Goal: Task Accomplishment & Management: Manage account settings

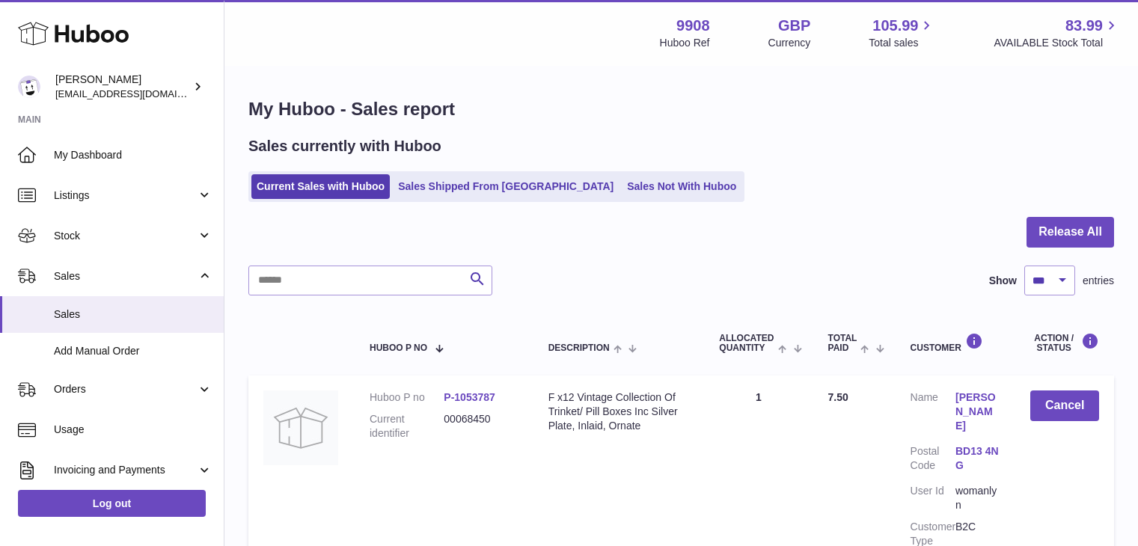
select select "***"
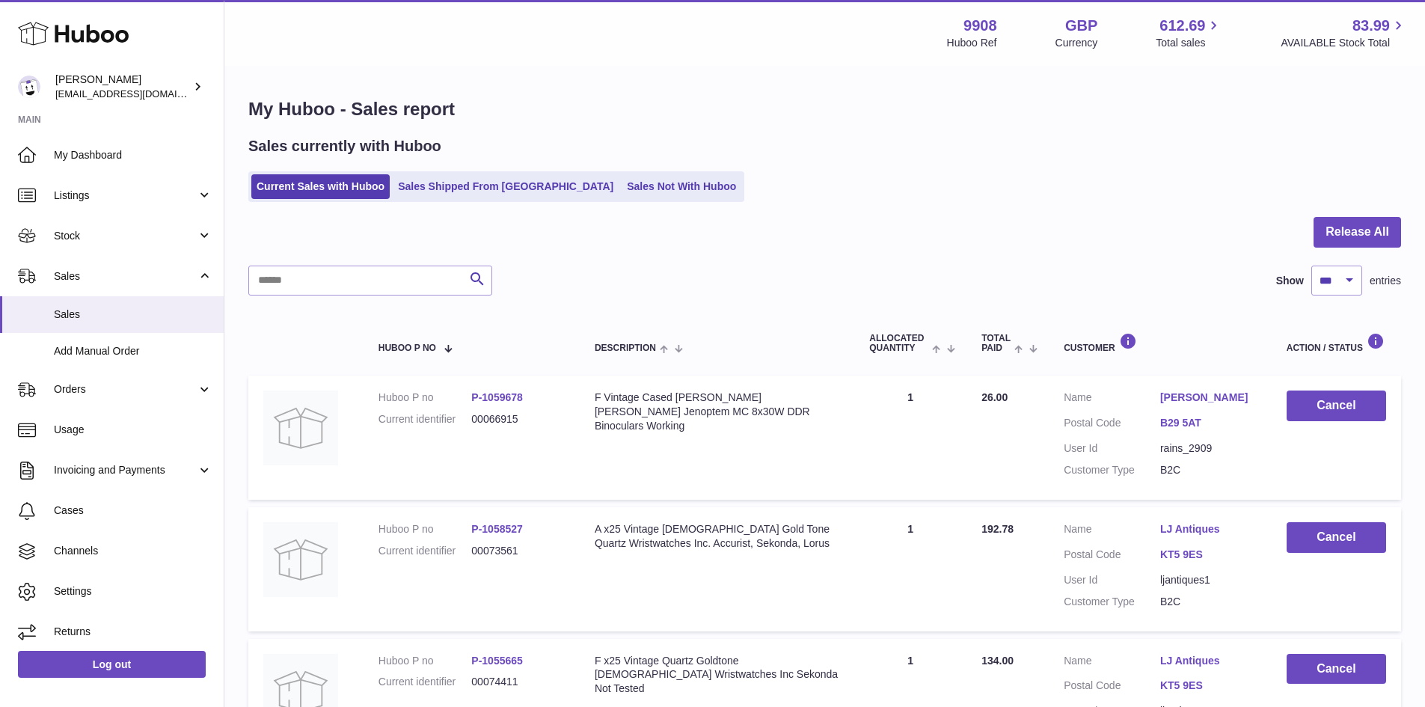
select select "***"
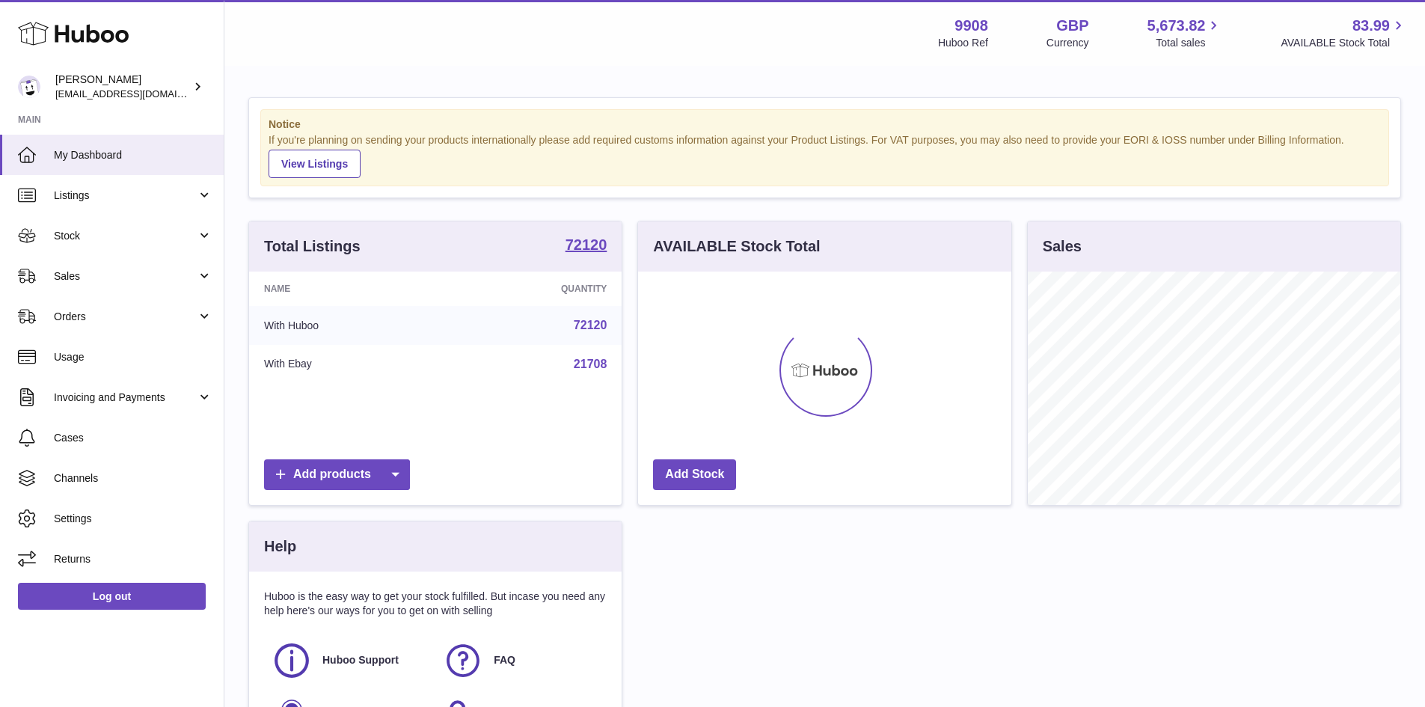
scroll to position [233, 373]
click at [62, 283] on span "Sales" at bounding box center [125, 276] width 143 height 14
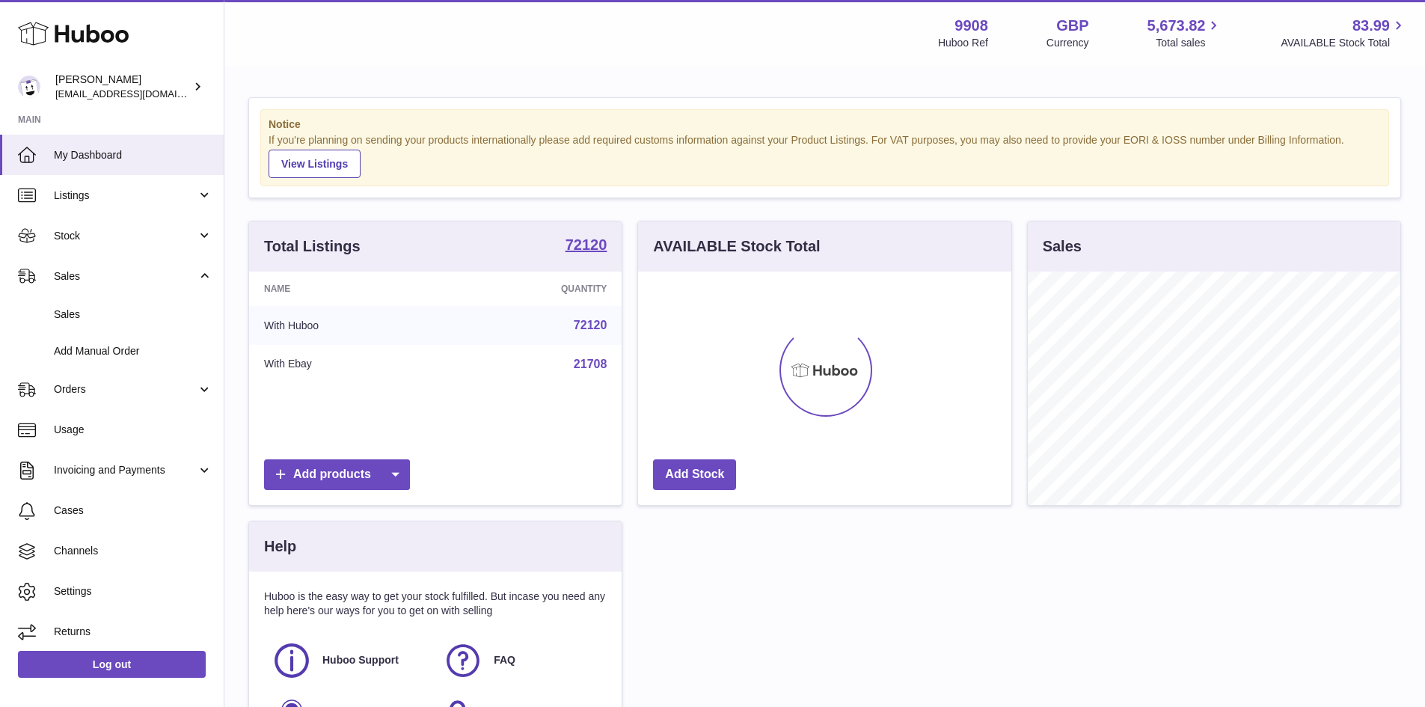
click at [77, 310] on span "Sales" at bounding box center [133, 314] width 159 height 14
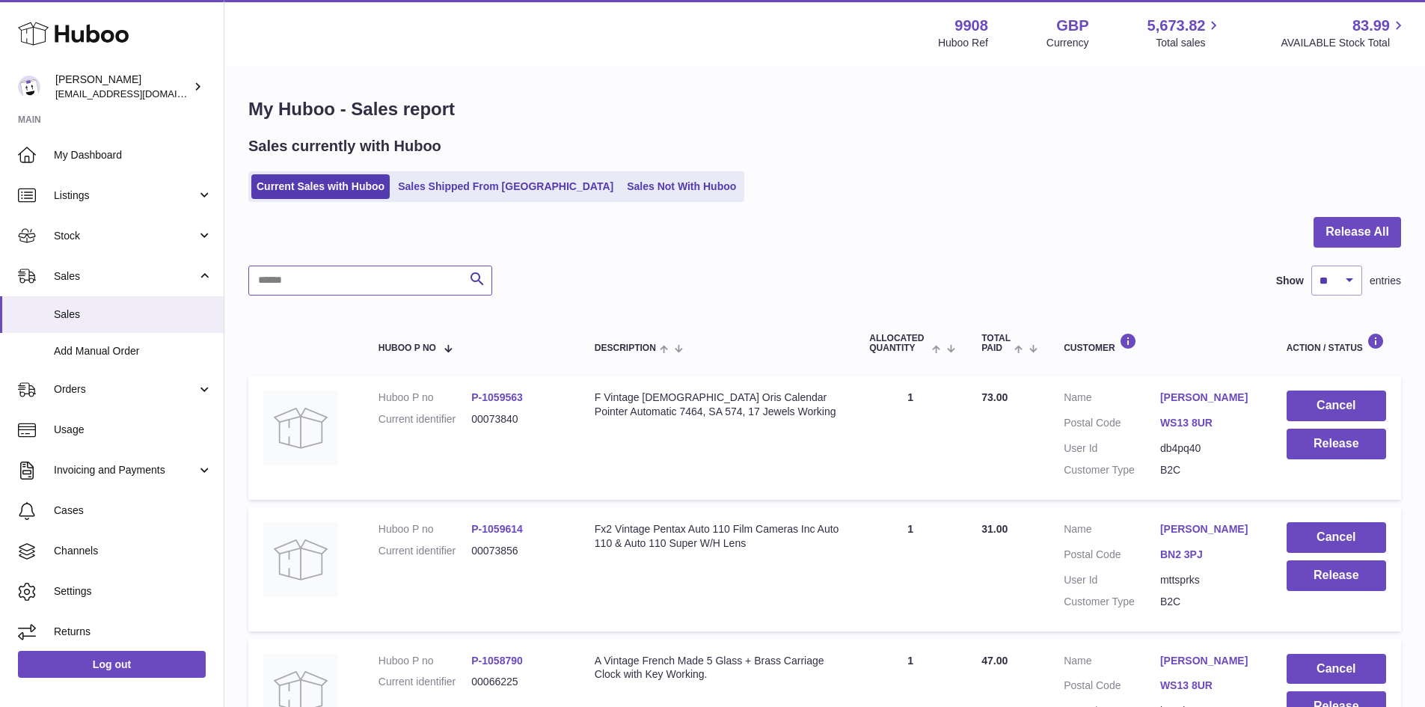
click at [334, 278] on input "text" at bounding box center [370, 281] width 244 height 30
paste input "**********"
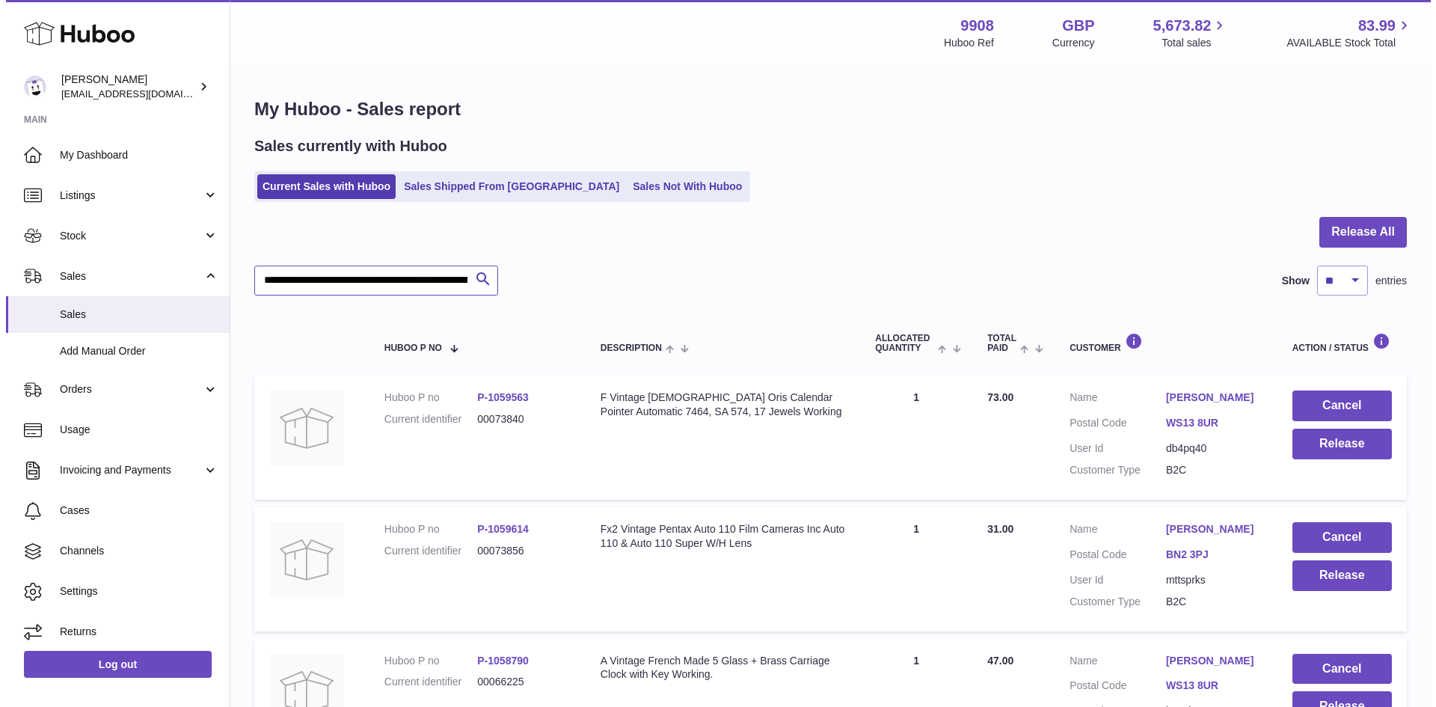
scroll to position [0, 163]
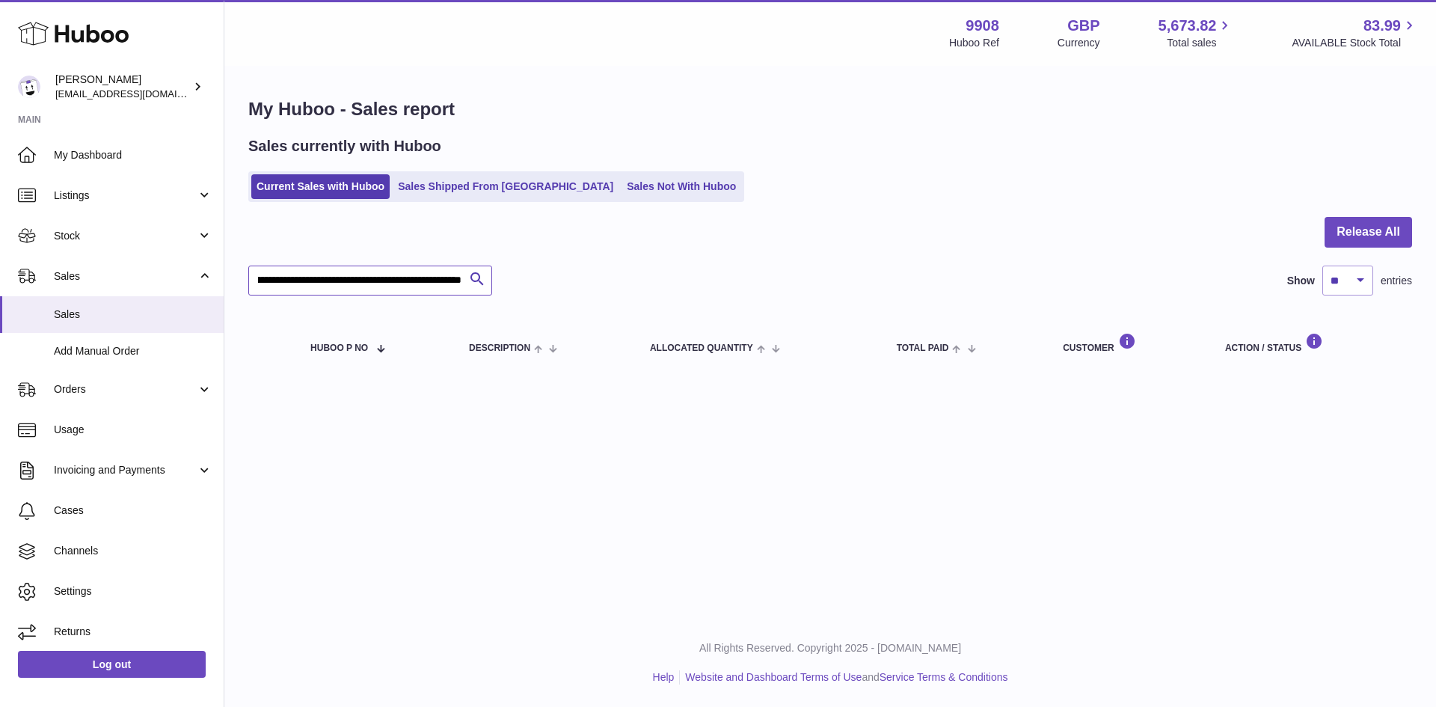
type input "**********"
click at [470, 190] on link "Sales Shipped From [GEOGRAPHIC_DATA]" at bounding box center [506, 186] width 226 height 25
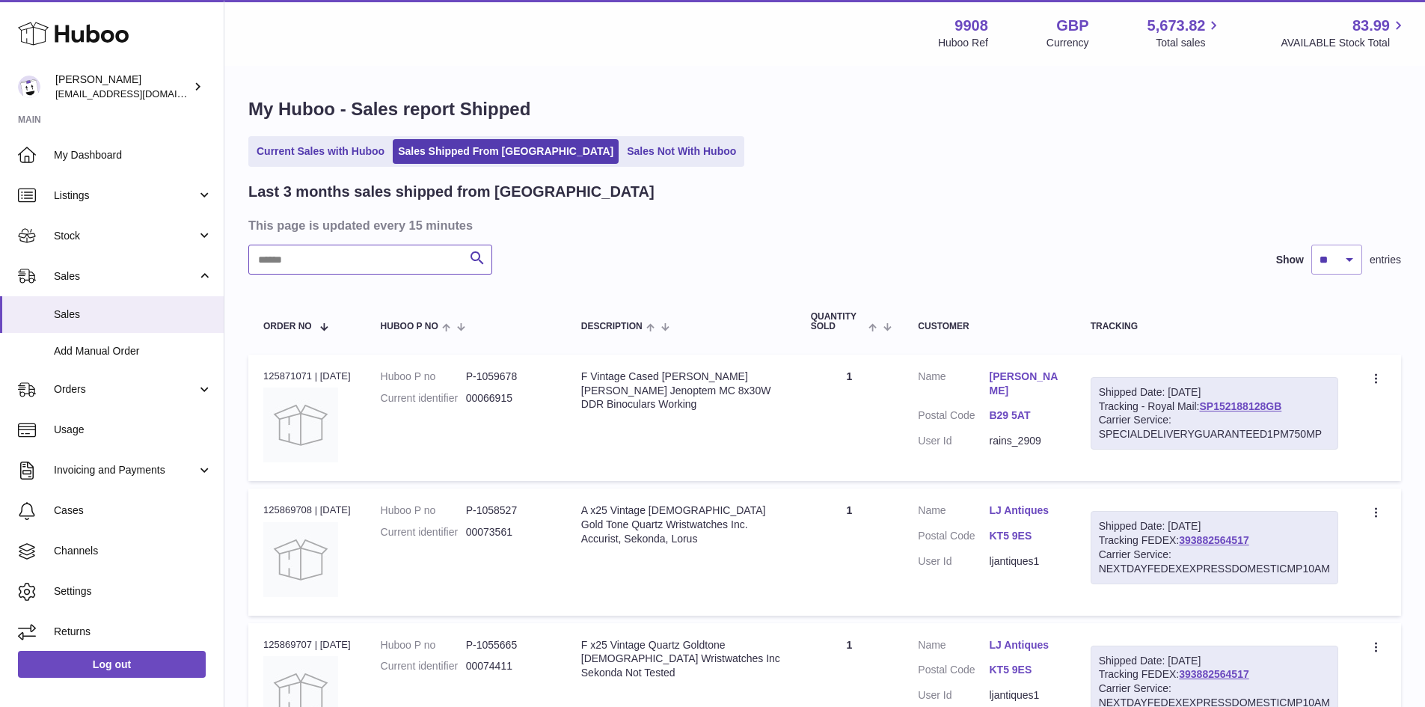
click at [380, 262] on input "text" at bounding box center [370, 260] width 244 height 30
paste input "**********"
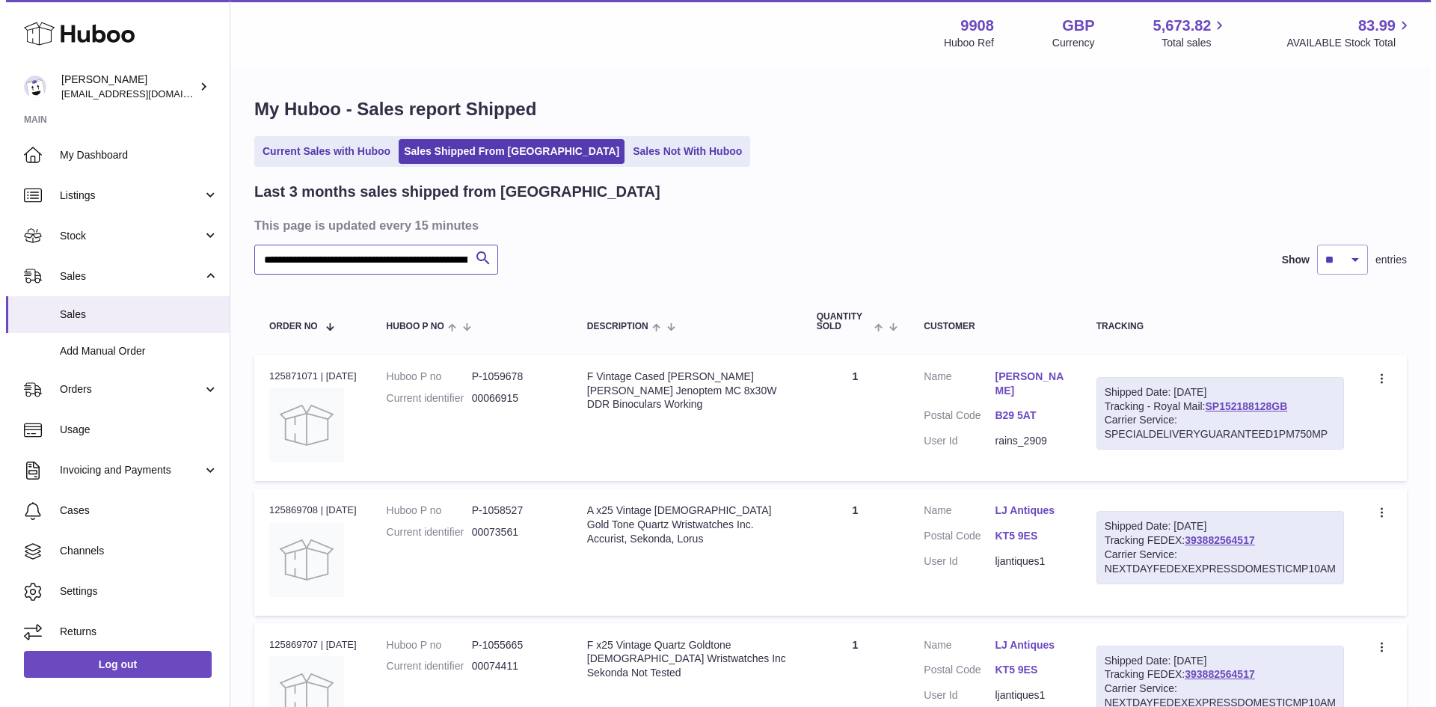
scroll to position [0, 163]
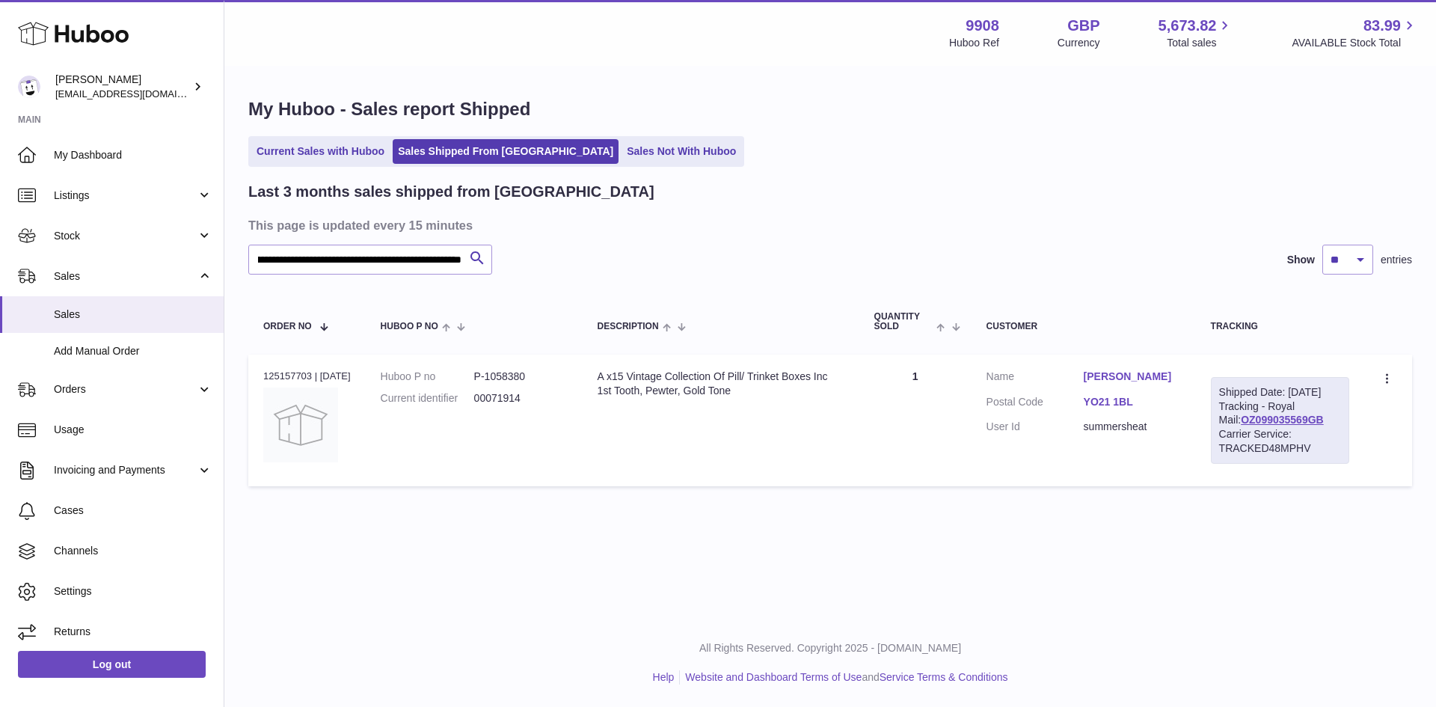
click at [1272, 426] on link "OZ099035569GB" at bounding box center [1282, 420] width 83 height 12
drag, startPoint x: 258, startPoint y: 265, endPoint x: 573, endPoint y: 260, distance: 315.0
click at [573, 260] on div "**********" at bounding box center [830, 260] width 1164 height 30
paste input "text"
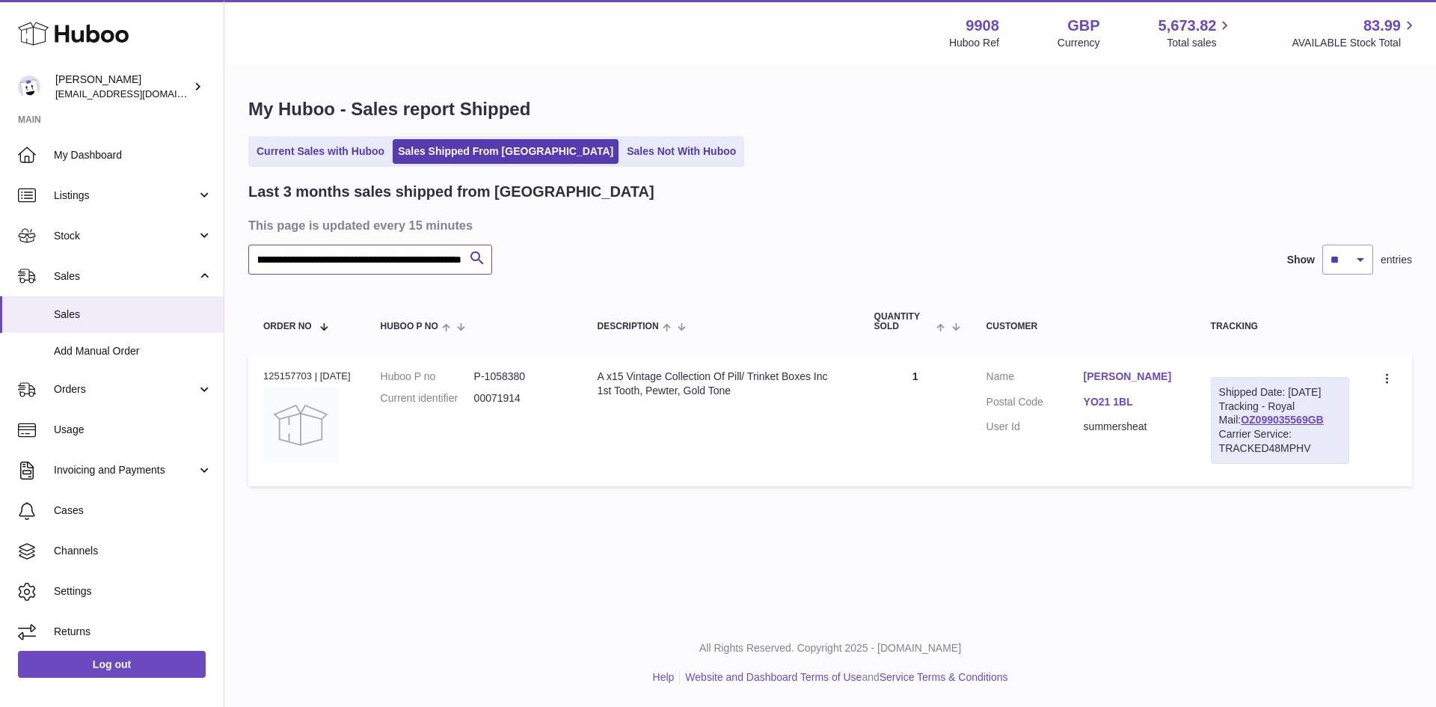
scroll to position [0, 171]
click at [1266, 426] on link "OZ098925025GB" at bounding box center [1282, 420] width 83 height 12
drag, startPoint x: 260, startPoint y: 260, endPoint x: 607, endPoint y: 259, distance: 347.8
click at [607, 259] on div "**********" at bounding box center [830, 260] width 1164 height 30
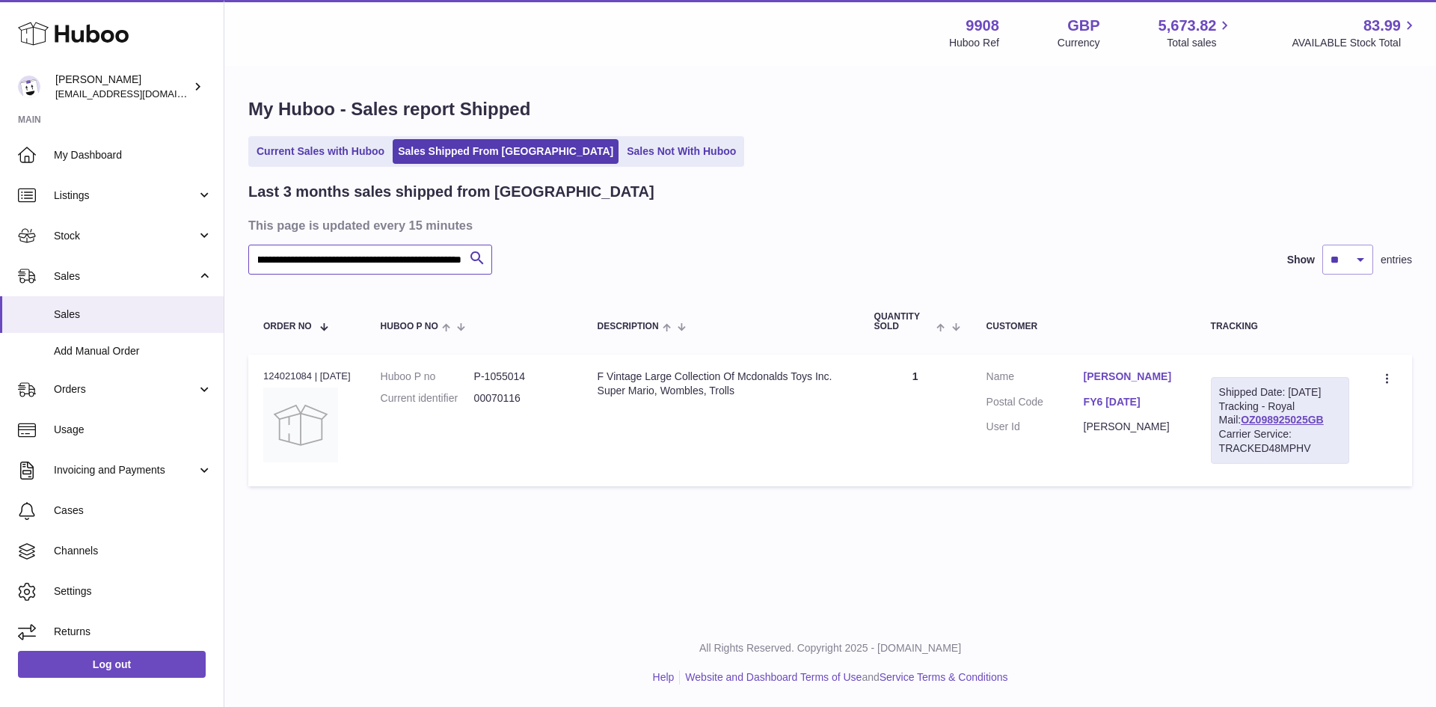
paste input "*"
click at [1263, 426] on link "OZ099035569GB" at bounding box center [1282, 420] width 83 height 12
drag, startPoint x: 261, startPoint y: 258, endPoint x: 607, endPoint y: 258, distance: 346.3
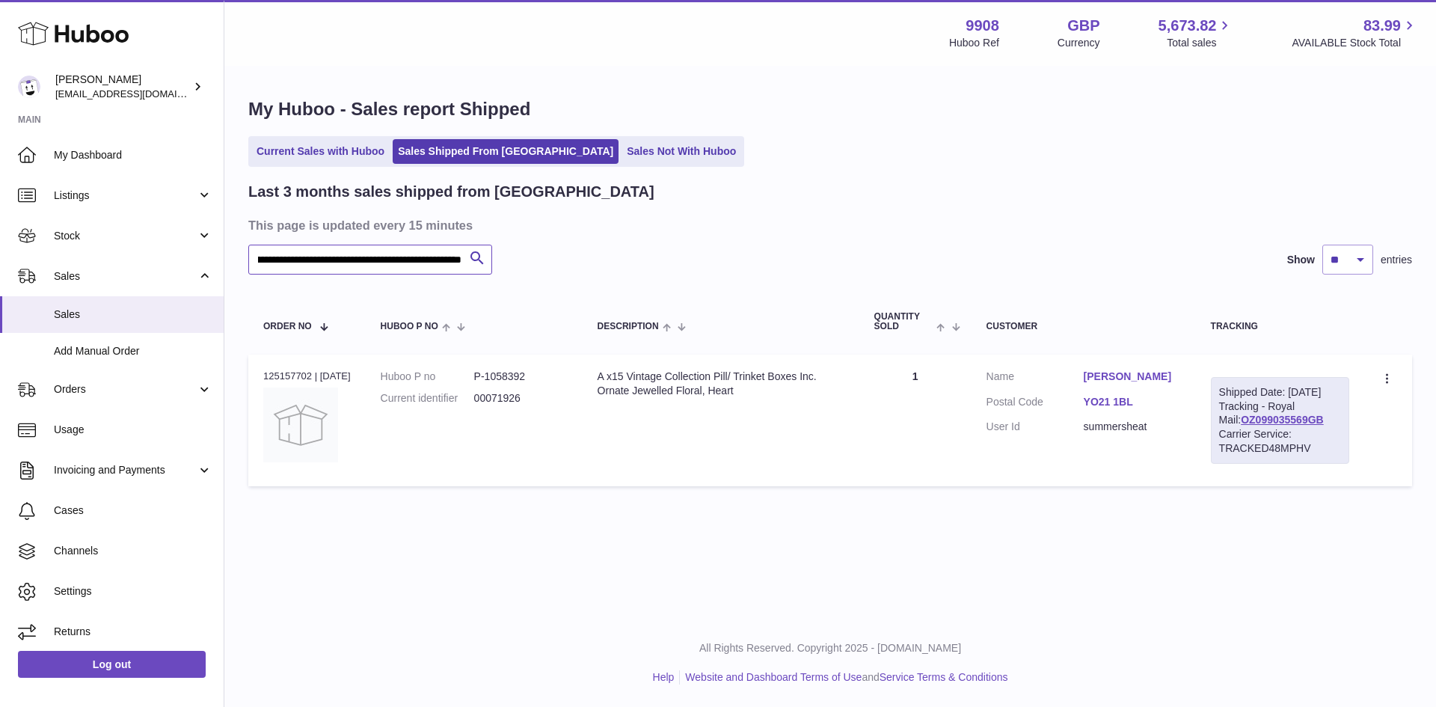
click at [607, 258] on div "**********" at bounding box center [830, 260] width 1164 height 30
paste input "*"
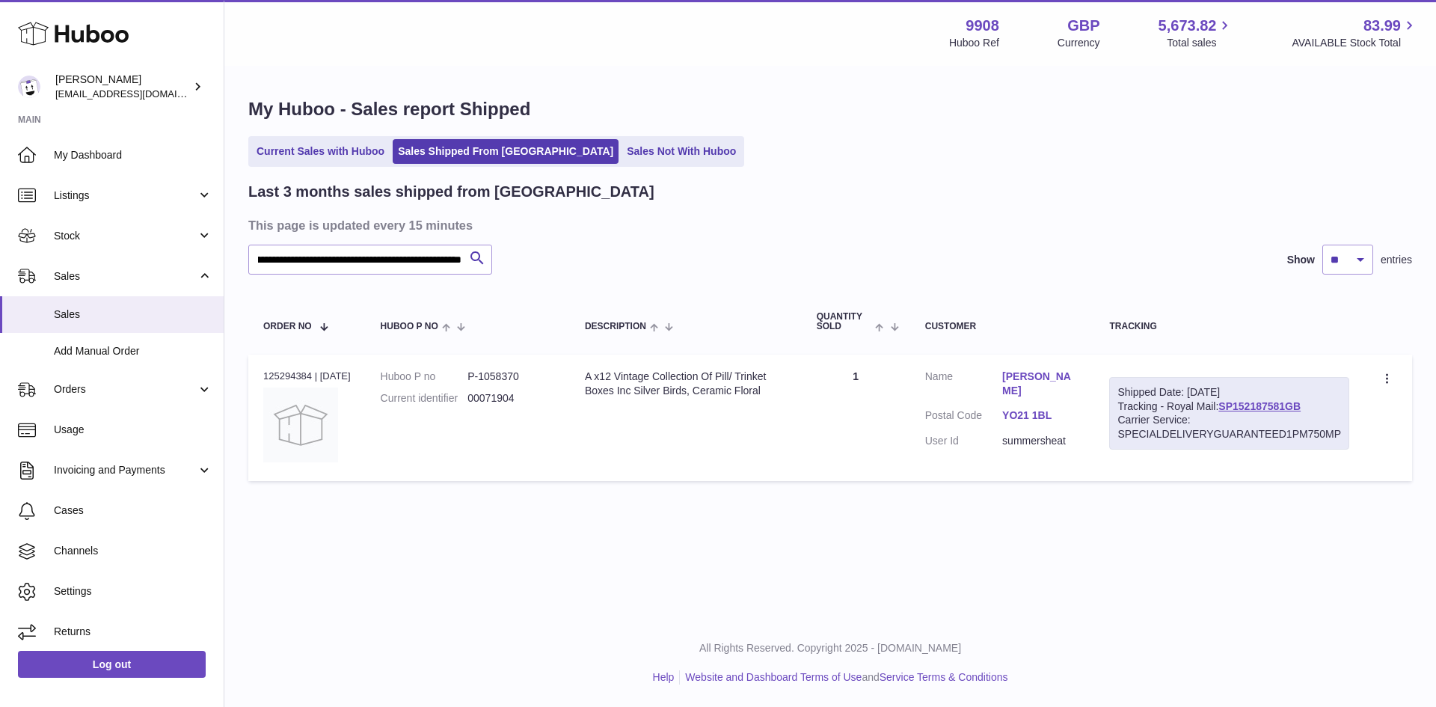
click at [1270, 404] on link "SP152187581GB" at bounding box center [1260, 406] width 82 height 12
drag, startPoint x: 258, startPoint y: 262, endPoint x: 603, endPoint y: 261, distance: 344.8
click at [603, 261] on div "**********" at bounding box center [830, 260] width 1164 height 30
paste input "text"
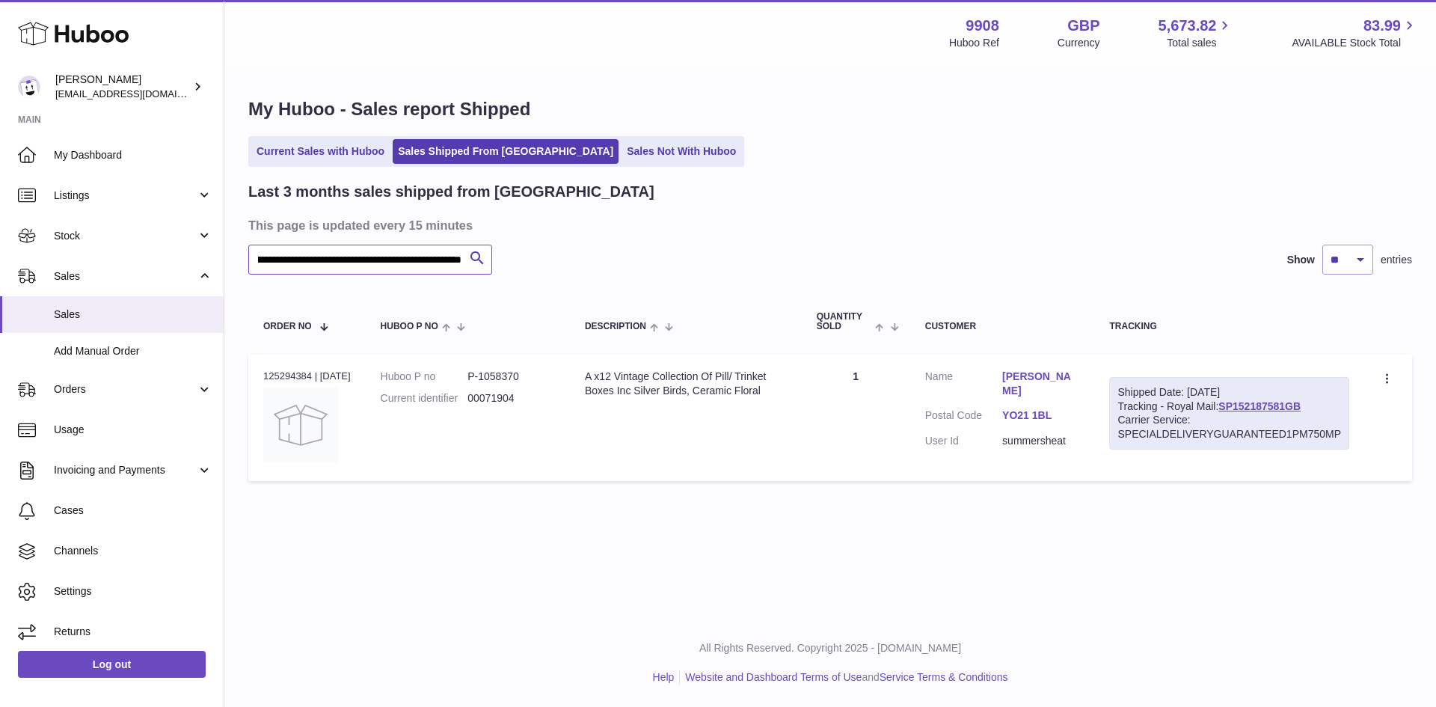
scroll to position [0, 175]
drag, startPoint x: 257, startPoint y: 258, endPoint x: 610, endPoint y: 258, distance: 352.3
click at [610, 258] on div "**********" at bounding box center [830, 260] width 1164 height 30
paste input "**"
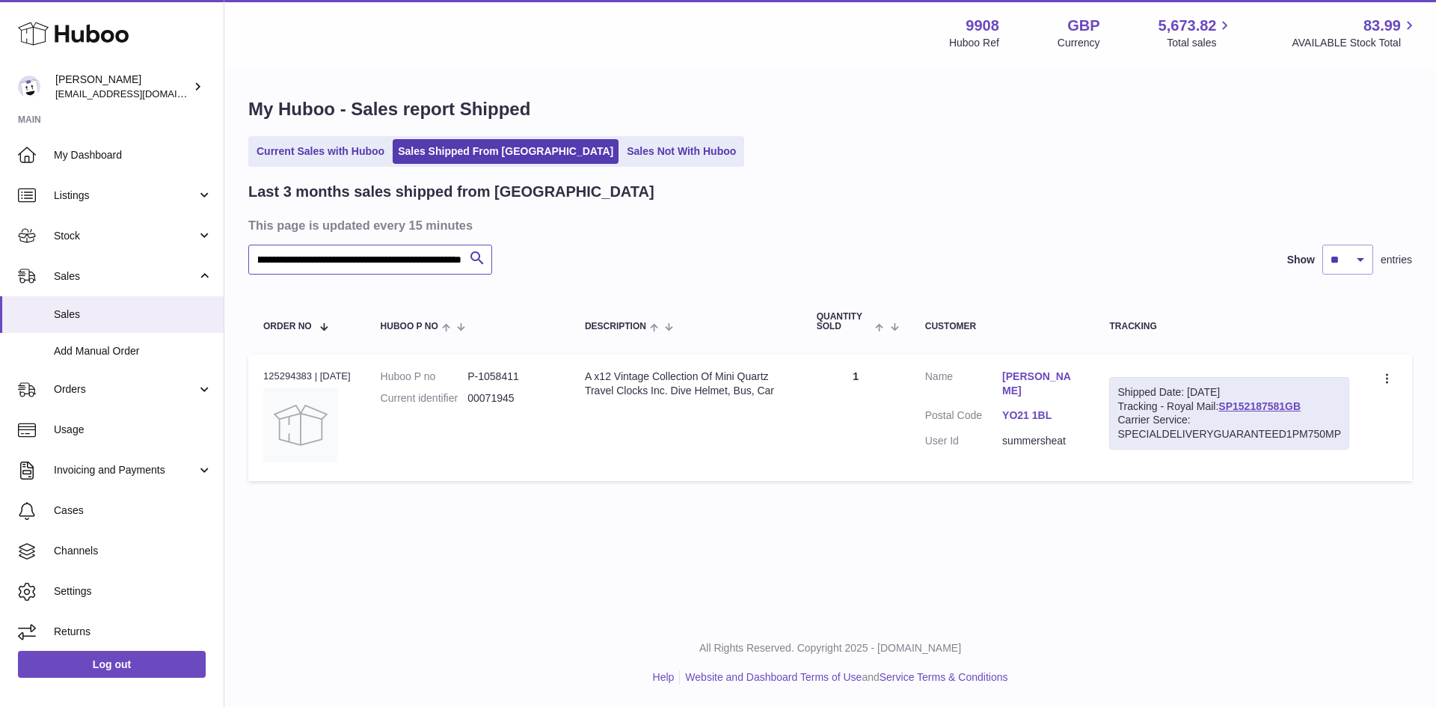
scroll to position [0, 162]
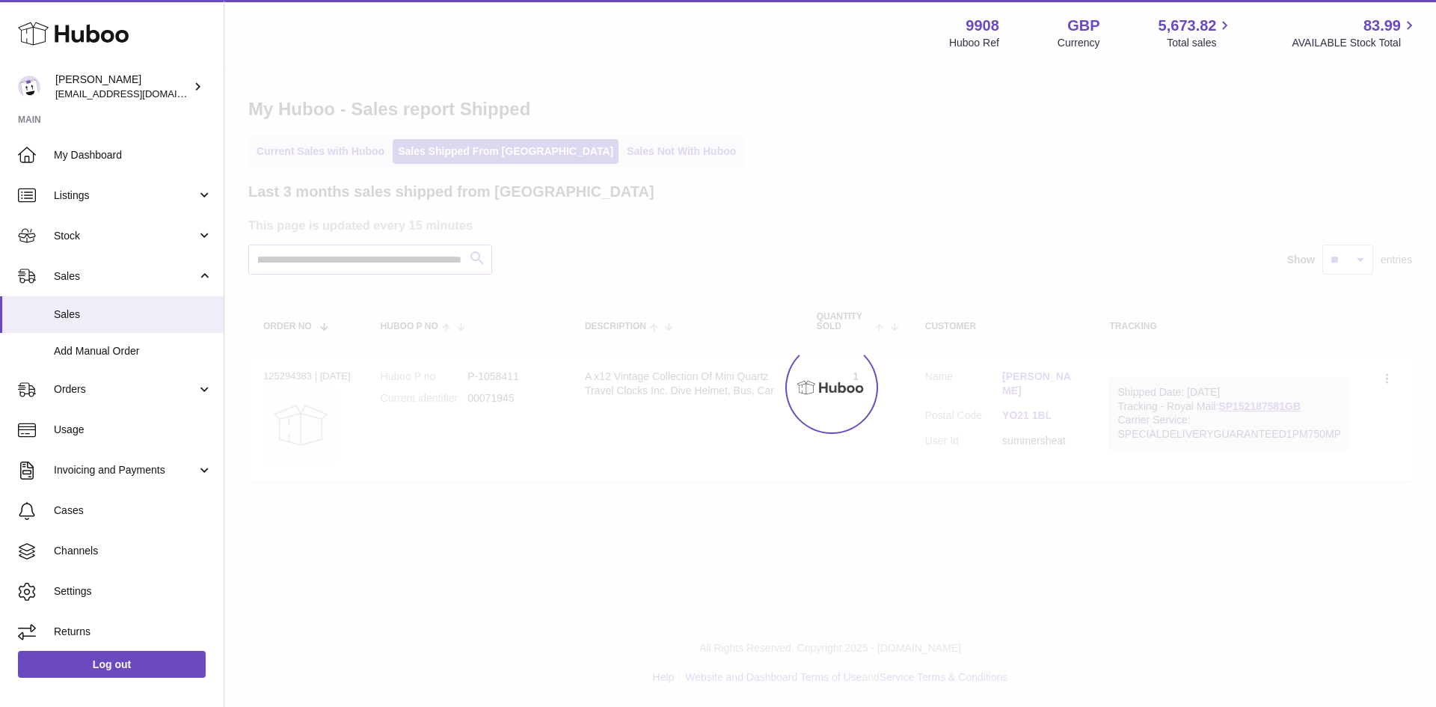
scroll to position [0, 156]
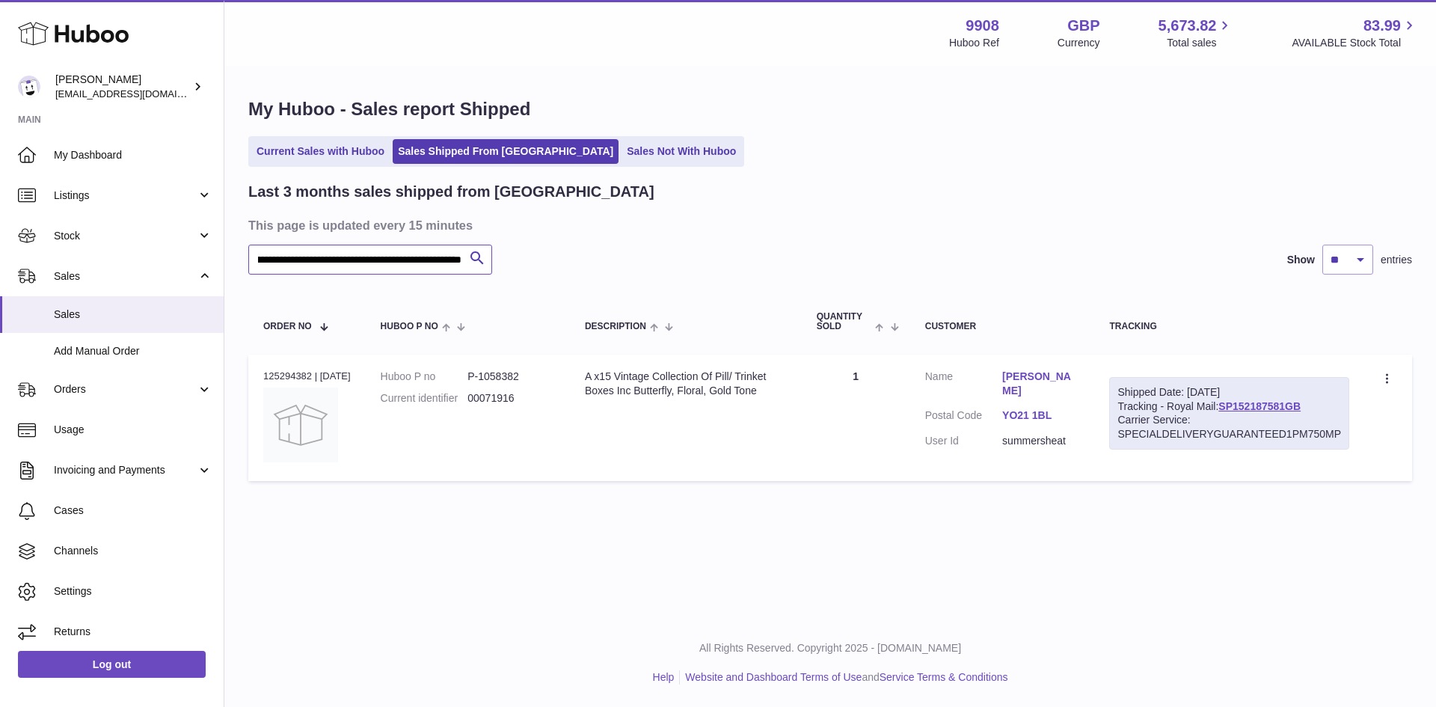
type input "**********"
click at [99, 322] on link "Sales" at bounding box center [112, 314] width 224 height 37
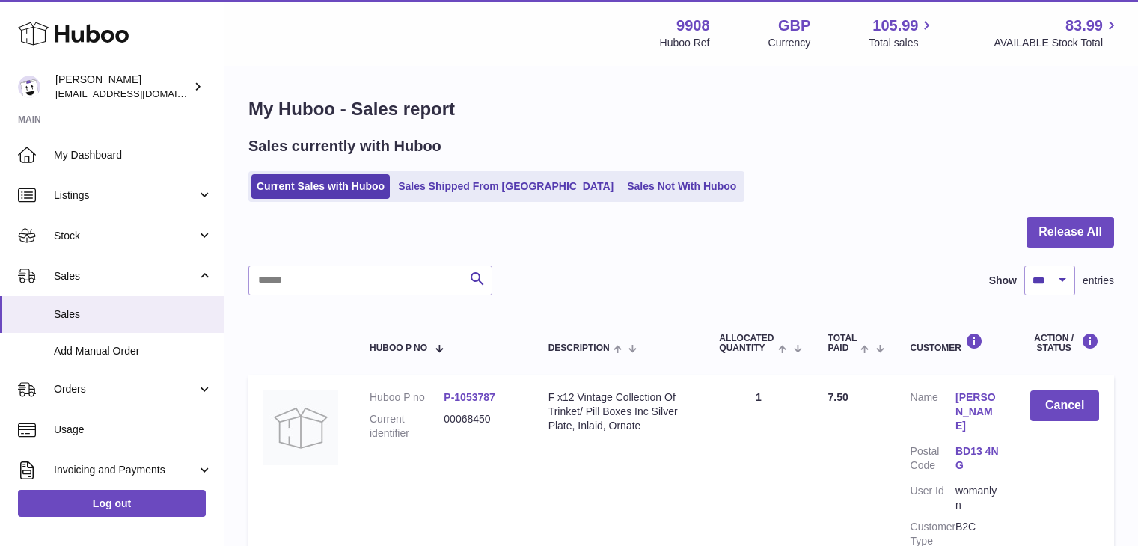
select select "***"
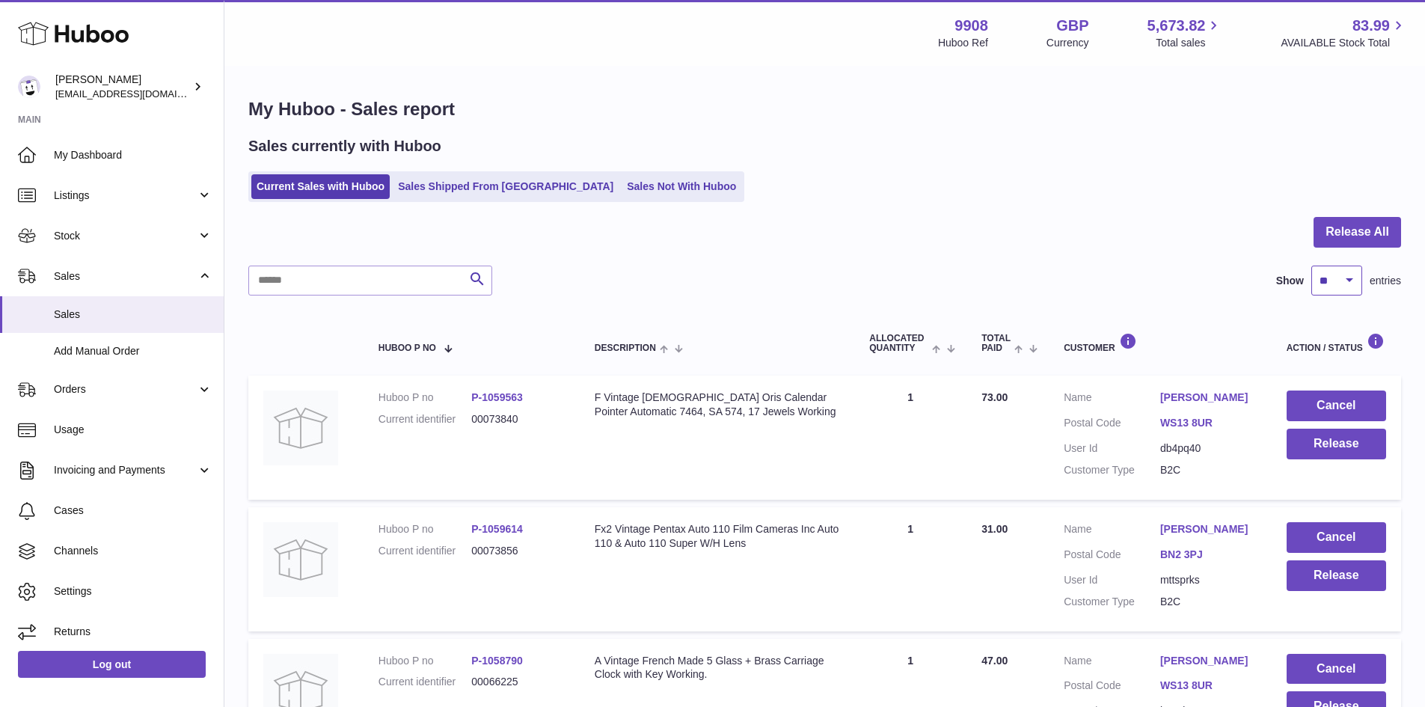
drag, startPoint x: 1337, startPoint y: 274, endPoint x: 1337, endPoint y: 288, distance: 14.2
click at [1337, 274] on select "** ** ** ***" at bounding box center [1336, 281] width 51 height 30
select select "***"
click at [1311, 266] on select "** ** ** ***" at bounding box center [1336, 281] width 51 height 30
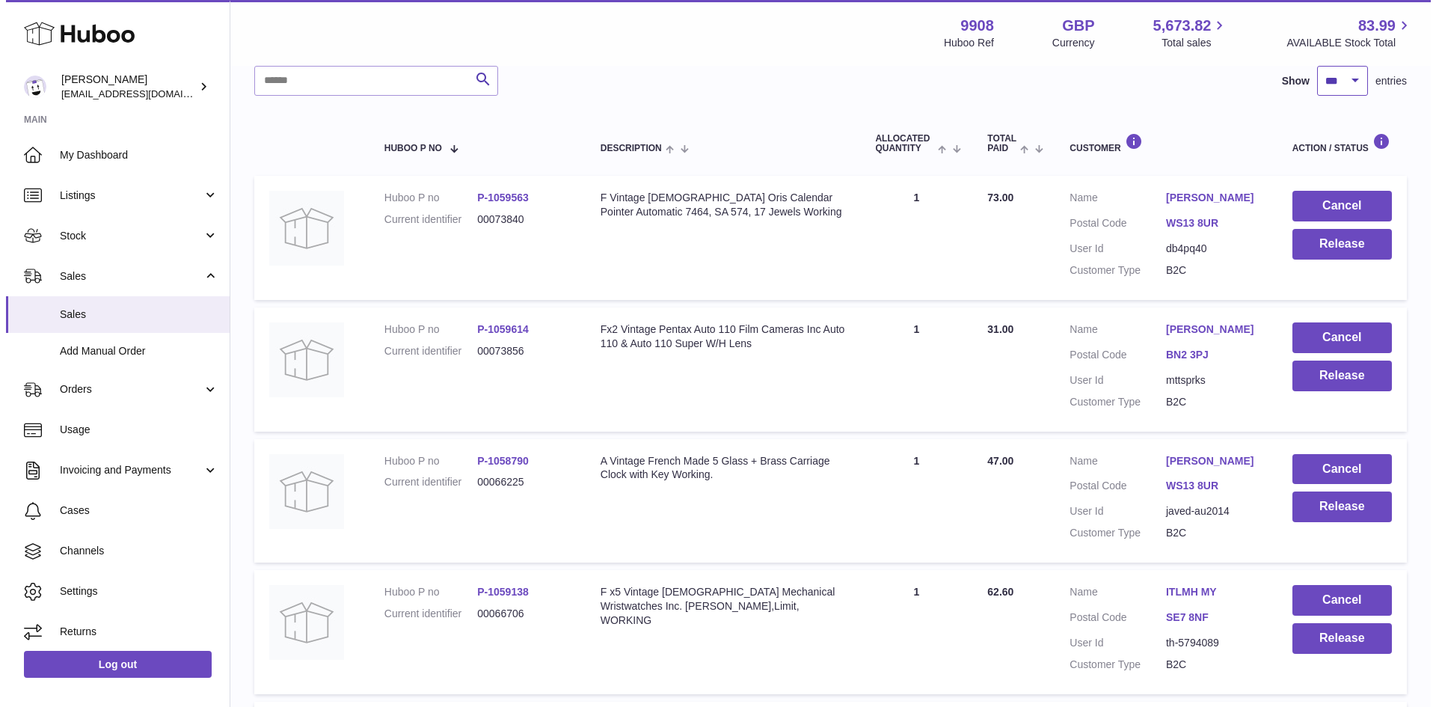
scroll to position [399, 0]
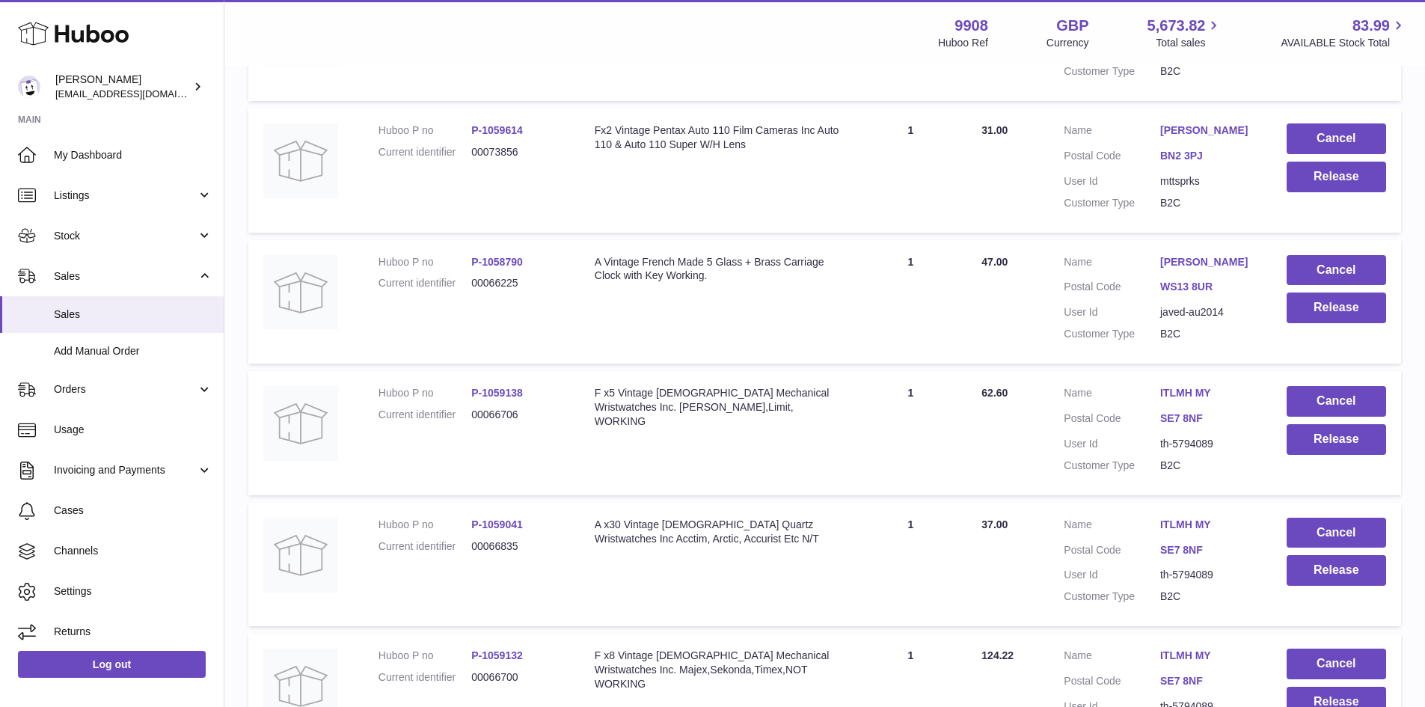
click at [1203, 393] on link "ITLMH MY" at bounding box center [1208, 393] width 96 height 14
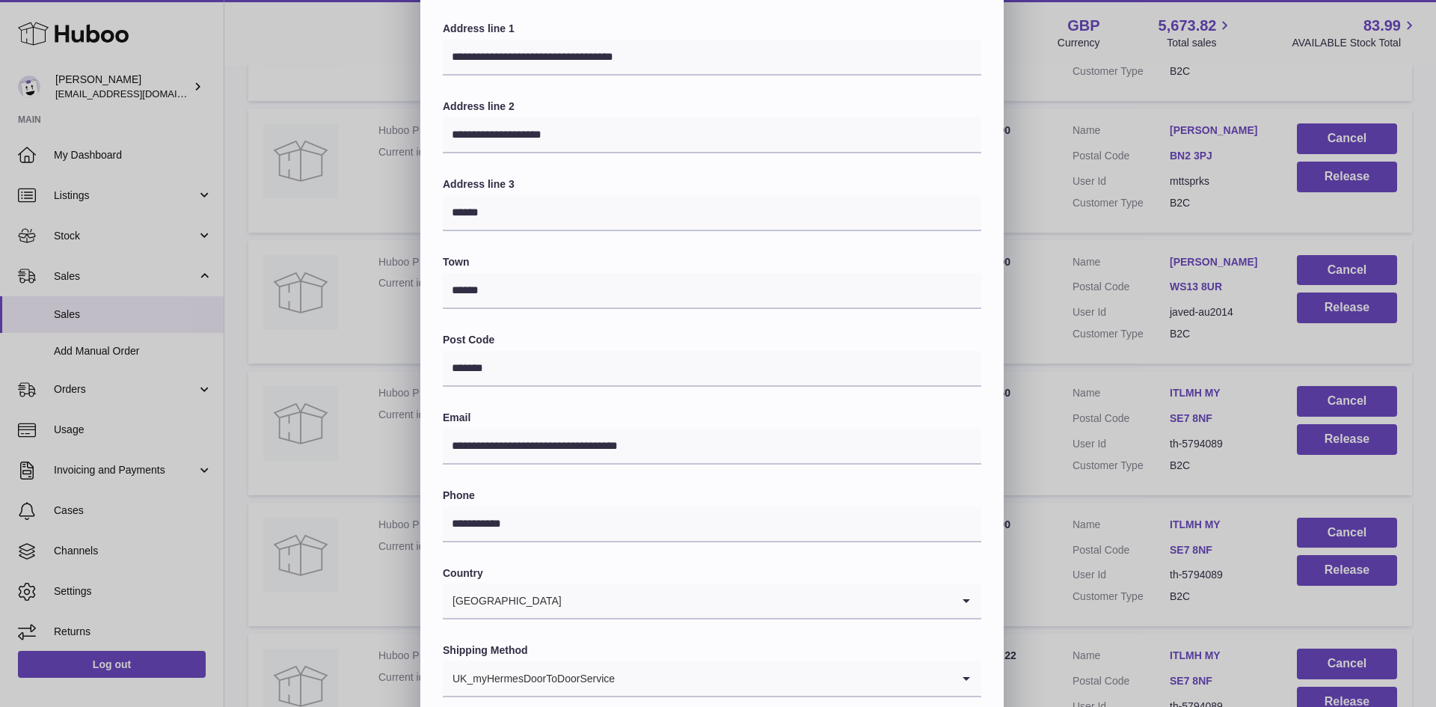
scroll to position [236, 0]
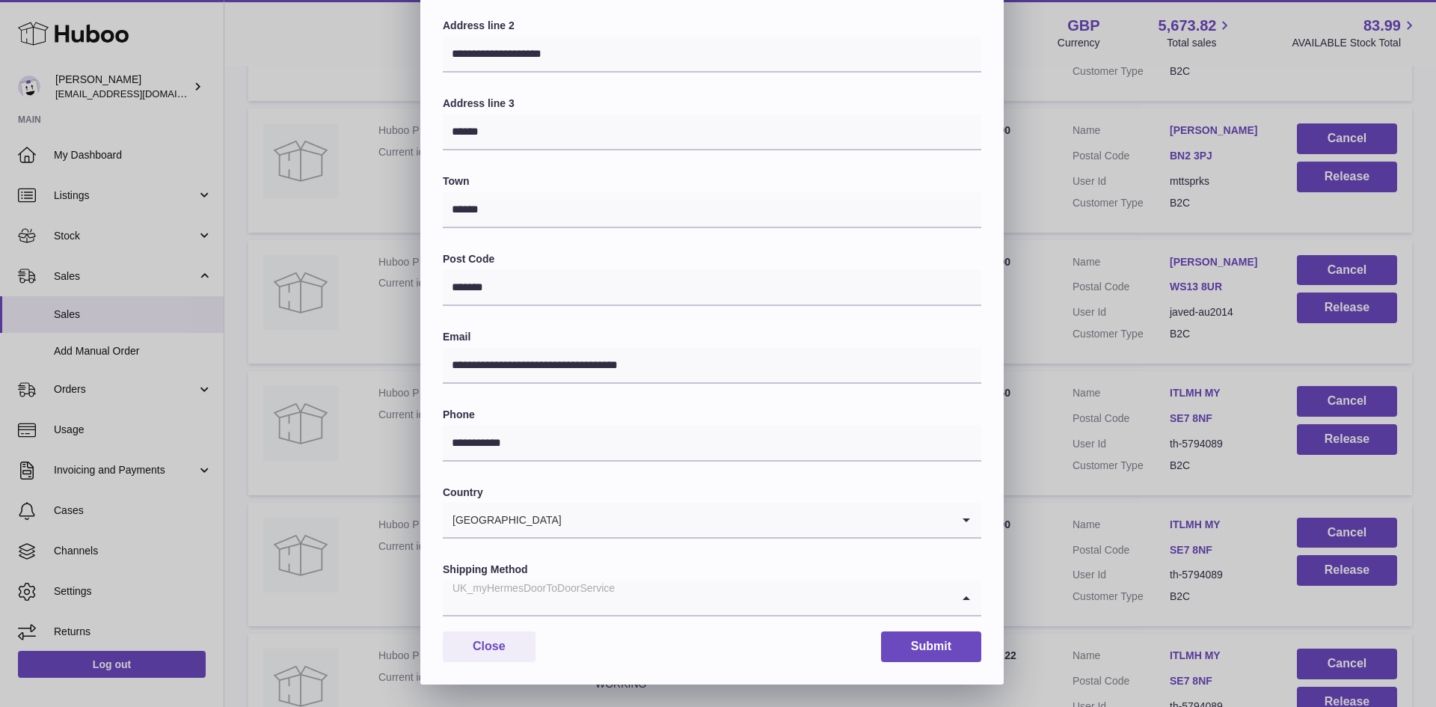
click at [546, 597] on div "UK_myHermesDoorToDoorService" at bounding box center [697, 597] width 509 height 34
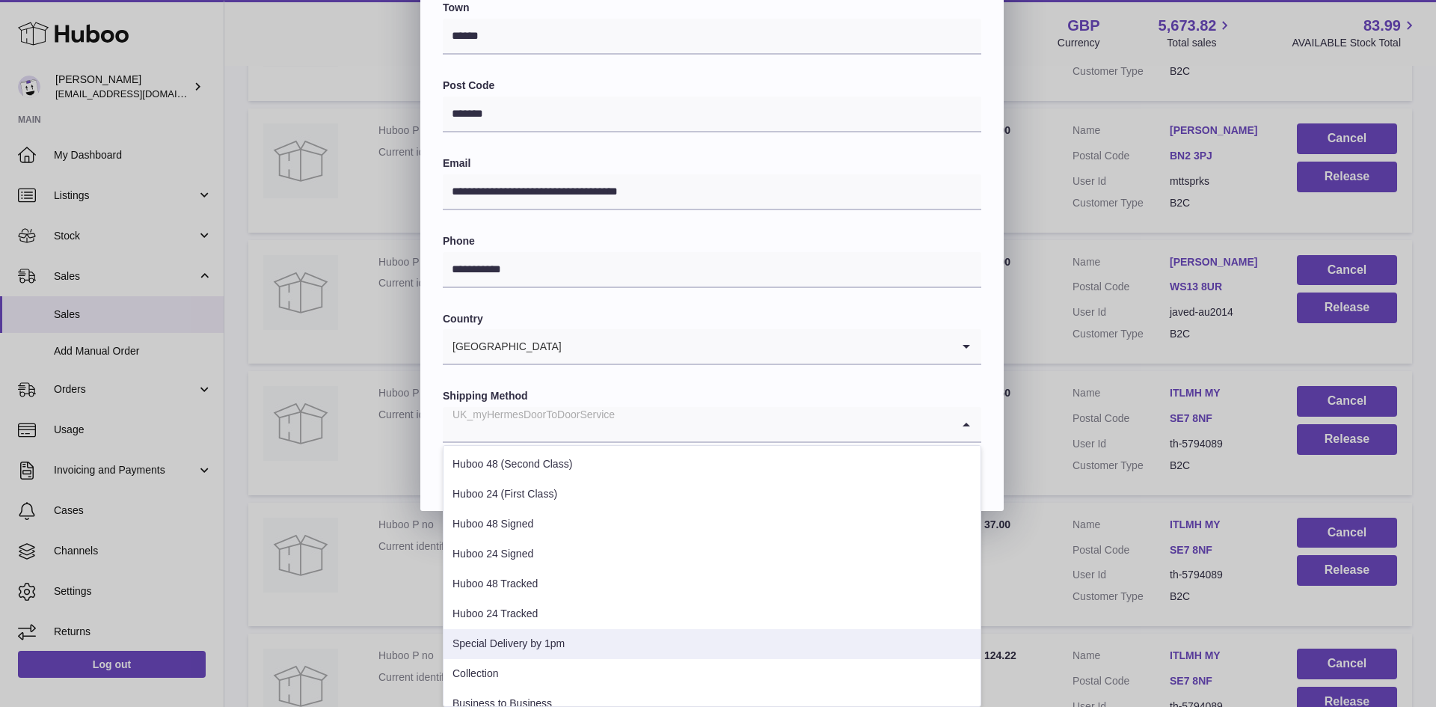
drag, startPoint x: 530, startPoint y: 645, endPoint x: 538, endPoint y: 643, distance: 8.5
click at [533, 645] on li "Special Delivery by 1pm" at bounding box center [712, 644] width 537 height 30
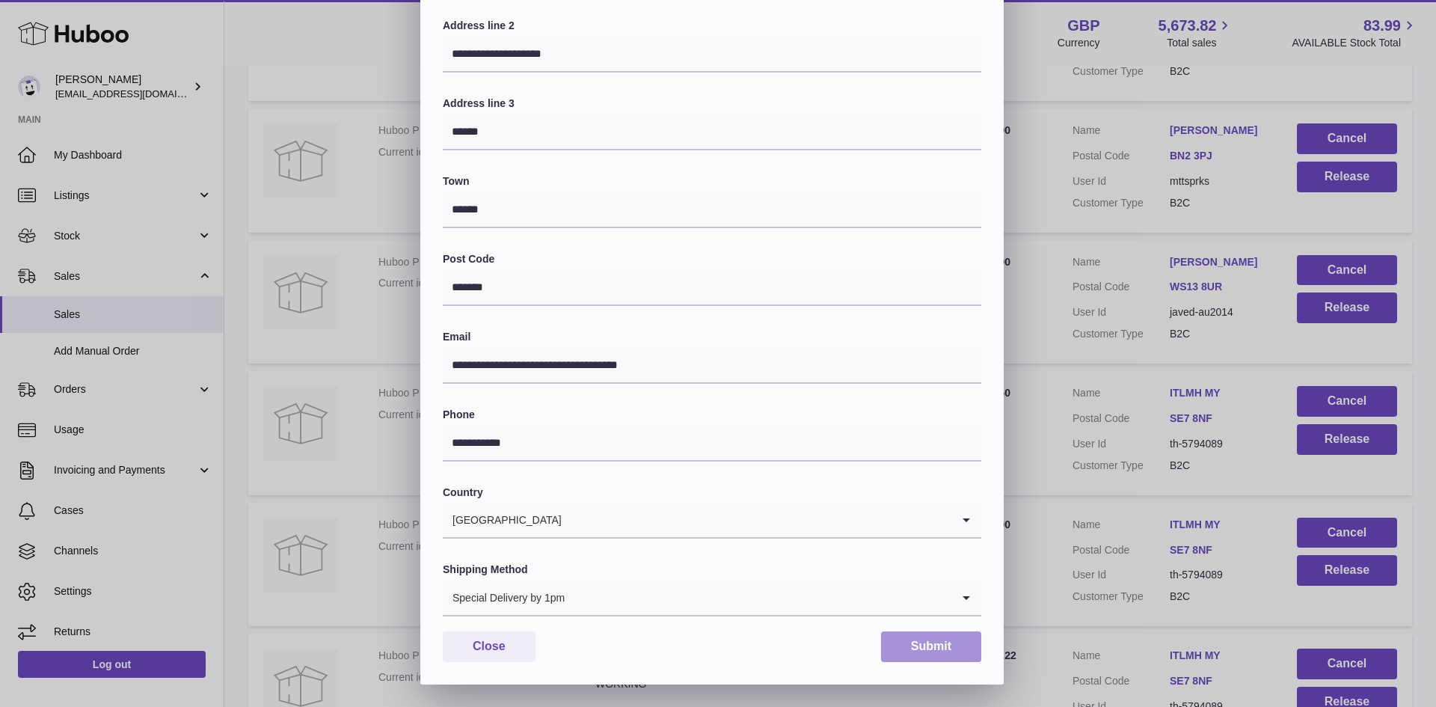
click at [897, 639] on button "Submit" at bounding box center [931, 646] width 100 height 31
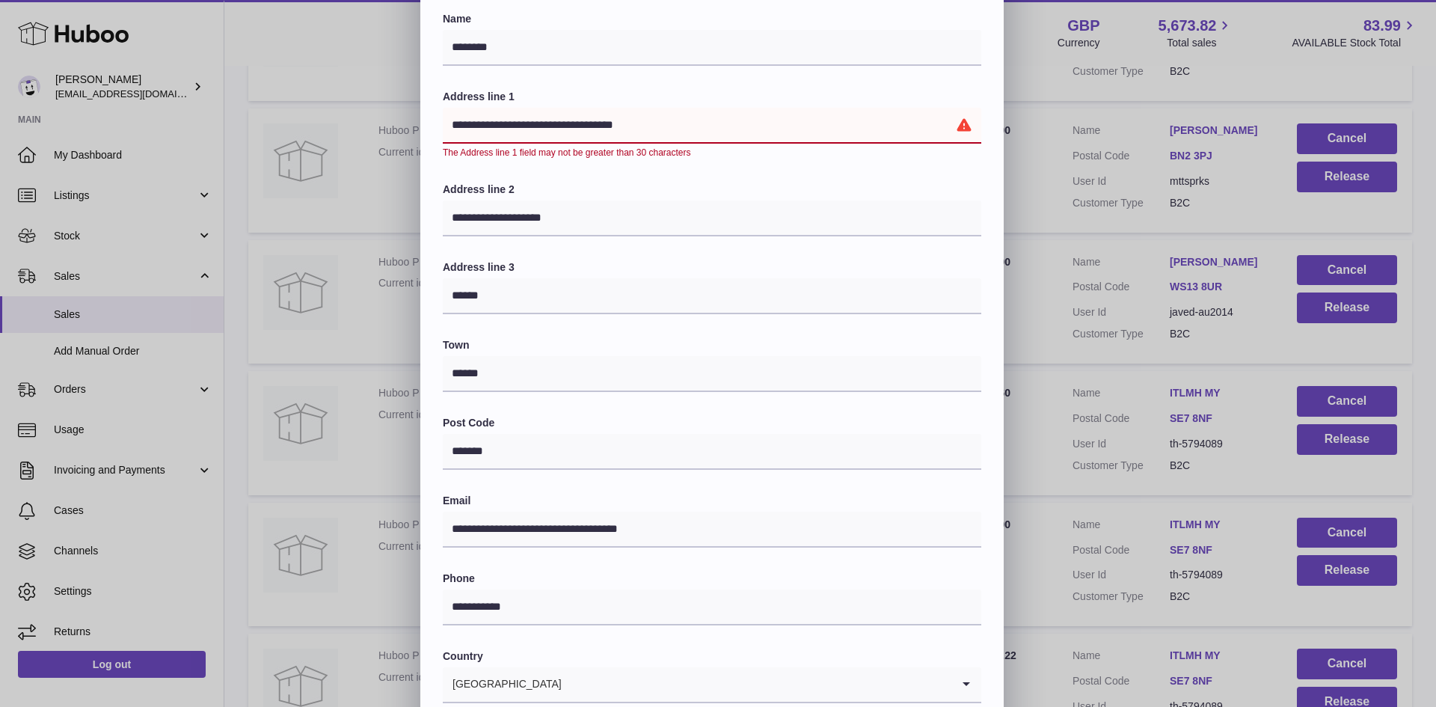
scroll to position [0, 0]
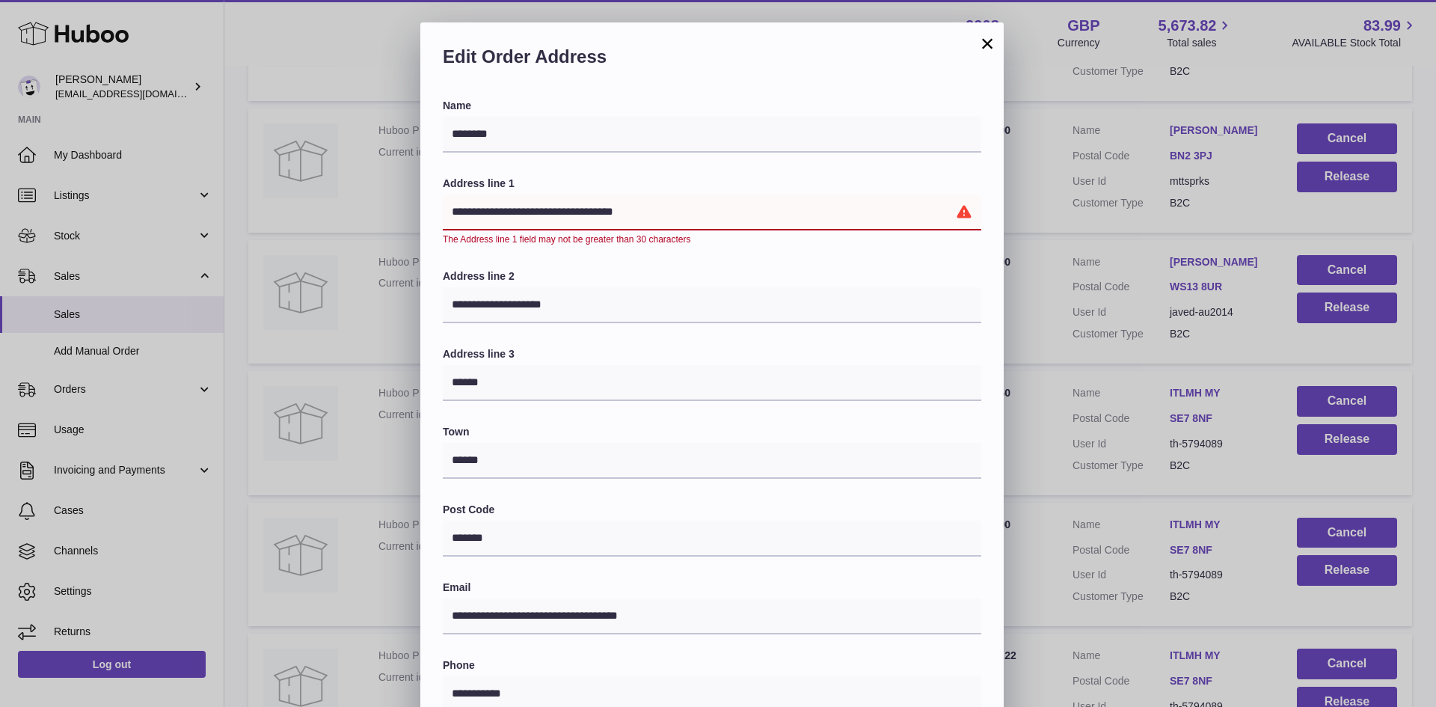
drag, startPoint x: 697, startPoint y: 212, endPoint x: 642, endPoint y: 211, distance: 55.4
click at [642, 211] on input "**********" at bounding box center [712, 212] width 539 height 36
drag, startPoint x: 594, startPoint y: 212, endPoint x: 626, endPoint y: 212, distance: 32.2
click at [626, 212] on input "**********" at bounding box center [712, 212] width 539 height 36
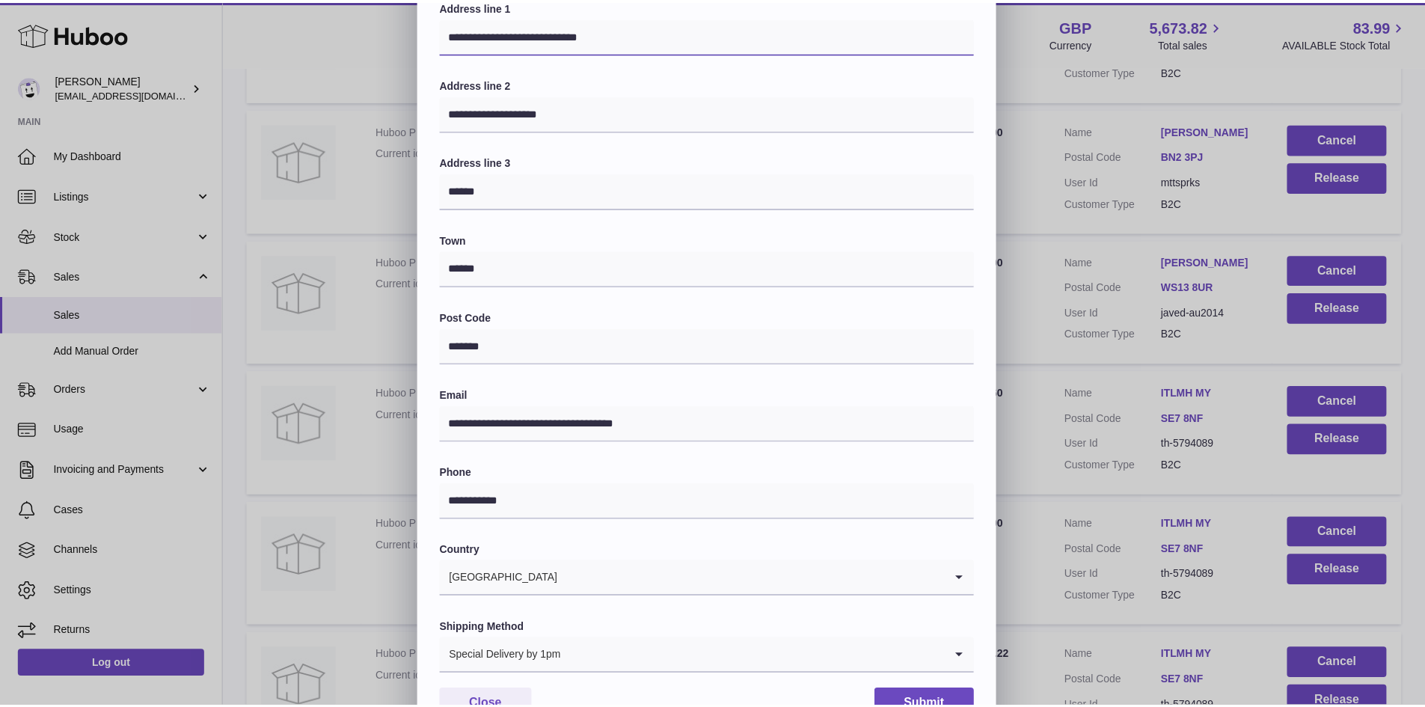
scroll to position [236, 0]
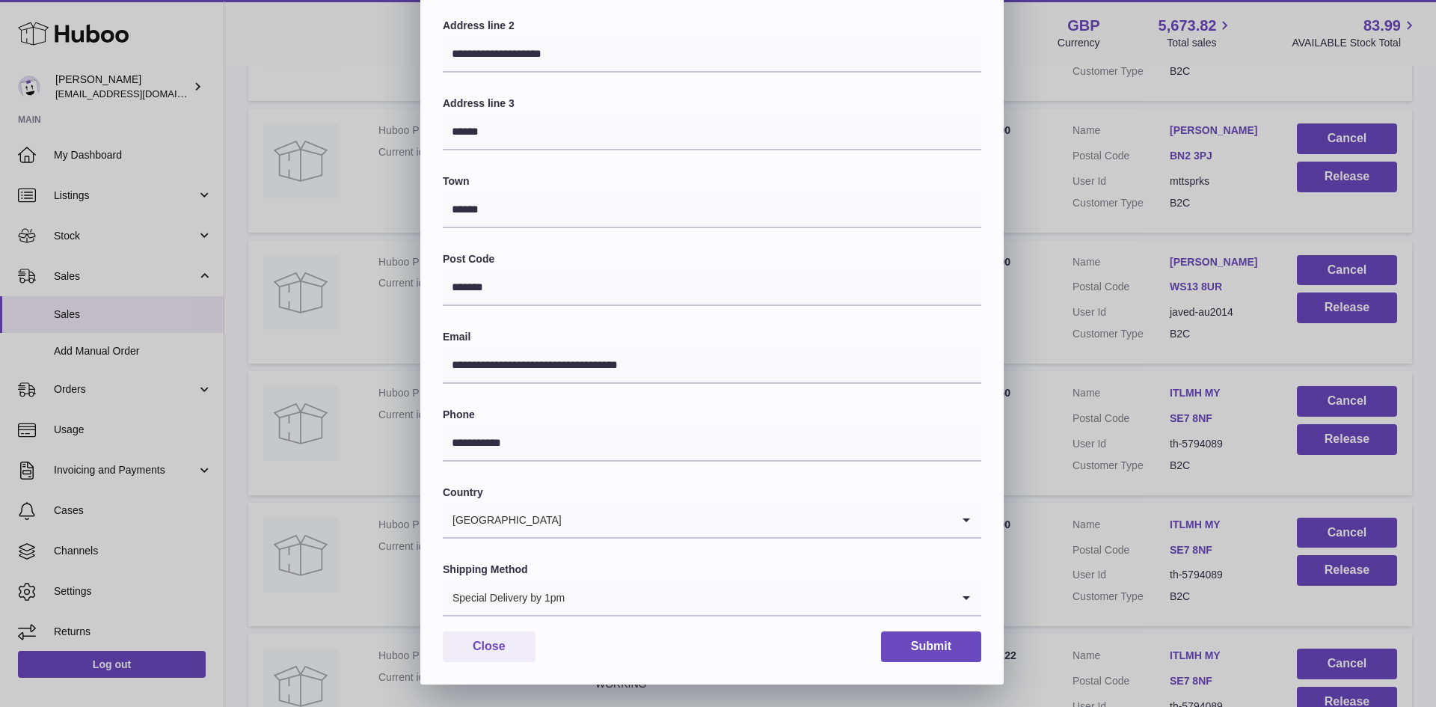
type input "**********"
click at [937, 643] on button "Submit" at bounding box center [931, 646] width 100 height 31
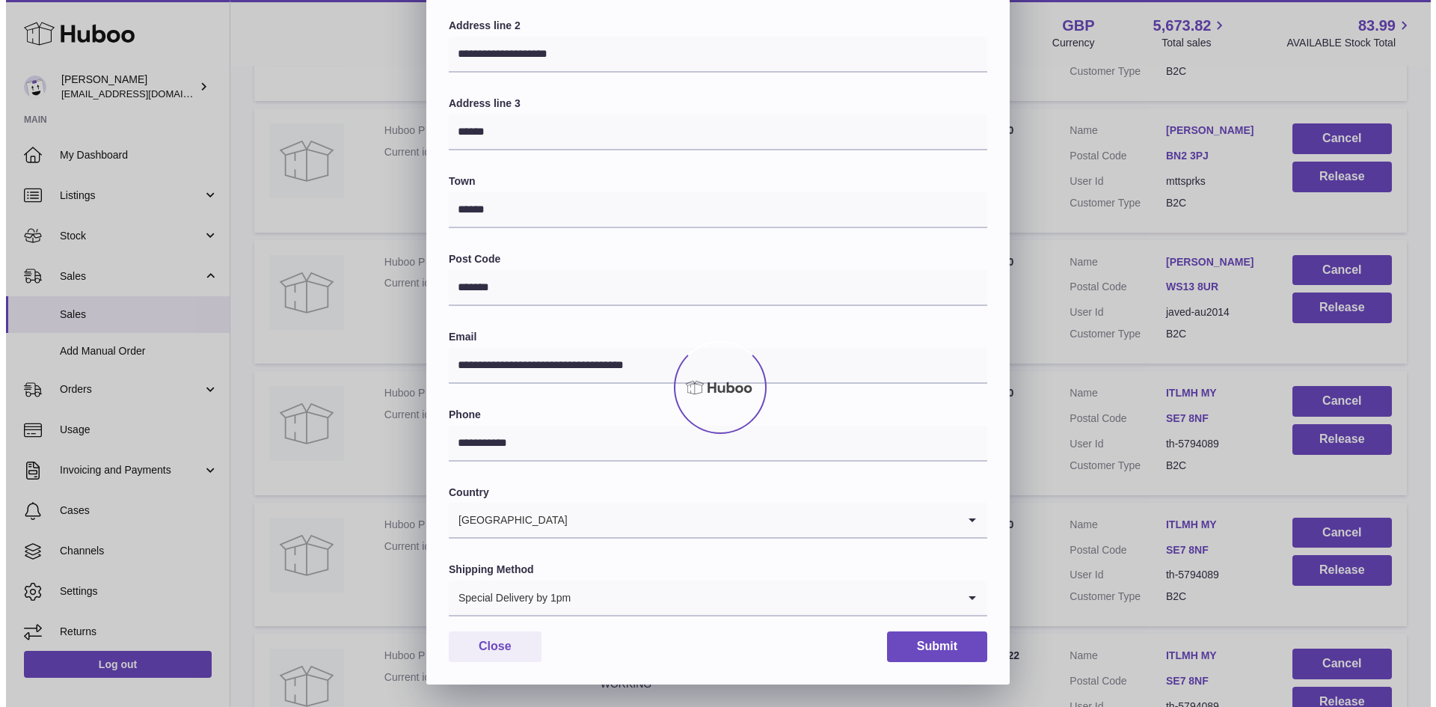
scroll to position [0, 0]
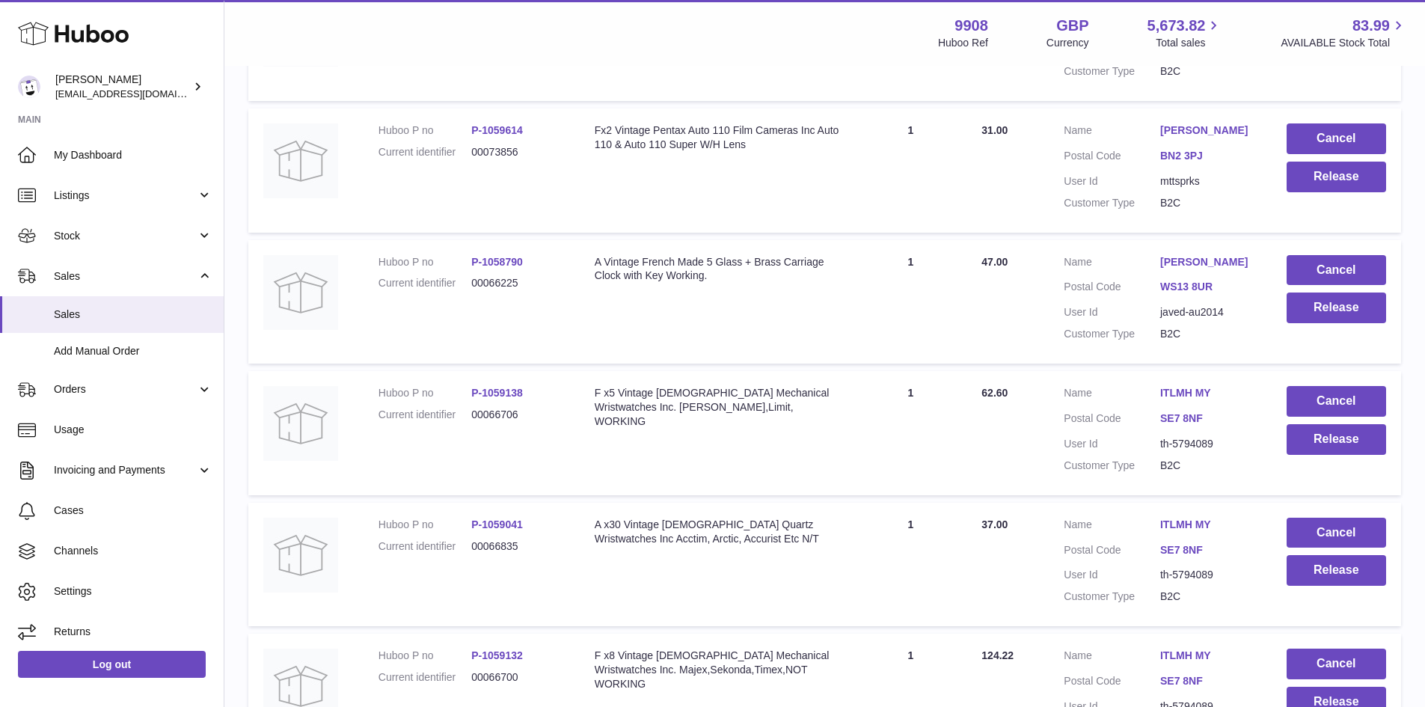
click at [1194, 527] on link "ITLMH MY" at bounding box center [1208, 525] width 96 height 14
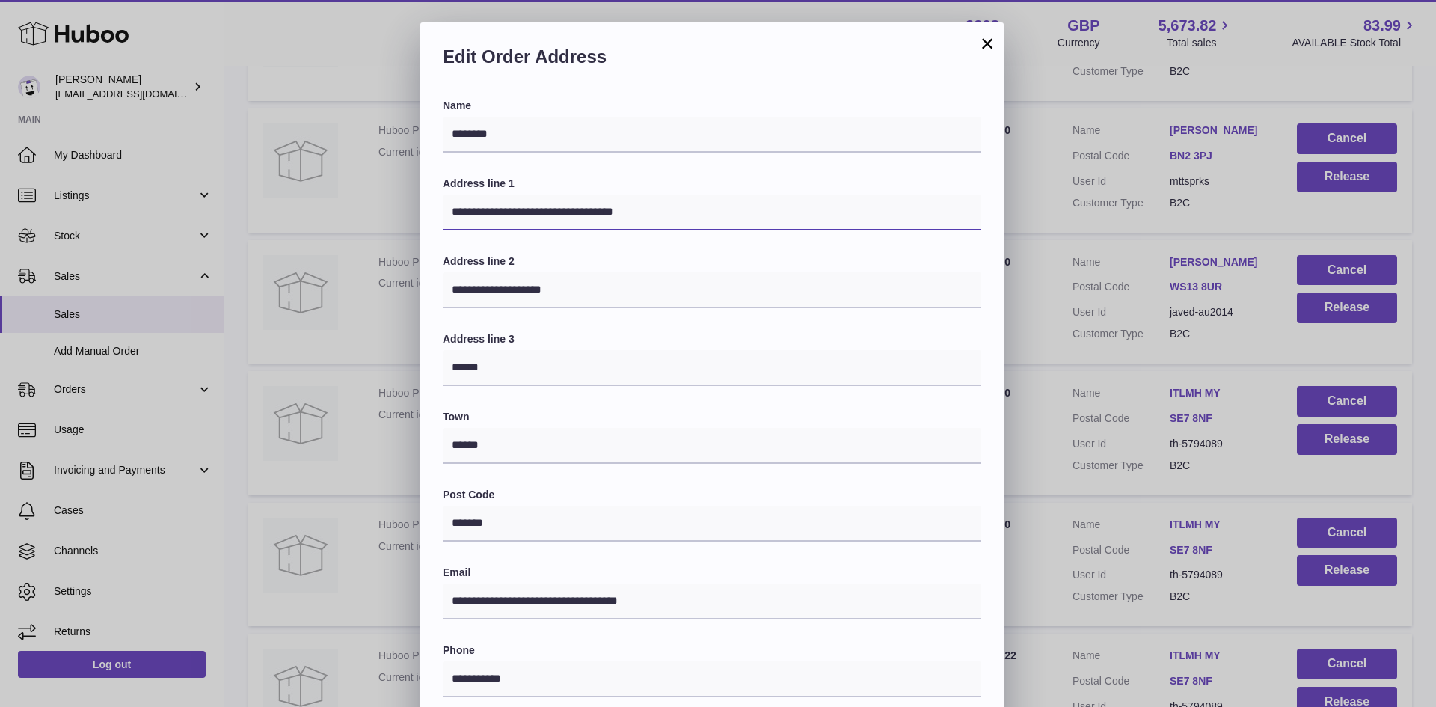
drag, startPoint x: 594, startPoint y: 212, endPoint x: 628, endPoint y: 213, distance: 33.7
click at [628, 213] on input "**********" at bounding box center [712, 212] width 539 height 36
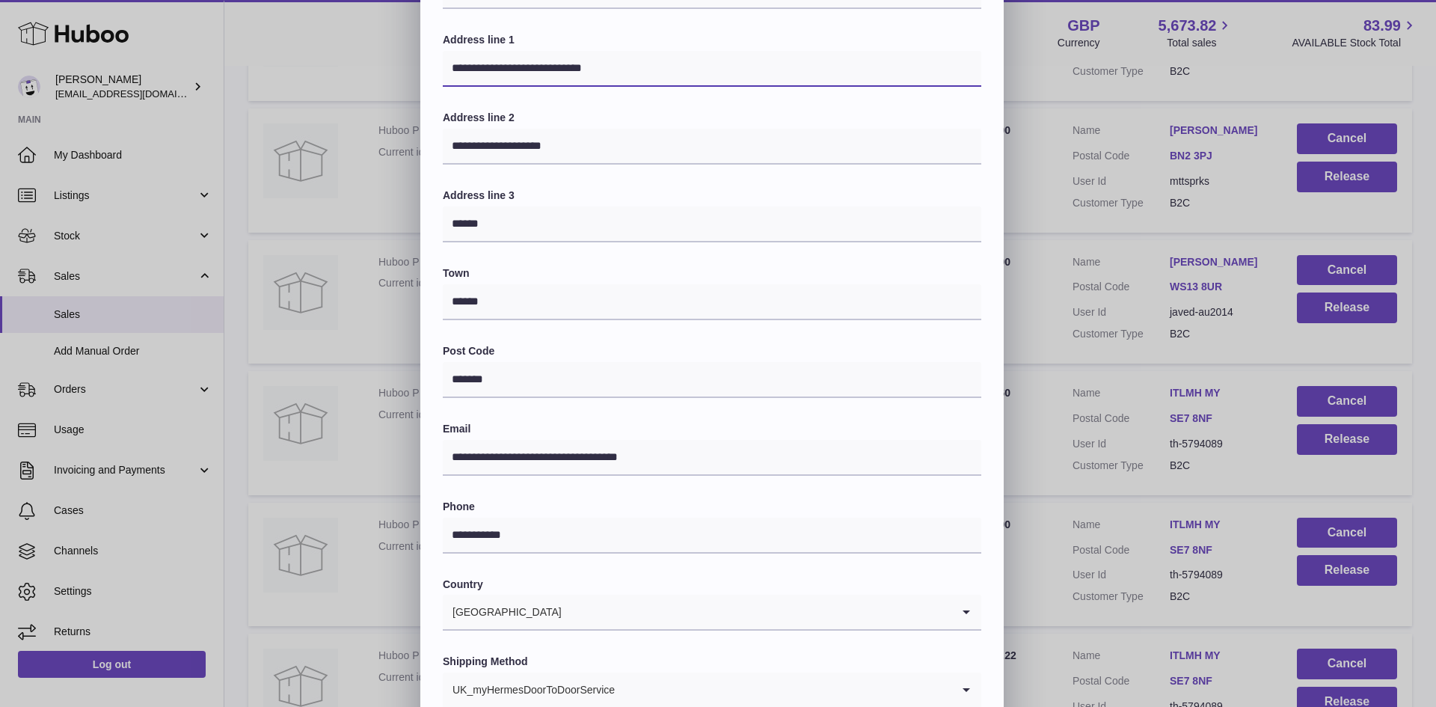
scroll to position [236, 0]
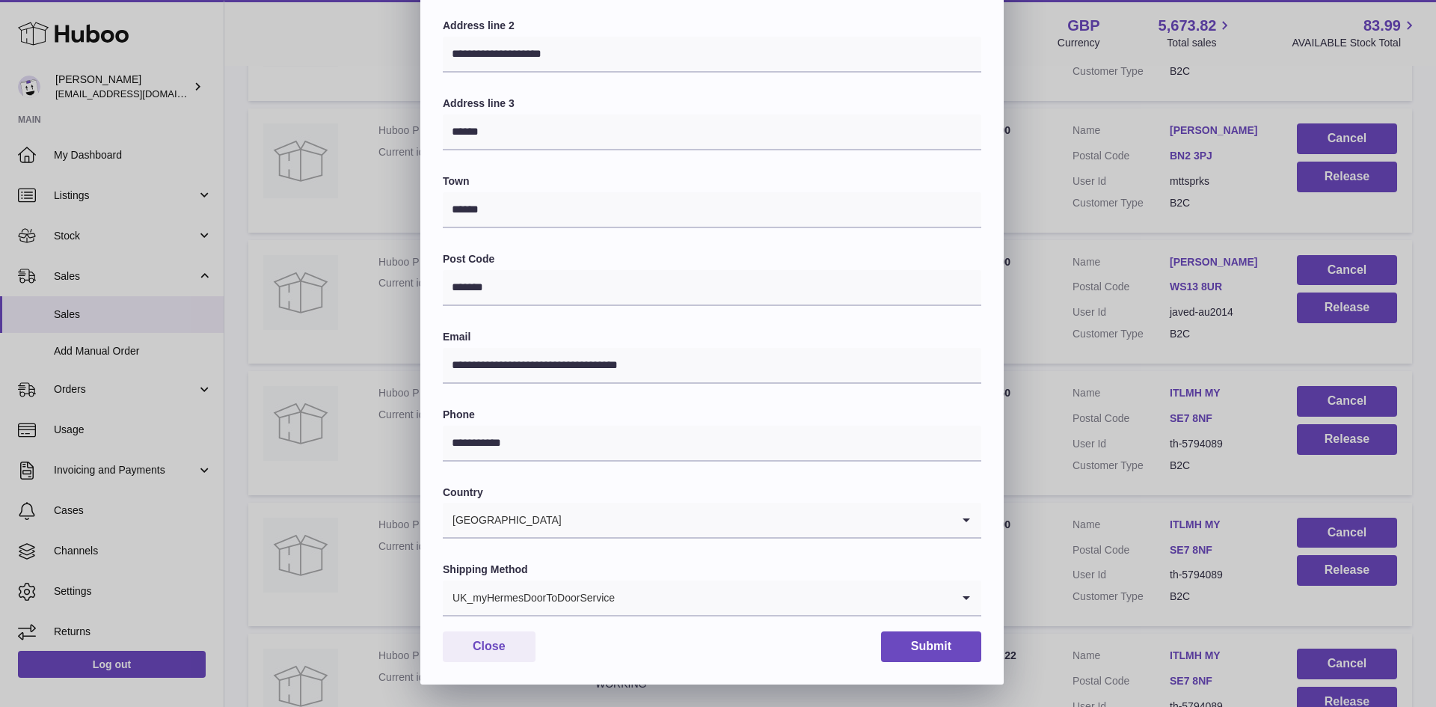
type input "**********"
click at [662, 598] on input "Search for option" at bounding box center [784, 597] width 336 height 34
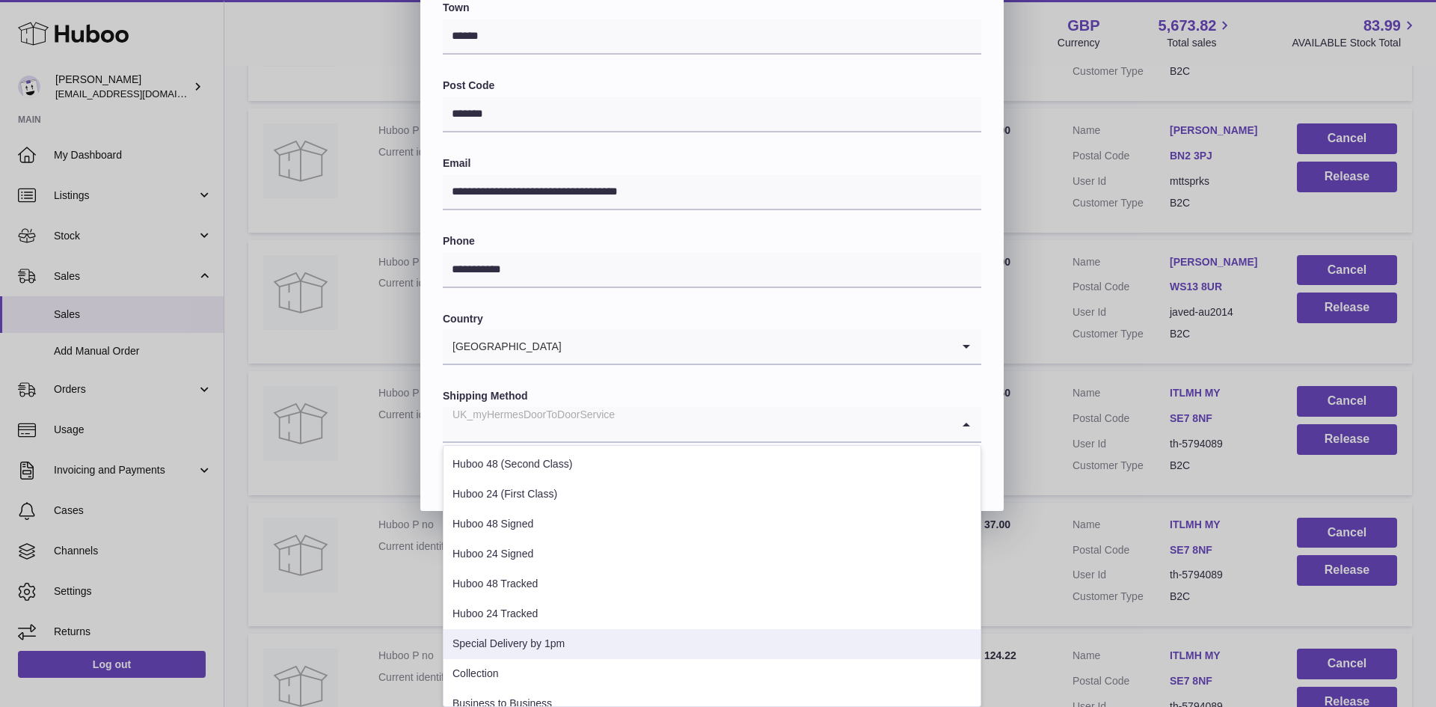
click at [501, 637] on li "Special Delivery by 1pm" at bounding box center [712, 644] width 537 height 30
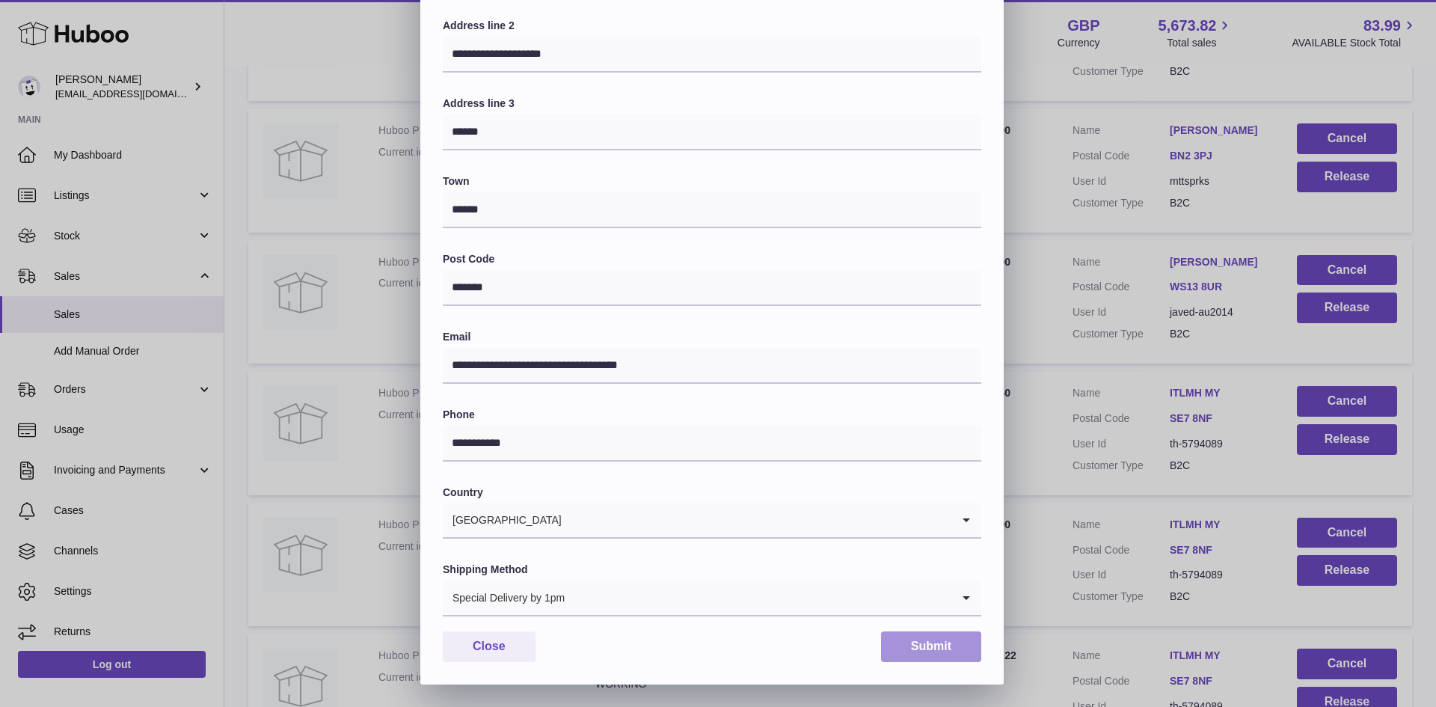
click at [901, 644] on button "Submit" at bounding box center [931, 646] width 100 height 31
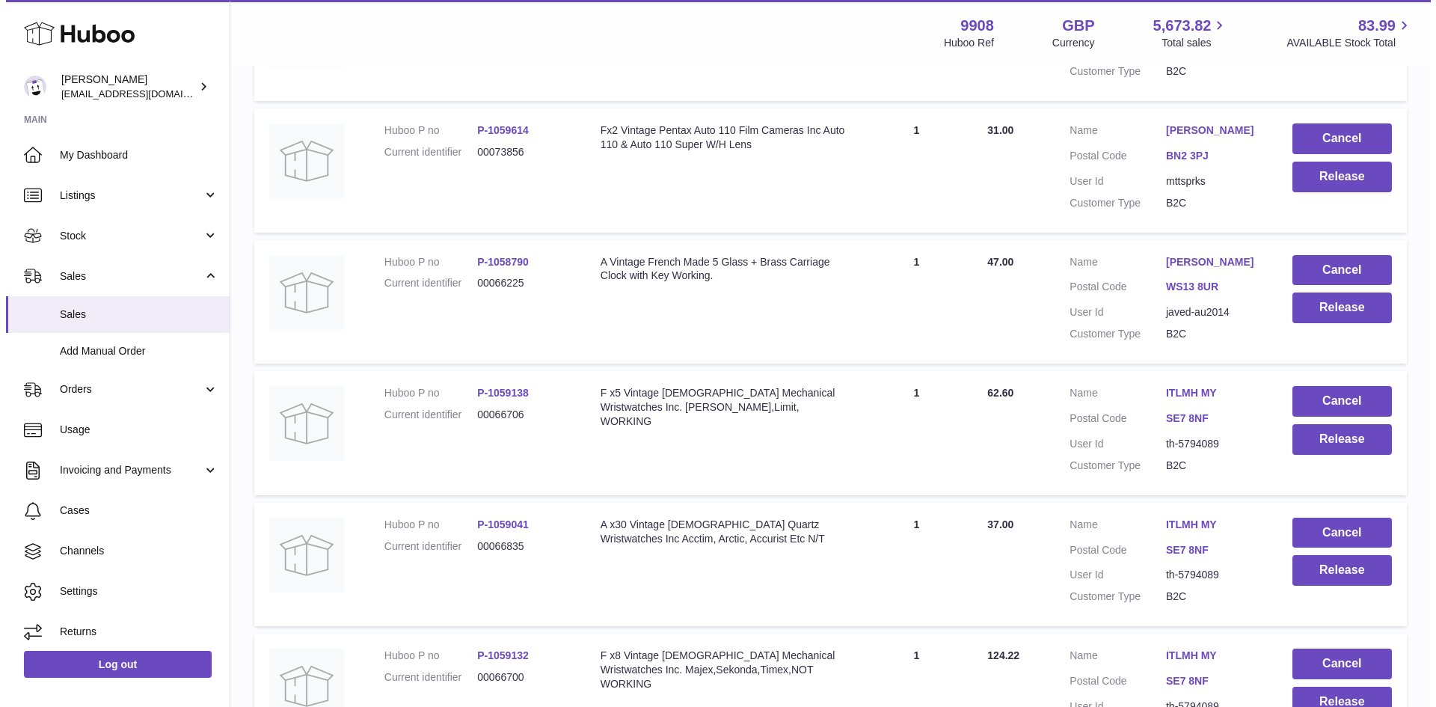
scroll to position [499, 0]
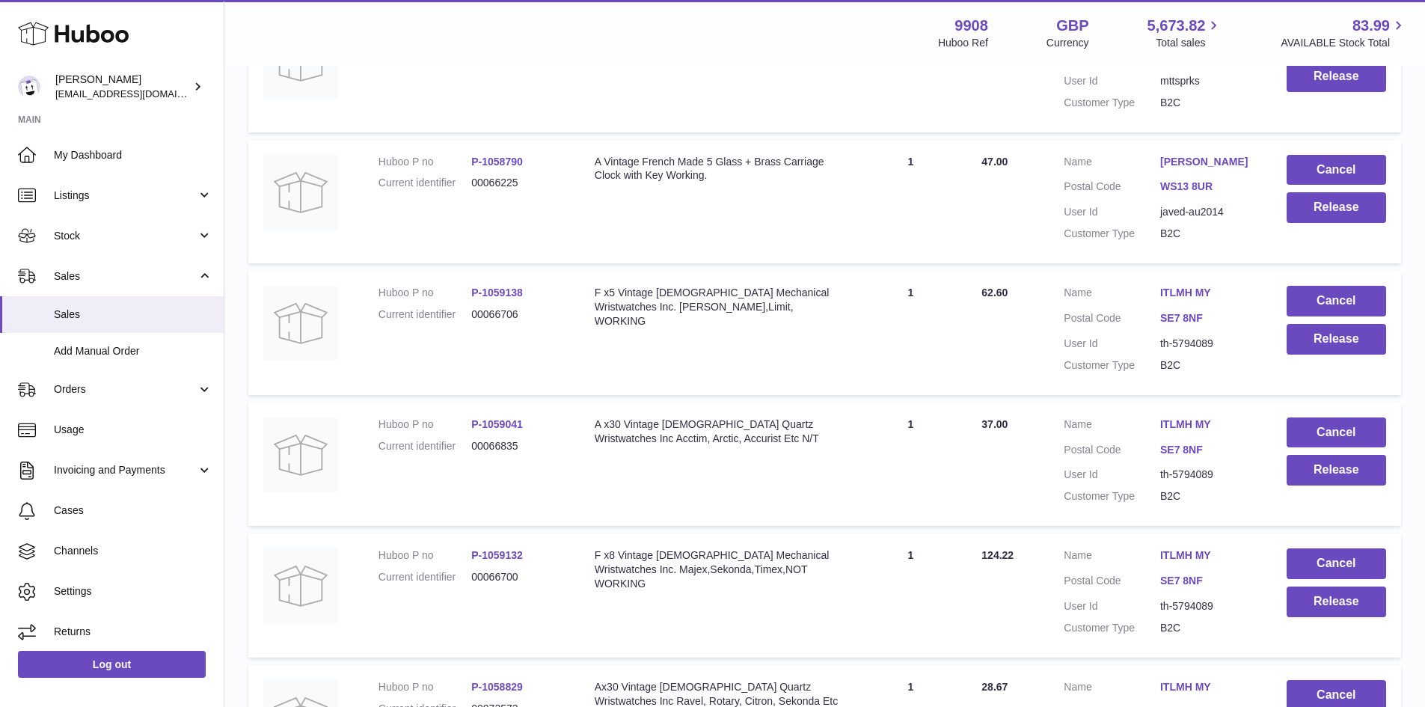
click at [1177, 557] on link "ITLMH MY" at bounding box center [1208, 555] width 96 height 14
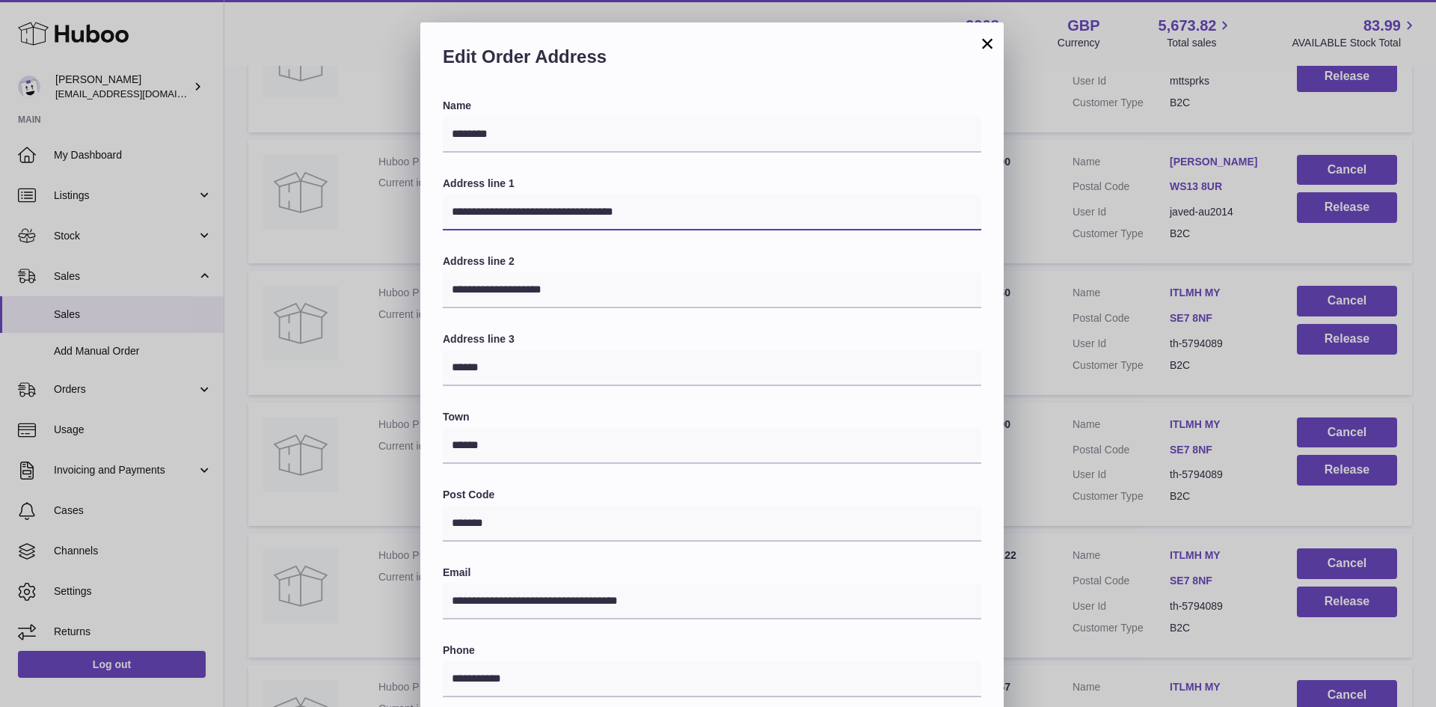
drag, startPoint x: 594, startPoint y: 215, endPoint x: 631, endPoint y: 215, distance: 36.7
click at [631, 215] on input "**********" at bounding box center [712, 212] width 539 height 36
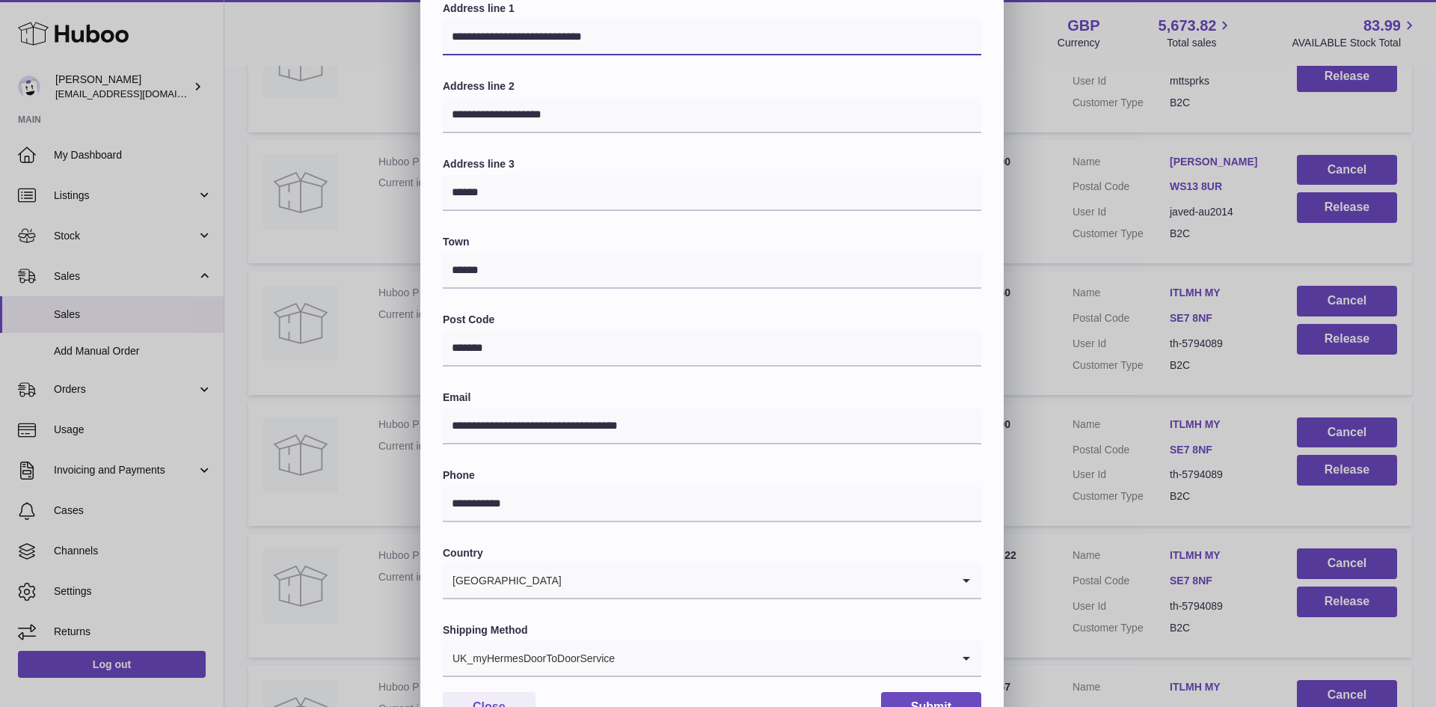
scroll to position [236, 0]
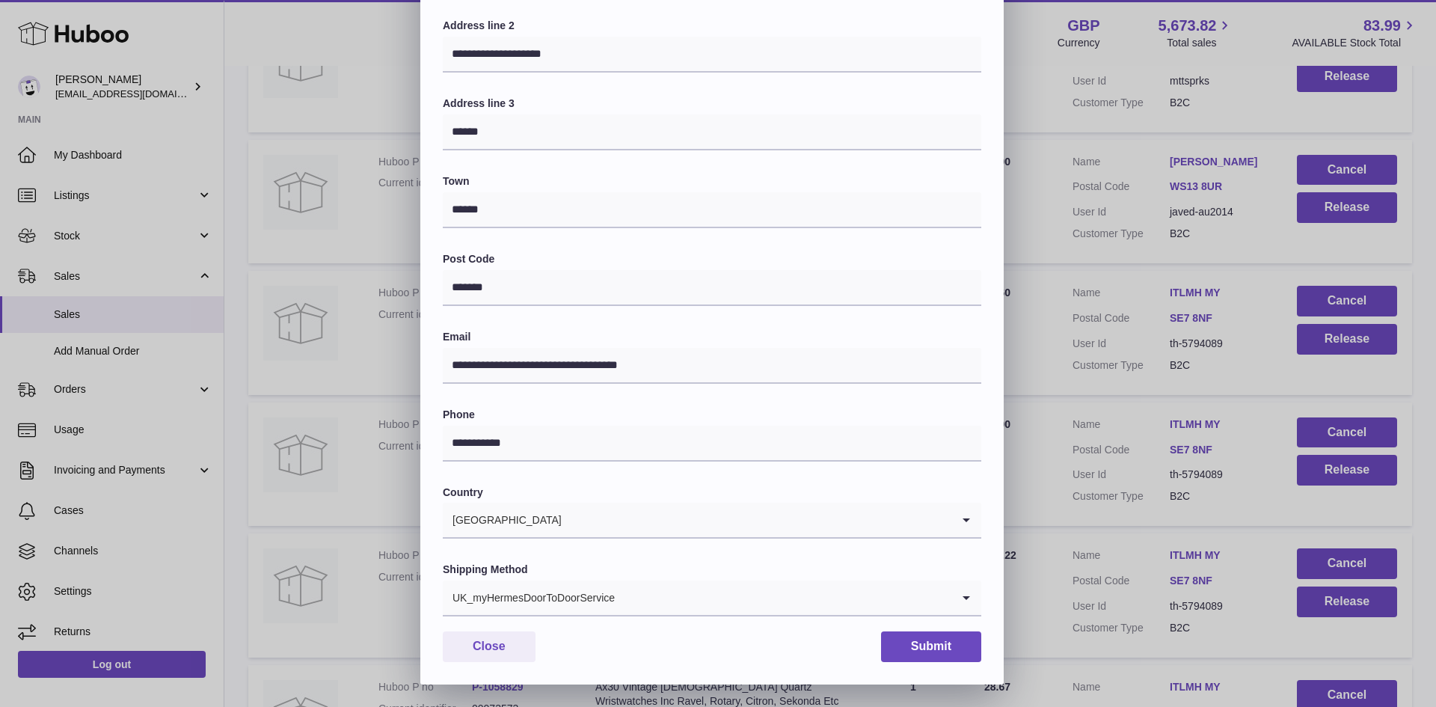
type input "**********"
click at [700, 588] on input "Search for option" at bounding box center [784, 597] width 336 height 34
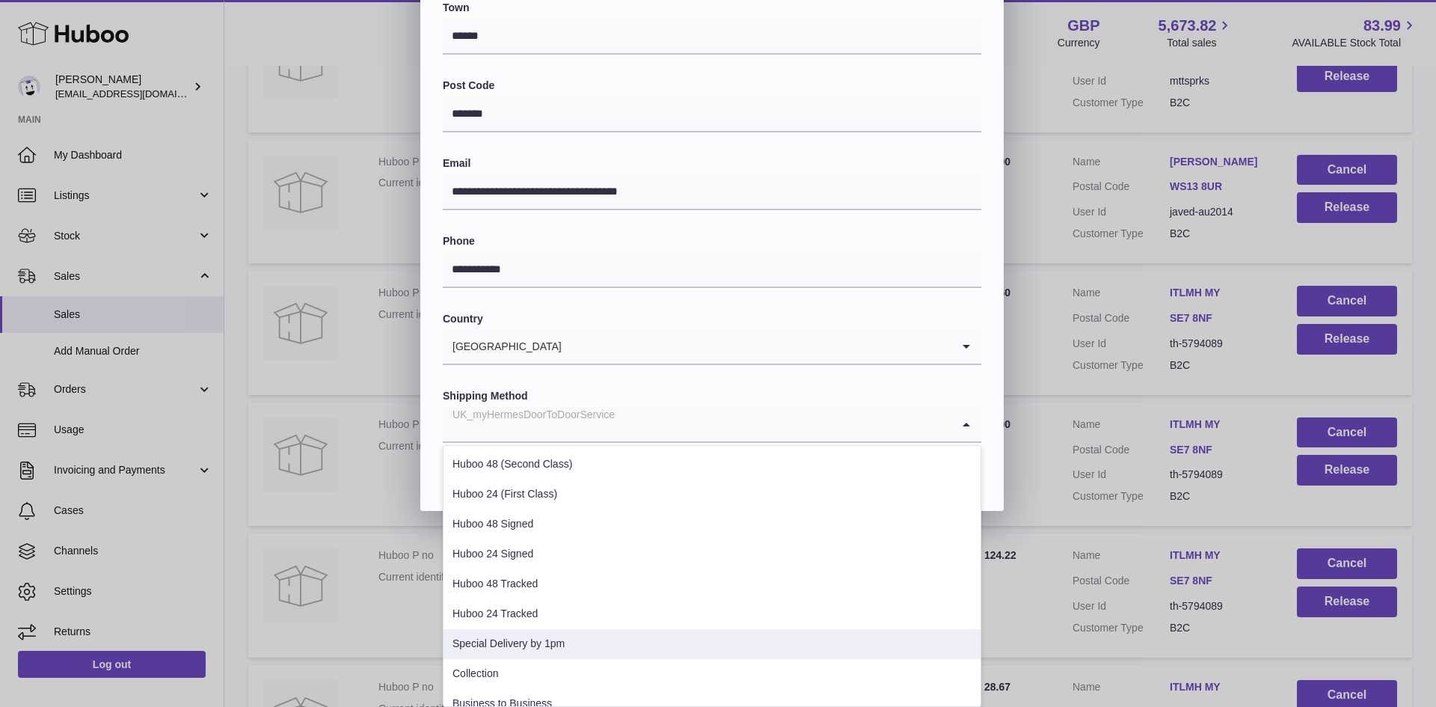
click at [545, 649] on li "Special Delivery by 1pm" at bounding box center [712, 644] width 537 height 30
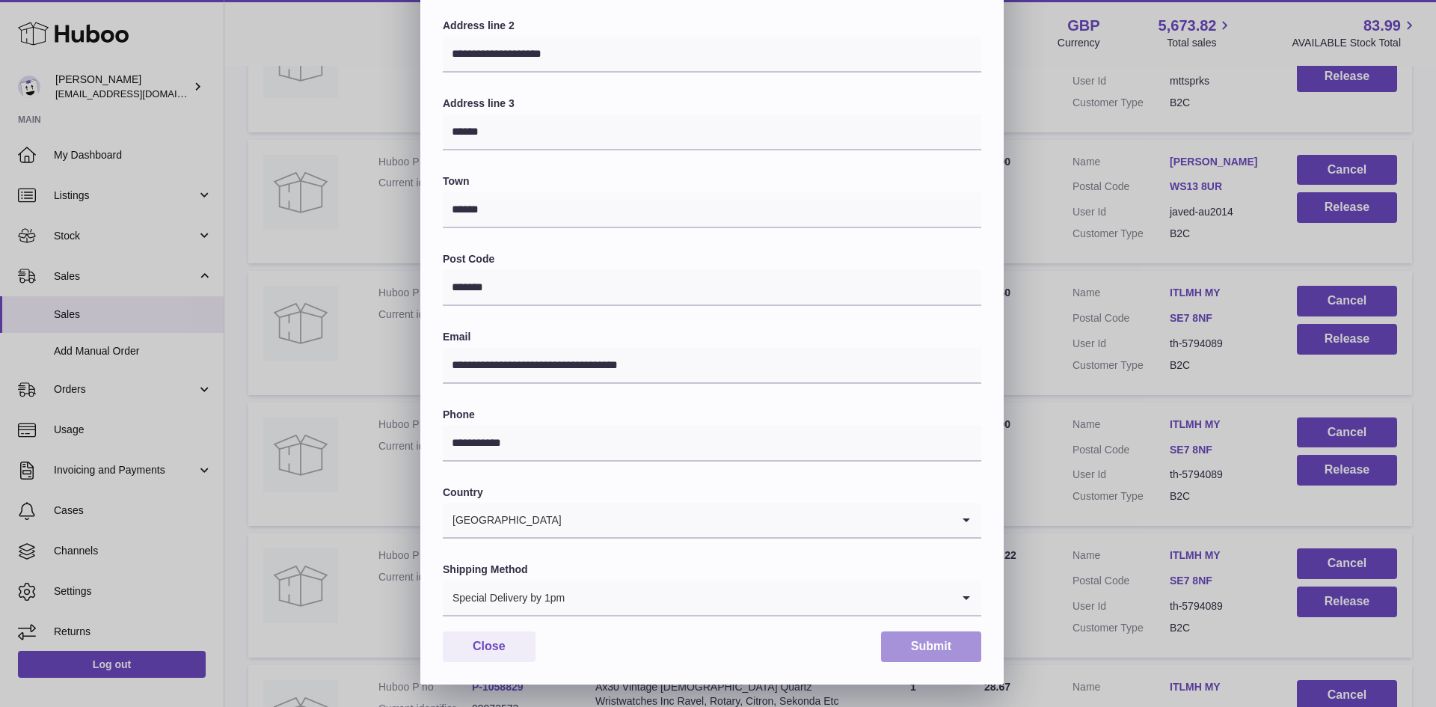
click at [925, 640] on button "Submit" at bounding box center [931, 646] width 100 height 31
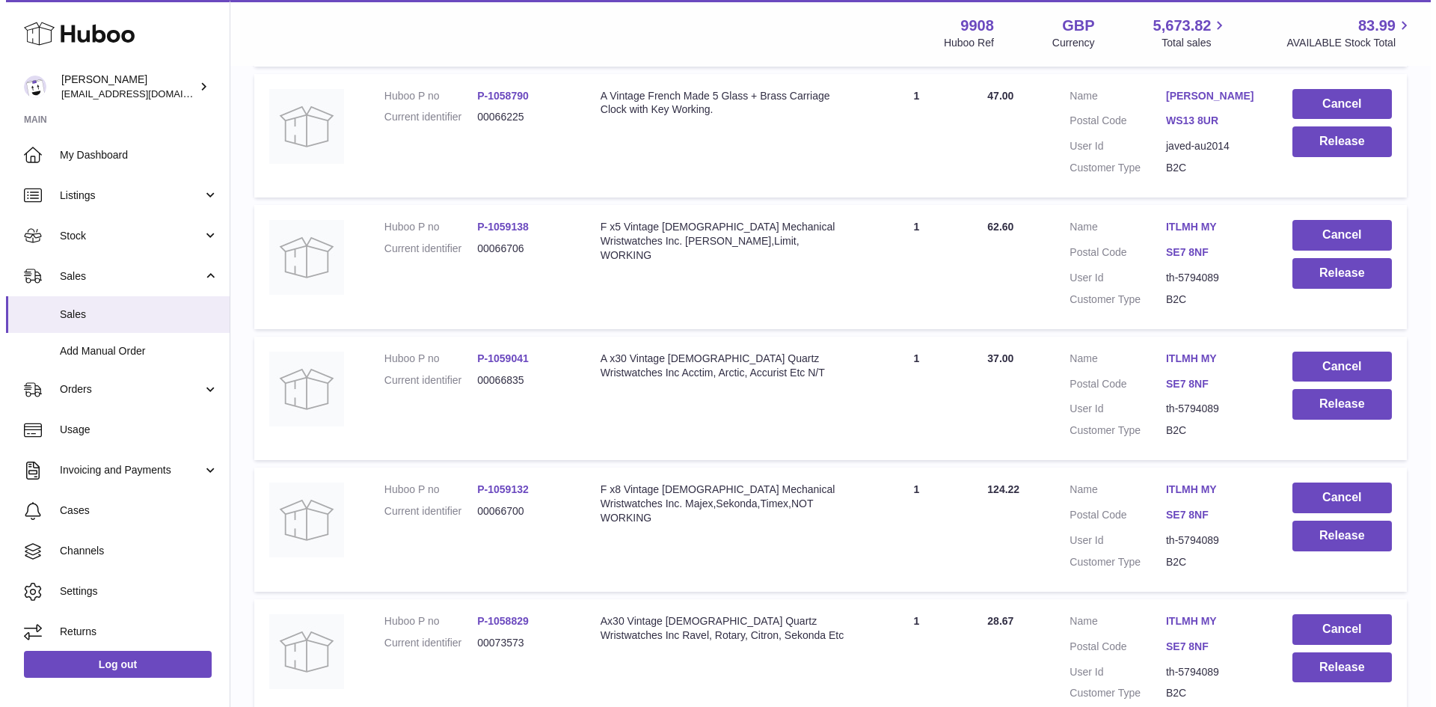
scroll to position [598, 0]
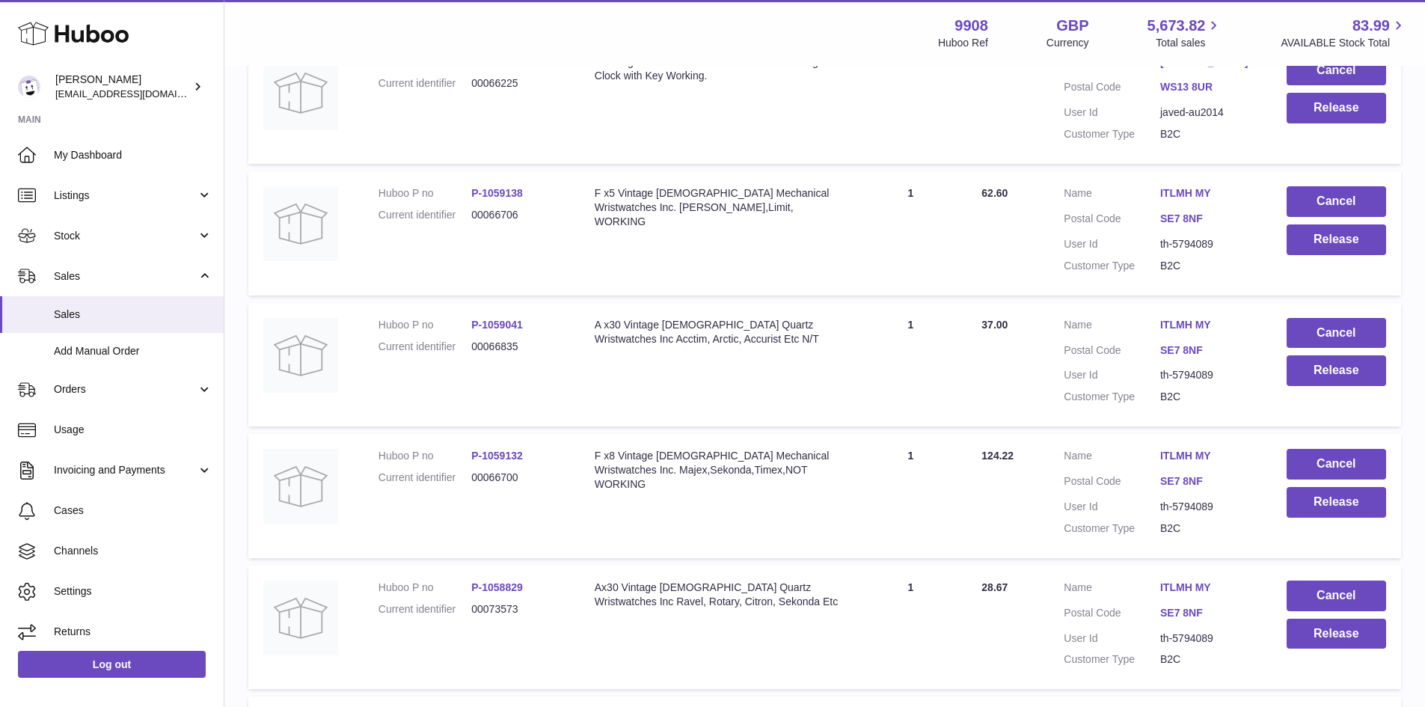
click at [1177, 451] on link "ITLMH MY" at bounding box center [1208, 456] width 96 height 14
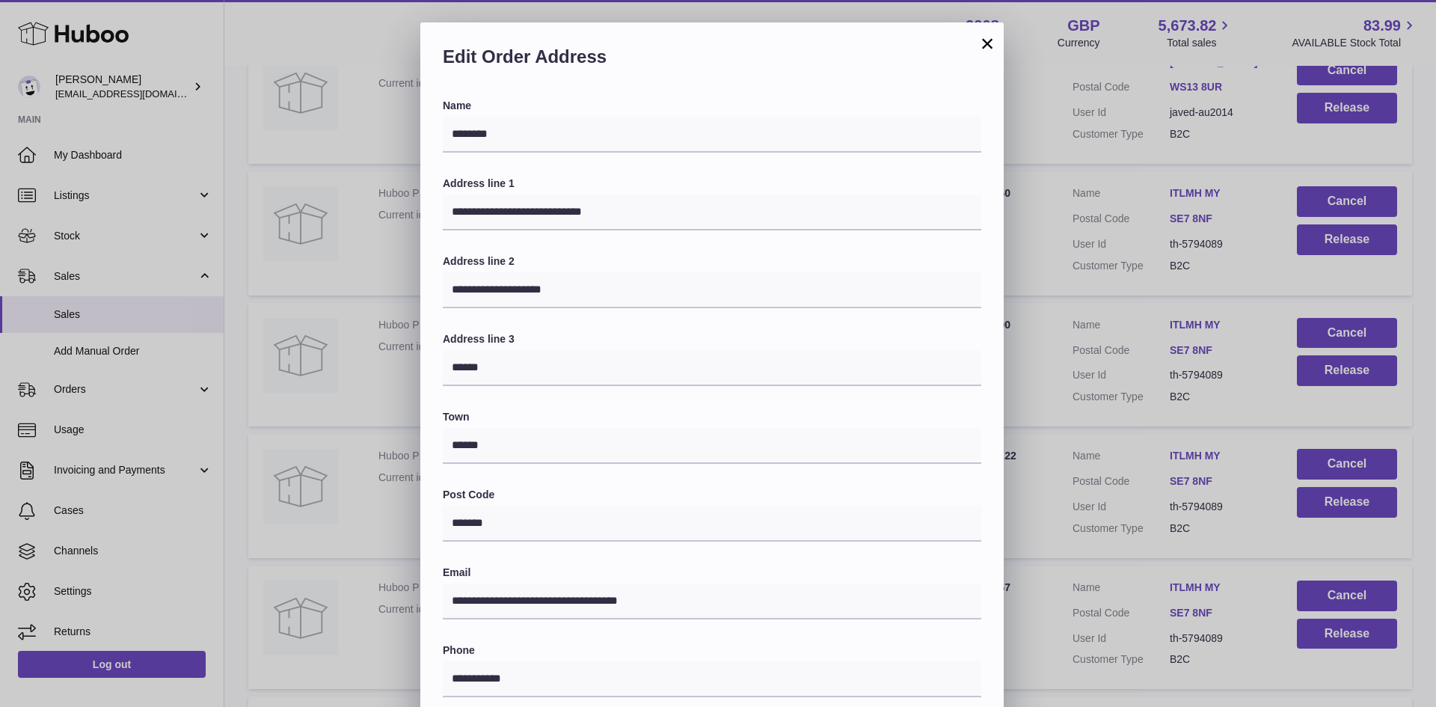
click at [1142, 445] on div "**********" at bounding box center [718, 471] width 1436 height 898
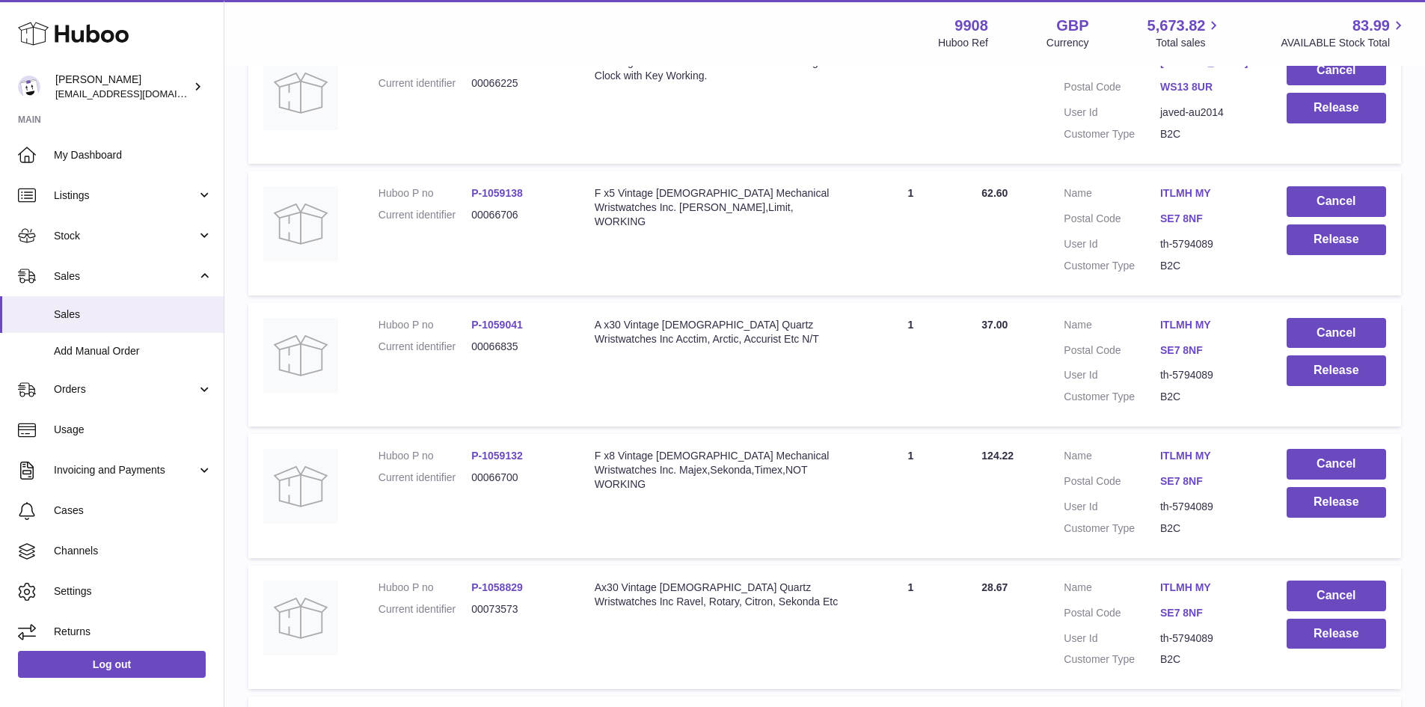
click at [1189, 589] on link "ITLMH MY" at bounding box center [1208, 587] width 96 height 14
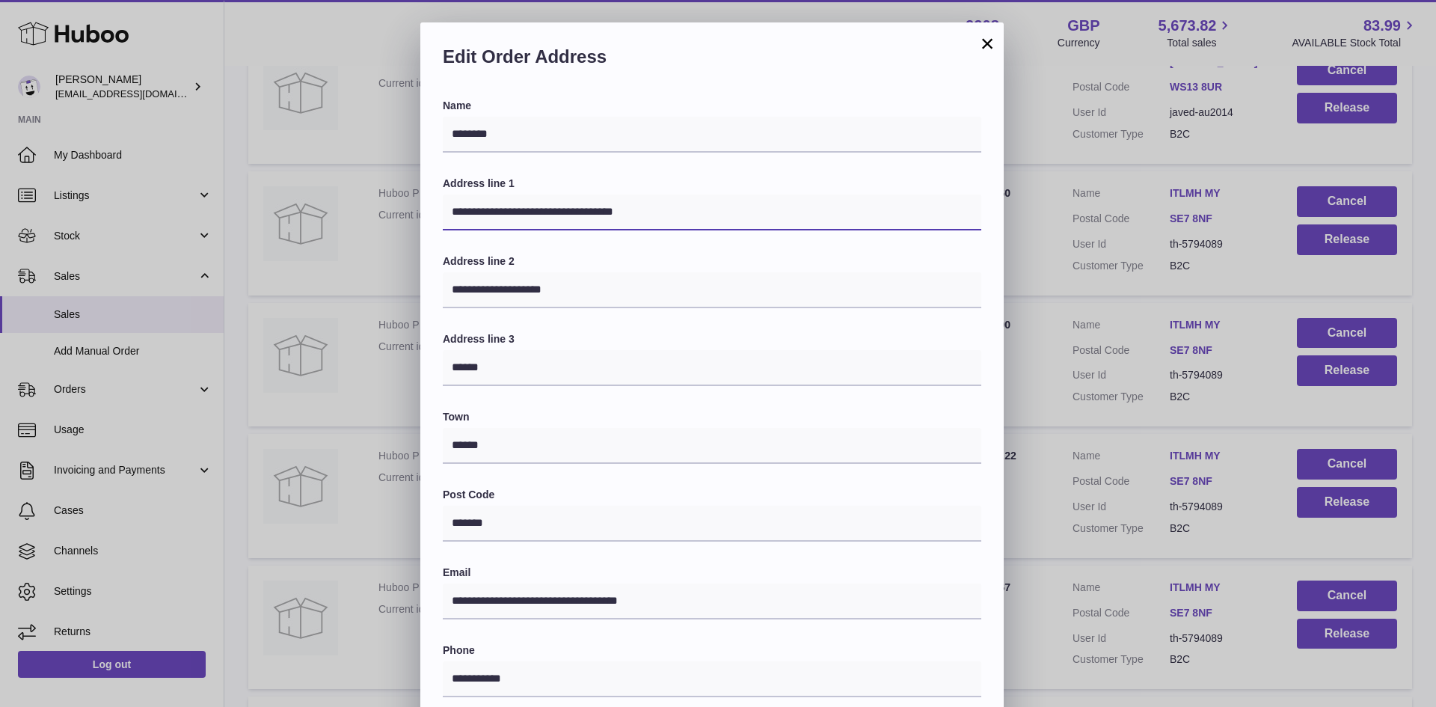
drag, startPoint x: 601, startPoint y: 215, endPoint x: 631, endPoint y: 217, distance: 30.0
click at [631, 217] on input "**********" at bounding box center [712, 212] width 539 height 36
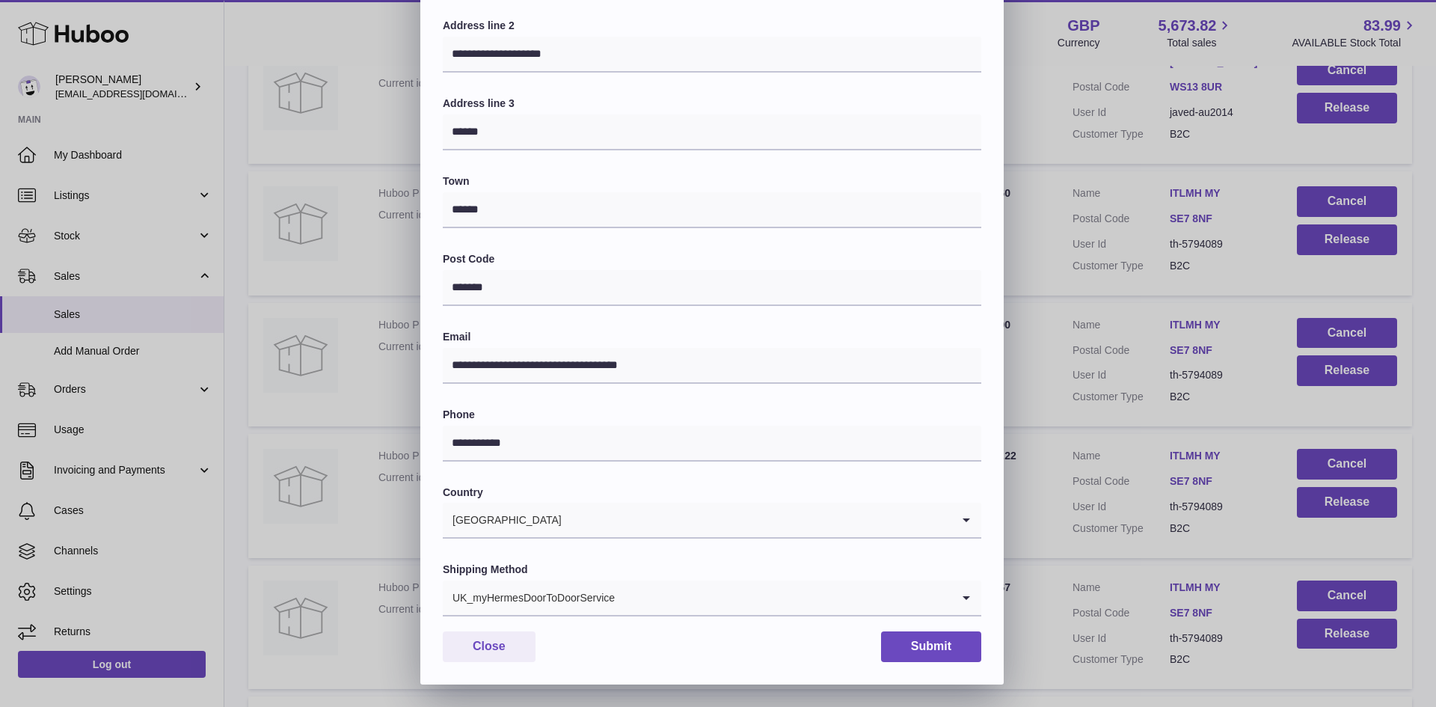
type input "**********"
click at [604, 589] on div "UK_myHermesDoorToDoorService" at bounding box center [697, 597] width 509 height 34
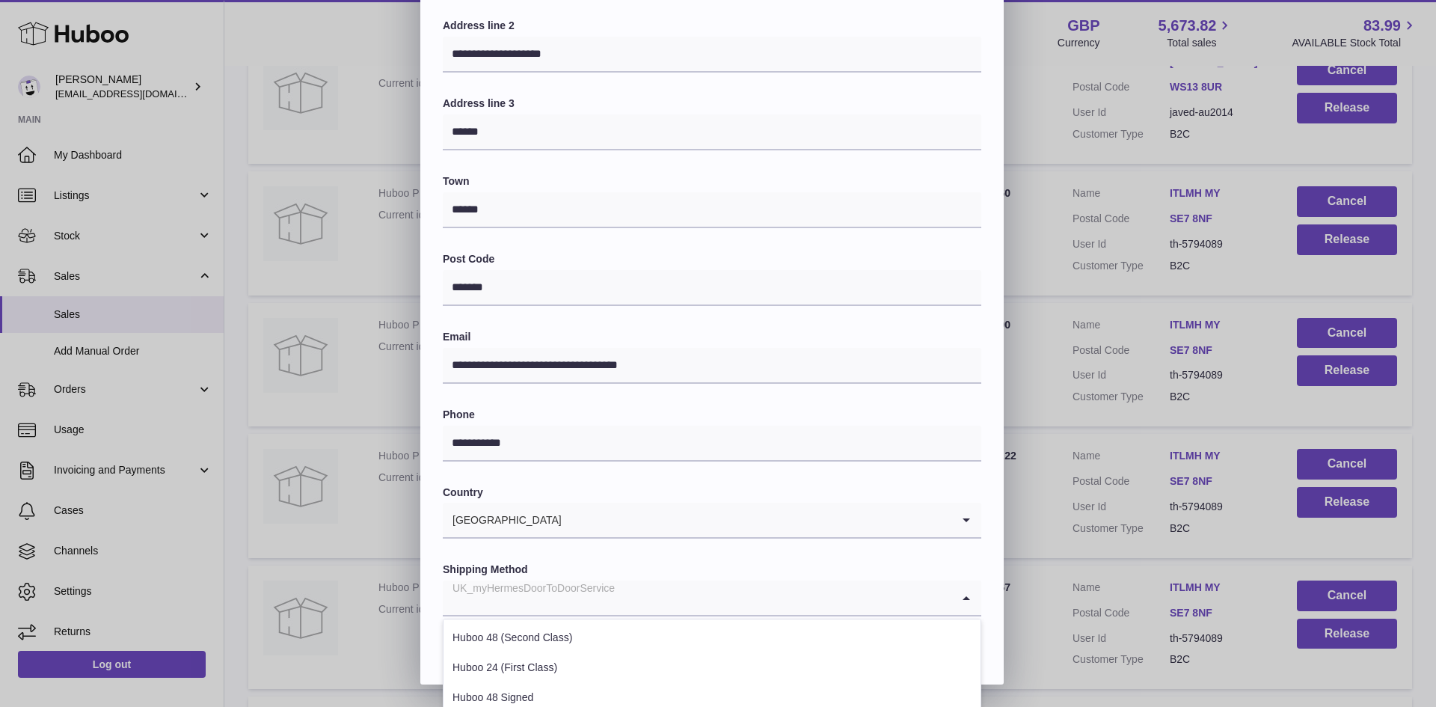
scroll to position [409, 0]
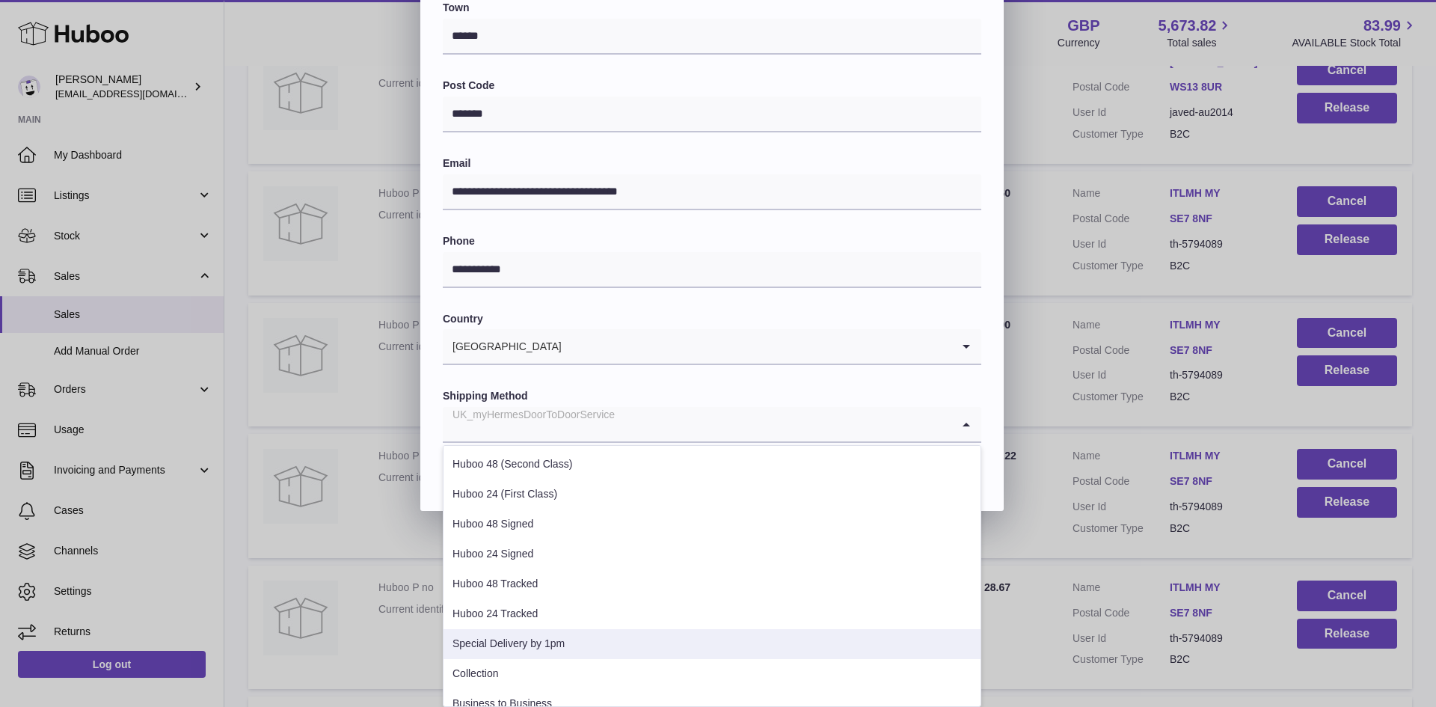
click at [545, 637] on li "Special Delivery by 1pm" at bounding box center [712, 644] width 537 height 30
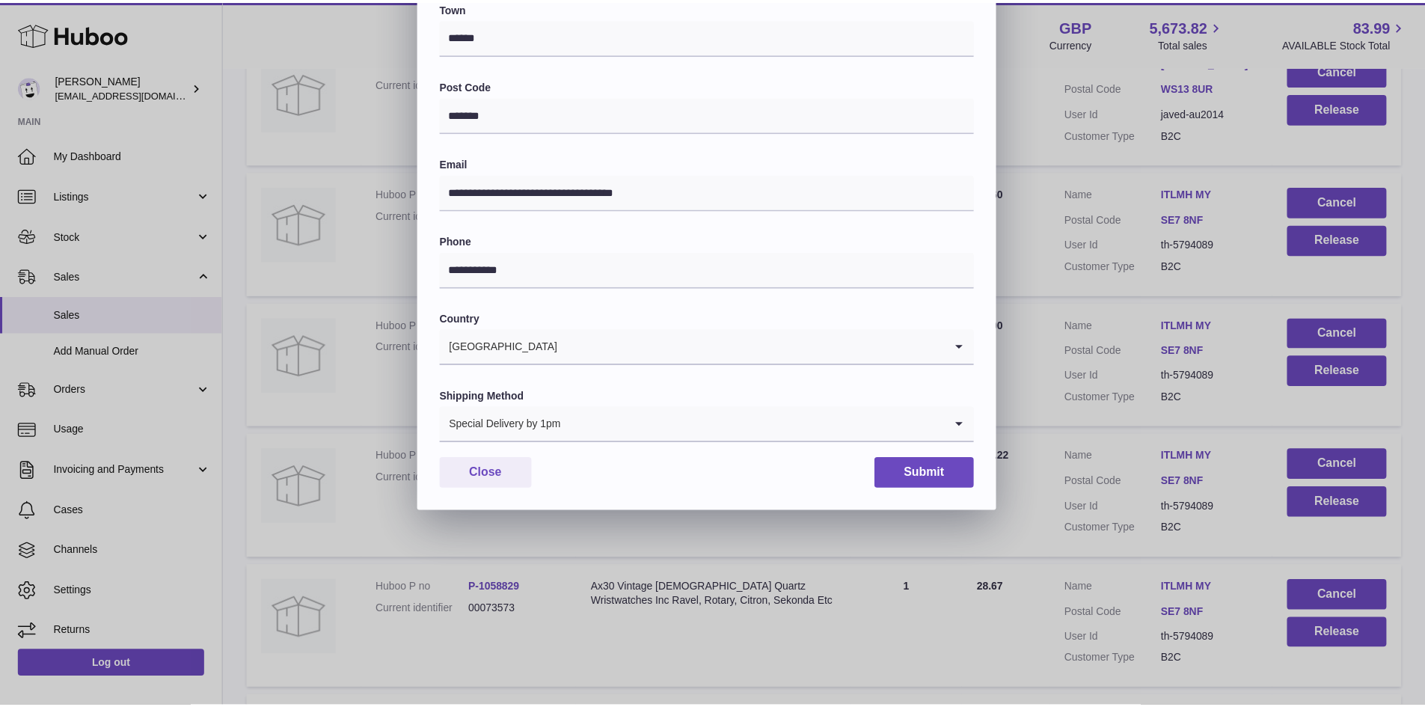
scroll to position [236, 0]
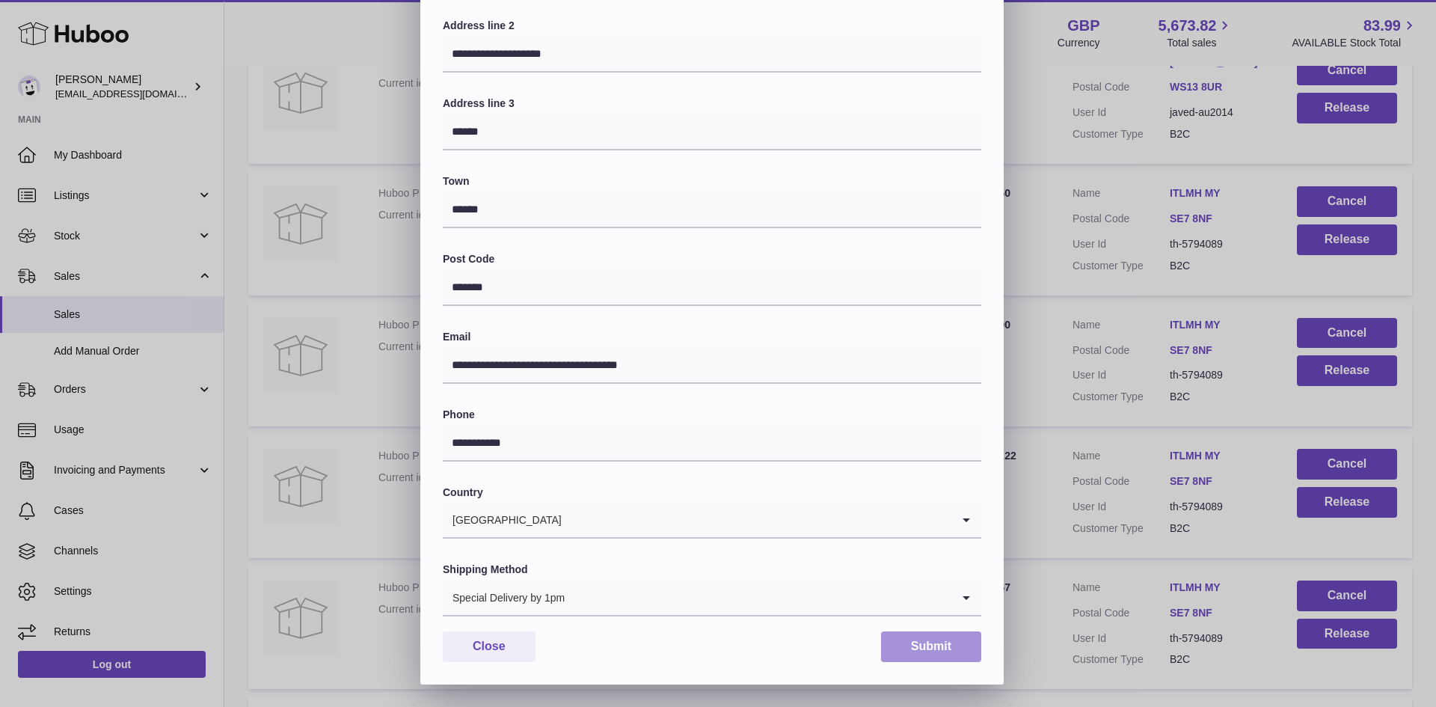
drag, startPoint x: 932, startPoint y: 640, endPoint x: 947, endPoint y: 627, distance: 19.6
click at [934, 640] on button "Submit" at bounding box center [931, 646] width 100 height 31
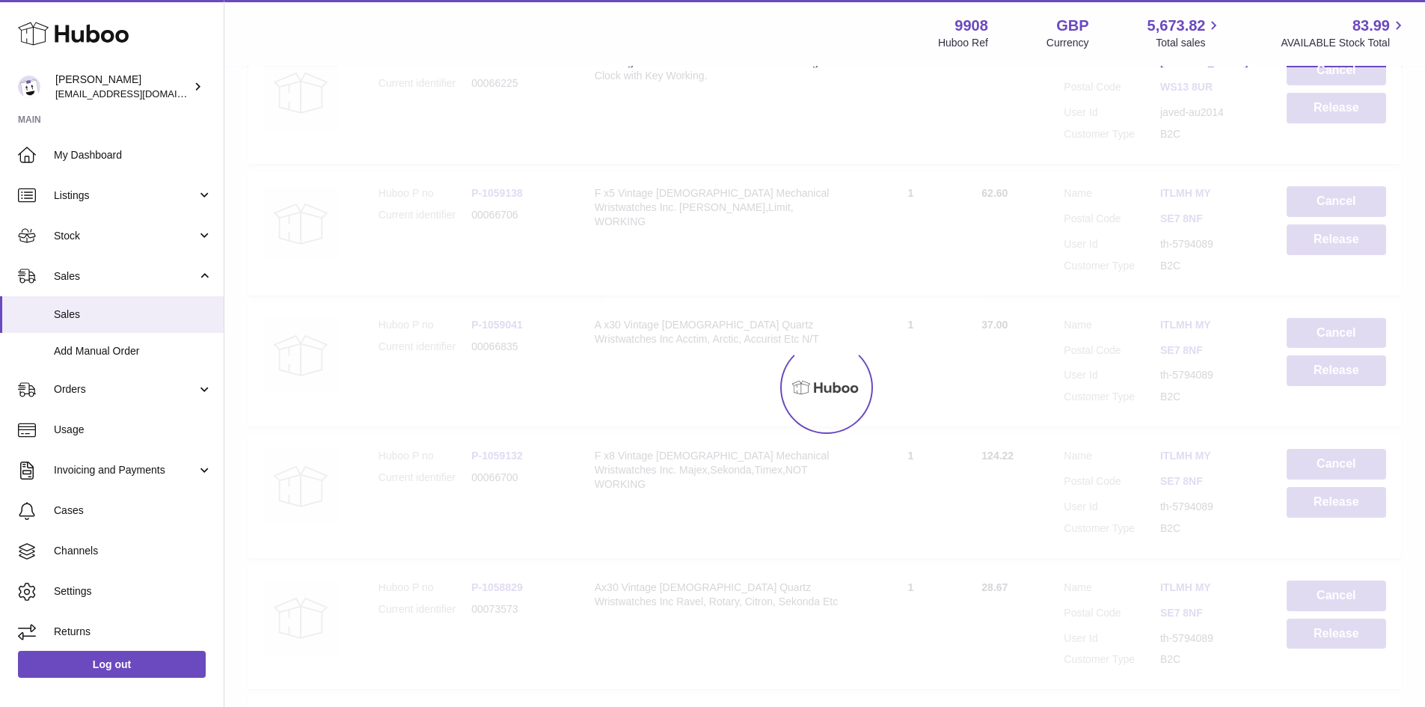
scroll to position [0, 0]
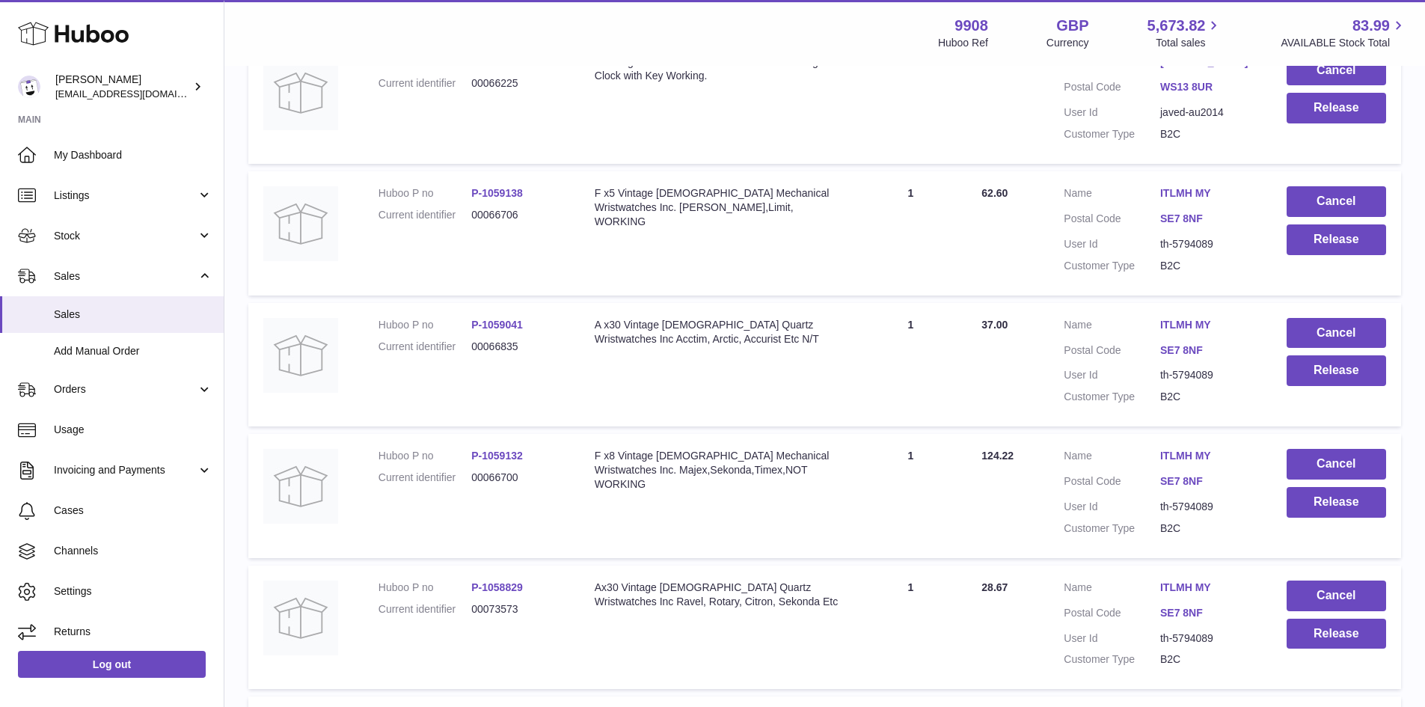
click at [1175, 586] on link "ITLMH MY" at bounding box center [1208, 587] width 96 height 14
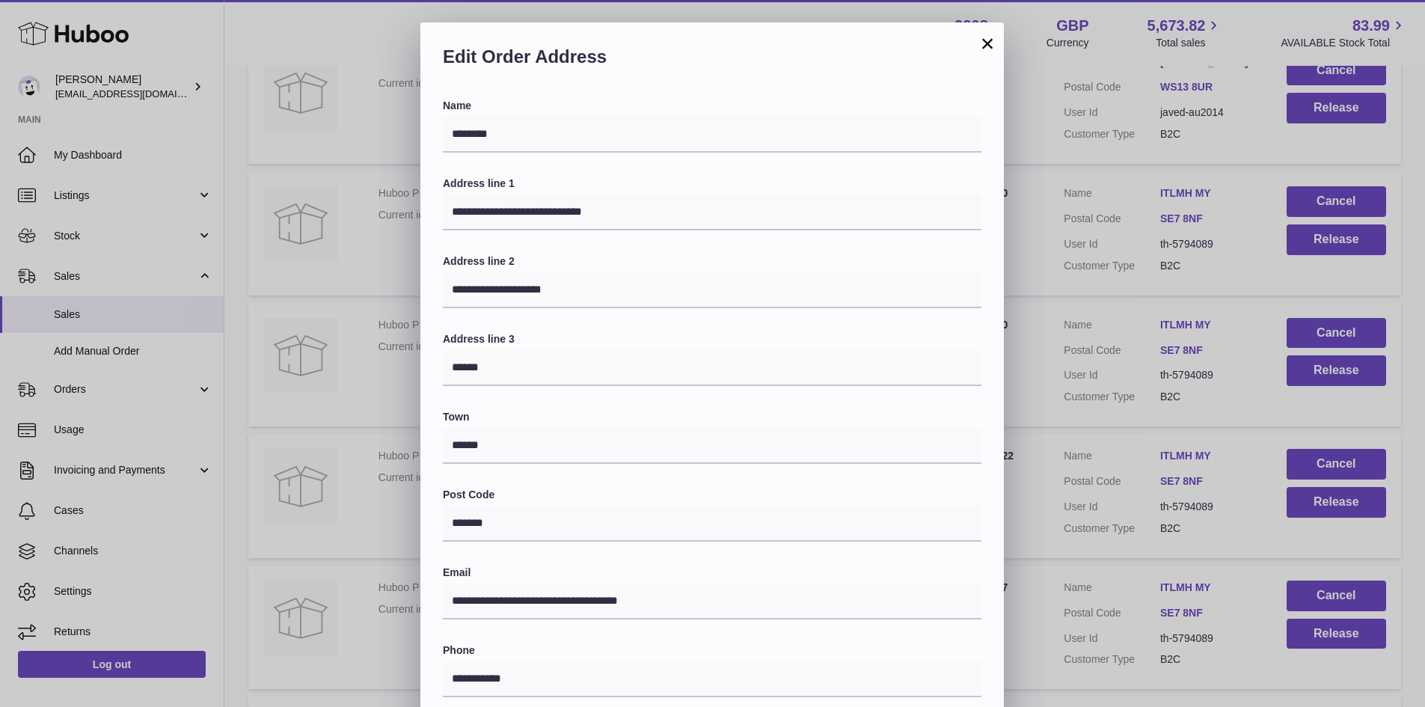
click at [1058, 340] on div "**********" at bounding box center [712, 471] width 1425 height 898
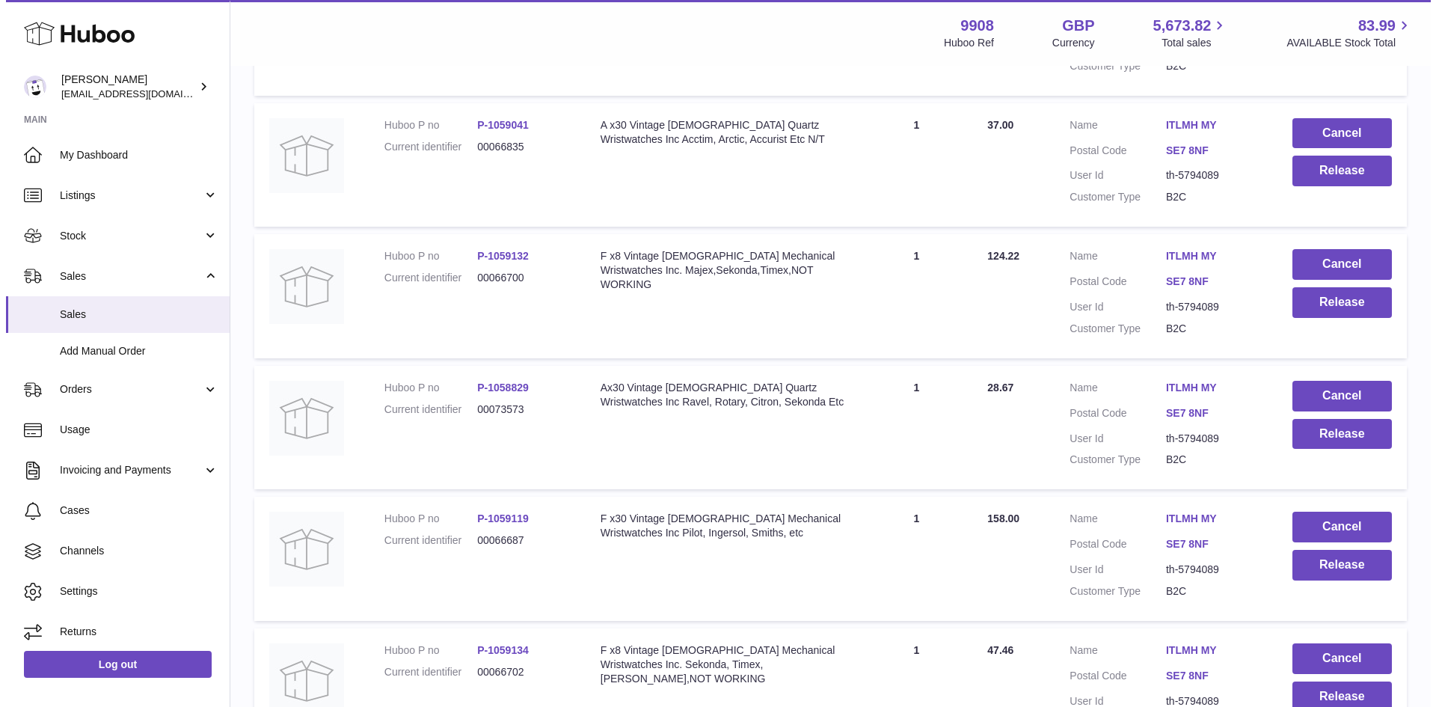
scroll to position [898, 0]
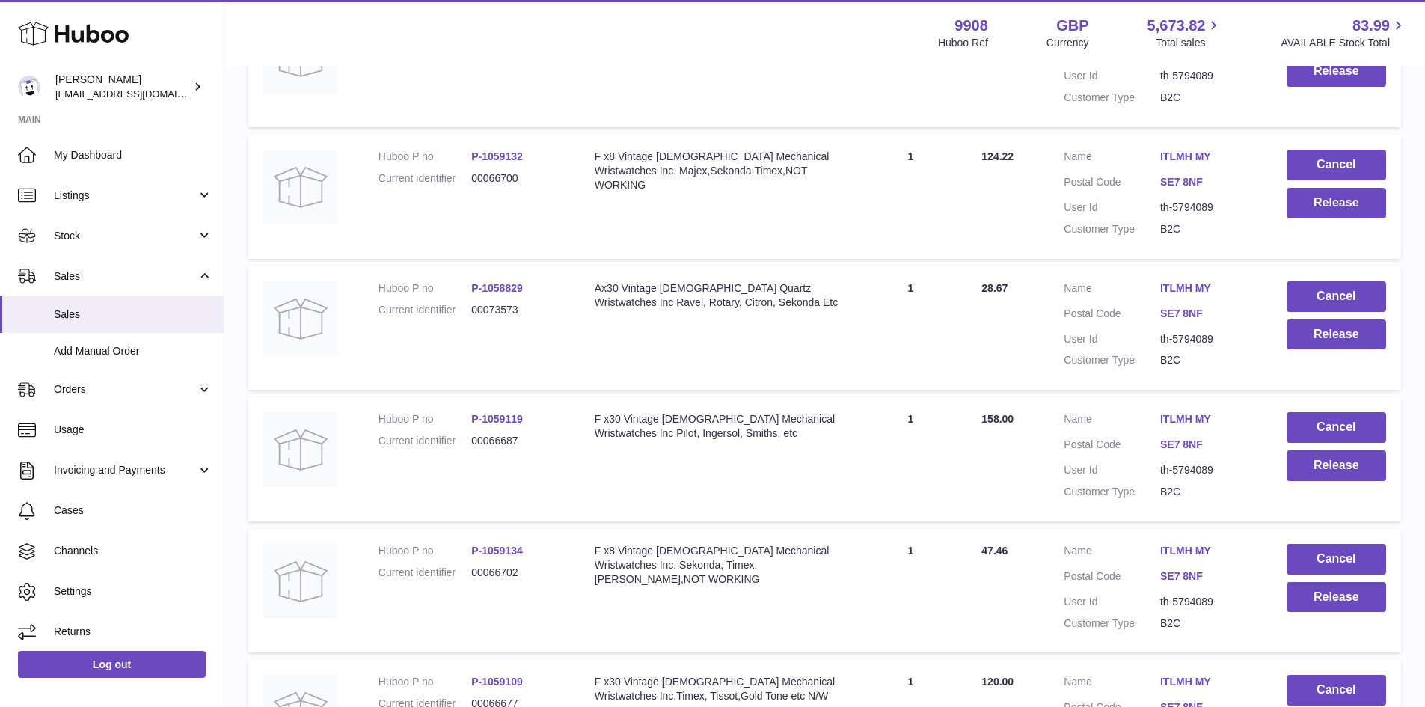
click at [1186, 411] on td "Customer Name ITLMH MY Postal Code SE7 8NF User Id th-5794089 Customer Type B2C" at bounding box center [1160, 459] width 222 height 124
click at [1186, 418] on link "ITLMH MY" at bounding box center [1208, 419] width 96 height 14
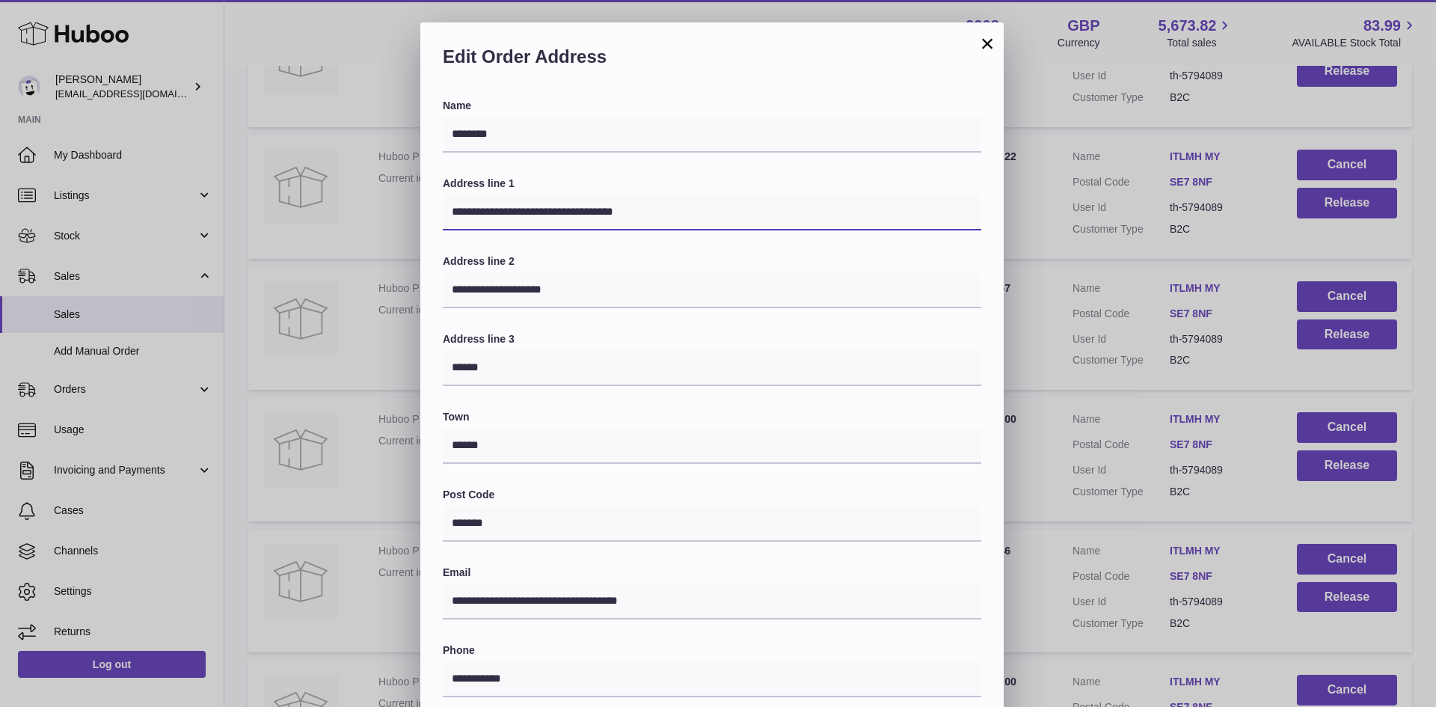
drag, startPoint x: 598, startPoint y: 211, endPoint x: 628, endPoint y: 211, distance: 29.9
click at [628, 211] on input "**********" at bounding box center [712, 212] width 539 height 36
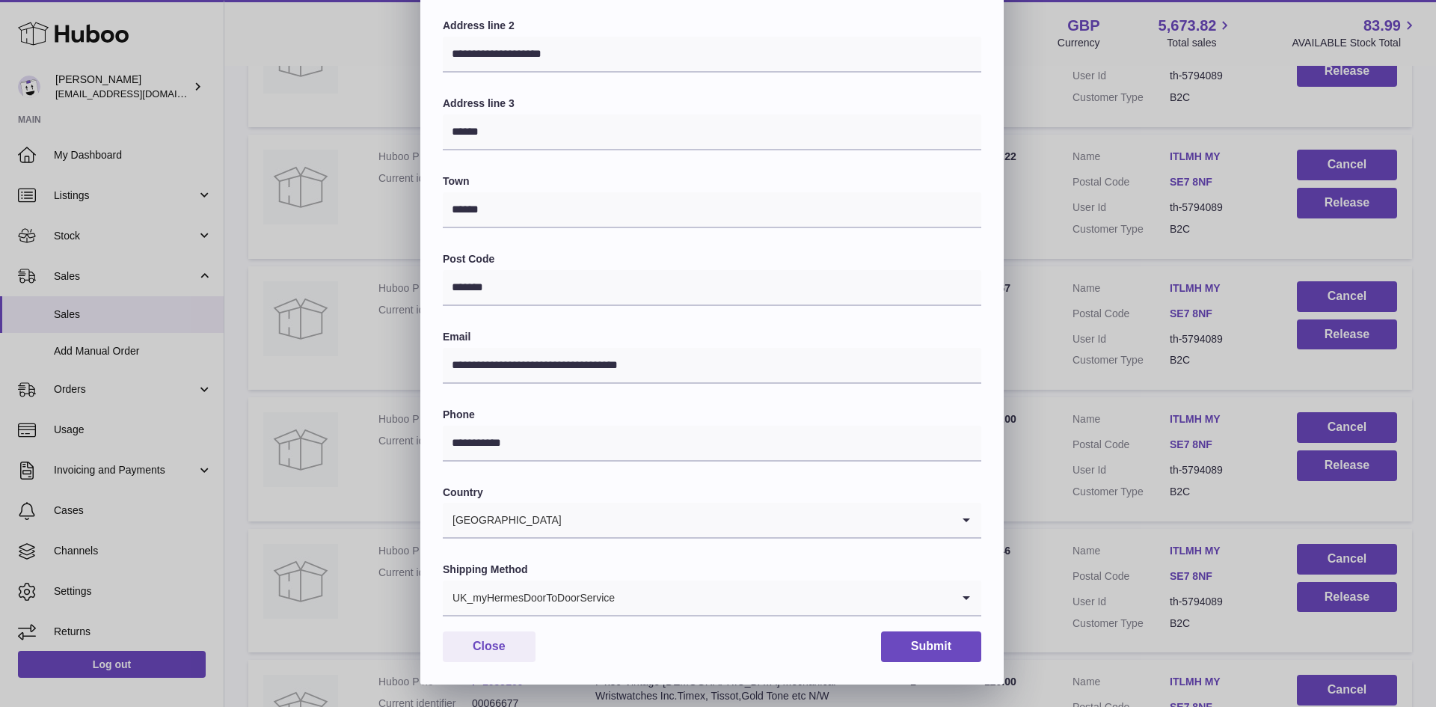
type input "**********"
click at [510, 592] on div "UK_myHermesDoorToDoorService" at bounding box center [697, 597] width 509 height 34
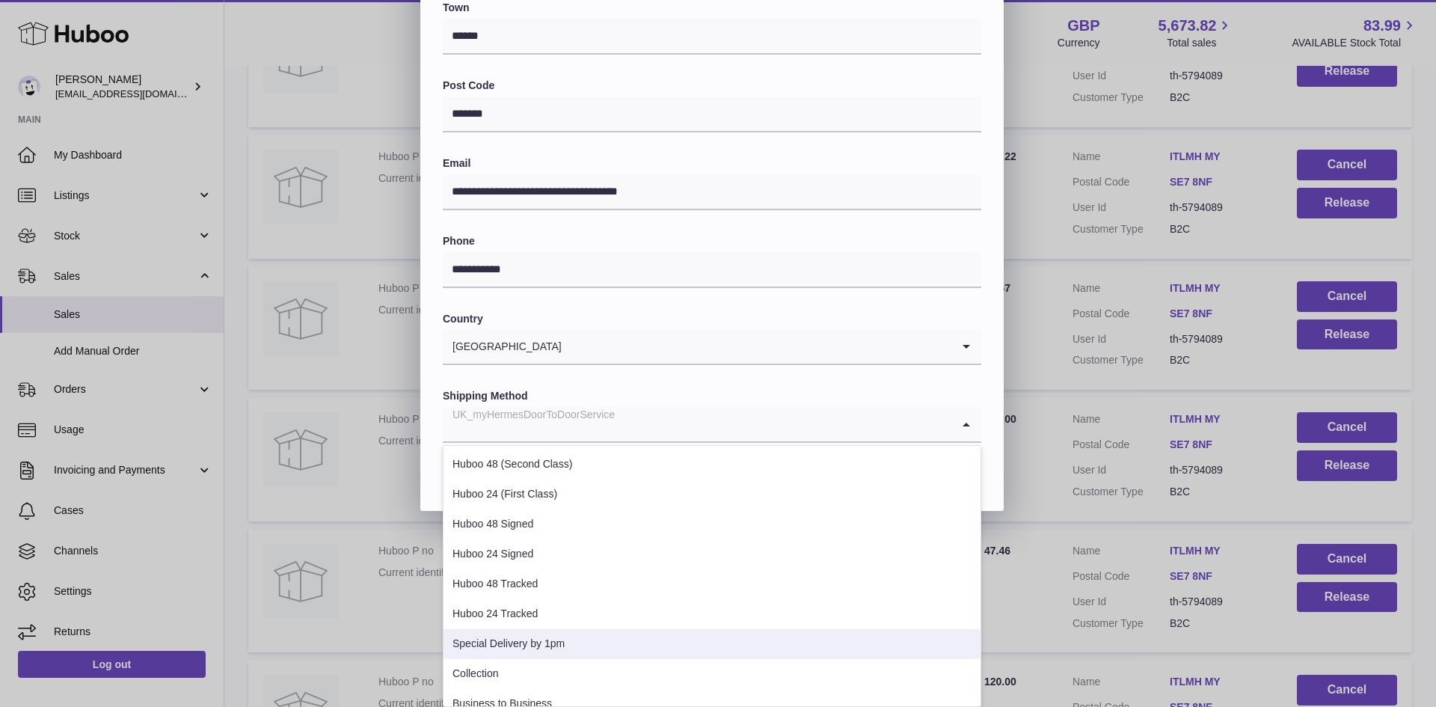
click at [533, 649] on li "Special Delivery by 1pm" at bounding box center [712, 644] width 537 height 30
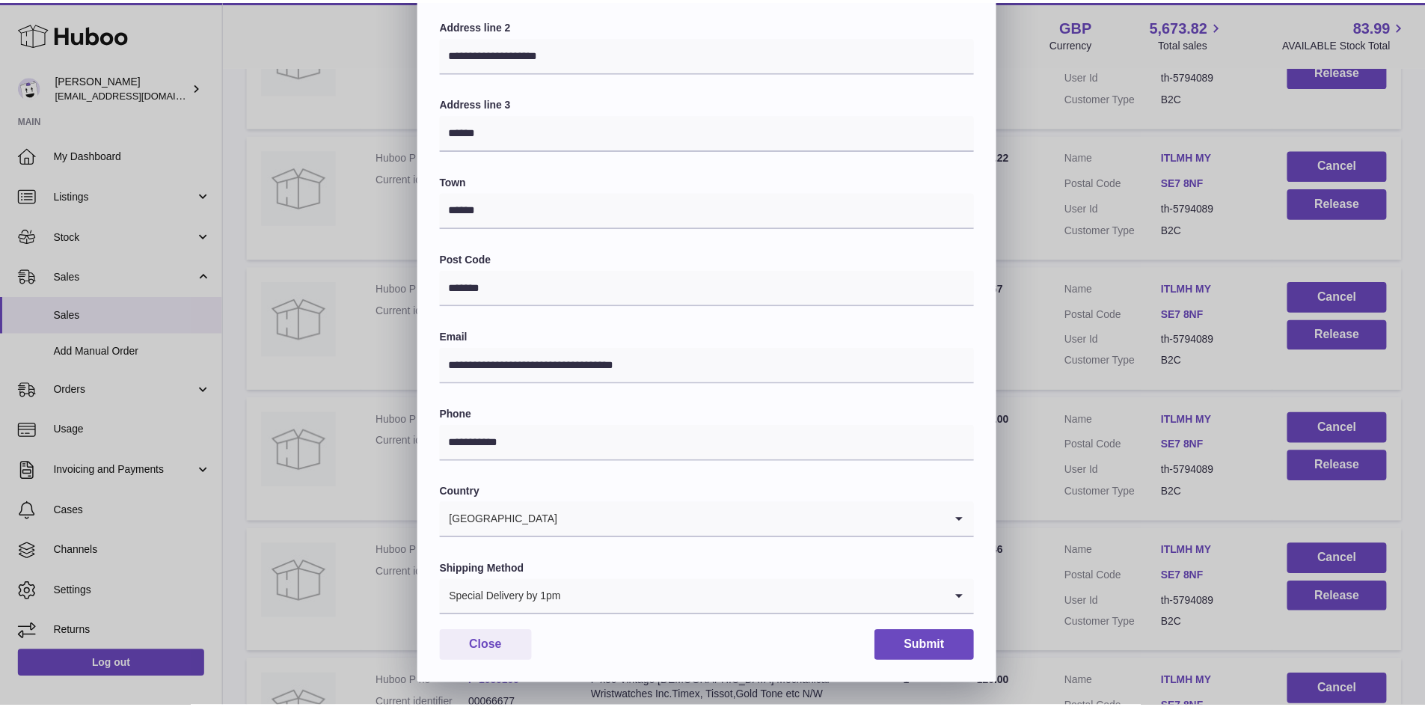
scroll to position [236, 0]
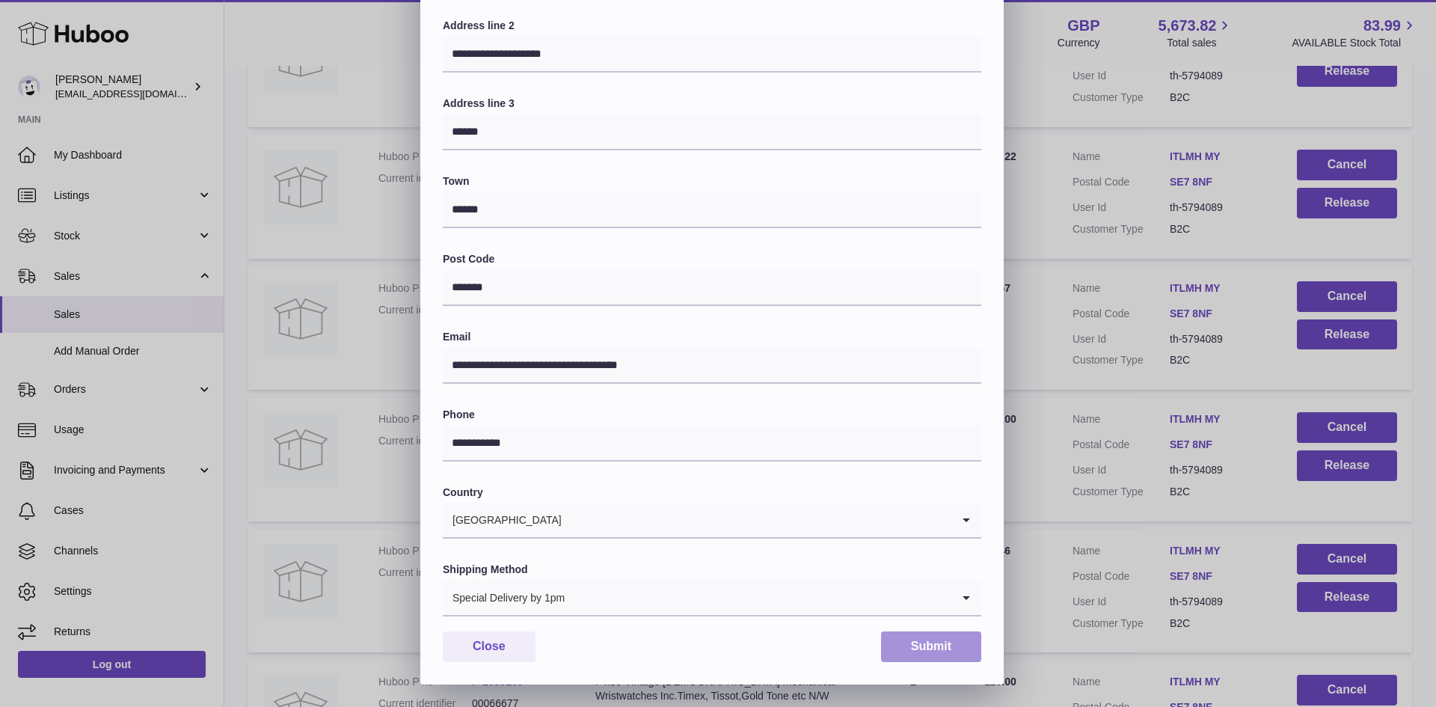
click at [952, 643] on button "Submit" at bounding box center [931, 646] width 100 height 31
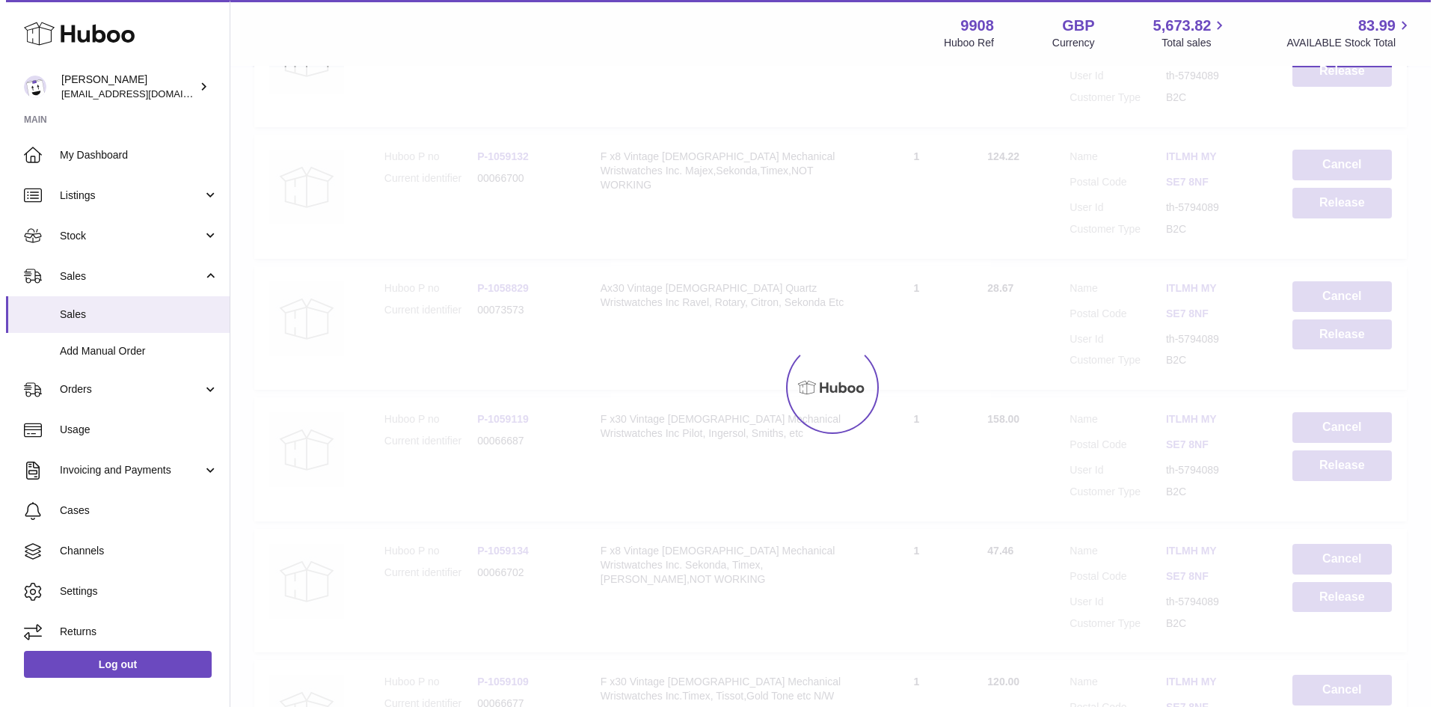
scroll to position [0, 0]
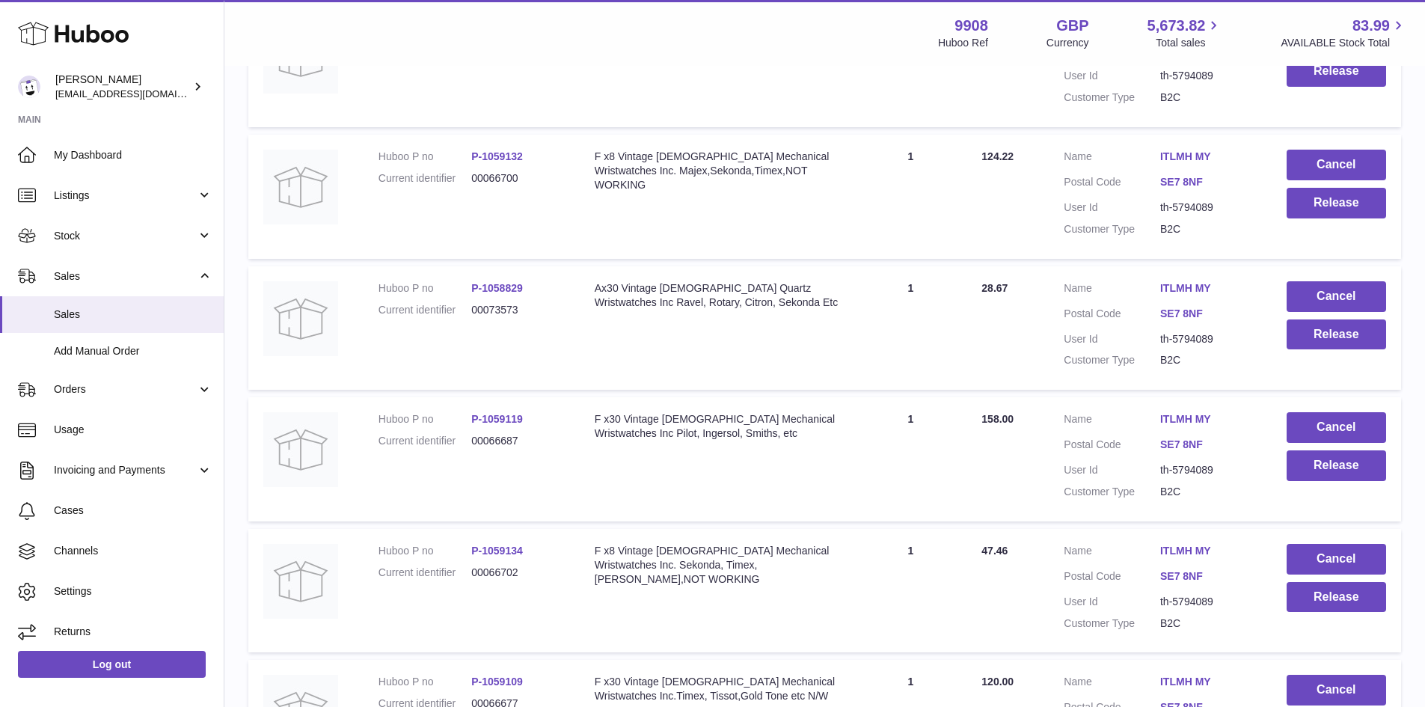
click at [1195, 548] on link "ITLMH MY" at bounding box center [1208, 551] width 96 height 14
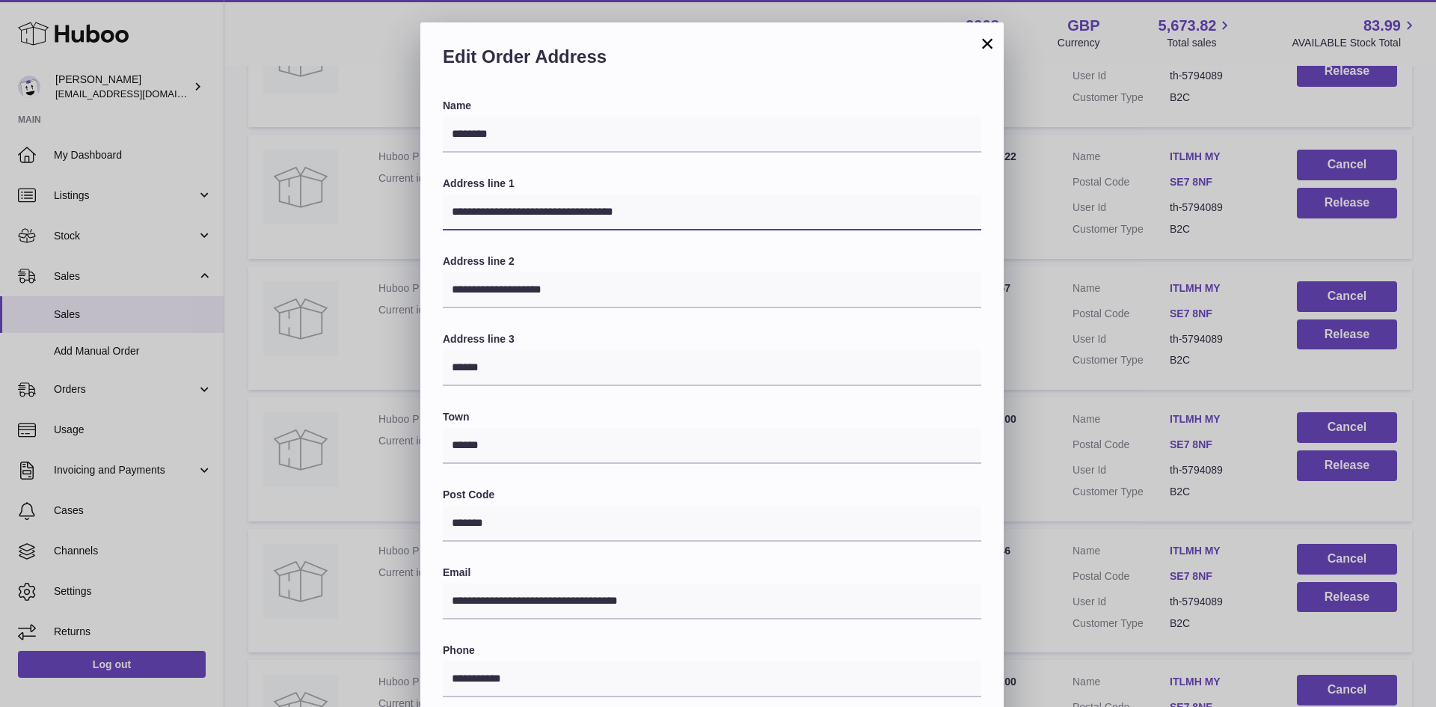
drag, startPoint x: 596, startPoint y: 212, endPoint x: 629, endPoint y: 212, distance: 32.9
click at [629, 212] on input "**********" at bounding box center [712, 212] width 539 height 36
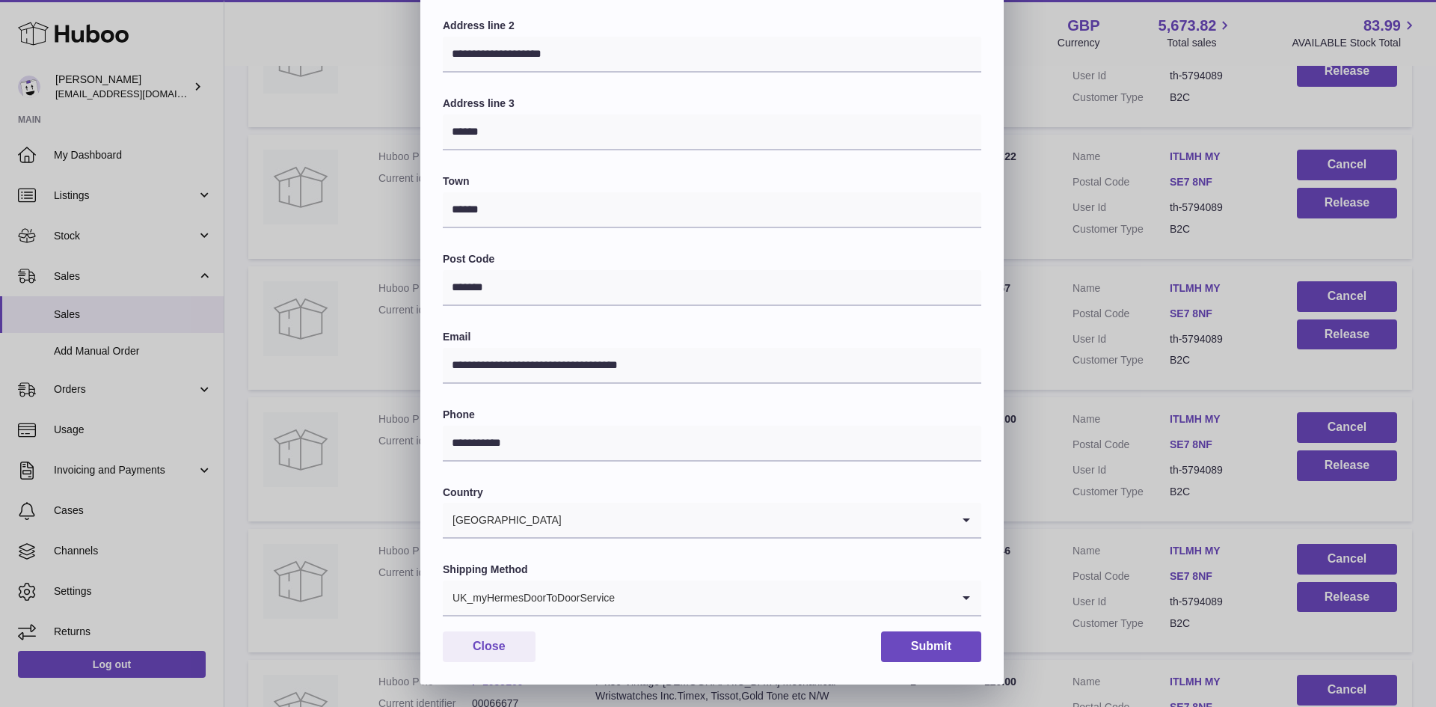
type input "**********"
click at [598, 598] on div "UK_myHermesDoorToDoorService" at bounding box center [697, 597] width 509 height 34
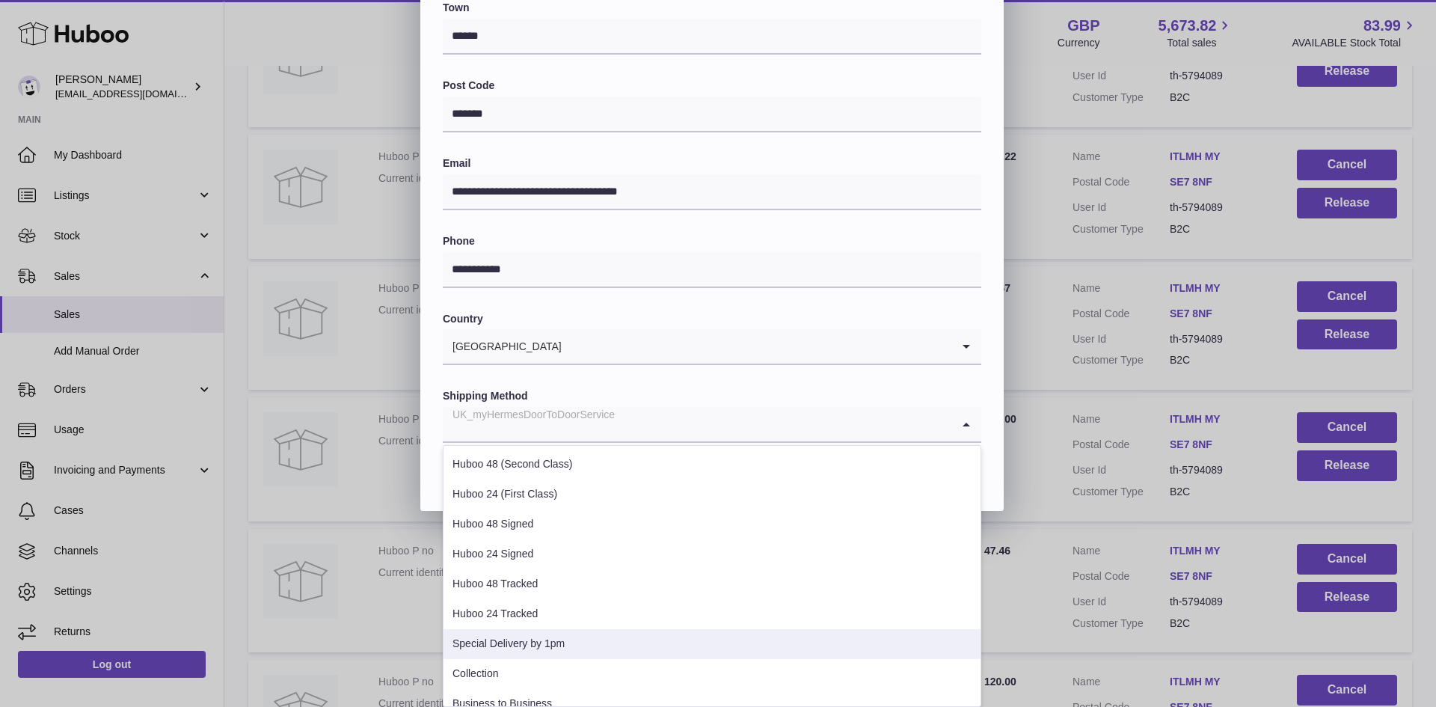
click at [576, 637] on li "Special Delivery by 1pm" at bounding box center [712, 644] width 537 height 30
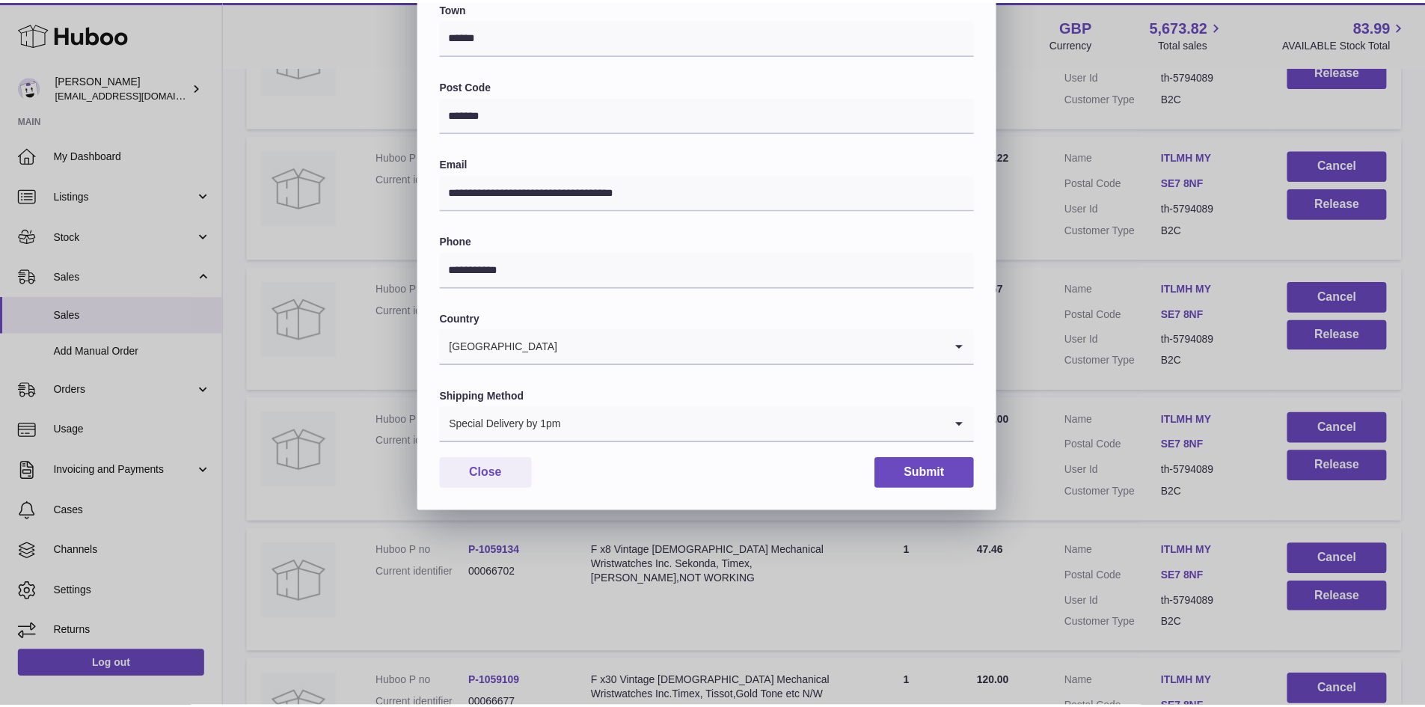
scroll to position [236, 0]
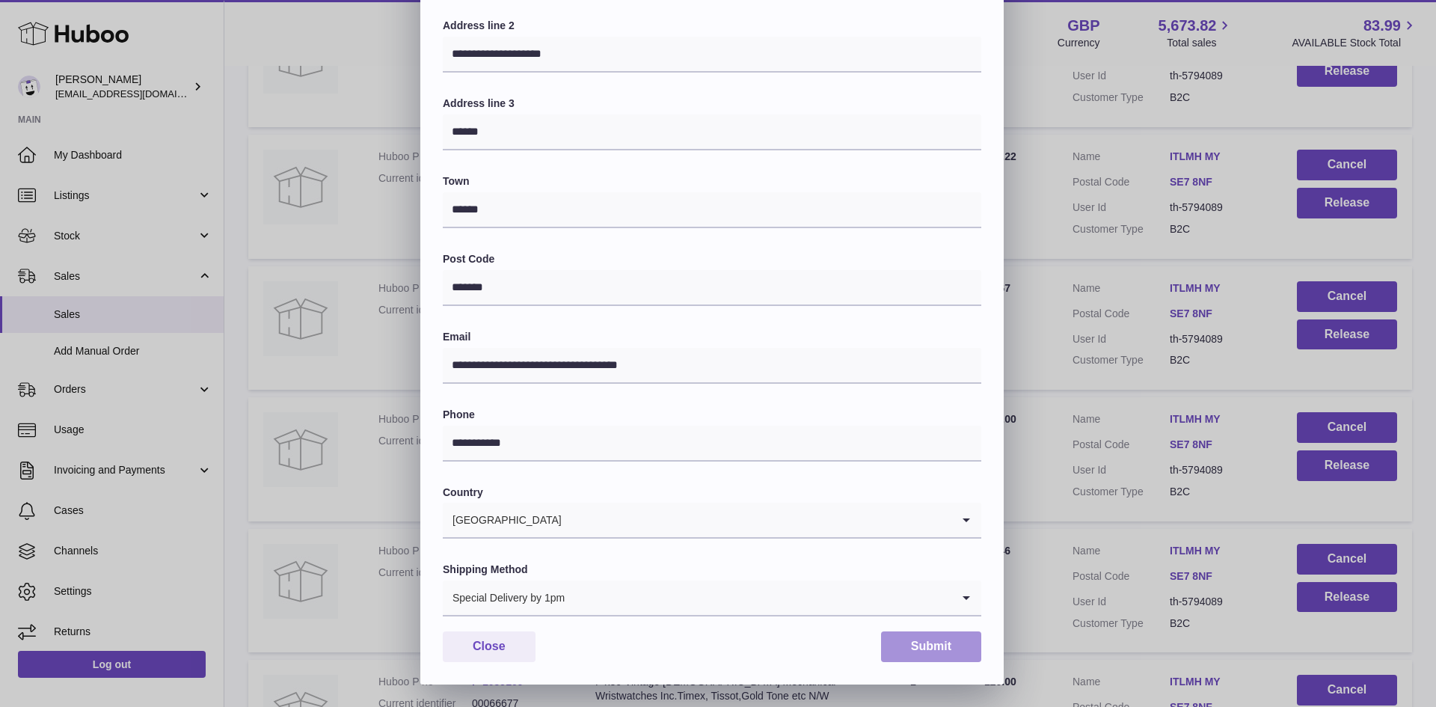
click at [943, 646] on button "Submit" at bounding box center [931, 646] width 100 height 31
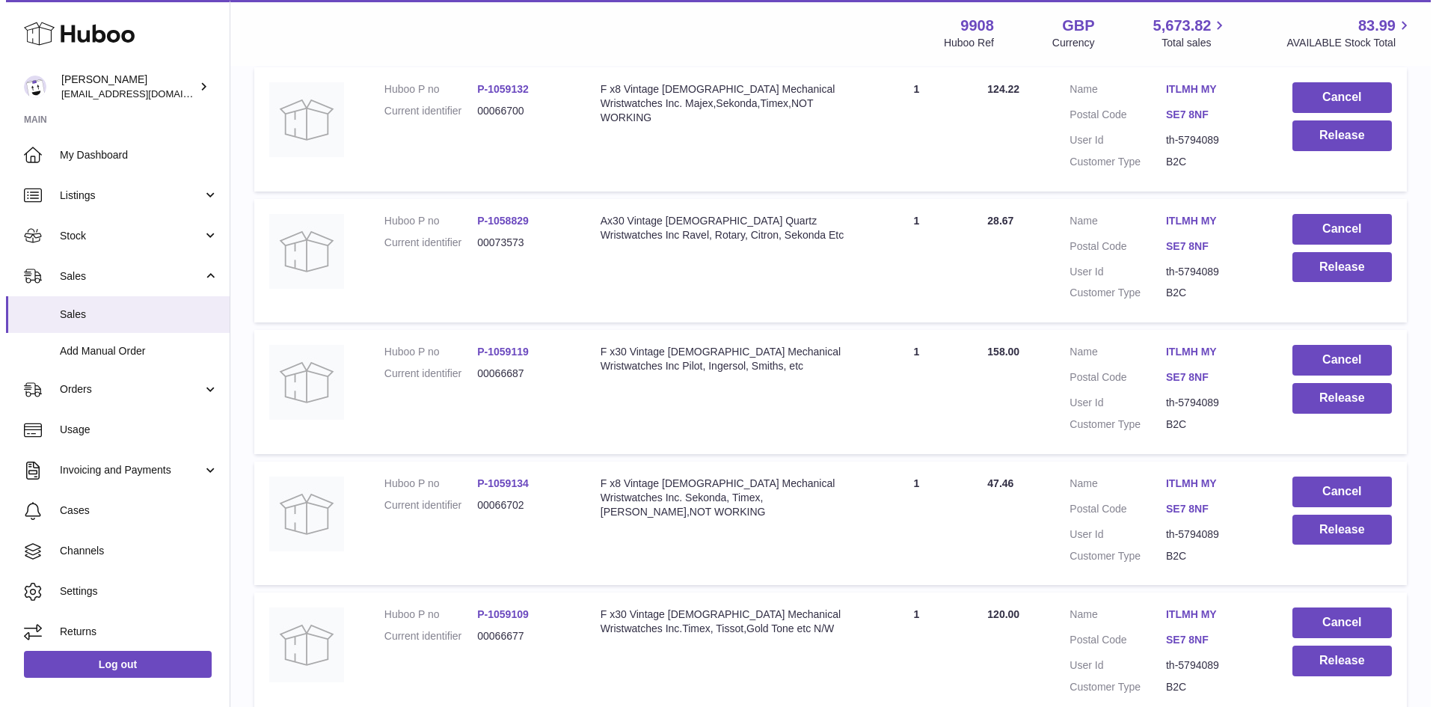
scroll to position [997, 0]
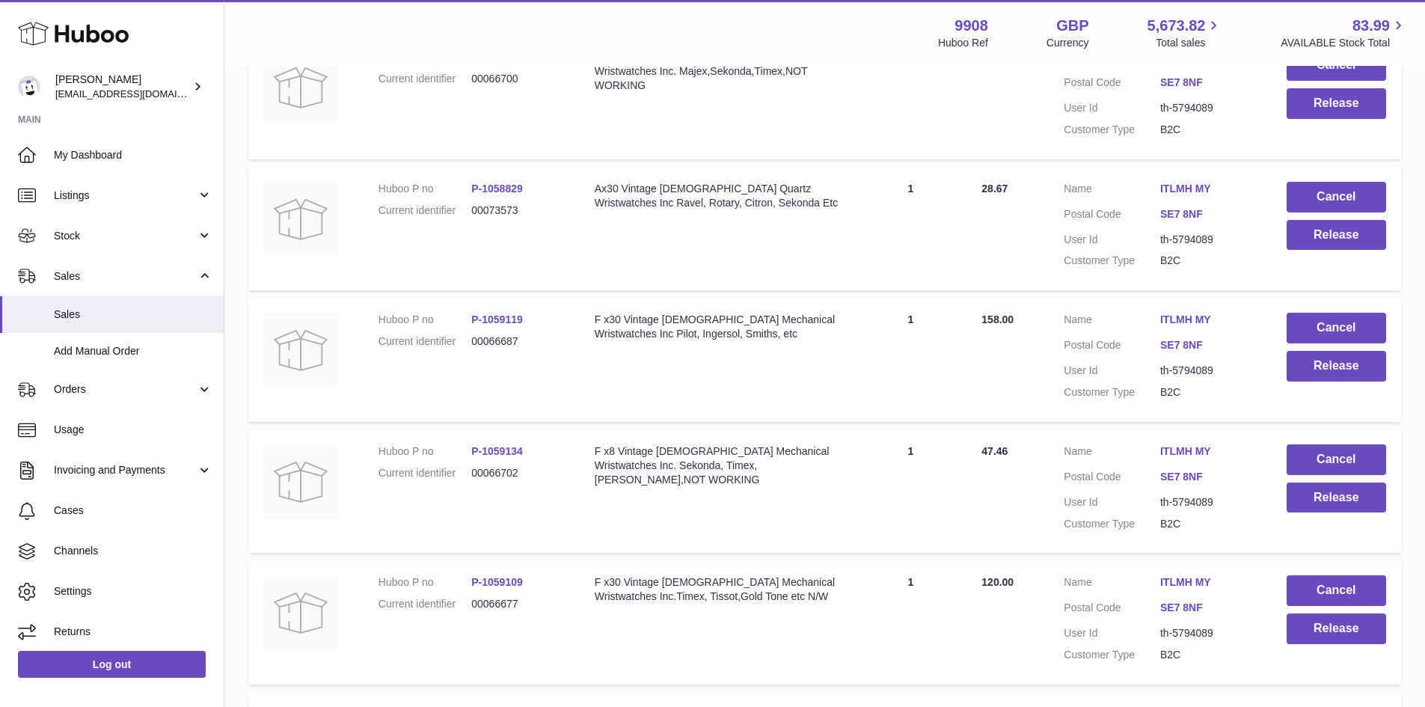
click at [1181, 578] on link "ITLMH MY" at bounding box center [1208, 582] width 96 height 14
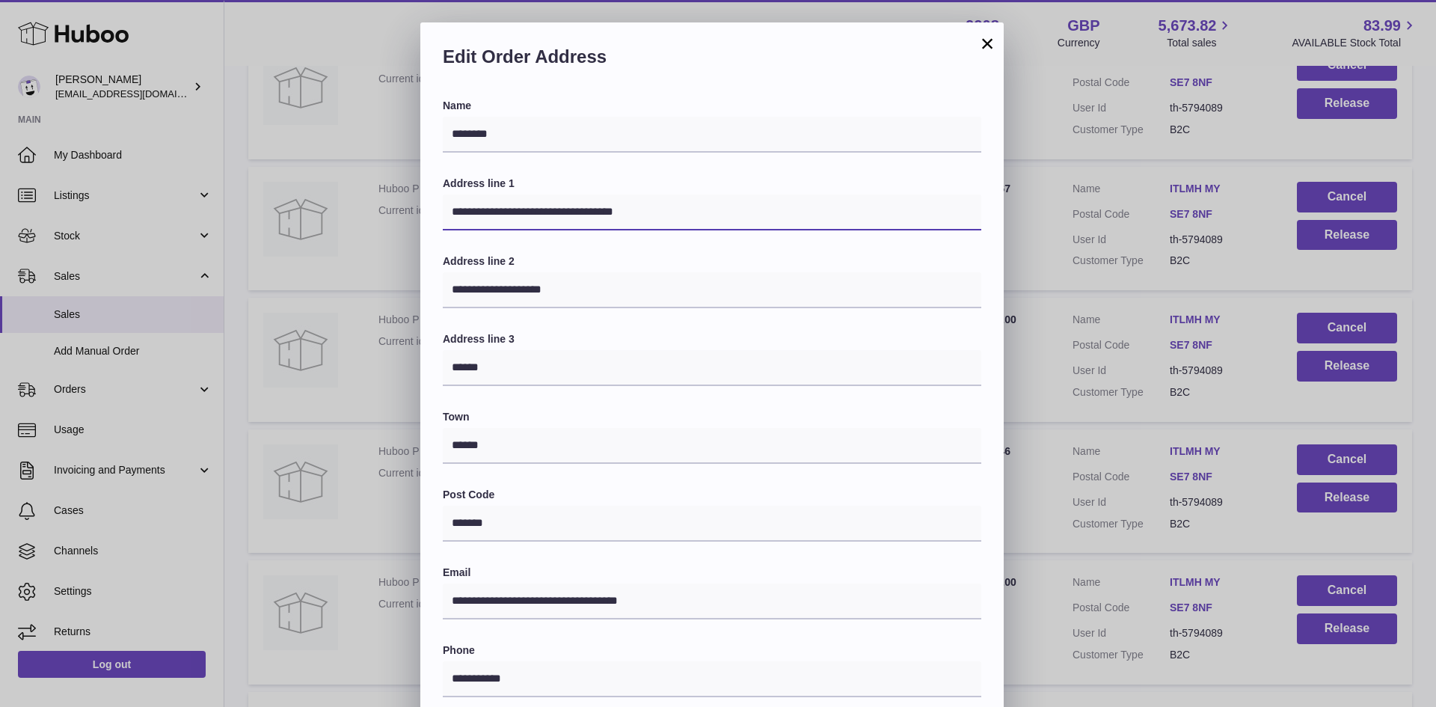
drag, startPoint x: 595, startPoint y: 215, endPoint x: 630, endPoint y: 215, distance: 34.4
click at [630, 215] on input "**********" at bounding box center [712, 212] width 539 height 36
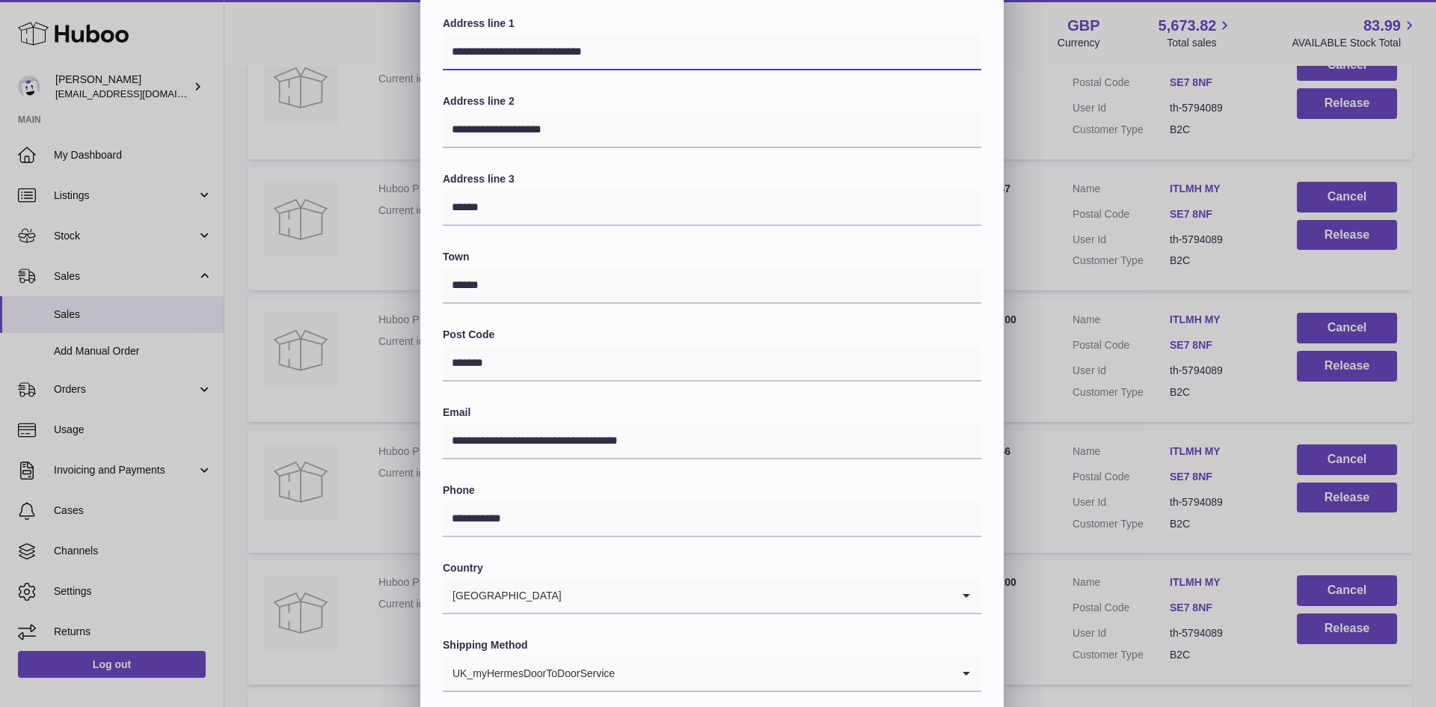
scroll to position [236, 0]
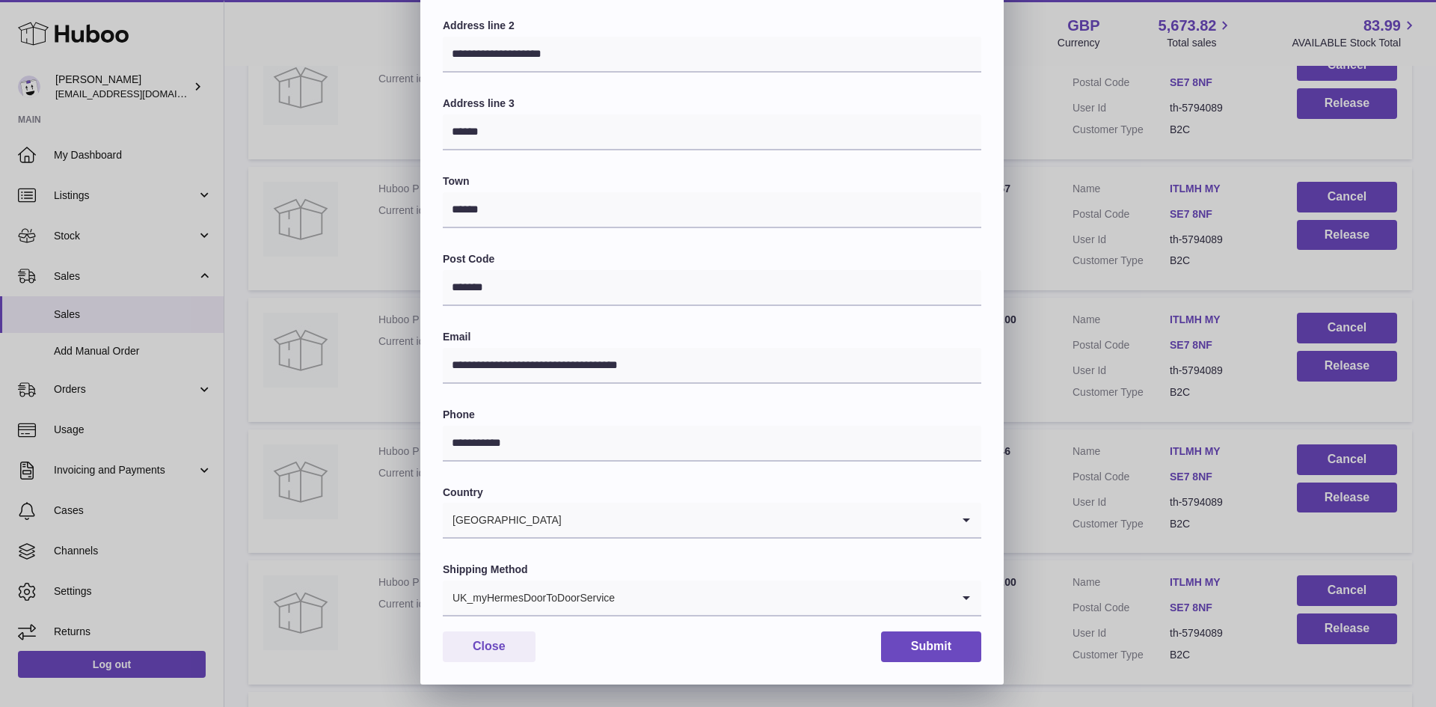
type input "**********"
click at [625, 594] on input "Search for option" at bounding box center [784, 597] width 336 height 34
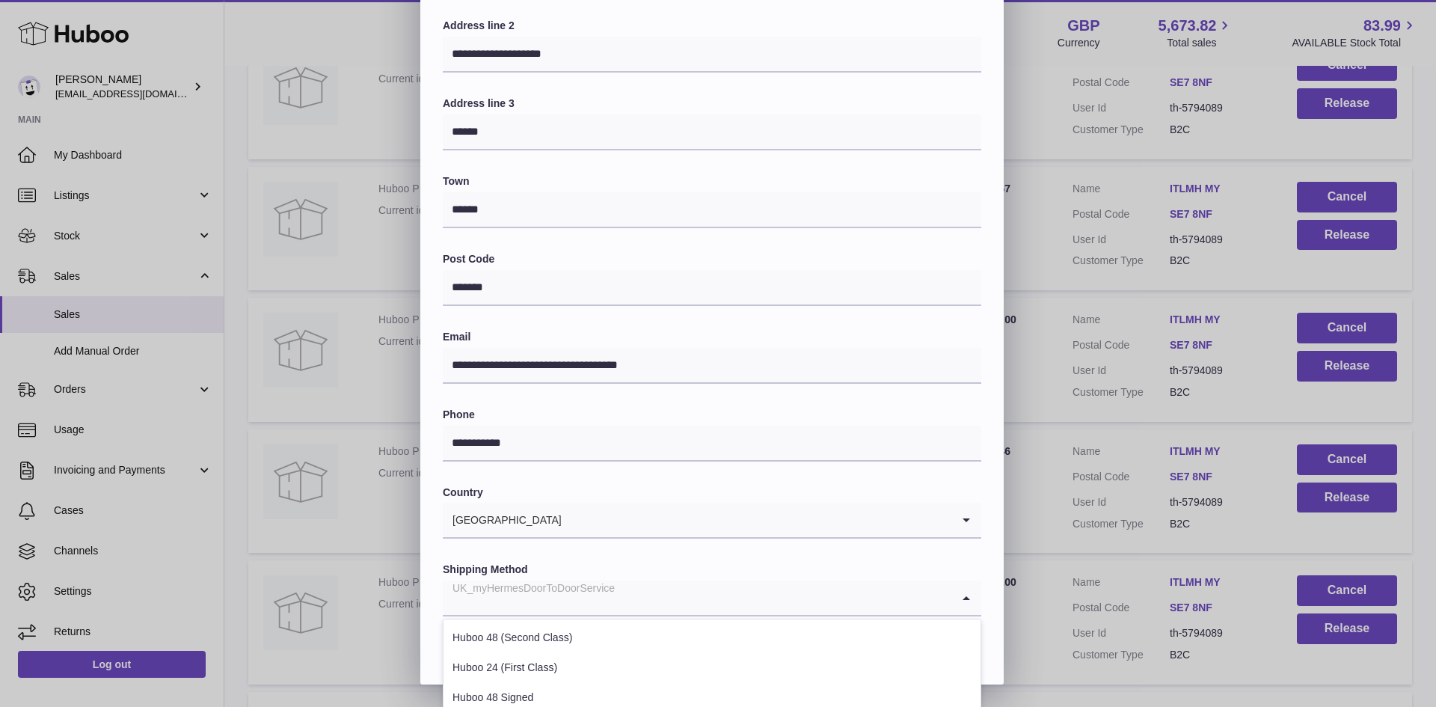
scroll to position [409, 0]
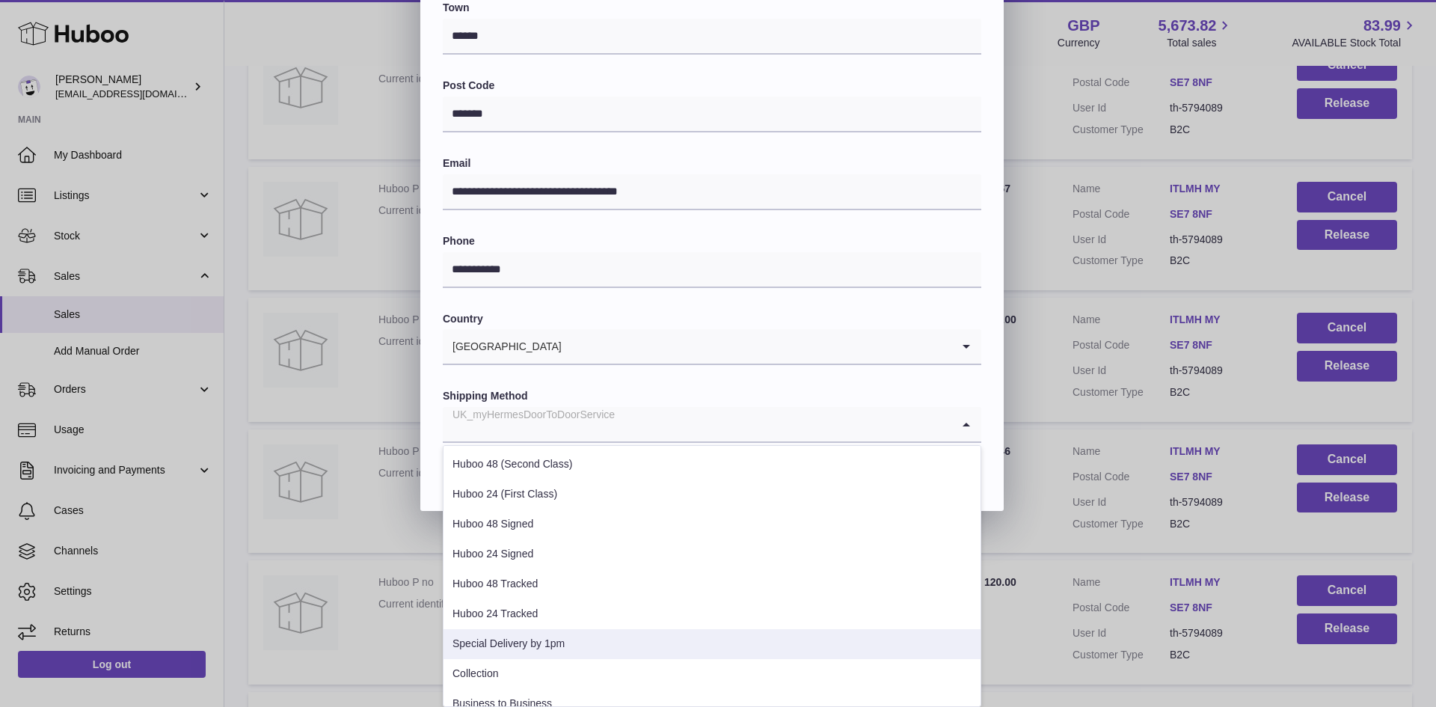
drag, startPoint x: 555, startPoint y: 639, endPoint x: 686, endPoint y: 629, distance: 131.3
click at [557, 640] on li "Special Delivery by 1pm" at bounding box center [712, 644] width 537 height 30
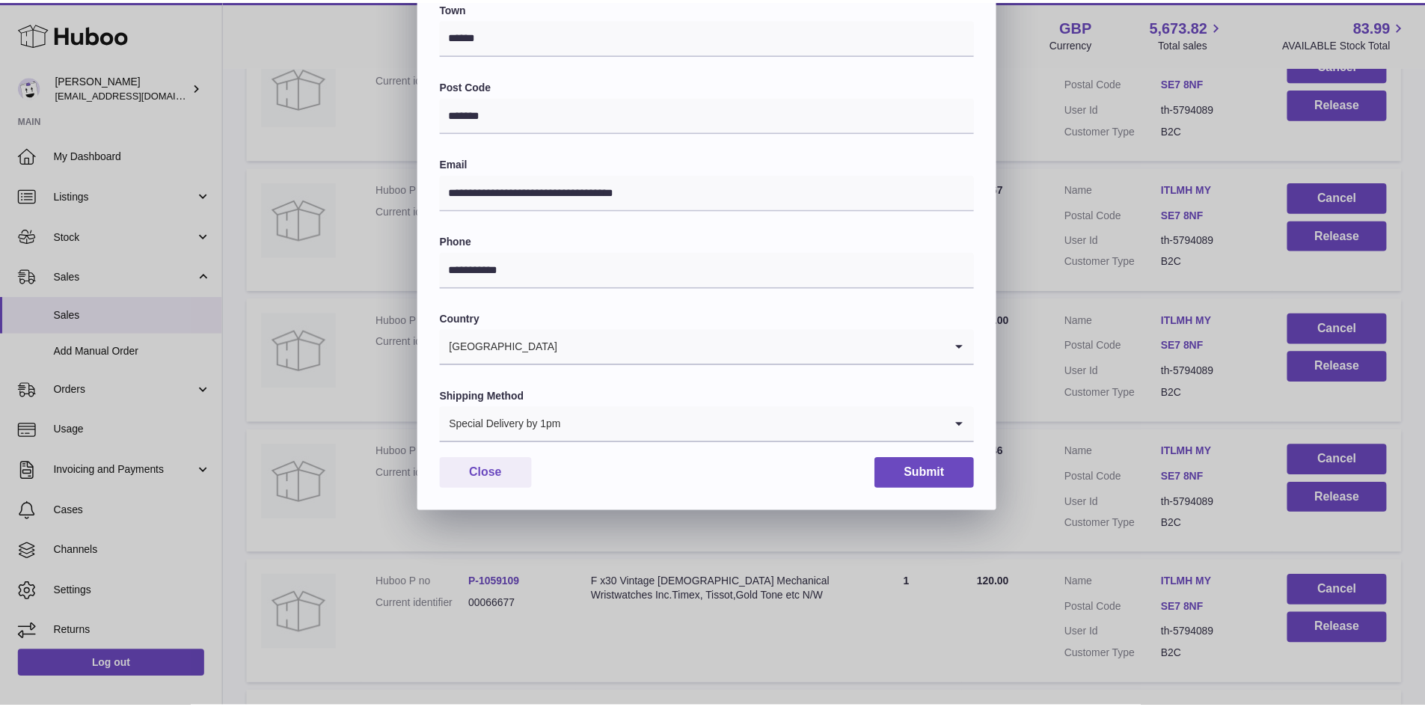
scroll to position [236, 0]
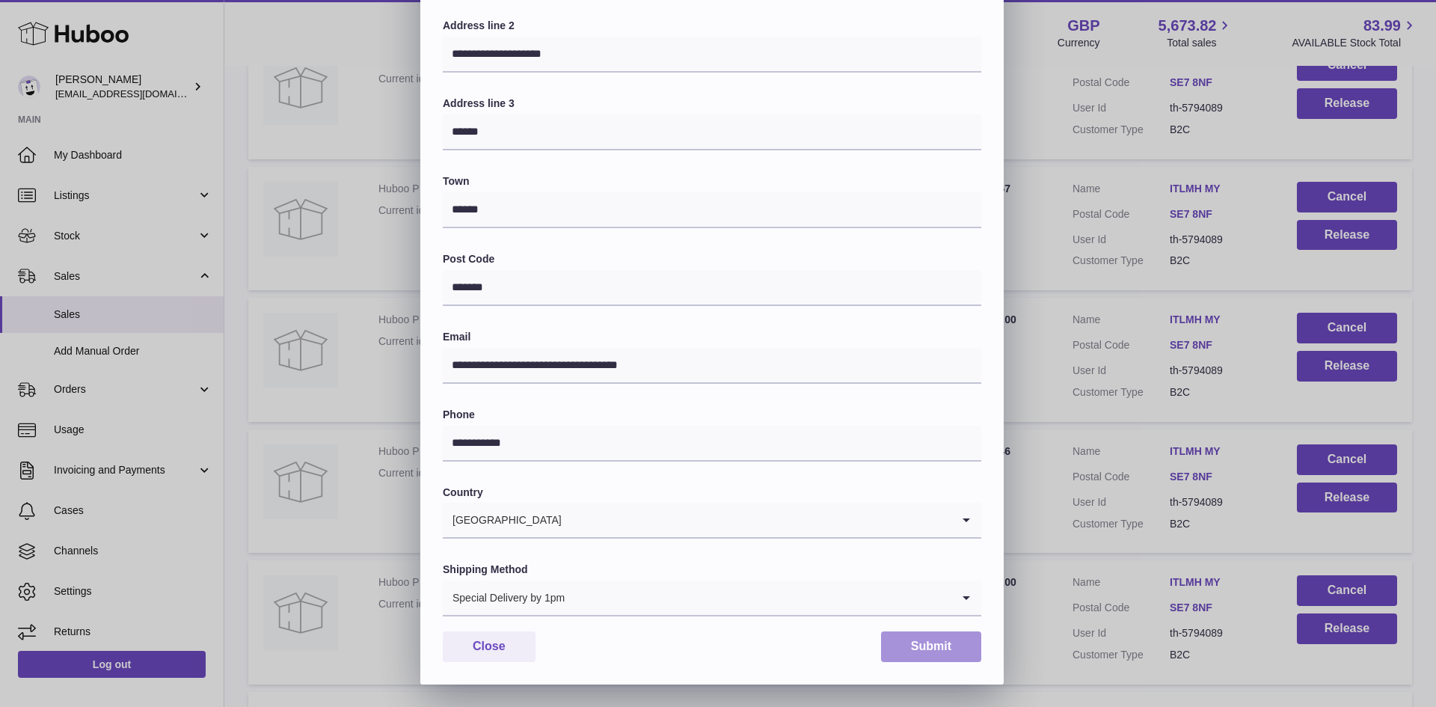
click at [937, 640] on button "Submit" at bounding box center [931, 646] width 100 height 31
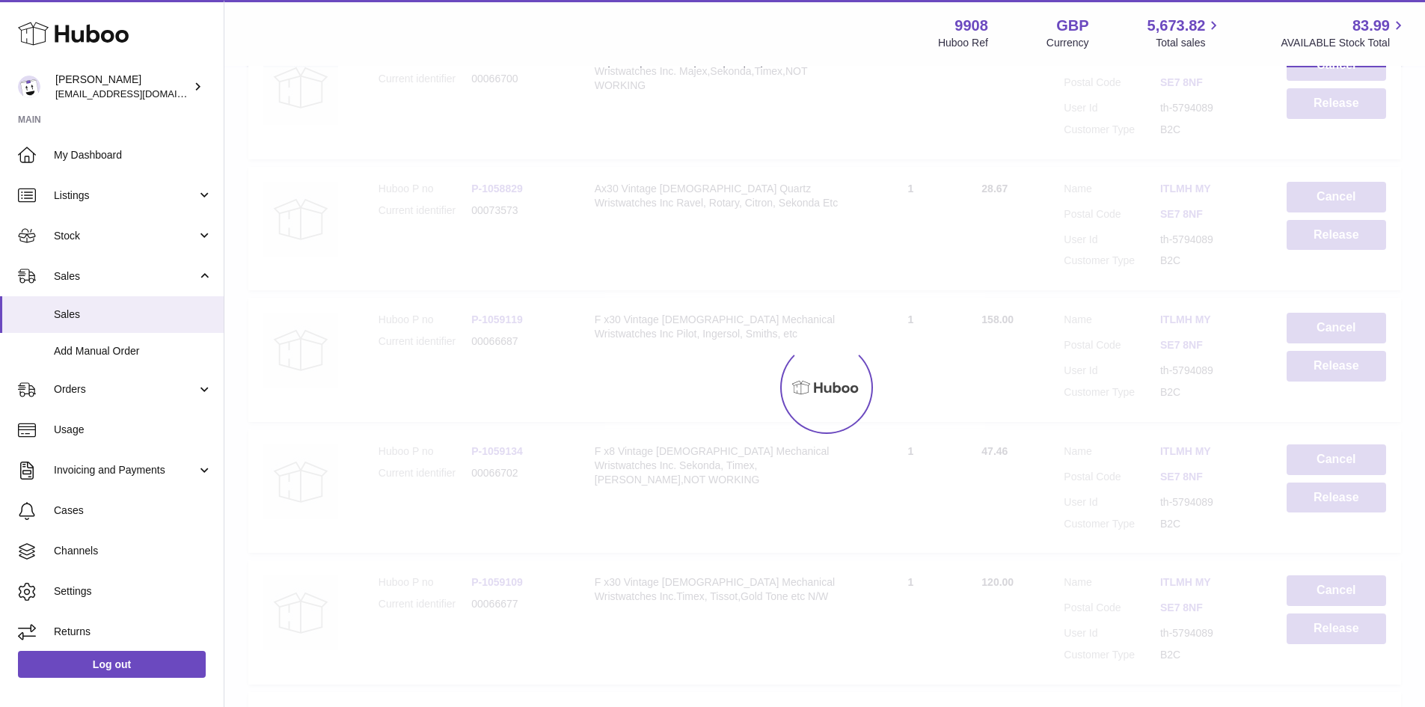
scroll to position [0, 0]
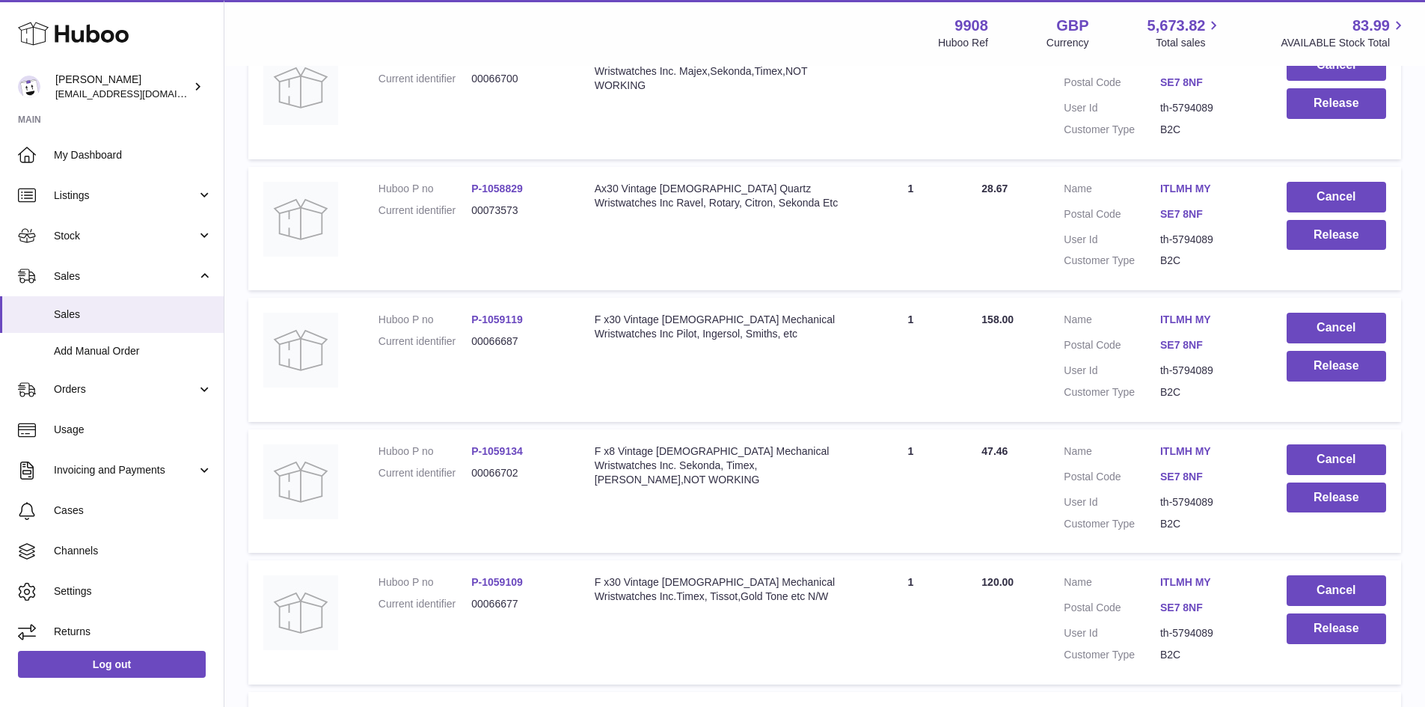
click at [1174, 585] on link "ITLMH MY" at bounding box center [1208, 582] width 96 height 14
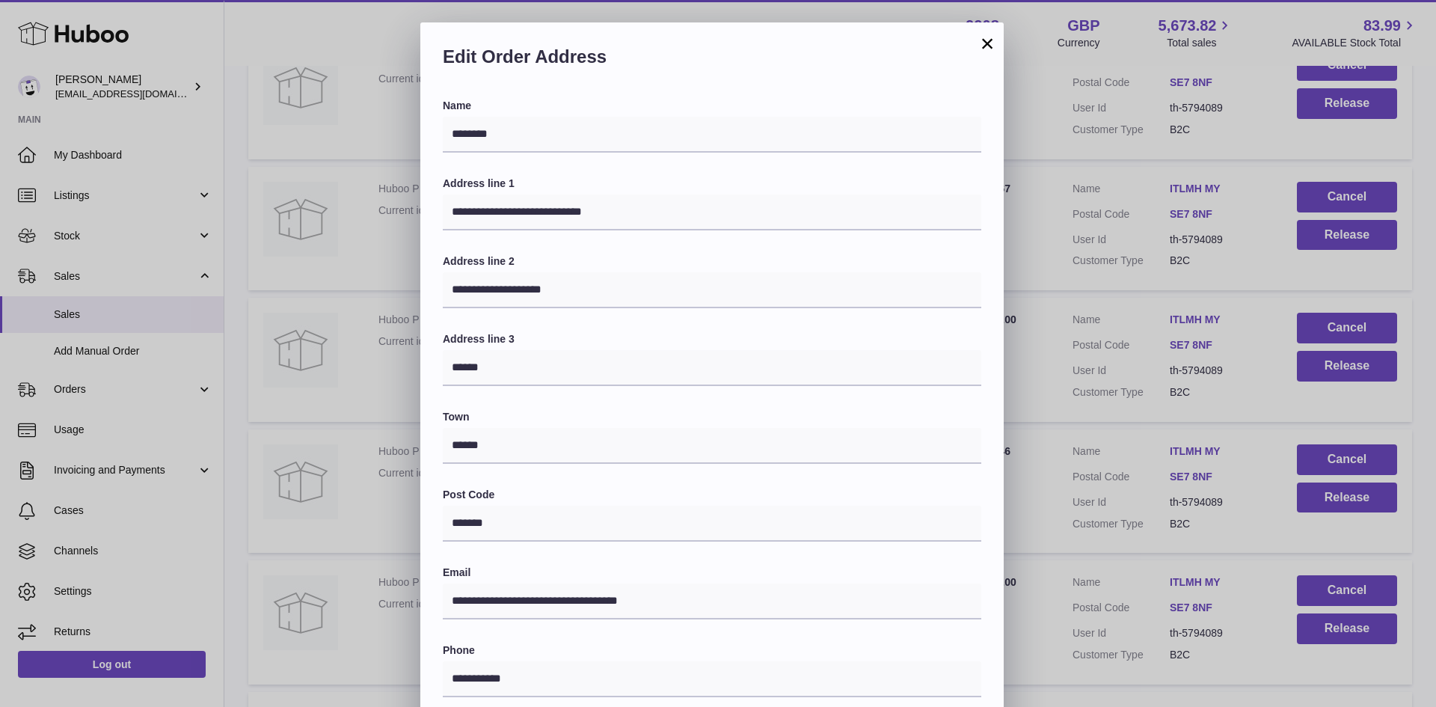
click at [983, 39] on button "×" at bounding box center [987, 43] width 18 height 18
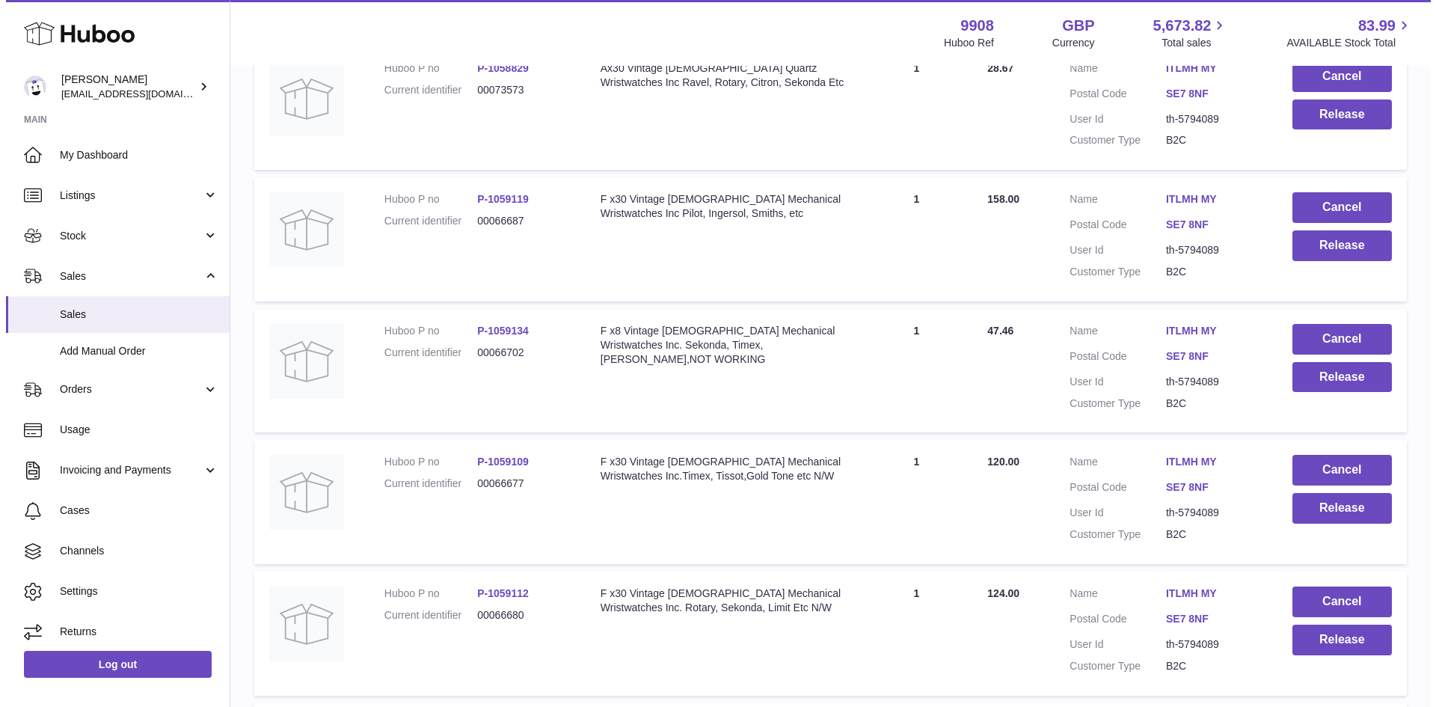
scroll to position [1296, 0]
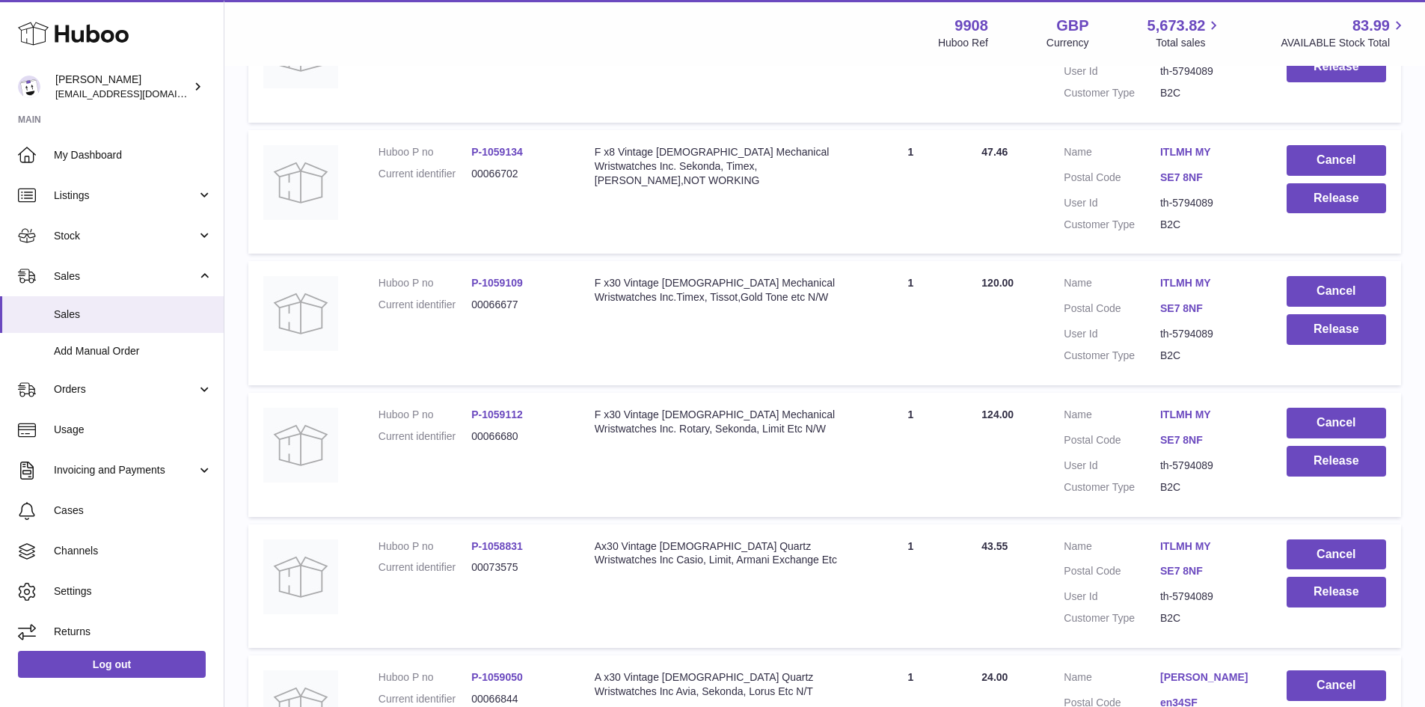
click at [1177, 416] on link "ITLMH MY" at bounding box center [1208, 415] width 96 height 14
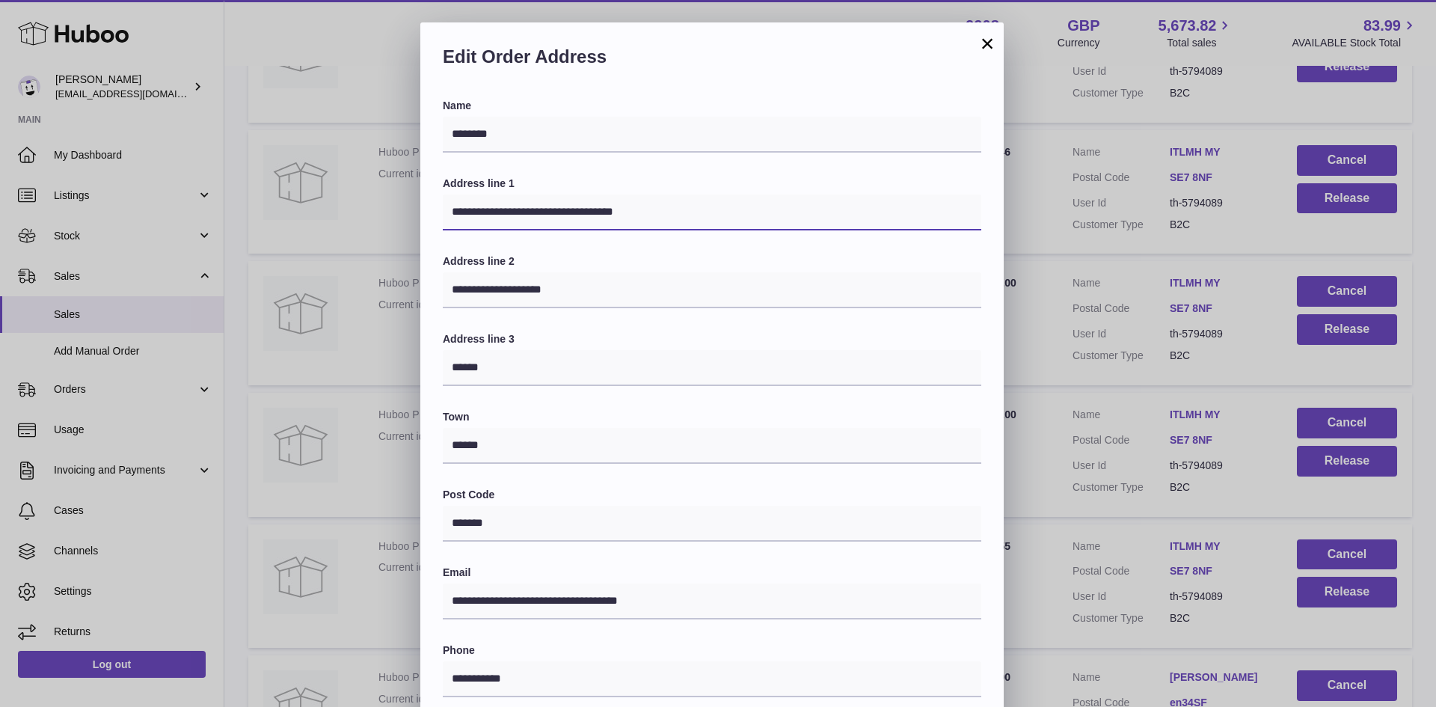
drag, startPoint x: 594, startPoint y: 215, endPoint x: 629, endPoint y: 214, distance: 35.2
click at [629, 214] on input "**********" at bounding box center [712, 212] width 539 height 36
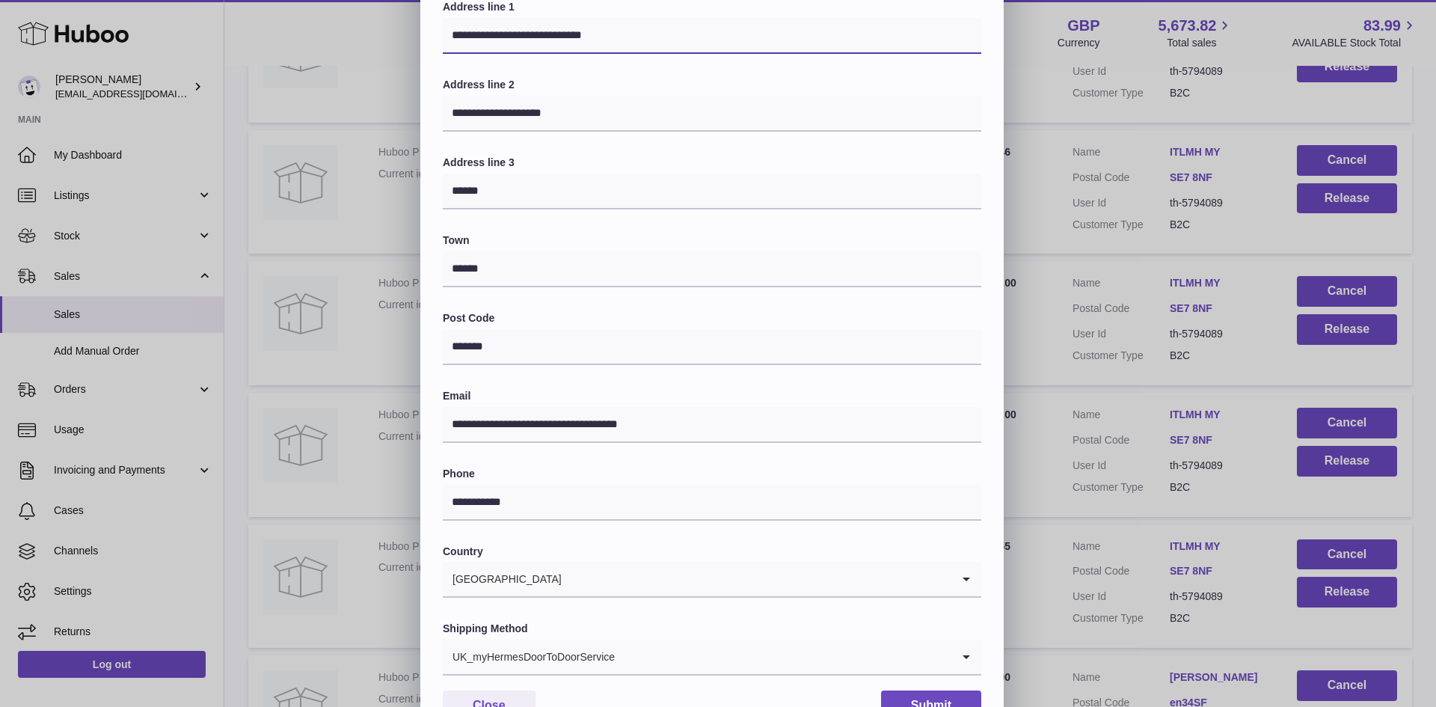
scroll to position [236, 0]
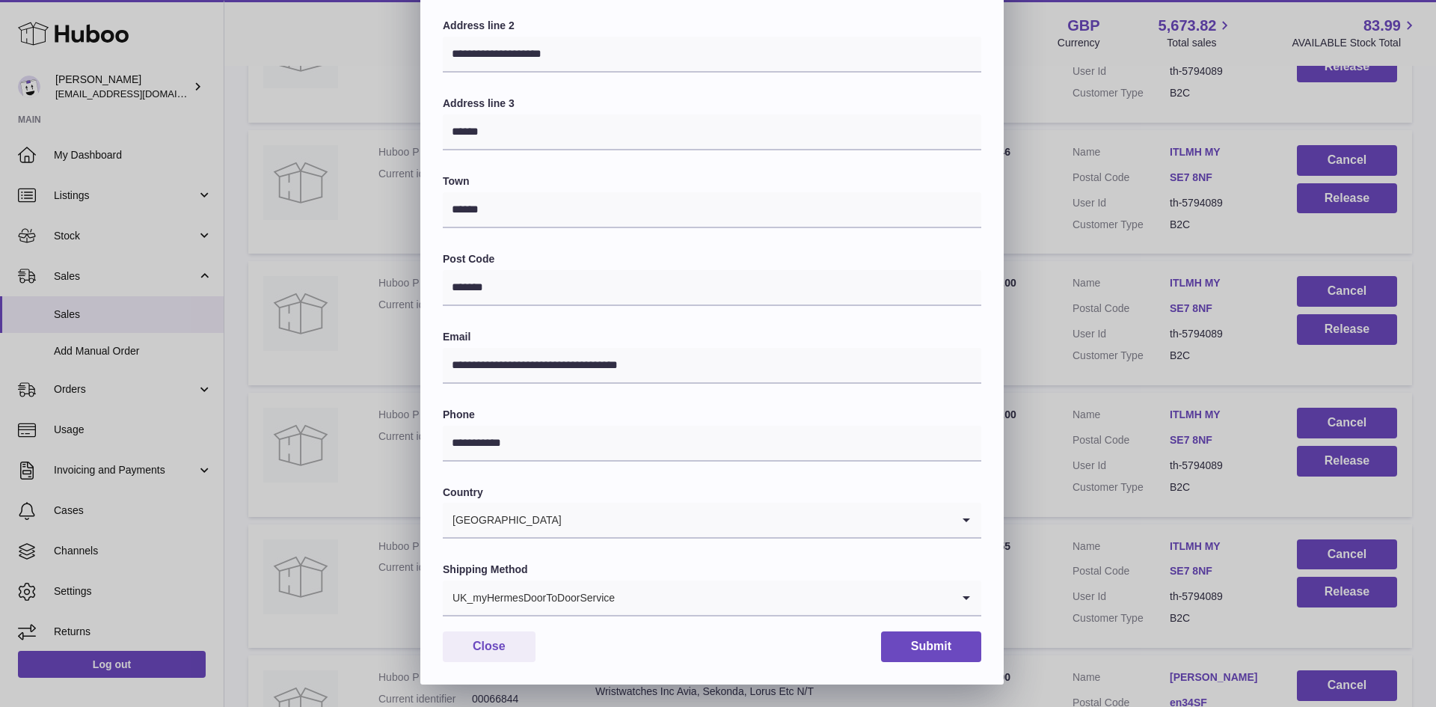
type input "**********"
click at [588, 600] on div "UK_myHermesDoorToDoorService" at bounding box center [697, 597] width 509 height 34
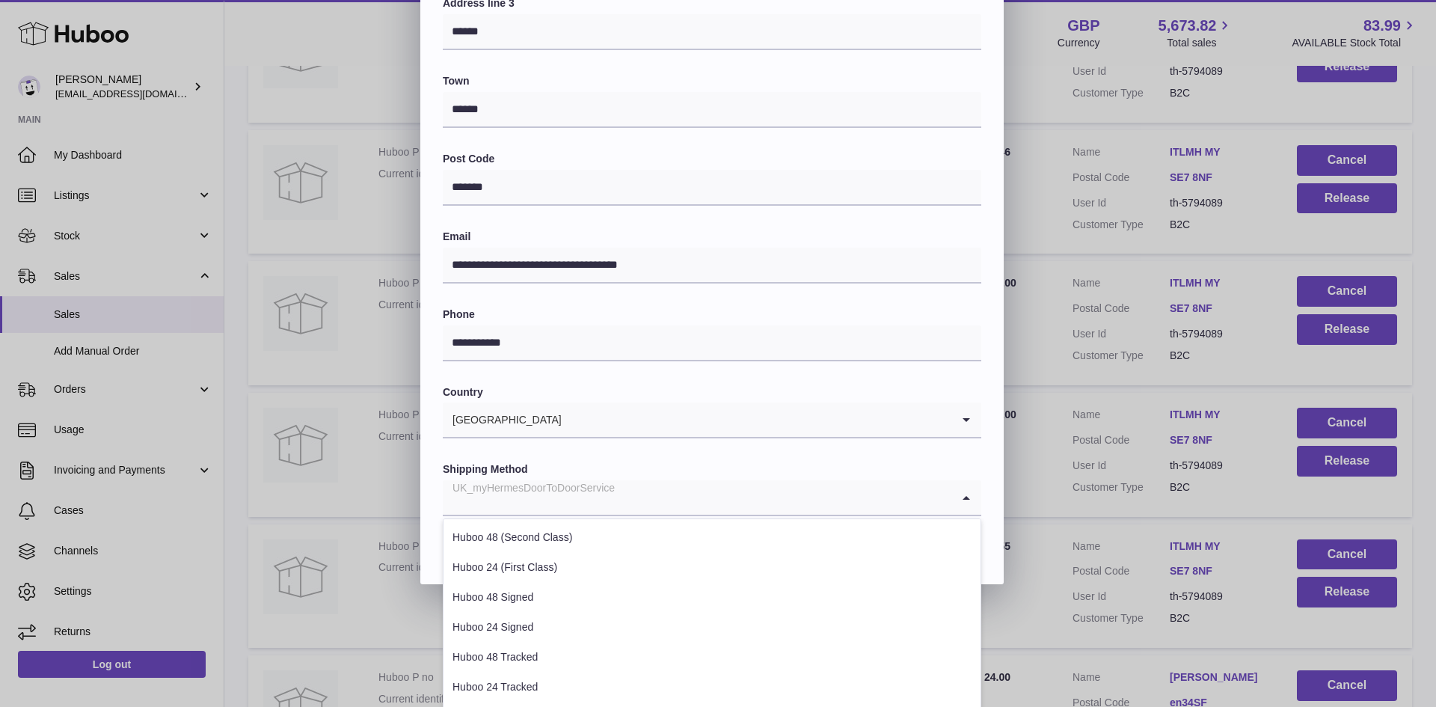
scroll to position [409, 0]
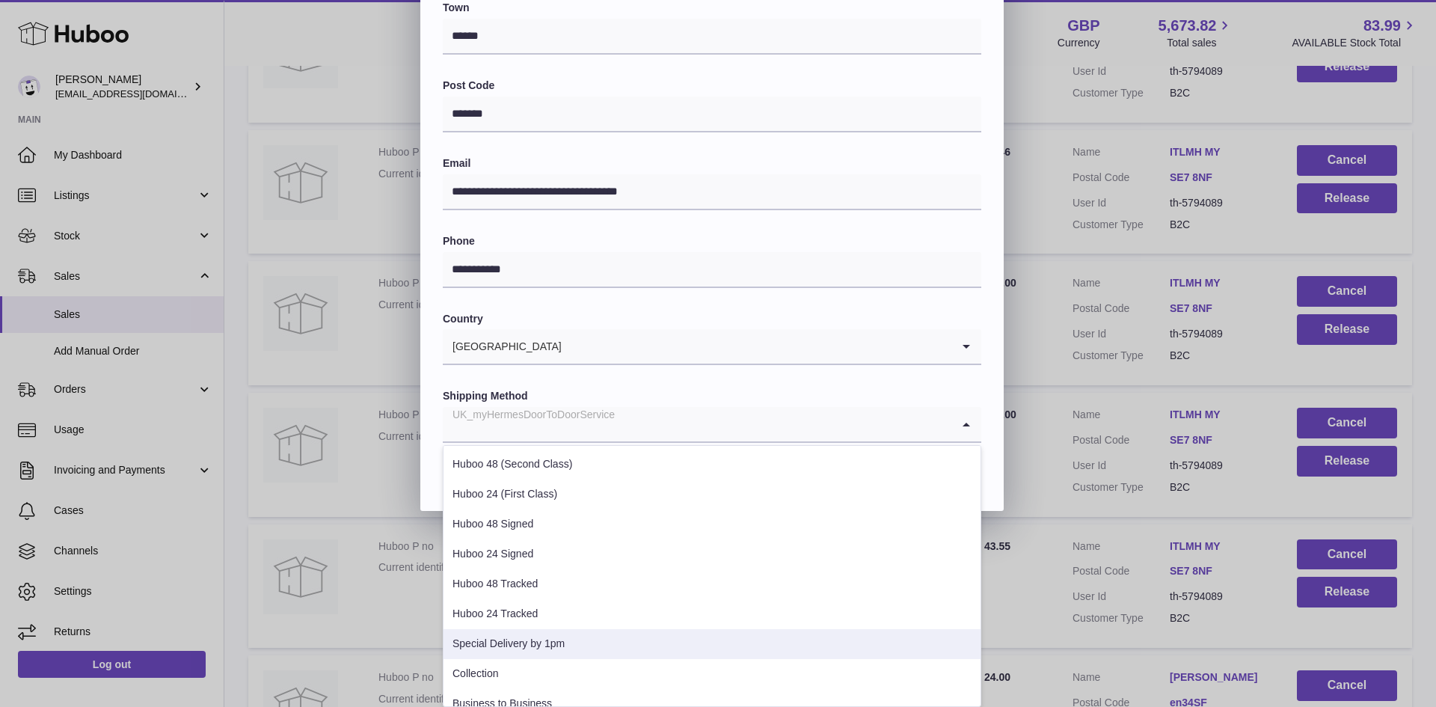
click at [536, 653] on li "Special Delivery by 1pm" at bounding box center [712, 644] width 537 height 30
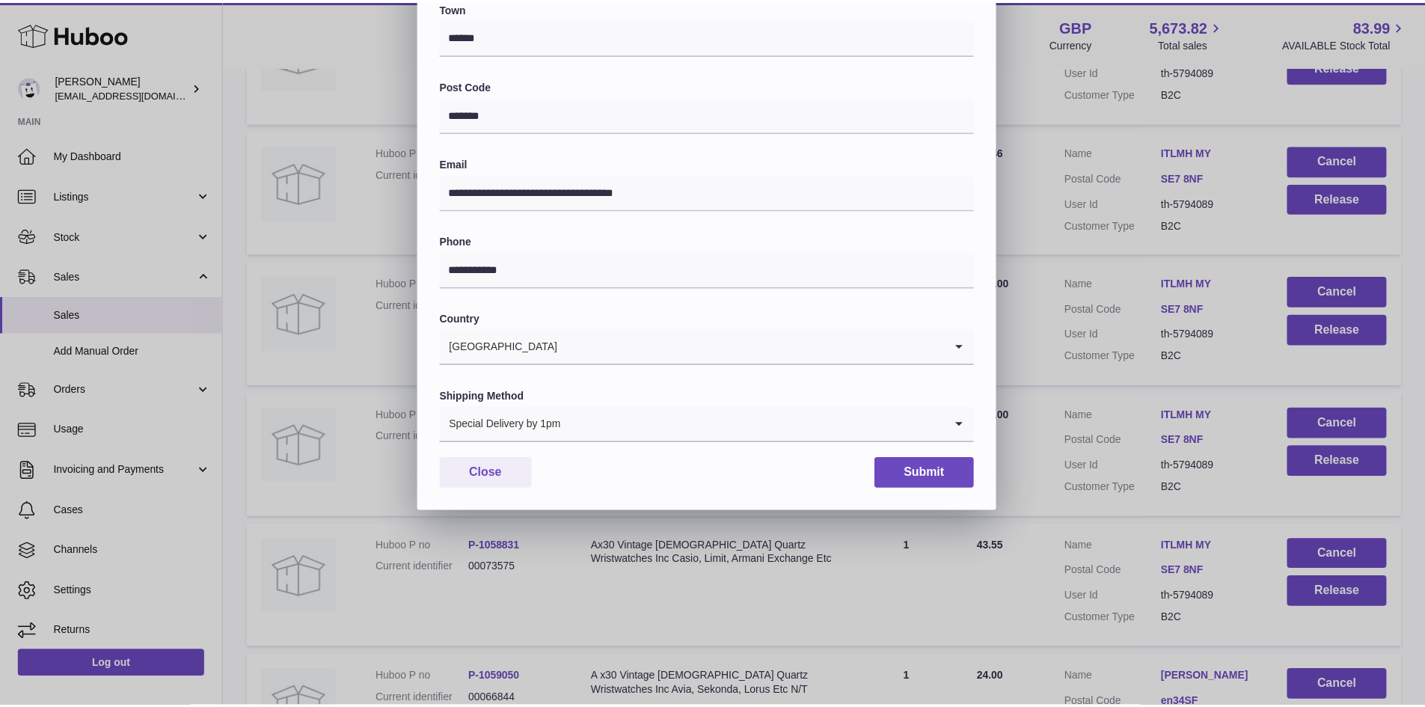
scroll to position [236, 0]
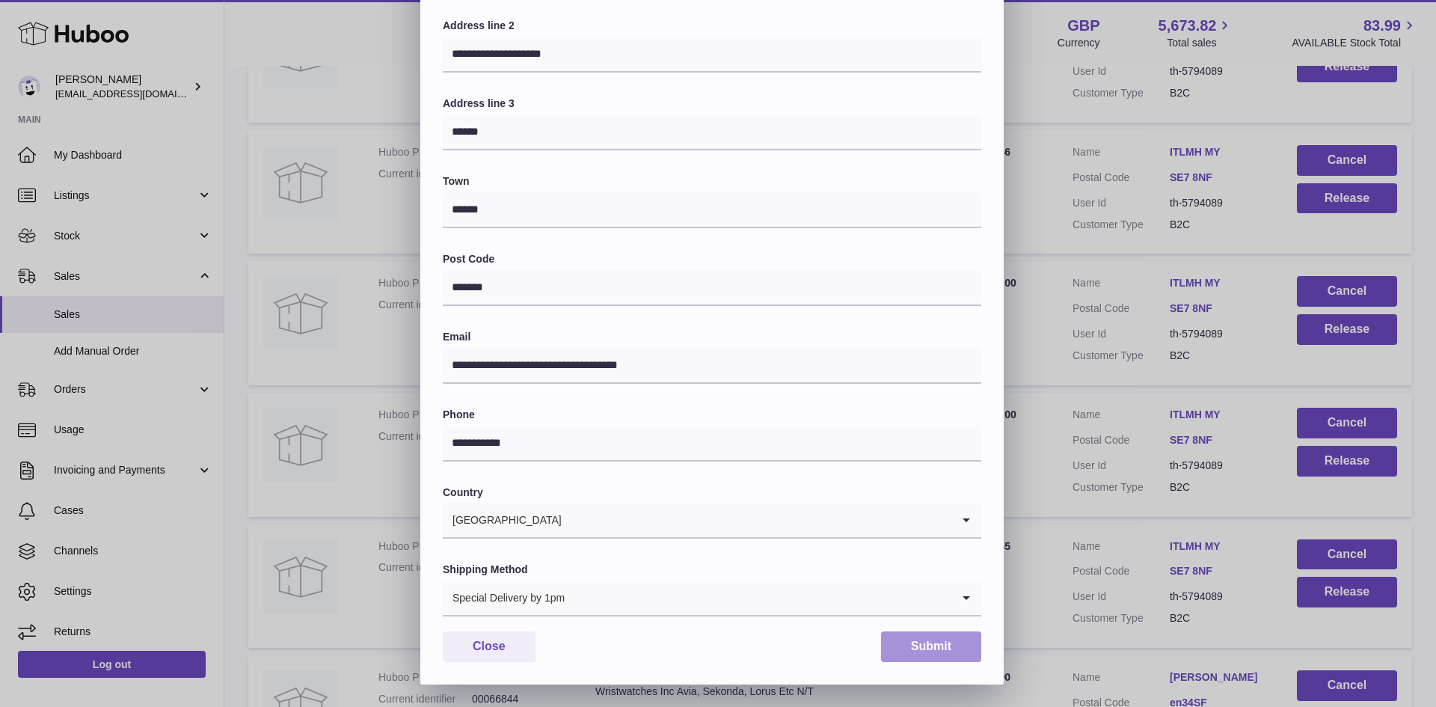
click at [920, 640] on button "Submit" at bounding box center [931, 646] width 100 height 31
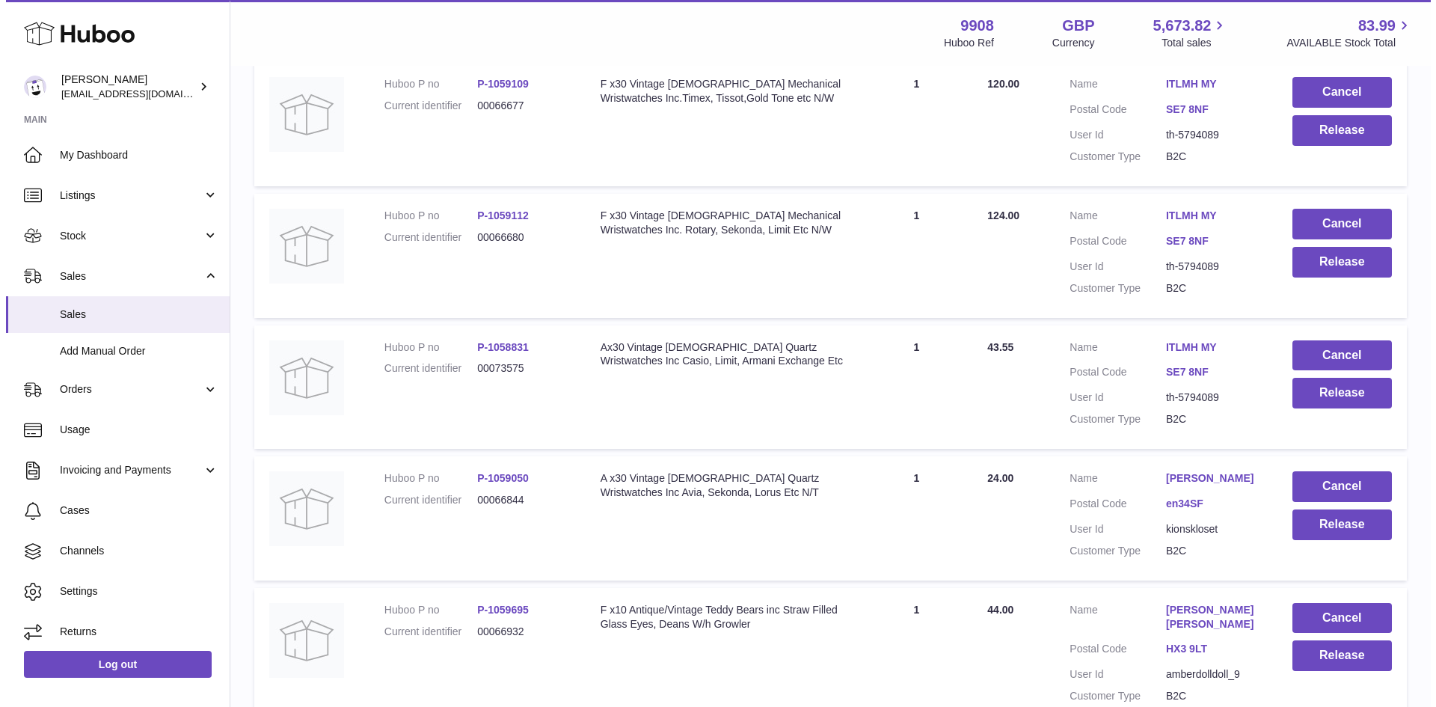
scroll to position [1496, 0]
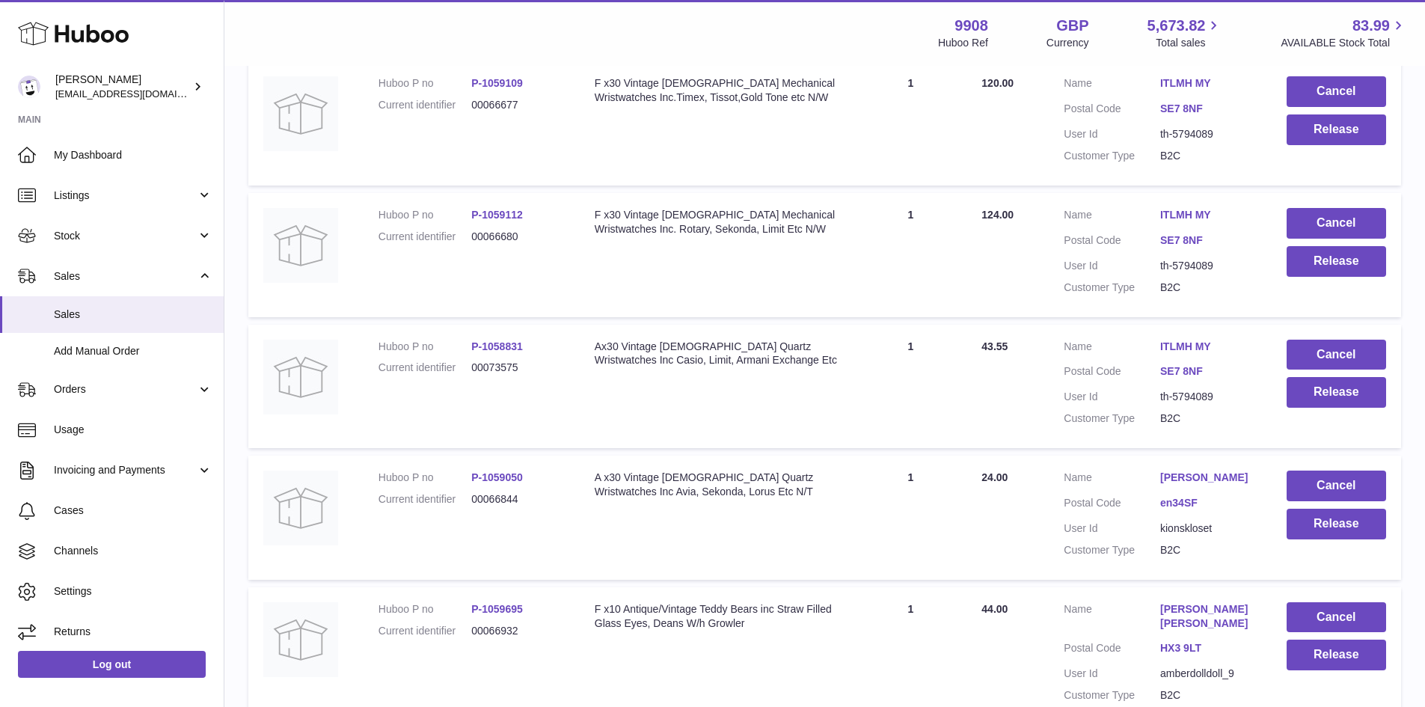
click at [1184, 353] on link "ITLMH MY" at bounding box center [1208, 347] width 96 height 14
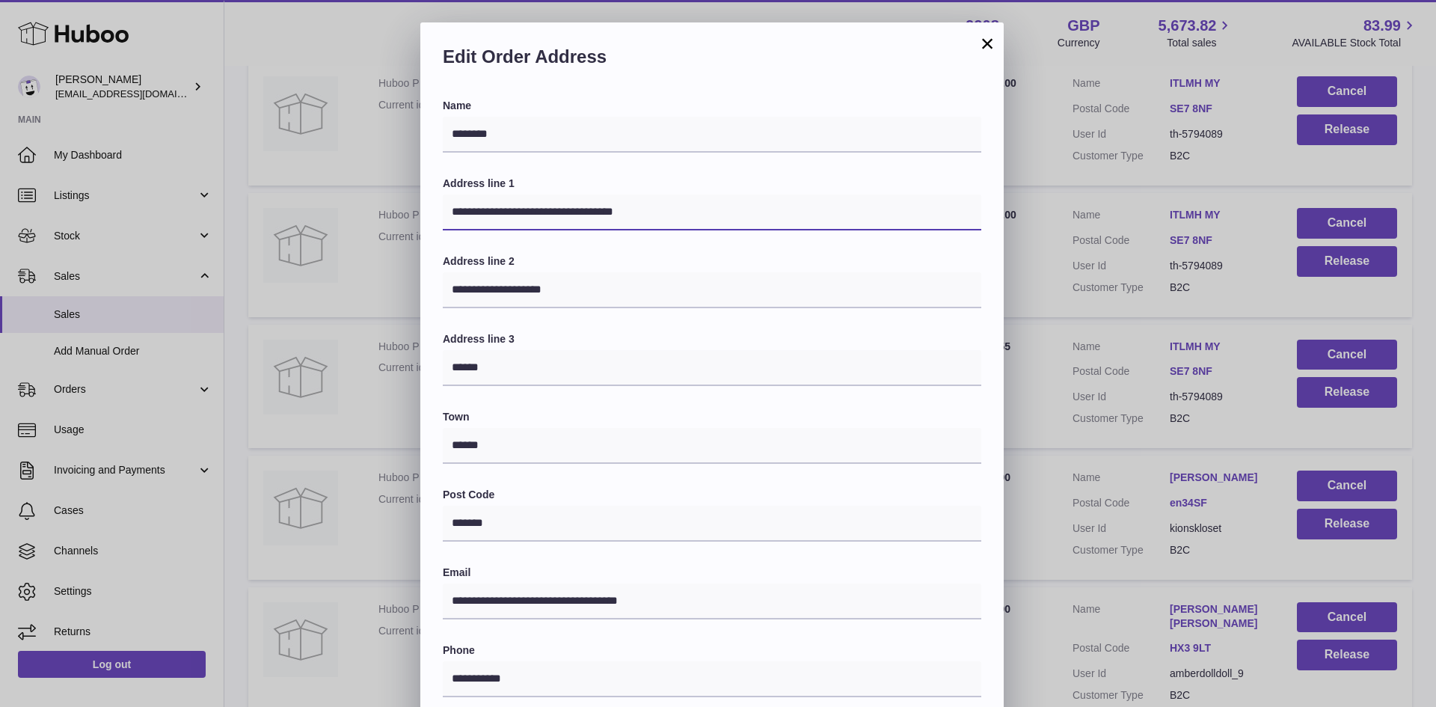
drag, startPoint x: 594, startPoint y: 203, endPoint x: 633, endPoint y: 204, distance: 38.9
click at [633, 204] on input "**********" at bounding box center [712, 212] width 539 height 36
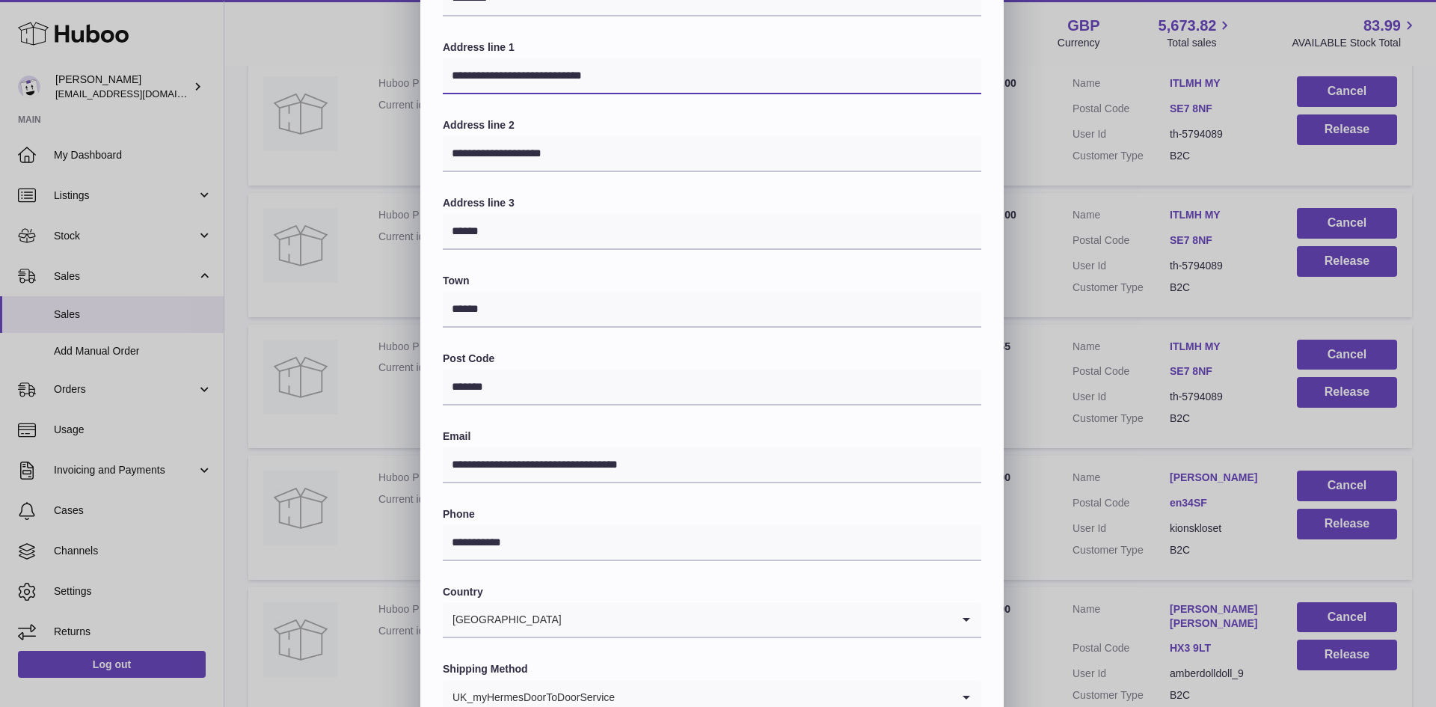
scroll to position [236, 0]
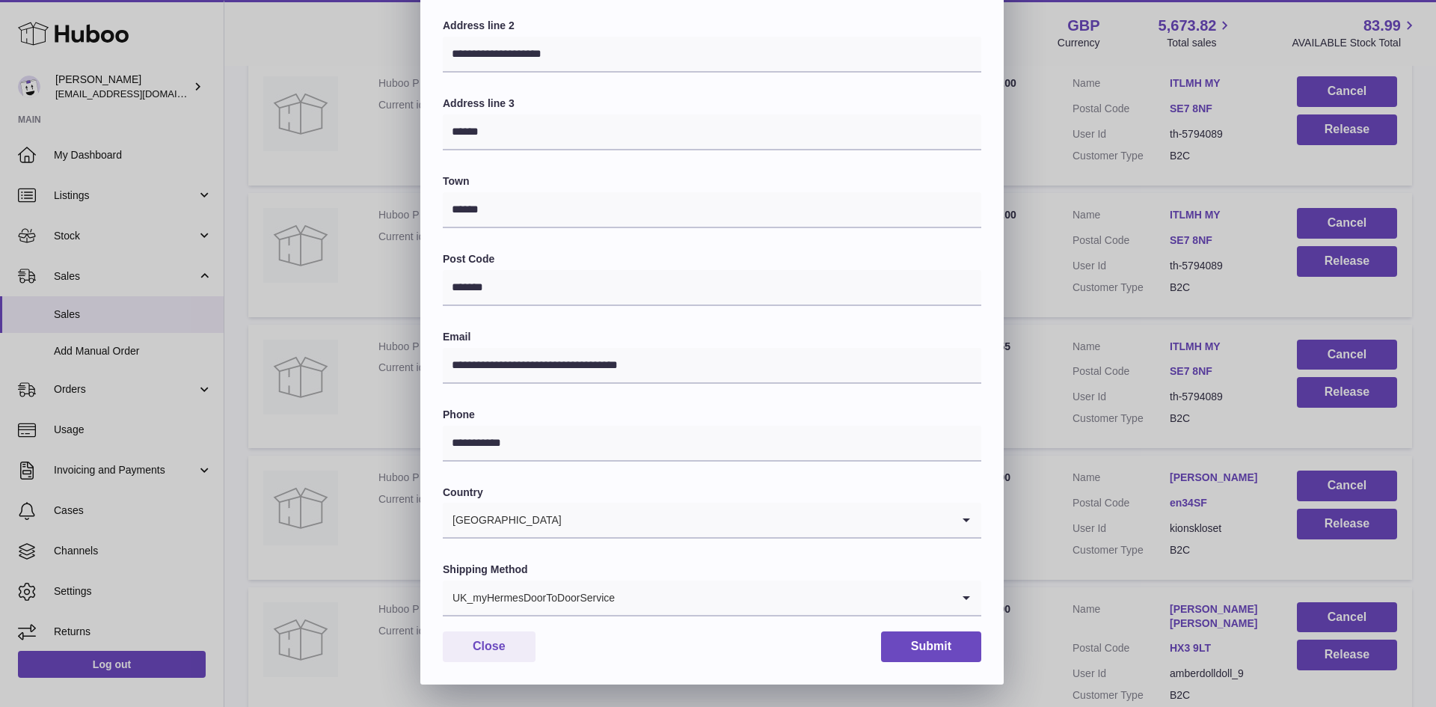
type input "**********"
click at [618, 587] on input "Search for option" at bounding box center [784, 597] width 336 height 34
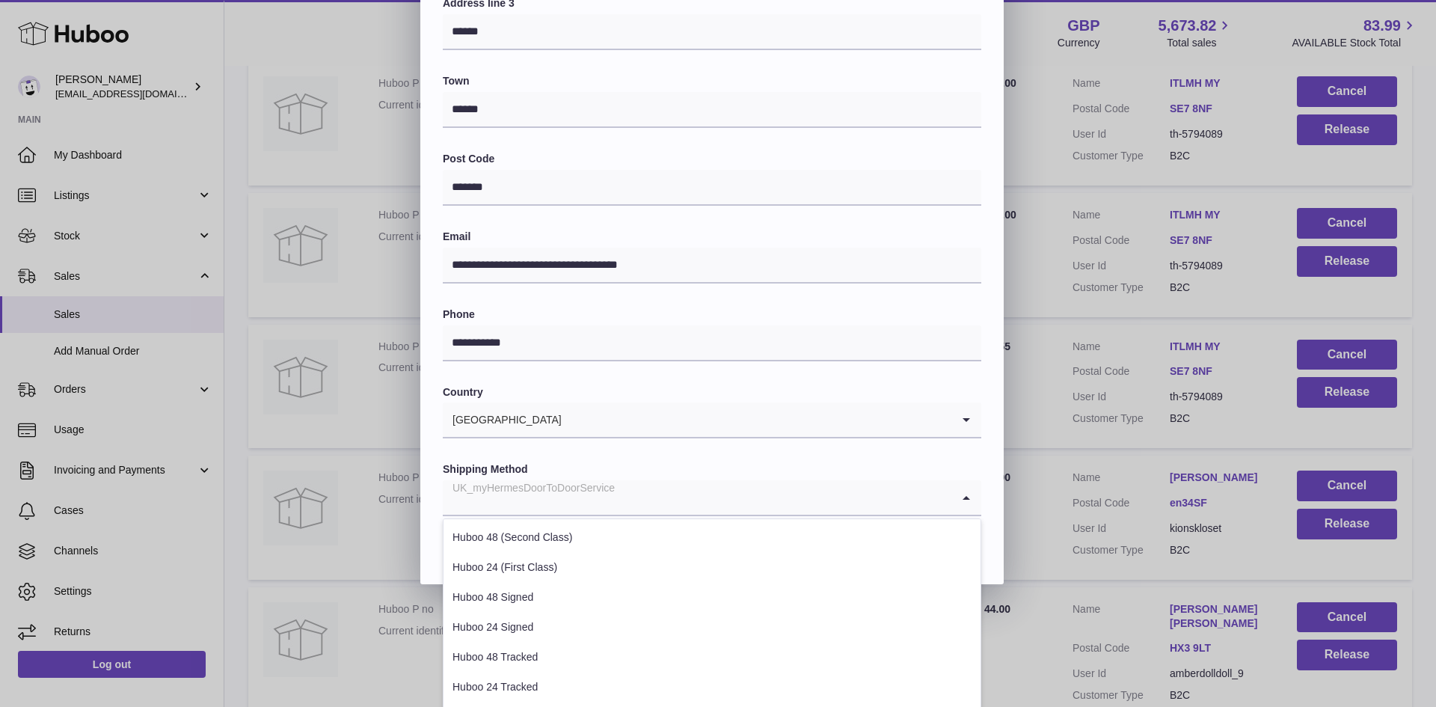
scroll to position [409, 0]
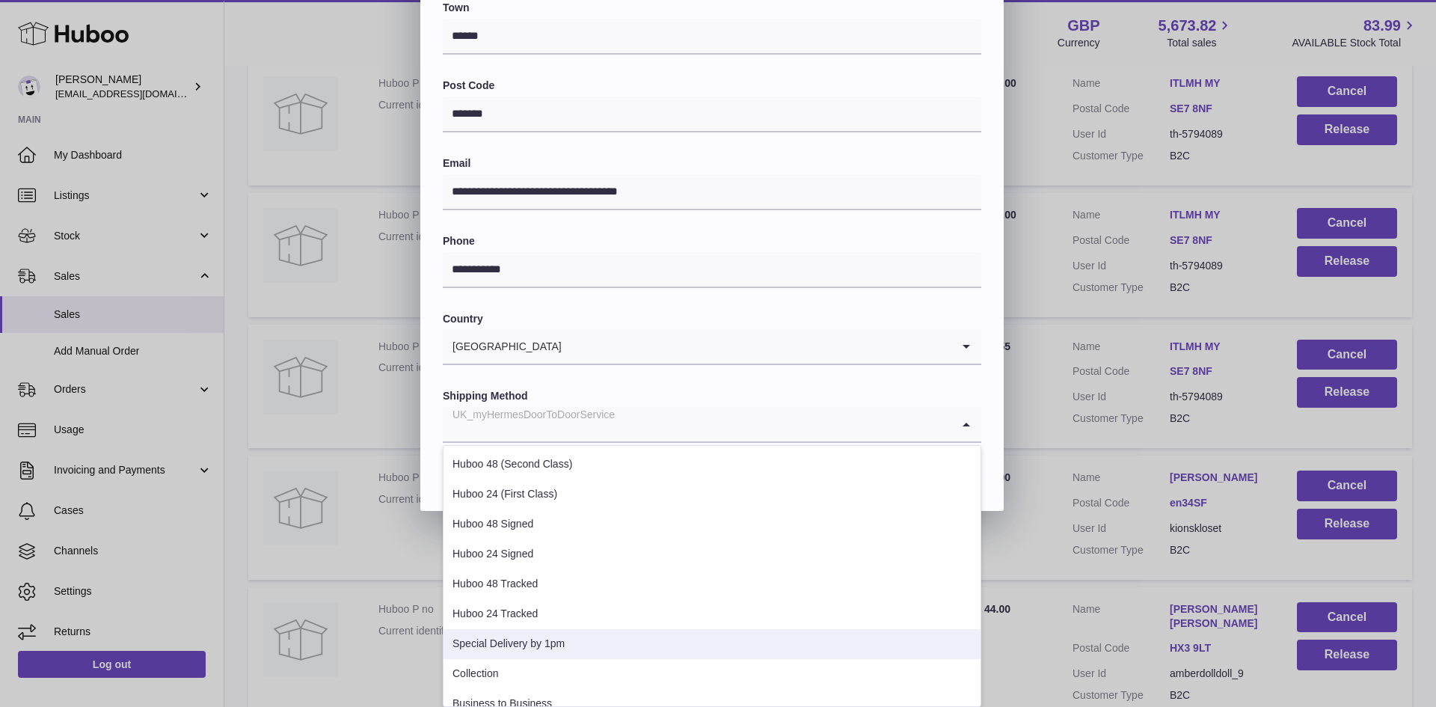
click at [493, 649] on li "Special Delivery by 1pm" at bounding box center [712, 644] width 537 height 30
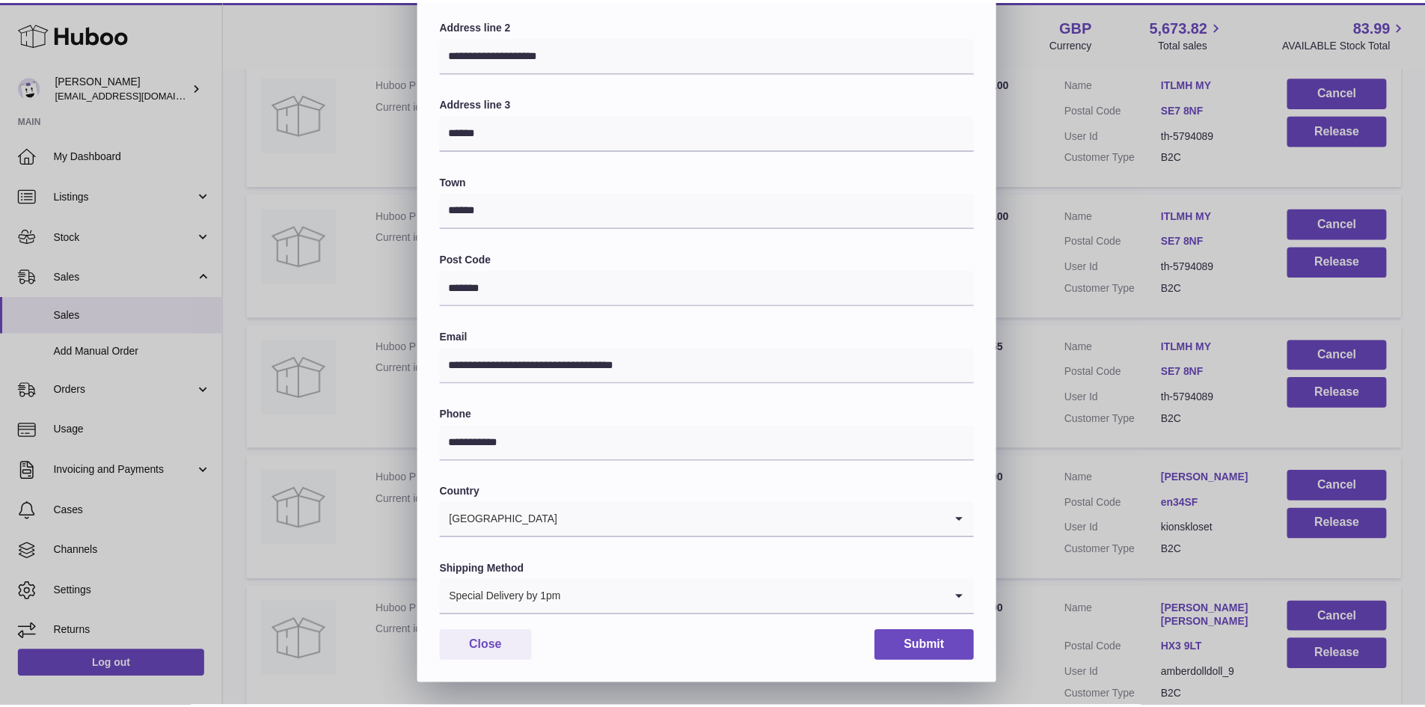
scroll to position [236, 0]
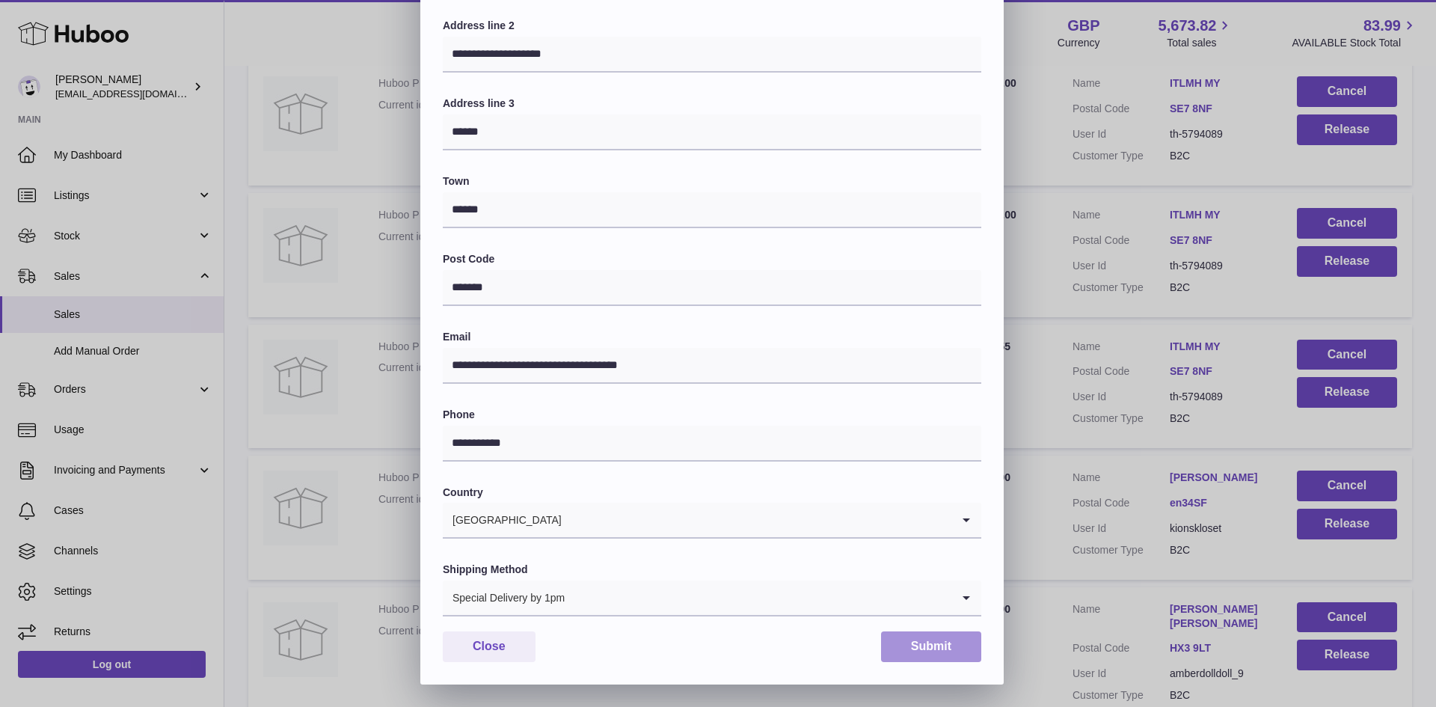
click at [914, 635] on button "Submit" at bounding box center [931, 646] width 100 height 31
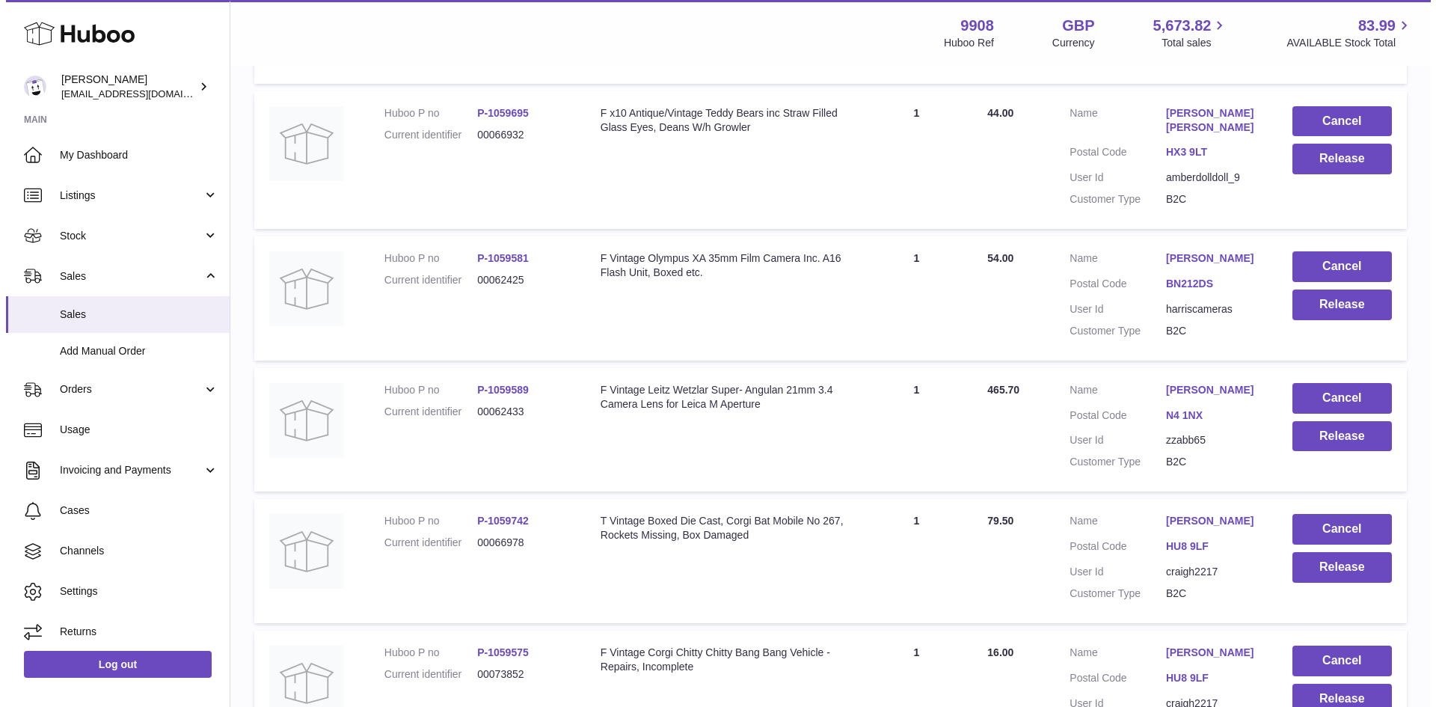
scroll to position [1995, 0]
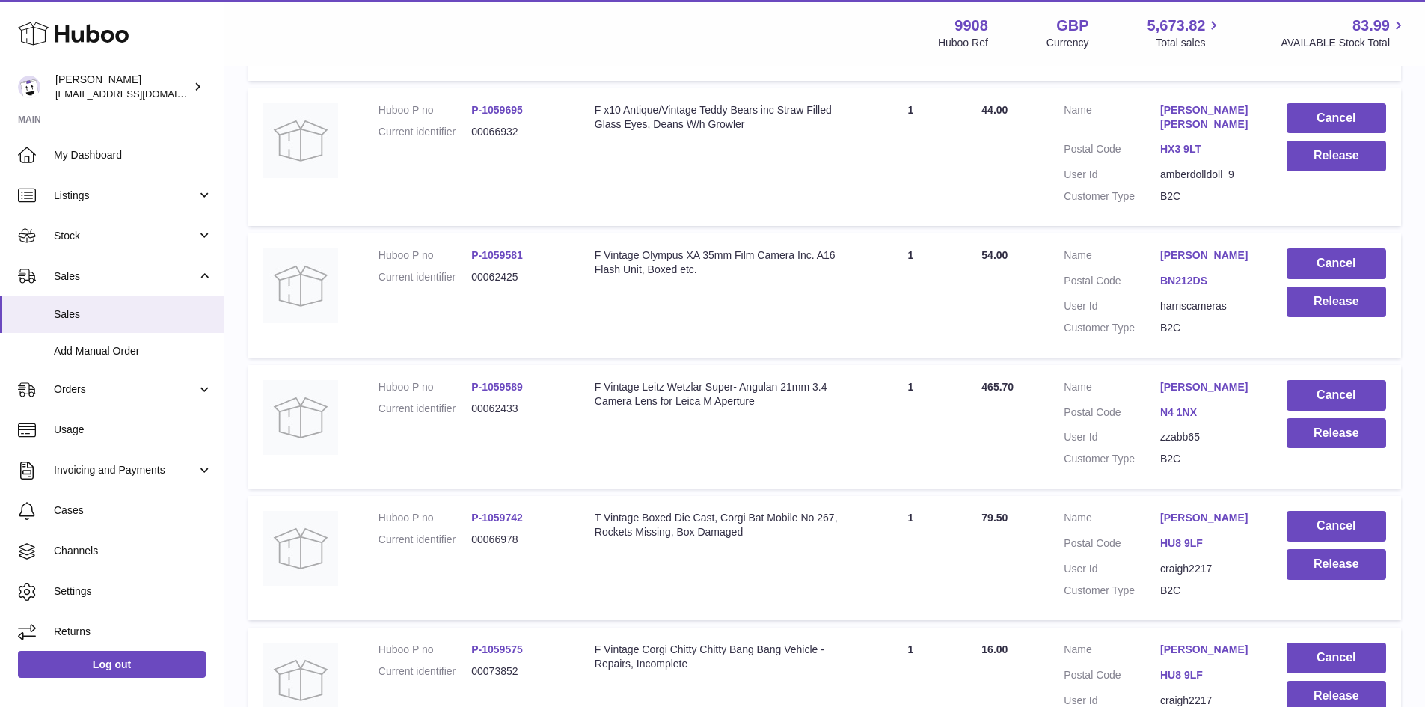
click at [1191, 381] on link "Zafar Zabbar" at bounding box center [1208, 387] width 96 height 14
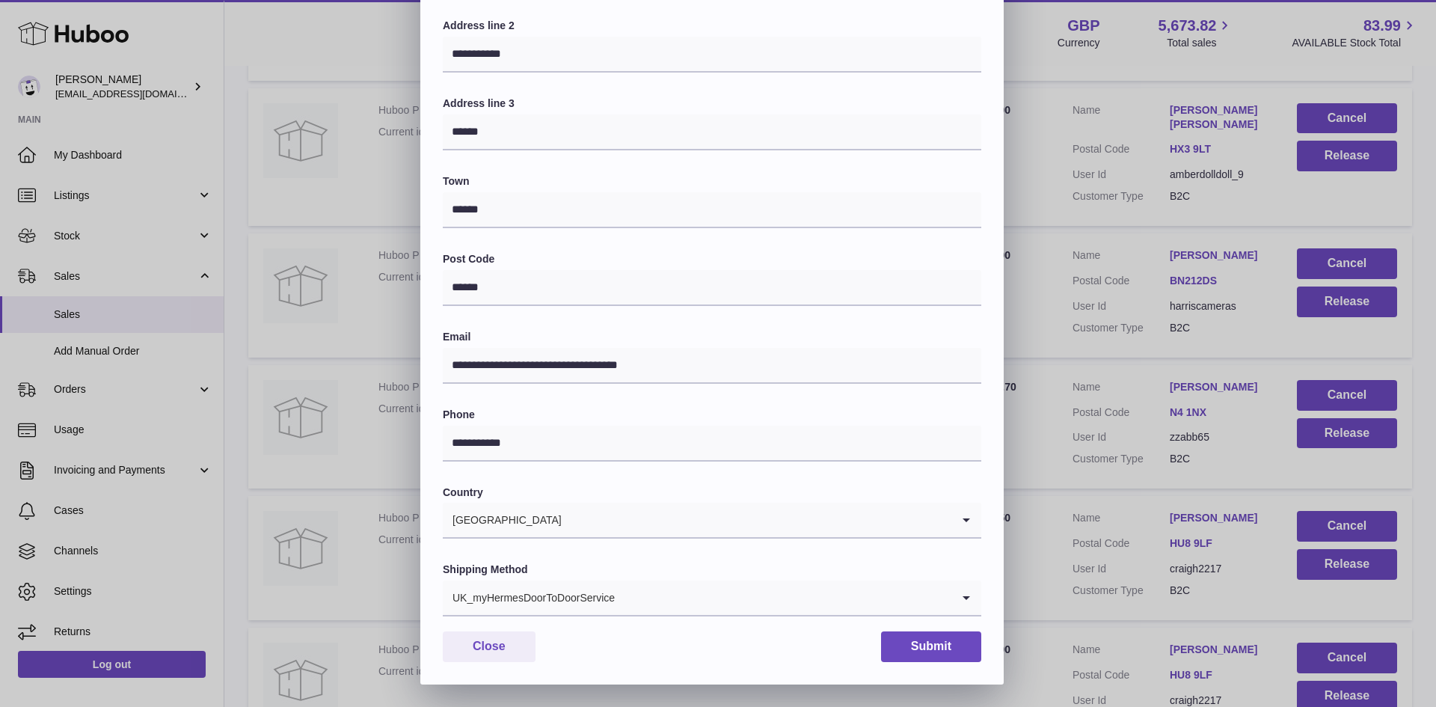
click at [623, 601] on input "Search for option" at bounding box center [784, 597] width 336 height 34
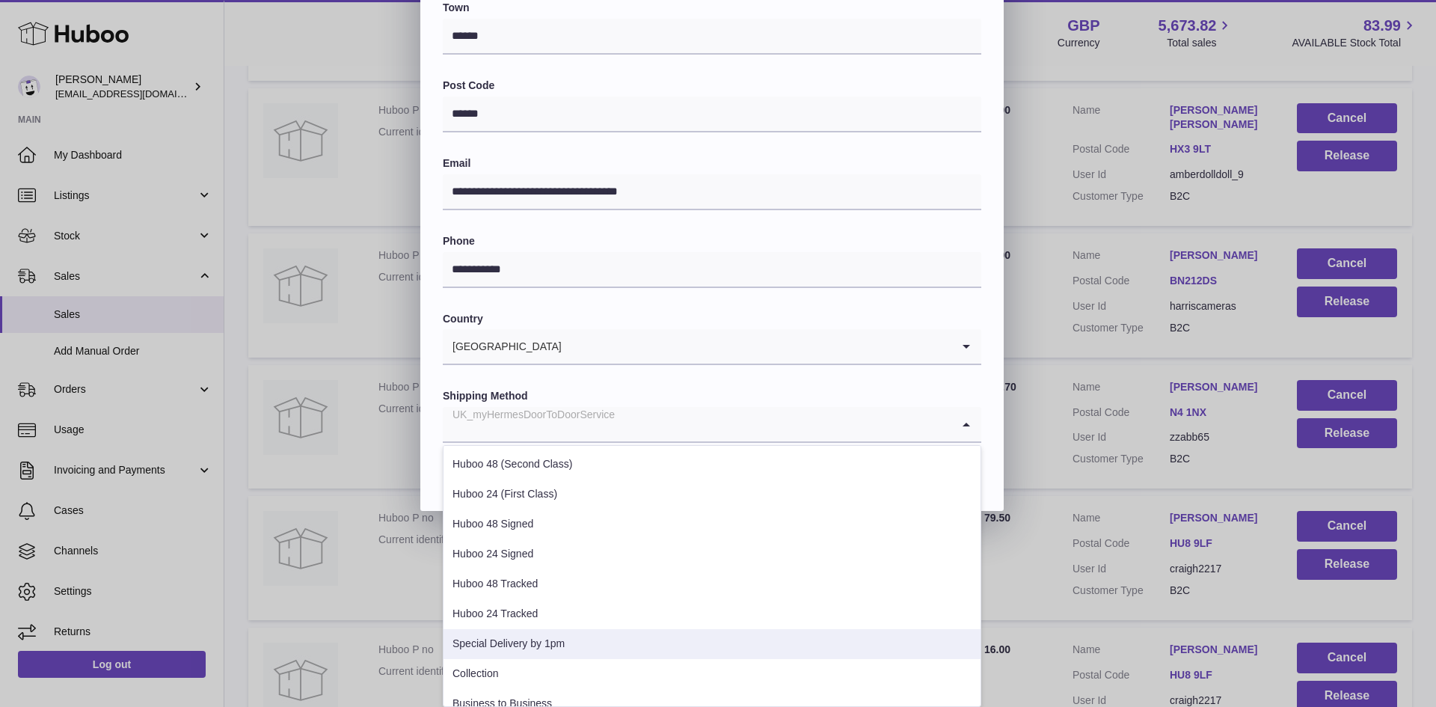
click at [534, 642] on li "Special Delivery by 1pm" at bounding box center [712, 644] width 537 height 30
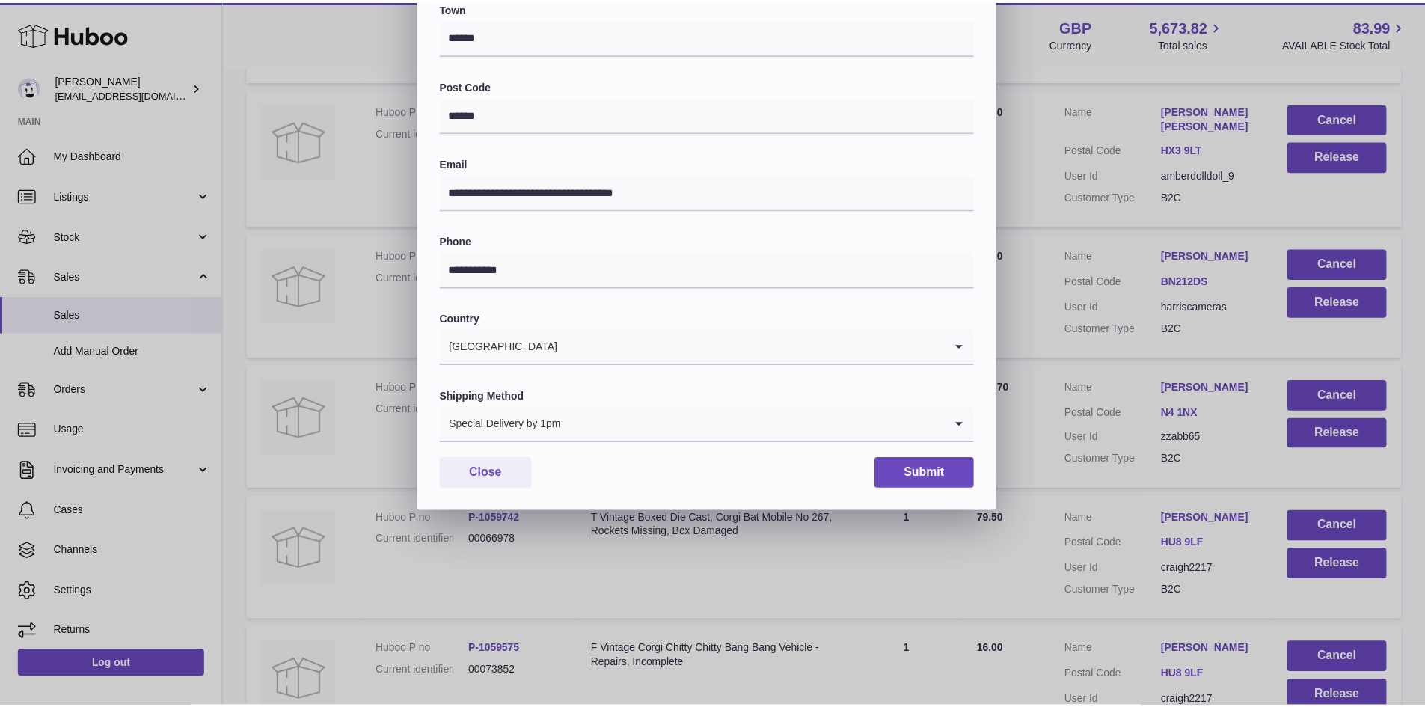
scroll to position [236, 0]
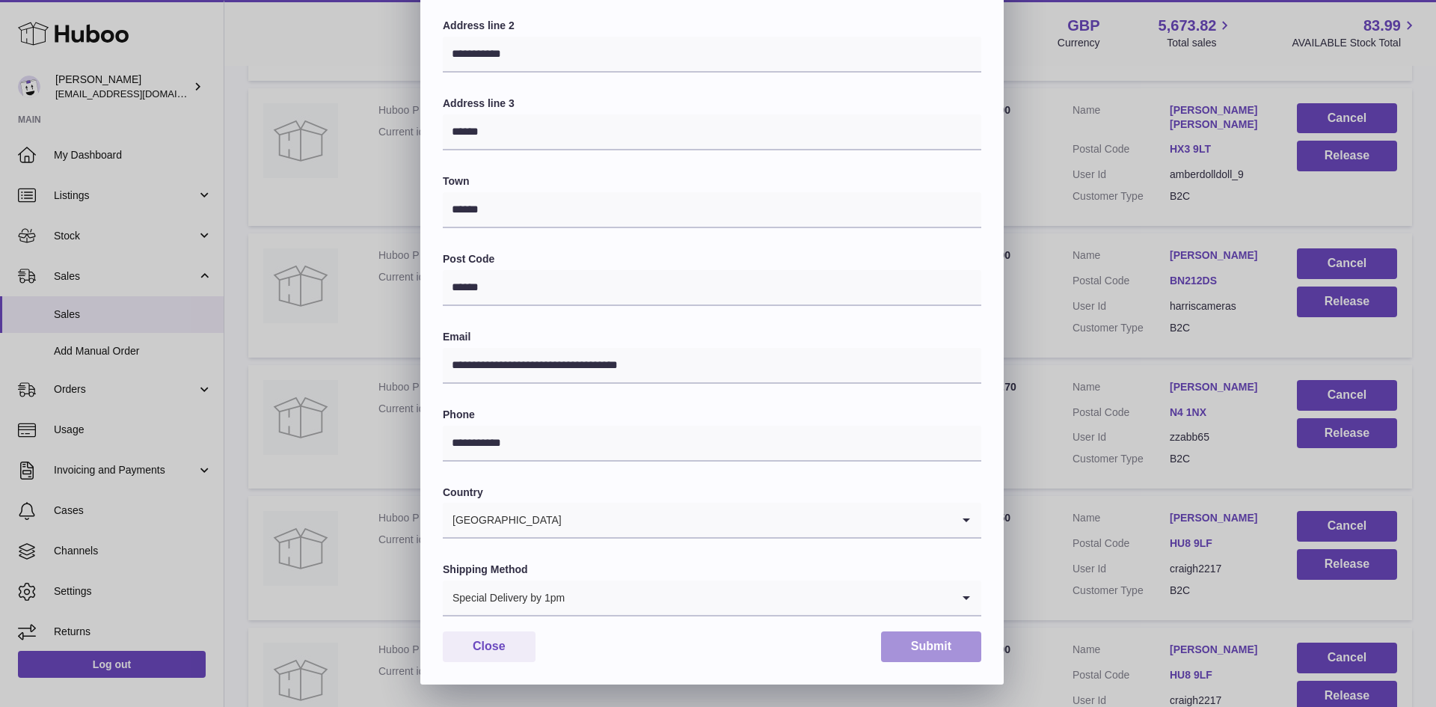
click at [943, 649] on button "Submit" at bounding box center [931, 646] width 100 height 31
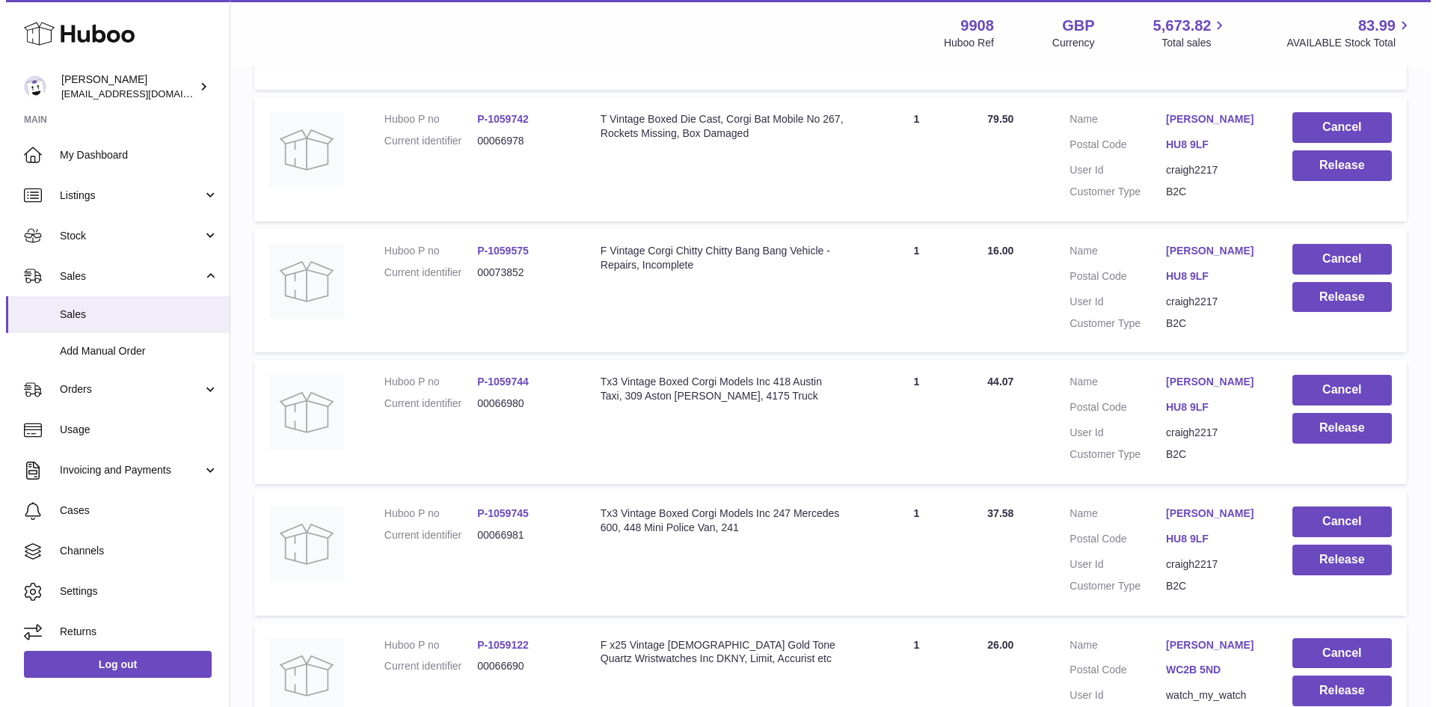
scroll to position [2294, 0]
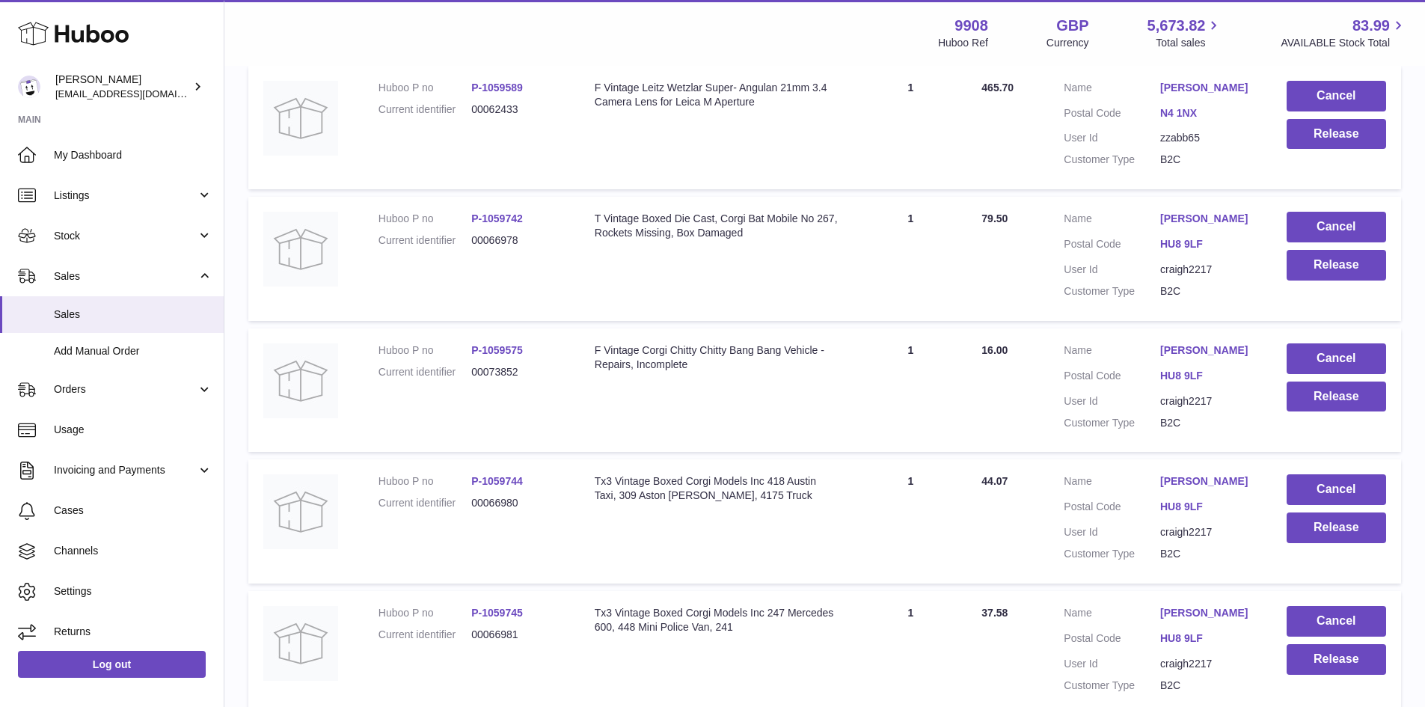
click at [1202, 214] on link "CRAIG HACKNEY" at bounding box center [1208, 219] width 96 height 14
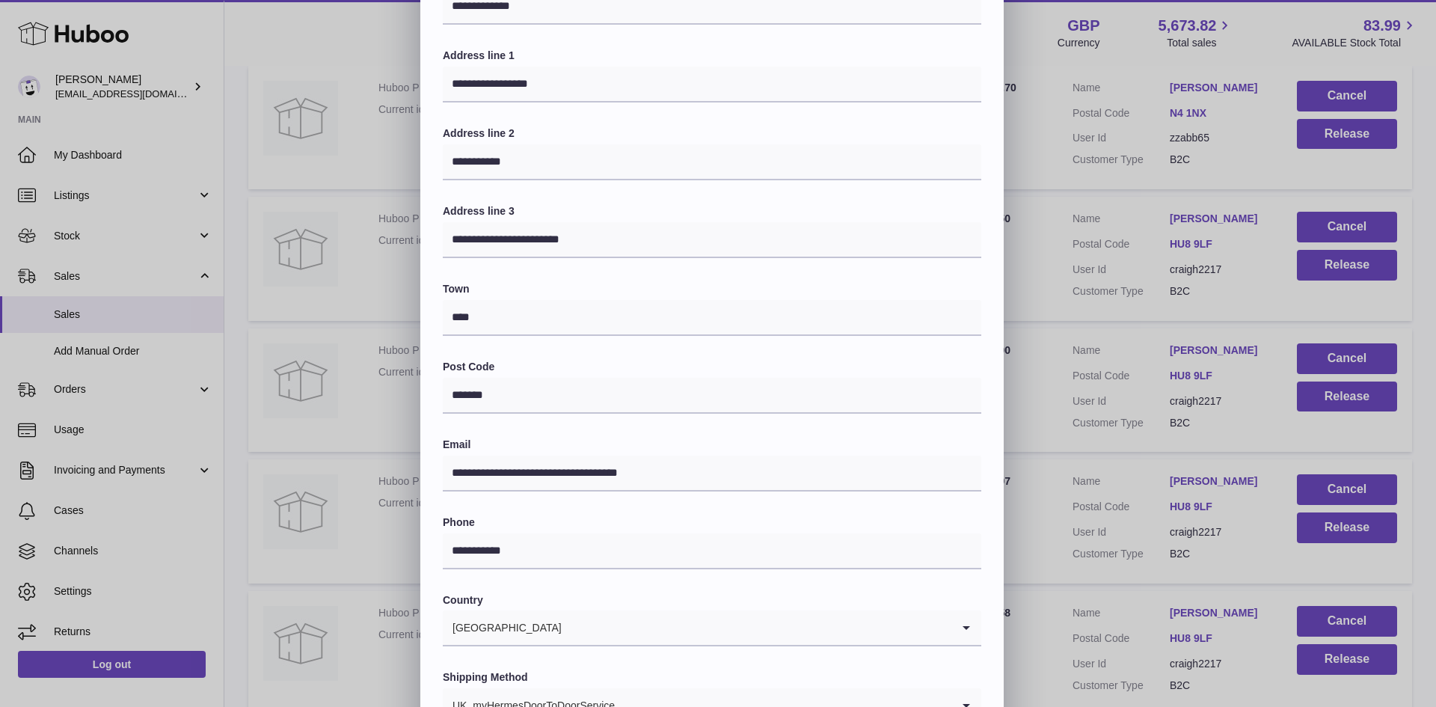
scroll to position [200, 0]
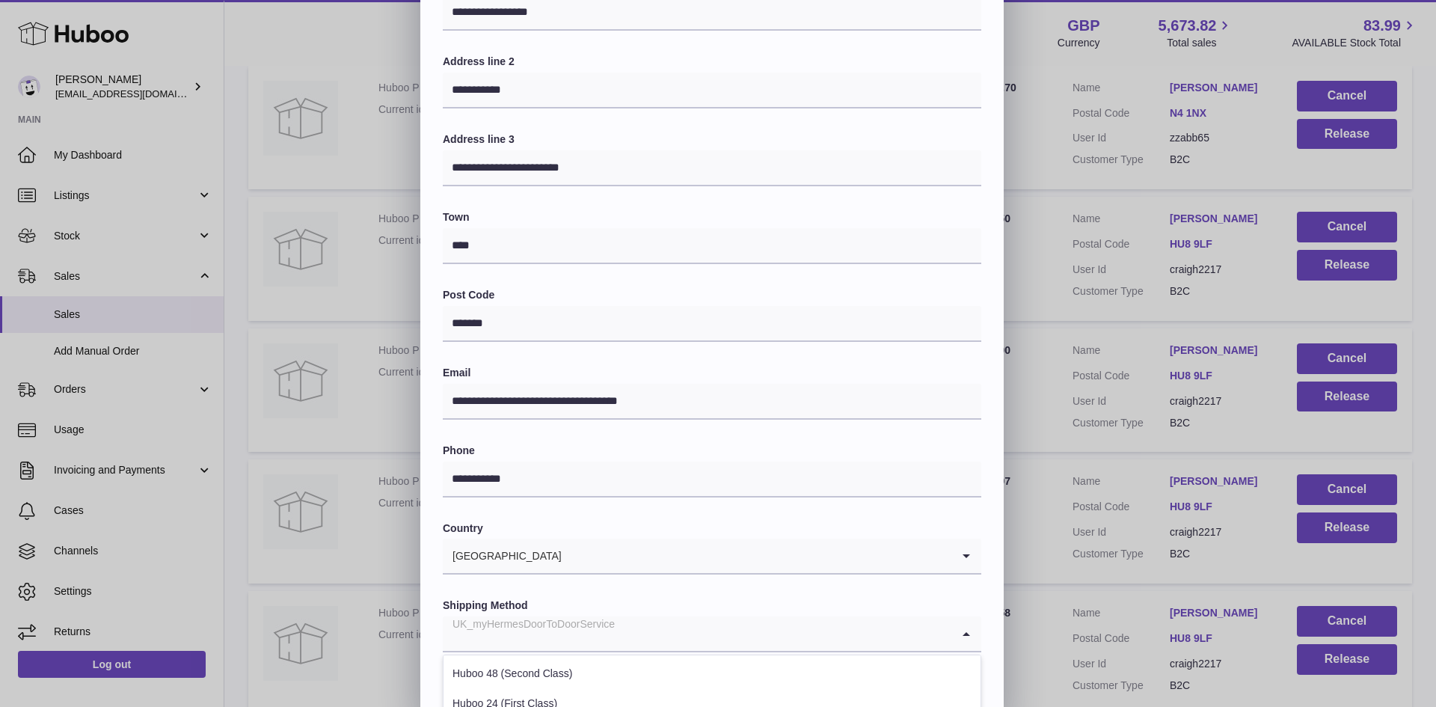
click at [630, 635] on input "Search for option" at bounding box center [697, 633] width 509 height 34
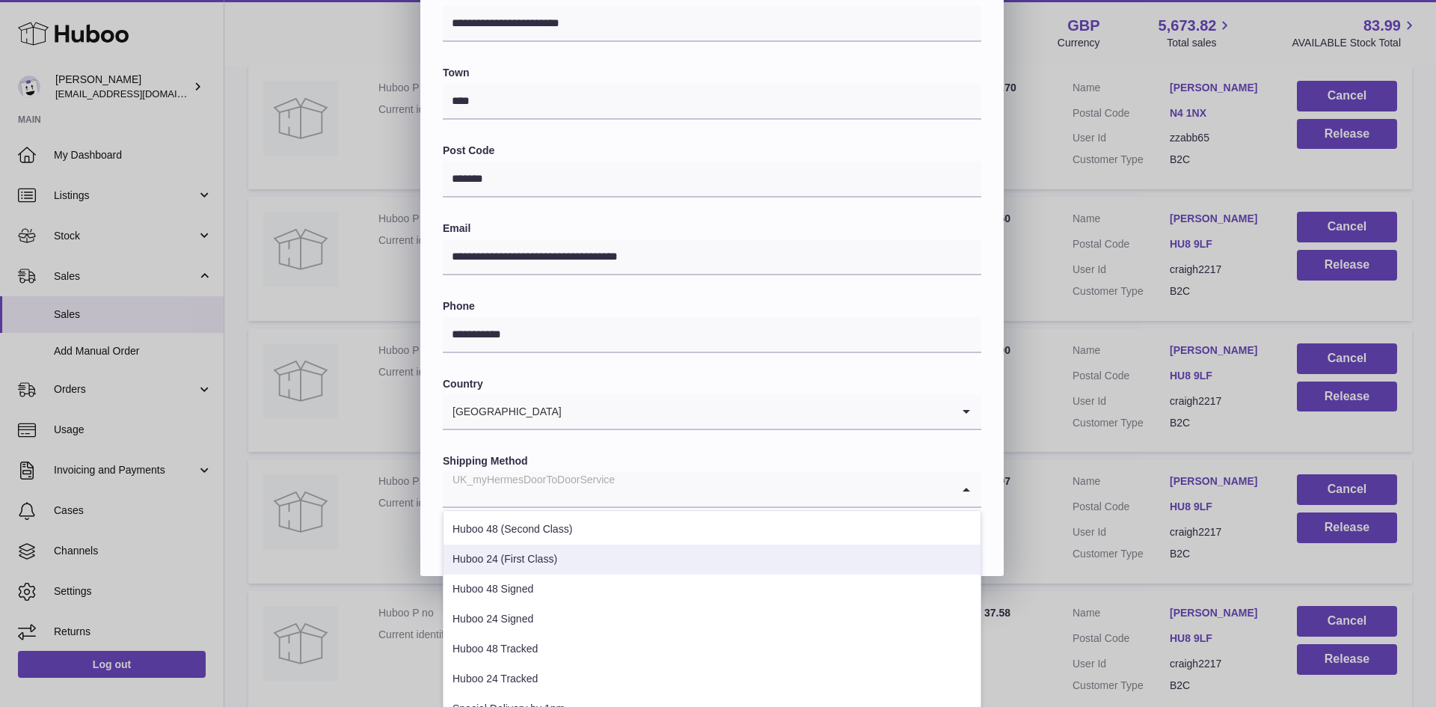
scroll to position [399, 0]
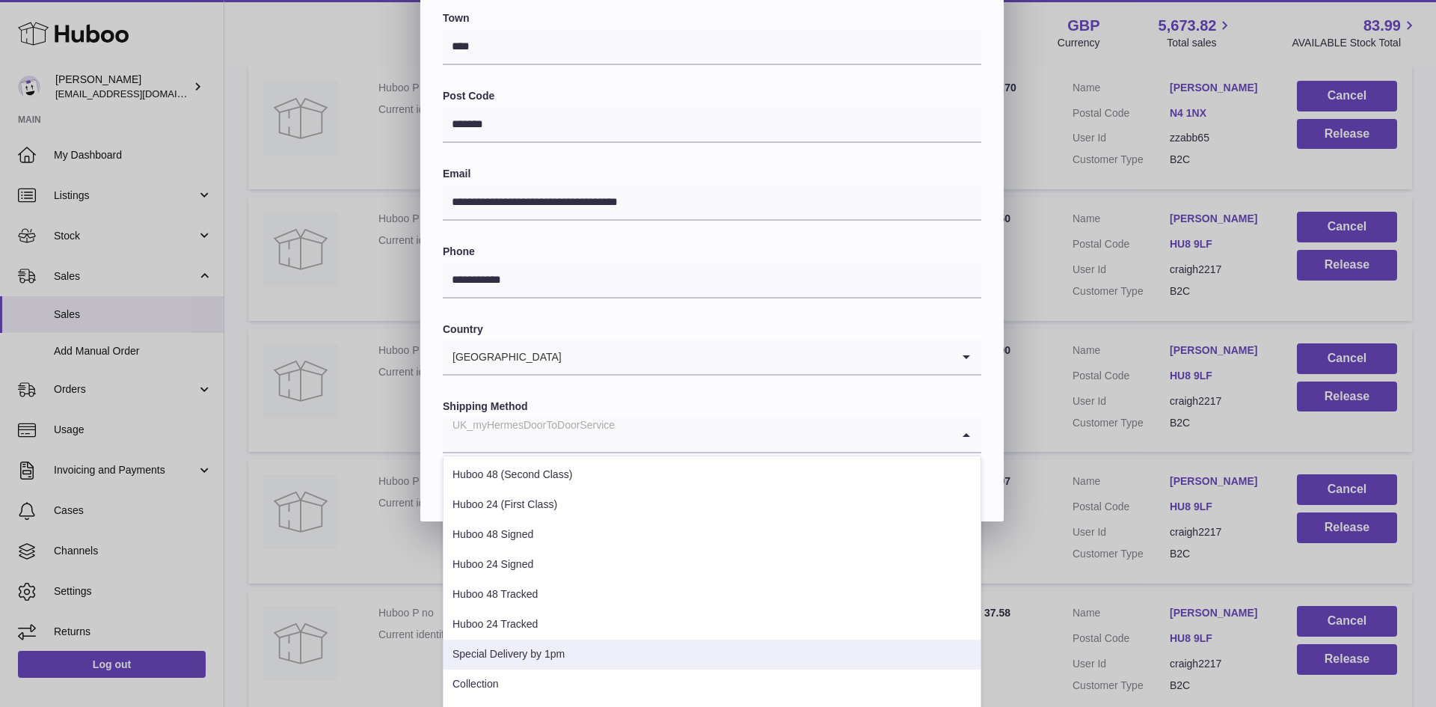
click at [542, 659] on li "Special Delivery by 1pm" at bounding box center [712, 655] width 537 height 30
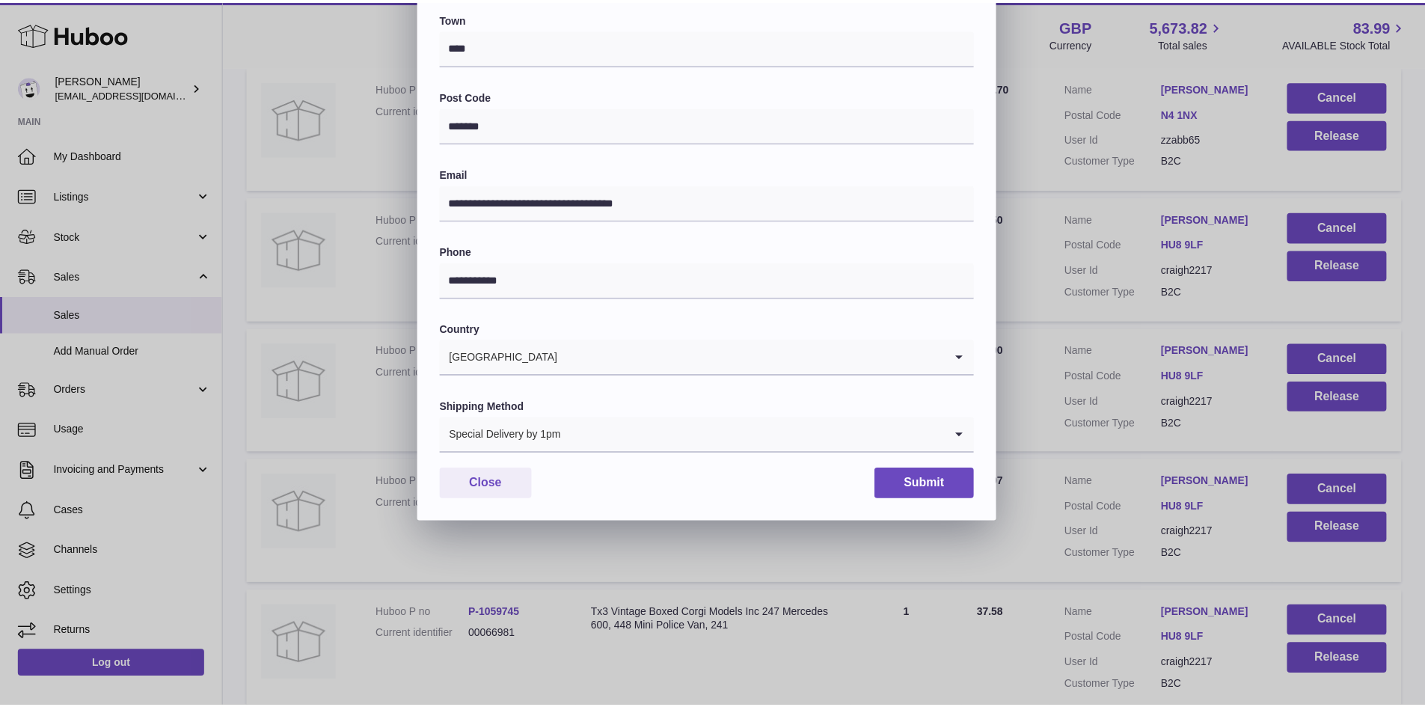
scroll to position [236, 0]
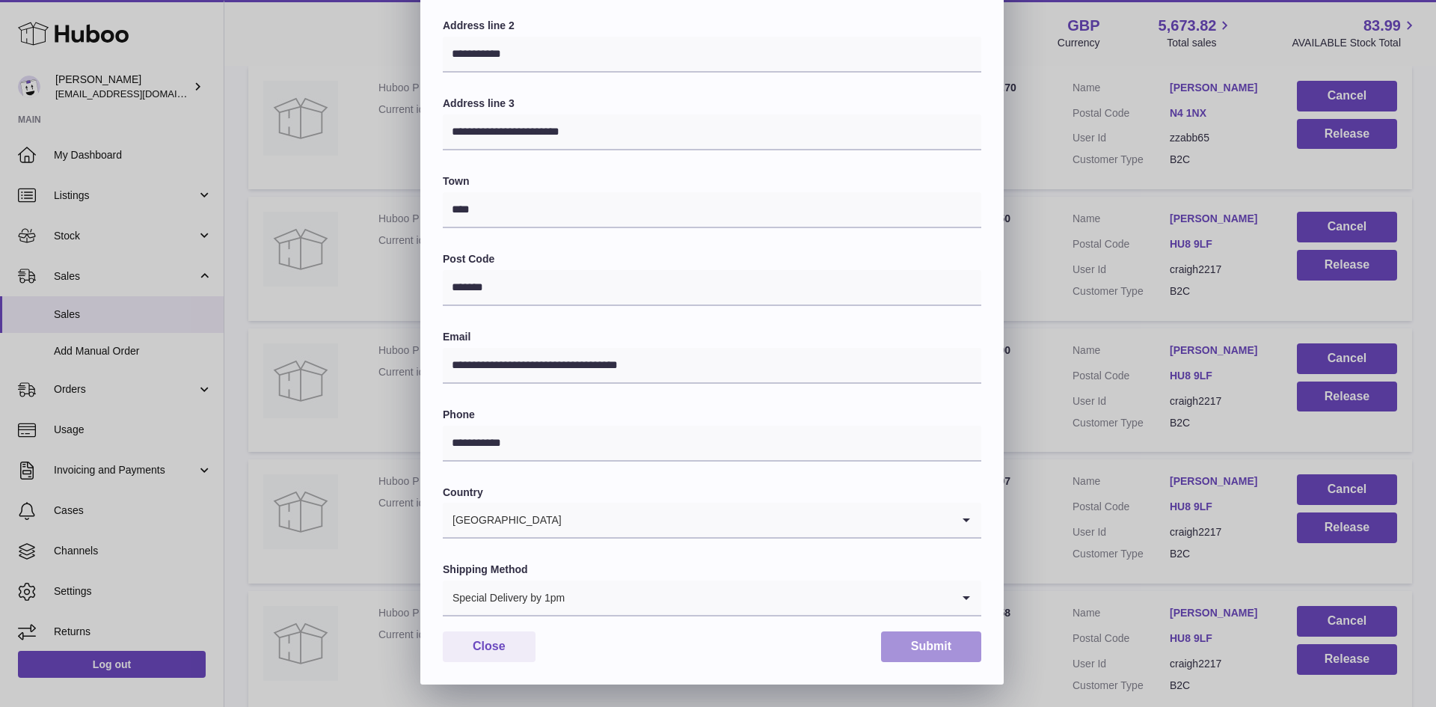
click at [928, 652] on button "Submit" at bounding box center [931, 646] width 100 height 31
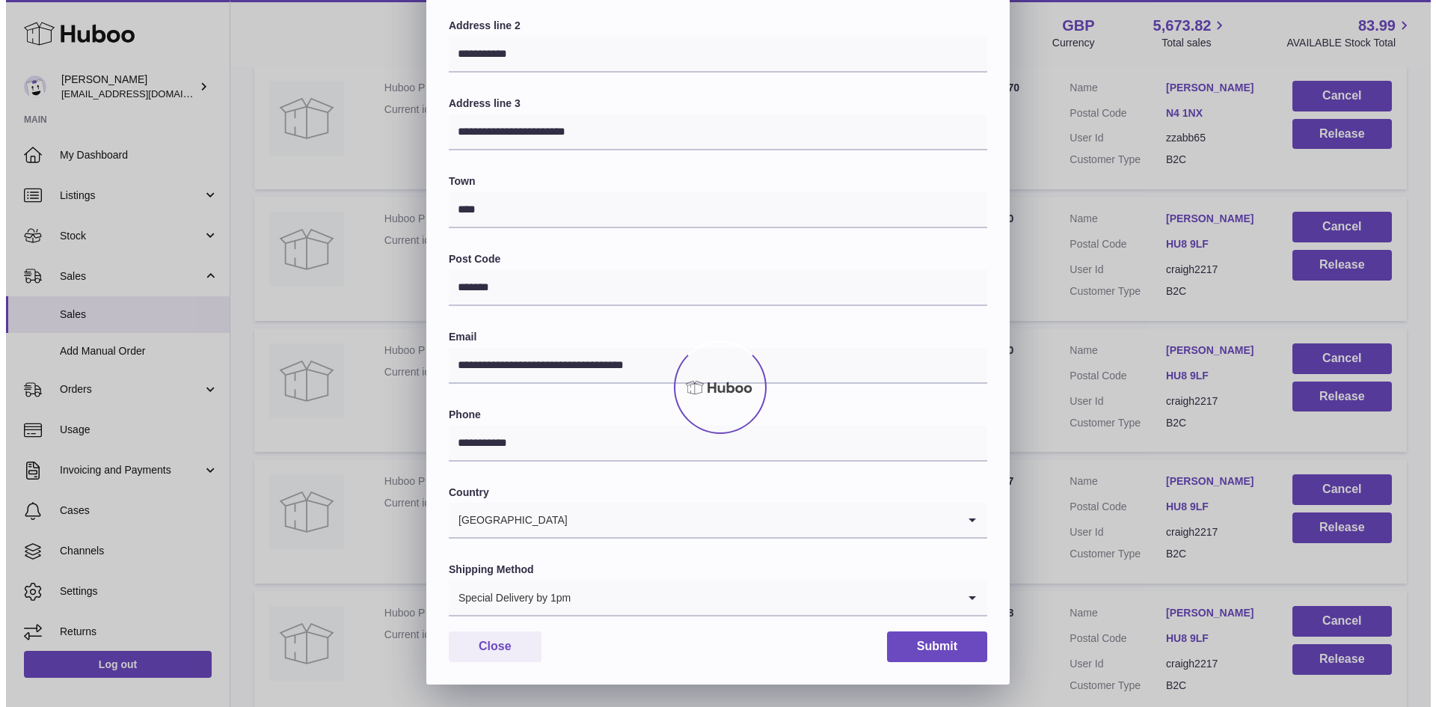
scroll to position [0, 0]
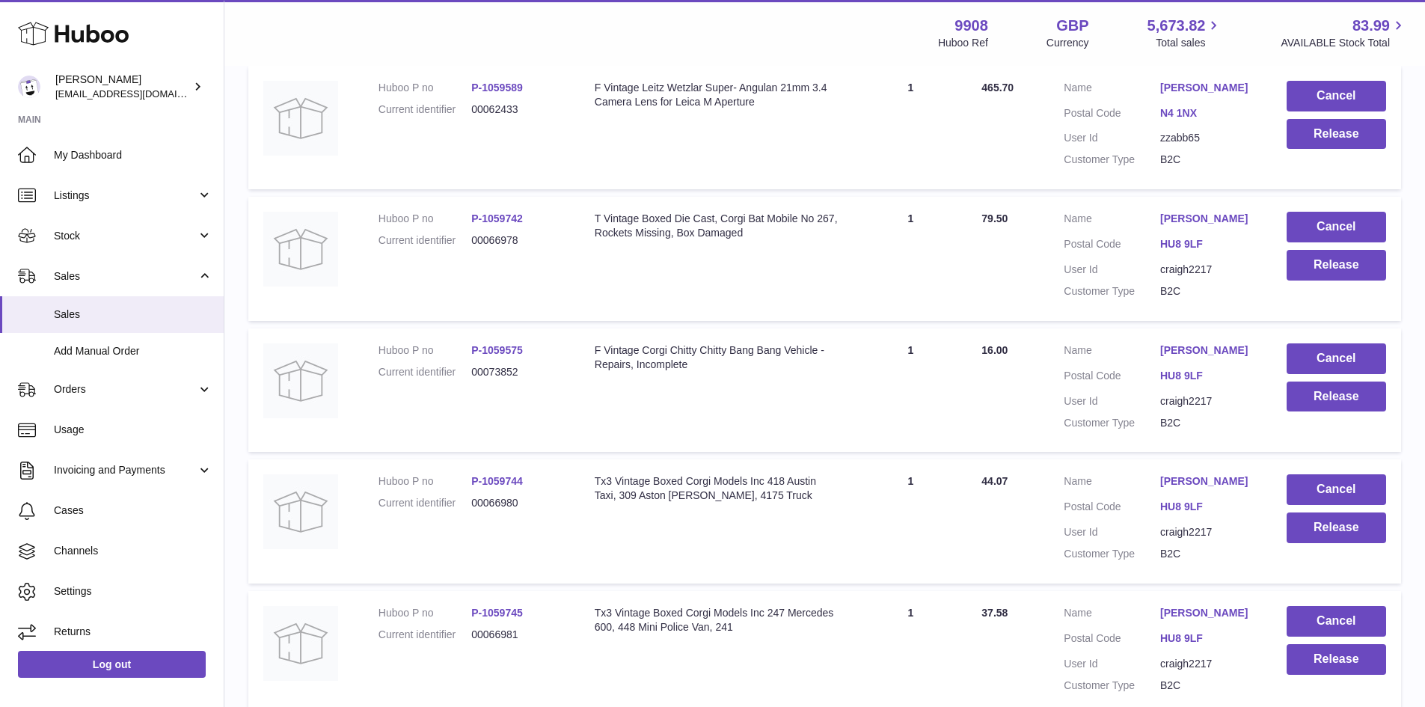
click at [1173, 355] on link "CRAIG HACKNEY" at bounding box center [1208, 350] width 96 height 14
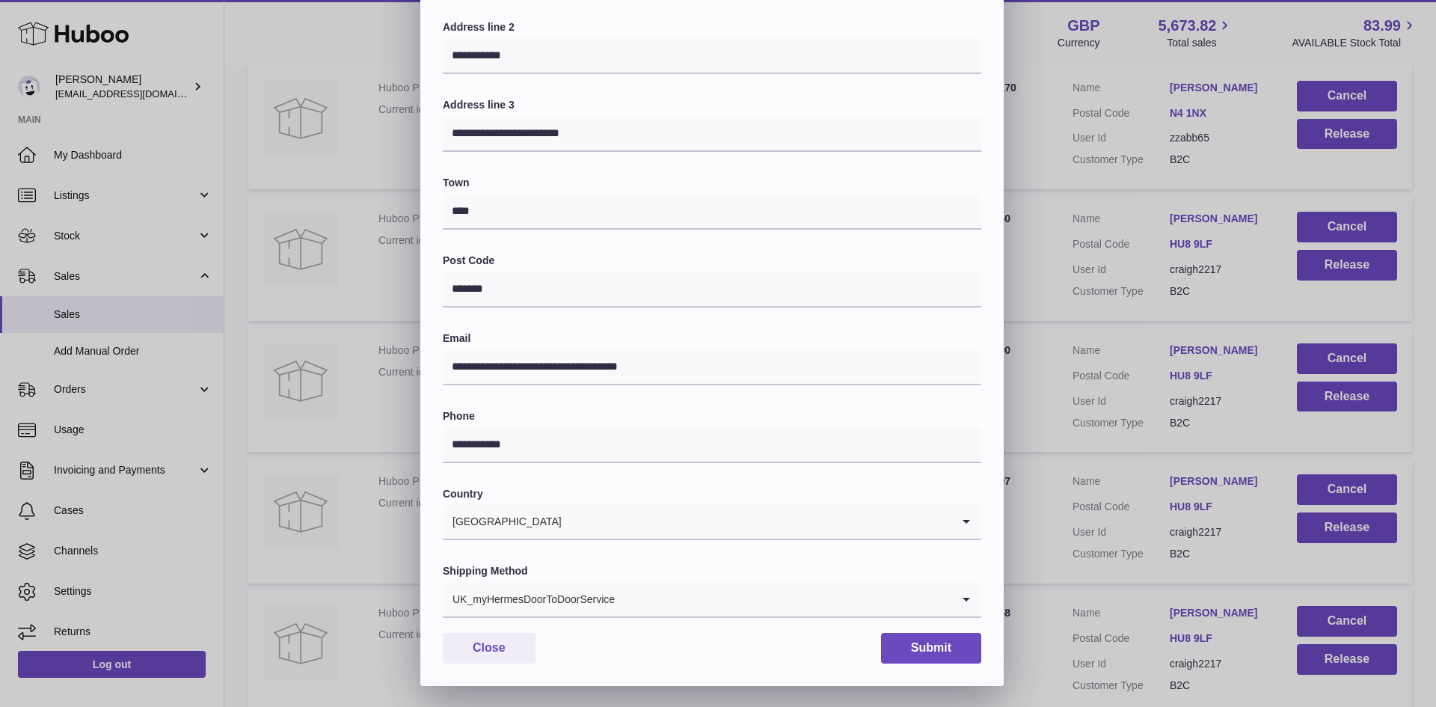
scroll to position [236, 0]
click at [607, 598] on div "UK_myHermesDoorToDoorService" at bounding box center [697, 597] width 509 height 34
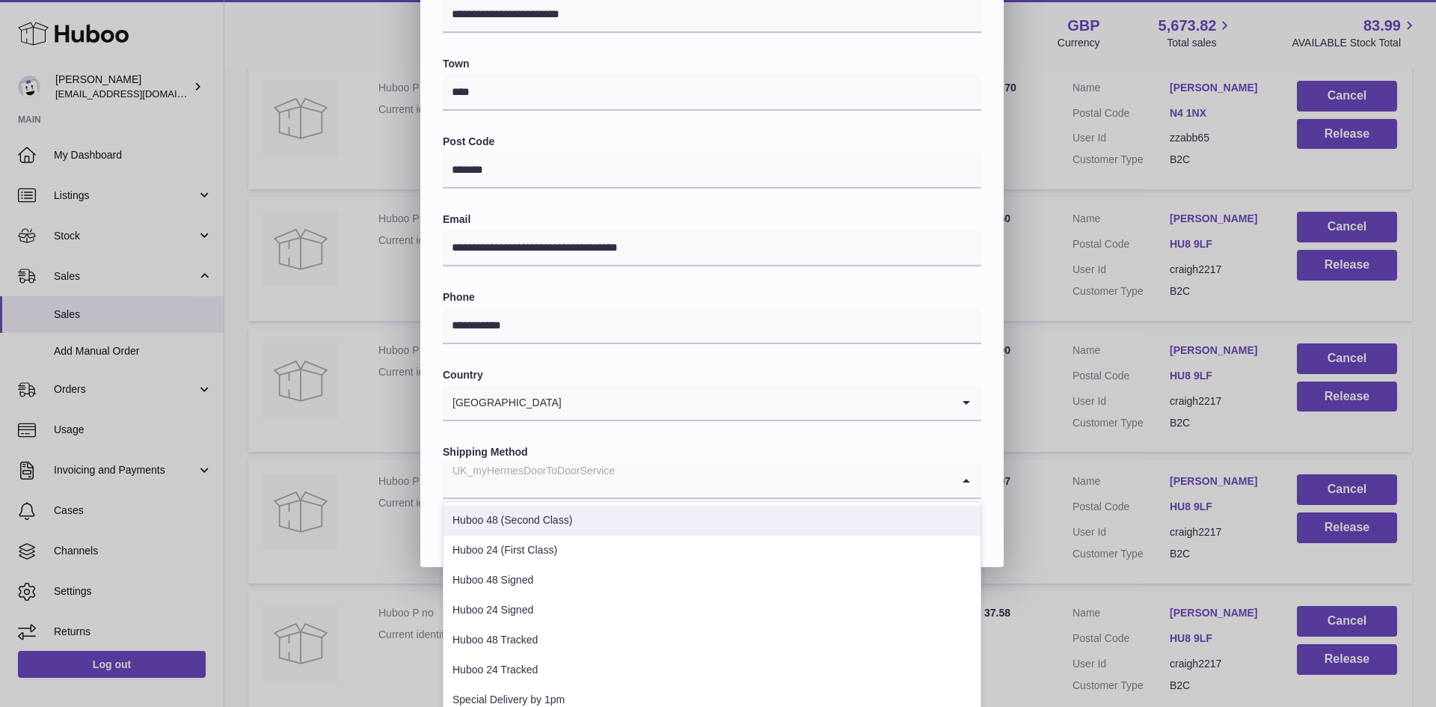
scroll to position [409, 0]
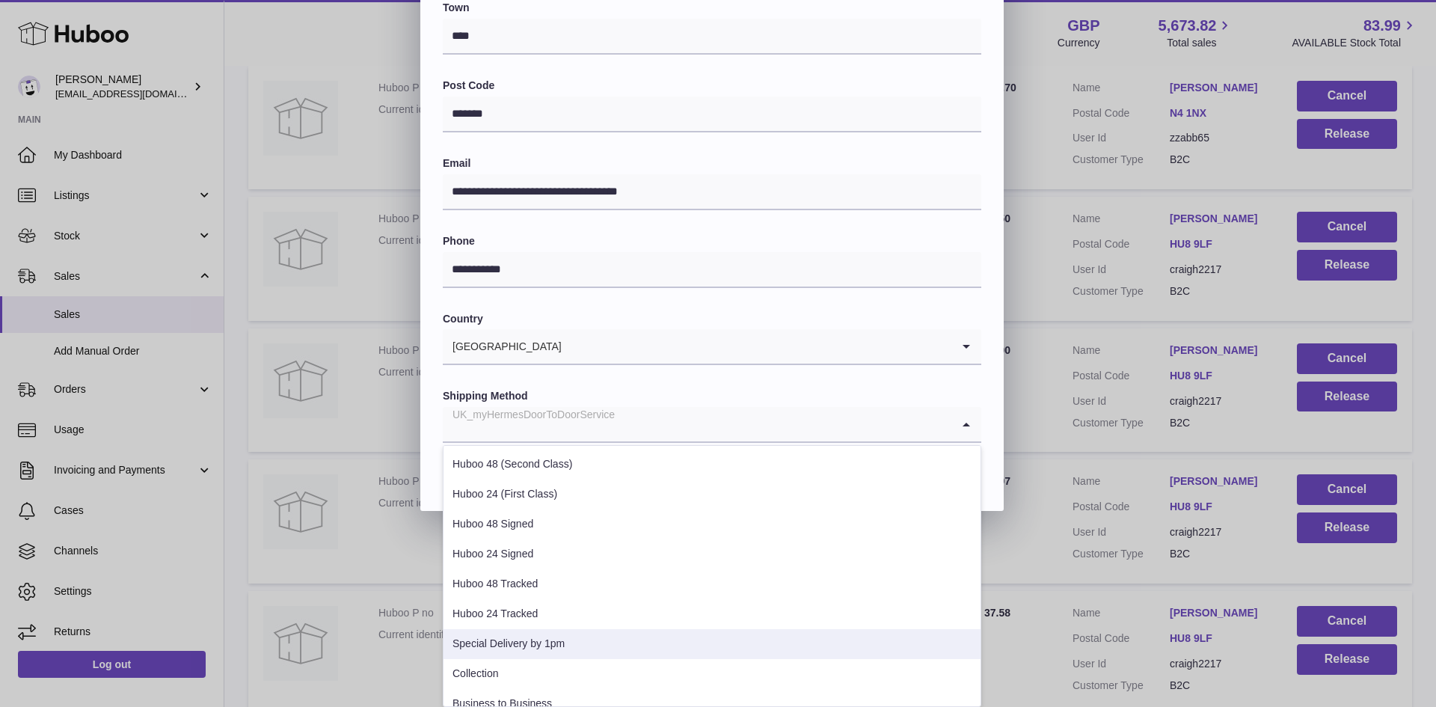
click at [521, 649] on li "Special Delivery by 1pm" at bounding box center [712, 644] width 537 height 30
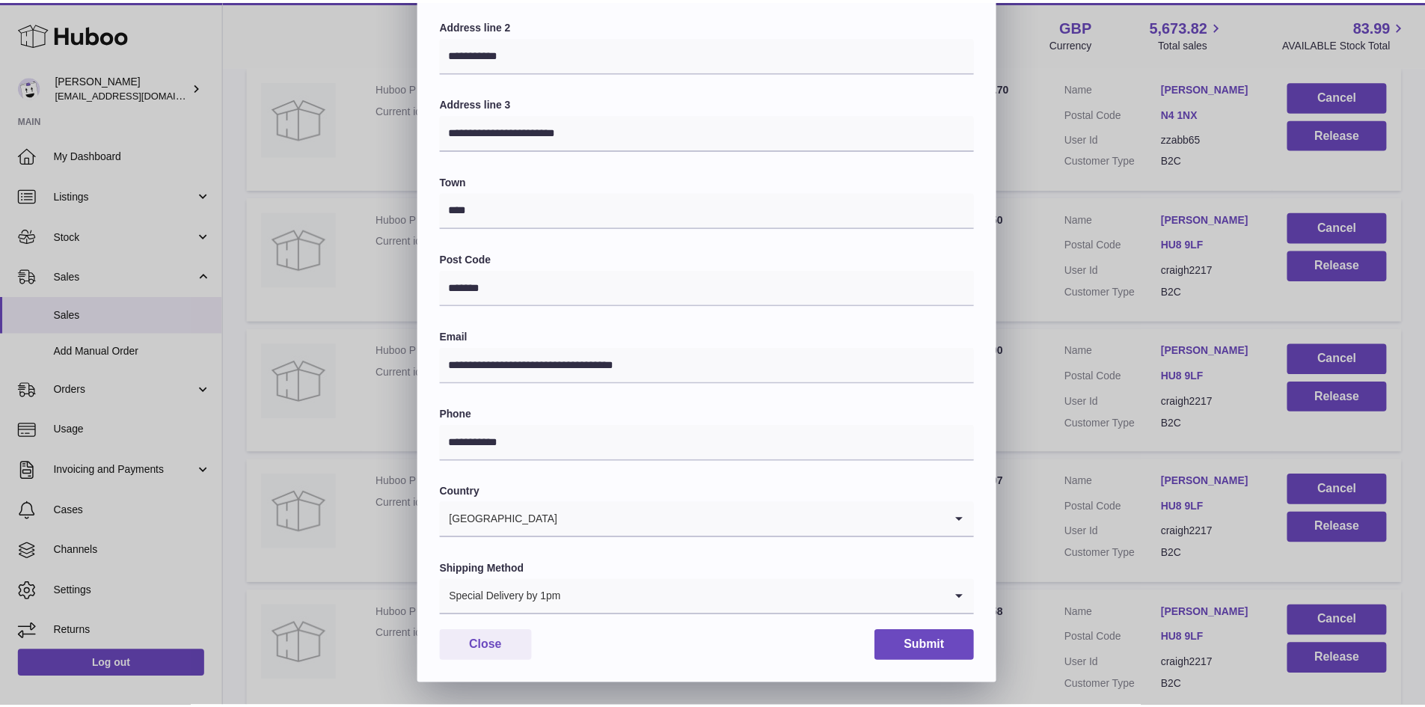
scroll to position [236, 0]
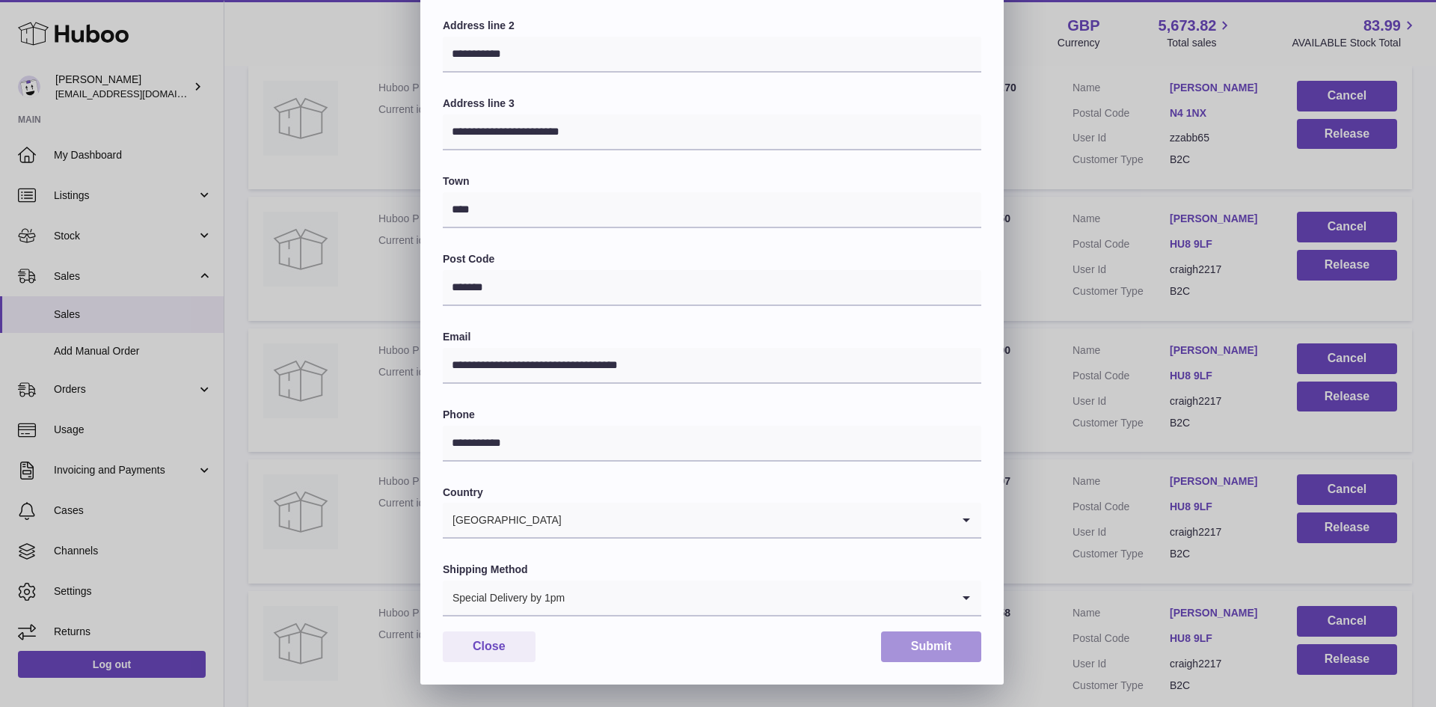
click at [934, 653] on button "Submit" at bounding box center [931, 646] width 100 height 31
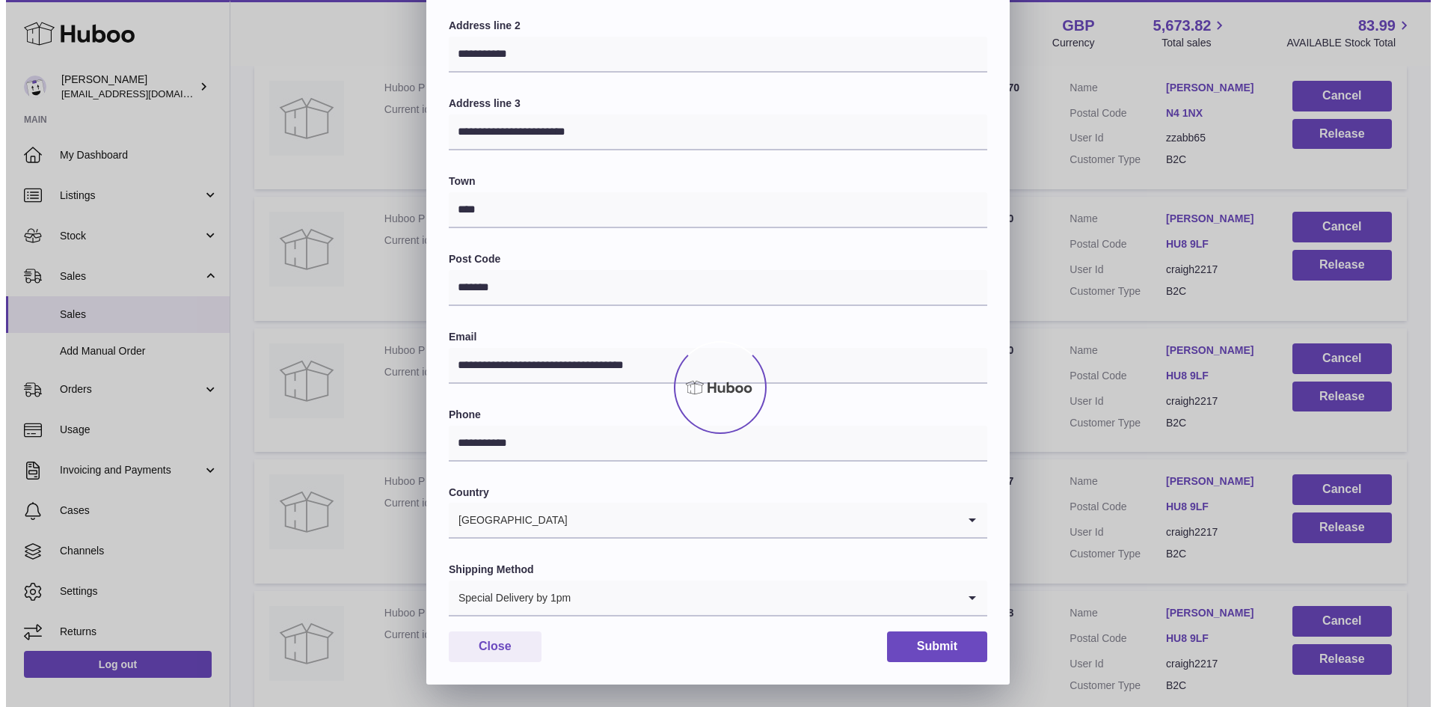
scroll to position [0, 0]
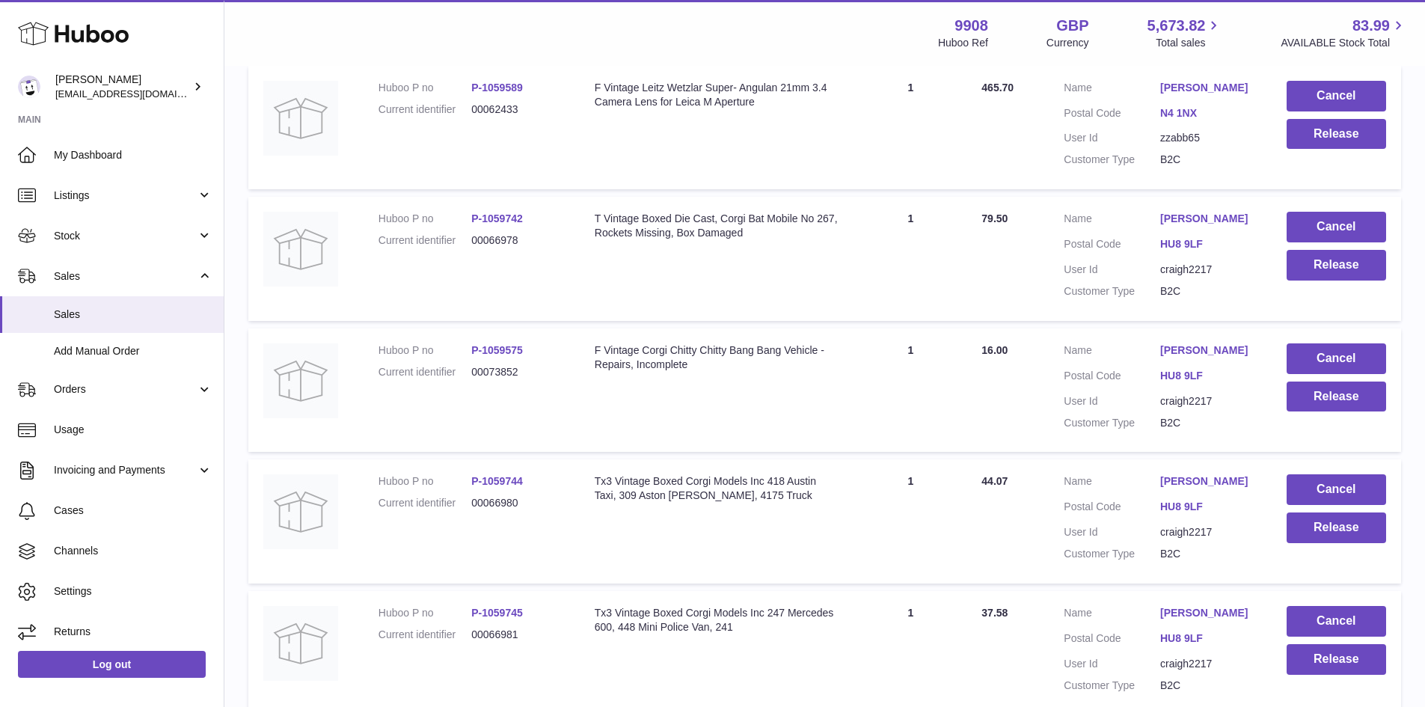
click at [1216, 479] on link "CRAIG HACKNEY" at bounding box center [1208, 481] width 96 height 14
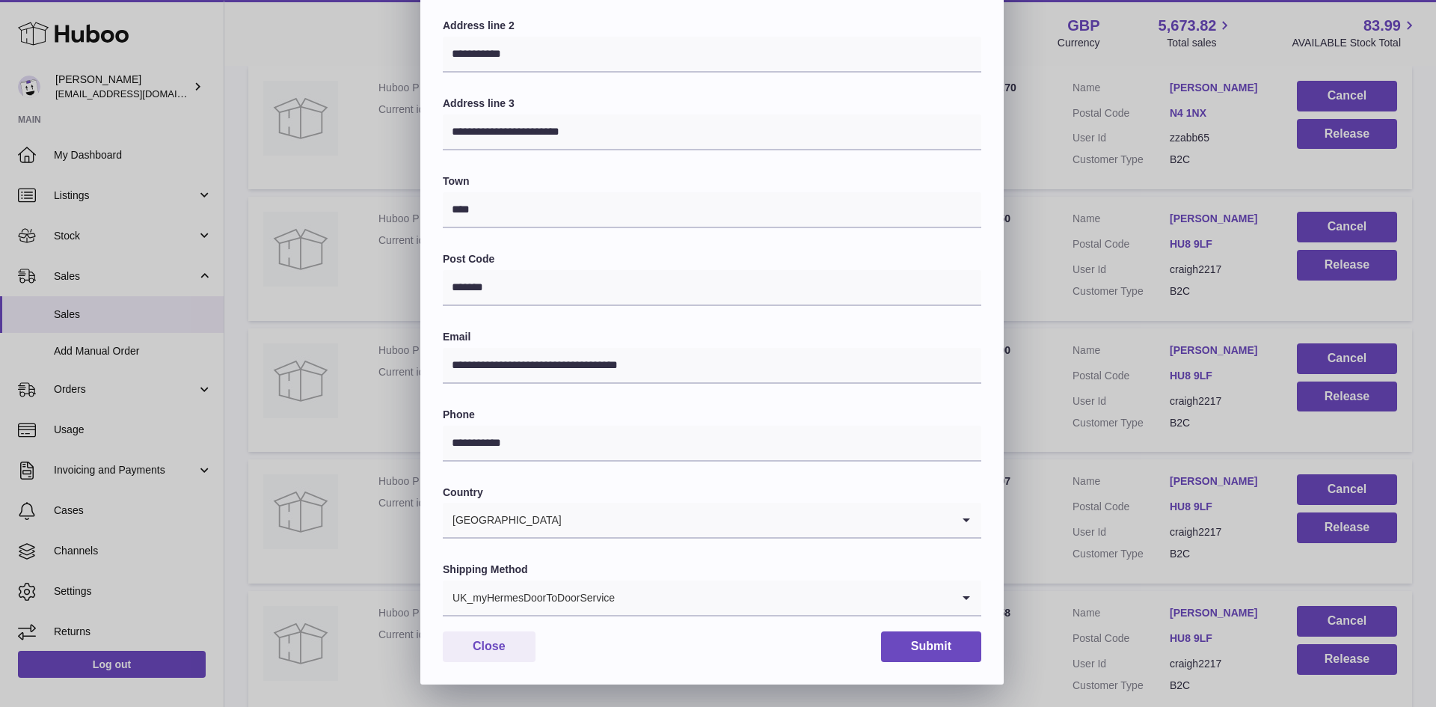
click at [636, 607] on input "Search for option" at bounding box center [784, 597] width 336 height 34
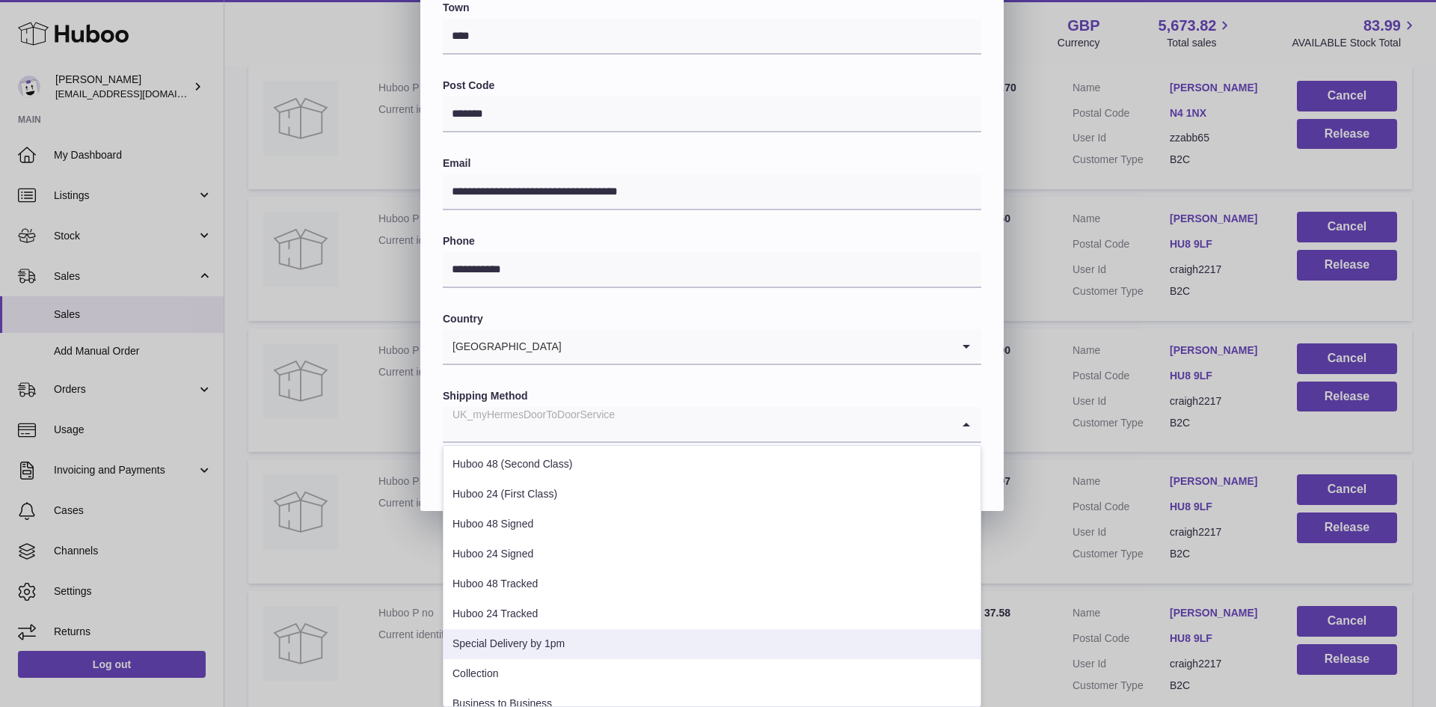
click at [558, 646] on li "Special Delivery by 1pm" at bounding box center [712, 644] width 537 height 30
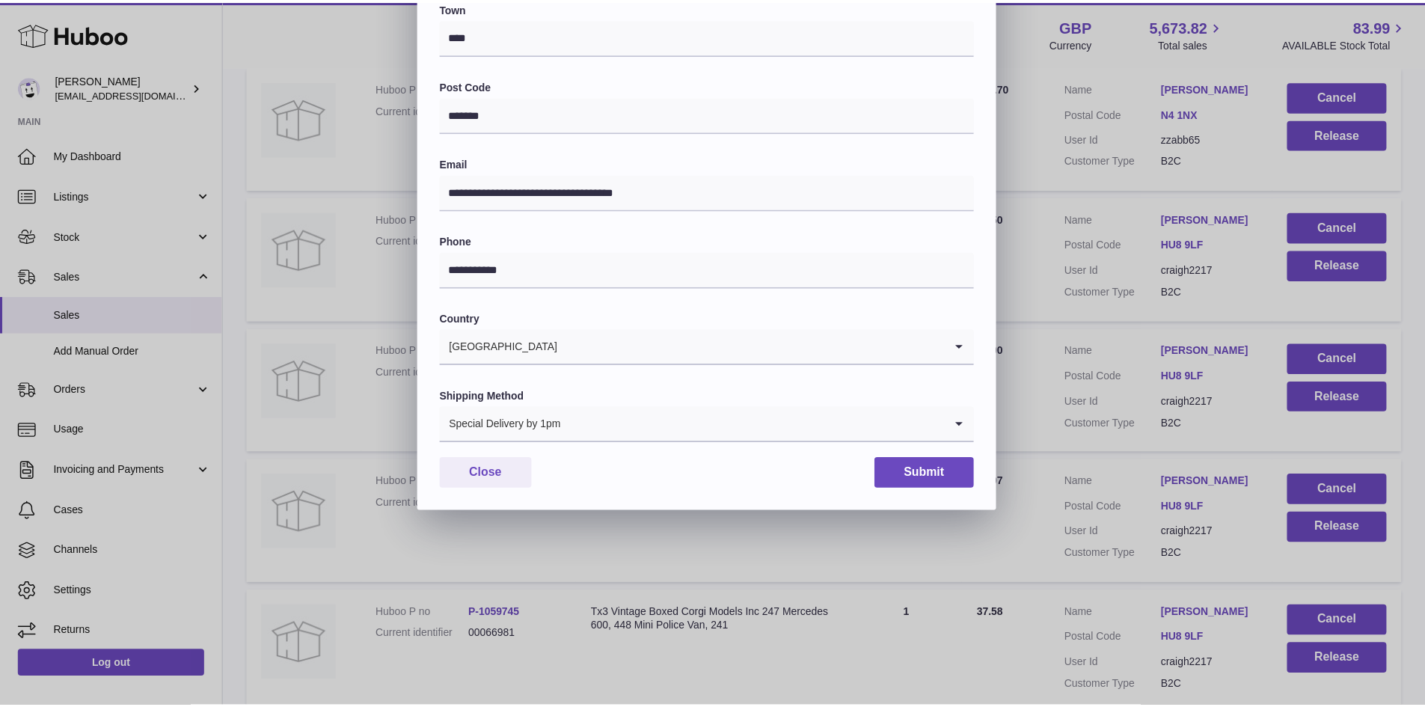
scroll to position [236, 0]
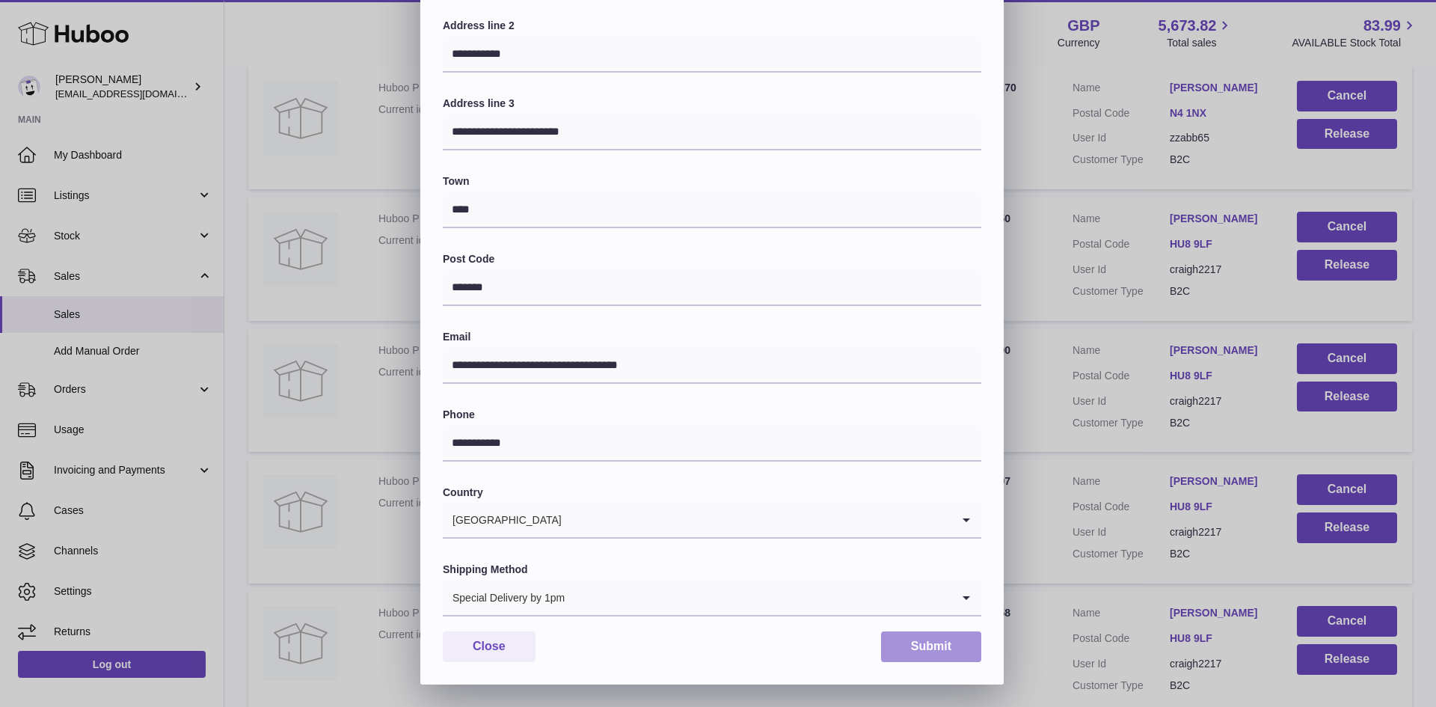
click at [924, 651] on button "Submit" at bounding box center [931, 646] width 100 height 31
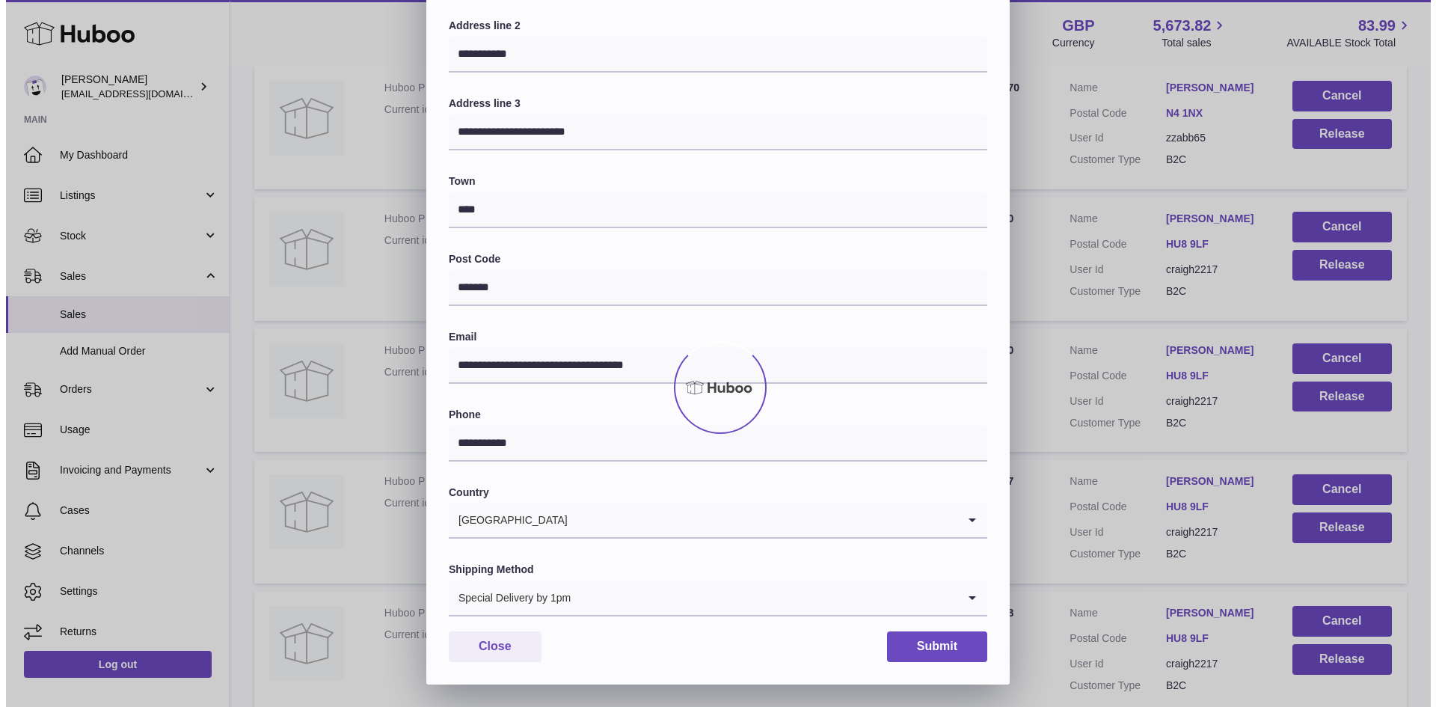
scroll to position [0, 0]
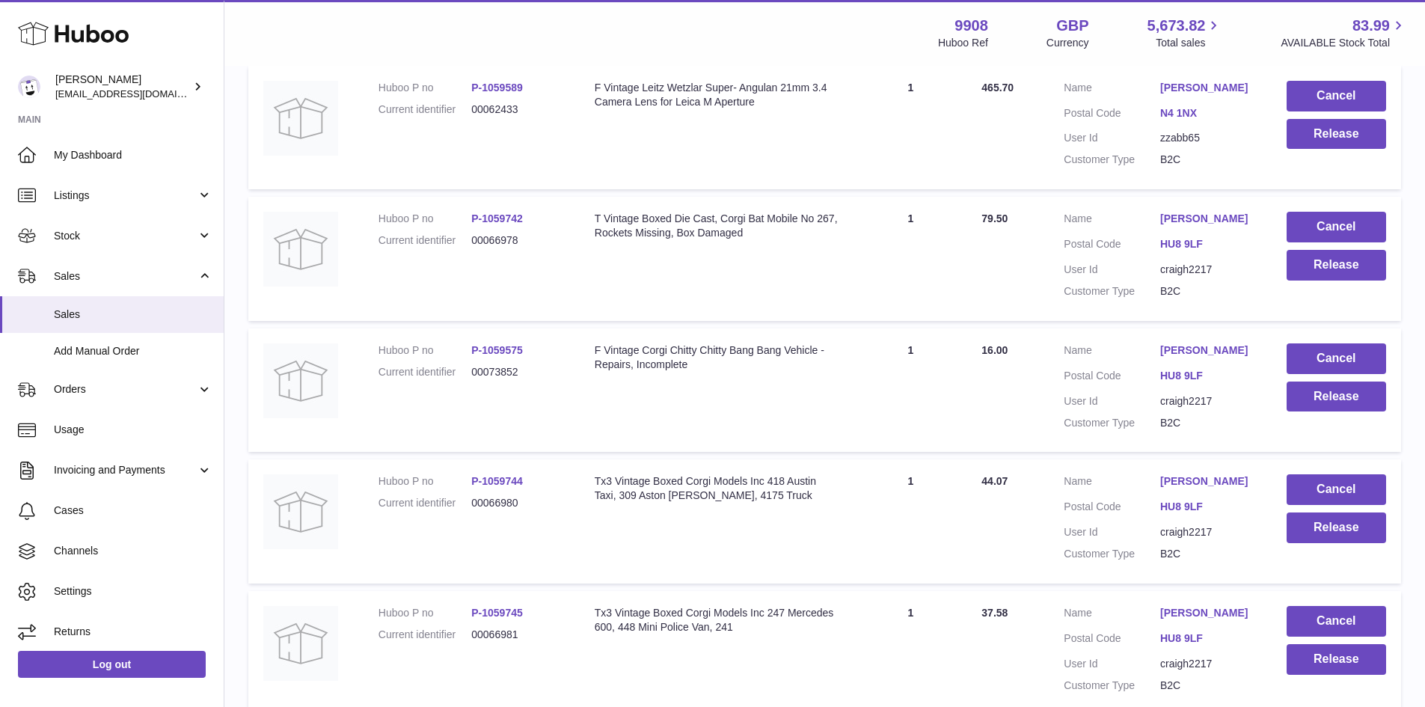
click at [1186, 609] on link "CRAIG HACKNEY" at bounding box center [1208, 613] width 96 height 14
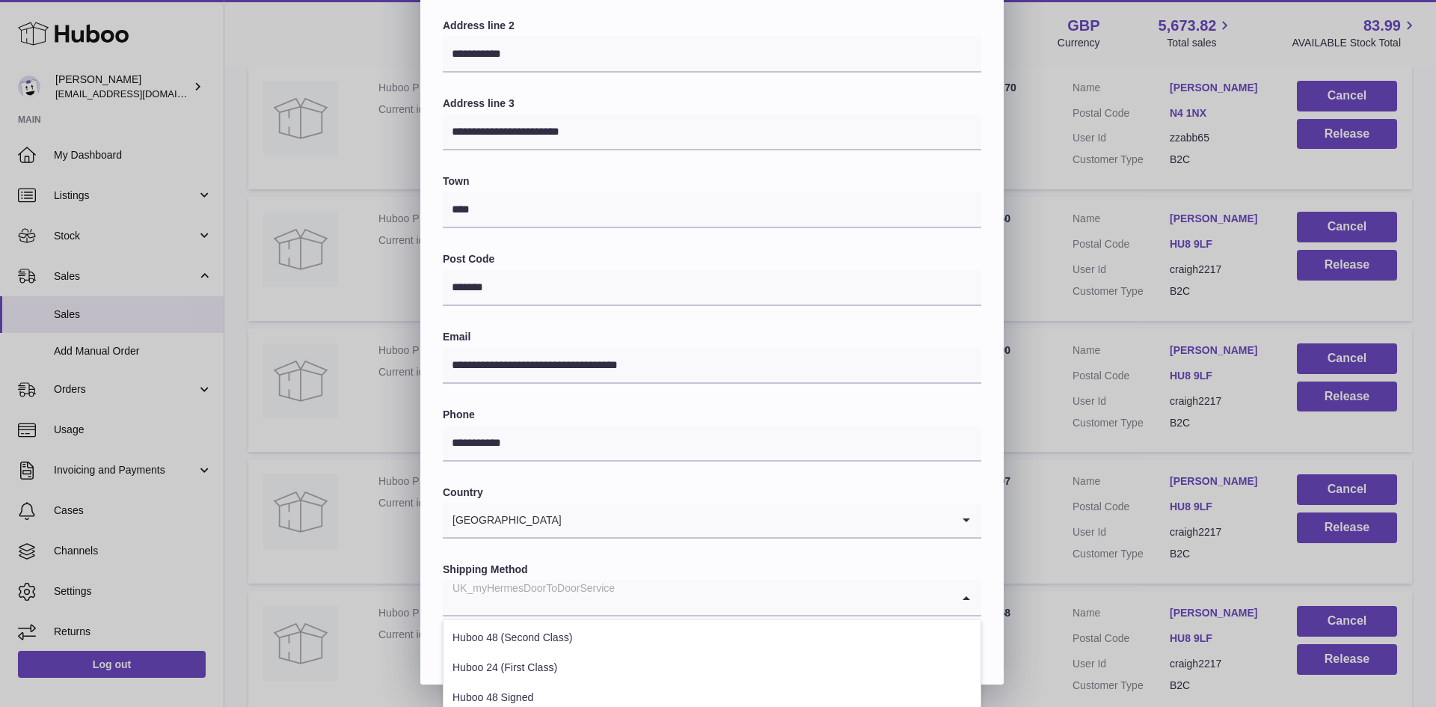
click at [577, 601] on div "UK_myHermesDoorToDoorService" at bounding box center [697, 597] width 509 height 34
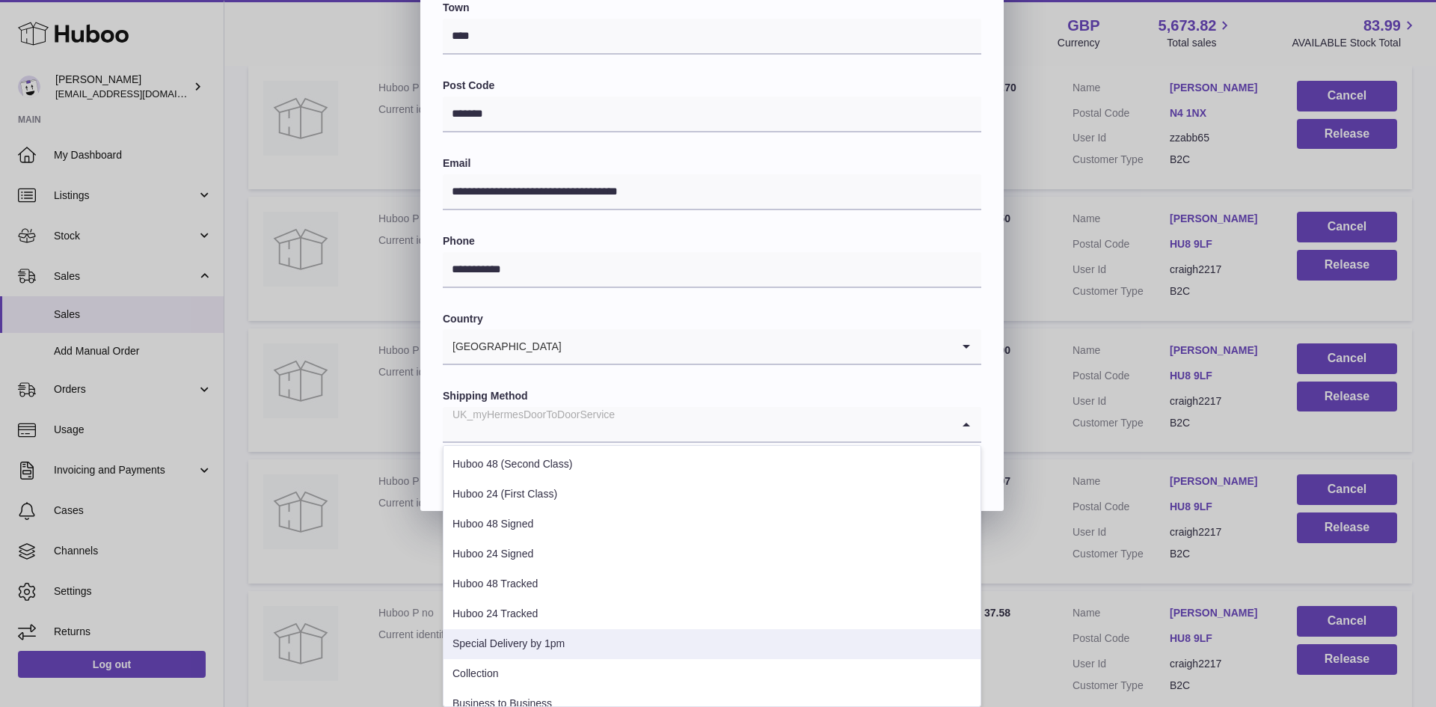
click at [564, 634] on li "Special Delivery by 1pm" at bounding box center [712, 644] width 537 height 30
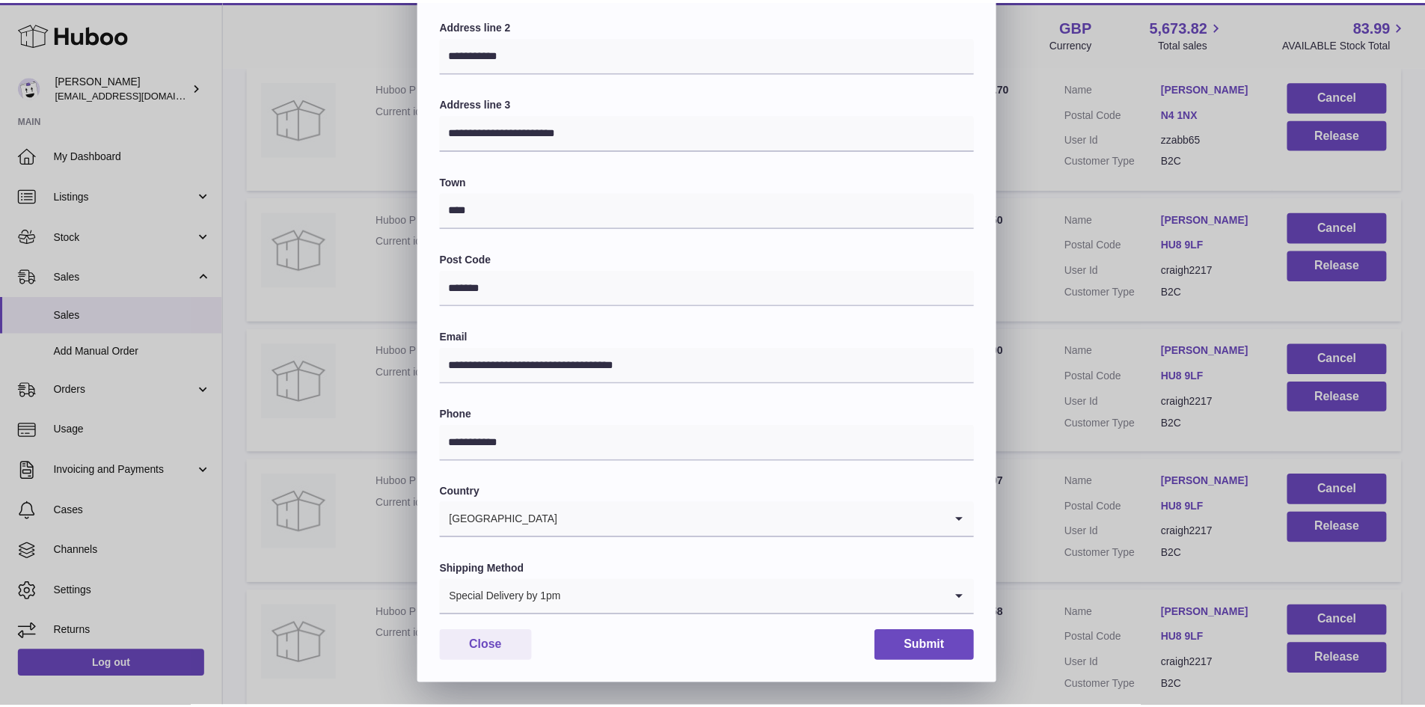
scroll to position [236, 0]
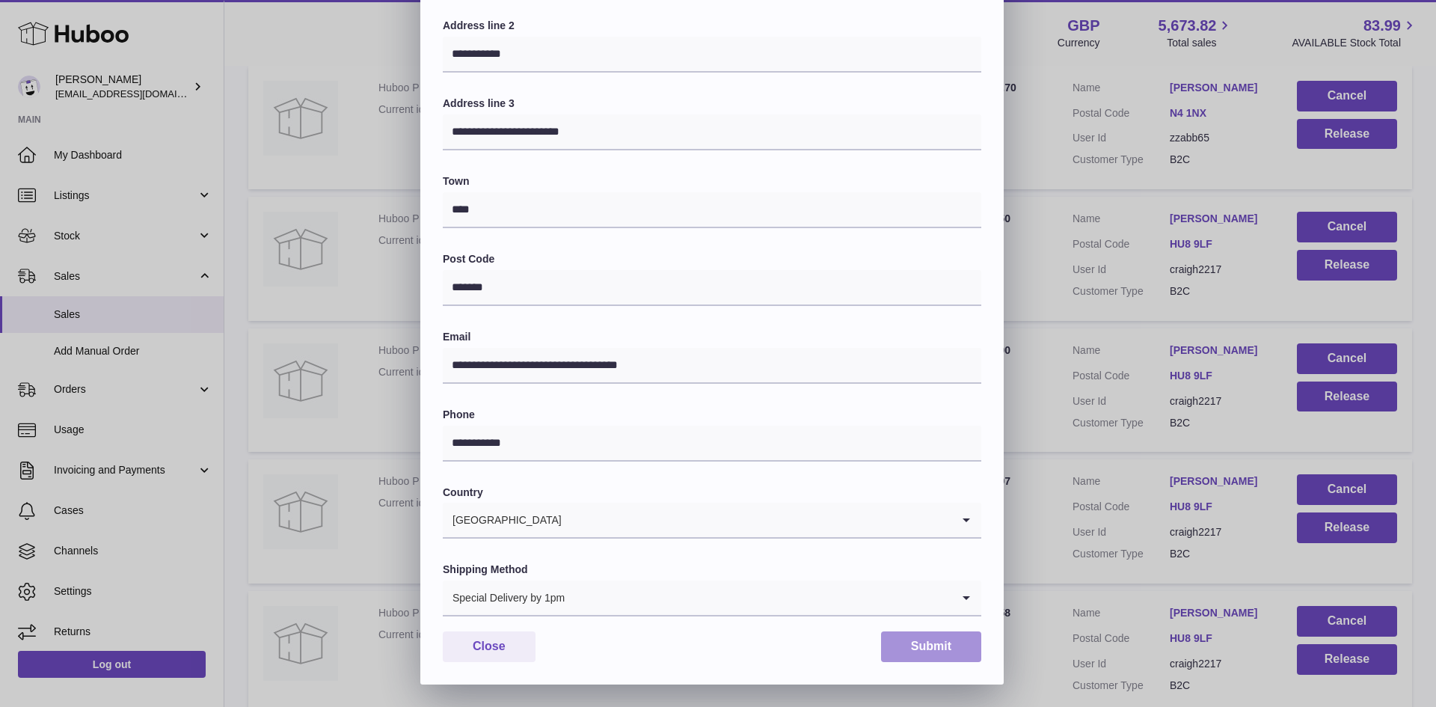
click at [922, 649] on button "Submit" at bounding box center [931, 646] width 100 height 31
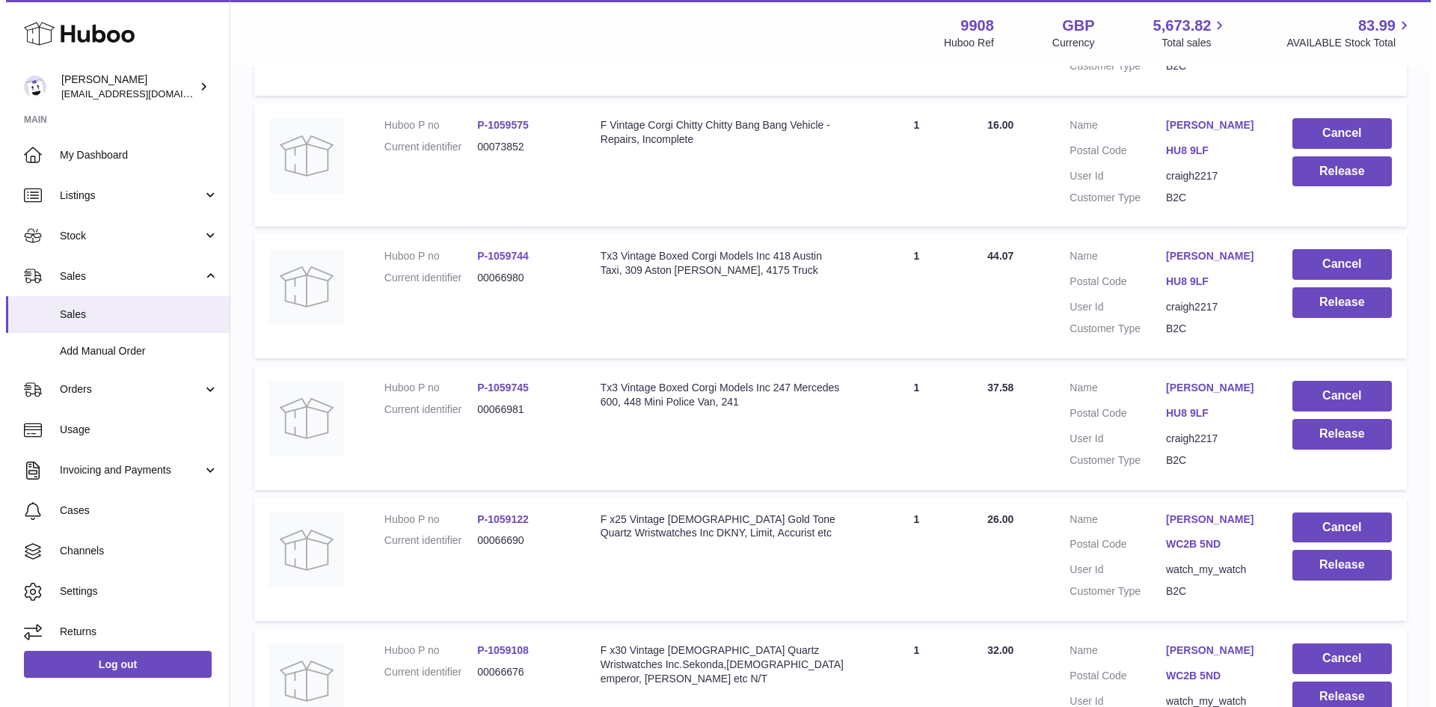
scroll to position [2593, 0]
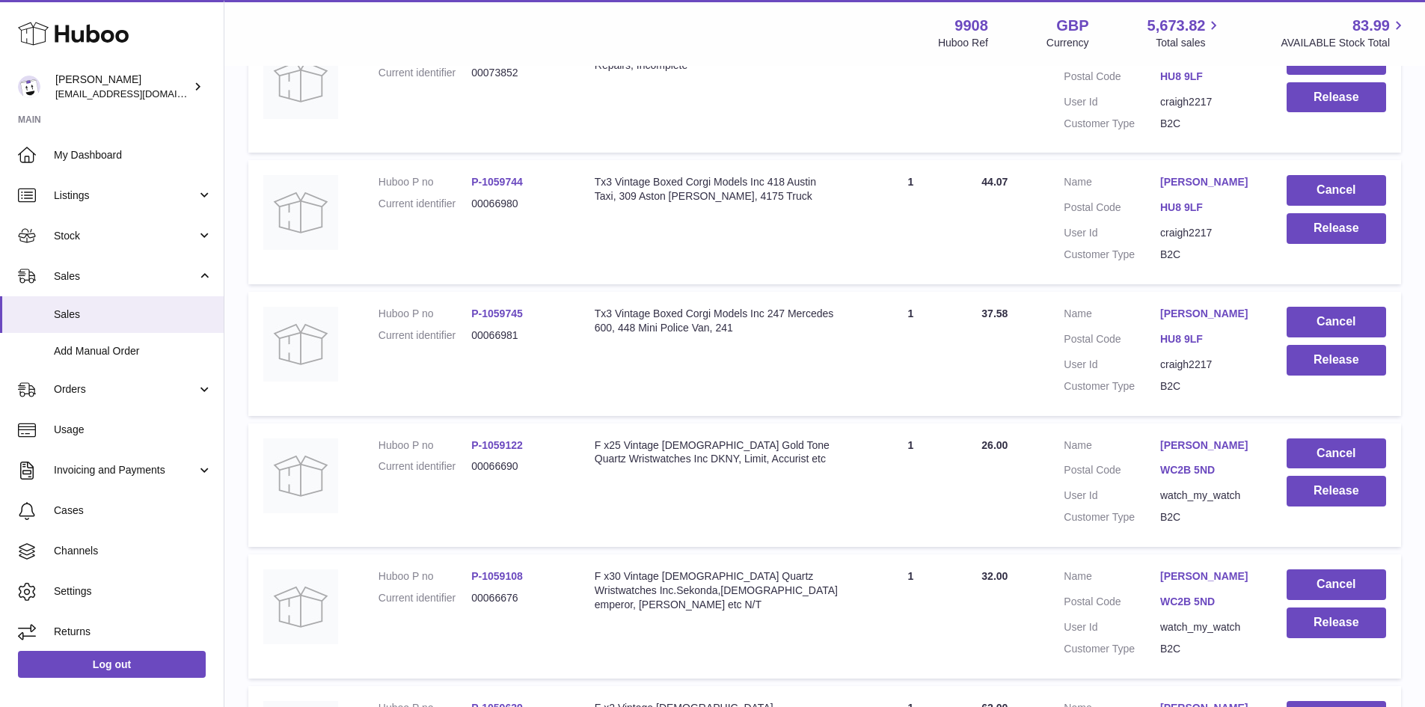
click at [1219, 318] on link "CRAIG HACKNEY" at bounding box center [1208, 314] width 96 height 14
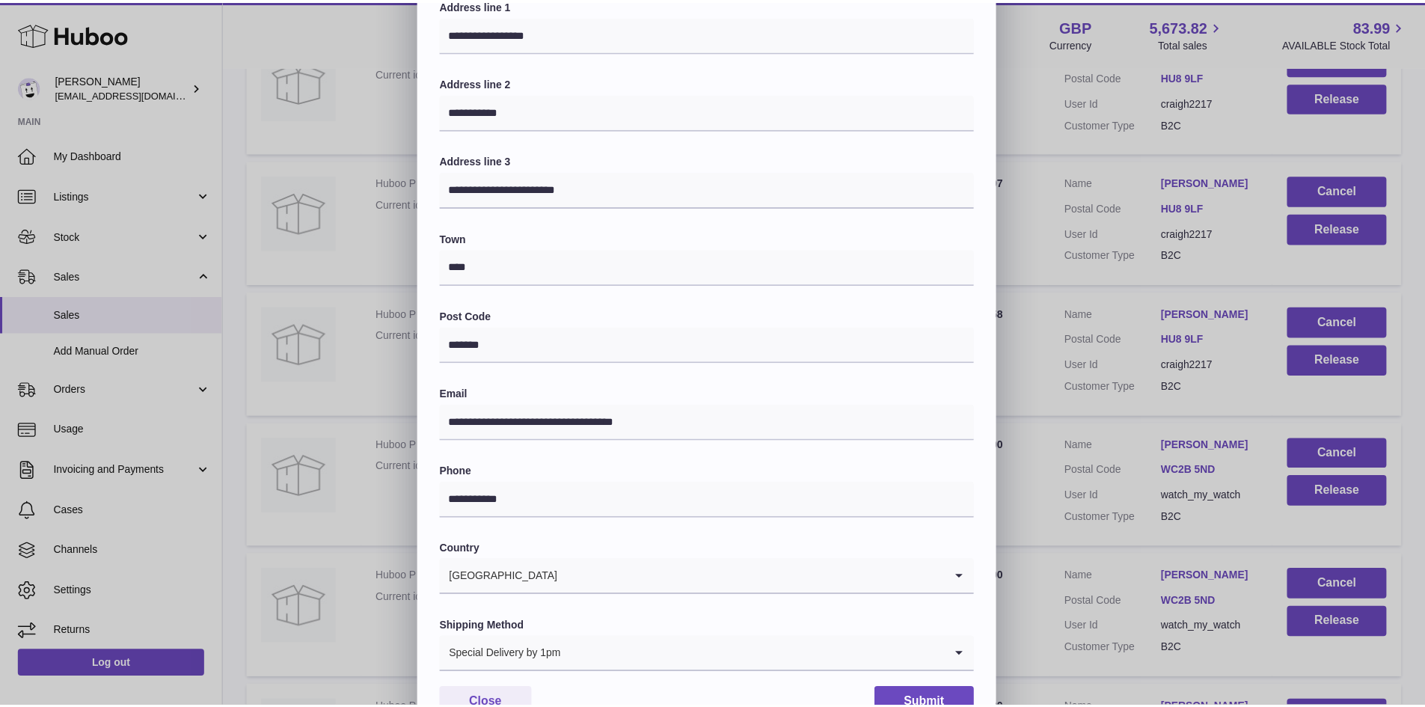
scroll to position [236, 0]
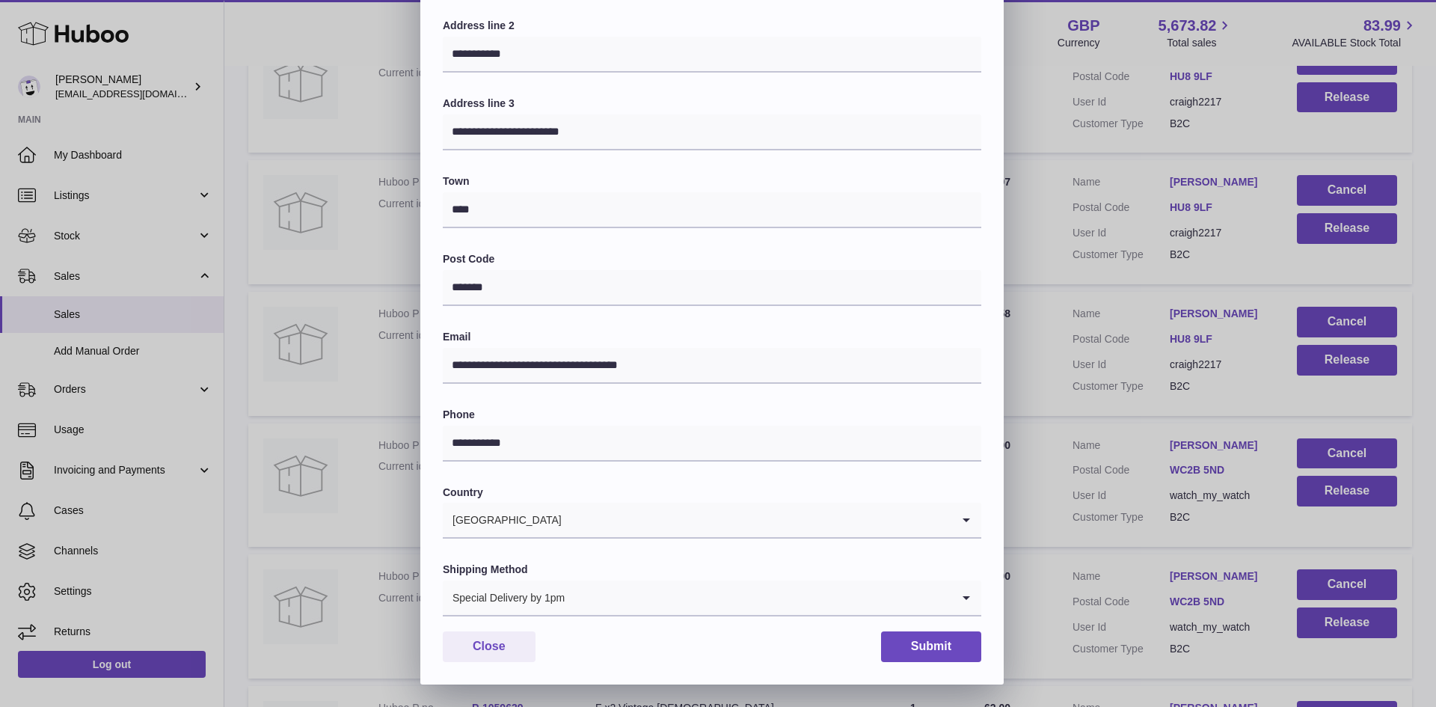
click at [1038, 511] on div "**********" at bounding box center [718, 236] width 1436 height 898
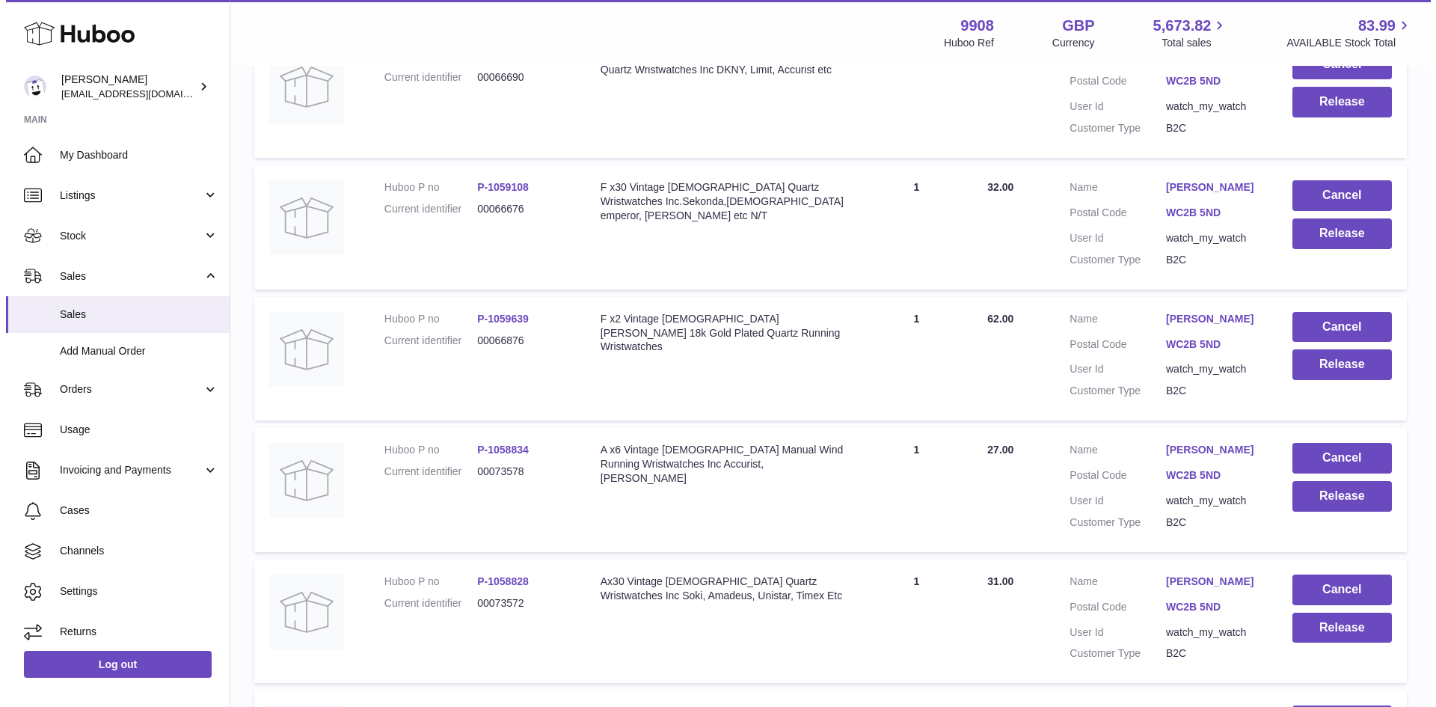
scroll to position [2992, 0]
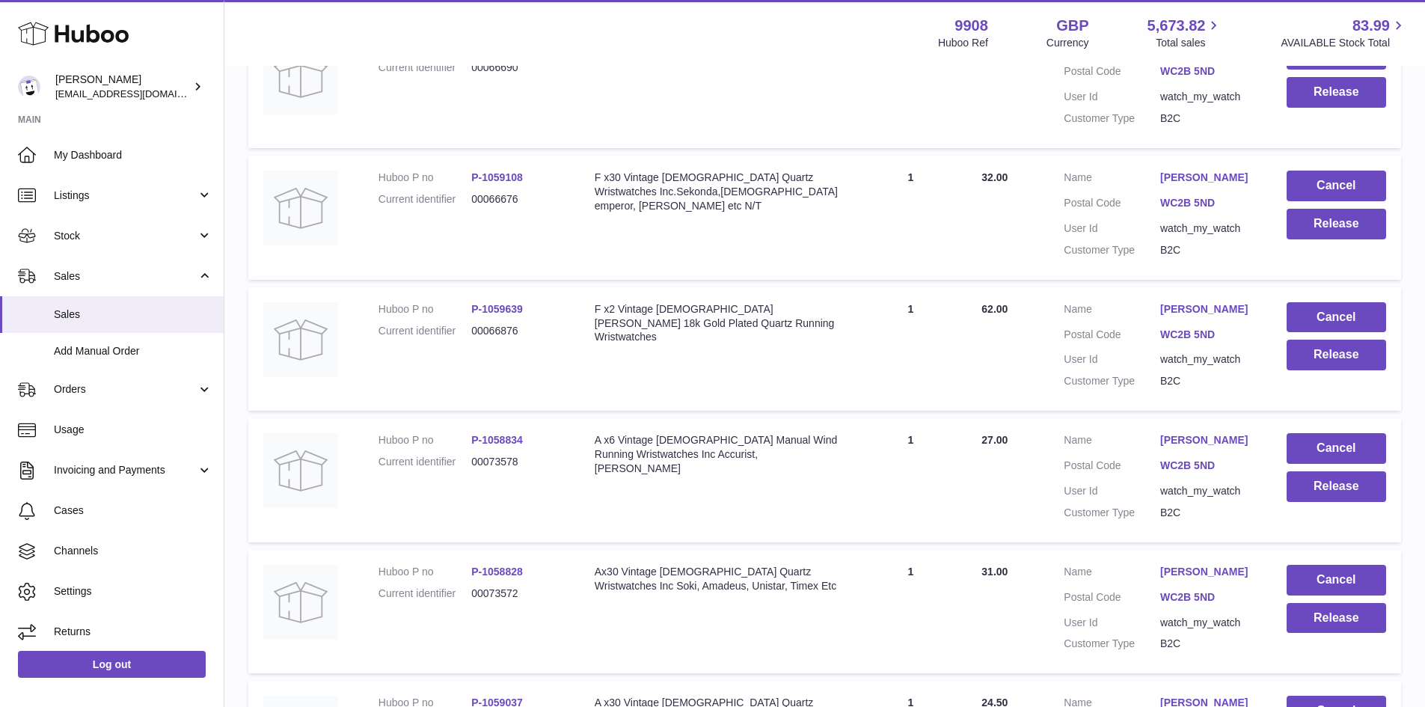
click at [1208, 185] on link "Mahsa Aliakbarzadeh" at bounding box center [1208, 178] width 96 height 14
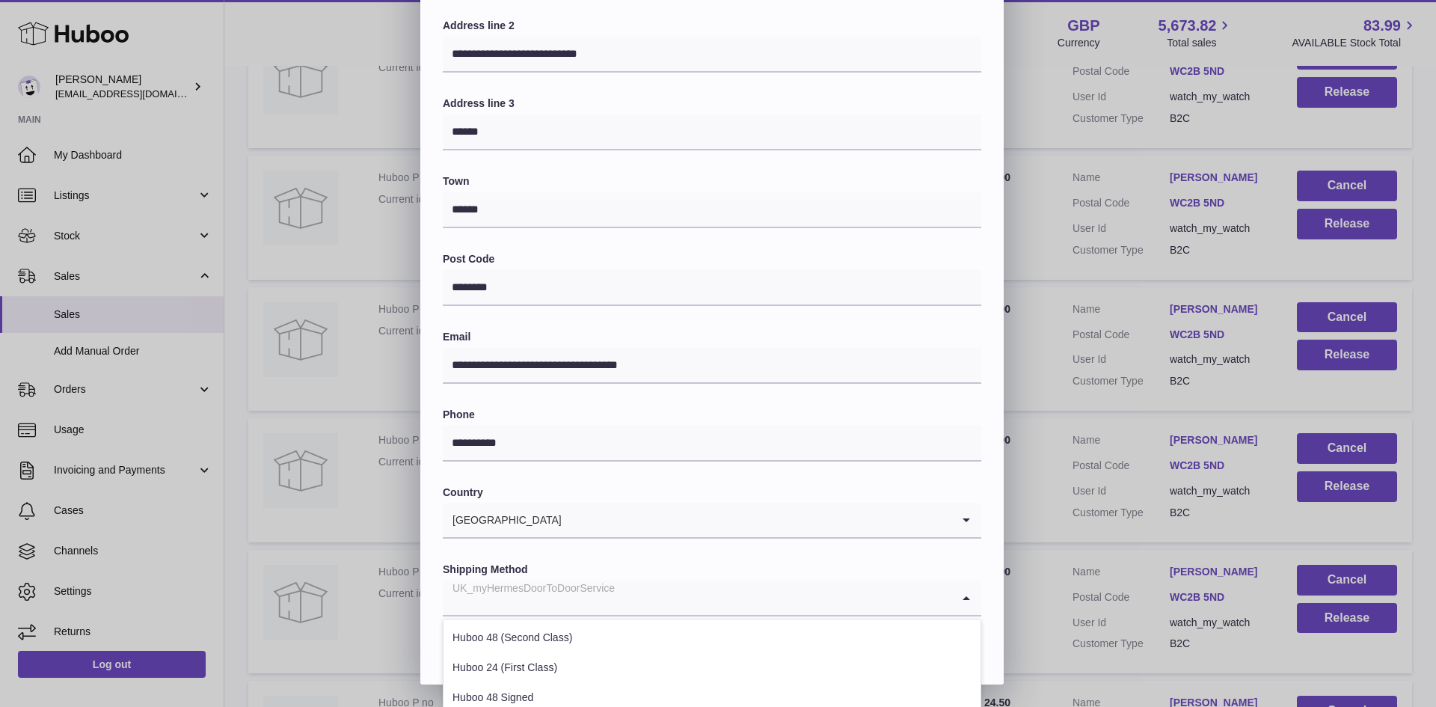
click at [604, 598] on div "UK_myHermesDoorToDoorService" at bounding box center [697, 597] width 509 height 34
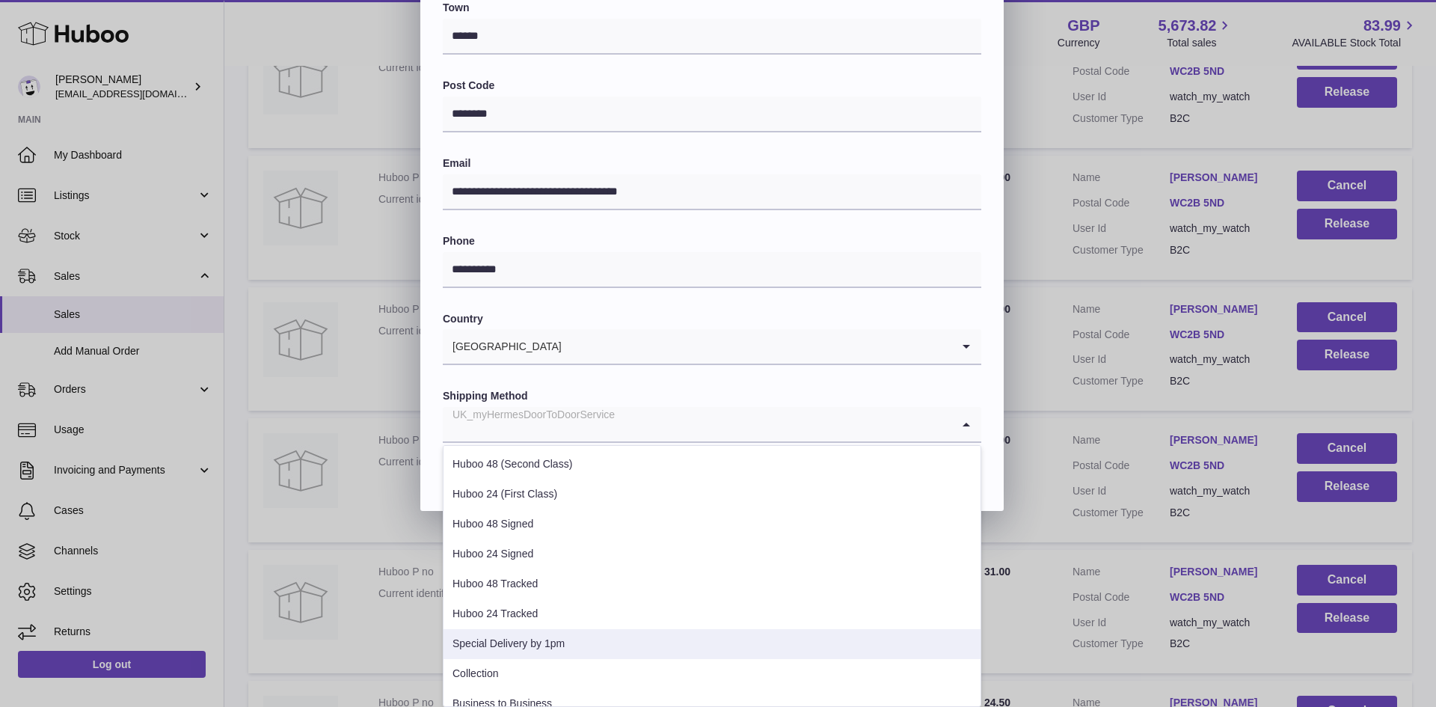
click at [568, 640] on li "Special Delivery by 1pm" at bounding box center [712, 644] width 537 height 30
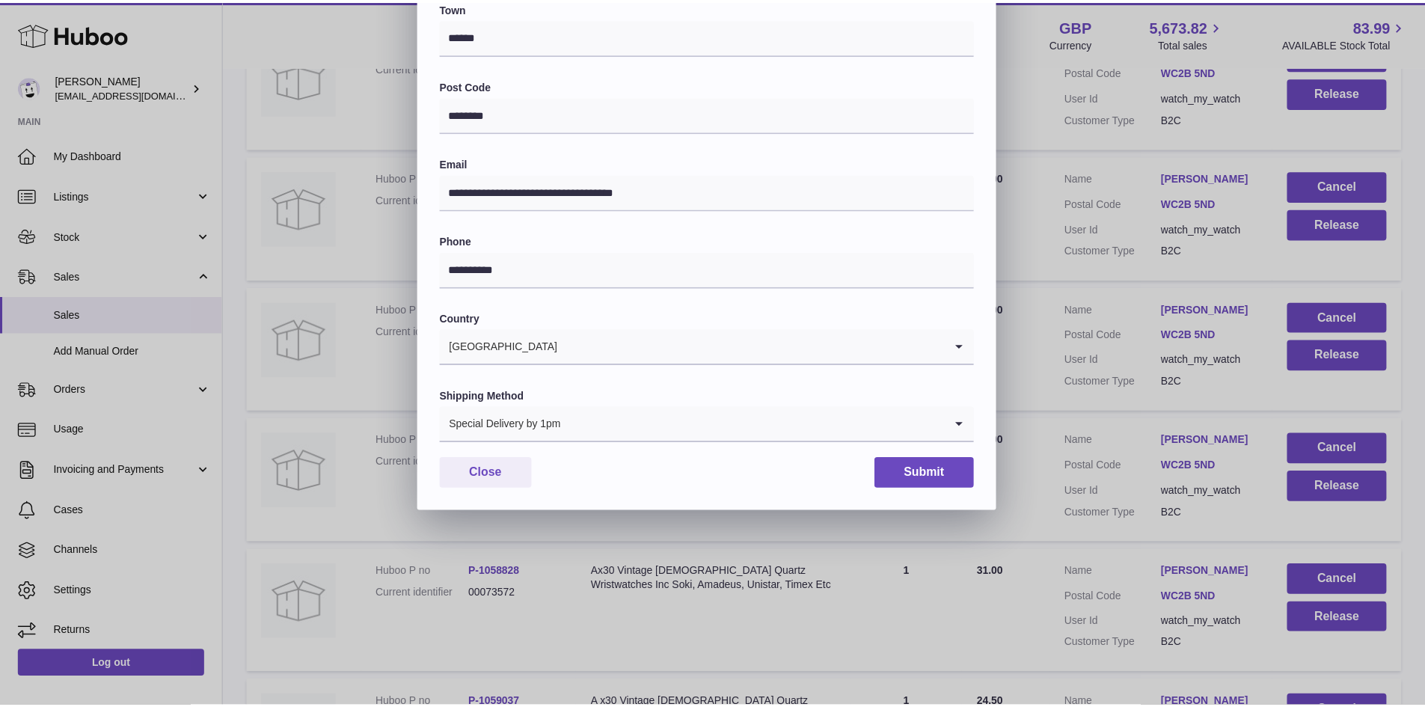
scroll to position [236, 0]
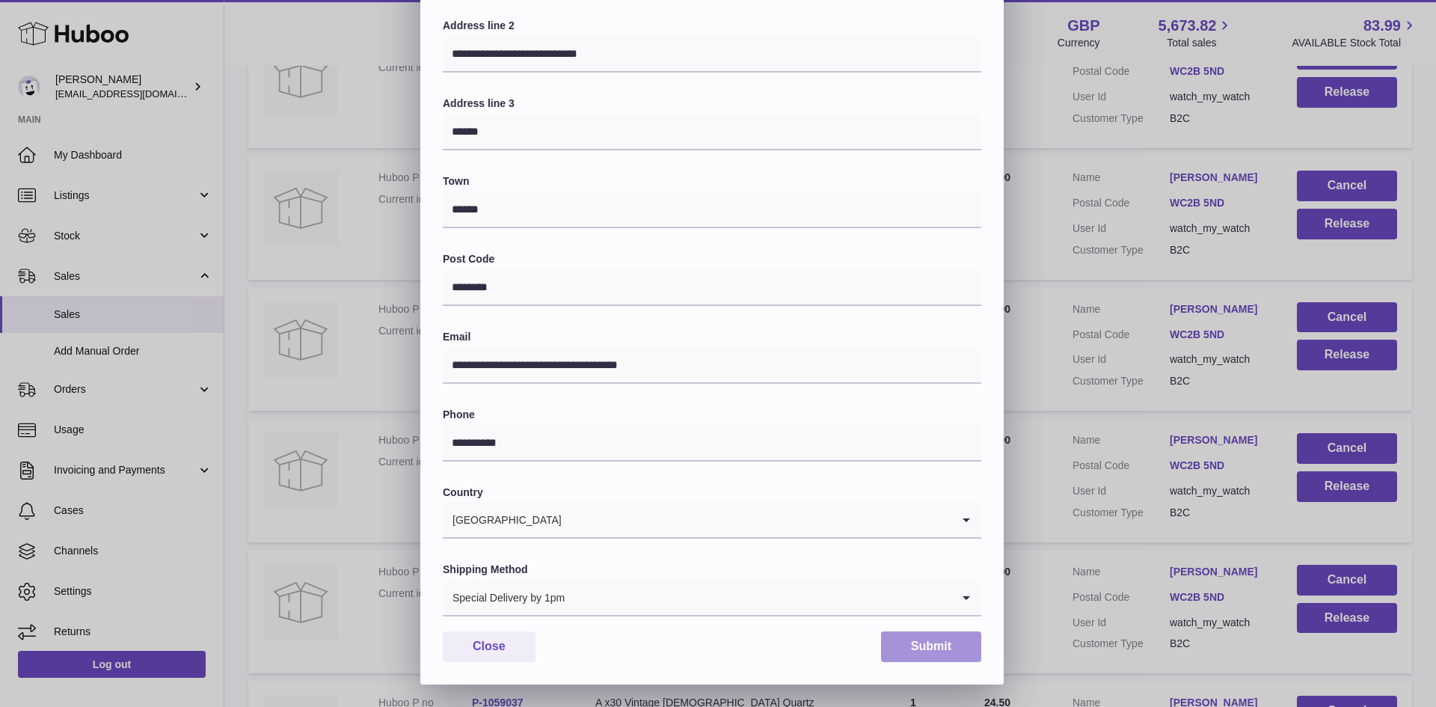
click at [904, 642] on button "Submit" at bounding box center [931, 646] width 100 height 31
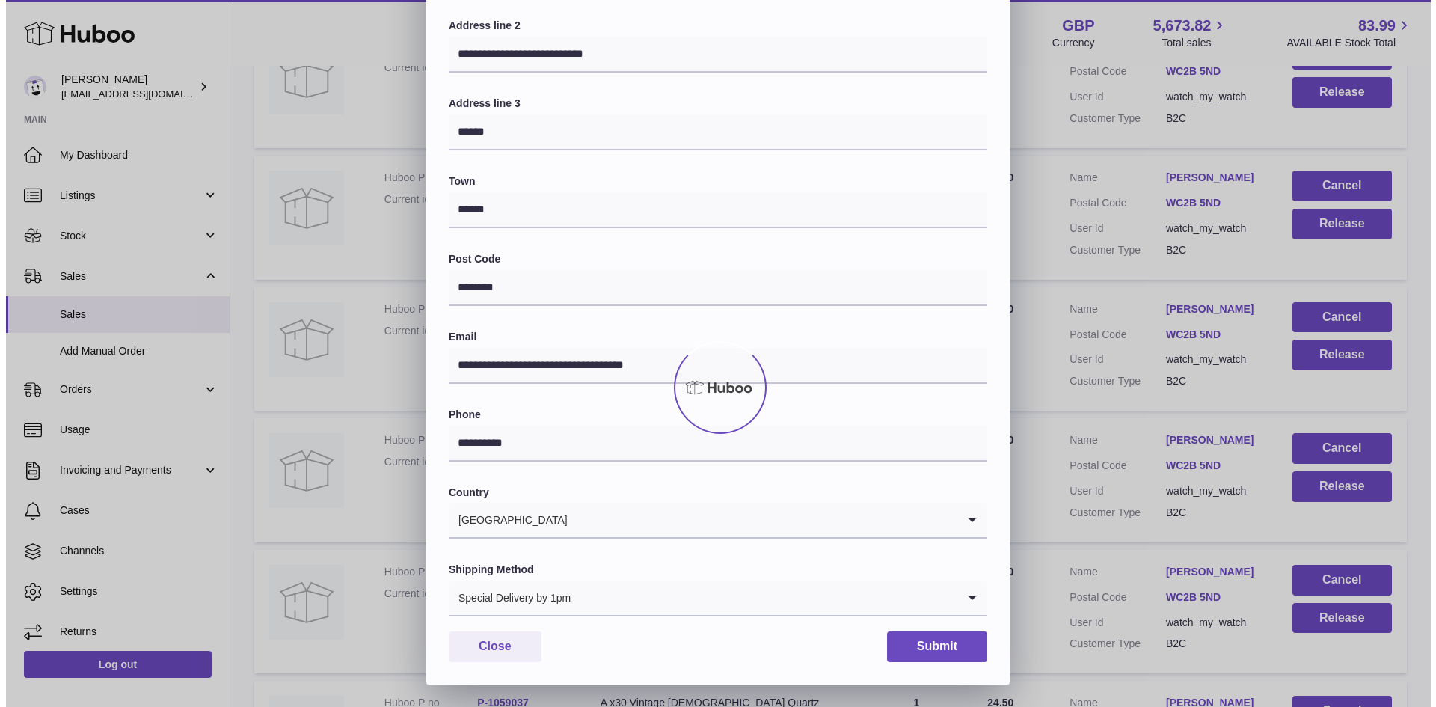
scroll to position [0, 0]
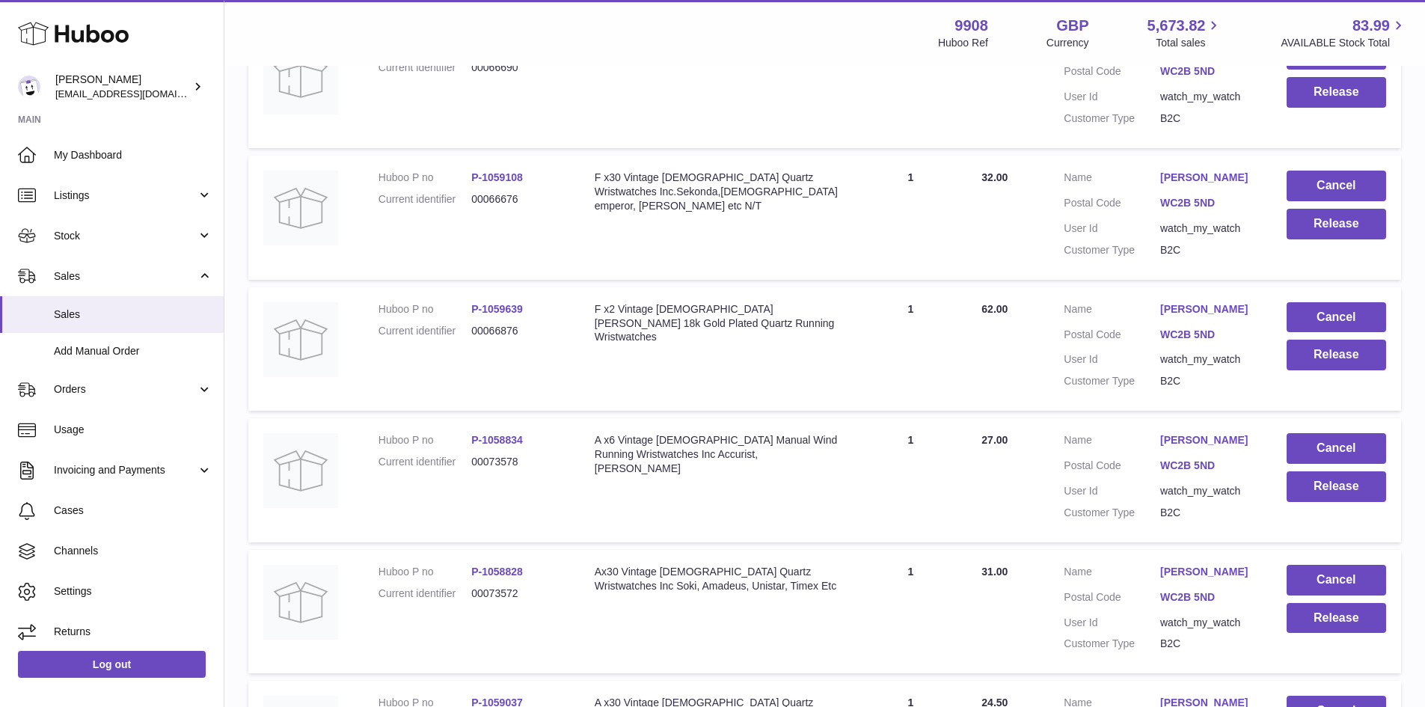
click at [1212, 316] on link "Mahsa Aliakbarzadeh" at bounding box center [1208, 309] width 96 height 14
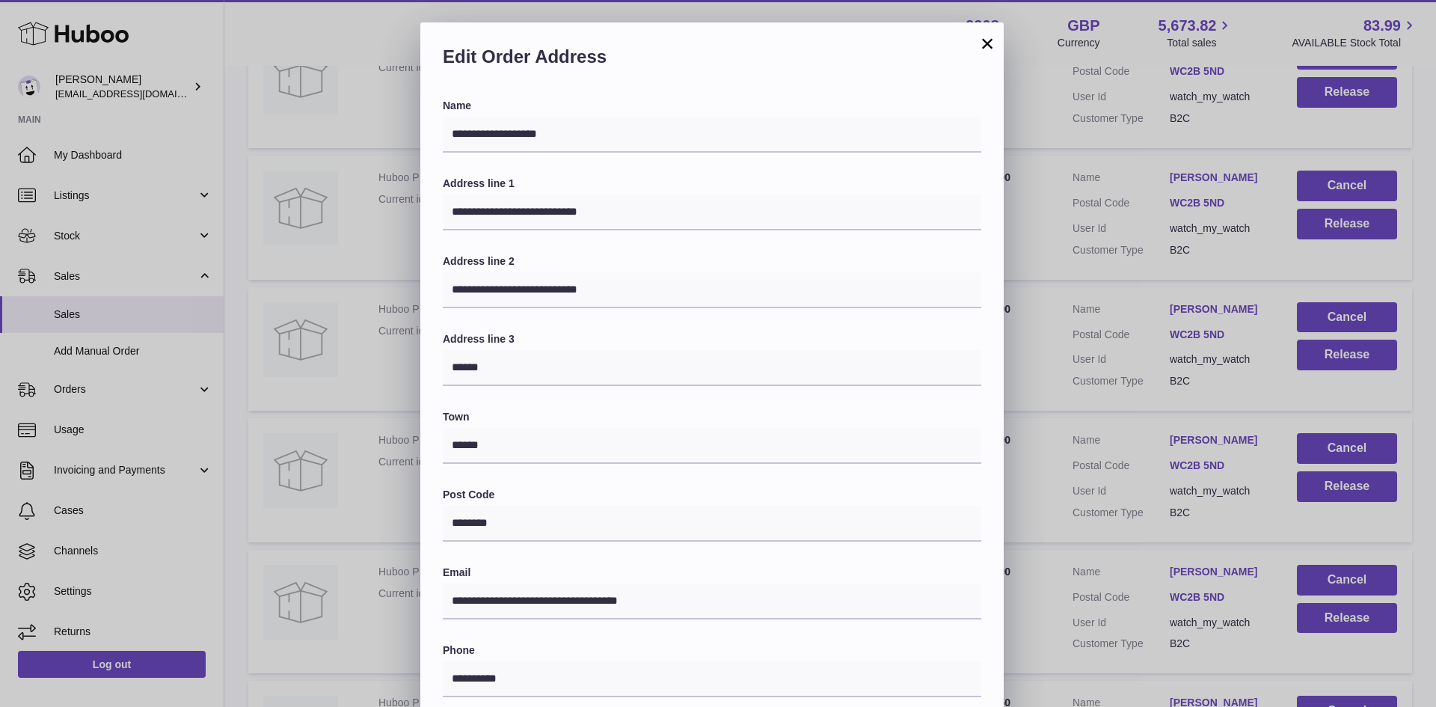
scroll to position [236, 0]
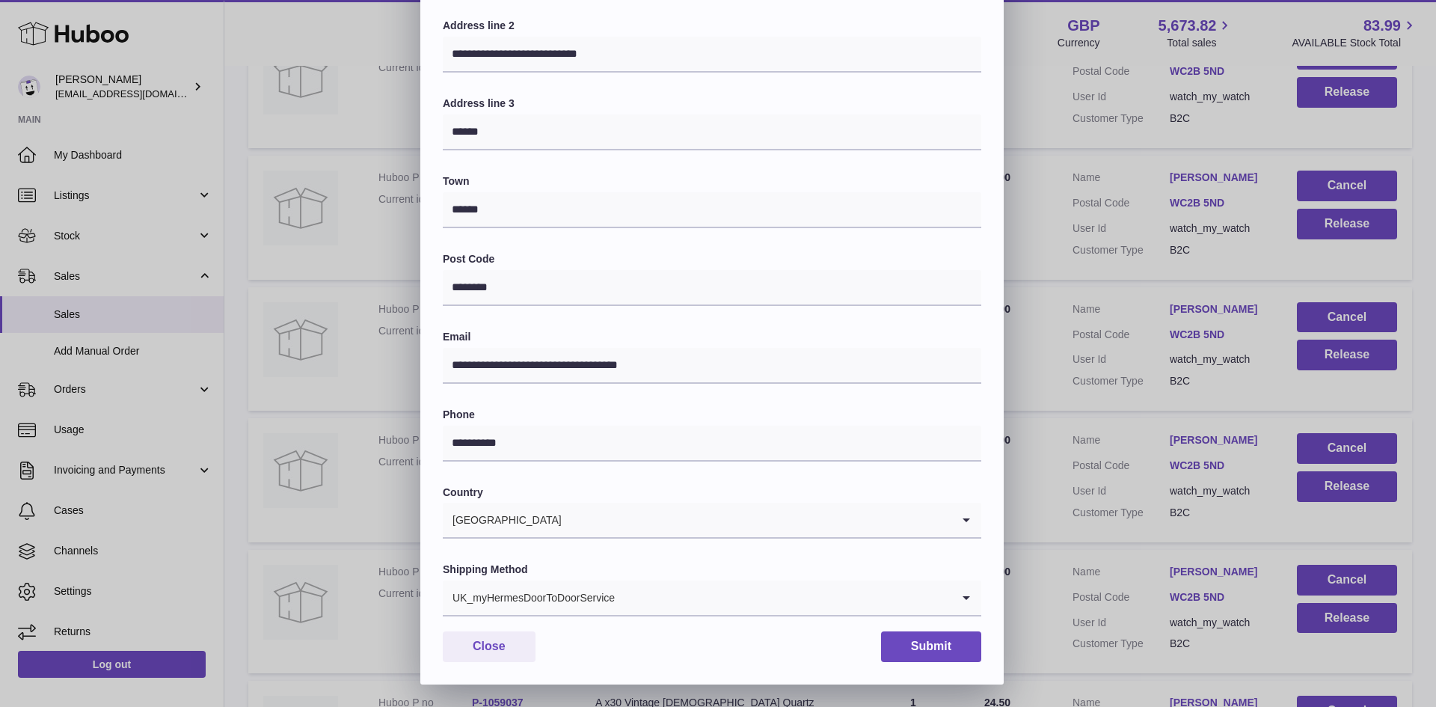
click at [576, 596] on div "UK_myHermesDoorToDoorService" at bounding box center [697, 597] width 509 height 34
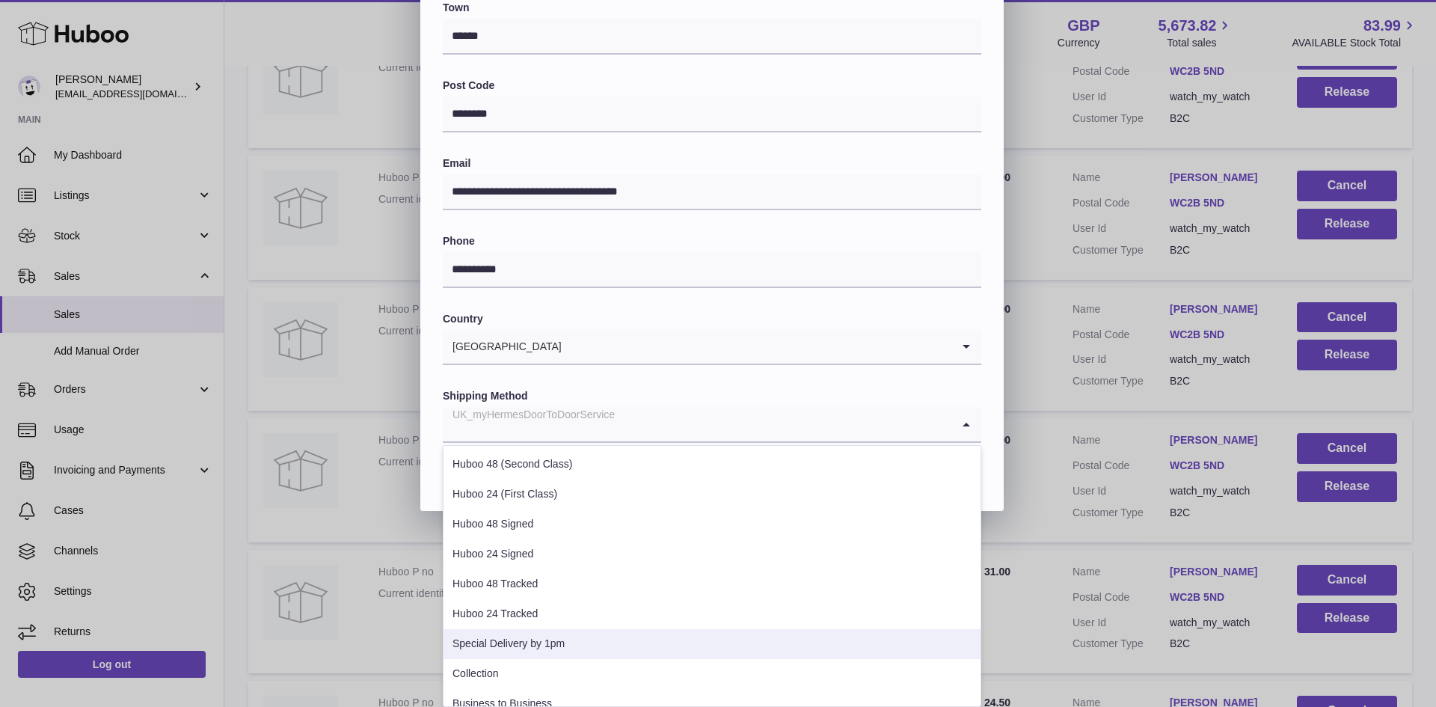
click at [539, 644] on li "Special Delivery by 1pm" at bounding box center [712, 644] width 537 height 30
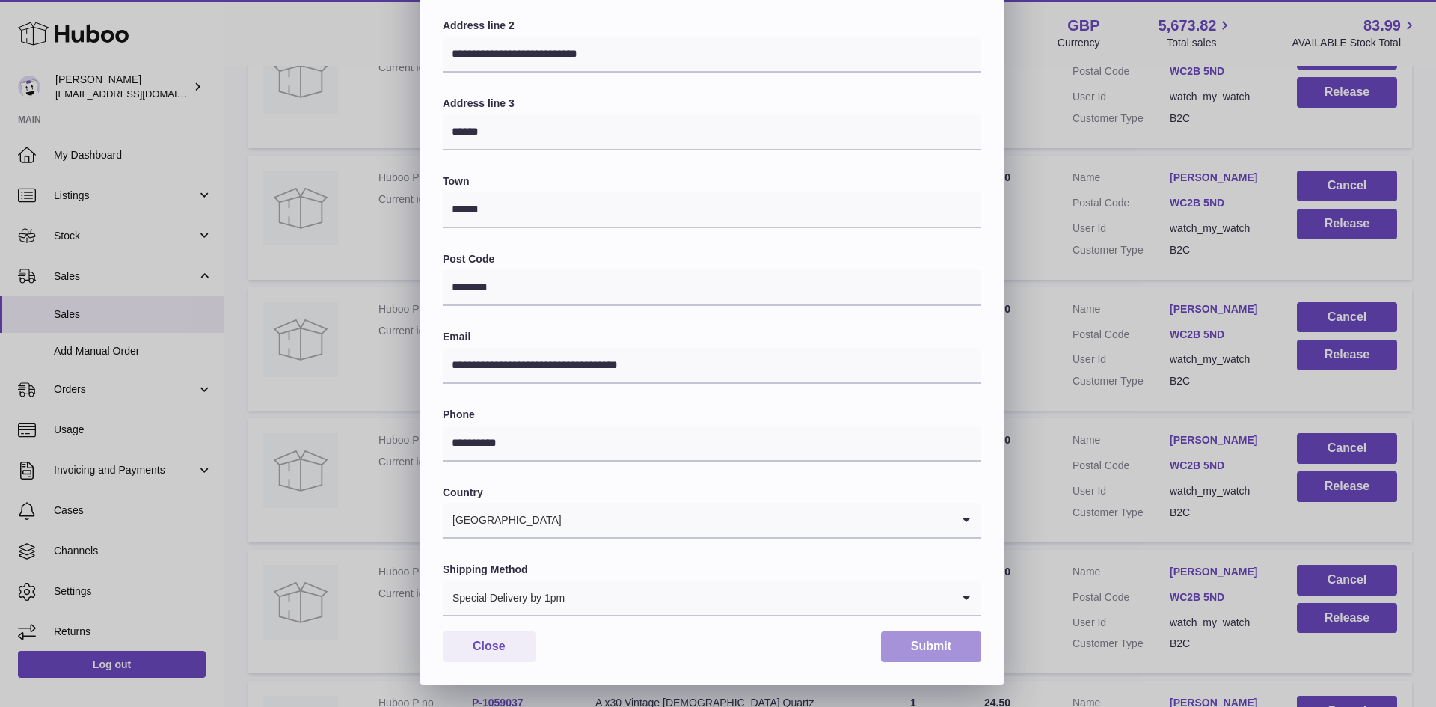
click at [914, 644] on button "Submit" at bounding box center [931, 646] width 100 height 31
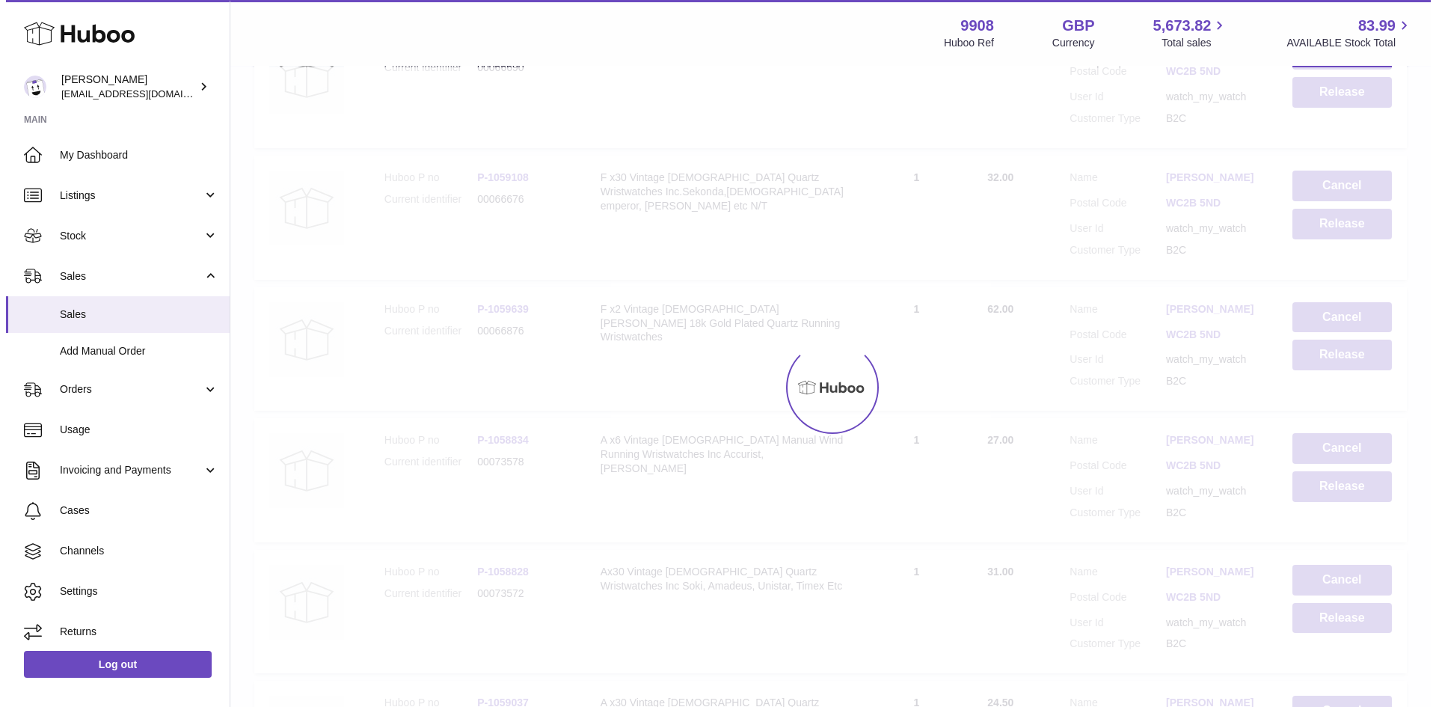
scroll to position [0, 0]
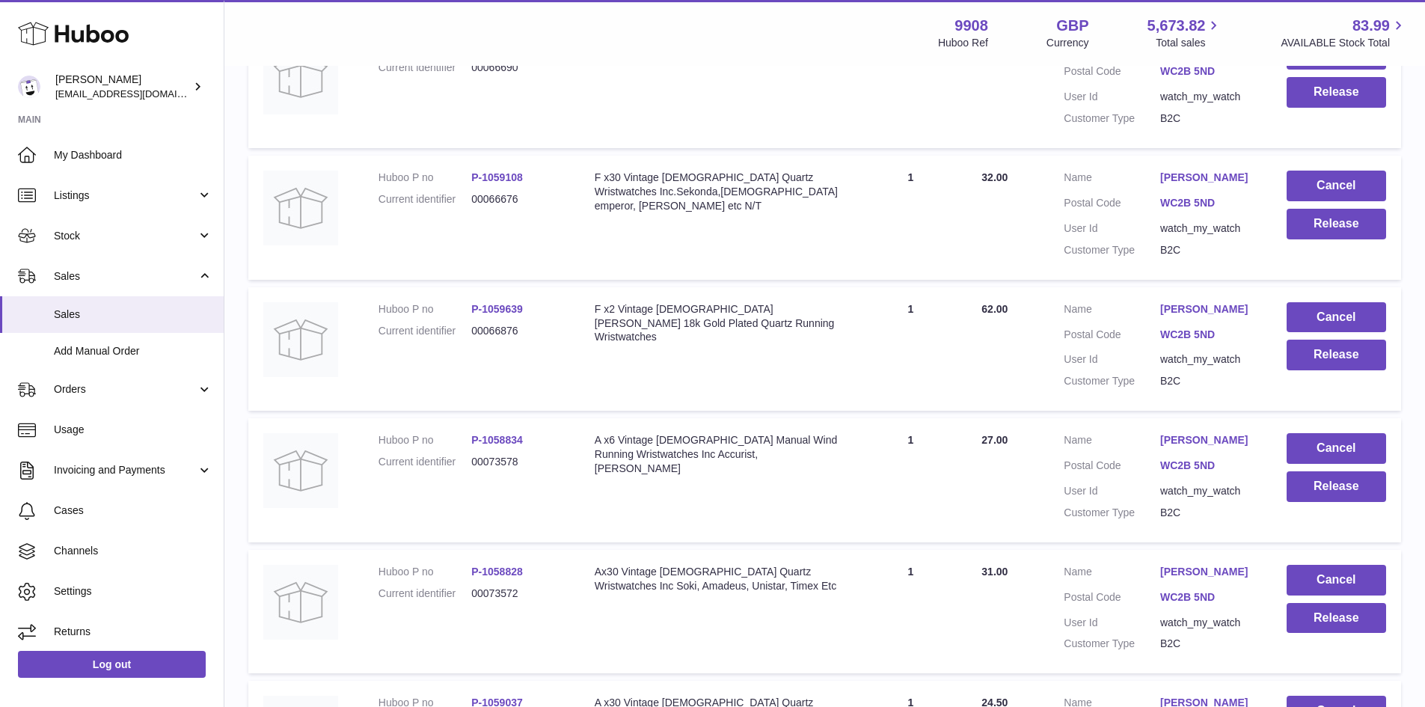
click at [1195, 447] on link "Mahsa Aliakbarzadeh" at bounding box center [1208, 440] width 96 height 14
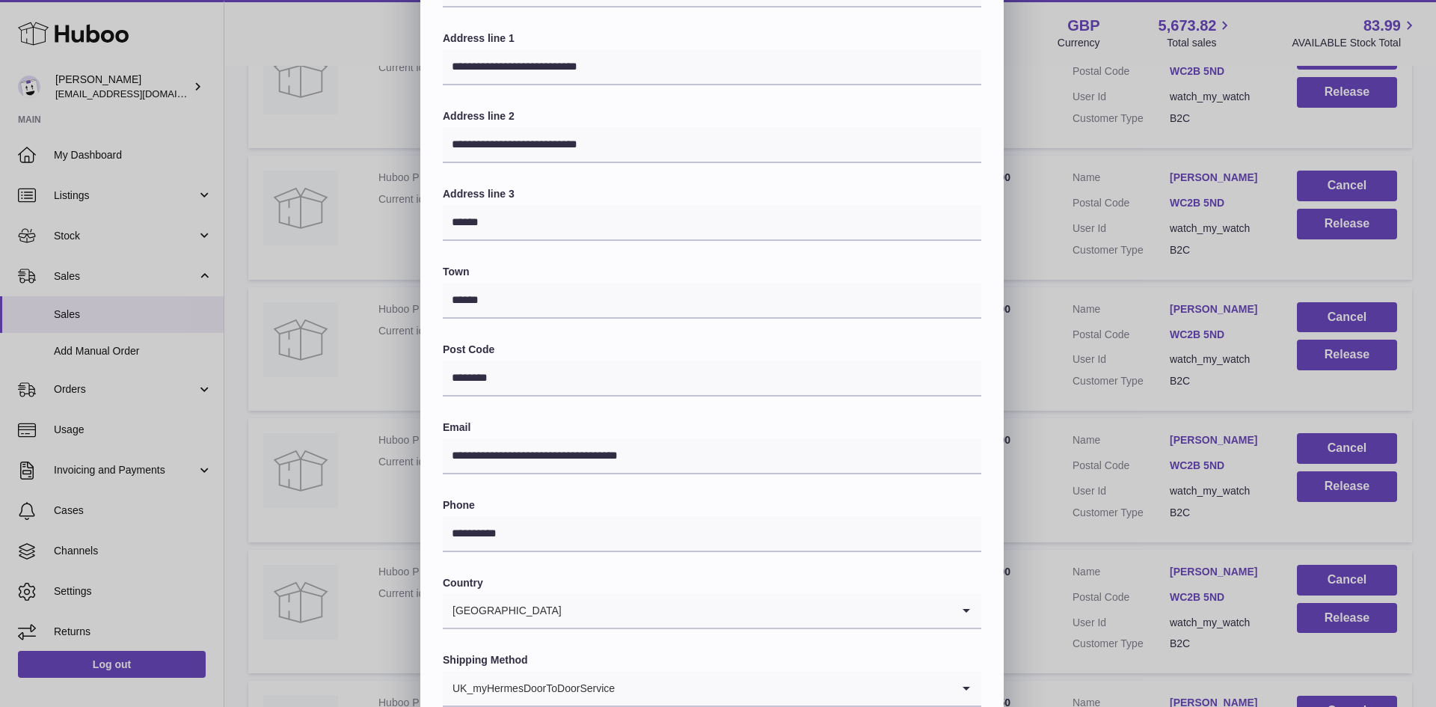
scroll to position [236, 0]
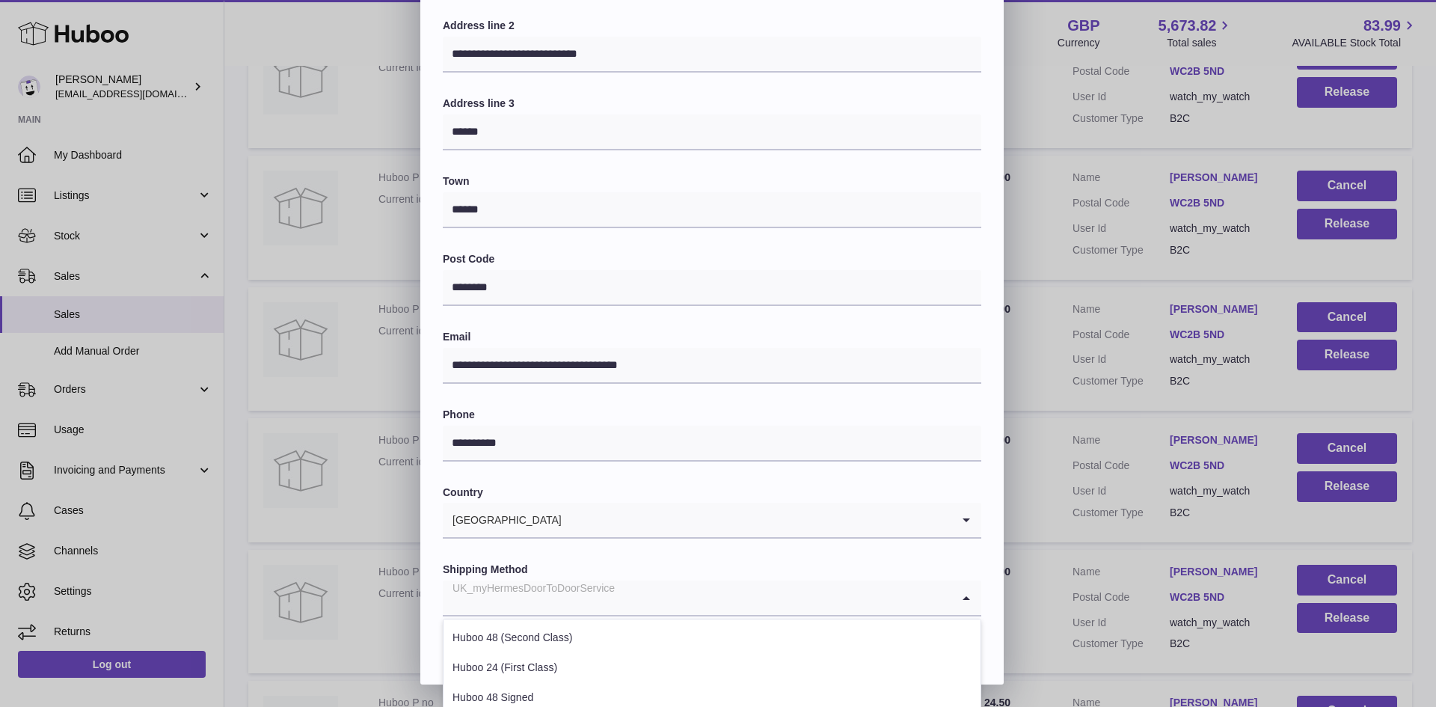
click at [566, 601] on div "UK_myHermesDoorToDoorService" at bounding box center [697, 597] width 509 height 34
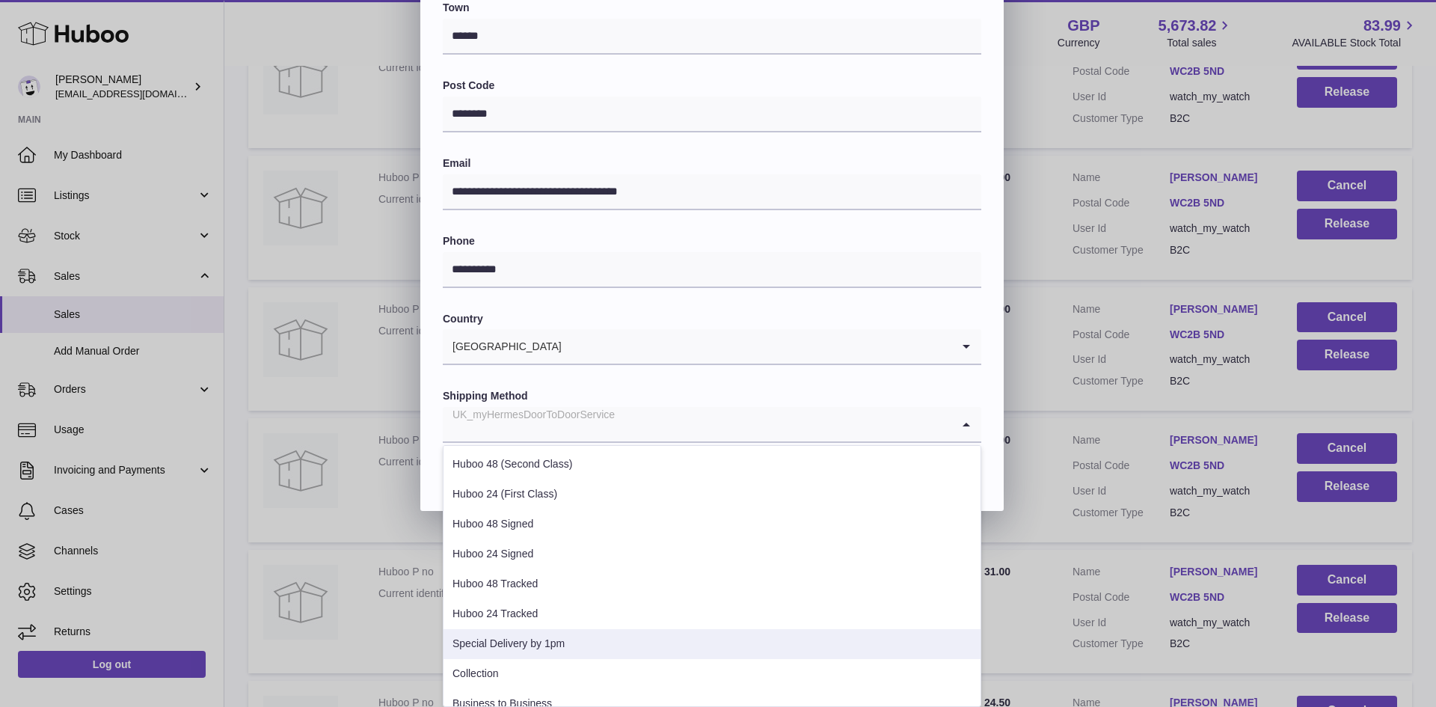
click at [547, 647] on li "Special Delivery by 1pm" at bounding box center [712, 644] width 537 height 30
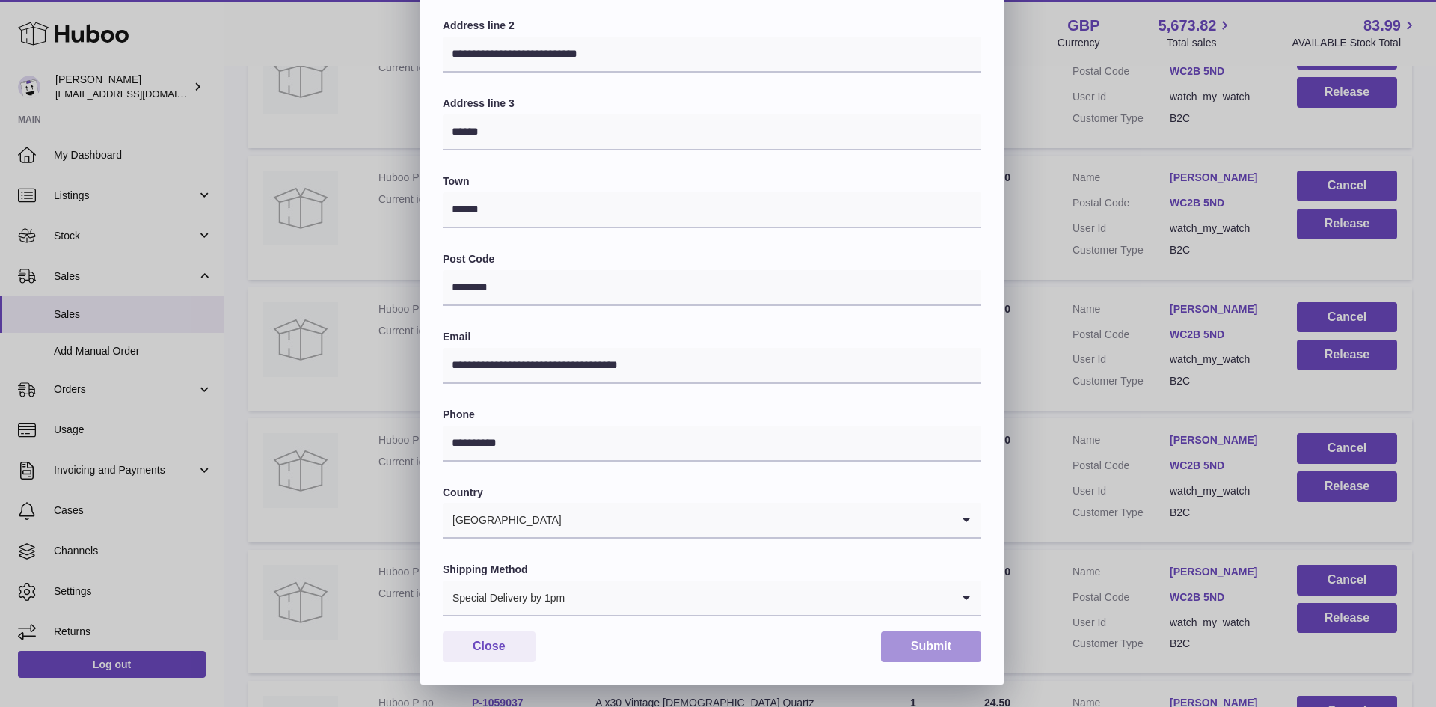
click at [913, 652] on button "Submit" at bounding box center [931, 646] width 100 height 31
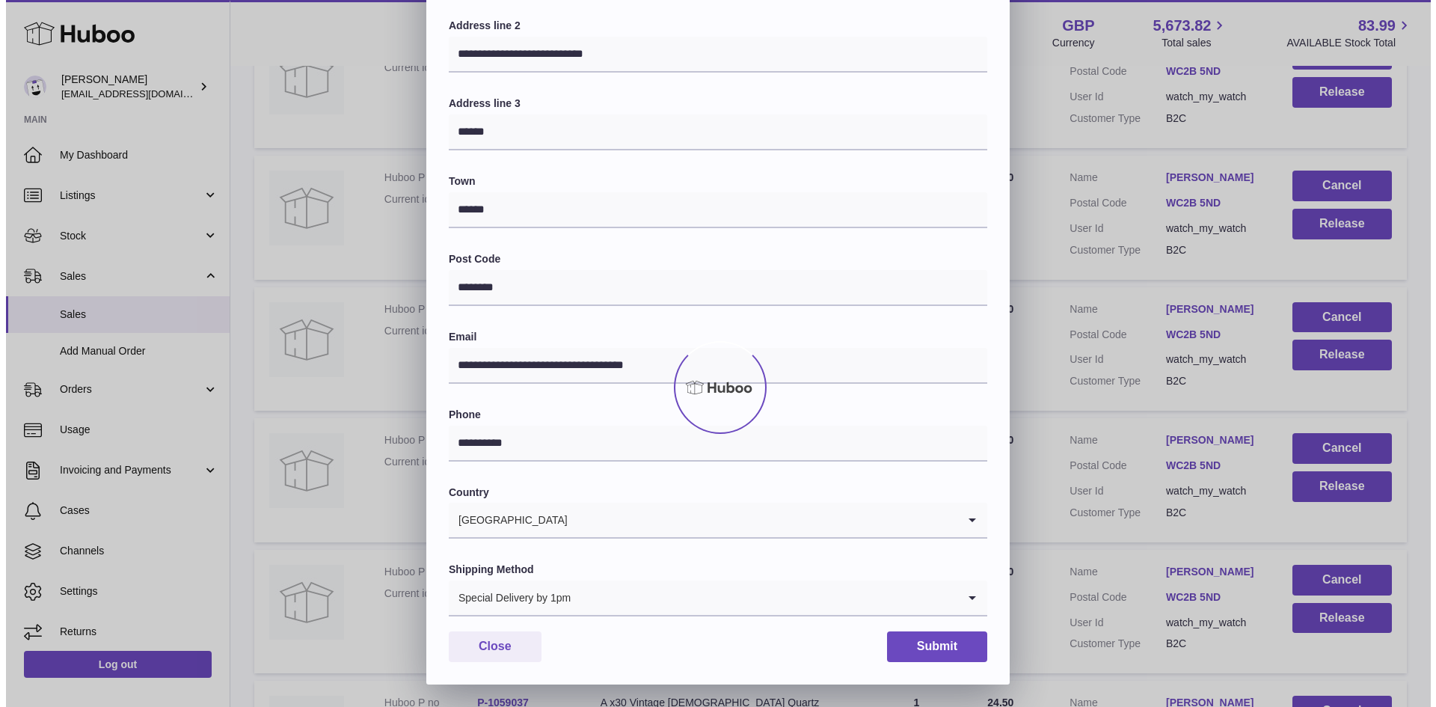
scroll to position [0, 0]
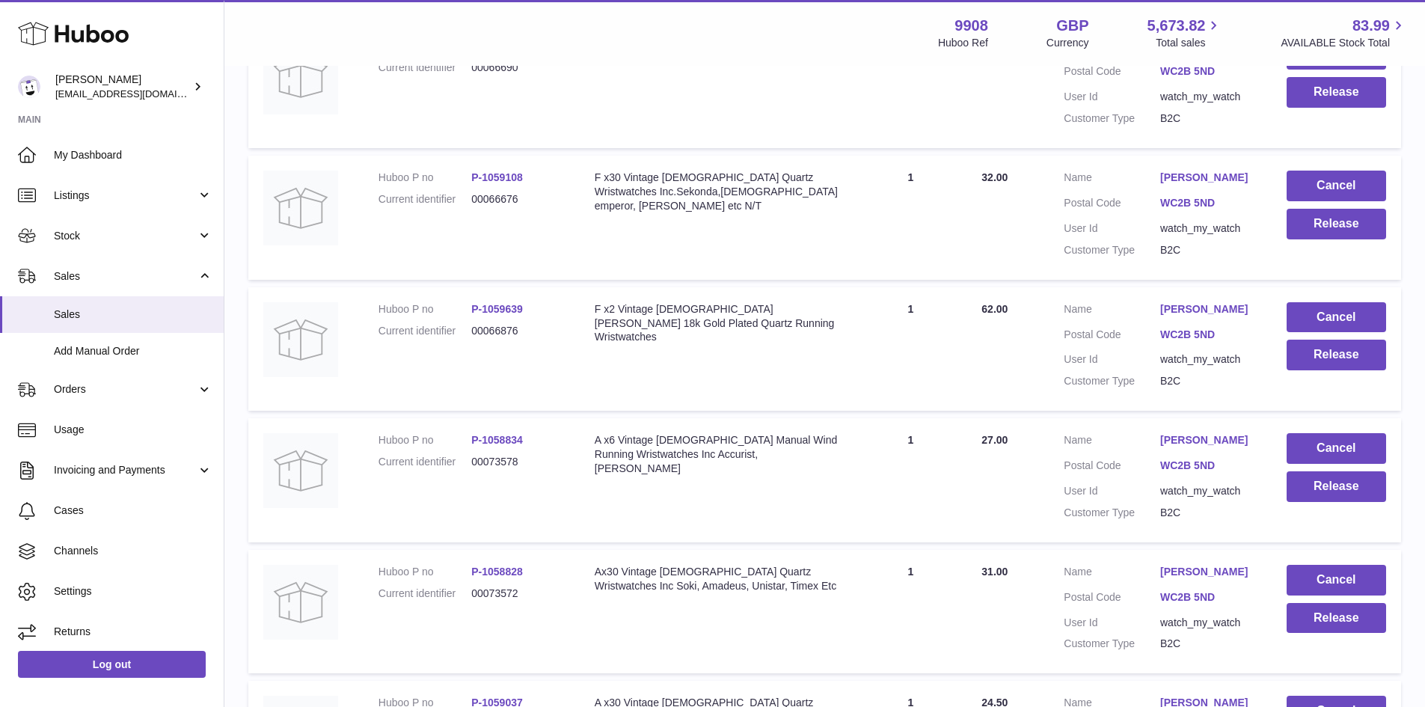
click at [1229, 579] on link "Mahsa Aliakbarzadeh" at bounding box center [1208, 572] width 96 height 14
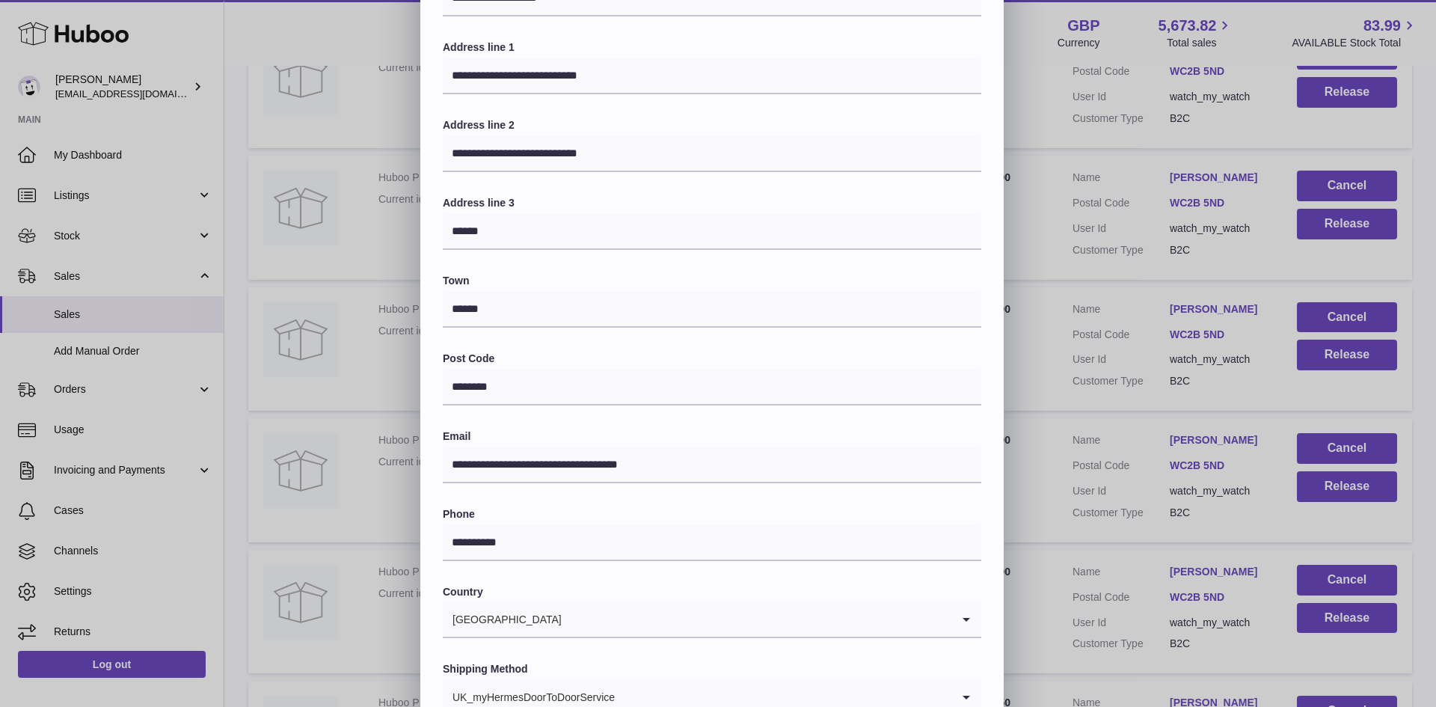
scroll to position [236, 0]
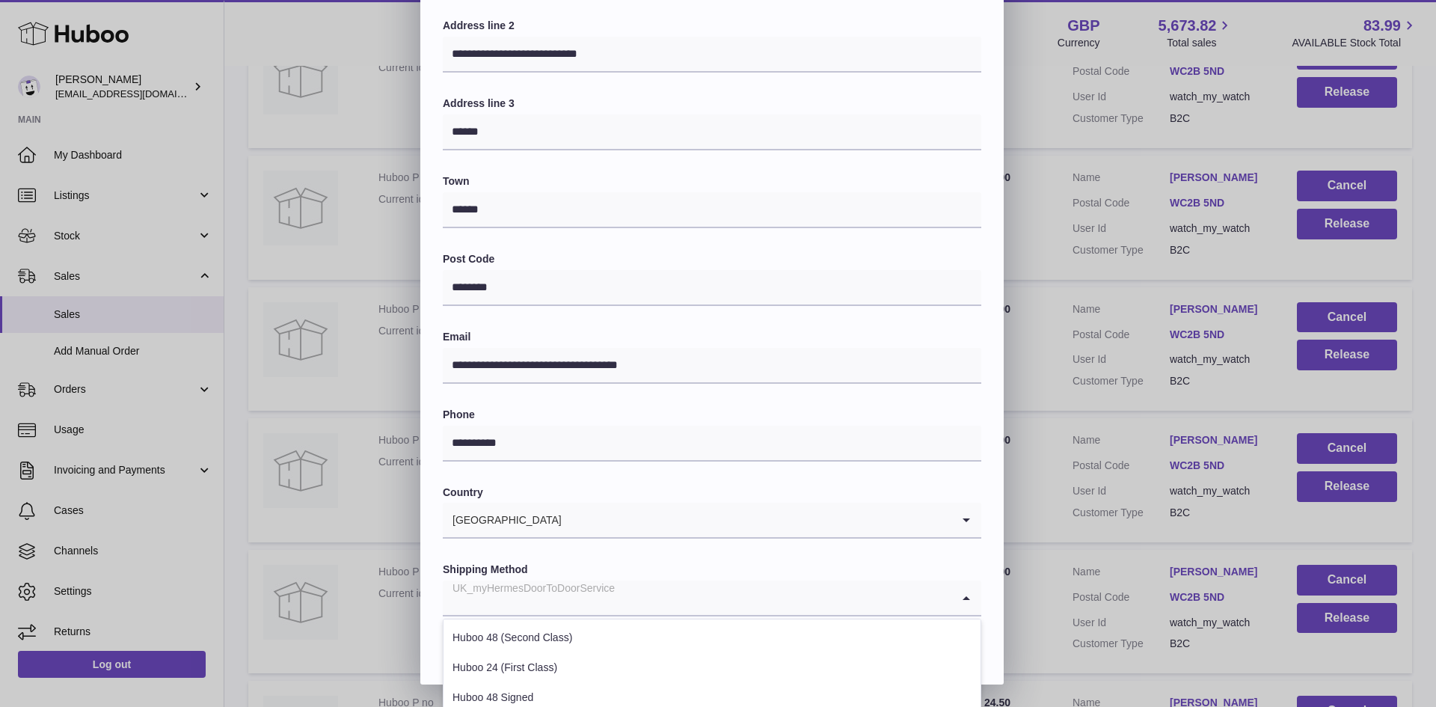
click at [576, 601] on div "UK_myHermesDoorToDoorService" at bounding box center [697, 597] width 509 height 34
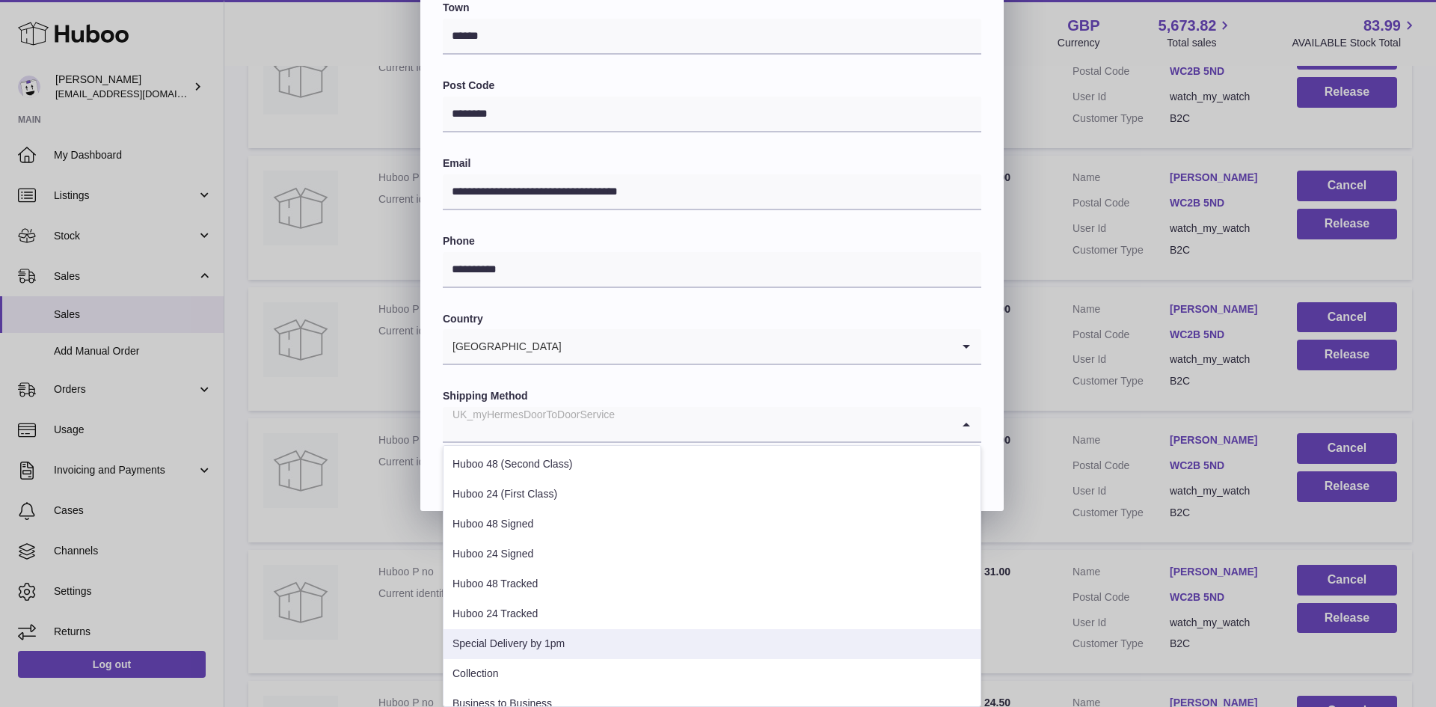
click at [563, 637] on li "Special Delivery by 1pm" at bounding box center [712, 644] width 537 height 30
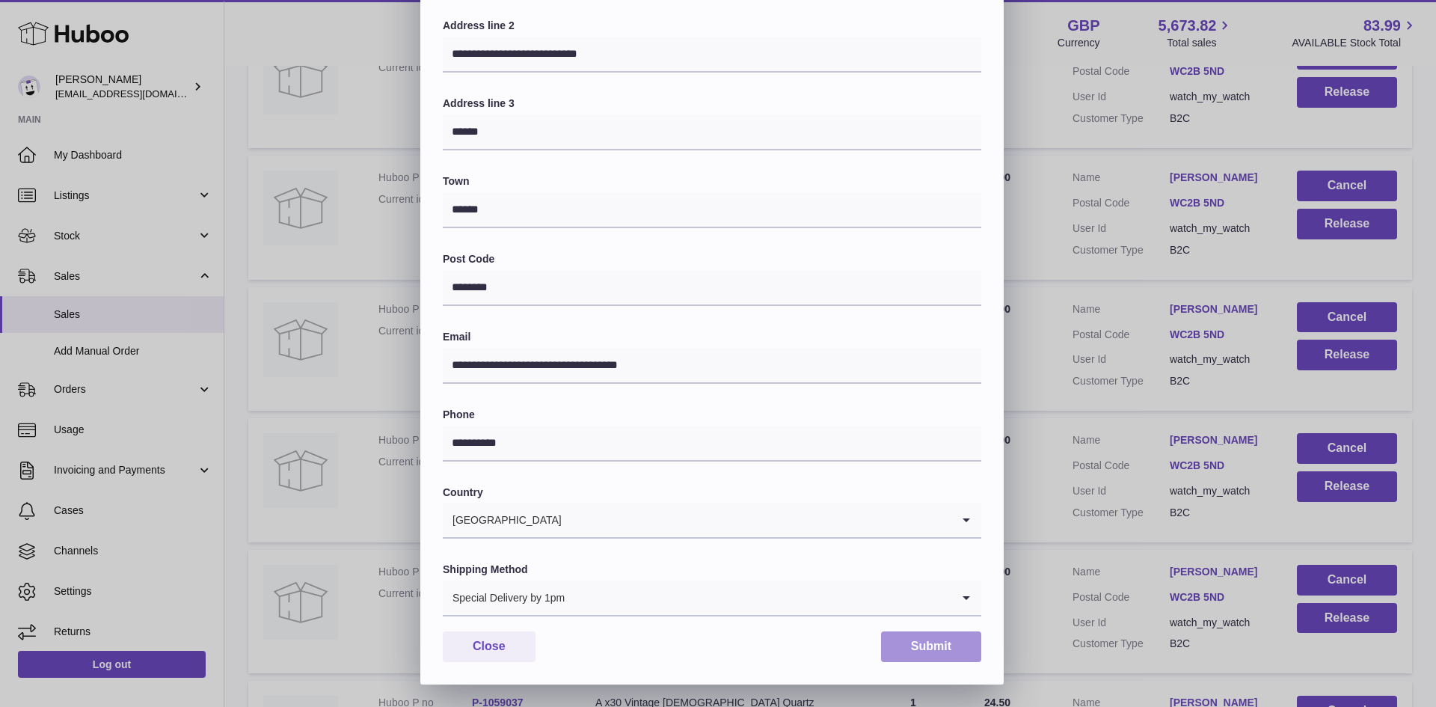
click at [920, 653] on button "Submit" at bounding box center [931, 646] width 100 height 31
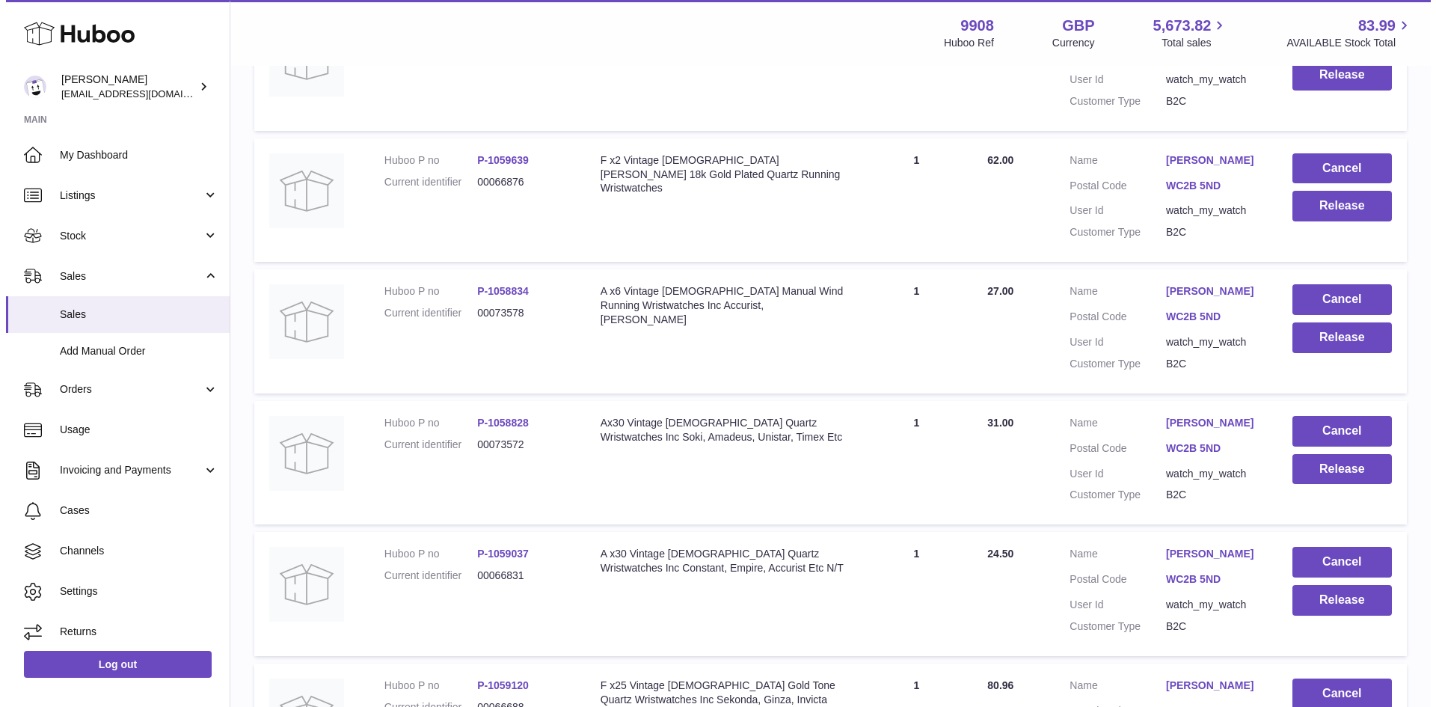
scroll to position [3192, 0]
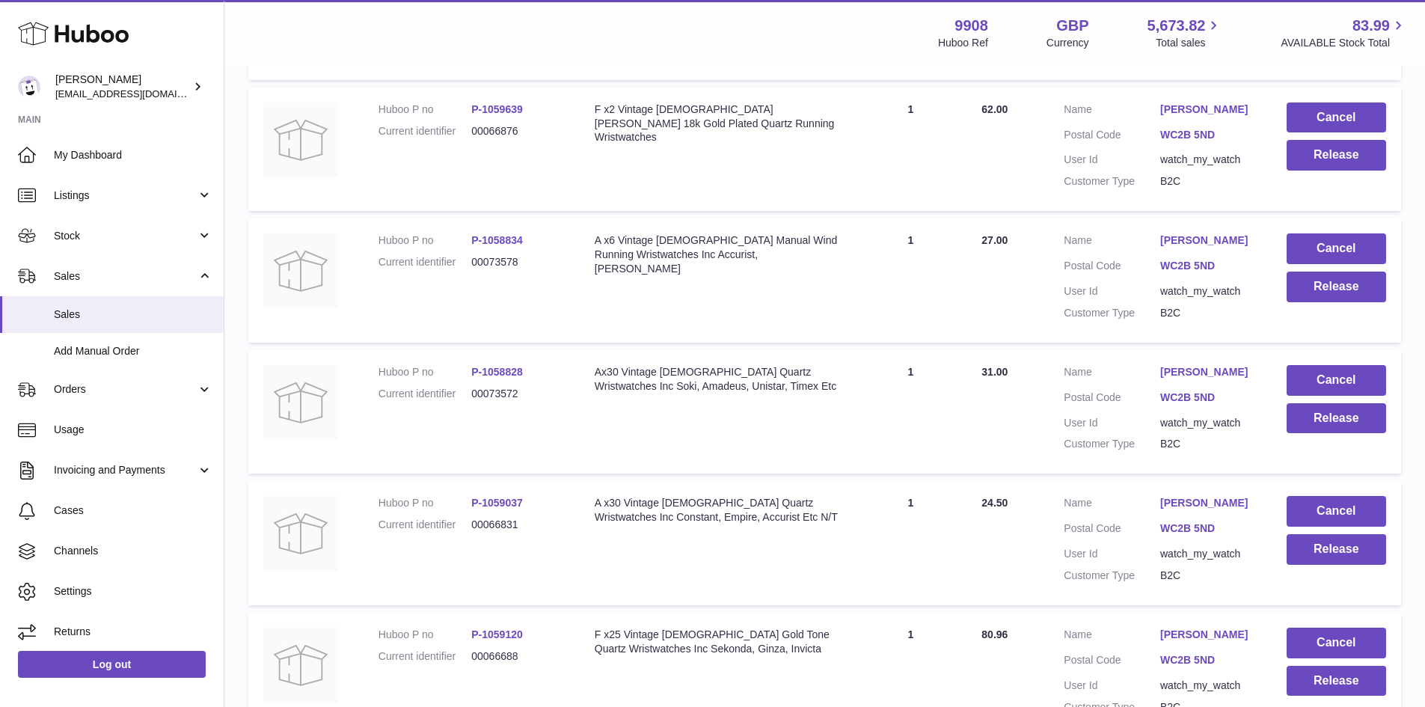
click at [1216, 510] on link "Mahsa Aliakbarzadeh" at bounding box center [1208, 503] width 96 height 14
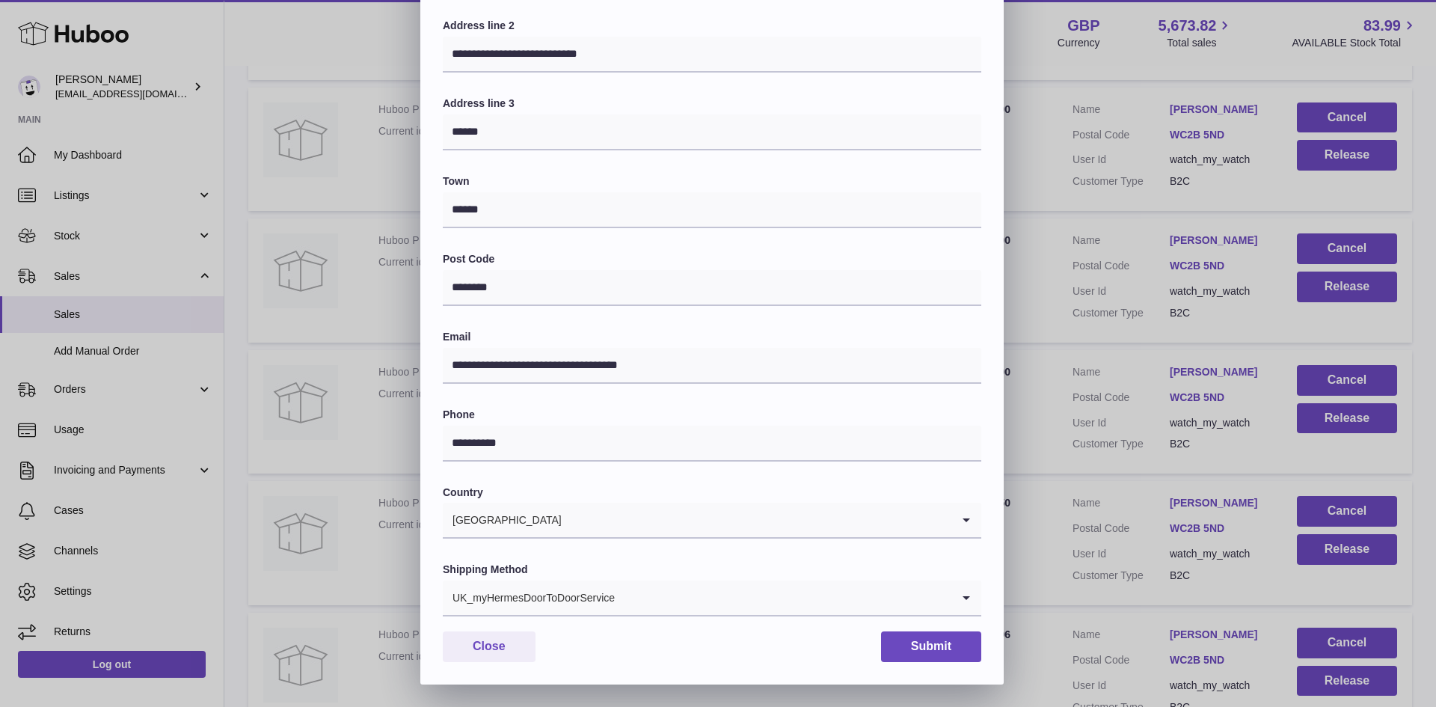
drag, startPoint x: 733, startPoint y: 607, endPoint x: 640, endPoint y: 605, distance: 92.8
click at [732, 607] on input "Search for option" at bounding box center [784, 597] width 336 height 34
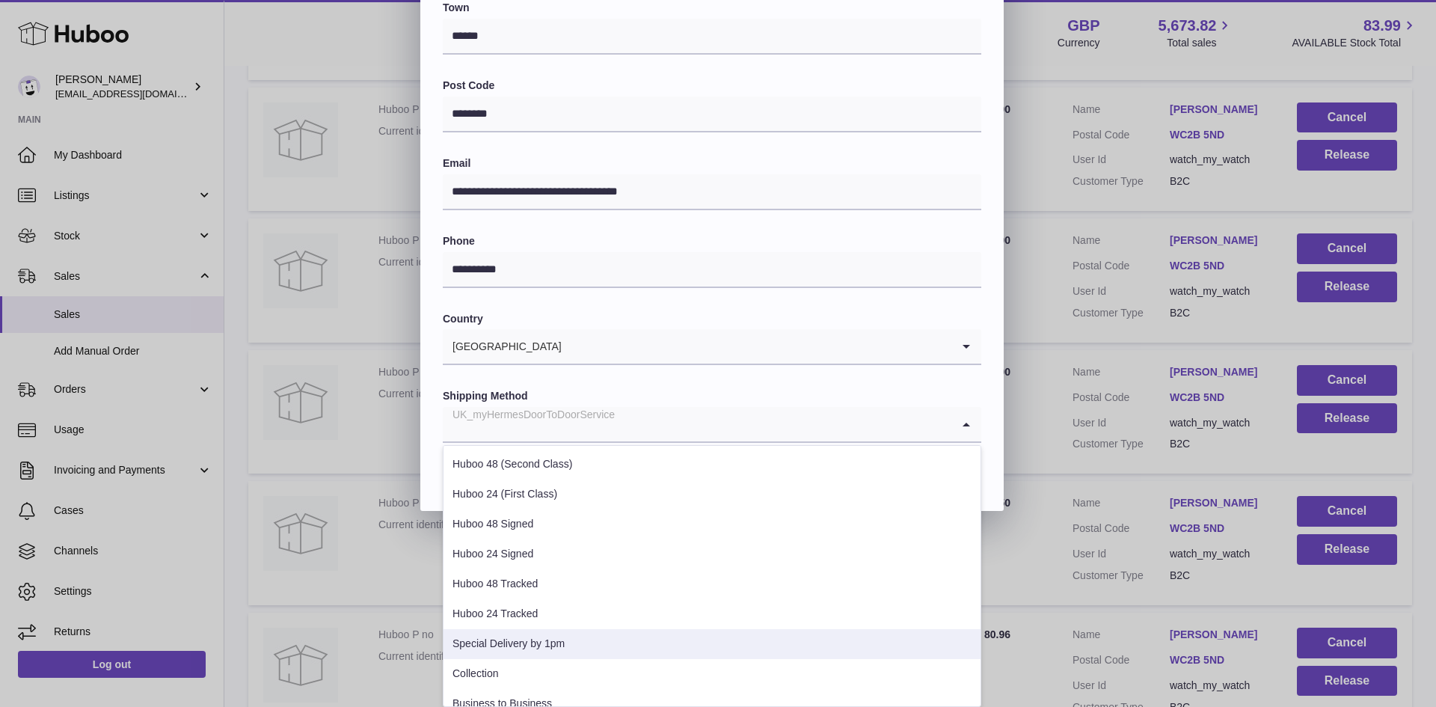
click at [530, 651] on li "Special Delivery by 1pm" at bounding box center [712, 644] width 537 height 30
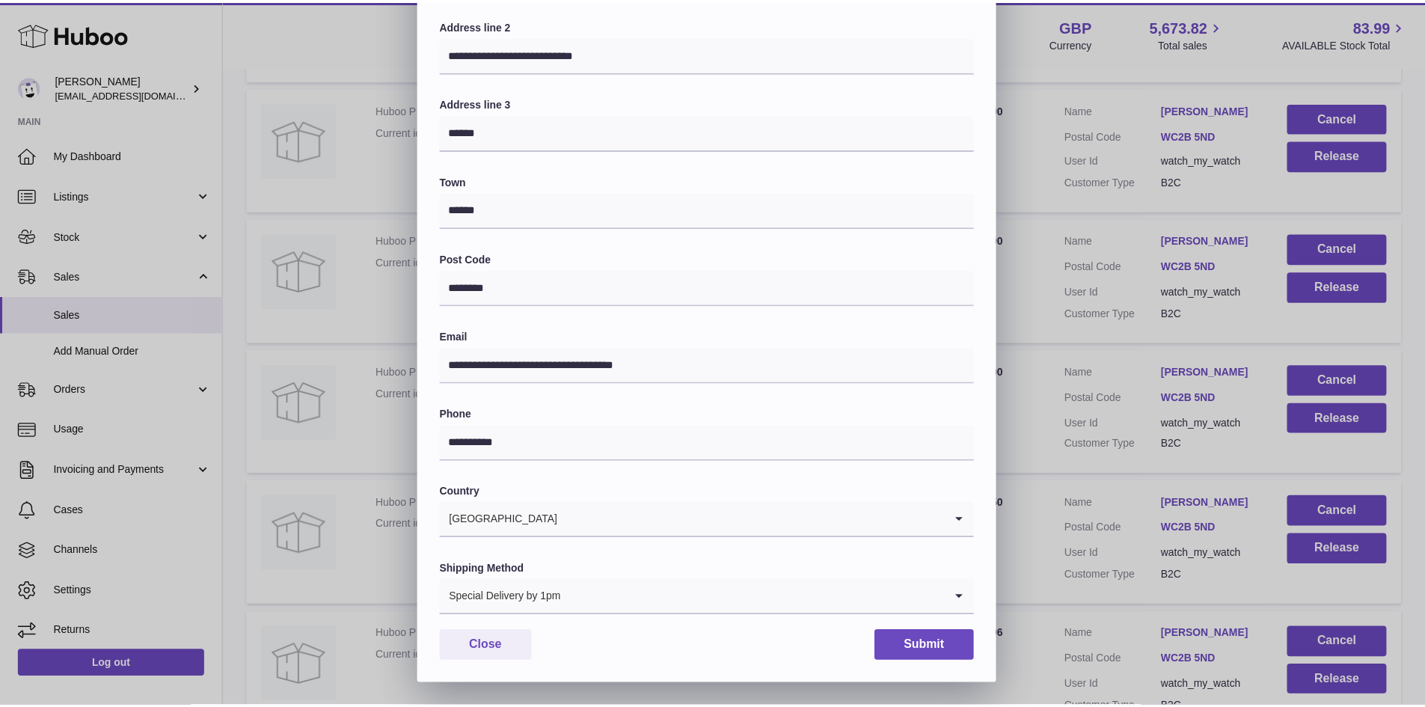
scroll to position [236, 0]
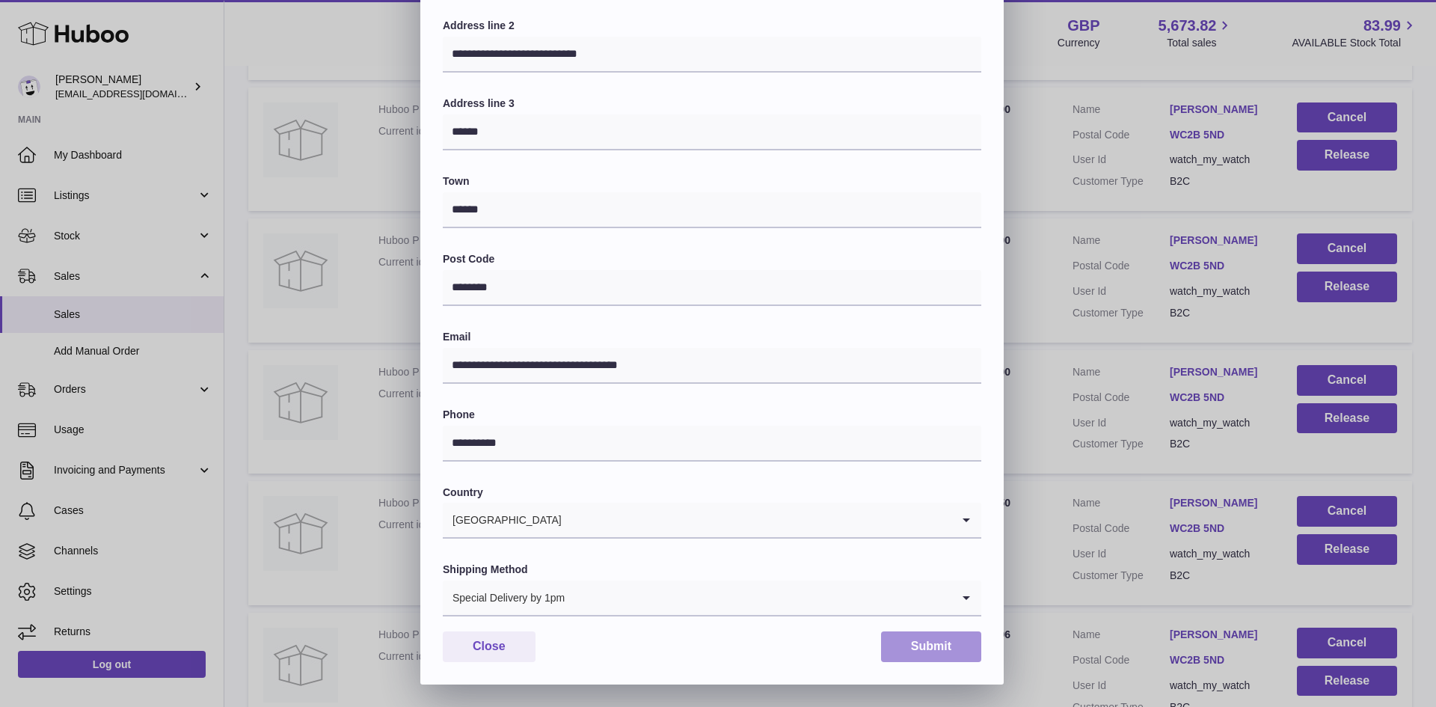
click at [925, 638] on button "Submit" at bounding box center [931, 646] width 100 height 31
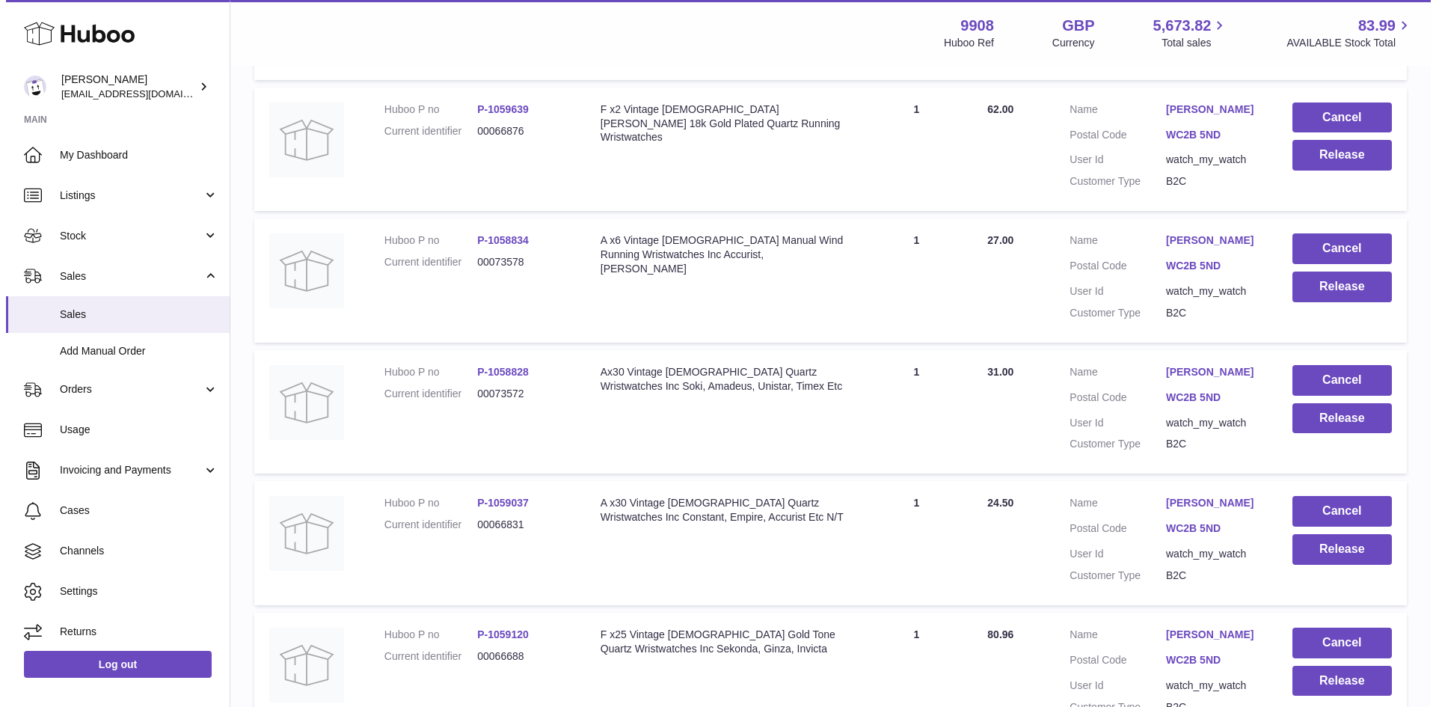
scroll to position [3291, 0]
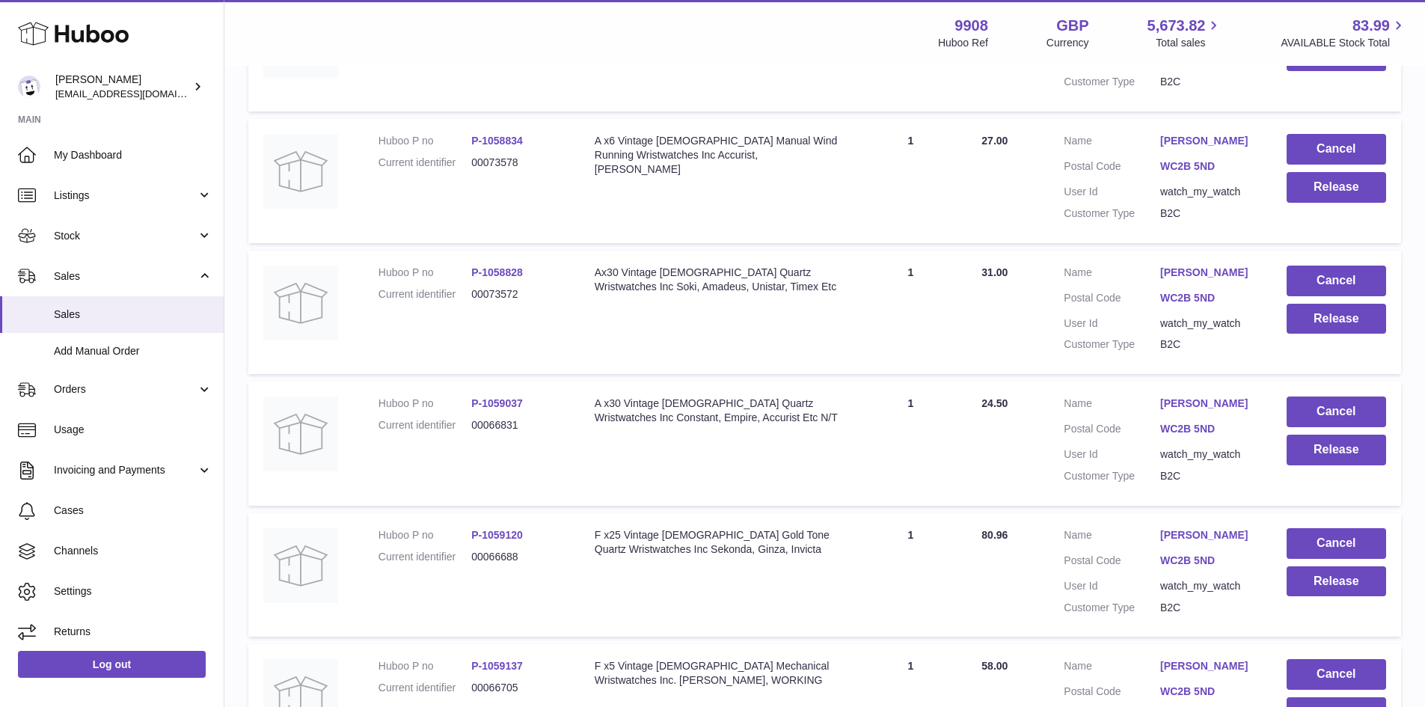
click at [1190, 542] on link "Mahsa Aliakbarzadeh" at bounding box center [1208, 535] width 96 height 14
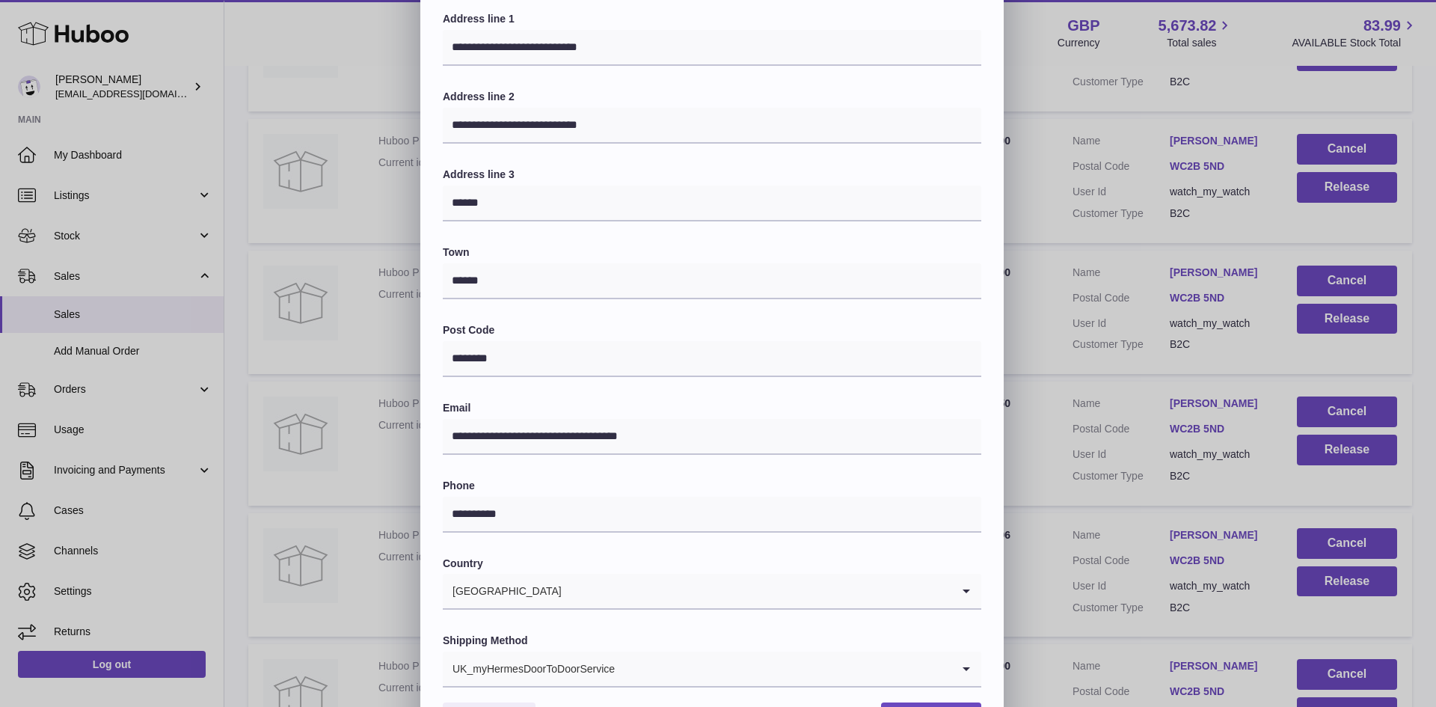
scroll to position [236, 0]
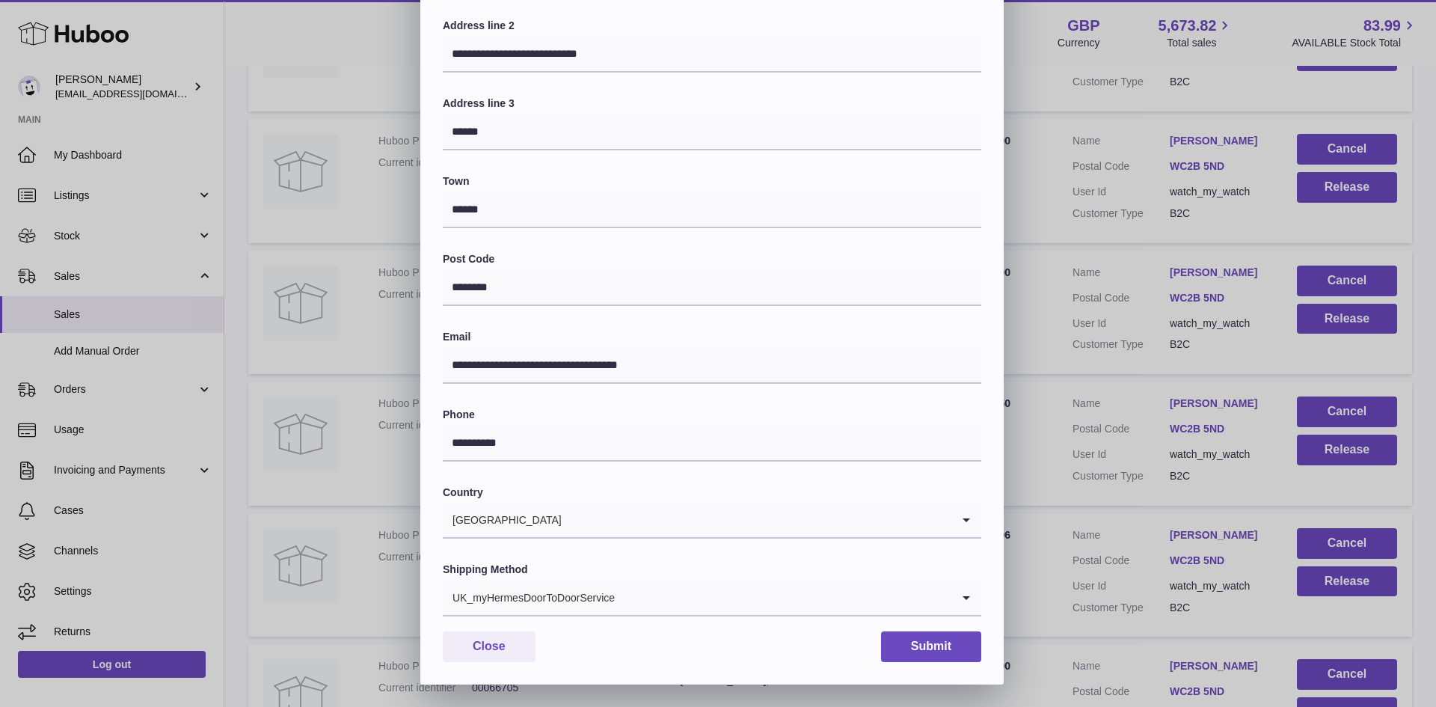
click at [560, 600] on div "UK_myHermesDoorToDoorService" at bounding box center [697, 597] width 509 height 34
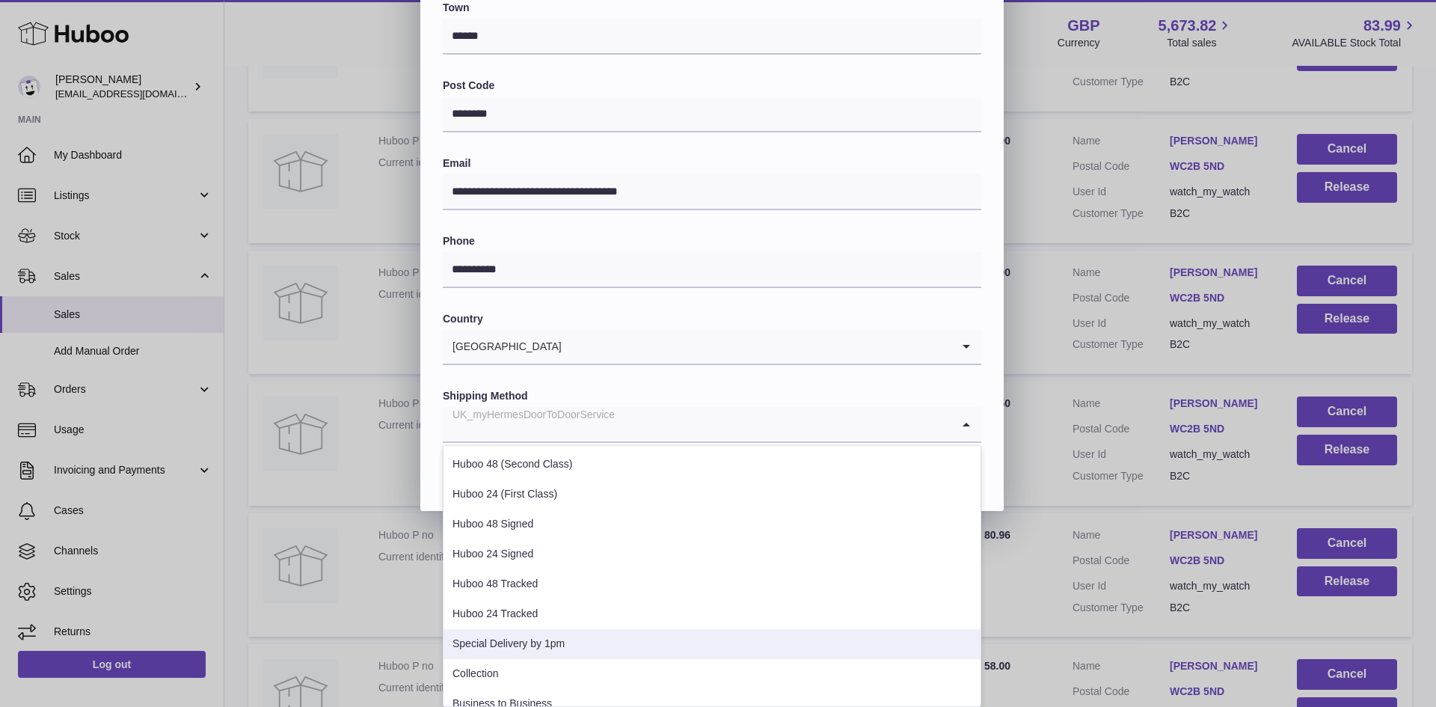
click at [560, 646] on li "Special Delivery by 1pm" at bounding box center [712, 644] width 537 height 30
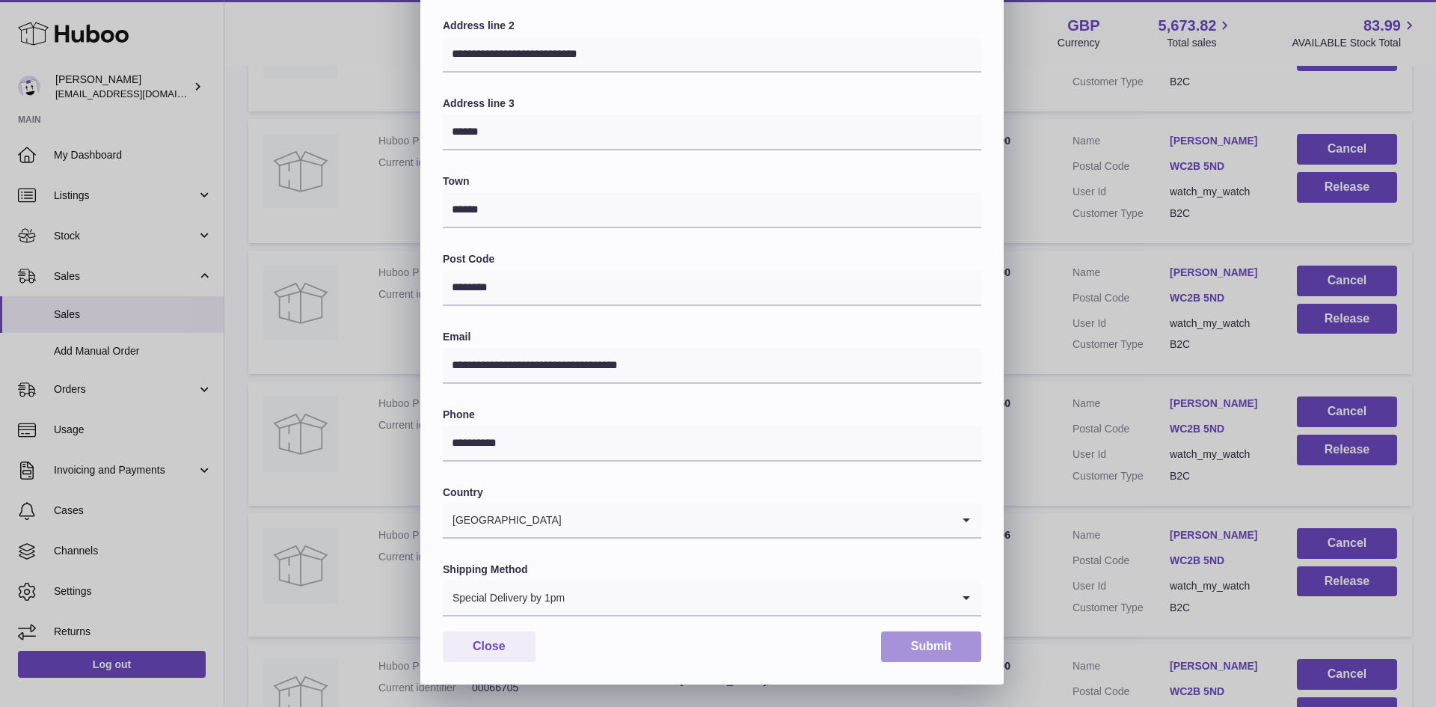
click at [919, 646] on button "Submit" at bounding box center [931, 646] width 100 height 31
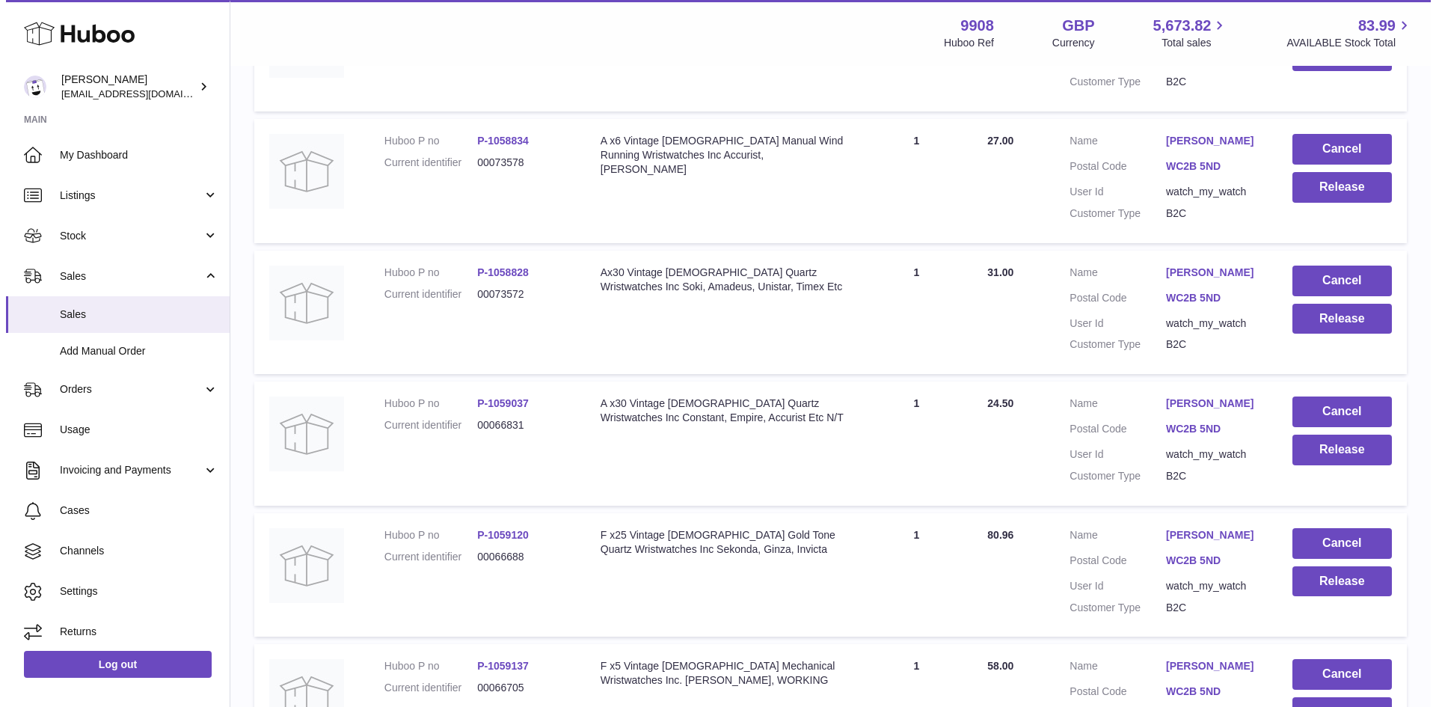
scroll to position [3491, 0]
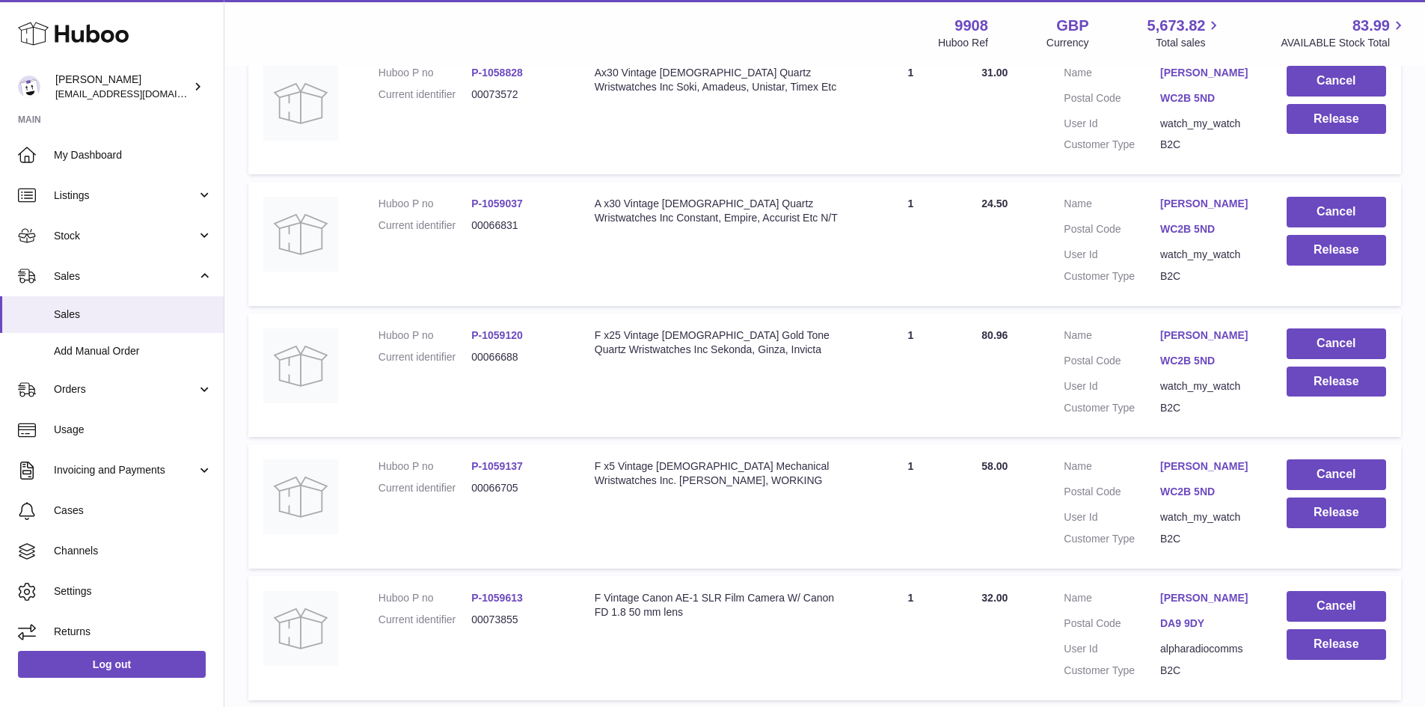
click at [1201, 343] on link "Mahsa Aliakbarzadeh" at bounding box center [1208, 335] width 96 height 14
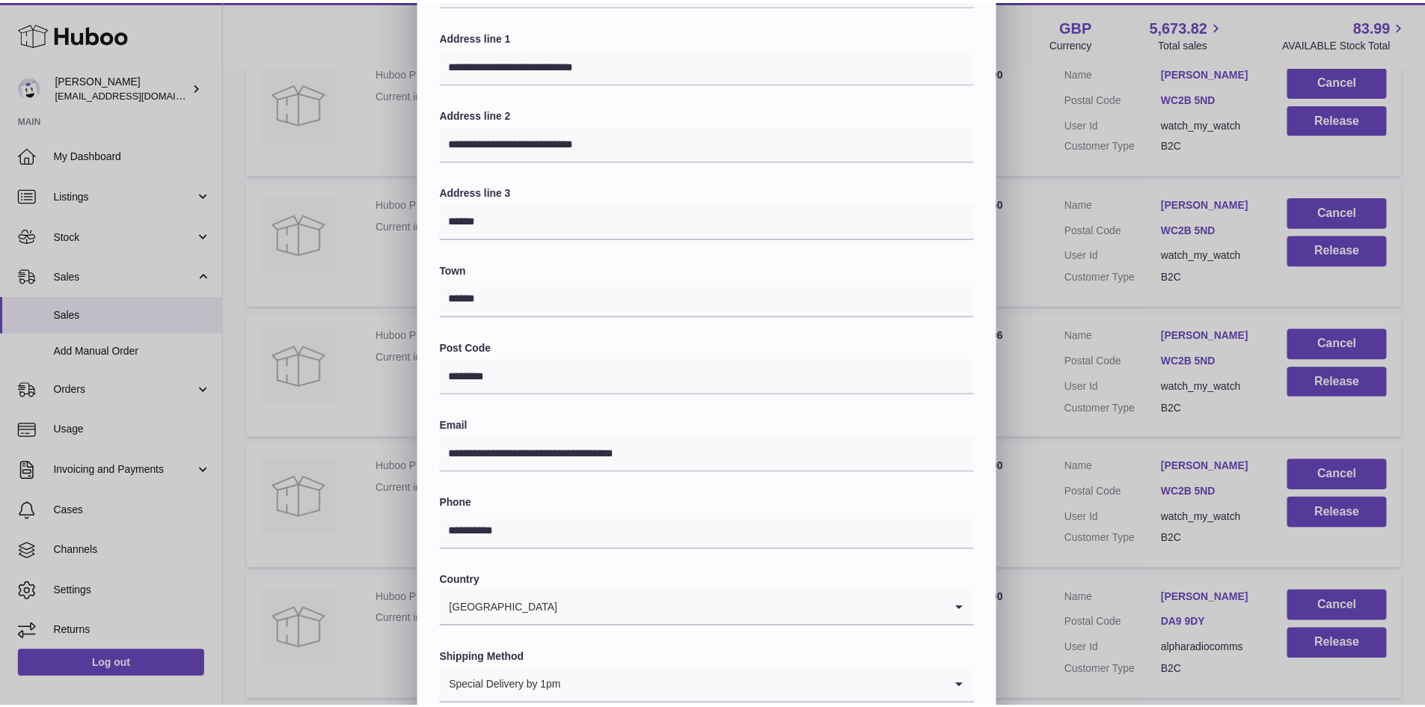
scroll to position [236, 0]
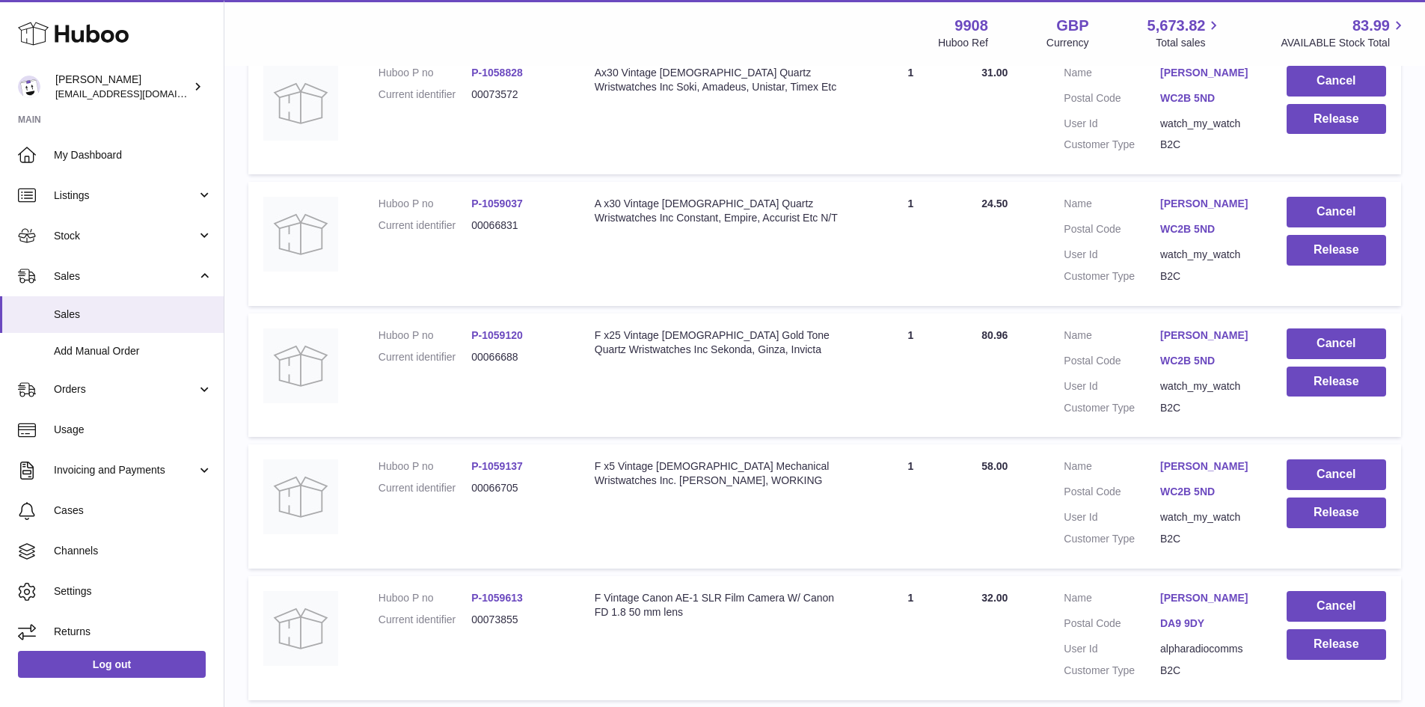
click at [1040, 423] on div at bounding box center [712, 353] width 1425 height 707
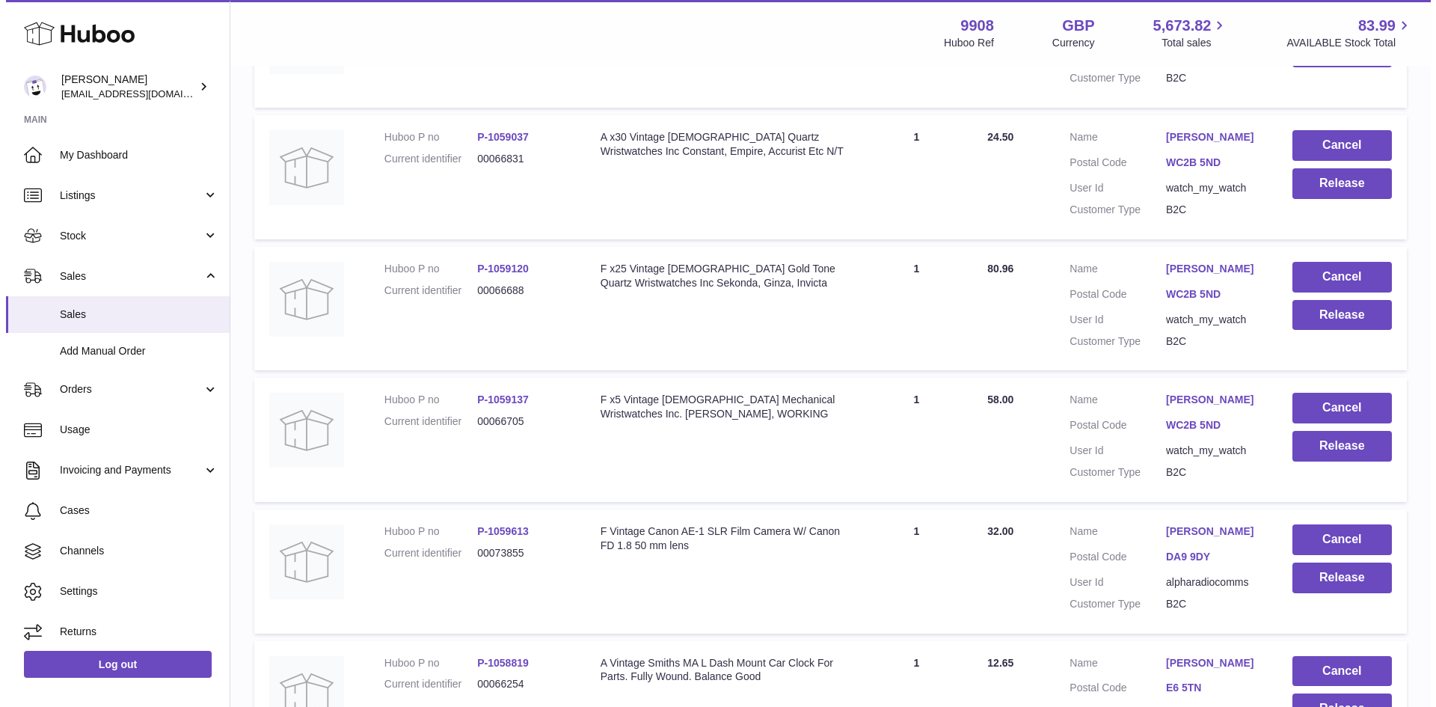
scroll to position [3591, 0]
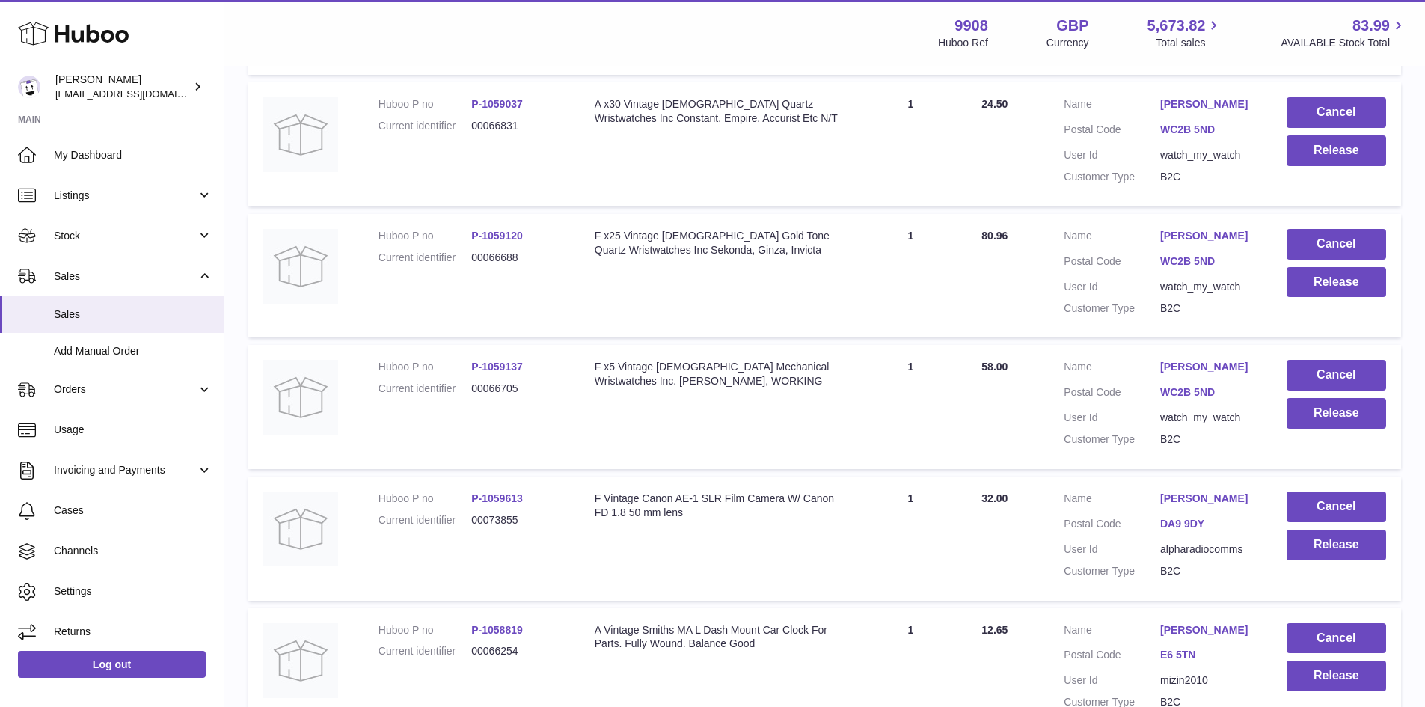
click at [1191, 374] on link "Mahsa Aliakbarzadeh" at bounding box center [1208, 367] width 96 height 14
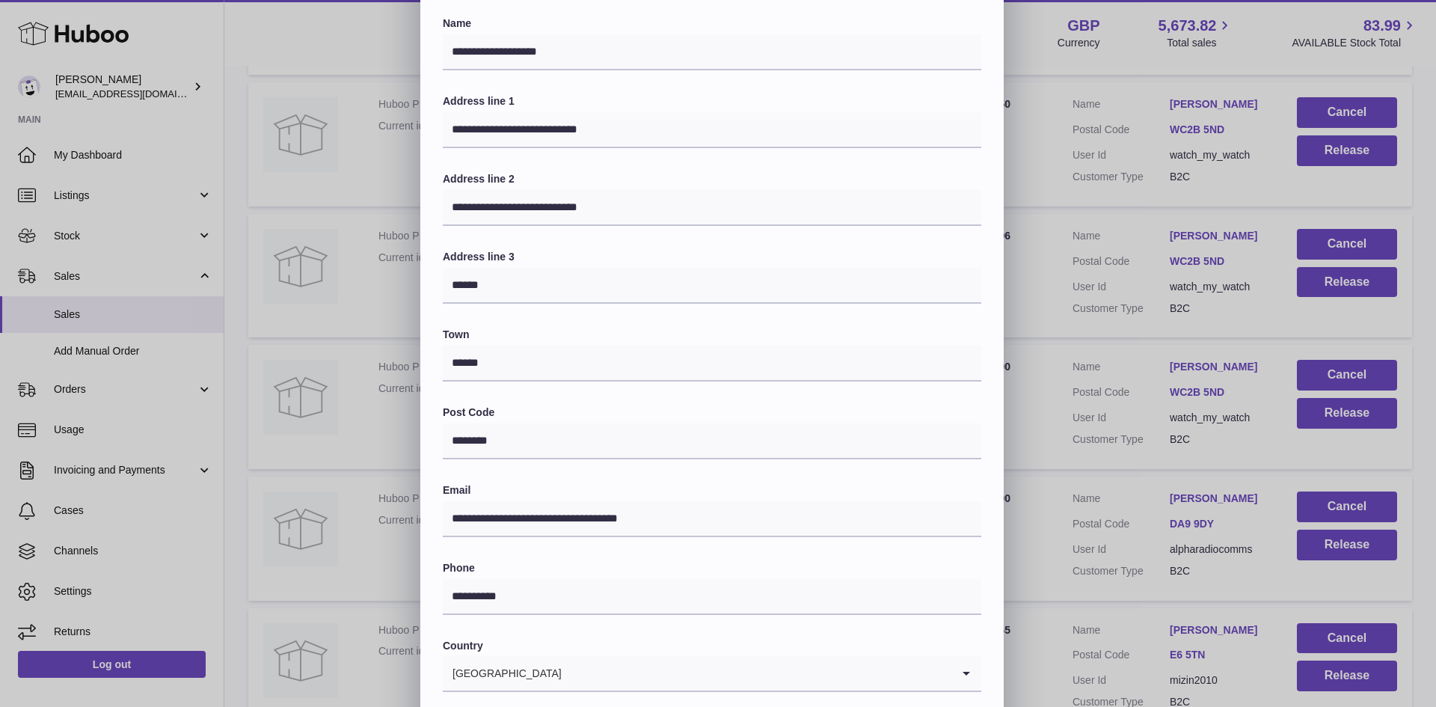
scroll to position [236, 0]
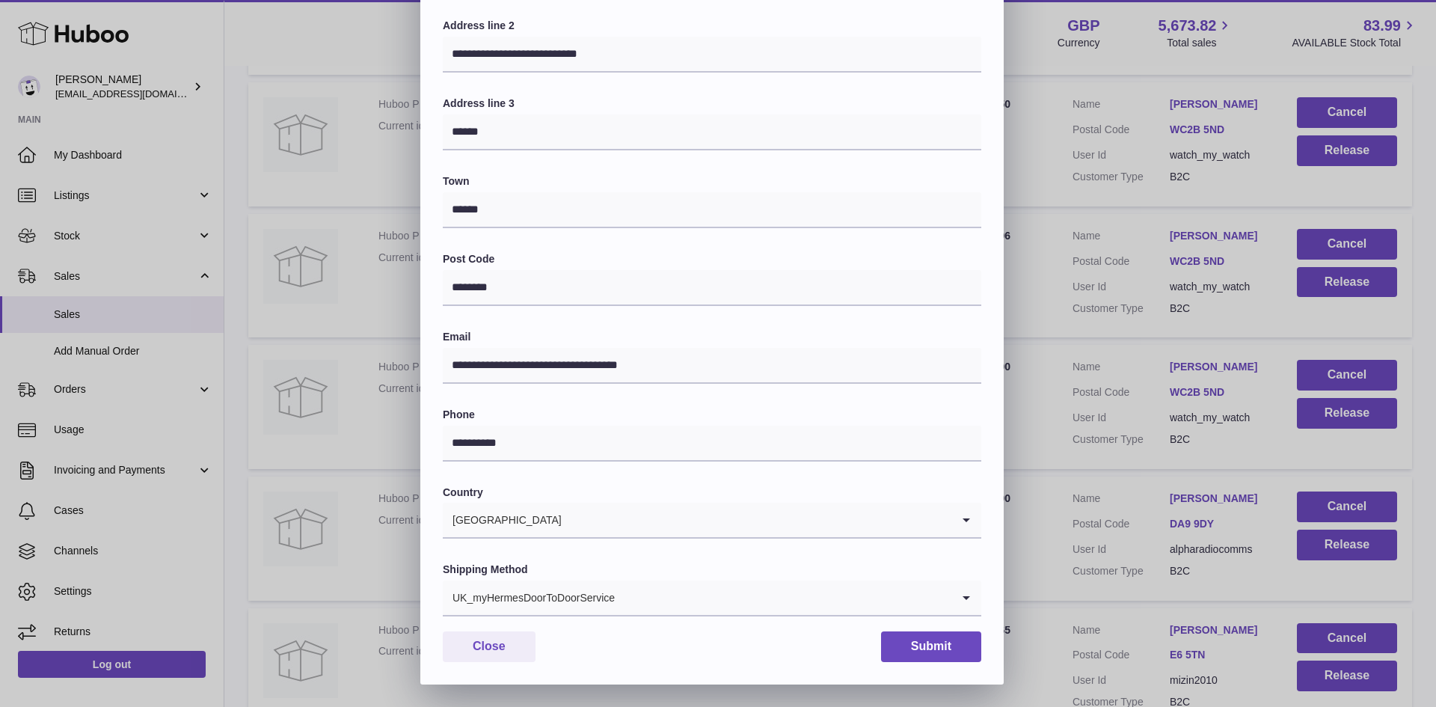
click at [680, 603] on input "Search for option" at bounding box center [784, 597] width 336 height 34
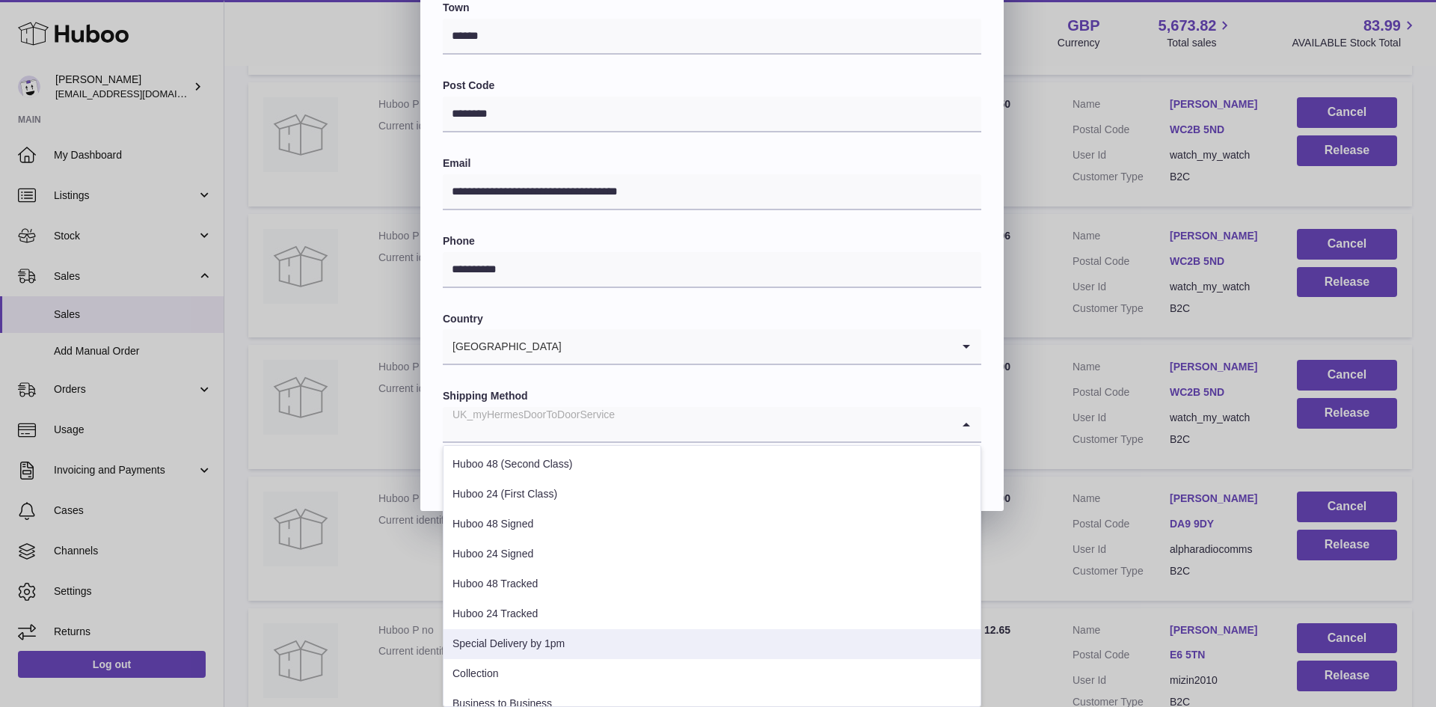
click at [571, 649] on li "Special Delivery by 1pm" at bounding box center [712, 644] width 537 height 30
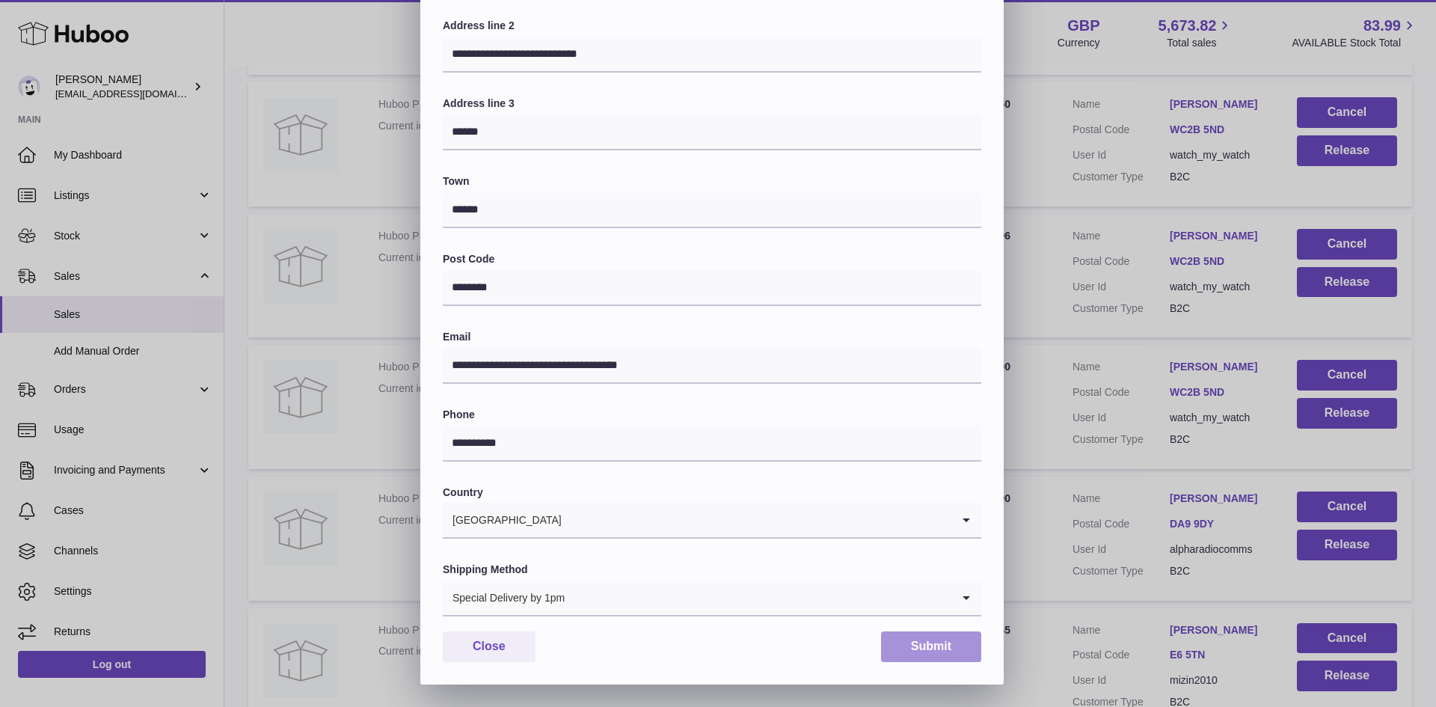
click at [912, 647] on button "Submit" at bounding box center [931, 646] width 100 height 31
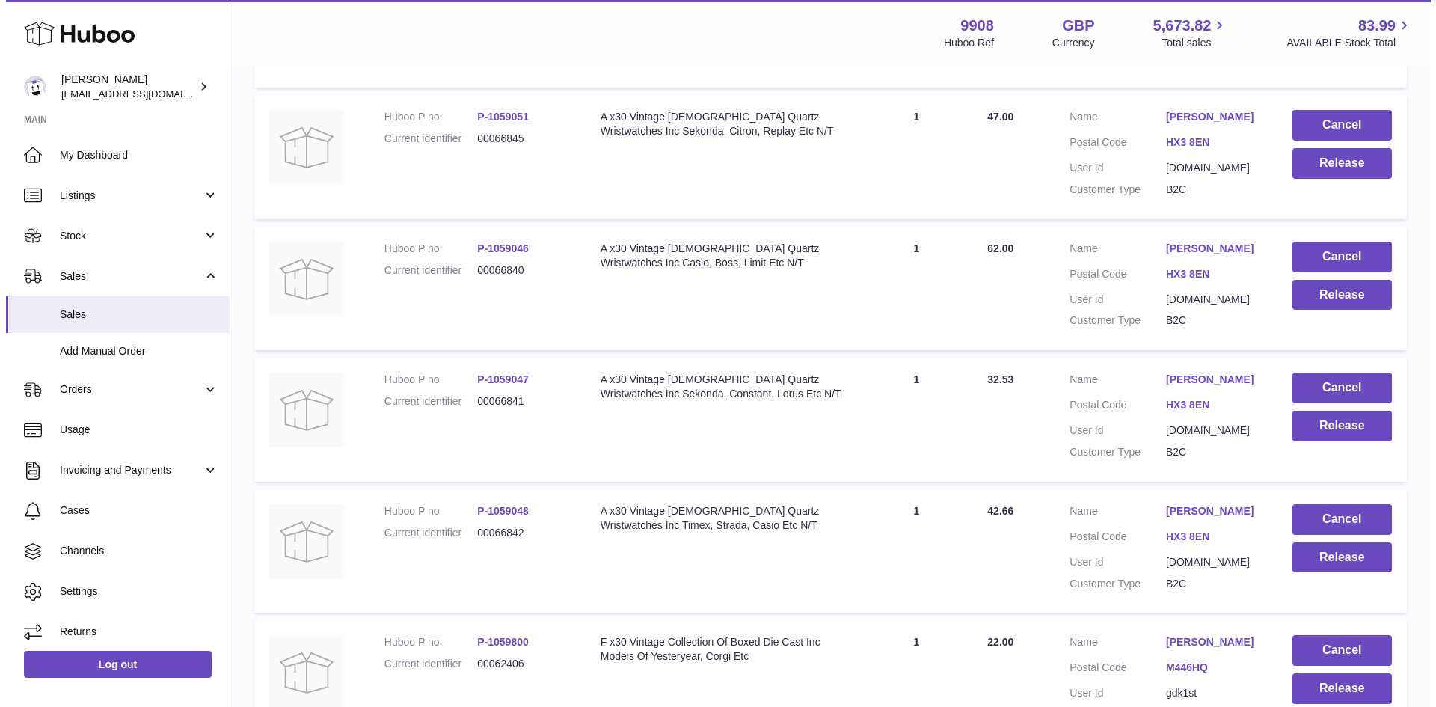
scroll to position [4588, 0]
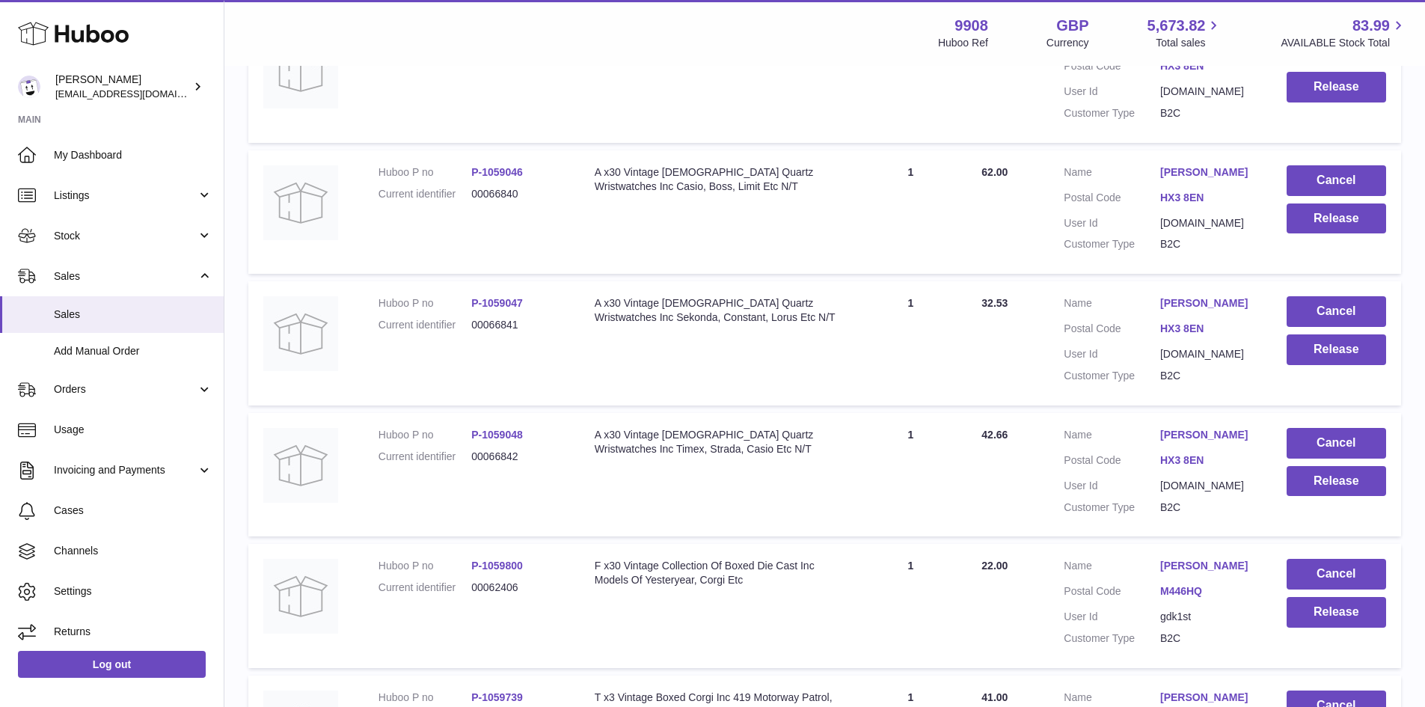
click at [1192, 48] on link "Richard Longthorpe" at bounding box center [1208, 41] width 96 height 14
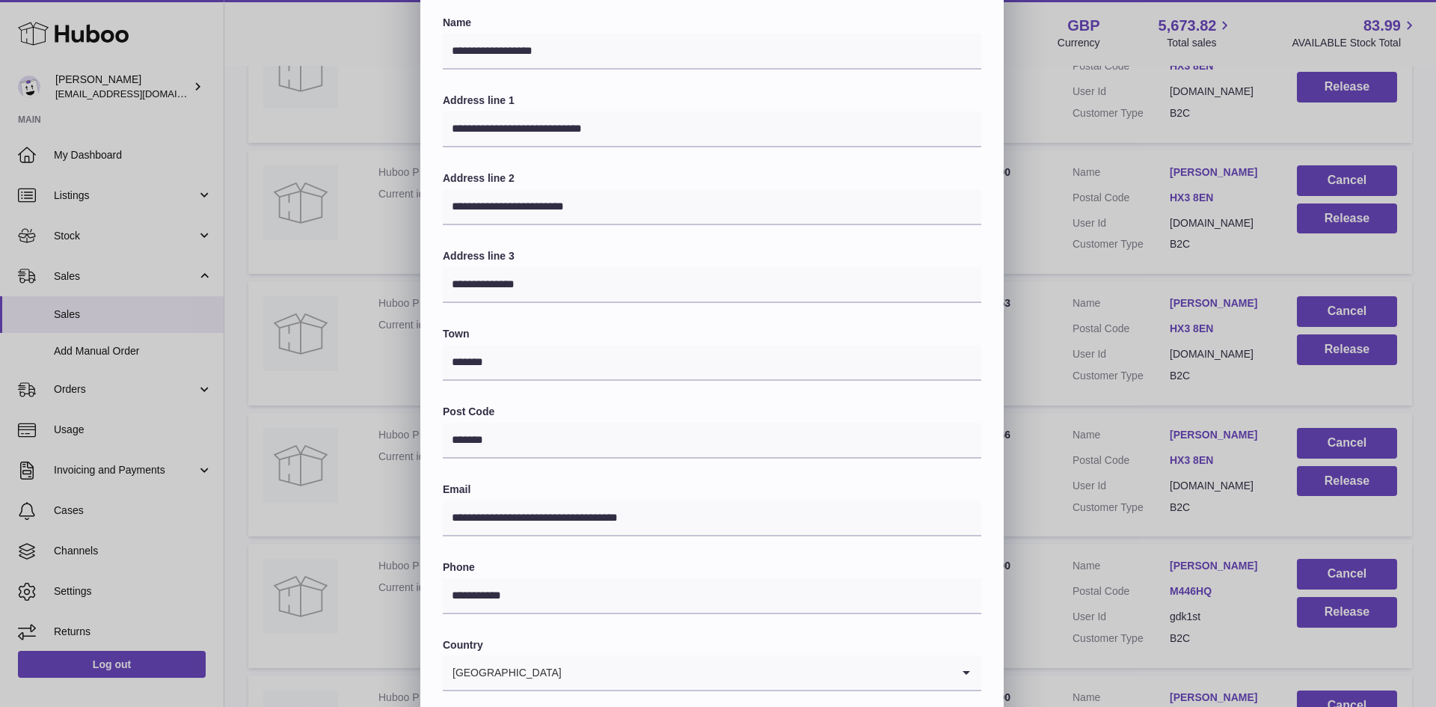
scroll to position [236, 0]
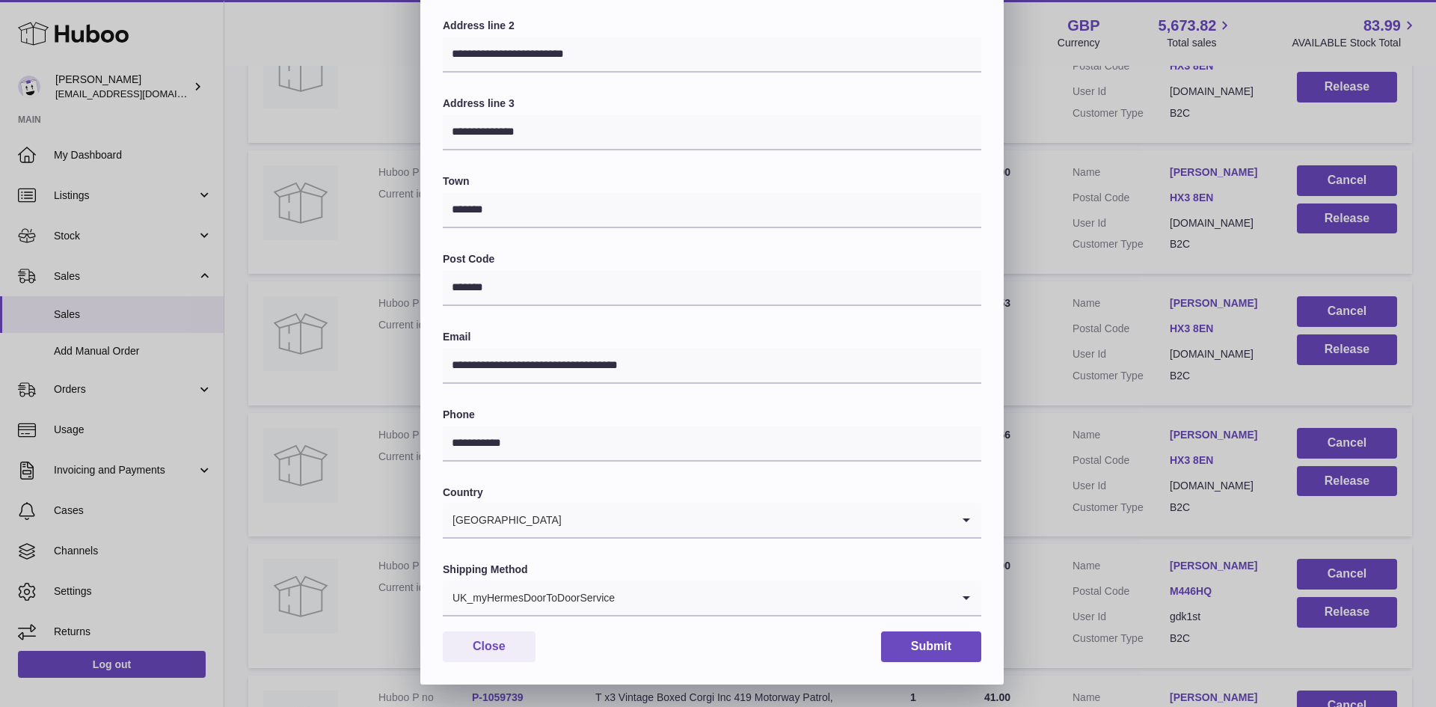
drag, startPoint x: 562, startPoint y: 595, endPoint x: 554, endPoint y: 551, distance: 44.8
click at [563, 593] on div "UK_myHermesDoorToDoorService" at bounding box center [697, 597] width 509 height 34
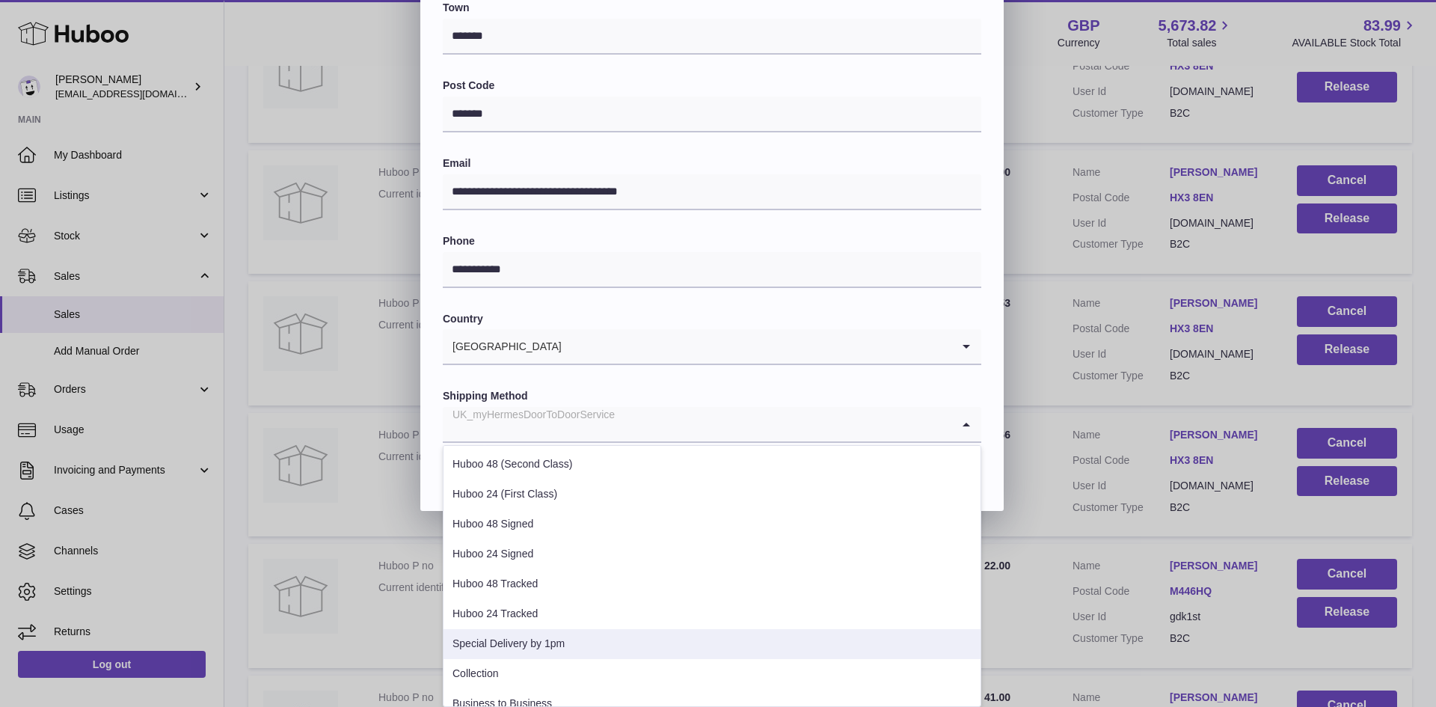
click at [537, 637] on li "Special Delivery by 1pm" at bounding box center [712, 644] width 537 height 30
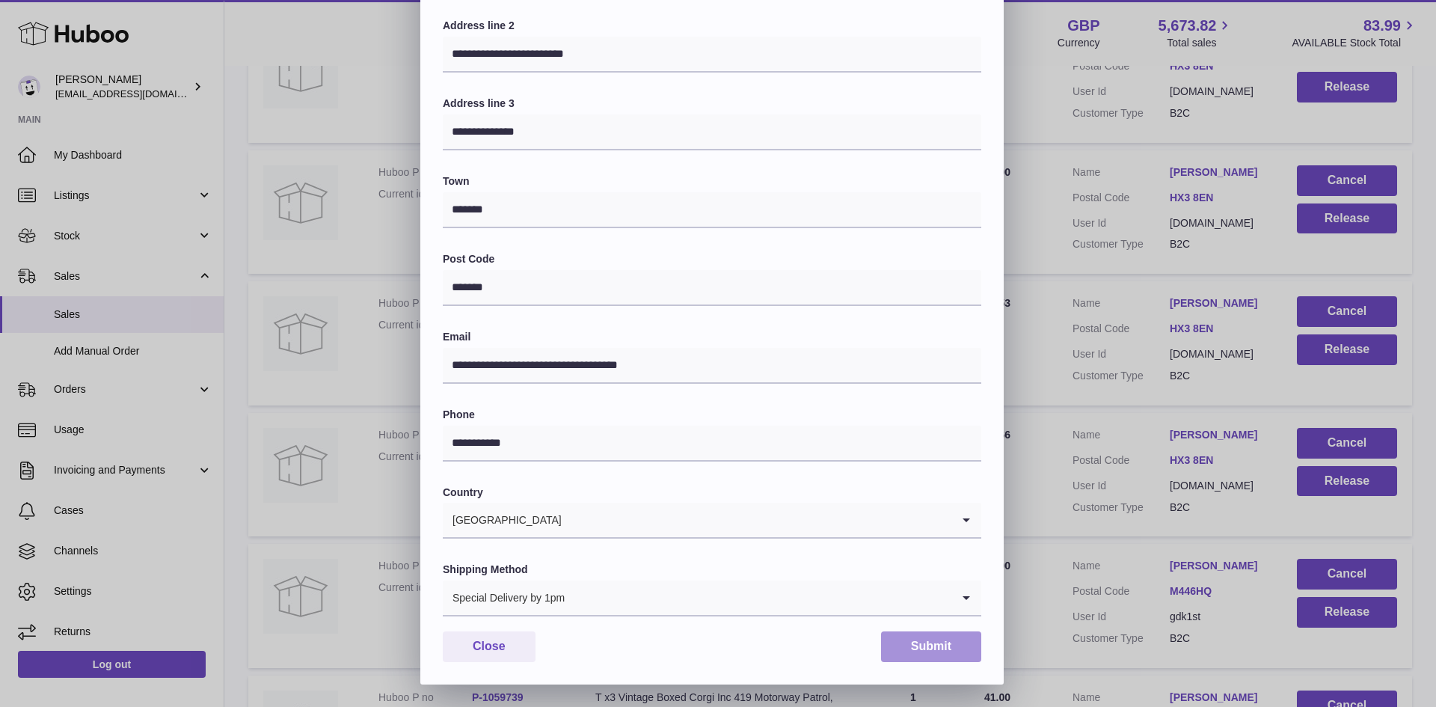
click at [929, 645] on button "Submit" at bounding box center [931, 646] width 100 height 31
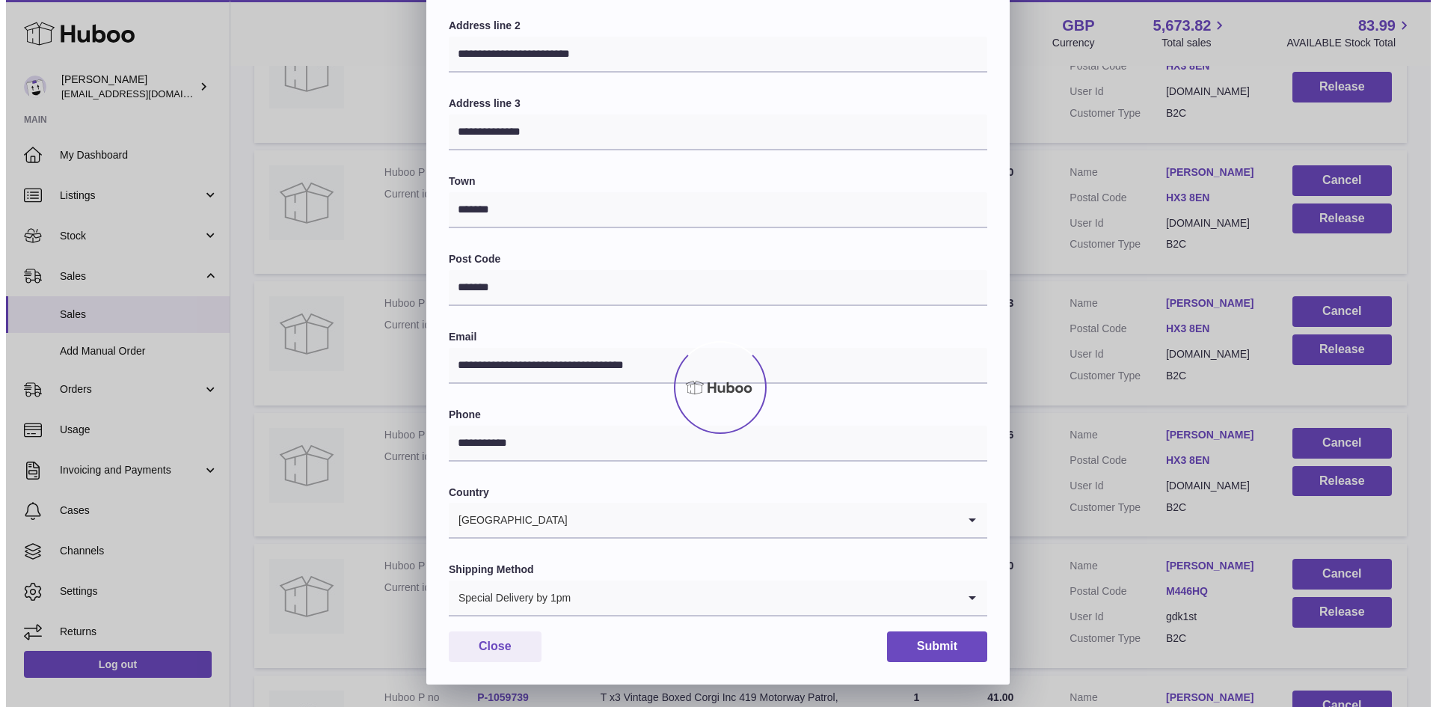
scroll to position [0, 0]
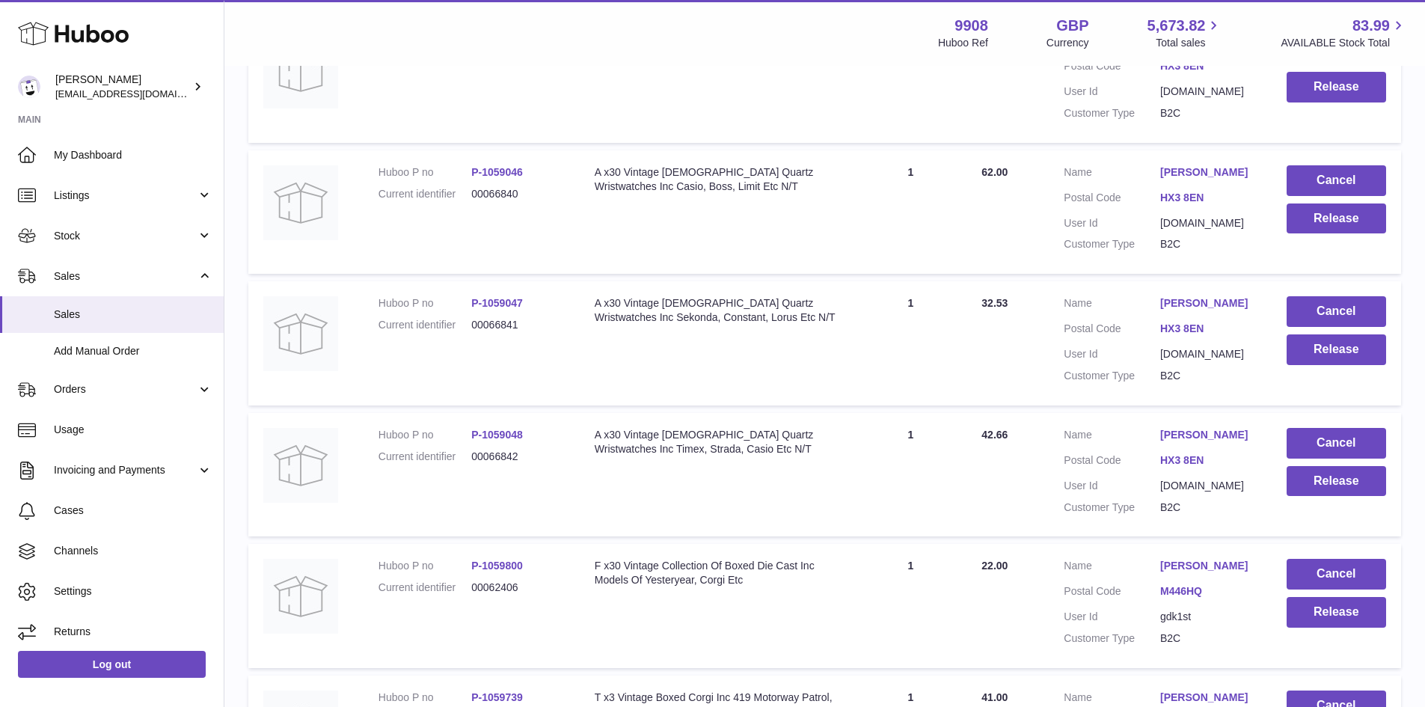
click at [1236, 180] on link "Richard Longthorpe" at bounding box center [1208, 172] width 96 height 14
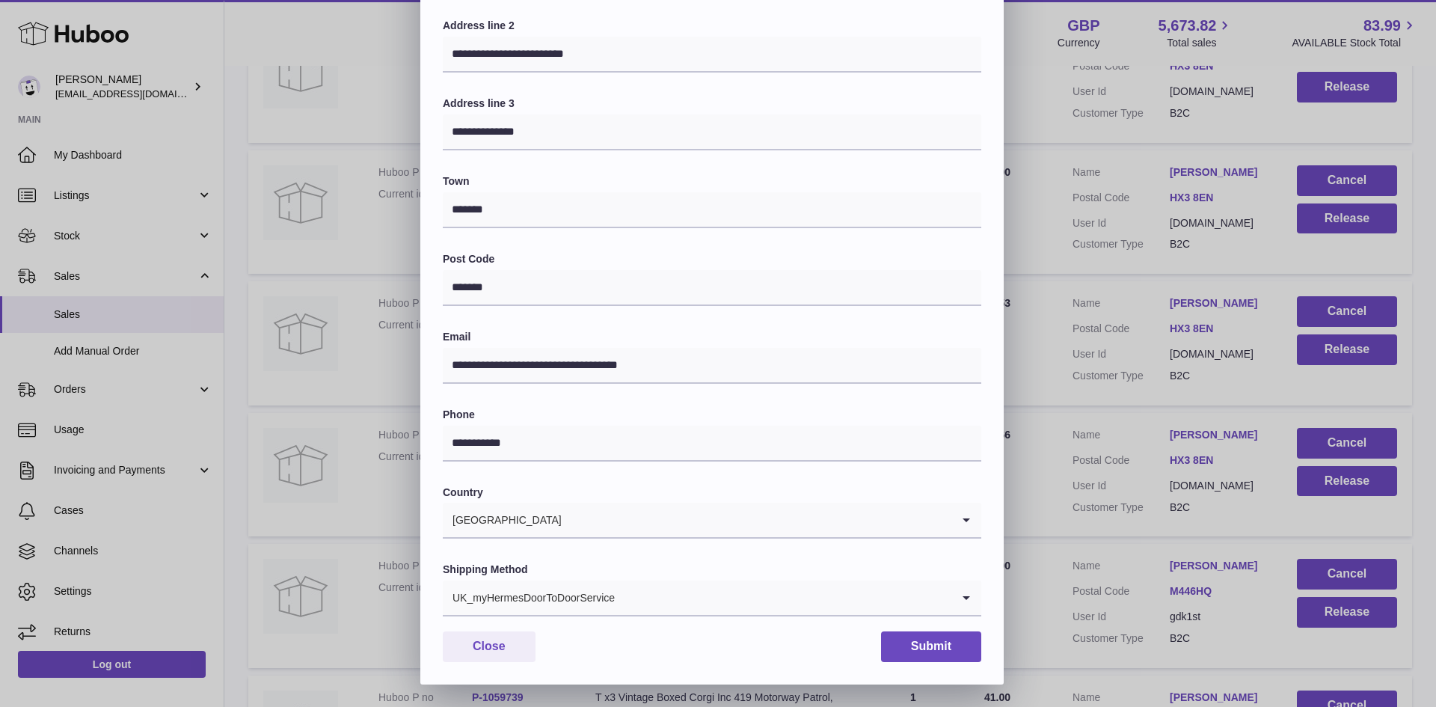
click at [608, 606] on div "UK_myHermesDoorToDoorService" at bounding box center [697, 597] width 509 height 34
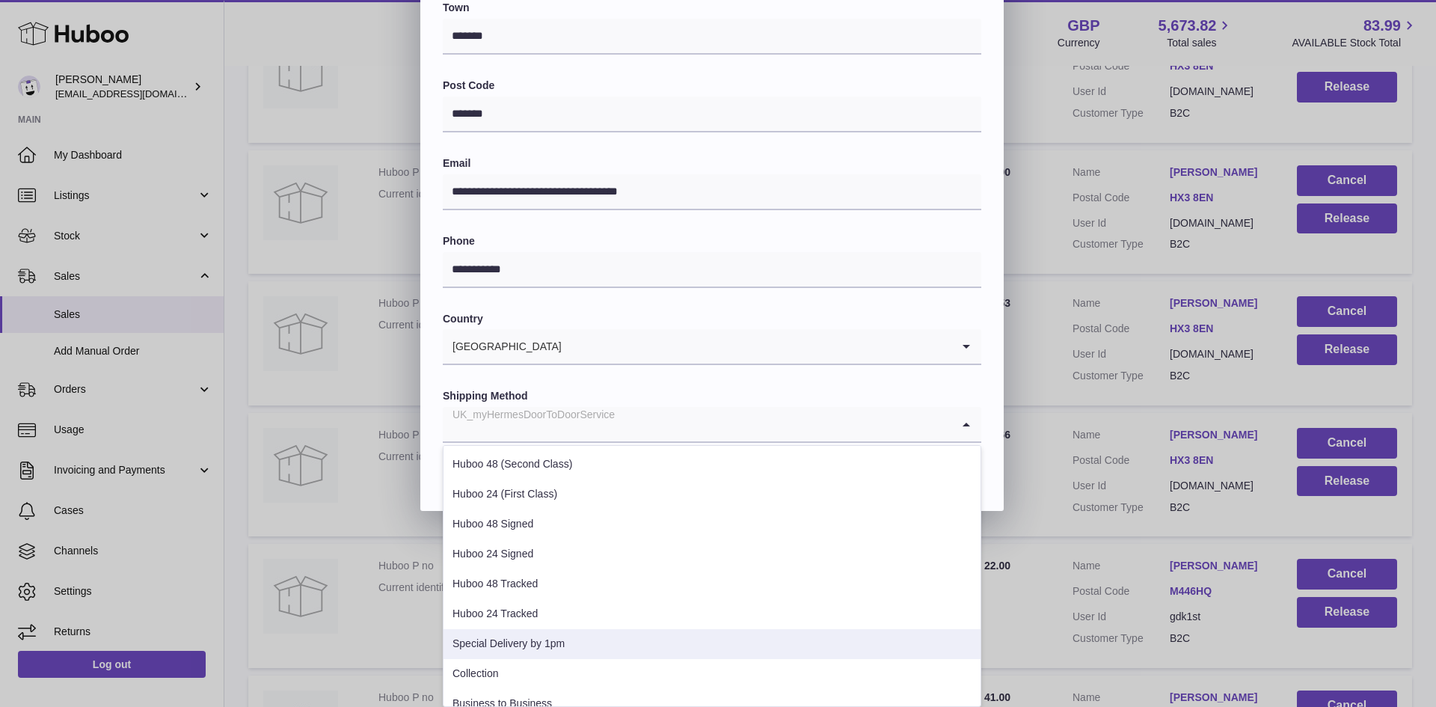
drag, startPoint x: 590, startPoint y: 640, endPoint x: 695, endPoint y: 622, distance: 106.1
click at [589, 640] on li "Special Delivery by 1pm" at bounding box center [712, 644] width 537 height 30
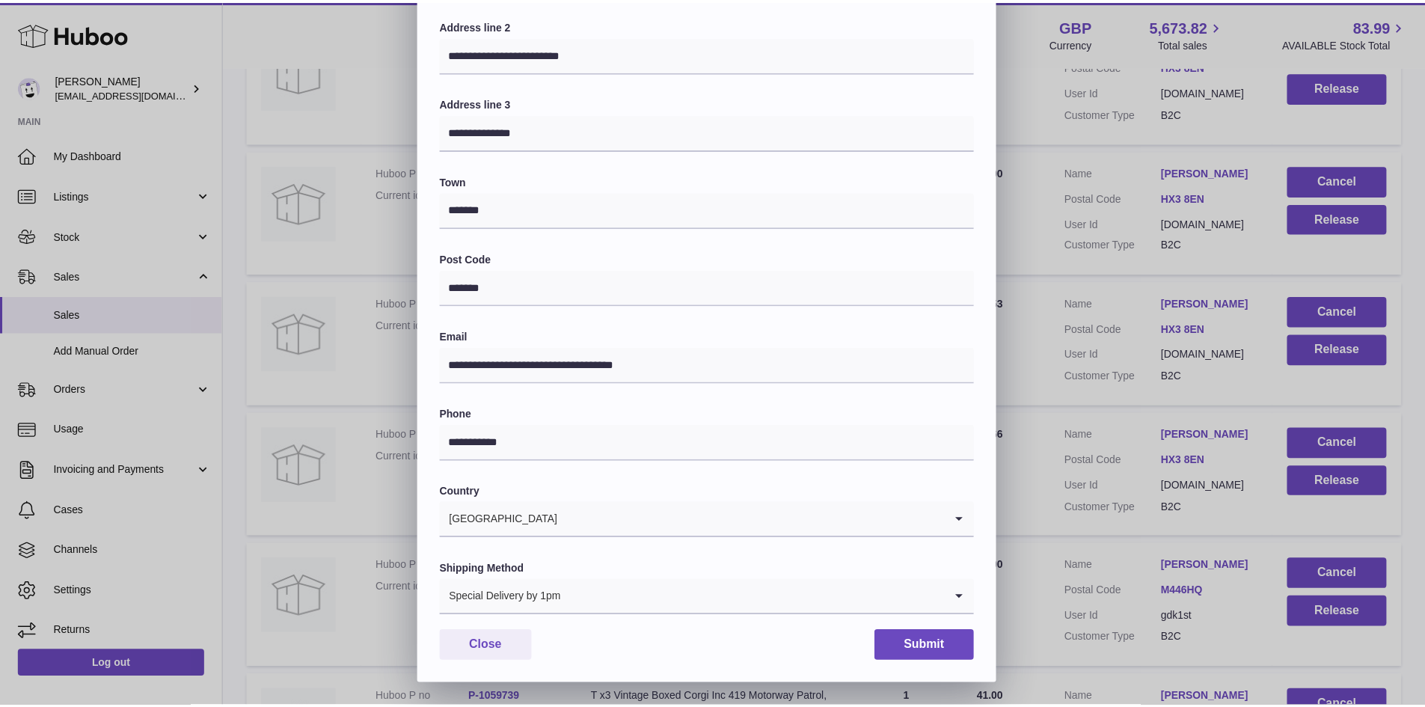
scroll to position [236, 0]
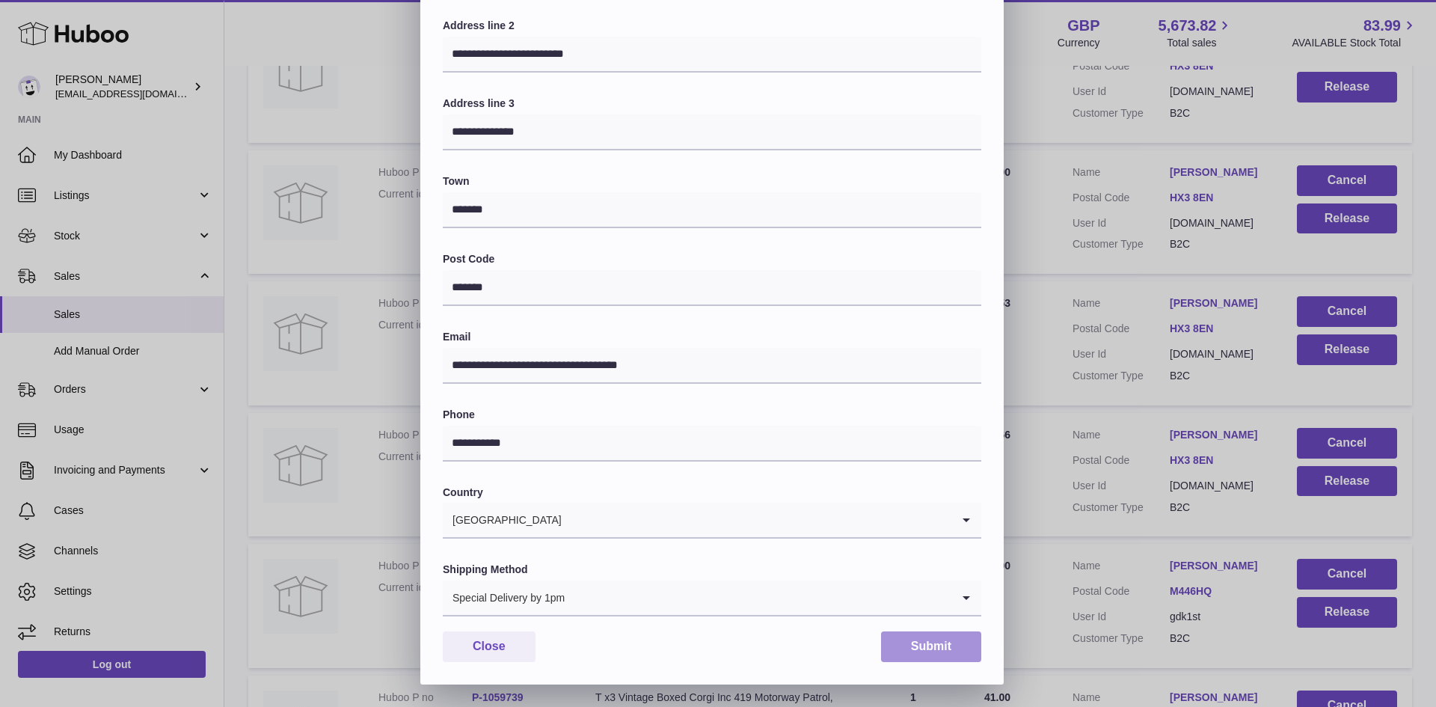
click at [907, 640] on button "Submit" at bounding box center [931, 646] width 100 height 31
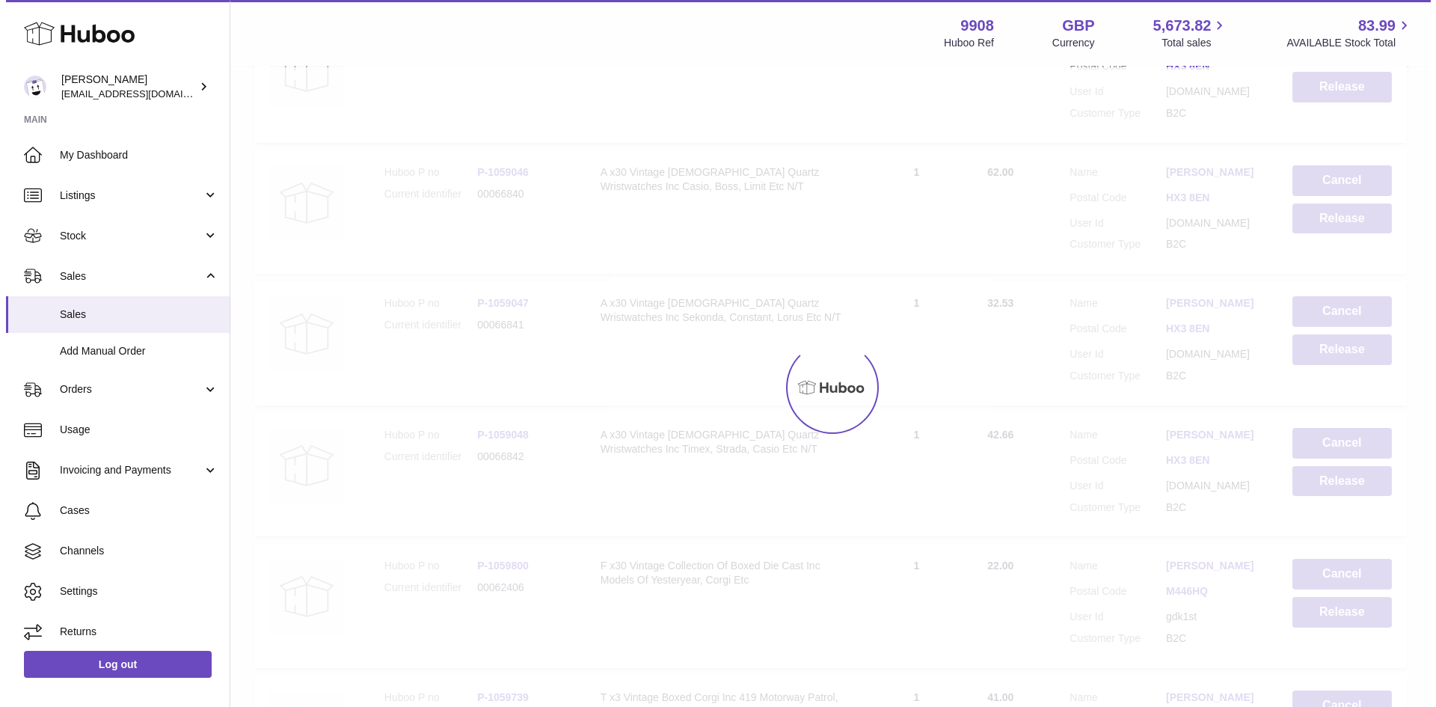
scroll to position [0, 0]
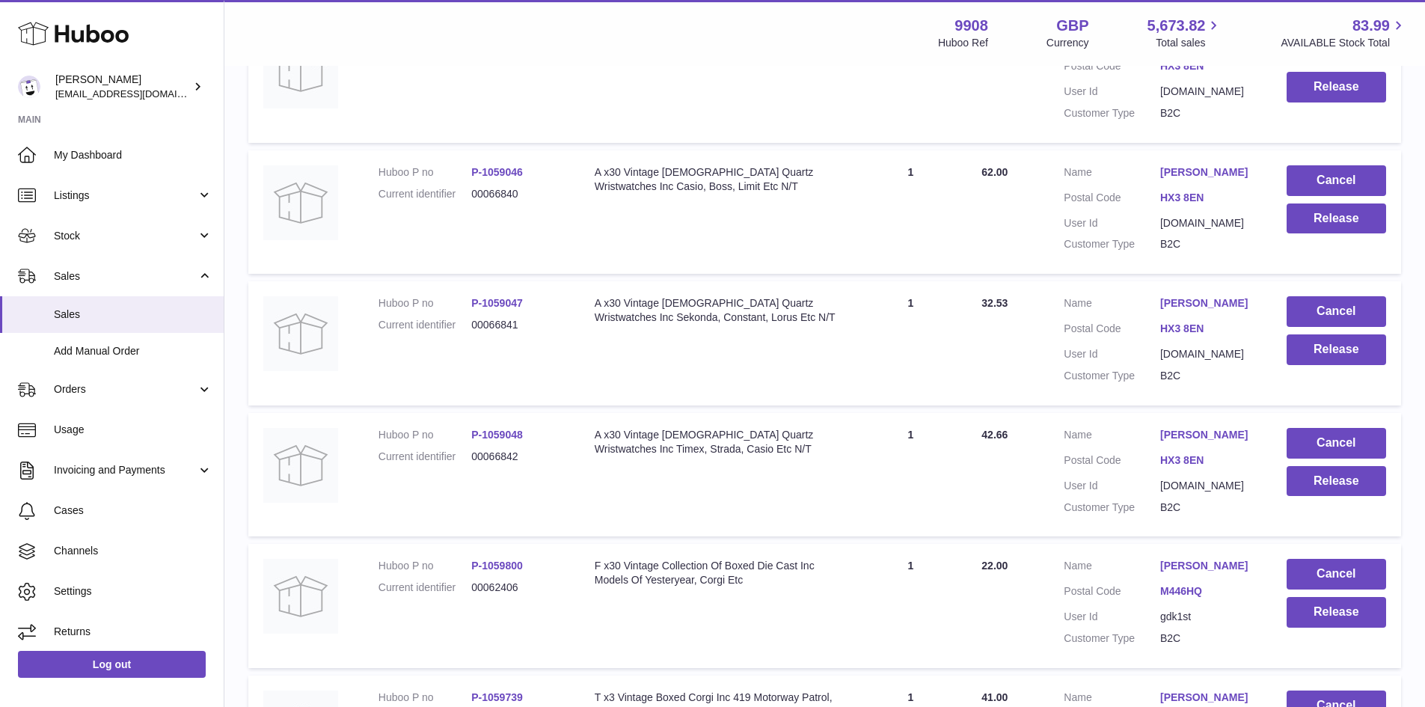
click at [1201, 310] on link "Richard Longthorpe" at bounding box center [1208, 303] width 96 height 14
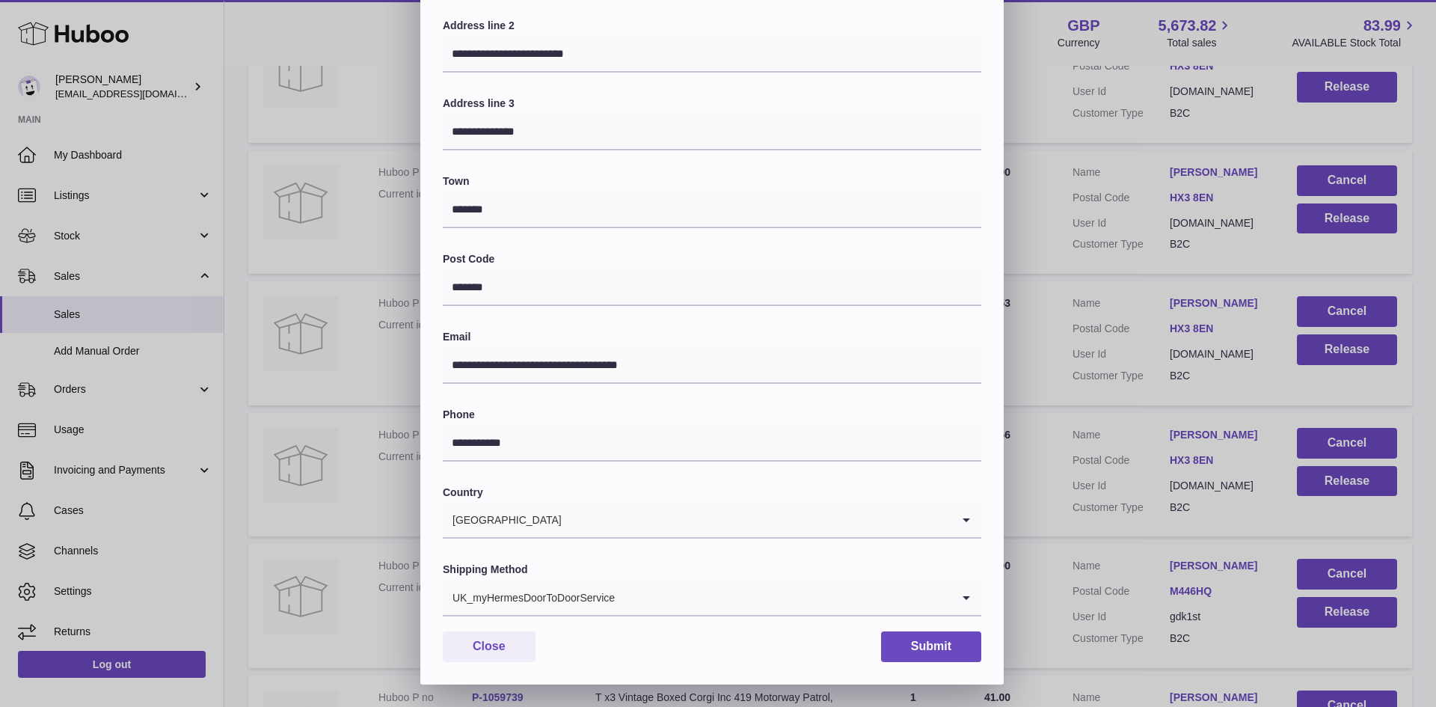
click at [613, 593] on div "UK_myHermesDoorToDoorService" at bounding box center [697, 597] width 509 height 34
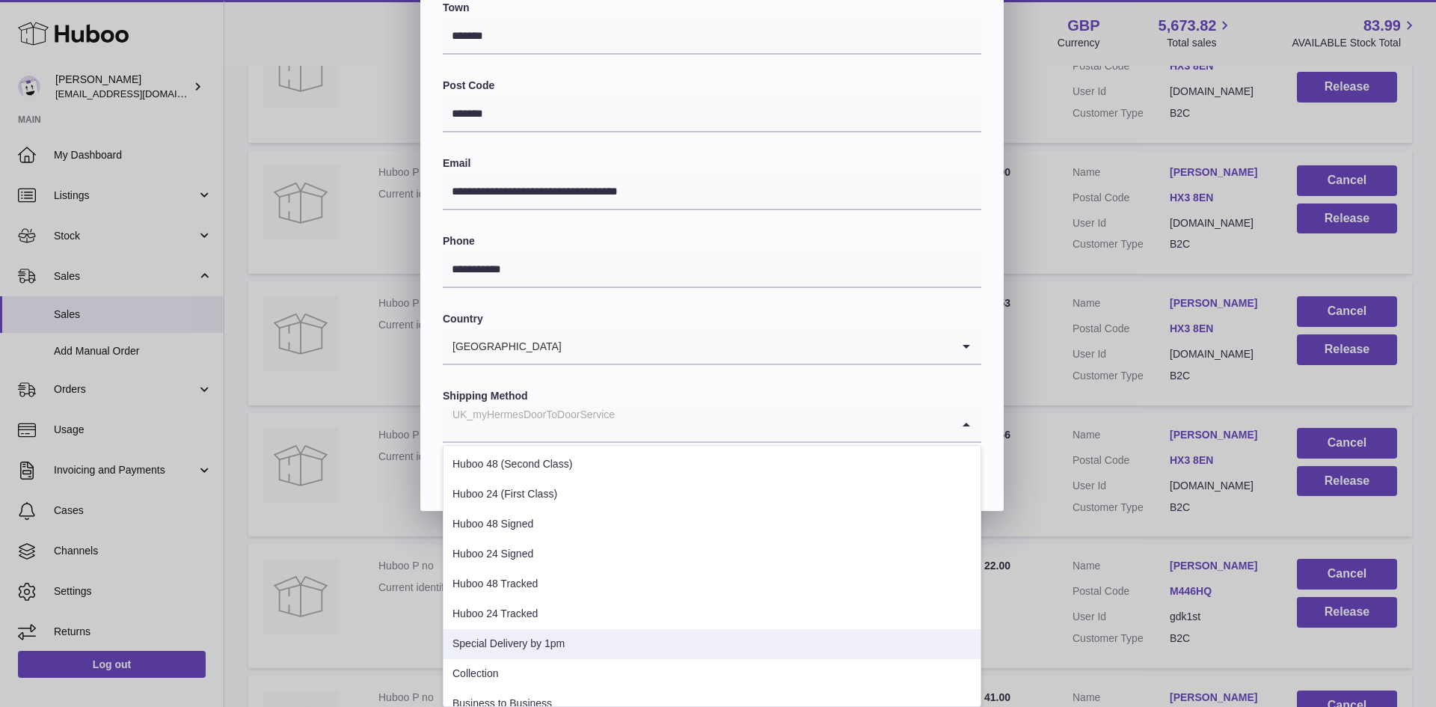
click at [589, 637] on li "Special Delivery by 1pm" at bounding box center [712, 644] width 537 height 30
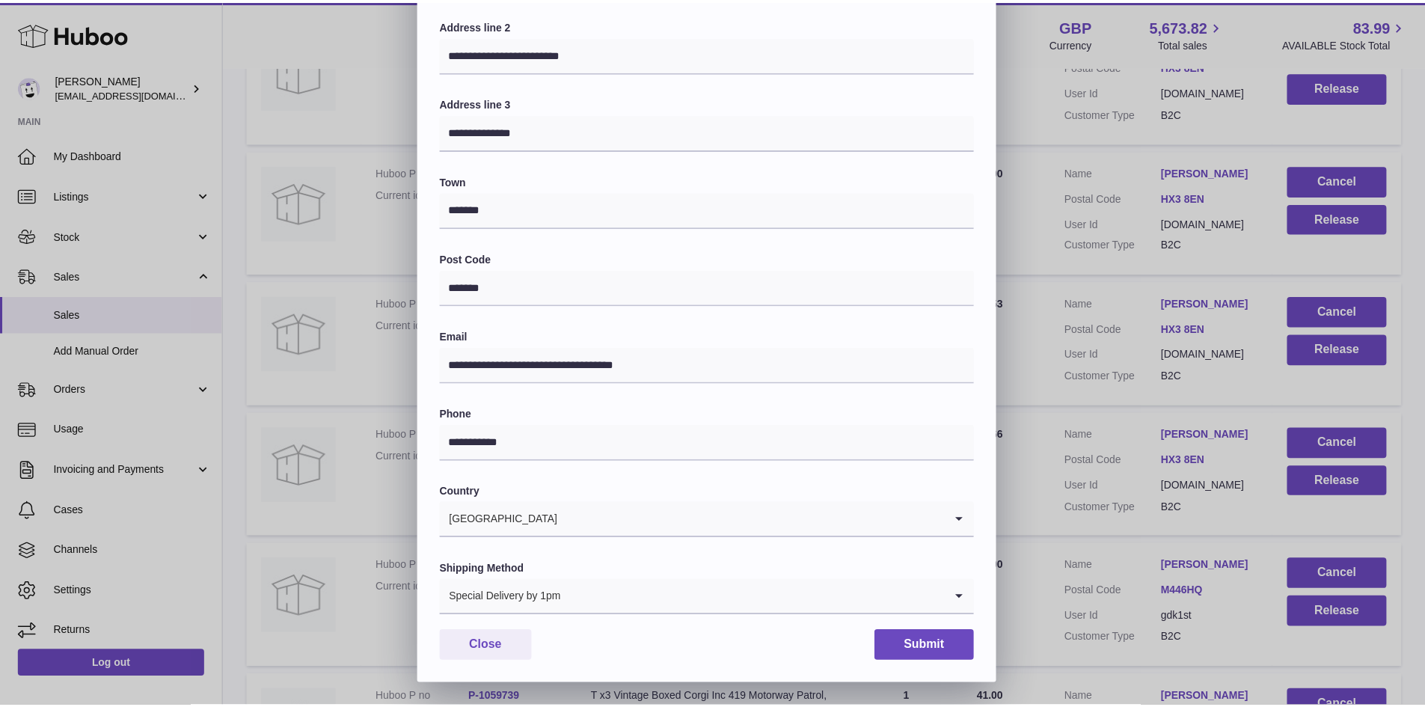
scroll to position [236, 0]
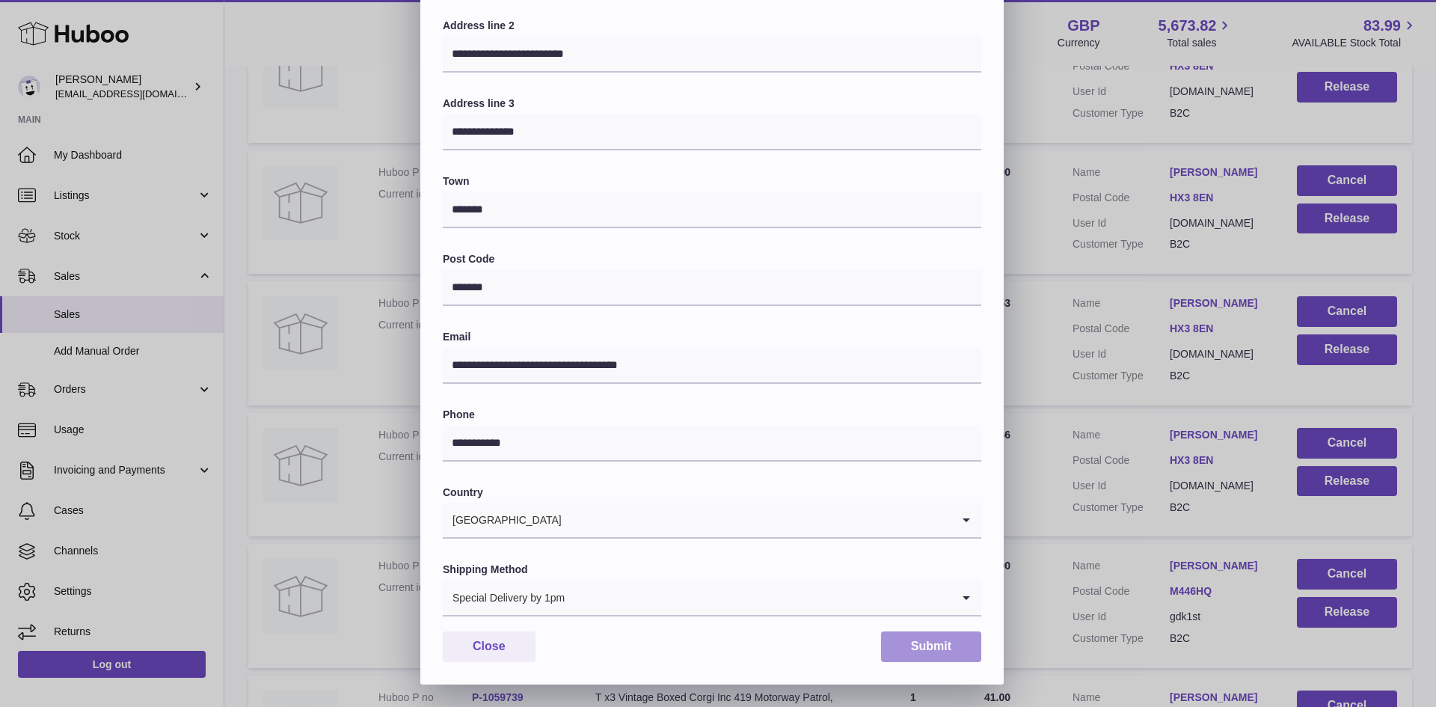
click at [907, 640] on button "Submit" at bounding box center [931, 646] width 100 height 31
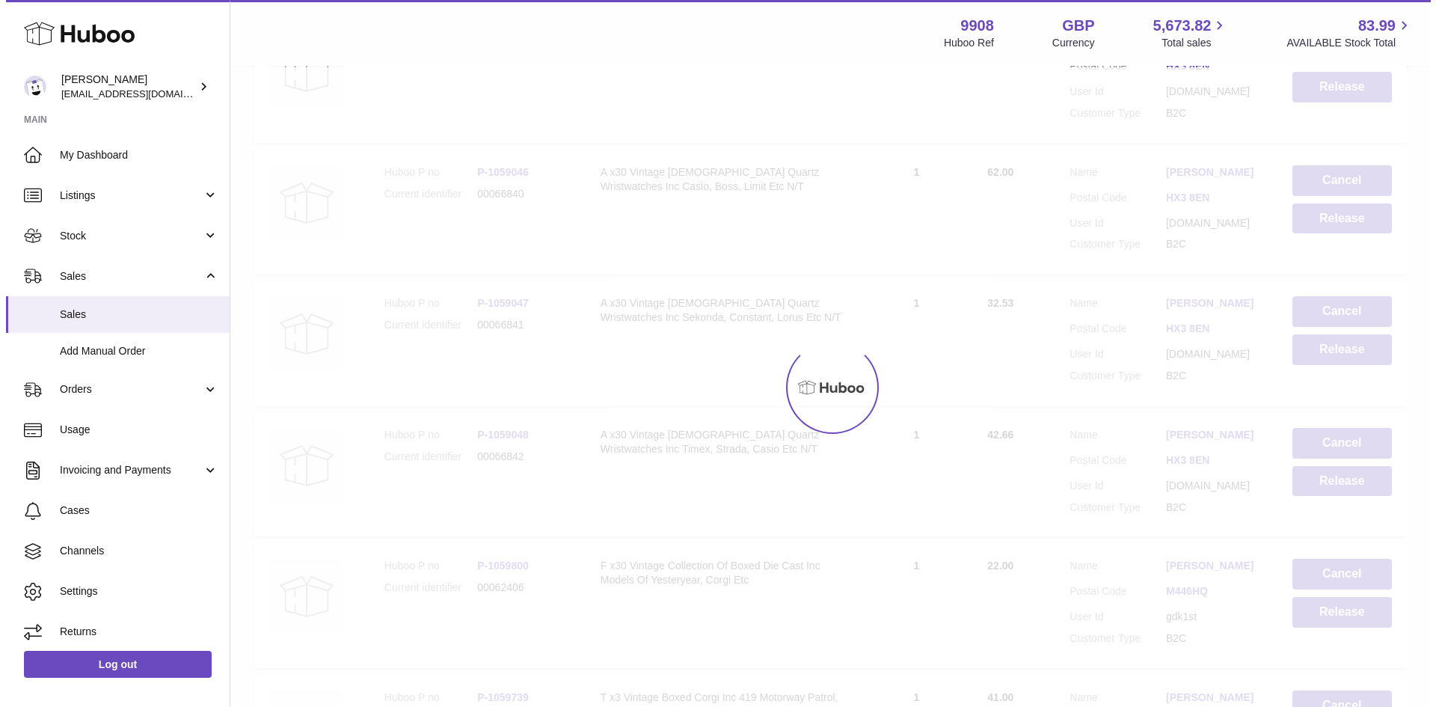
scroll to position [0, 0]
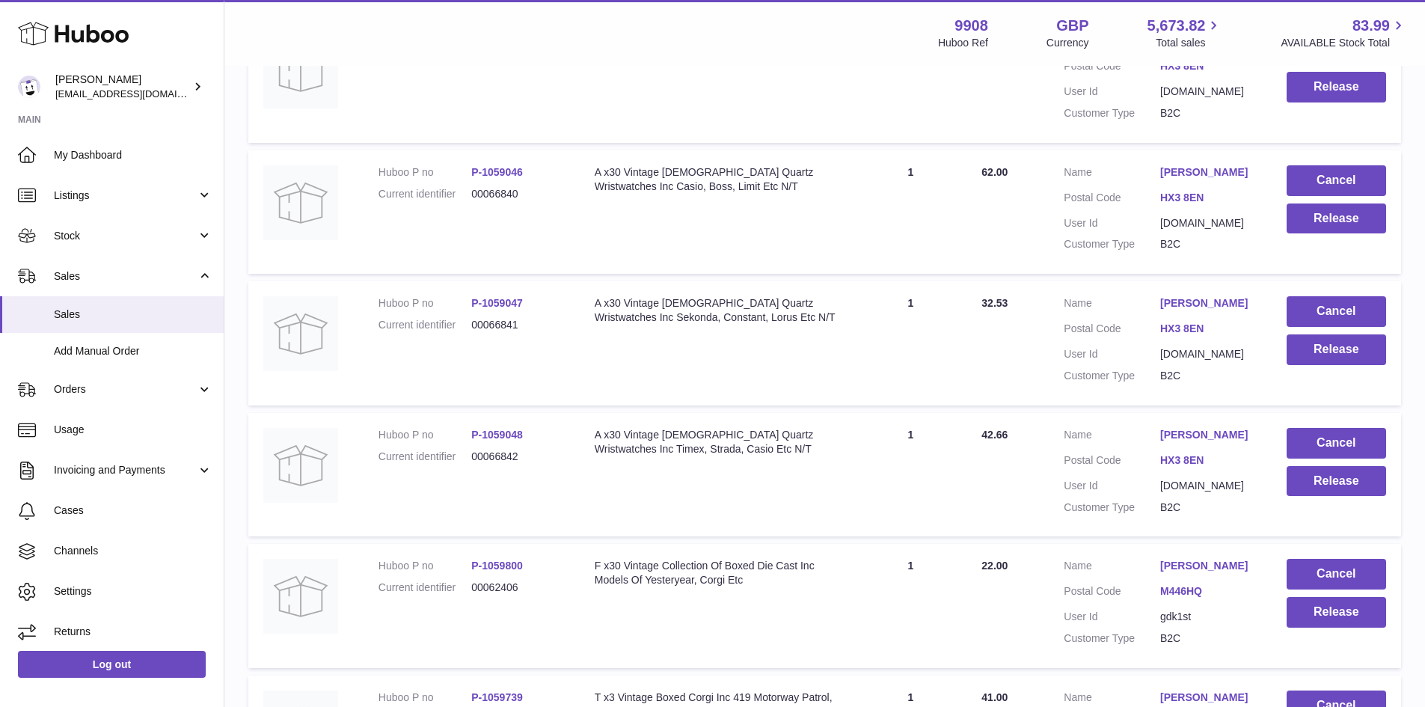
click at [1191, 442] on link "Richard Longthorpe" at bounding box center [1208, 435] width 96 height 14
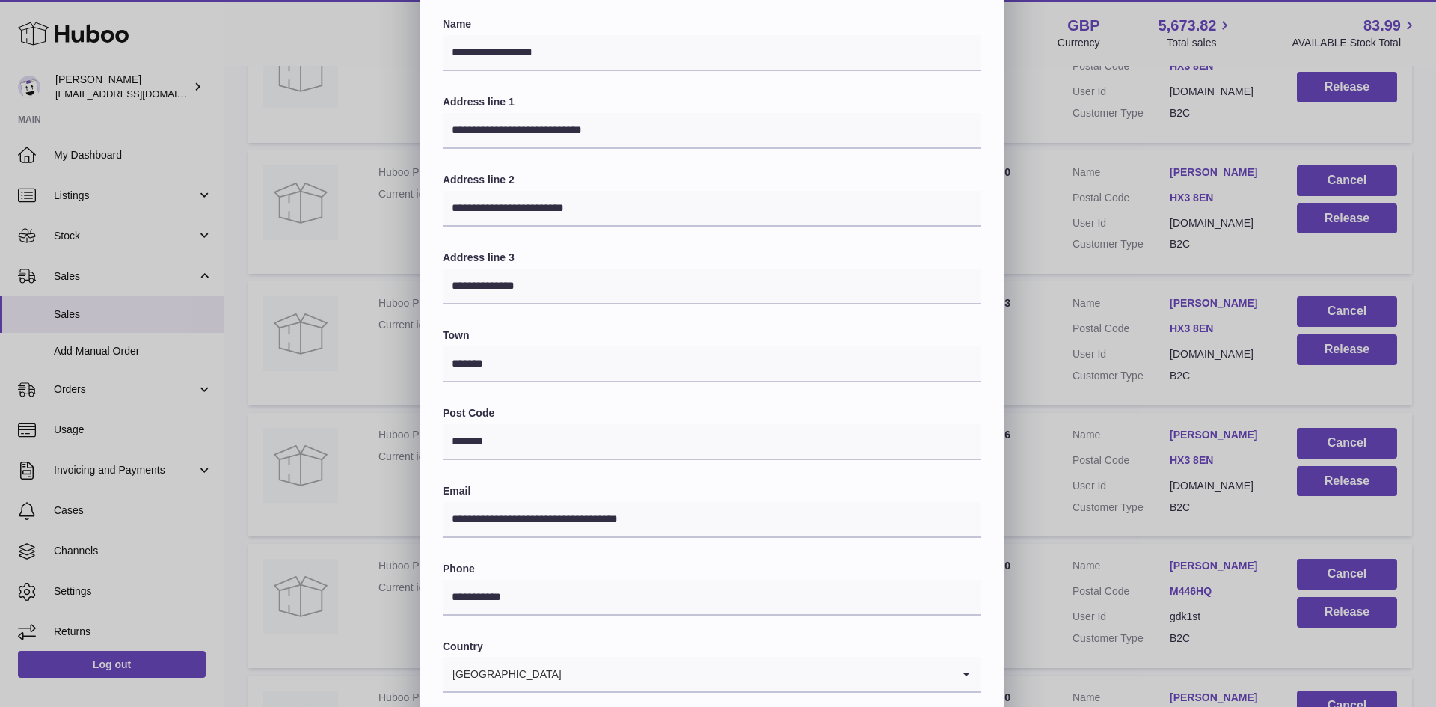
scroll to position [236, 0]
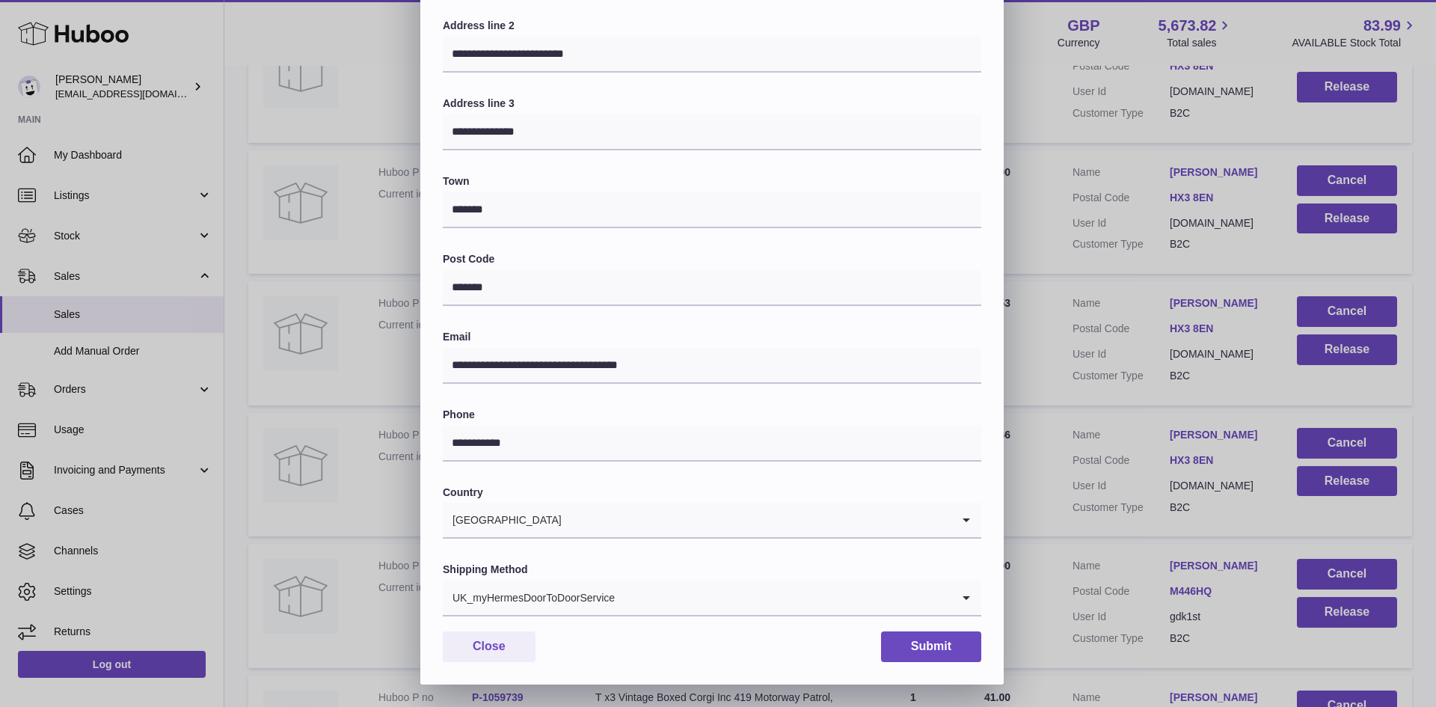
click at [603, 601] on div "UK_myHermesDoorToDoorService" at bounding box center [697, 597] width 509 height 34
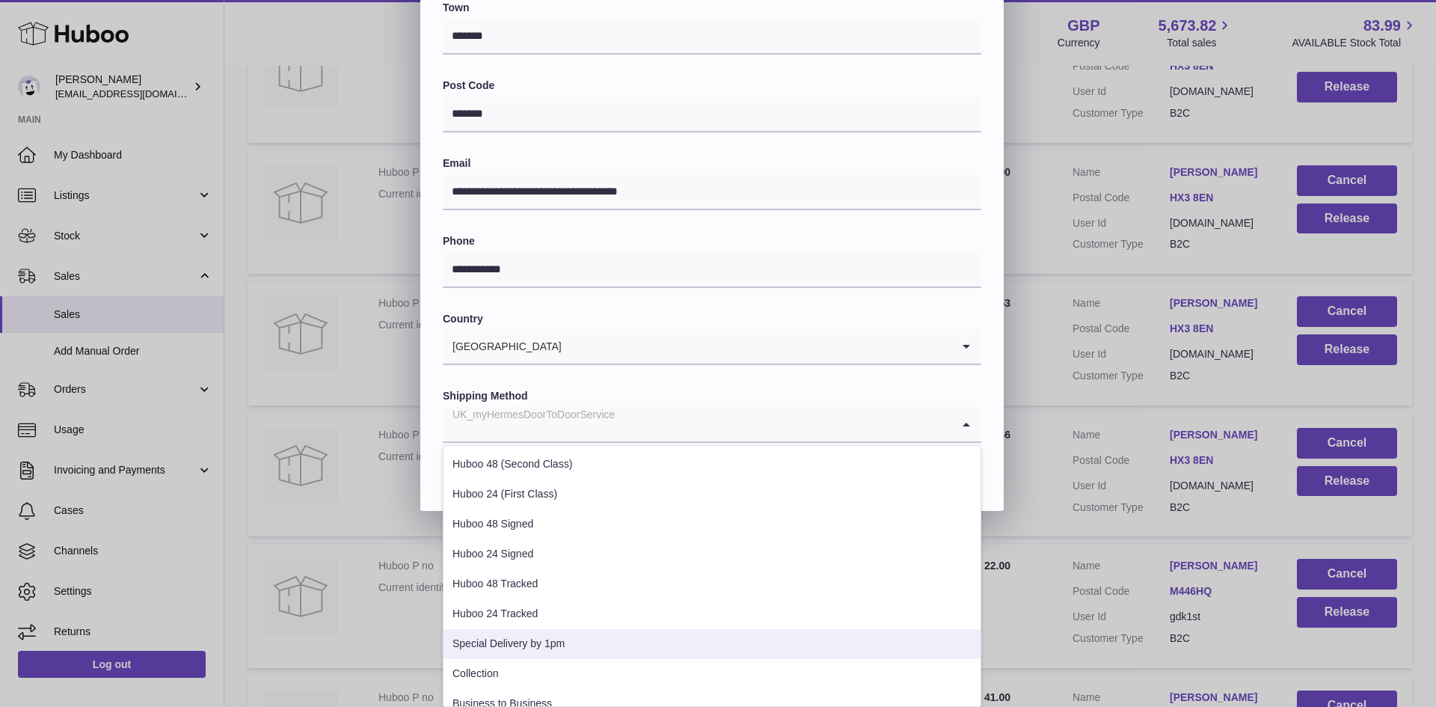
click at [575, 647] on li "Special Delivery by 1pm" at bounding box center [712, 644] width 537 height 30
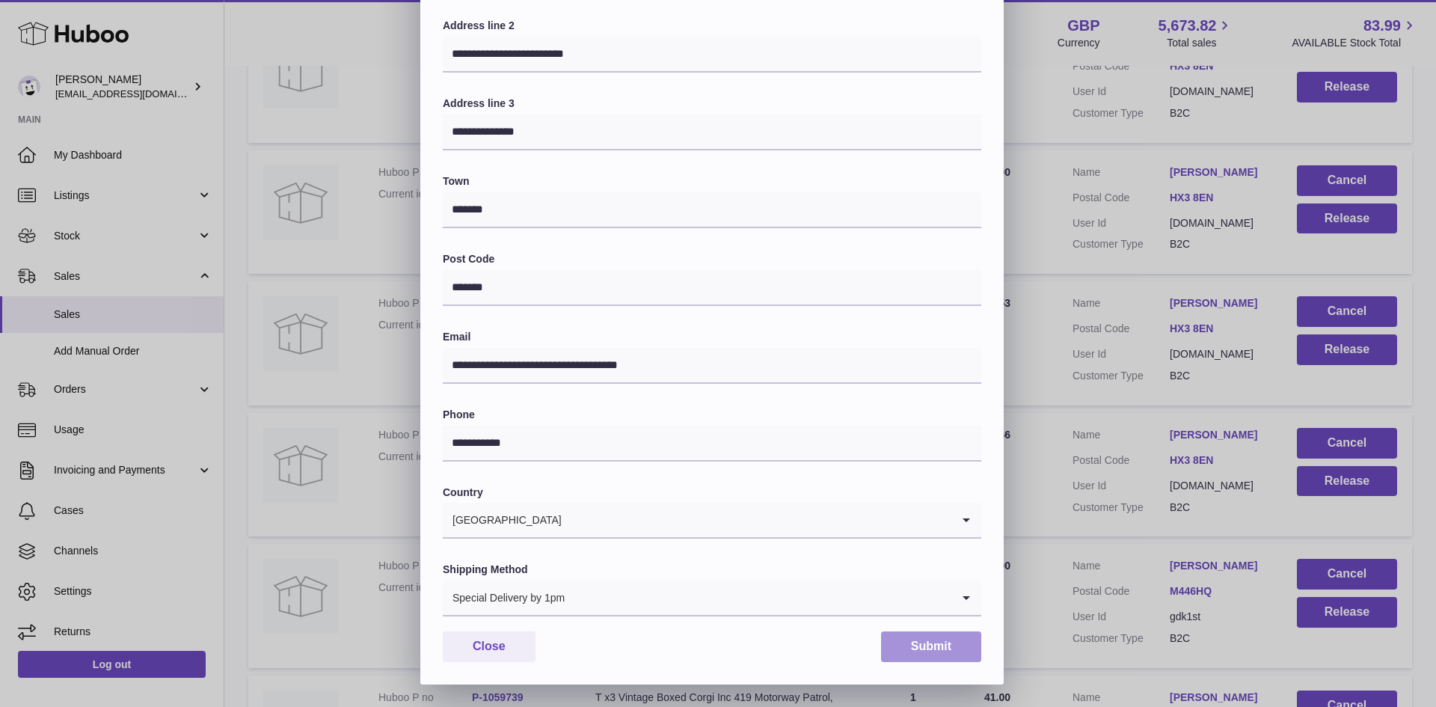
click at [918, 650] on button "Submit" at bounding box center [931, 646] width 100 height 31
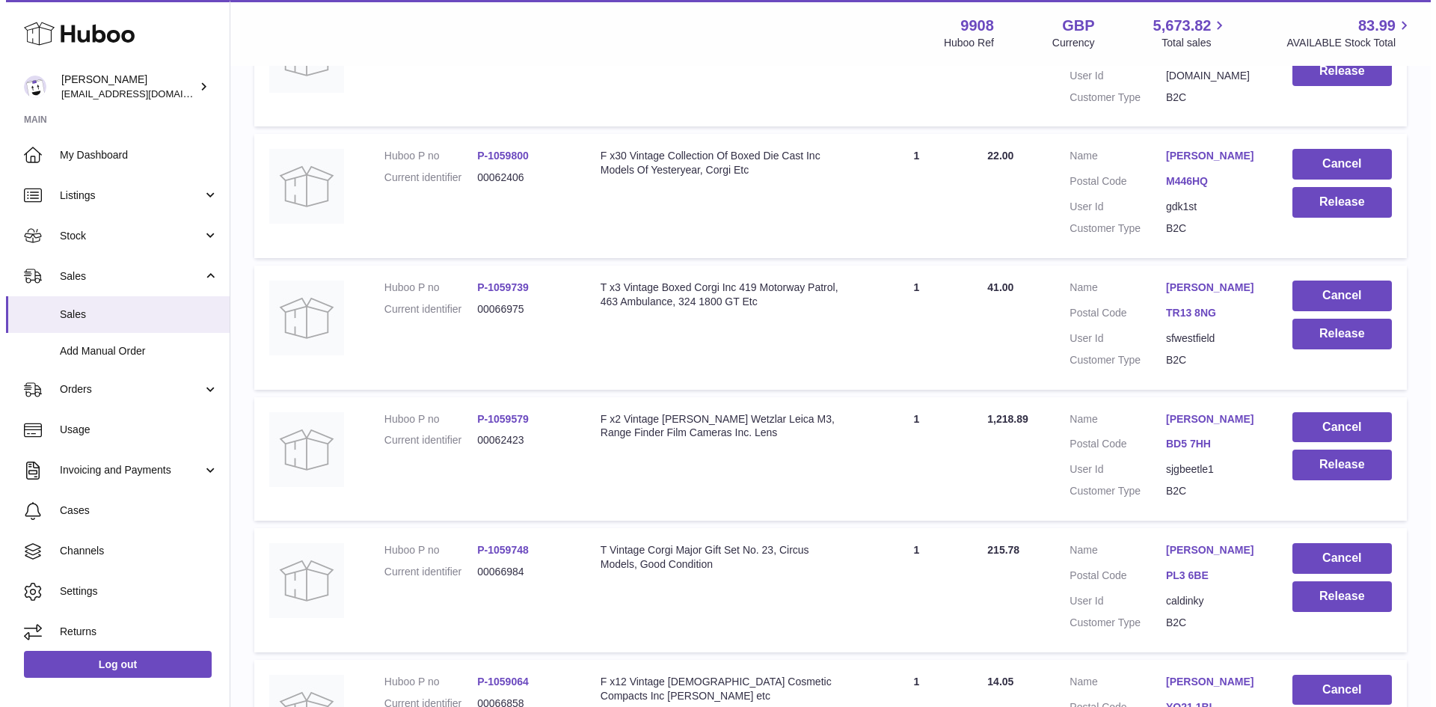
scroll to position [5087, 0]
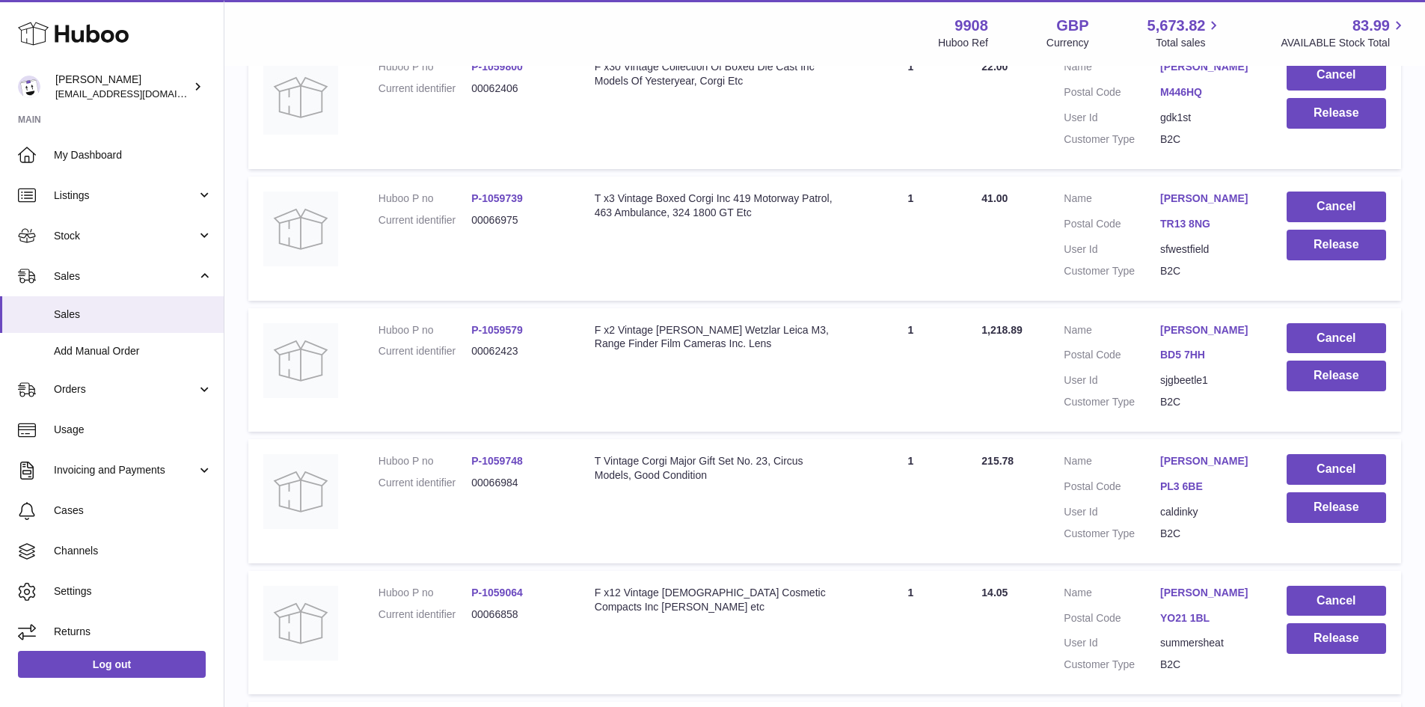
click at [1014, 336] on span "1,218.89" at bounding box center [1001, 330] width 41 height 12
click at [1193, 337] on link "Simon Bailey" at bounding box center [1208, 330] width 96 height 14
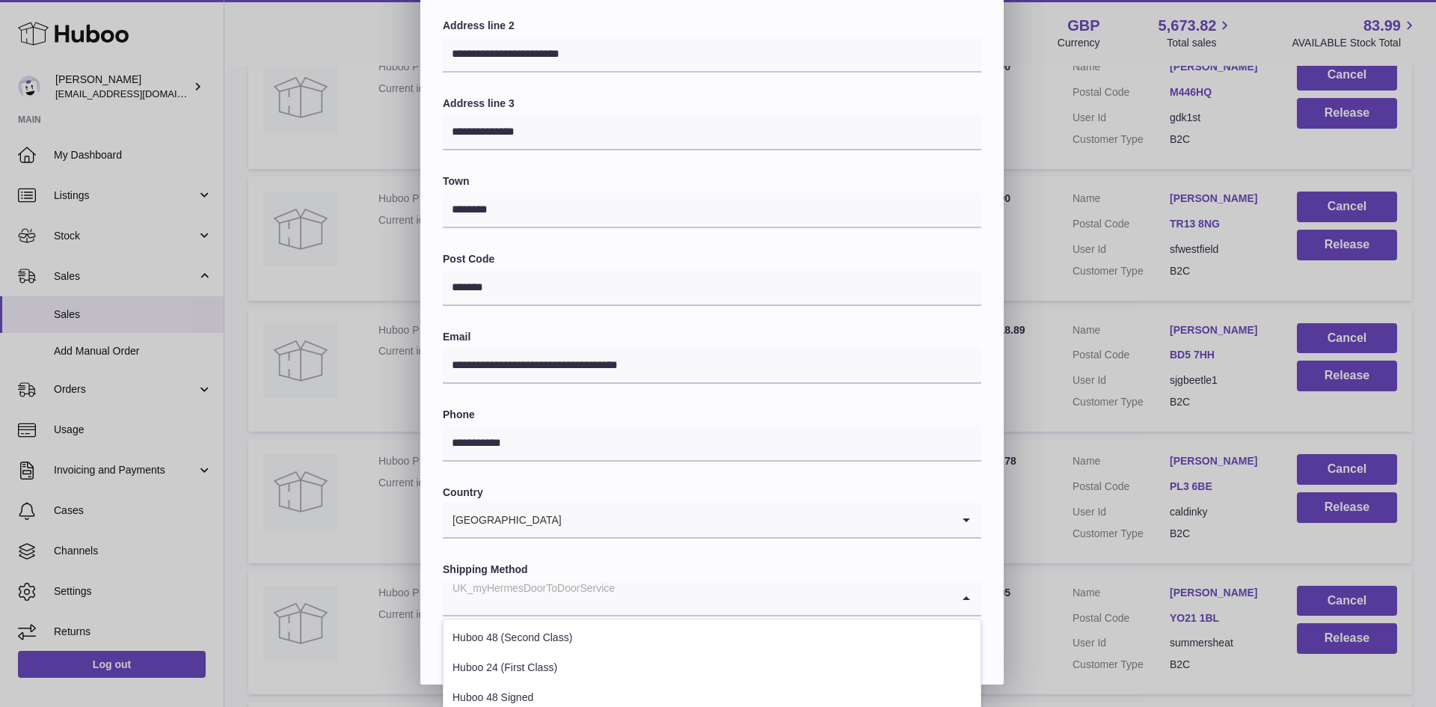
click at [585, 595] on div "UK_myHermesDoorToDoorService" at bounding box center [697, 597] width 509 height 34
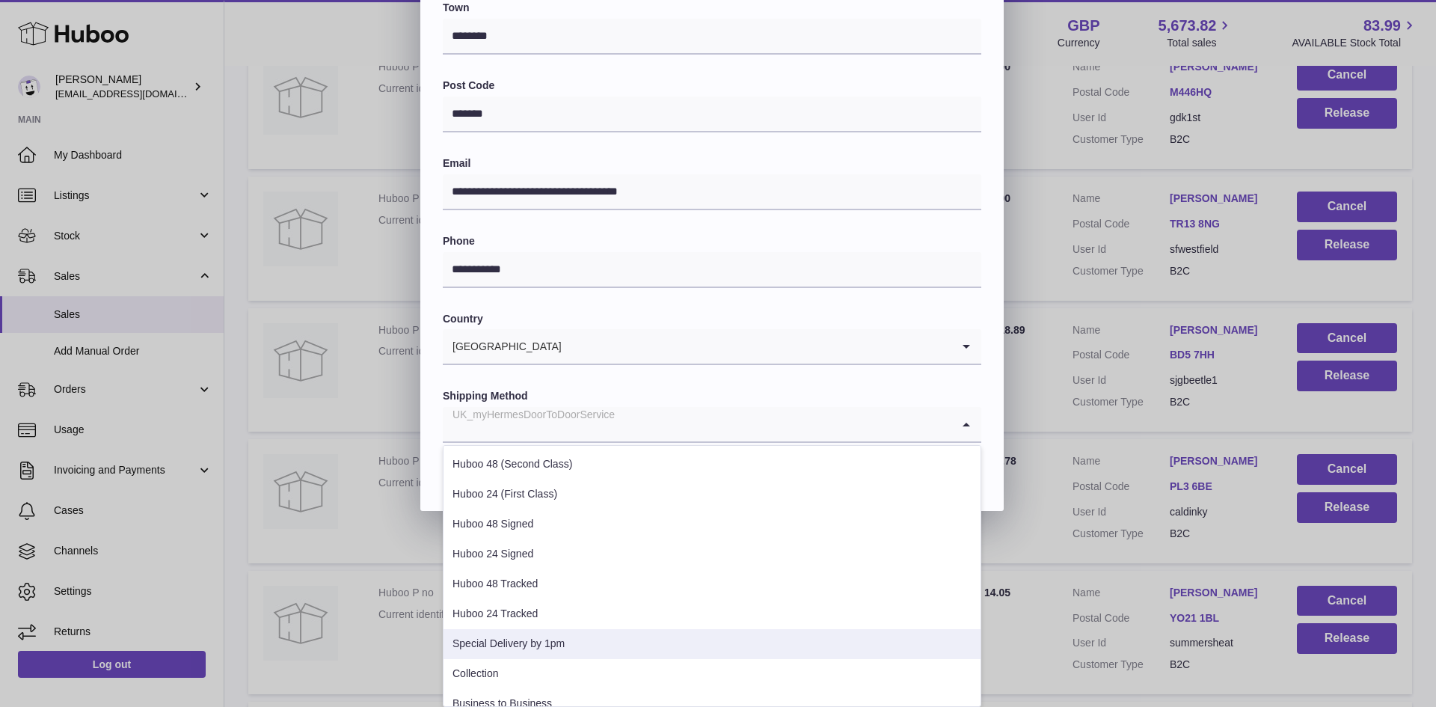
click at [564, 639] on li "Special Delivery by 1pm" at bounding box center [712, 644] width 537 height 30
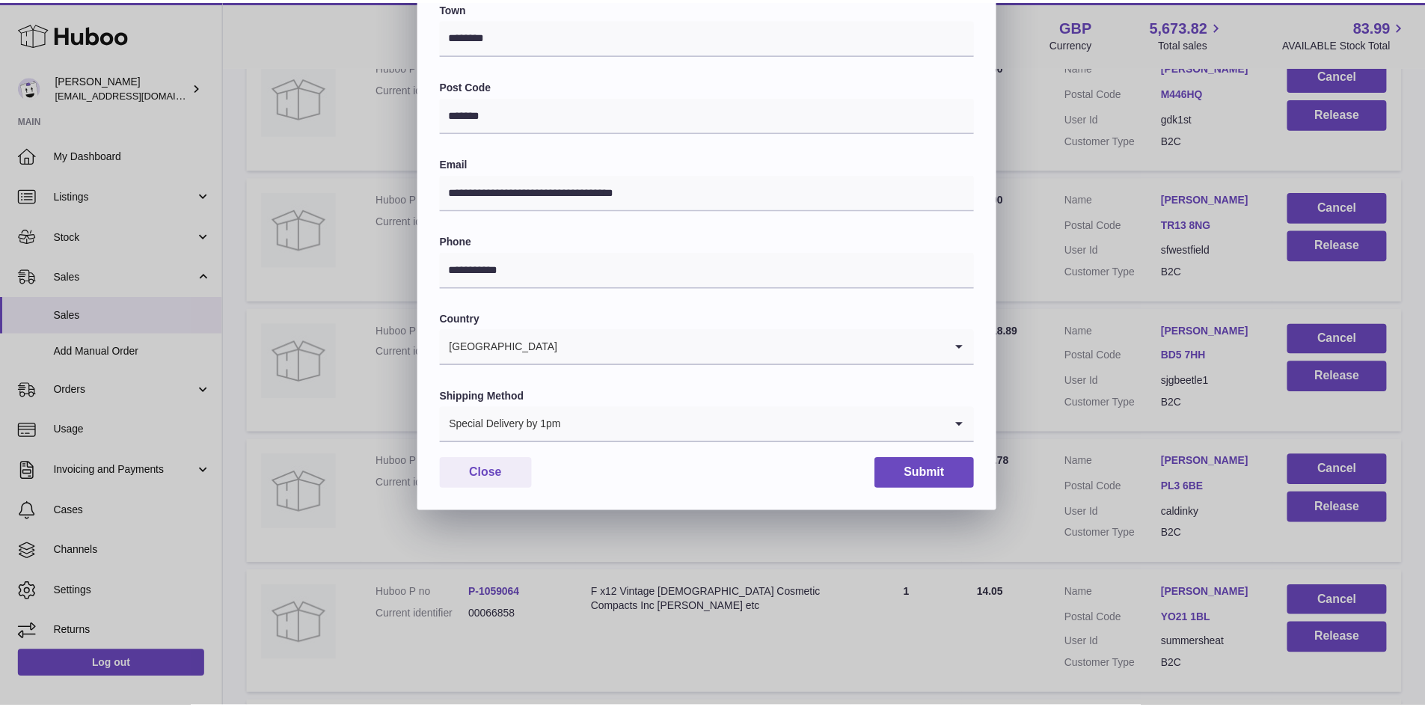
scroll to position [236, 0]
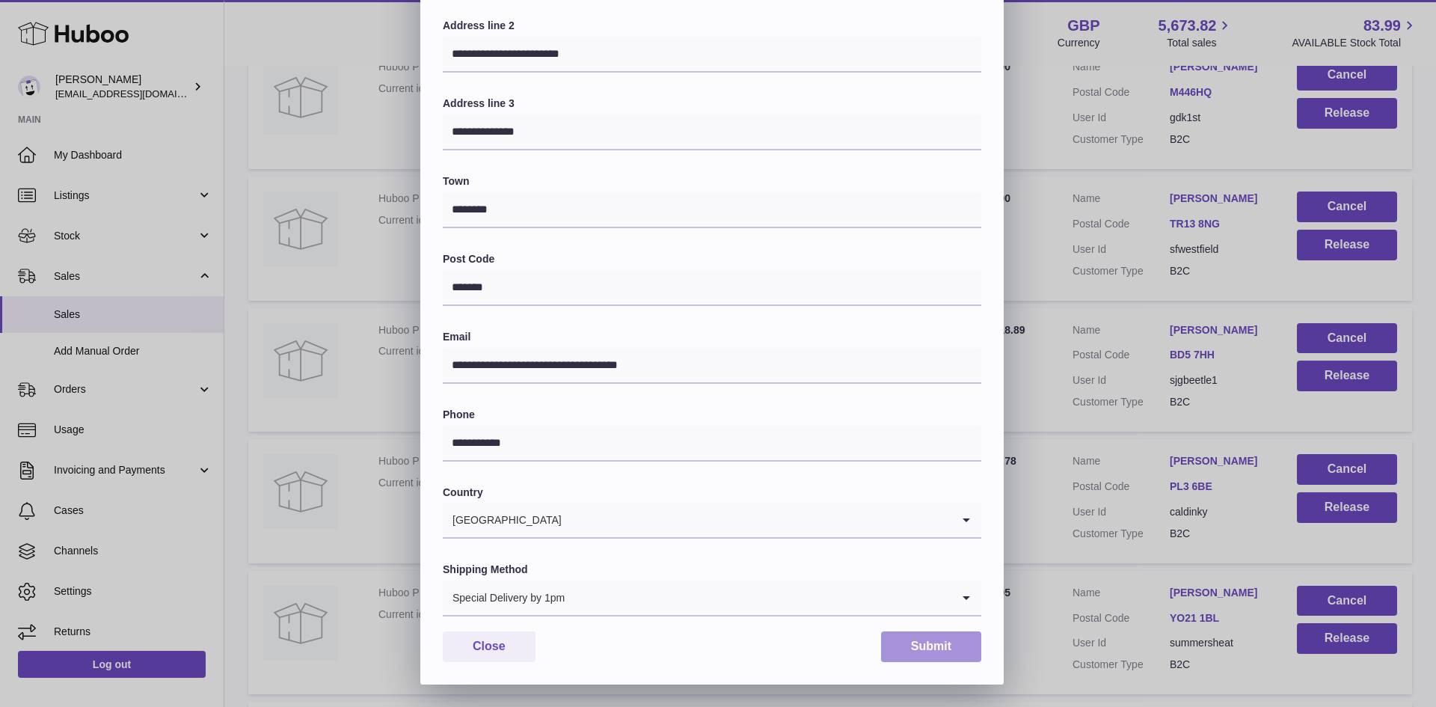
click at [910, 634] on button "Submit" at bounding box center [931, 646] width 100 height 31
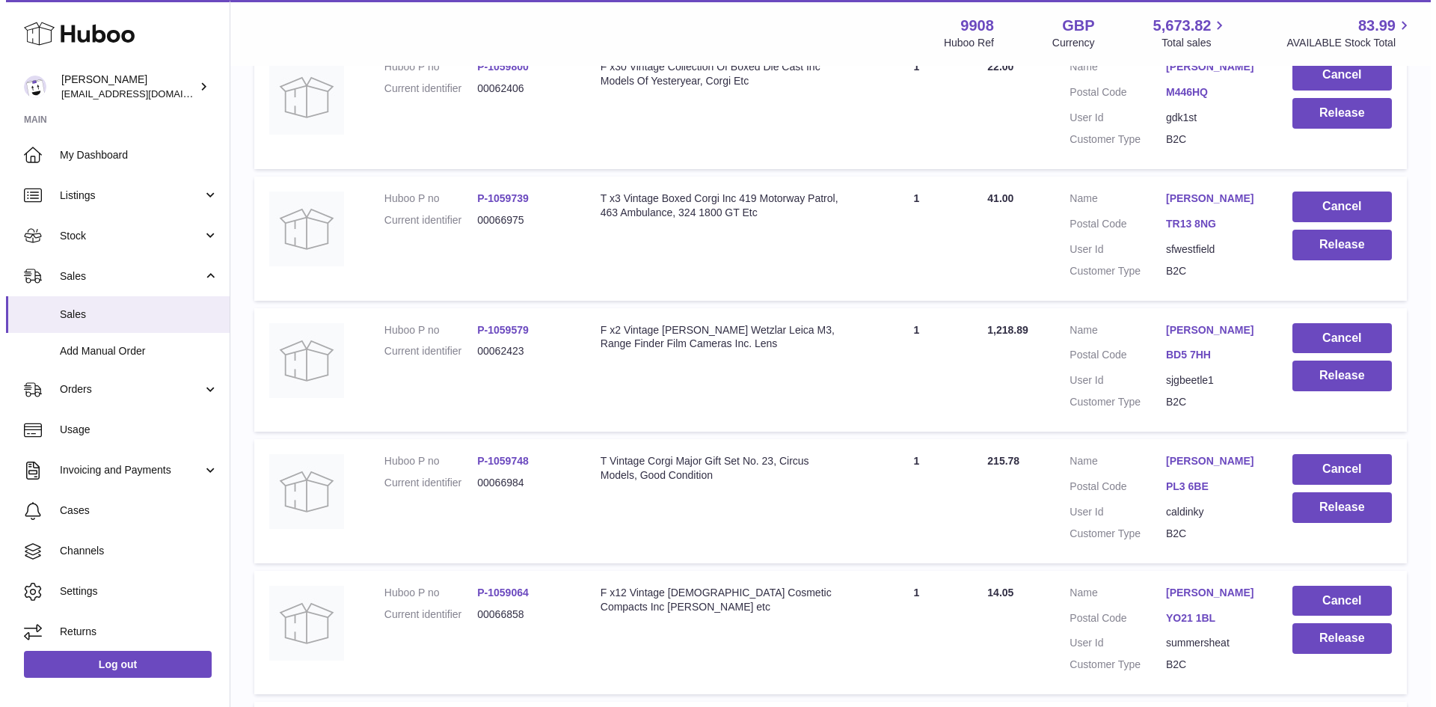
scroll to position [5386, 0]
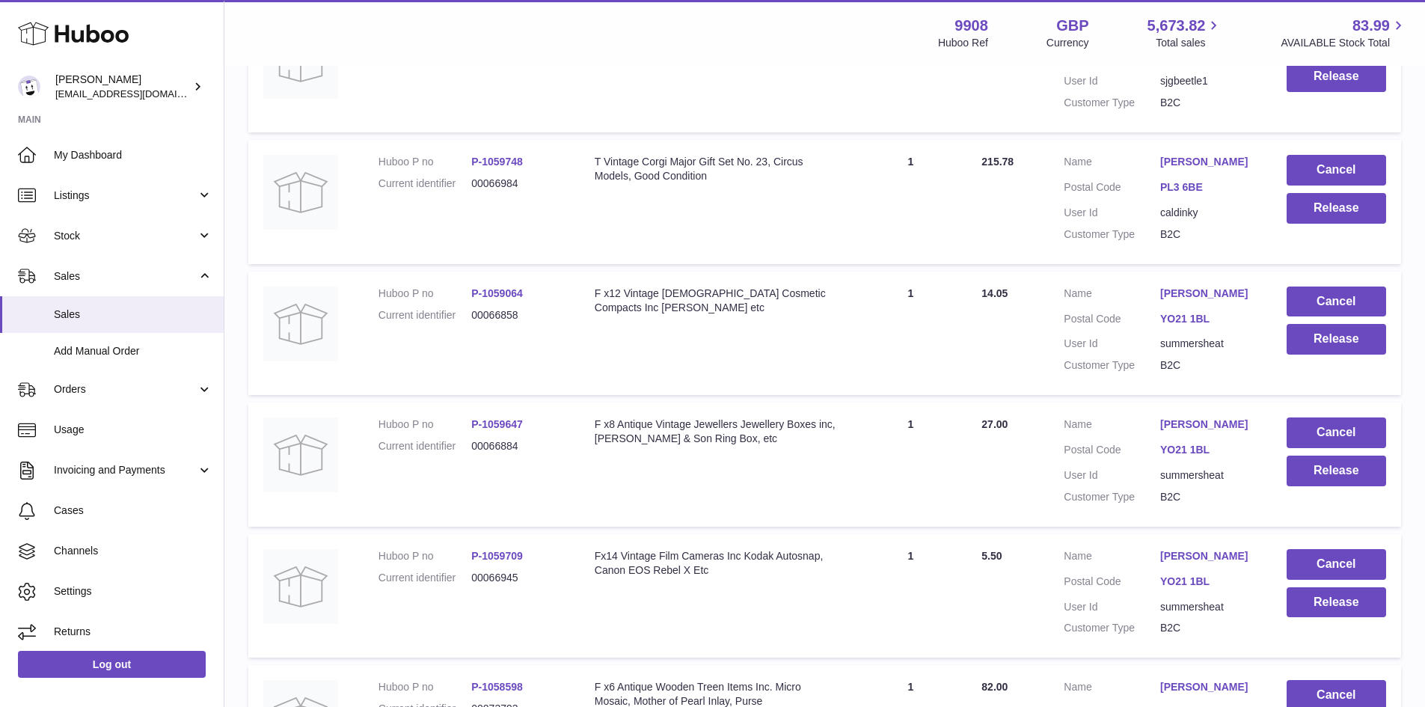
click at [1180, 169] on link "Callum Coley" at bounding box center [1208, 162] width 96 height 14
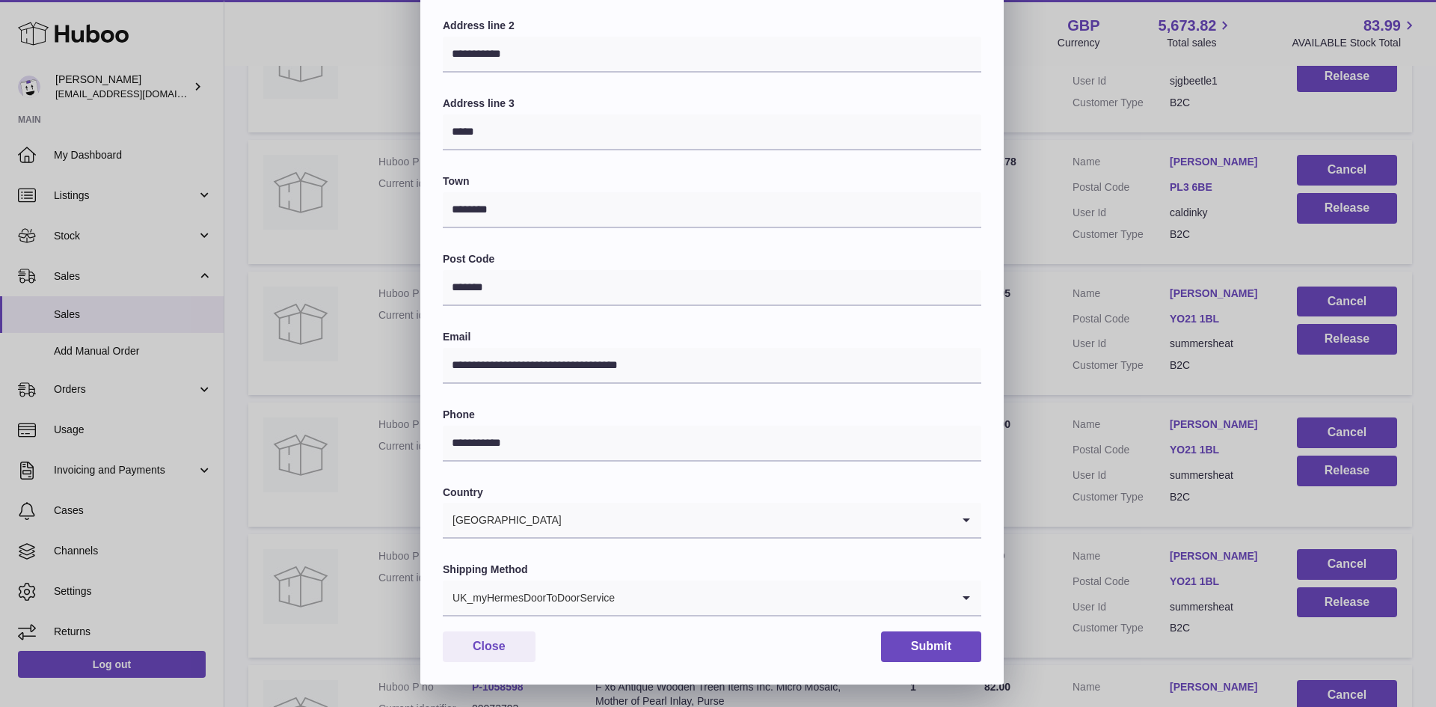
click at [589, 594] on div "UK_myHermesDoorToDoorService" at bounding box center [697, 597] width 509 height 34
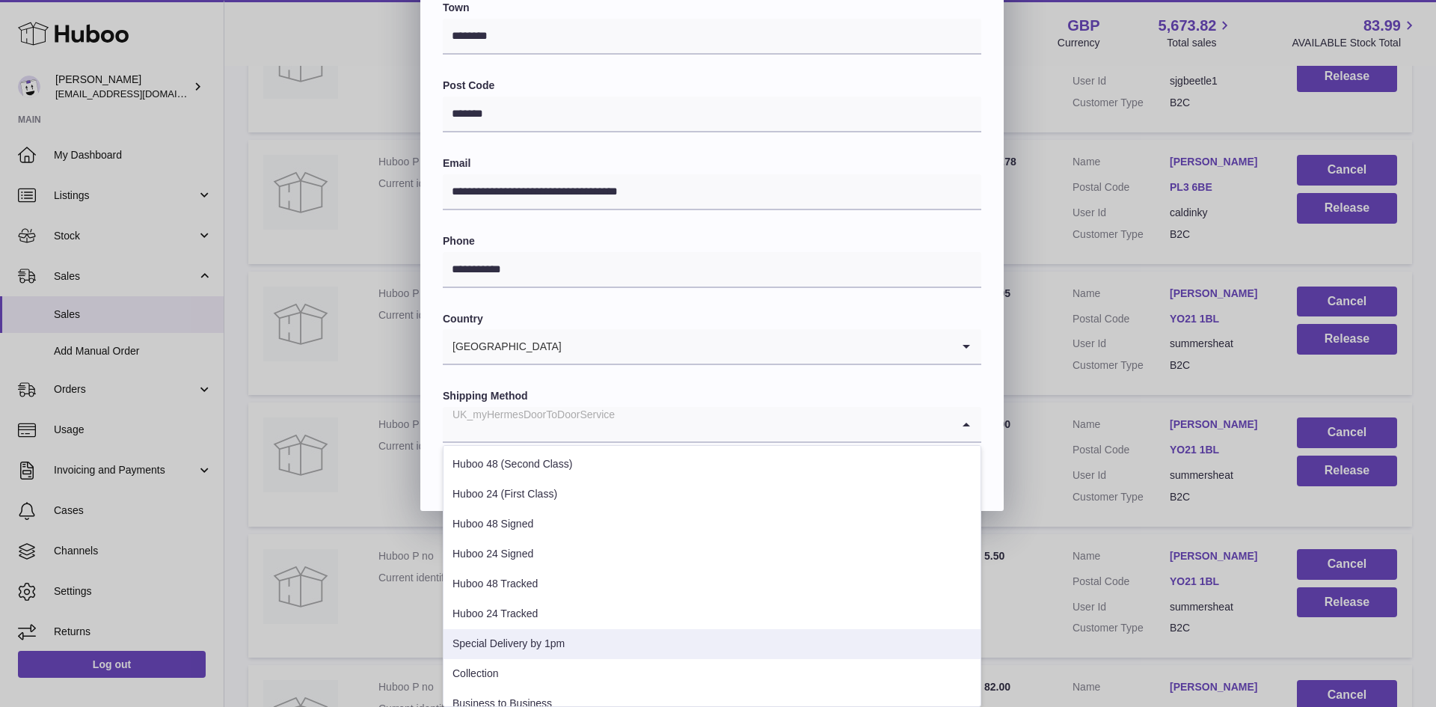
click at [547, 636] on li "Special Delivery by 1pm" at bounding box center [712, 644] width 537 height 30
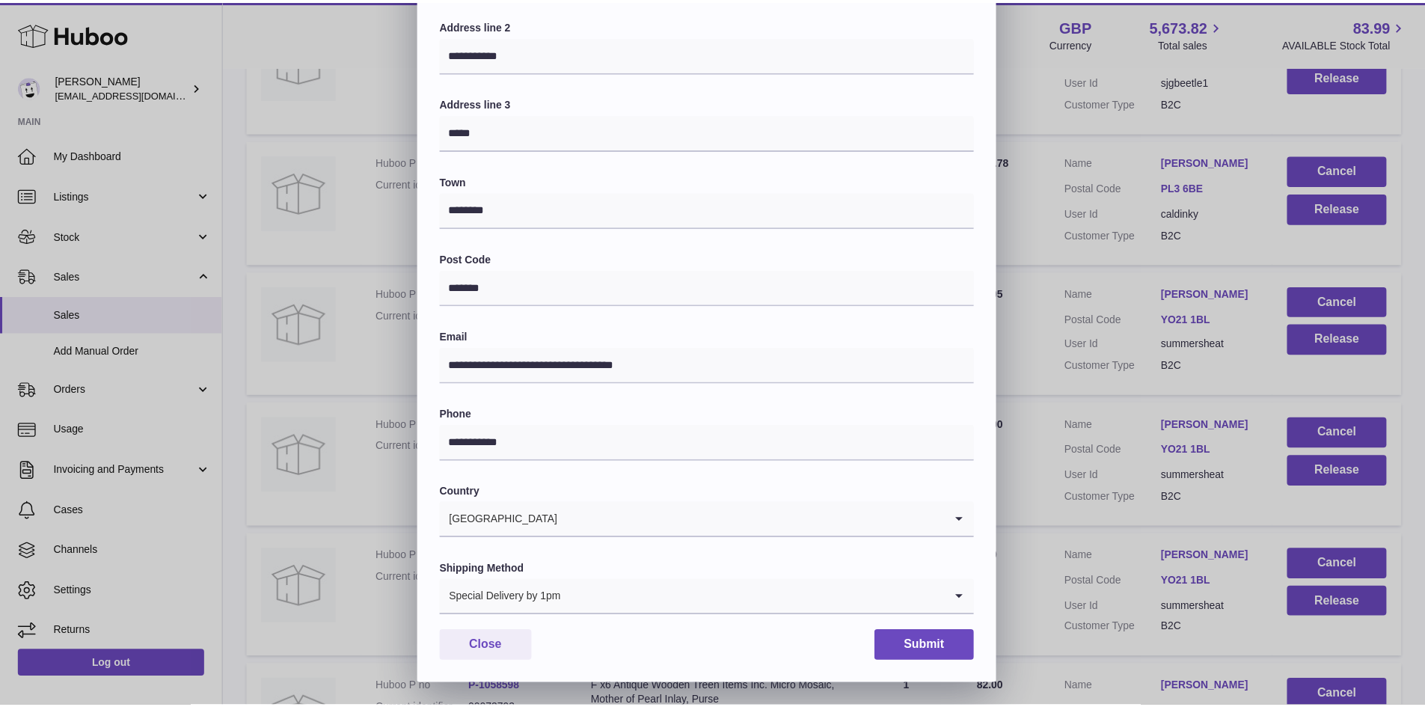
scroll to position [236, 0]
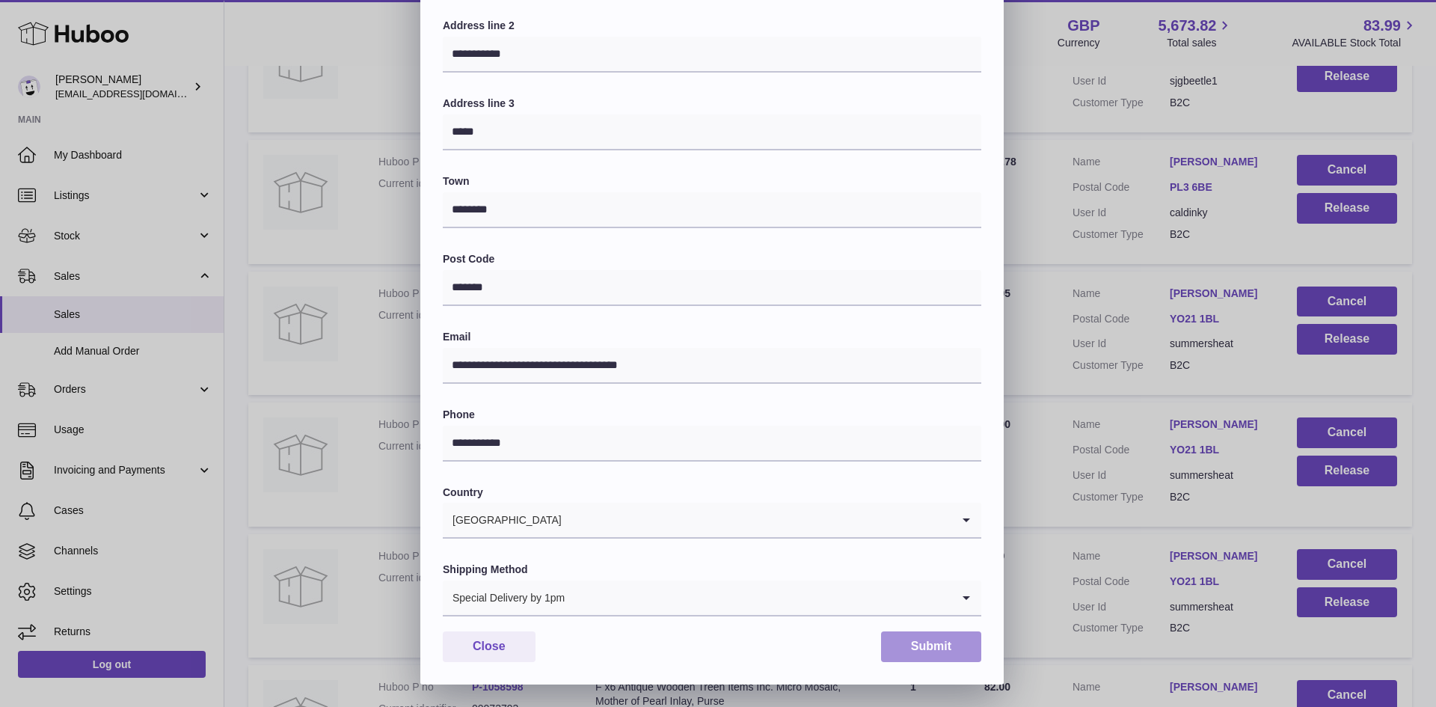
click at [944, 643] on button "Submit" at bounding box center [931, 646] width 100 height 31
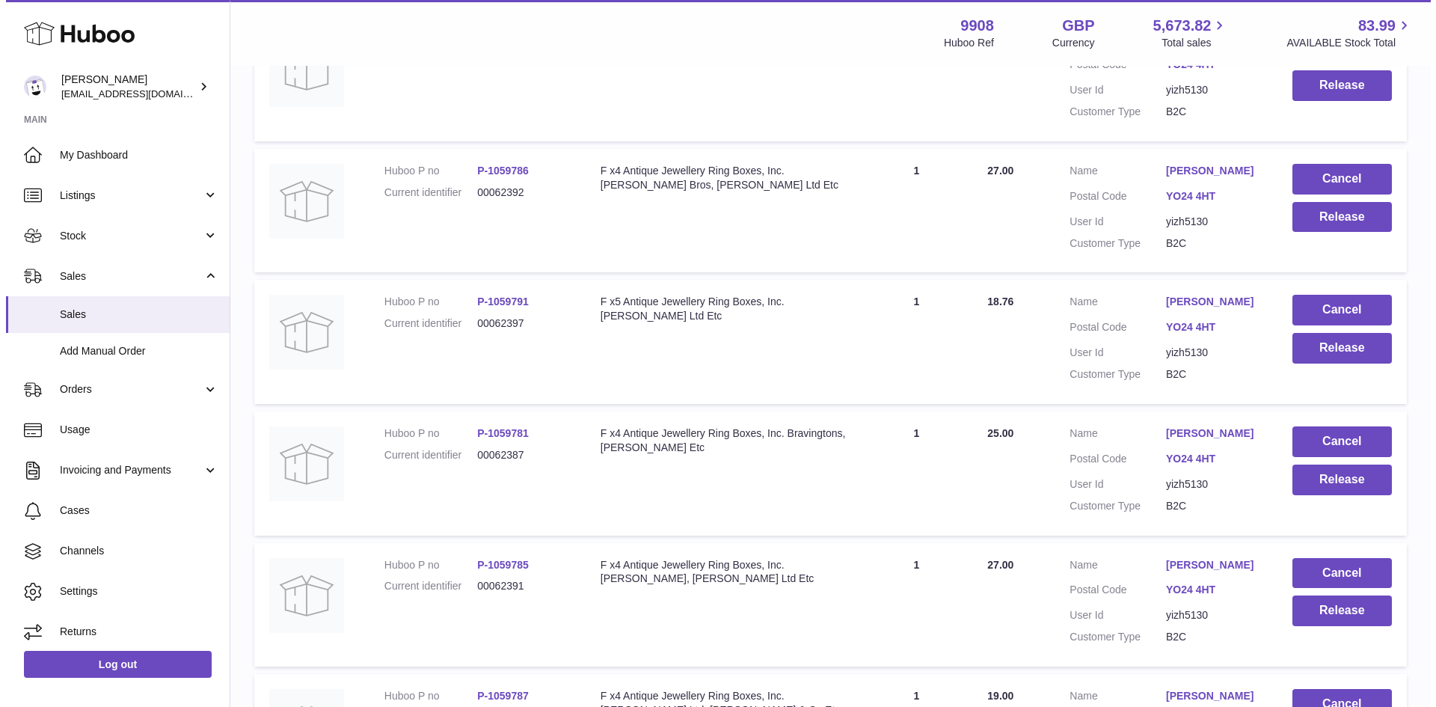
scroll to position [8677, 0]
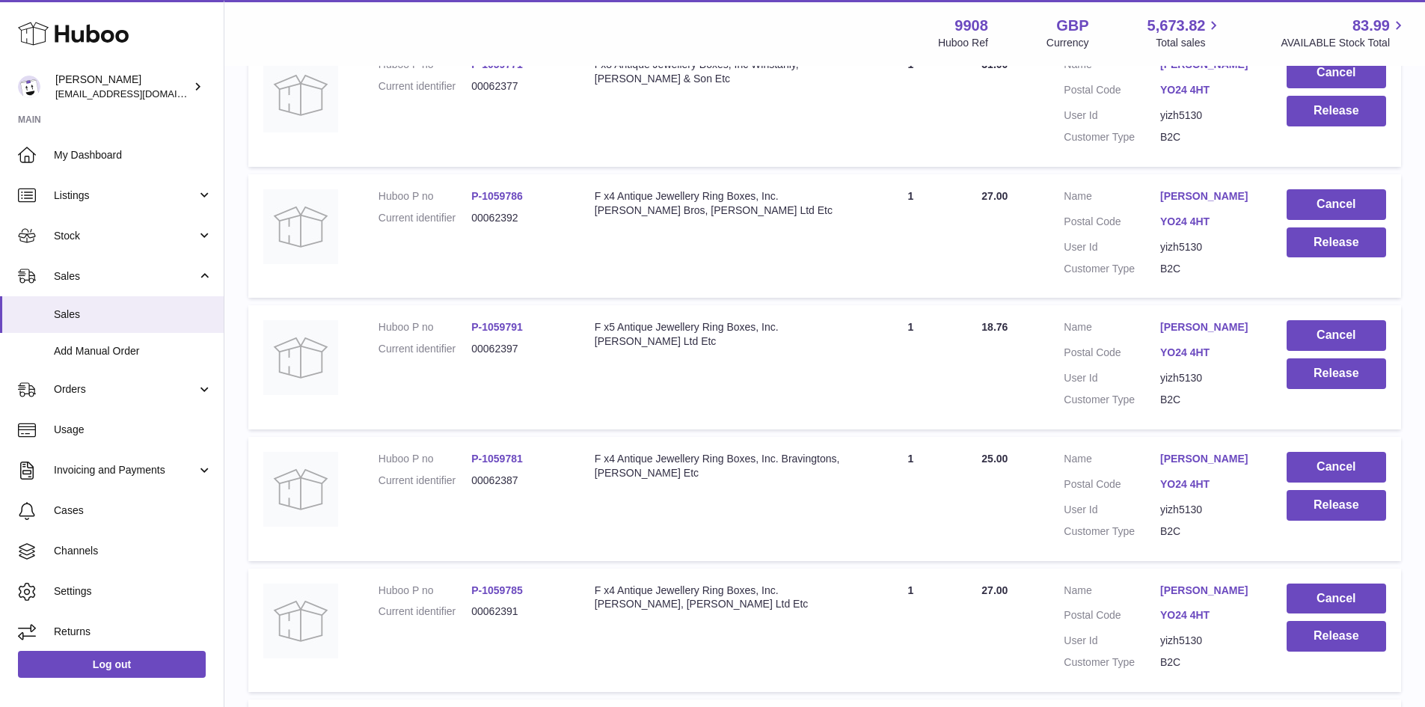
click at [1194, 72] on link "Quinne Hopper" at bounding box center [1208, 65] width 96 height 14
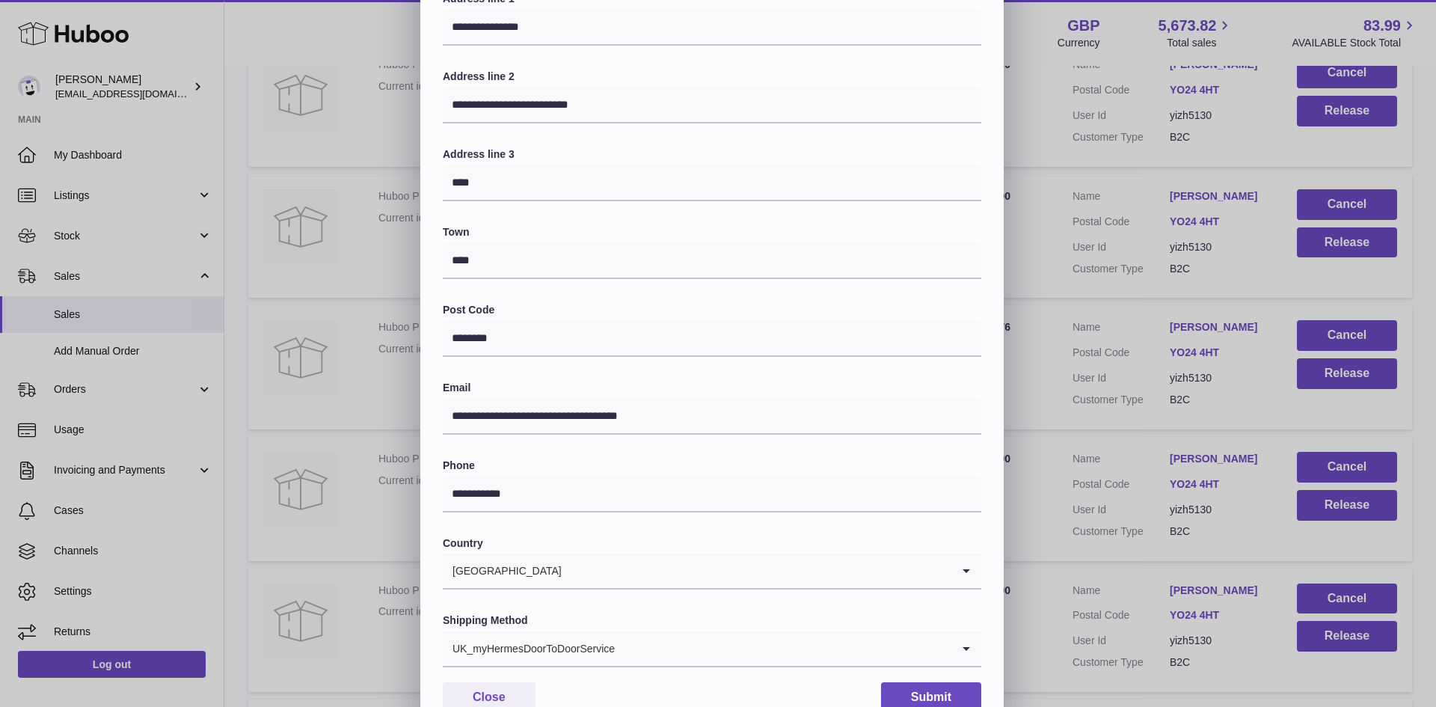
scroll to position [236, 0]
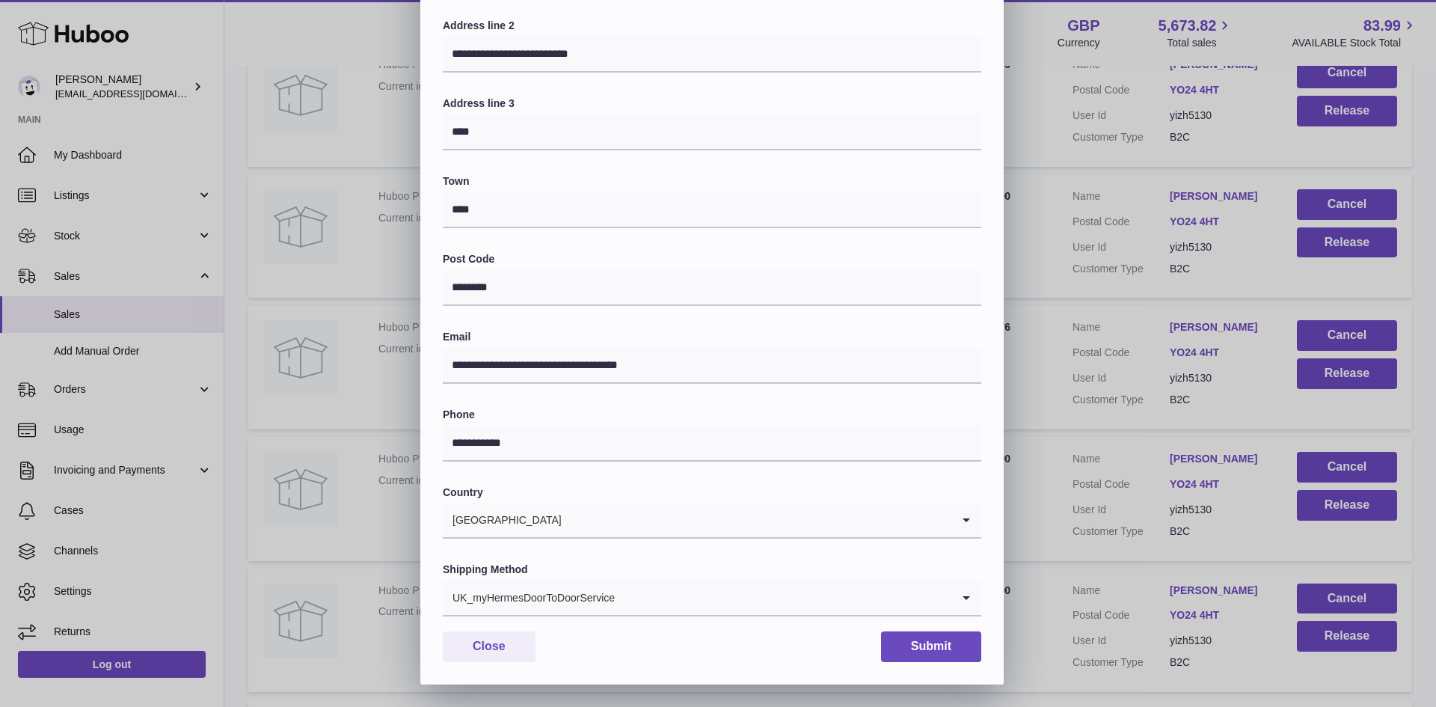
click at [551, 605] on div "UK_myHermesDoorToDoorService" at bounding box center [697, 597] width 509 height 34
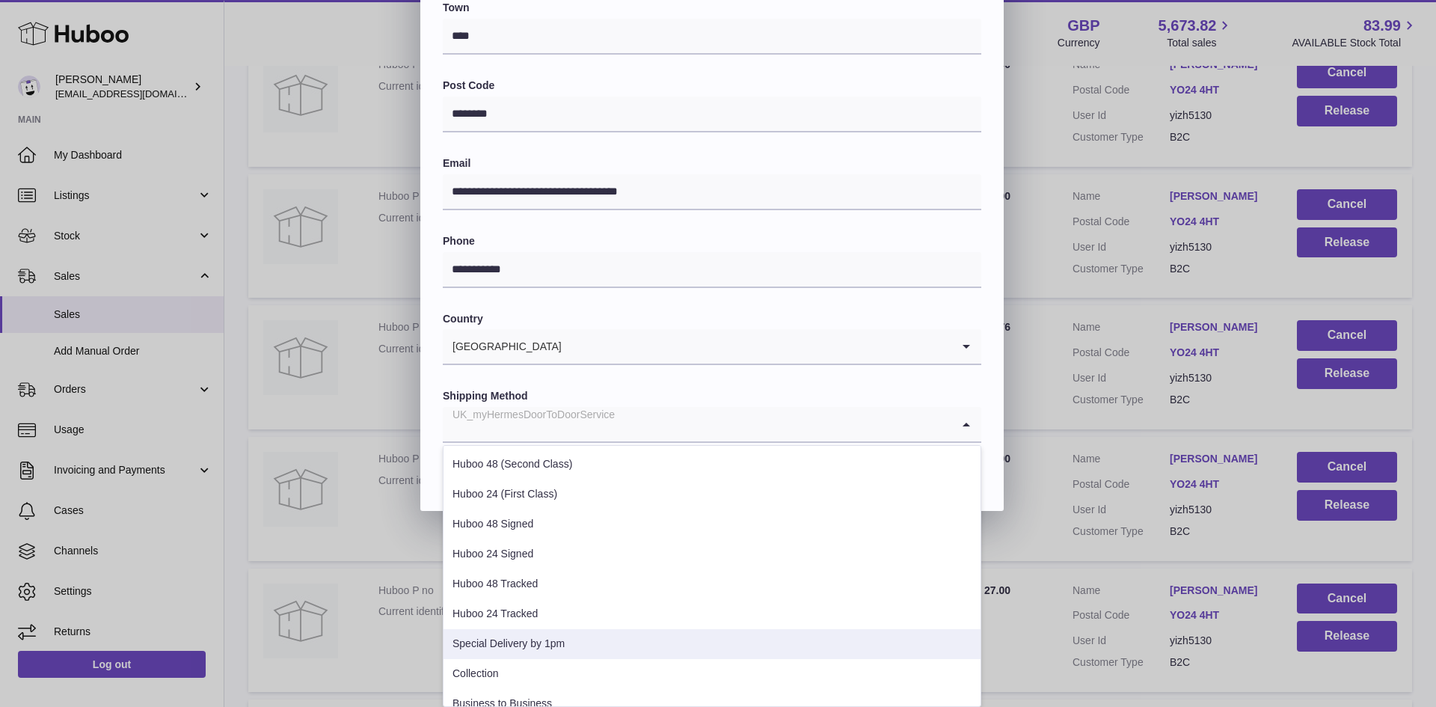
click at [522, 643] on li "Special Delivery by 1pm" at bounding box center [712, 644] width 537 height 30
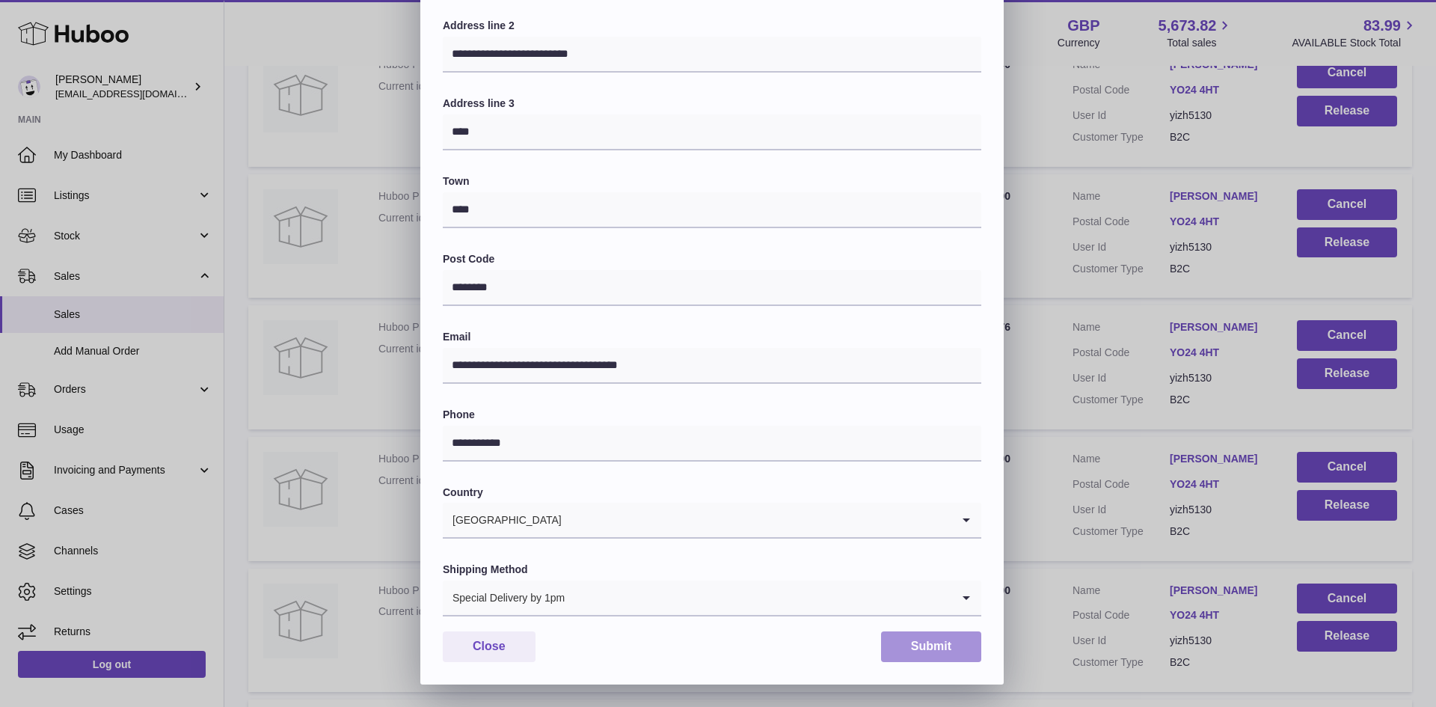
click at [928, 640] on button "Submit" at bounding box center [931, 646] width 100 height 31
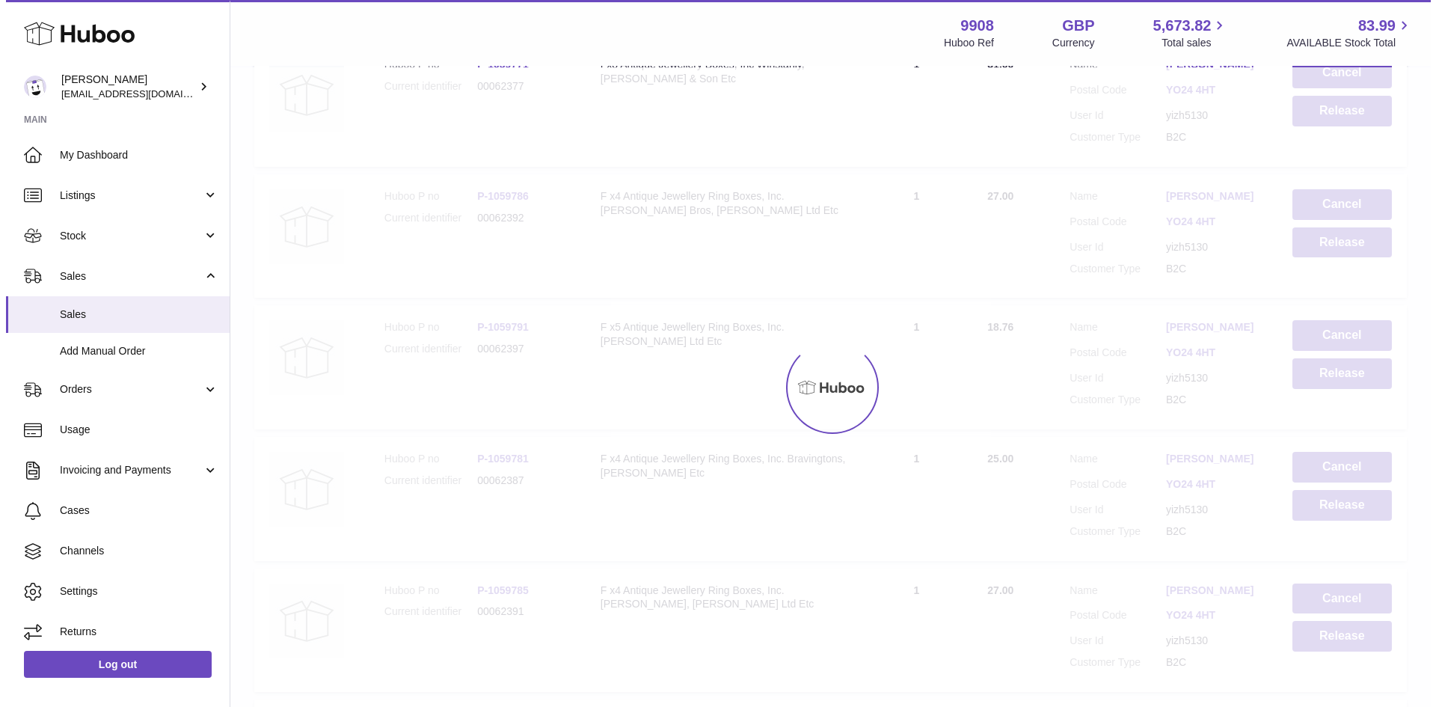
scroll to position [0, 0]
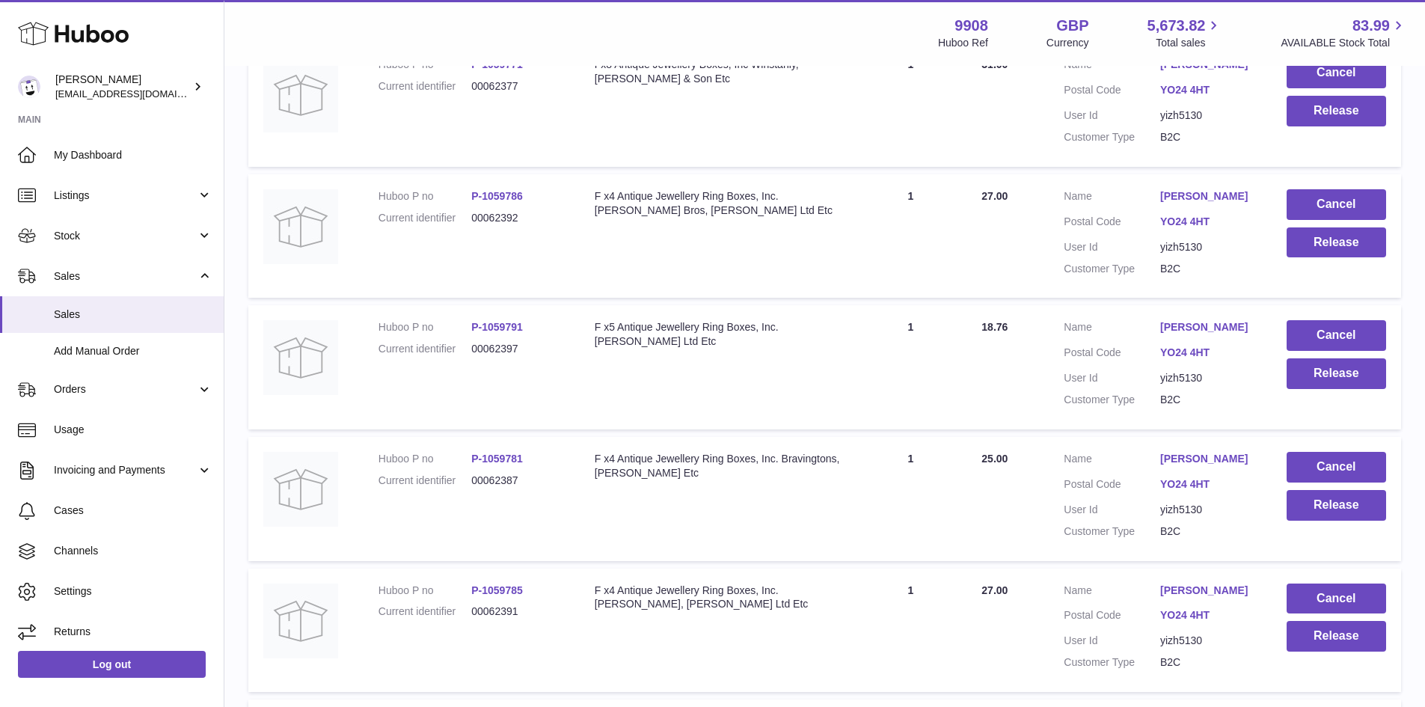
click at [1191, 203] on link "Quinne Hopper" at bounding box center [1208, 196] width 96 height 14
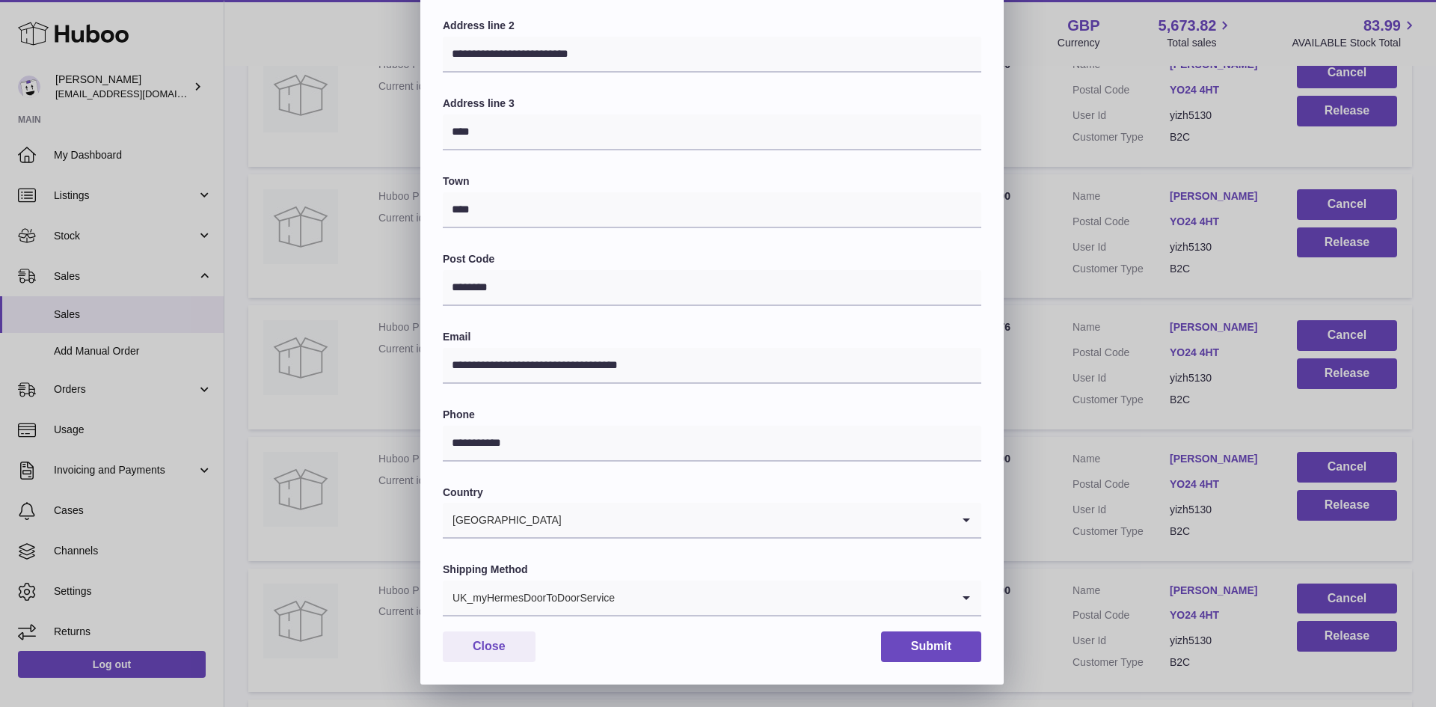
click at [593, 587] on div "UK_myHermesDoorToDoorService" at bounding box center [697, 597] width 509 height 34
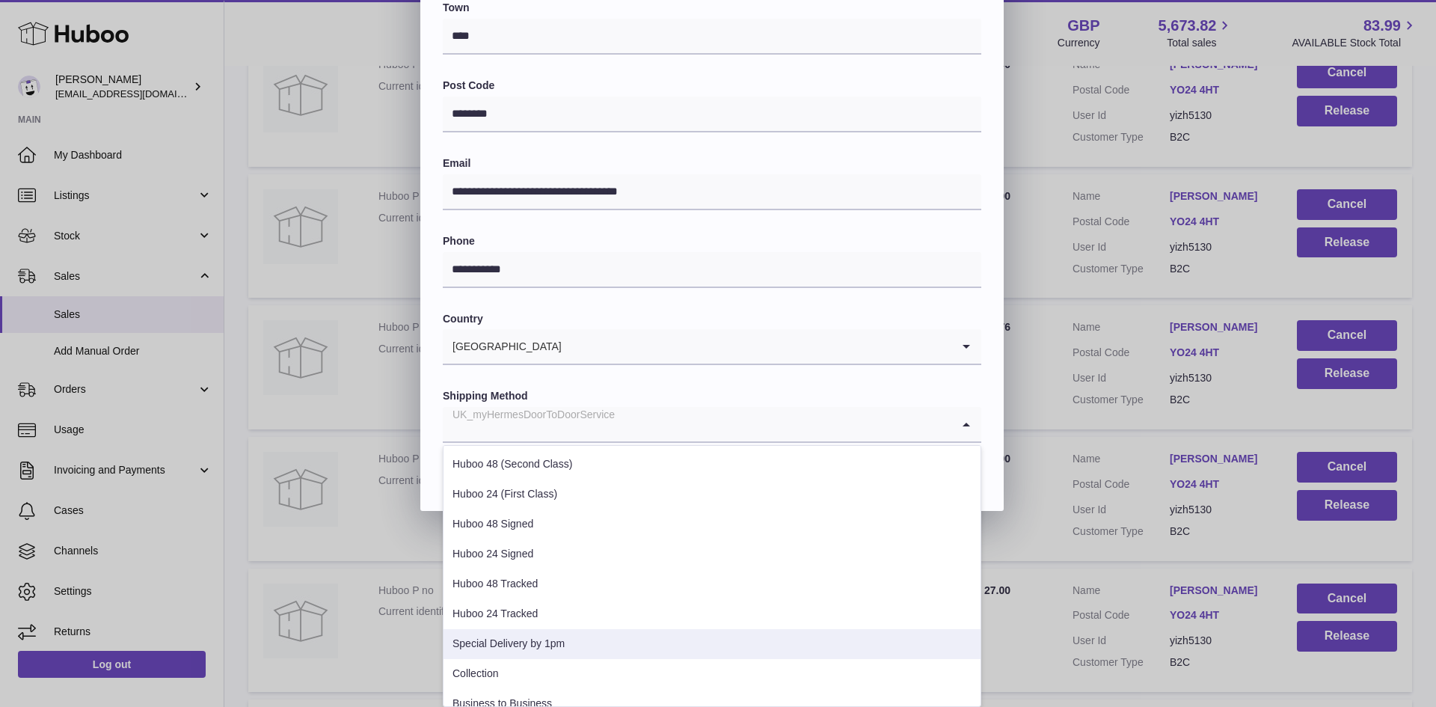
click at [563, 641] on li "Special Delivery by 1pm" at bounding box center [712, 644] width 537 height 30
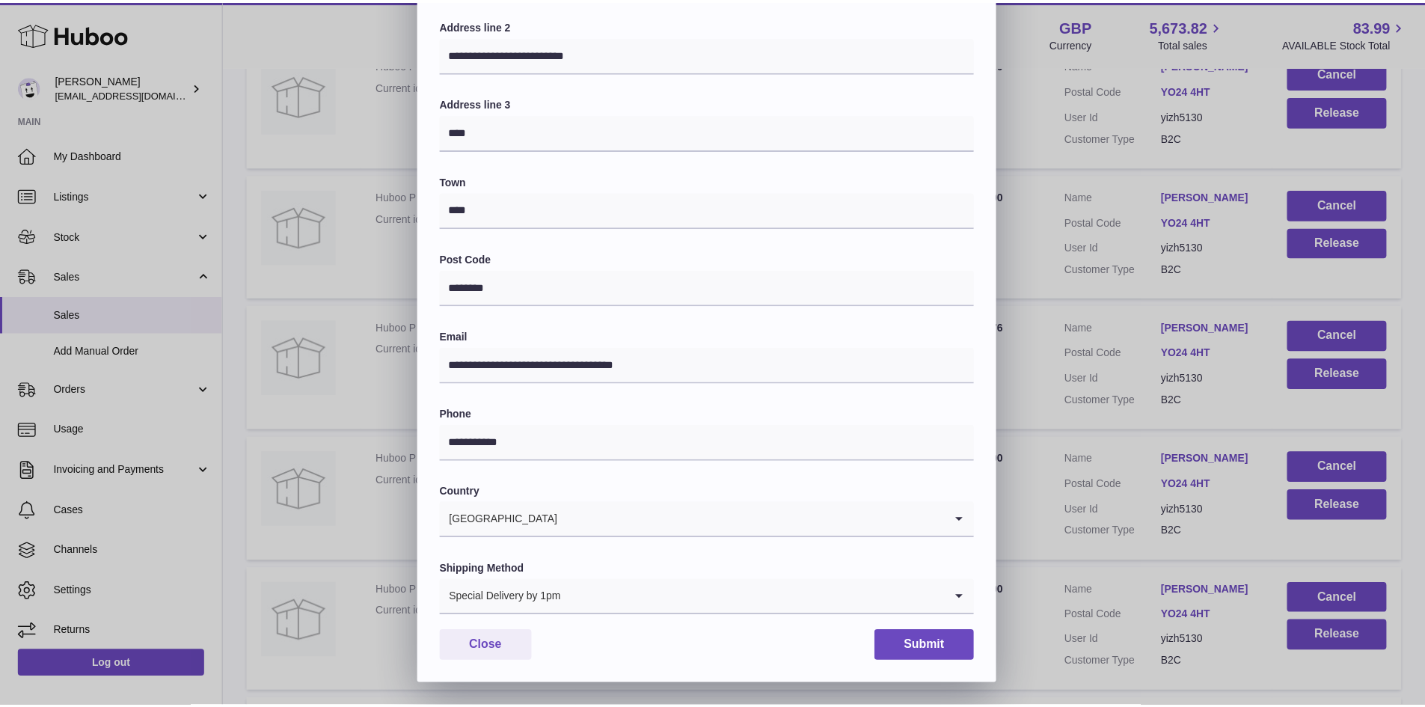
scroll to position [236, 0]
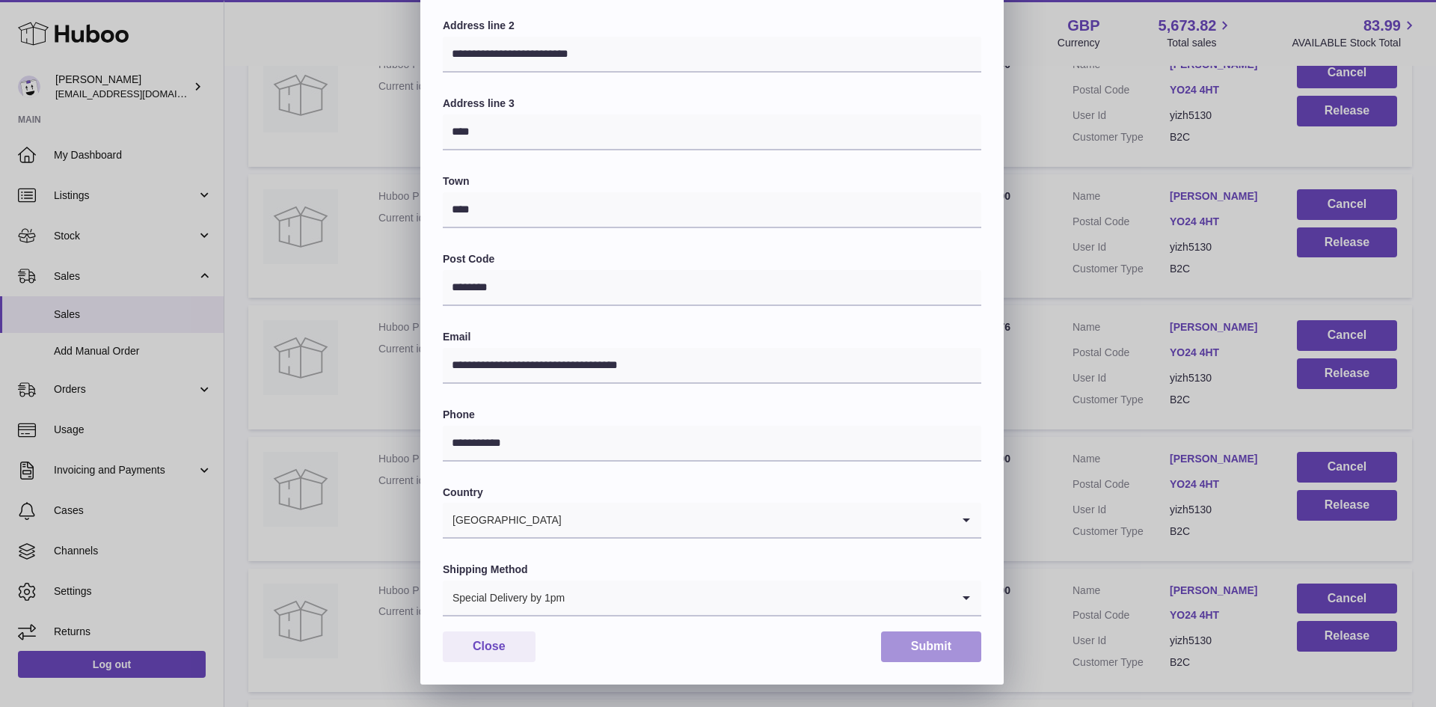
click at [938, 641] on button "Submit" at bounding box center [931, 646] width 100 height 31
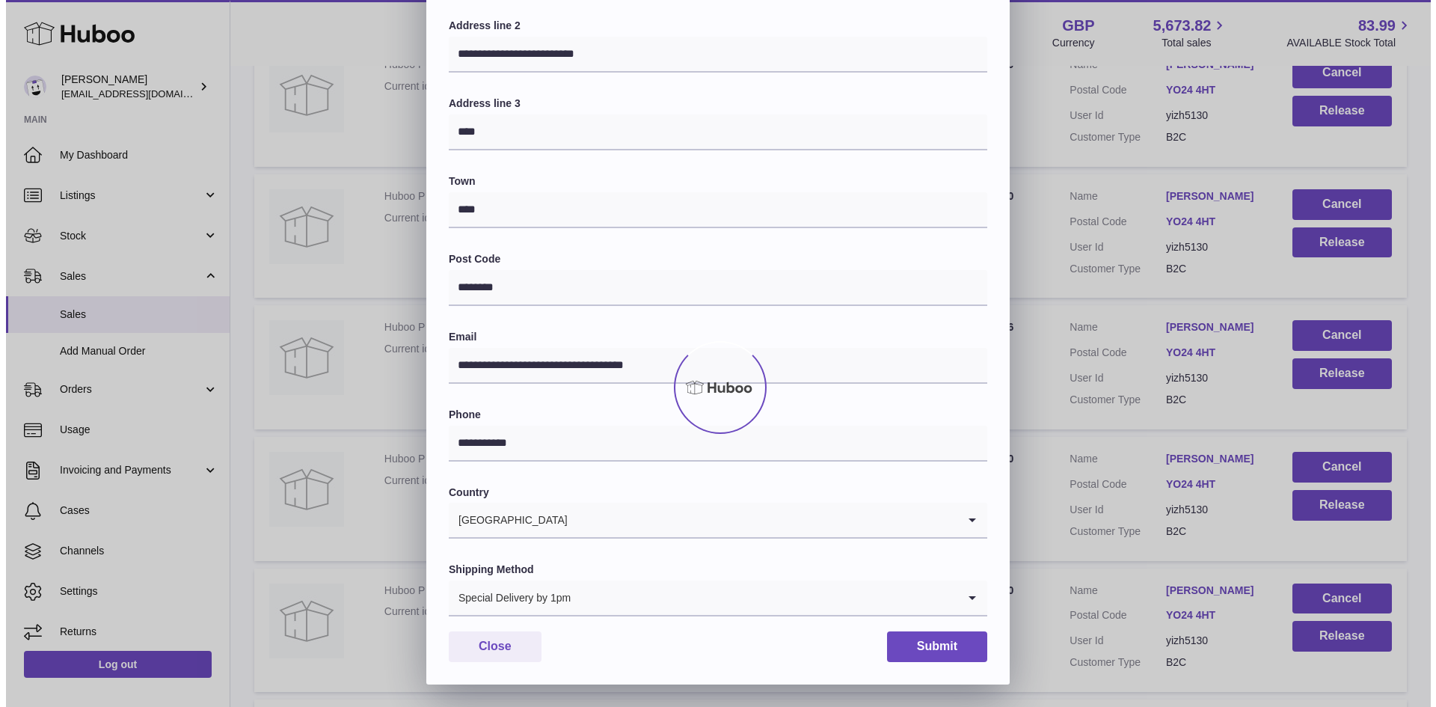
scroll to position [0, 0]
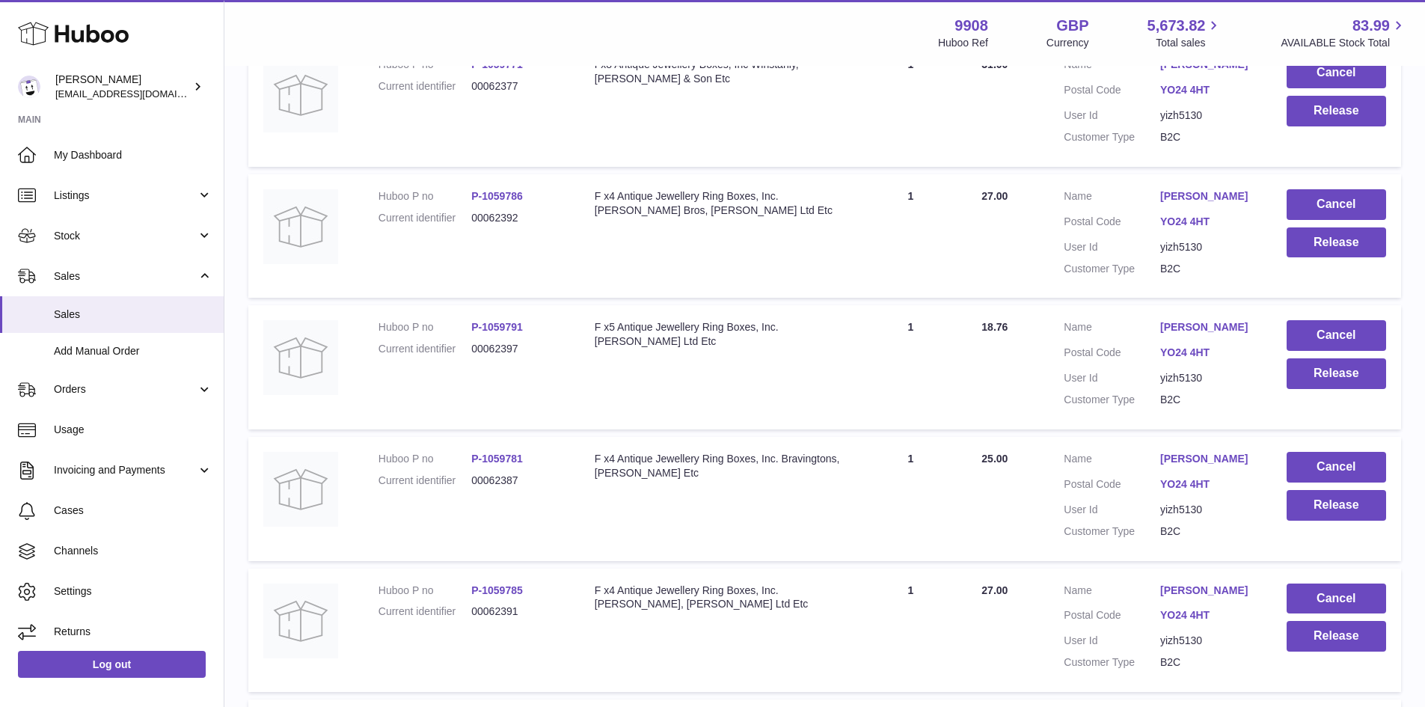
click at [1198, 334] on link "Quinne Hopper" at bounding box center [1208, 327] width 96 height 14
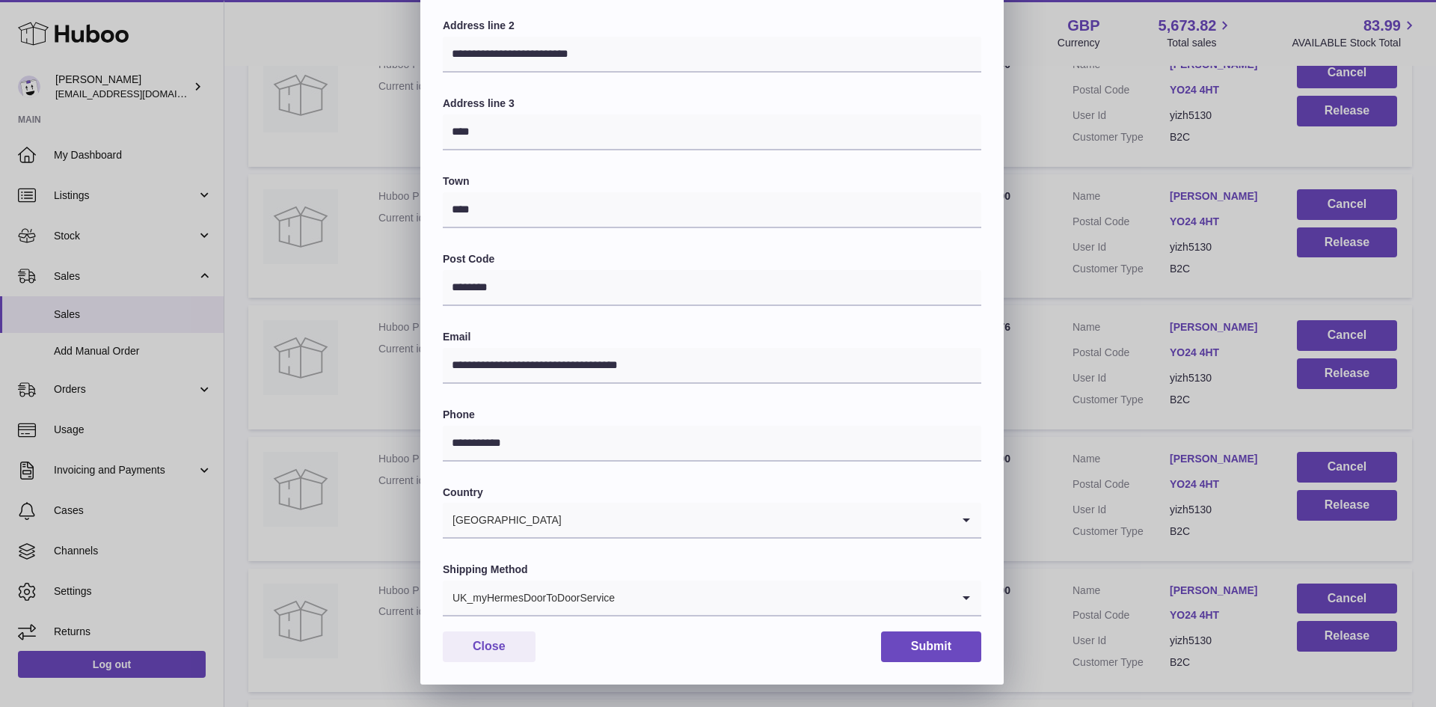
click at [577, 598] on div "UK_myHermesDoorToDoorService" at bounding box center [697, 597] width 509 height 34
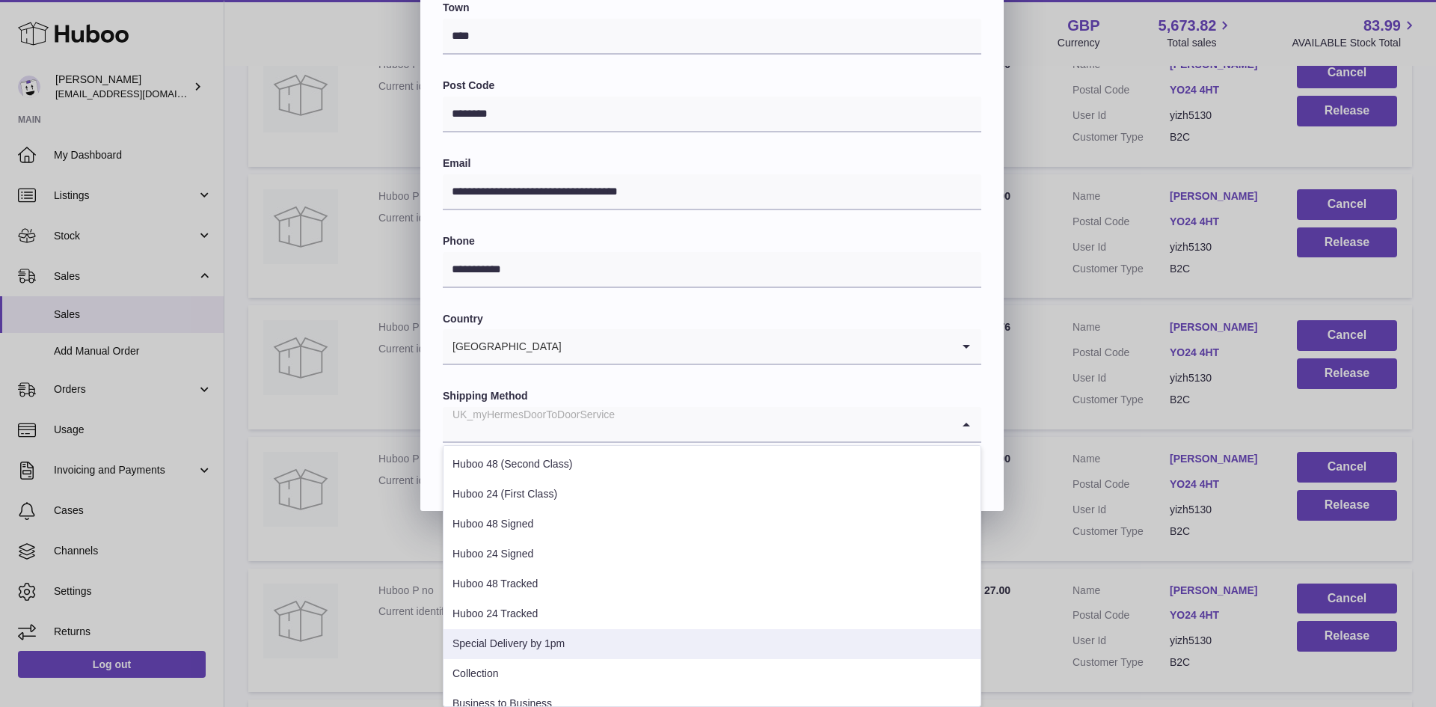
click at [564, 646] on li "Special Delivery by 1pm" at bounding box center [712, 644] width 537 height 30
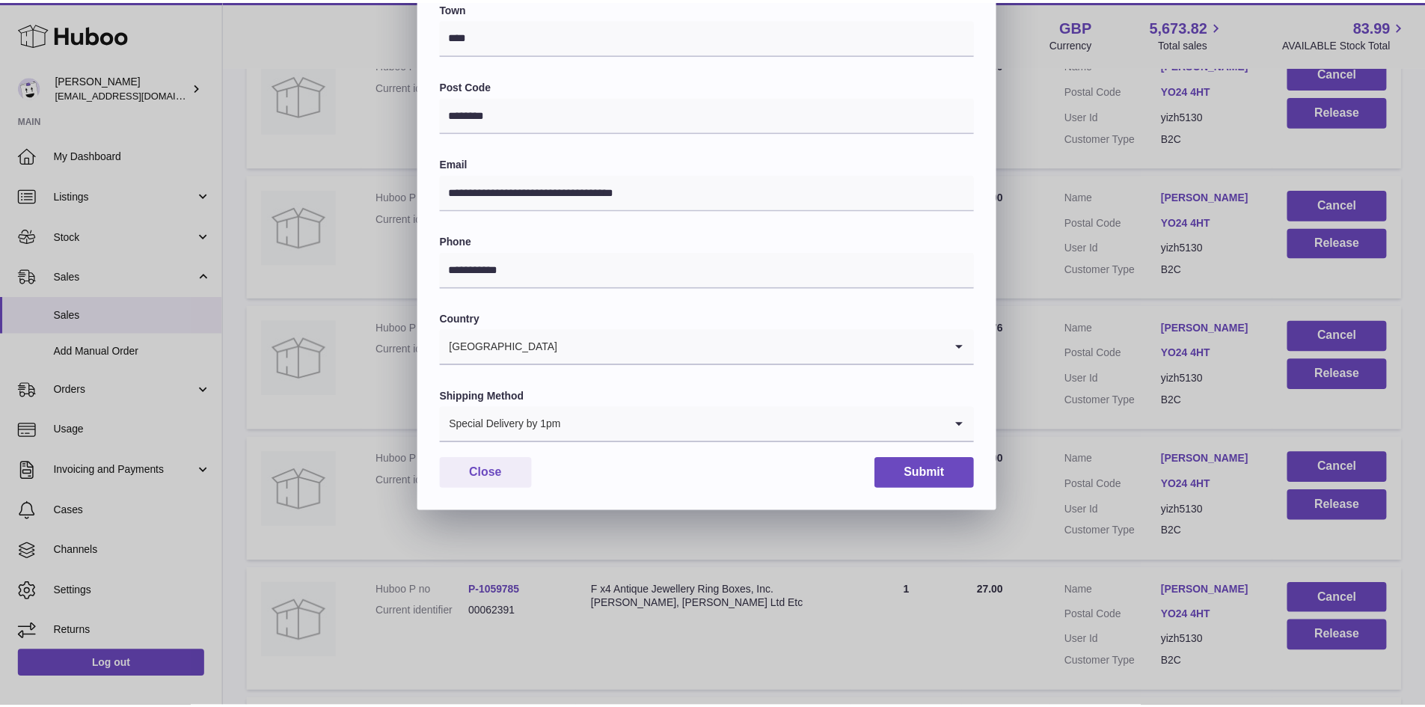
scroll to position [236, 0]
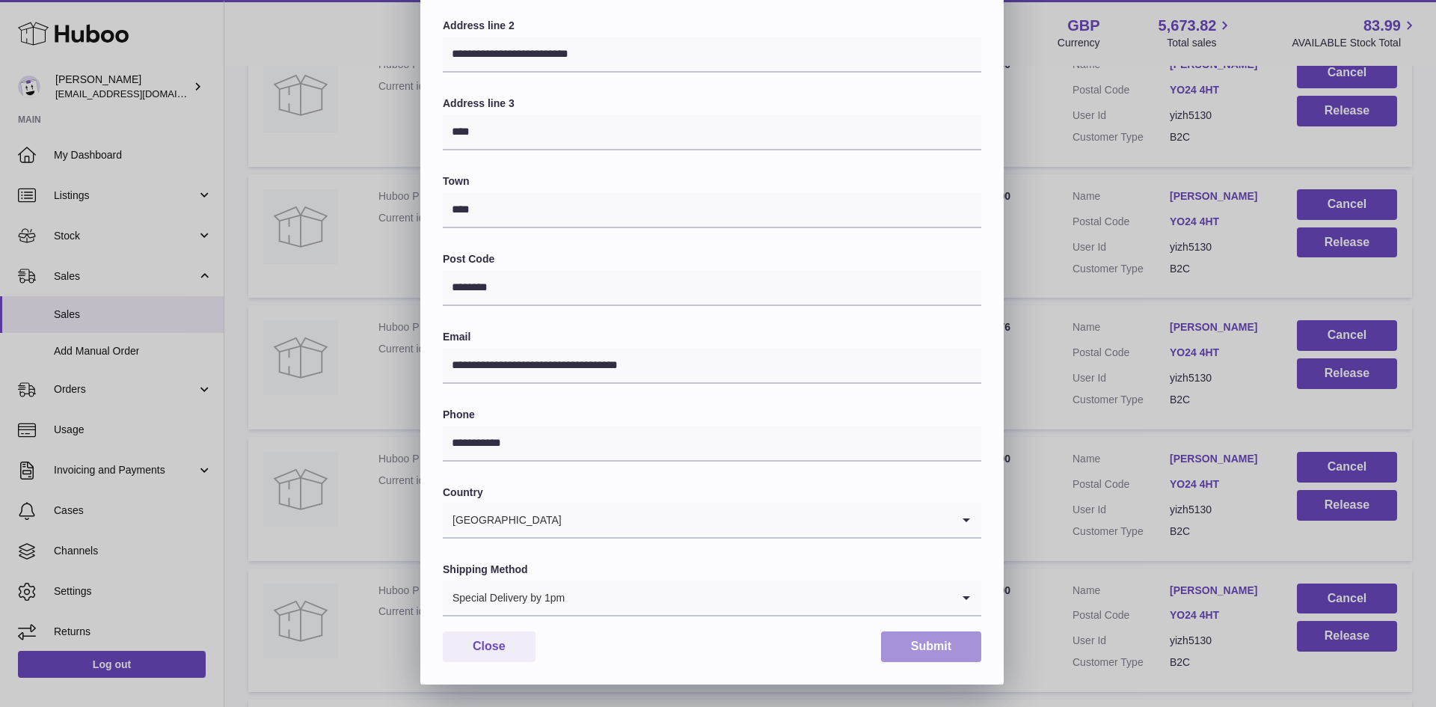
click at [936, 647] on button "Submit" at bounding box center [931, 646] width 100 height 31
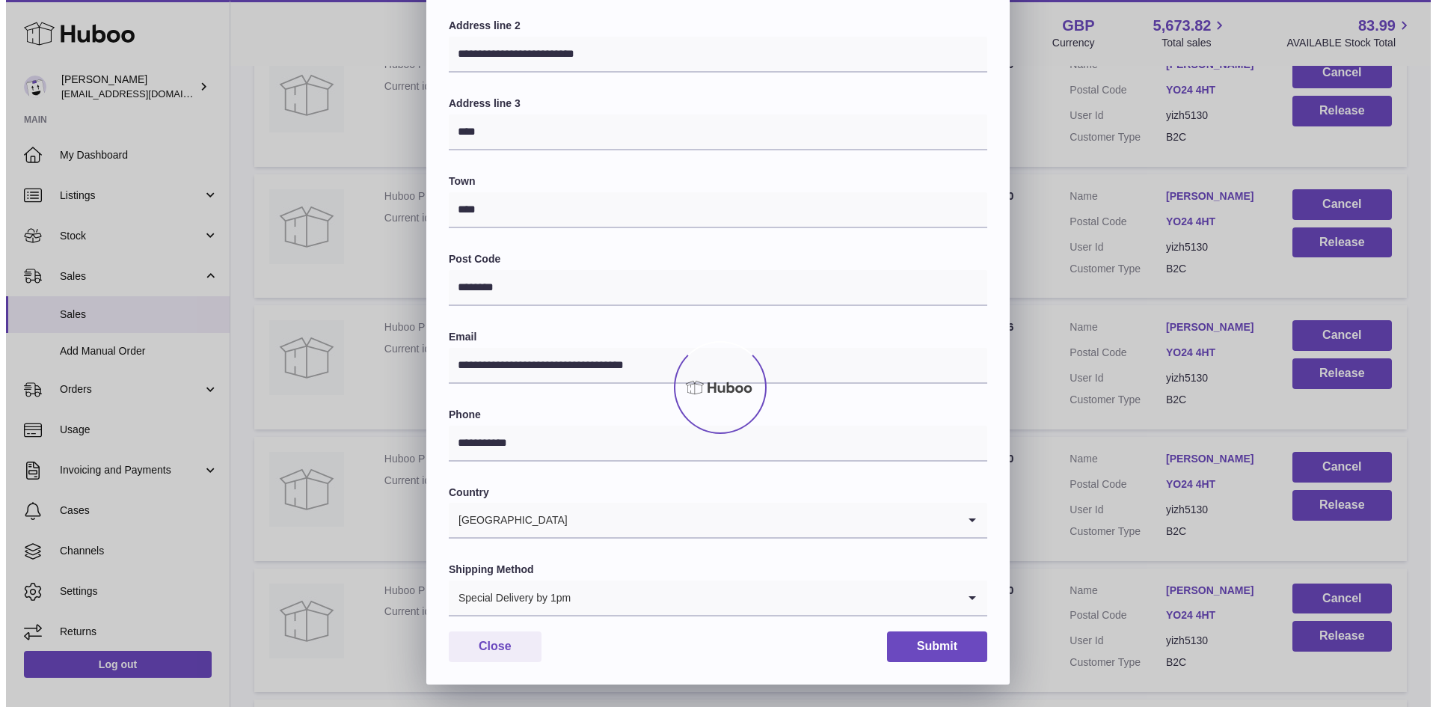
scroll to position [0, 0]
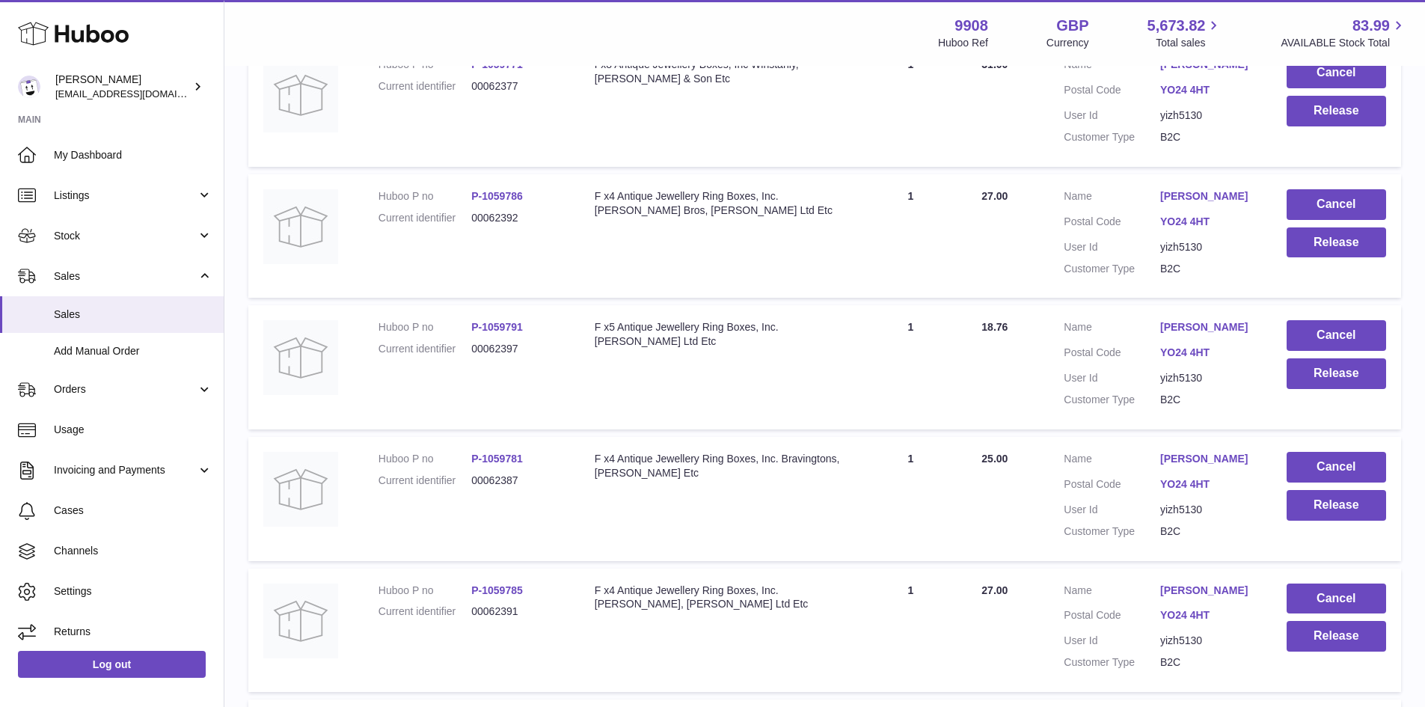
click at [1199, 334] on link "Quinne Hopper" at bounding box center [1208, 327] width 96 height 14
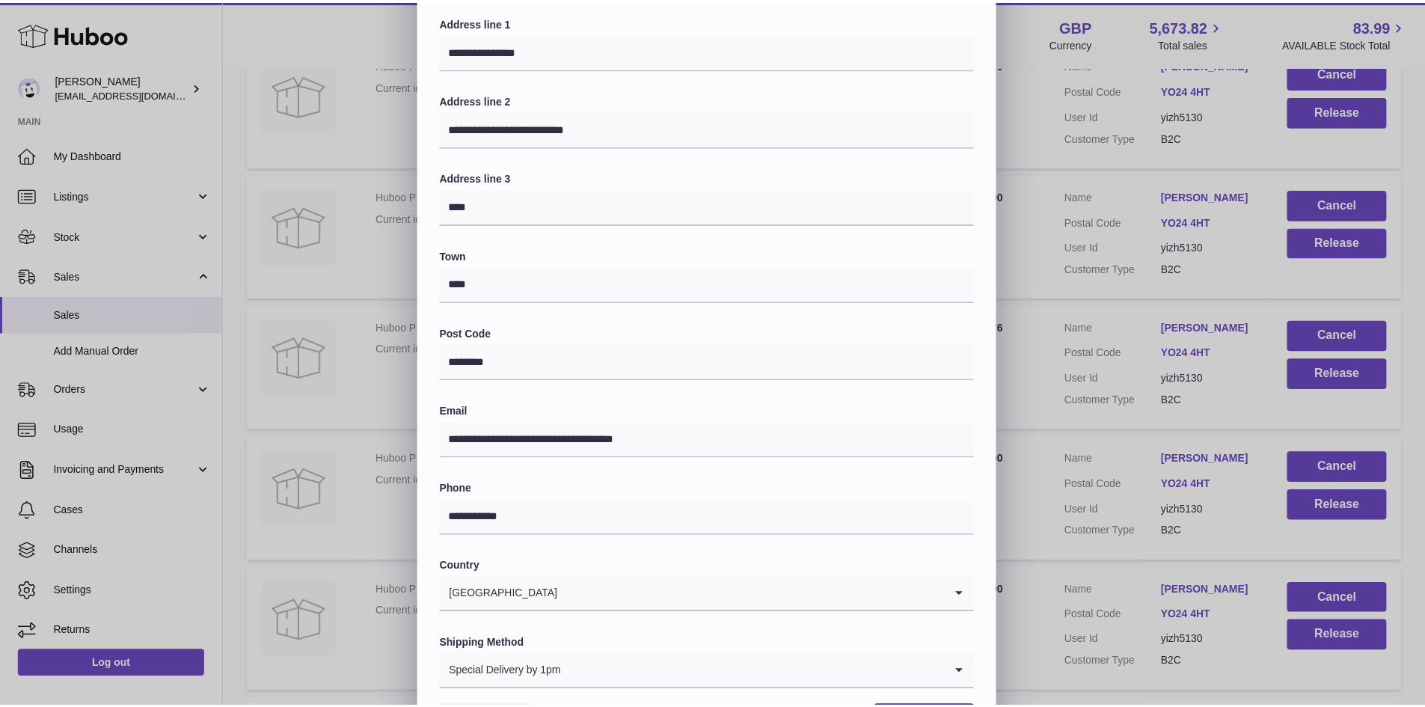
scroll to position [236, 0]
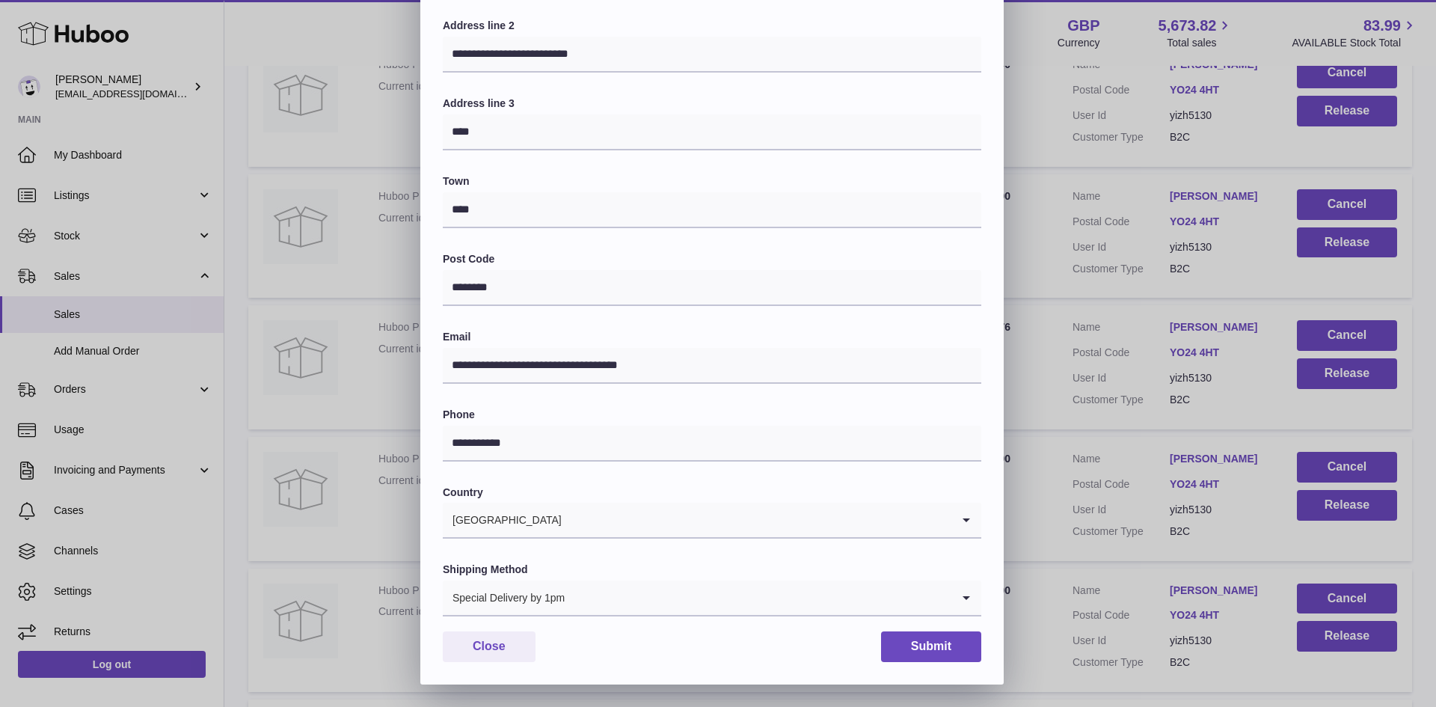
click at [578, 607] on input "Search for option" at bounding box center [759, 597] width 386 height 34
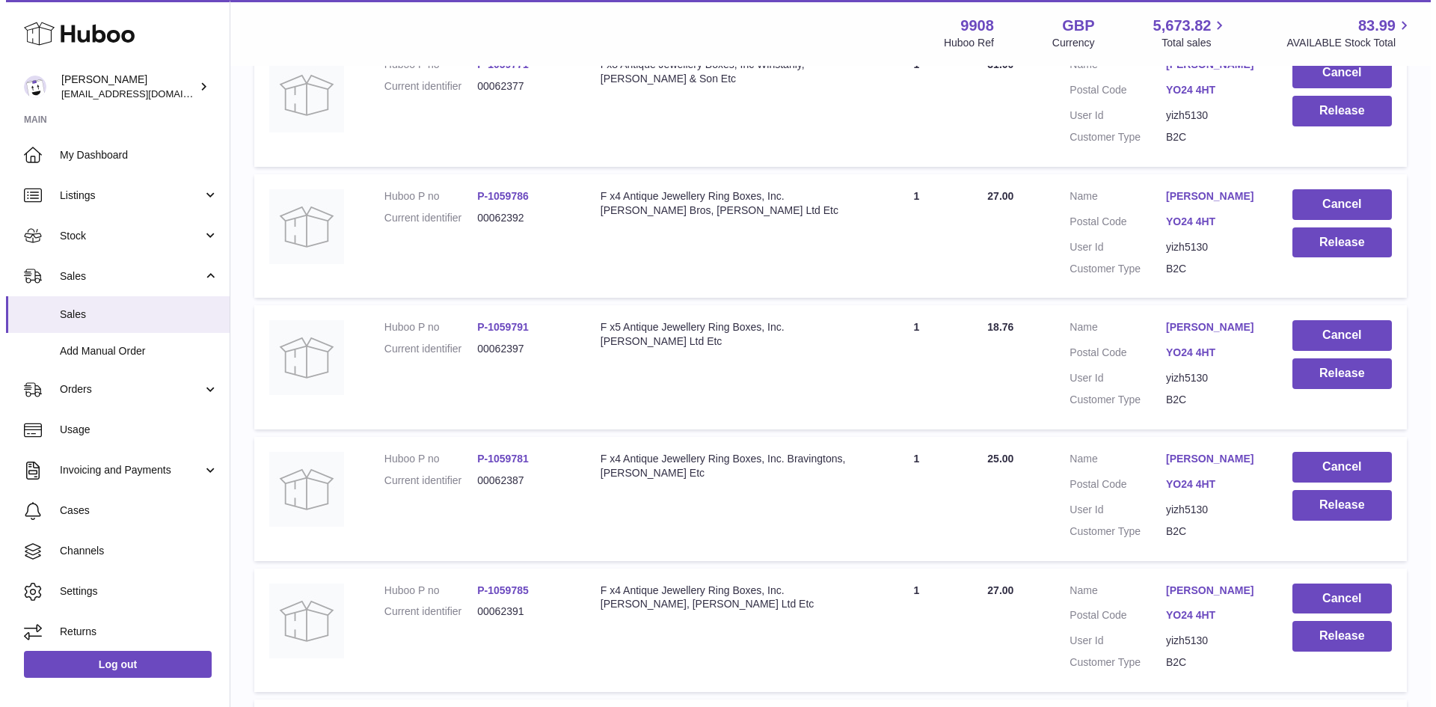
scroll to position [0, 0]
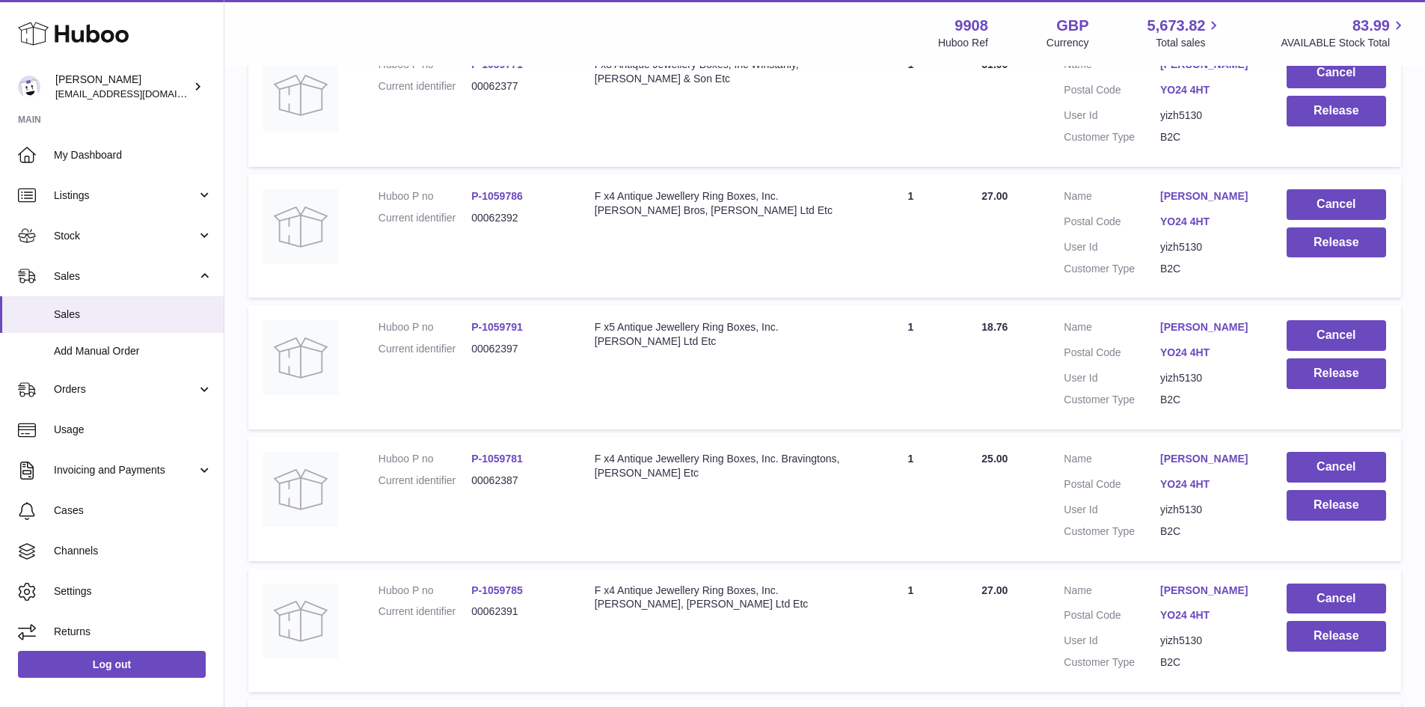
click at [1055, 557] on div at bounding box center [712, 353] width 1425 height 707
click at [1199, 466] on link "Quinne Hopper" at bounding box center [1208, 459] width 96 height 14
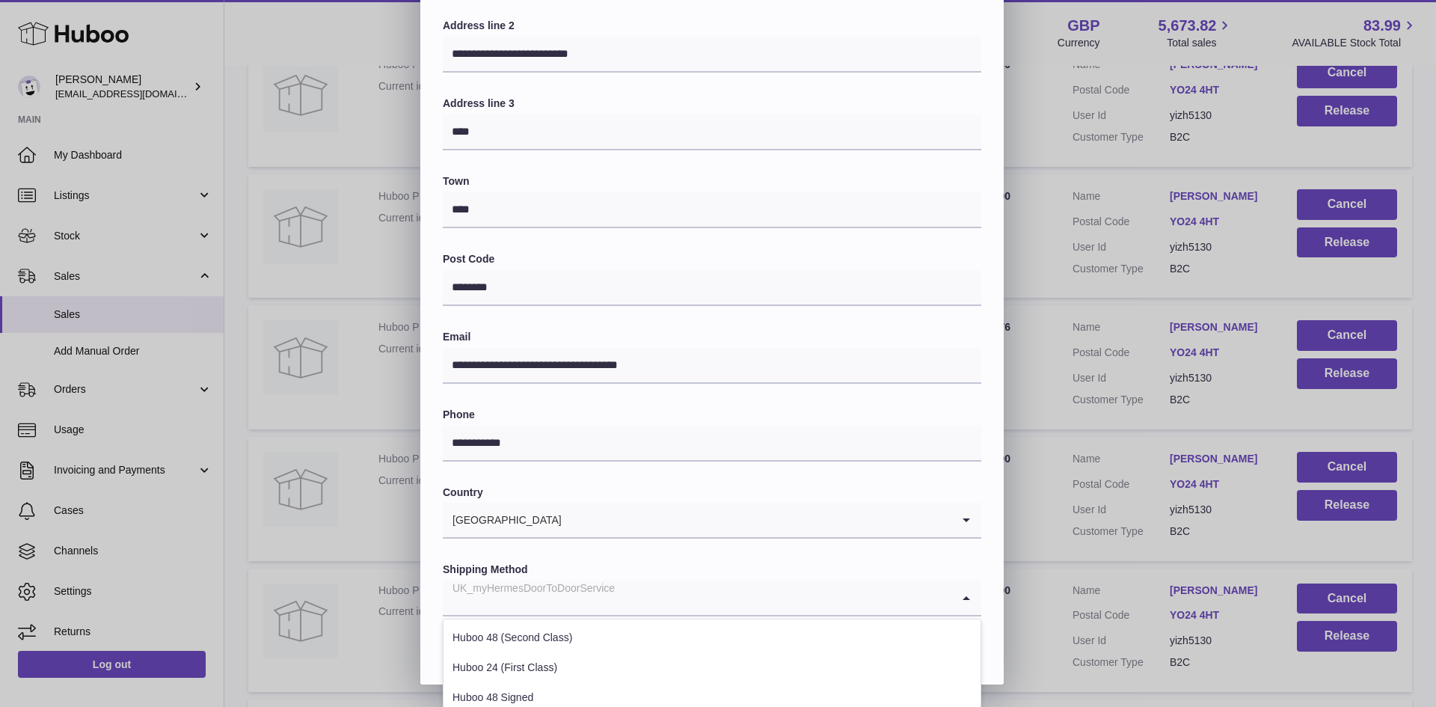
click at [574, 595] on div "UK_myHermesDoorToDoorService" at bounding box center [697, 597] width 509 height 34
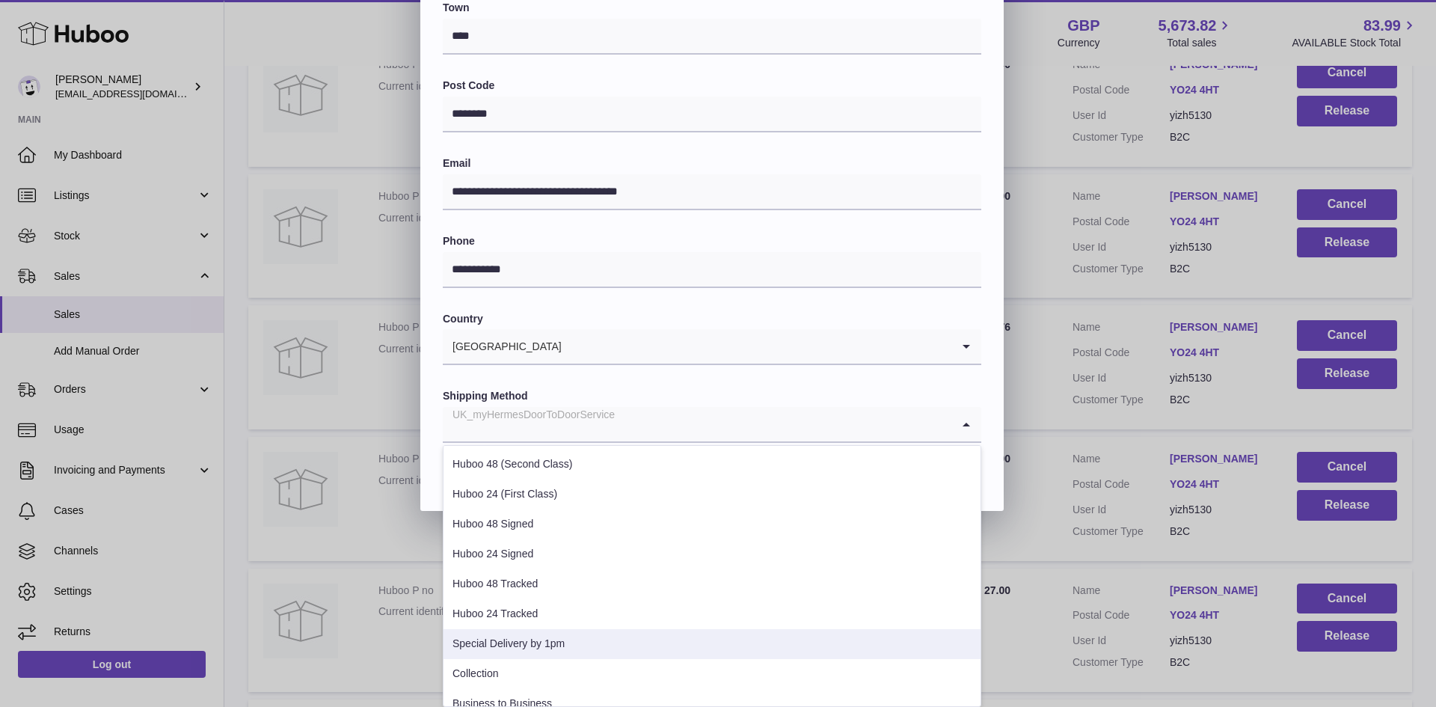
click at [555, 640] on li "Special Delivery by 1pm" at bounding box center [712, 644] width 537 height 30
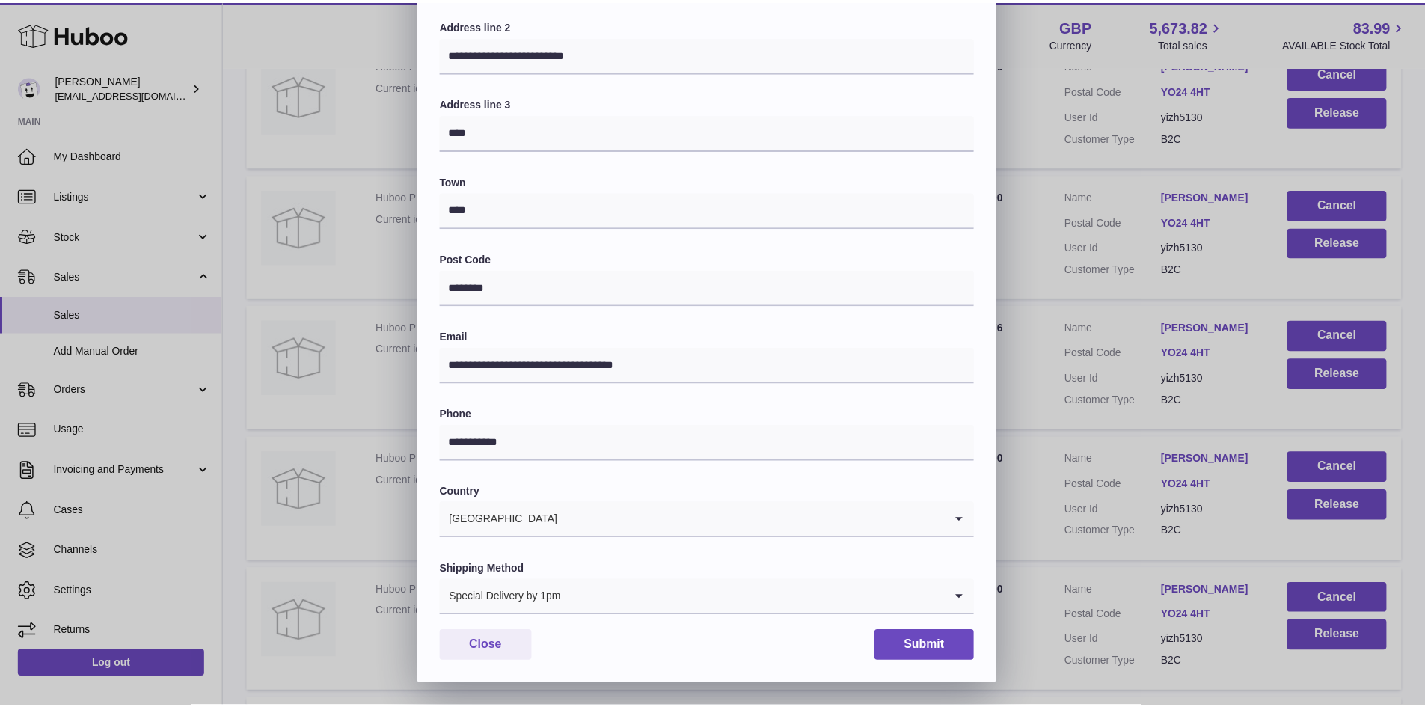
scroll to position [236, 0]
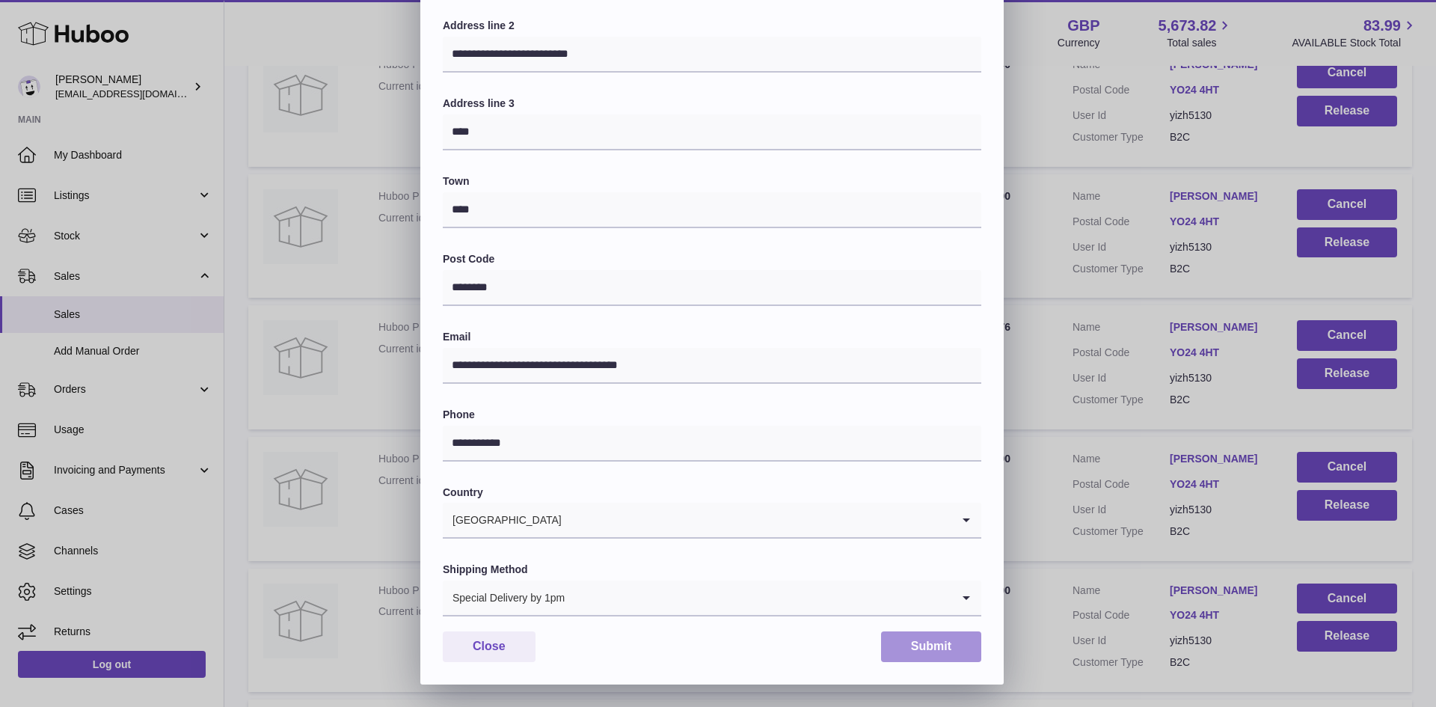
click at [949, 649] on button "Submit" at bounding box center [931, 646] width 100 height 31
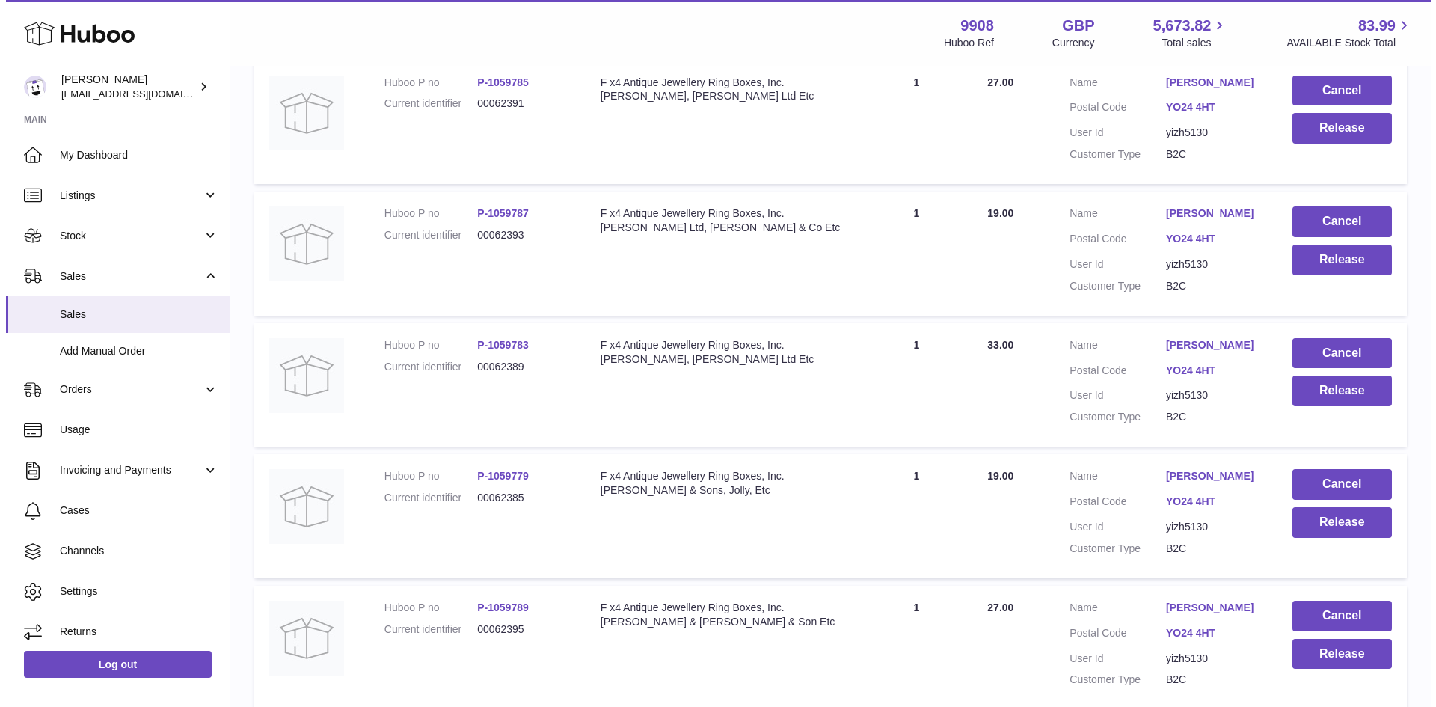
scroll to position [9276, 0]
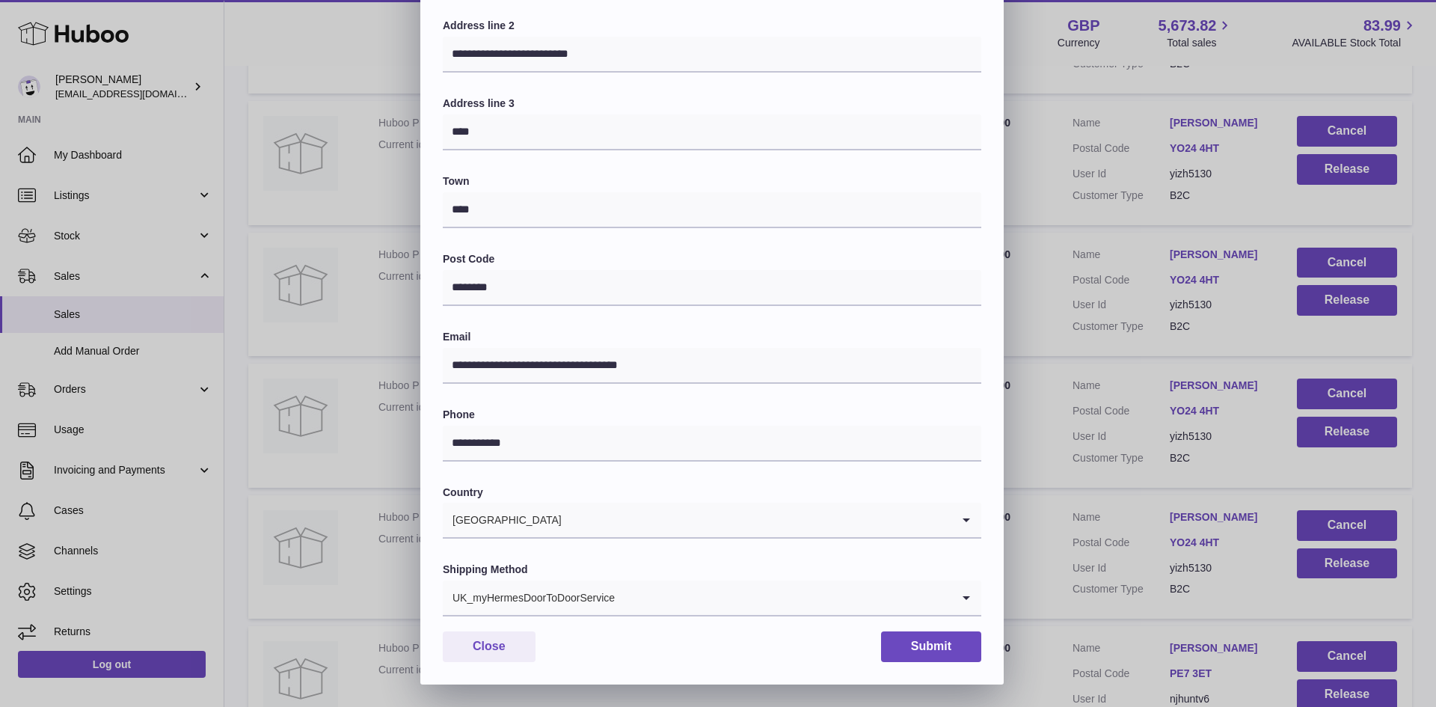
click at [644, 592] on input "Search for option" at bounding box center [784, 597] width 336 height 34
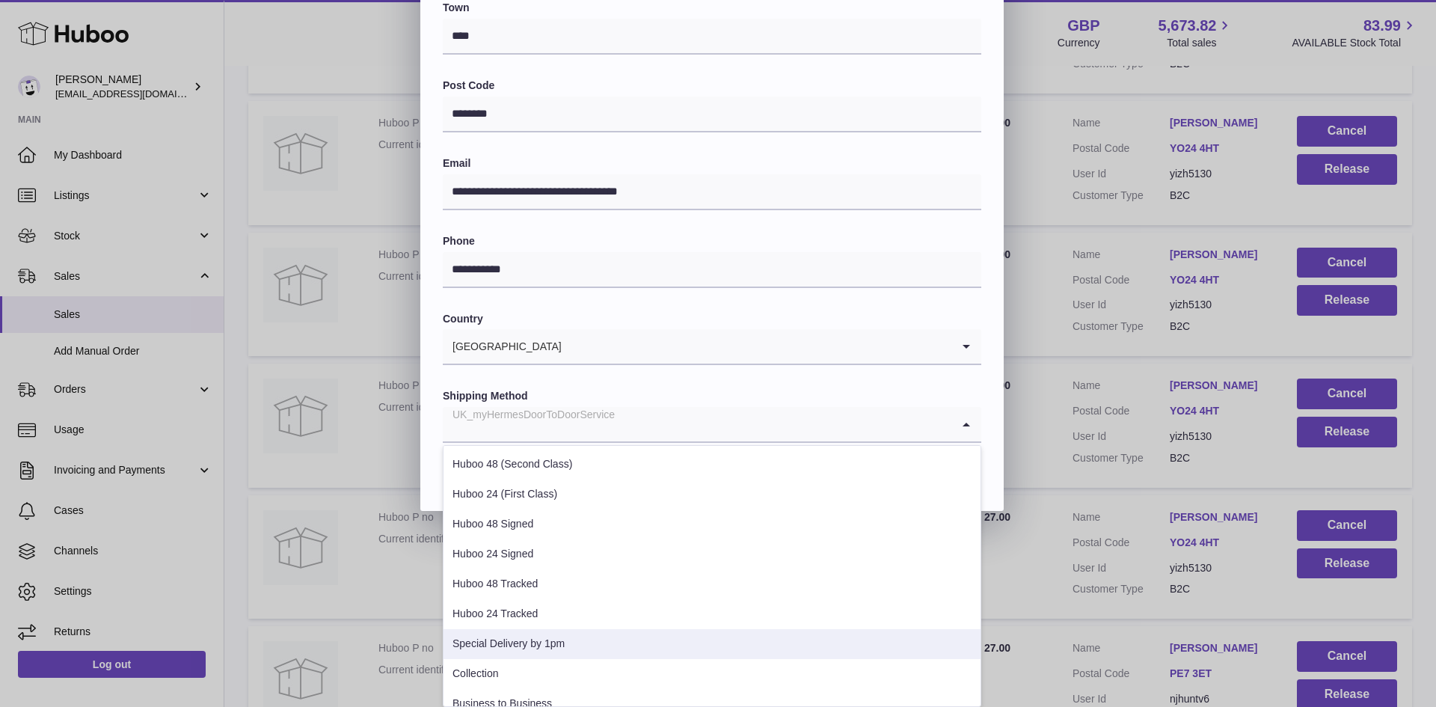
click at [577, 648] on li "Special Delivery by 1pm" at bounding box center [712, 644] width 537 height 30
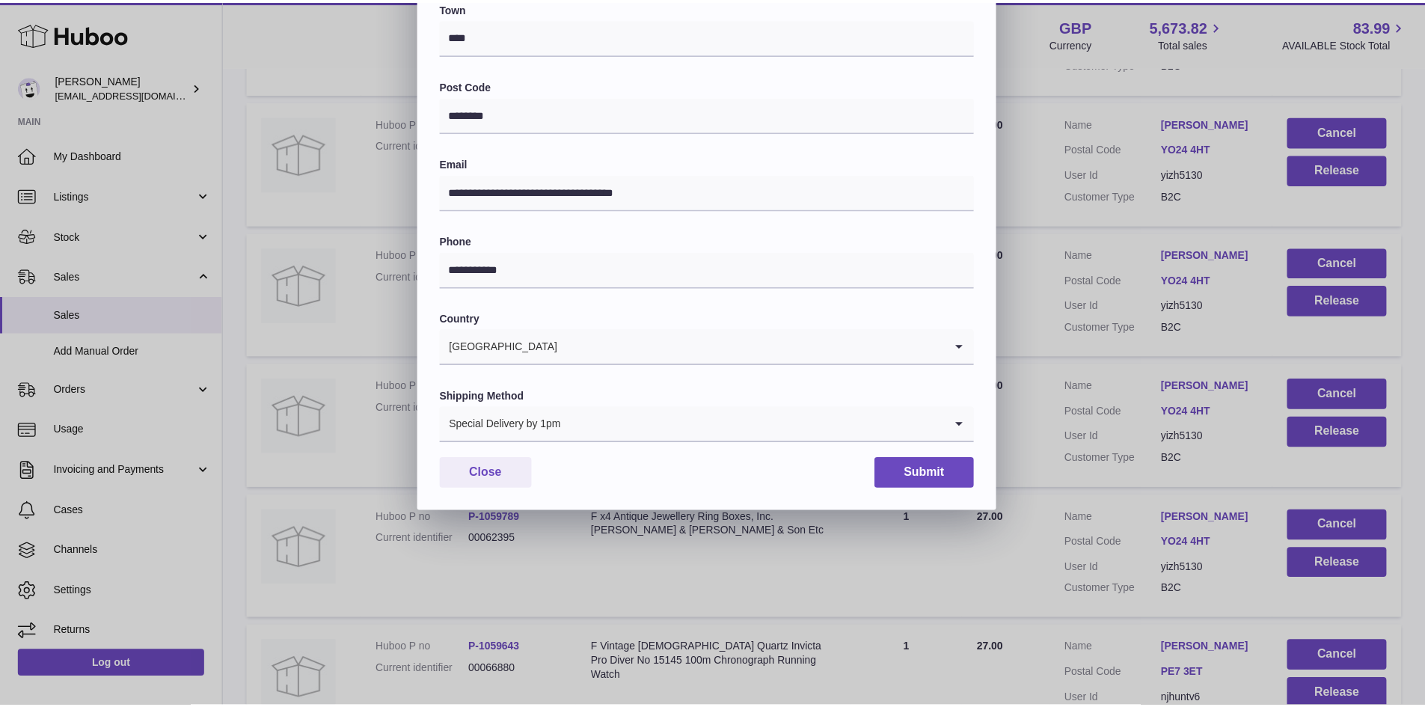
scroll to position [236, 0]
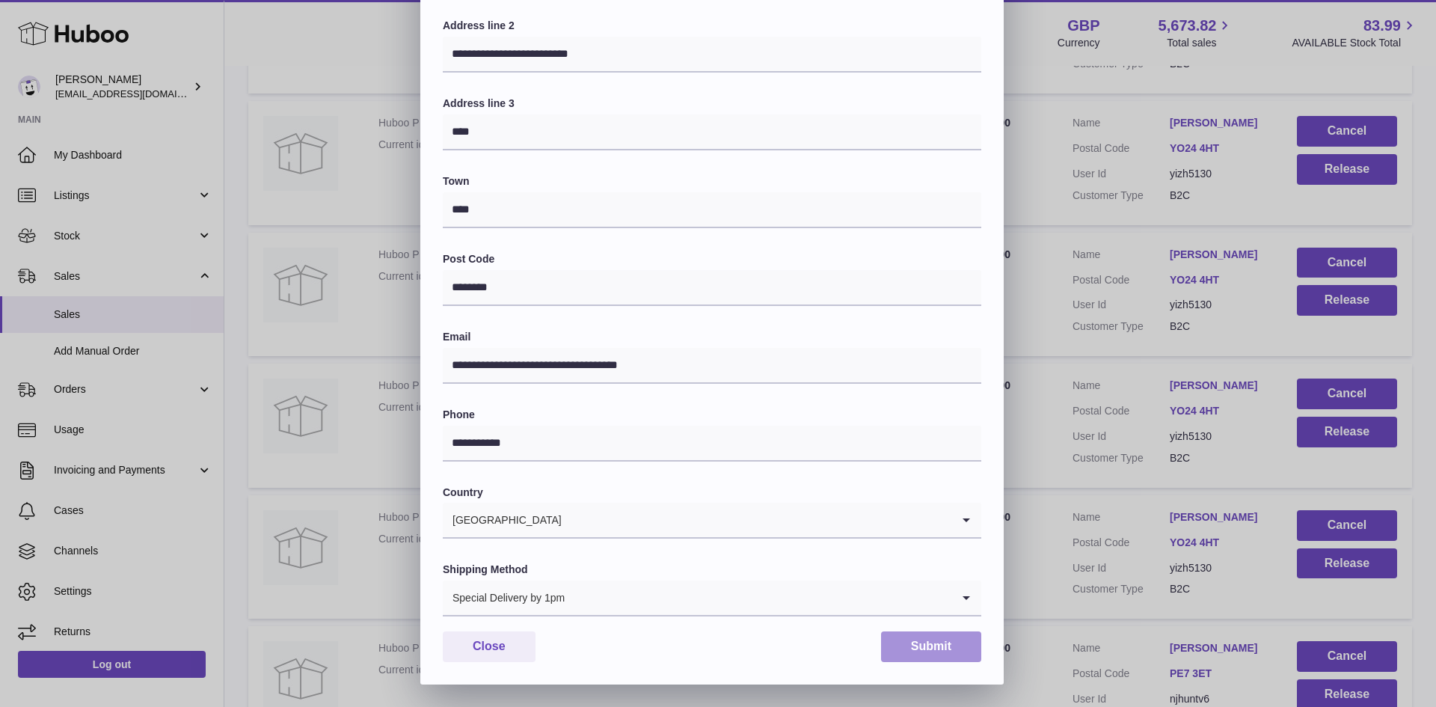
click at [915, 655] on button "Submit" at bounding box center [931, 646] width 100 height 31
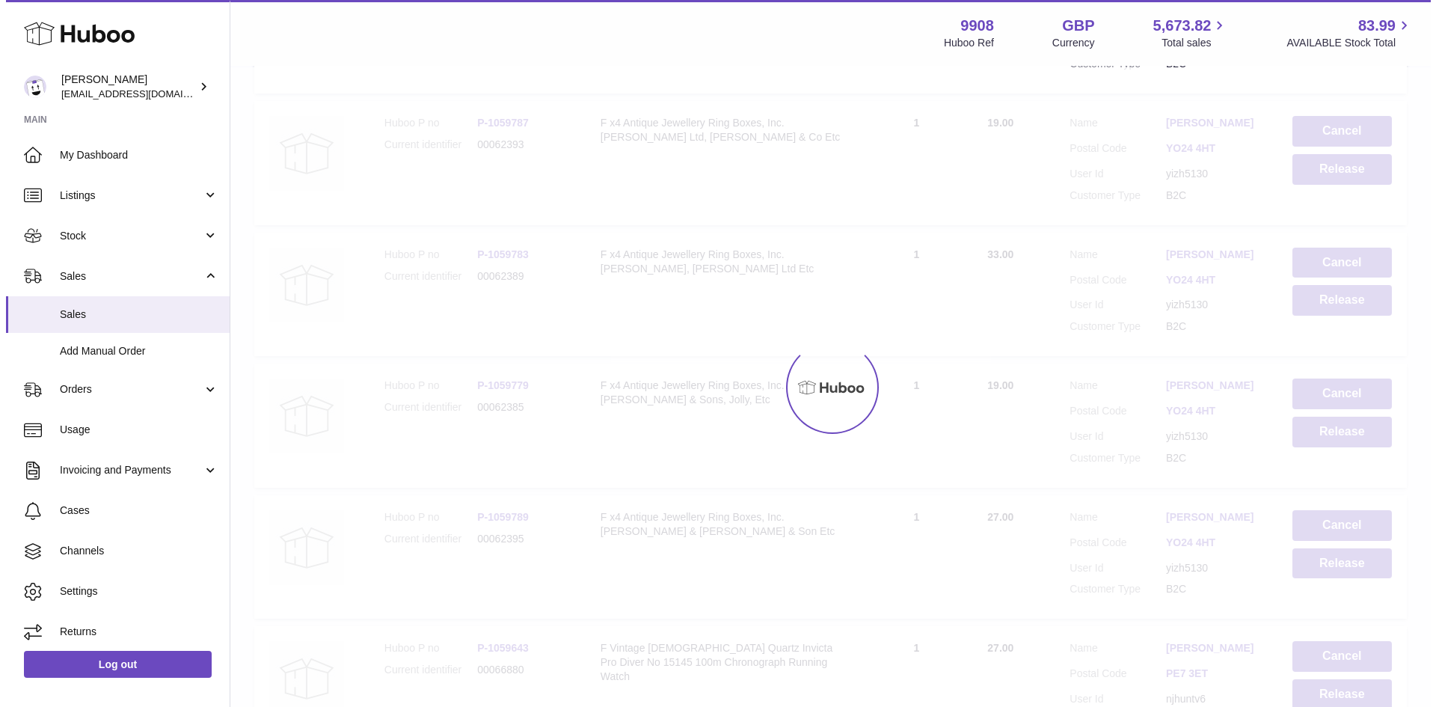
scroll to position [0, 0]
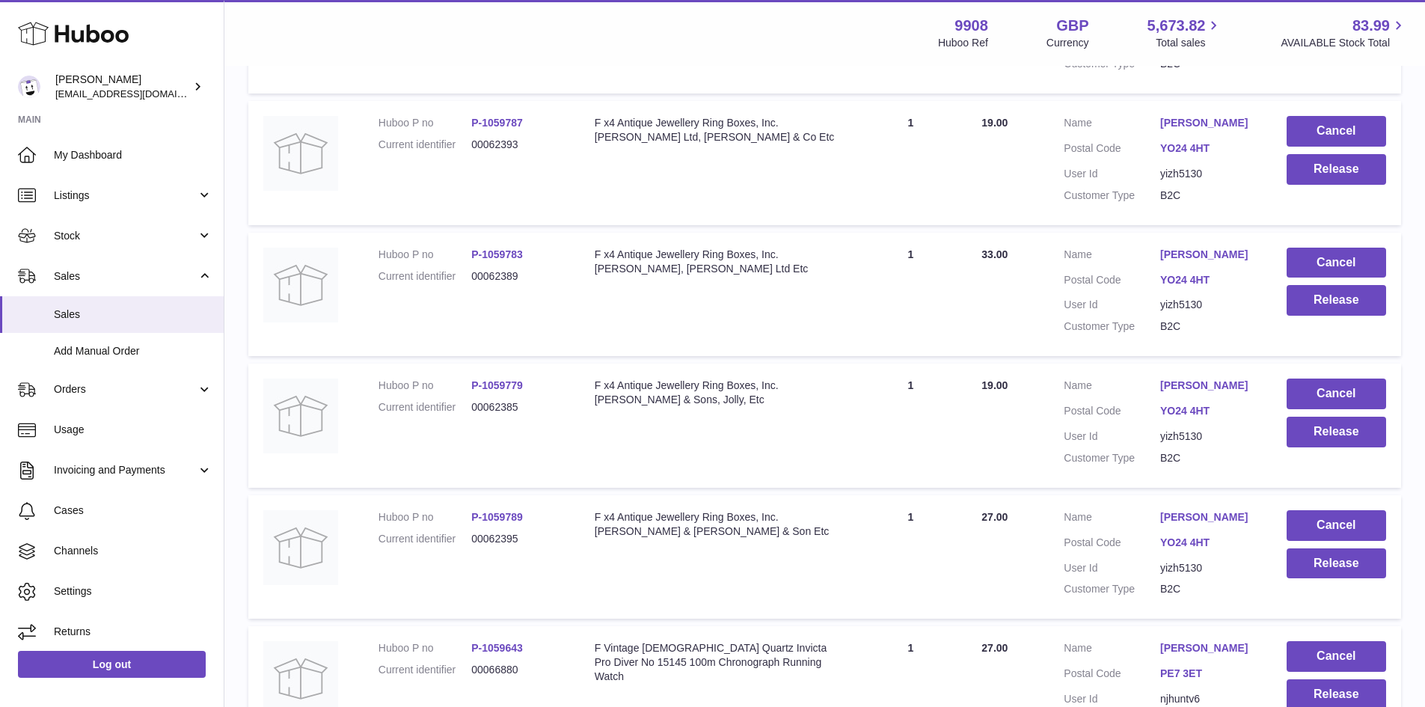
click at [1174, 130] on link "Quinne Hopper" at bounding box center [1208, 123] width 96 height 14
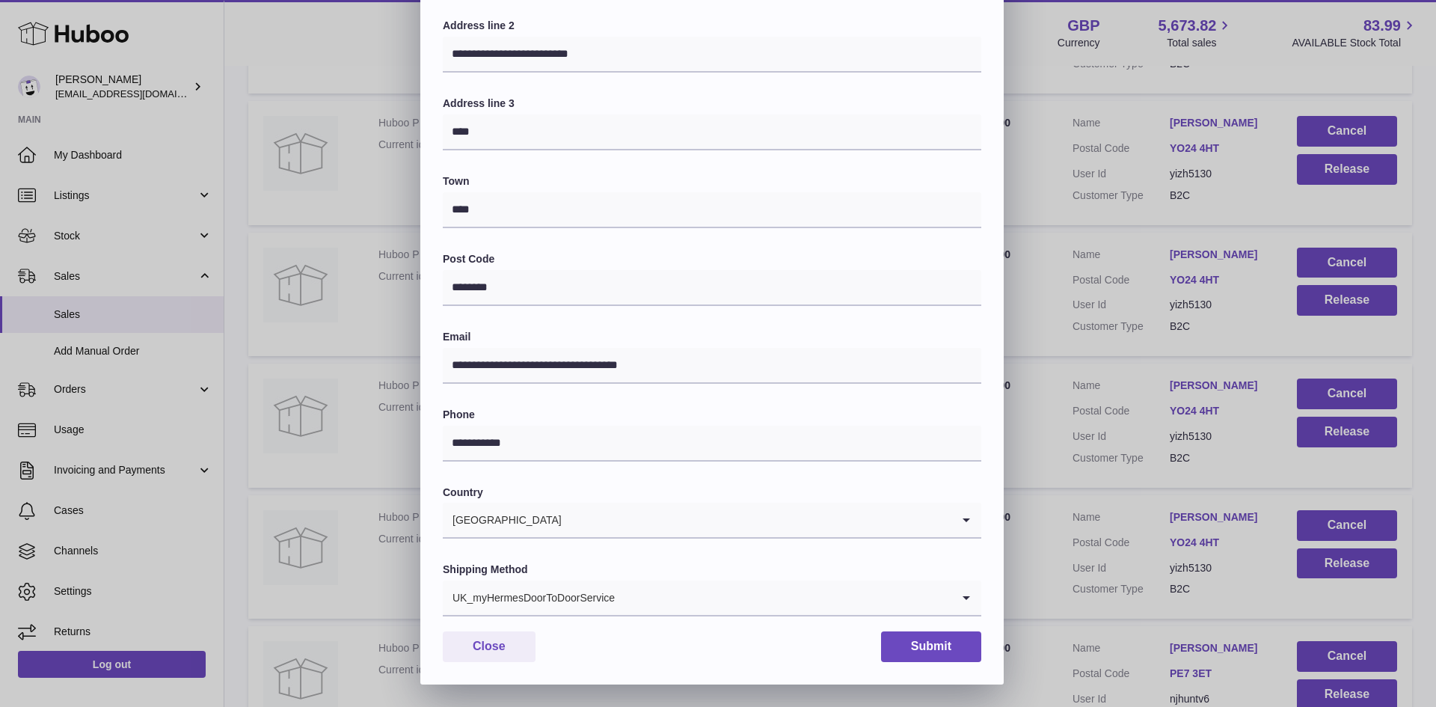
click at [594, 608] on div "UK_myHermesDoorToDoorService" at bounding box center [697, 597] width 509 height 34
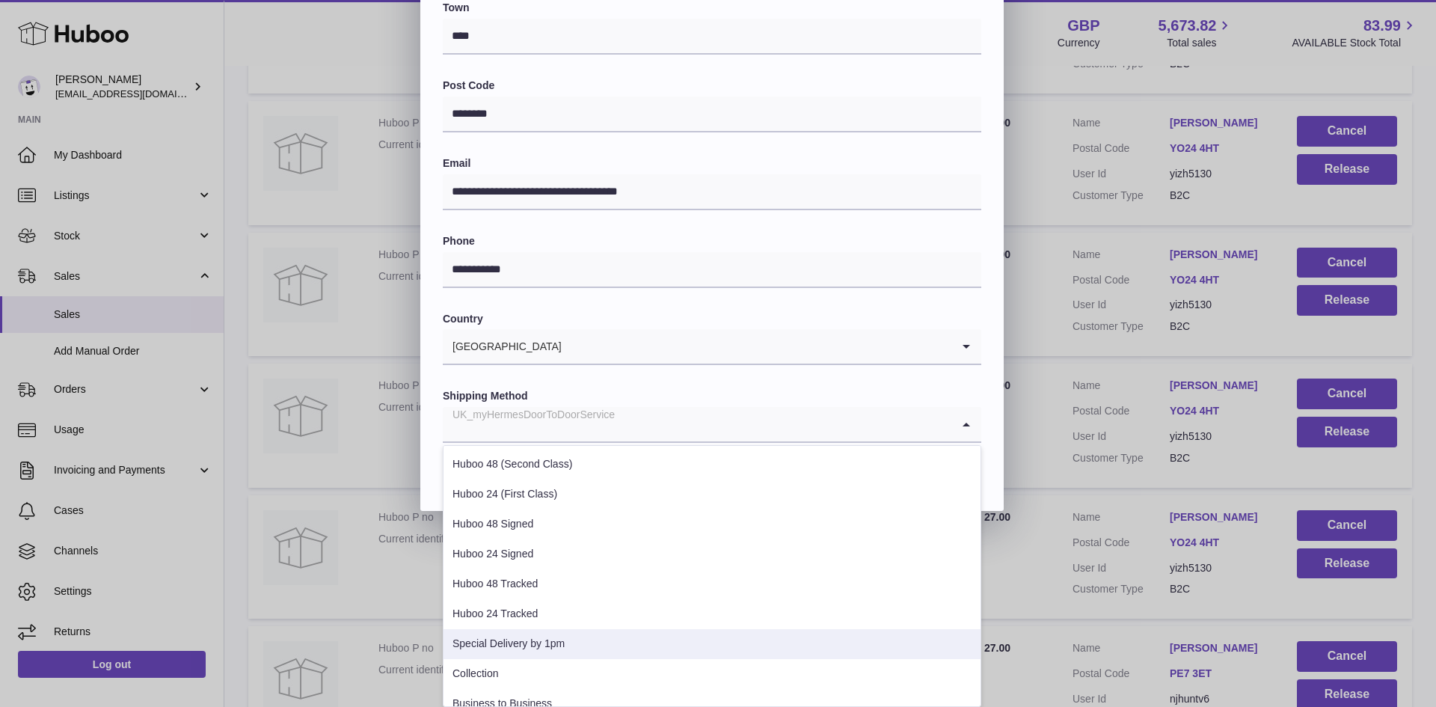
click at [573, 645] on li "Special Delivery by 1pm" at bounding box center [712, 644] width 537 height 30
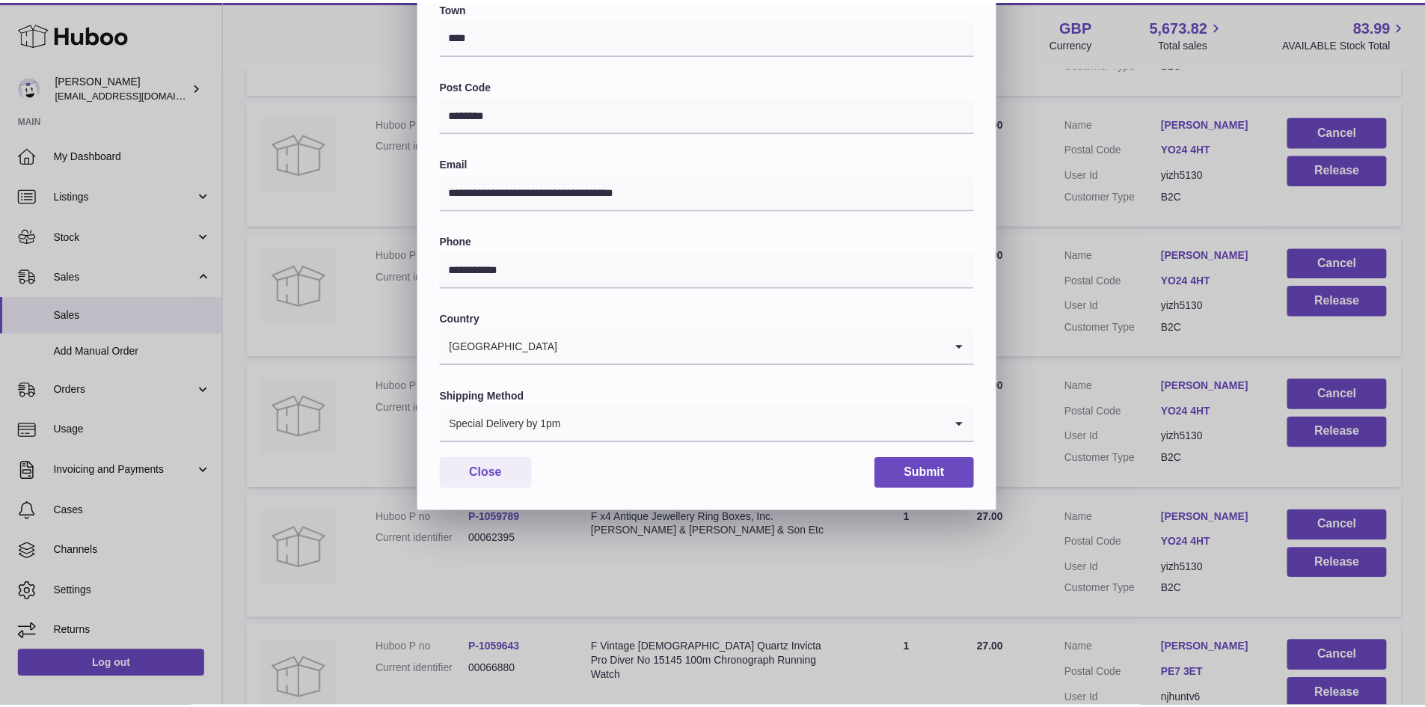
scroll to position [236, 0]
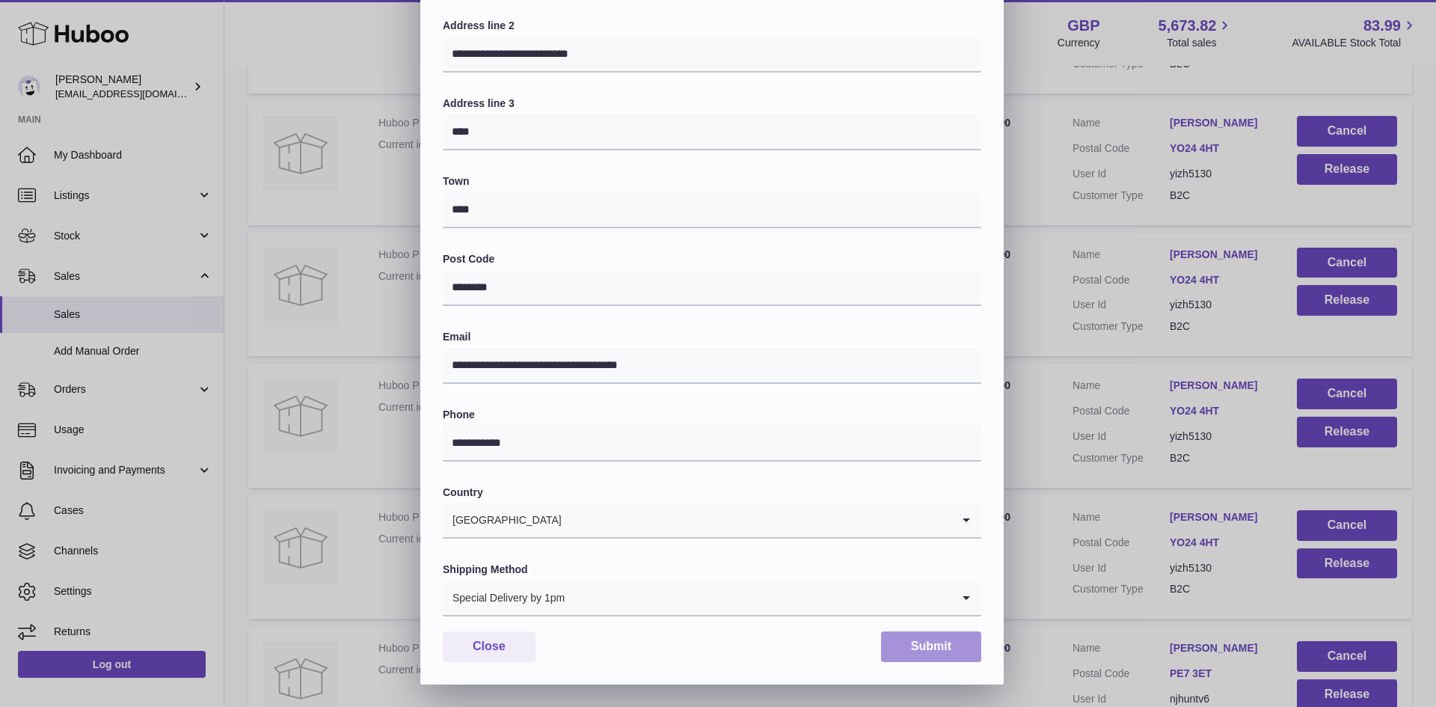
click at [925, 642] on button "Submit" at bounding box center [931, 646] width 100 height 31
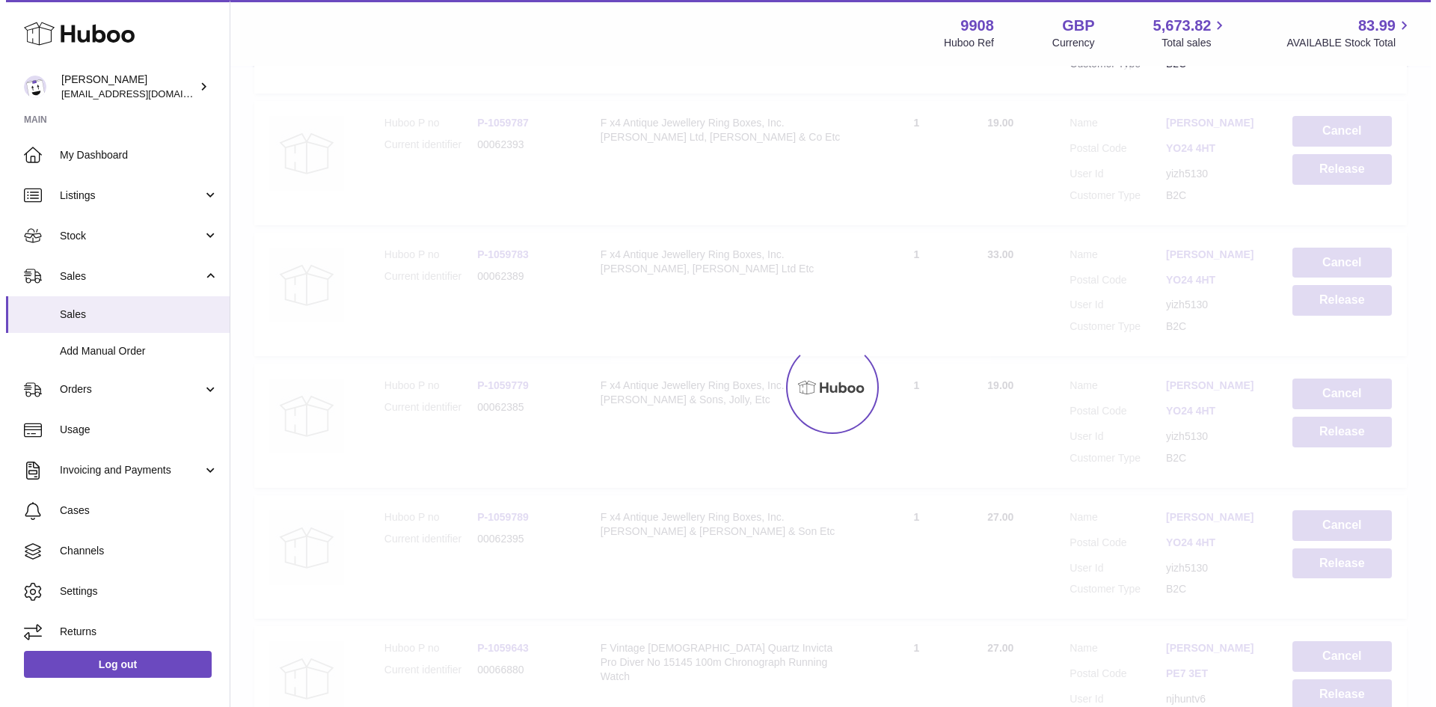
scroll to position [0, 0]
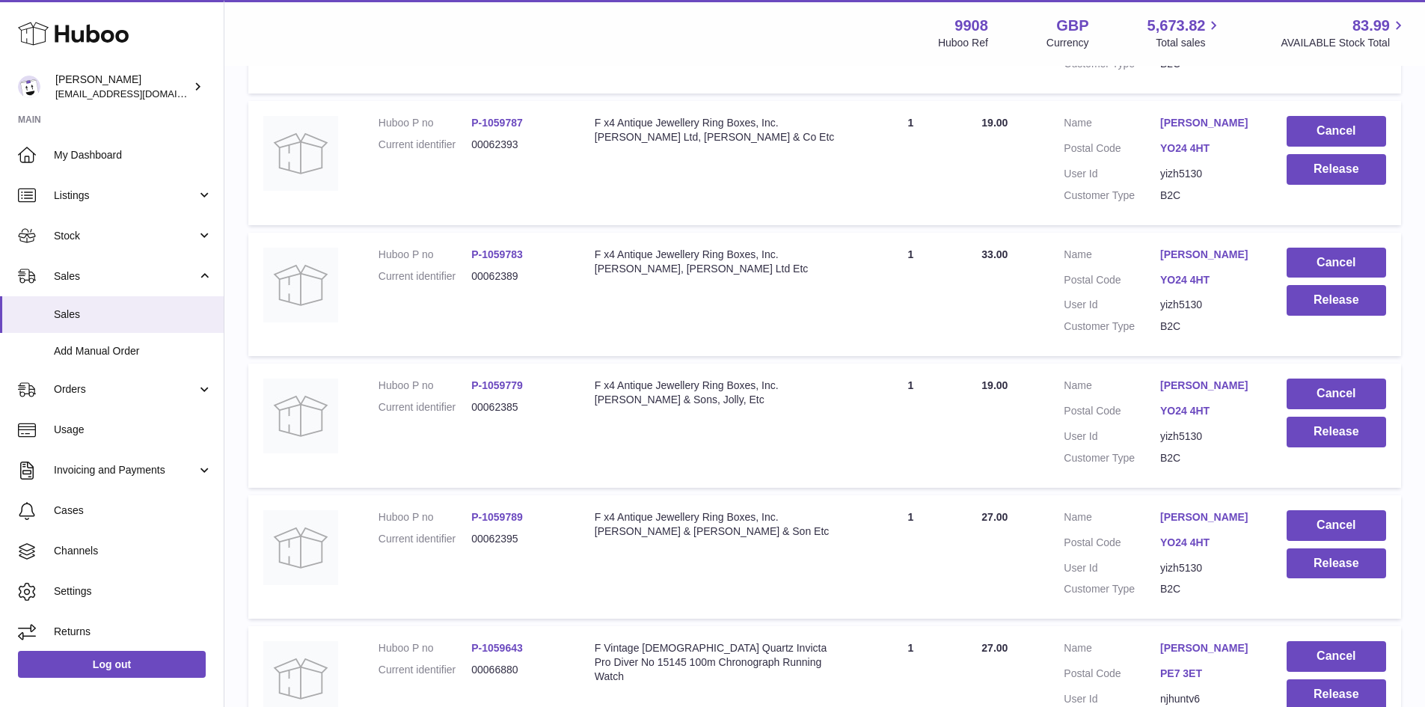
click at [1207, 262] on link "Quinne Hopper" at bounding box center [1208, 255] width 96 height 14
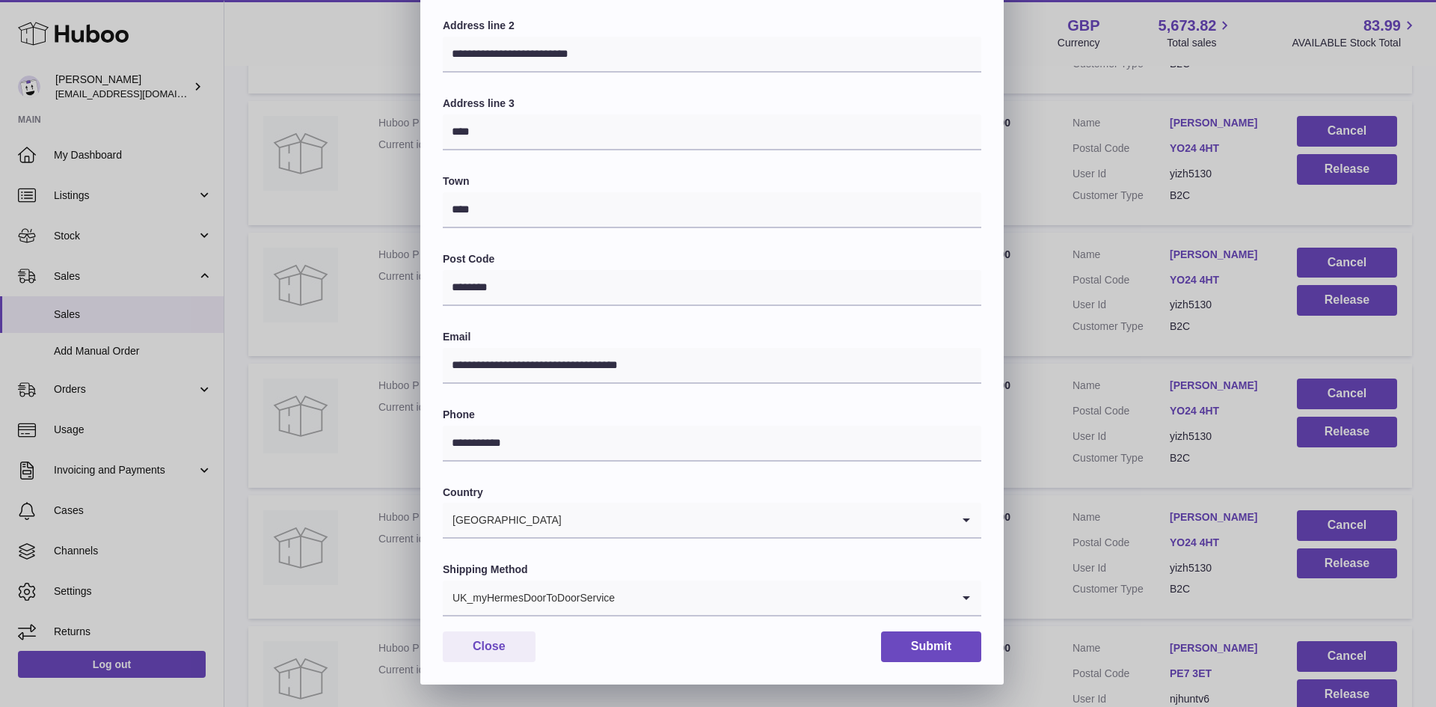
click at [608, 601] on div "UK_myHermesDoorToDoorService" at bounding box center [697, 597] width 509 height 34
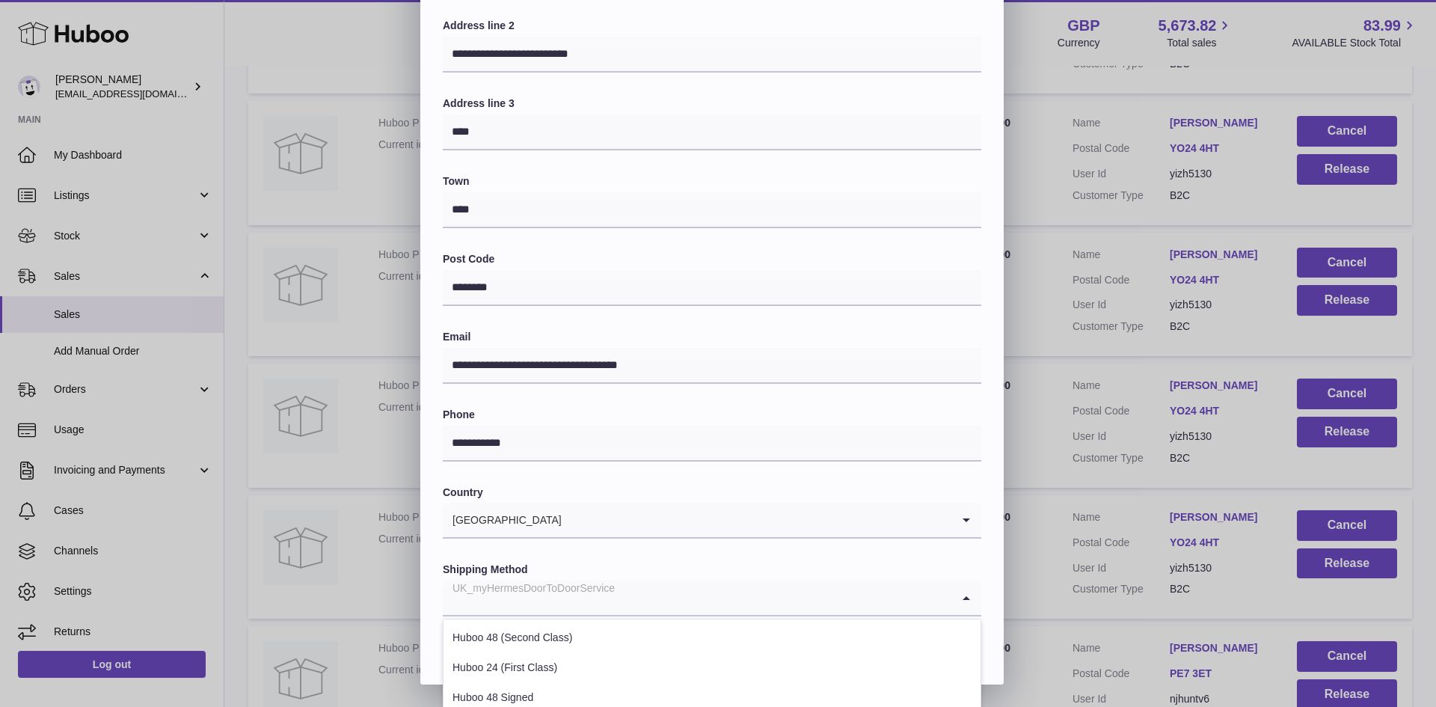
scroll to position [409, 0]
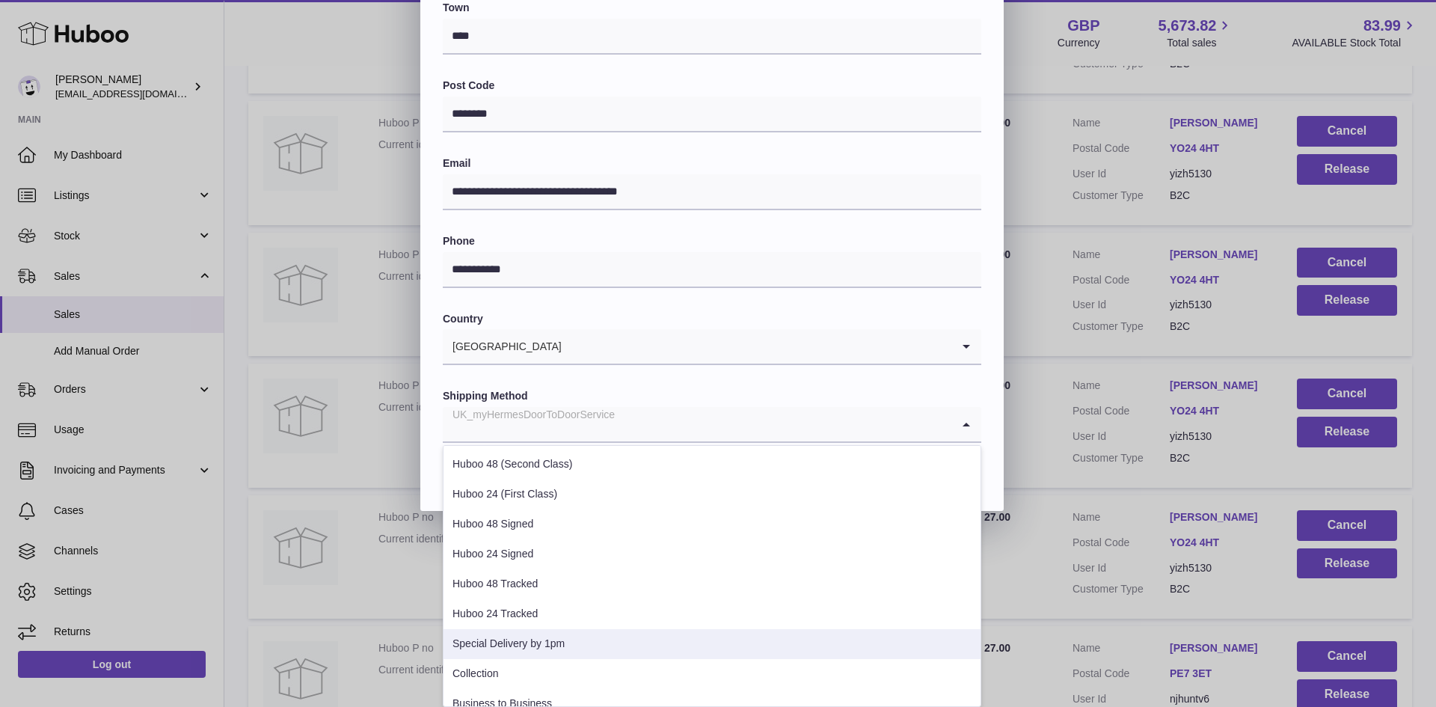
click at [555, 649] on li "Special Delivery by 1pm" at bounding box center [712, 644] width 537 height 30
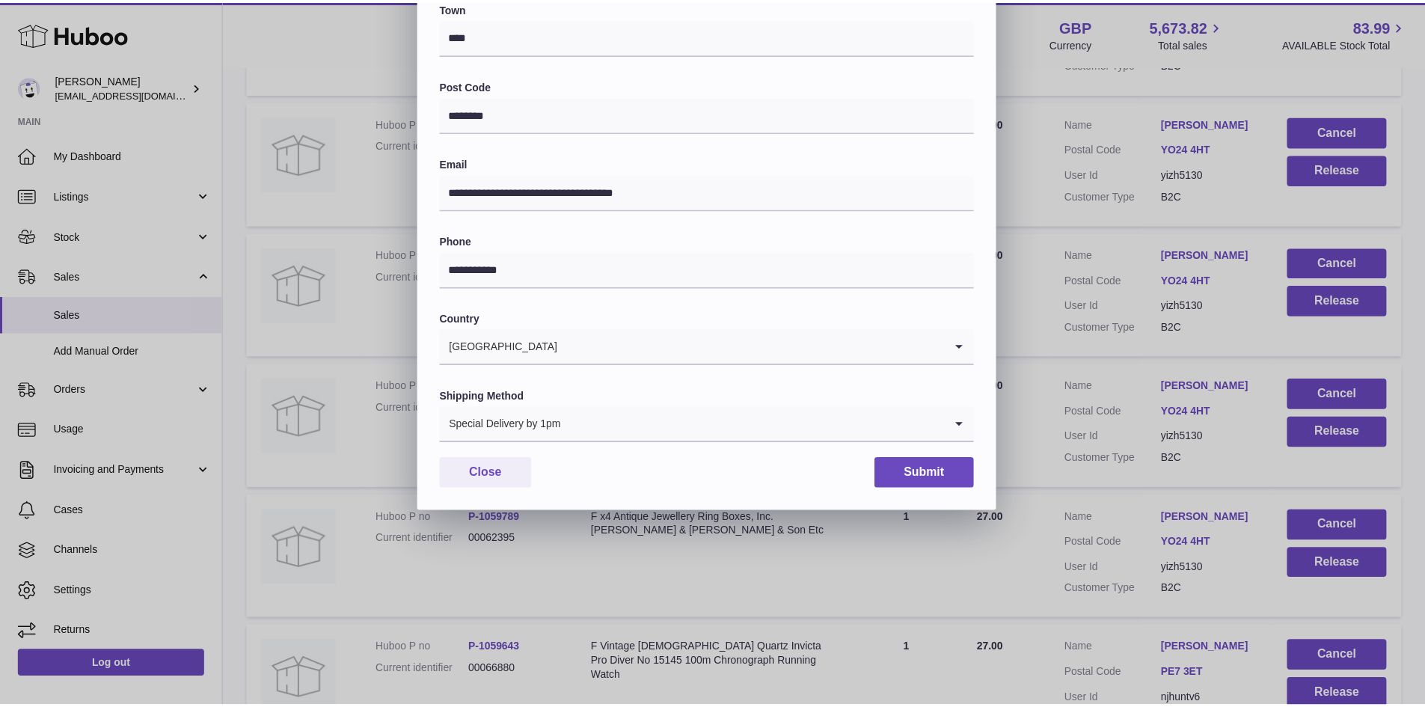
scroll to position [236, 0]
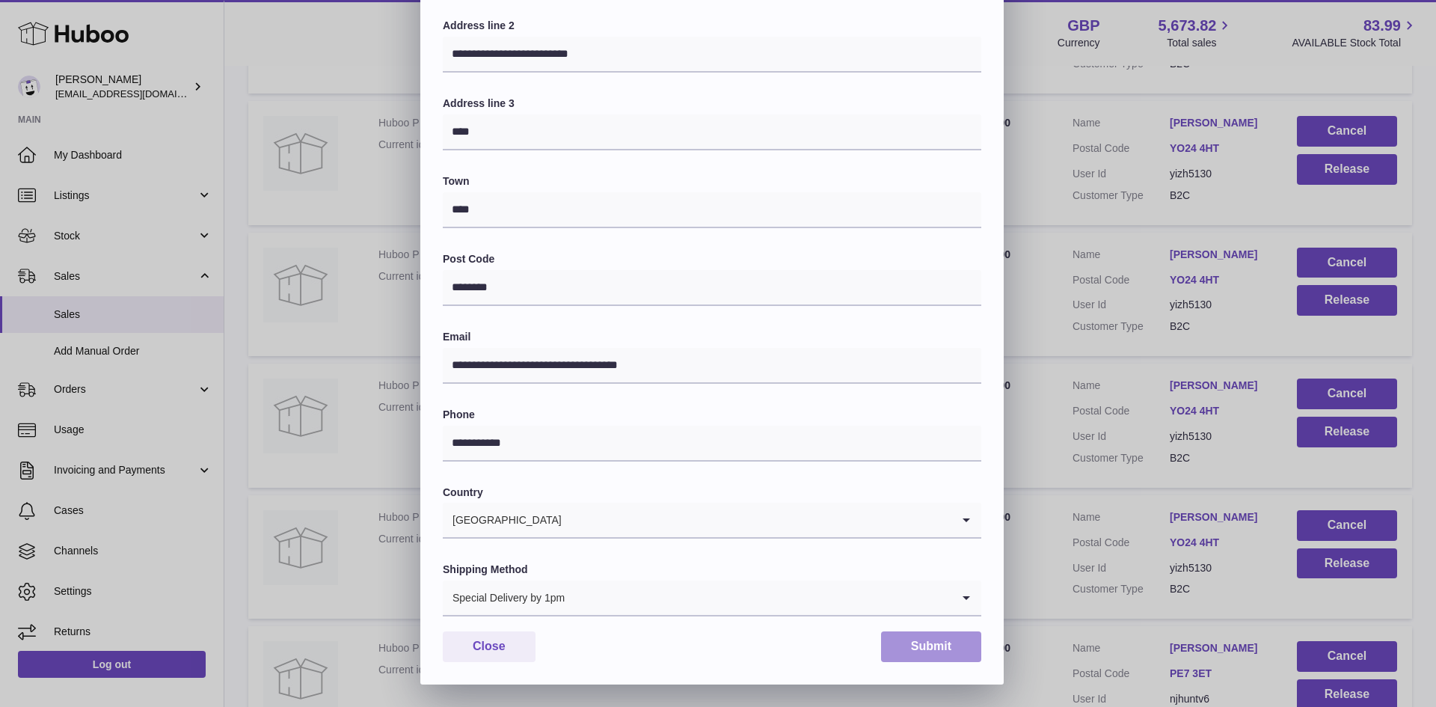
click at [925, 648] on button "Submit" at bounding box center [931, 646] width 100 height 31
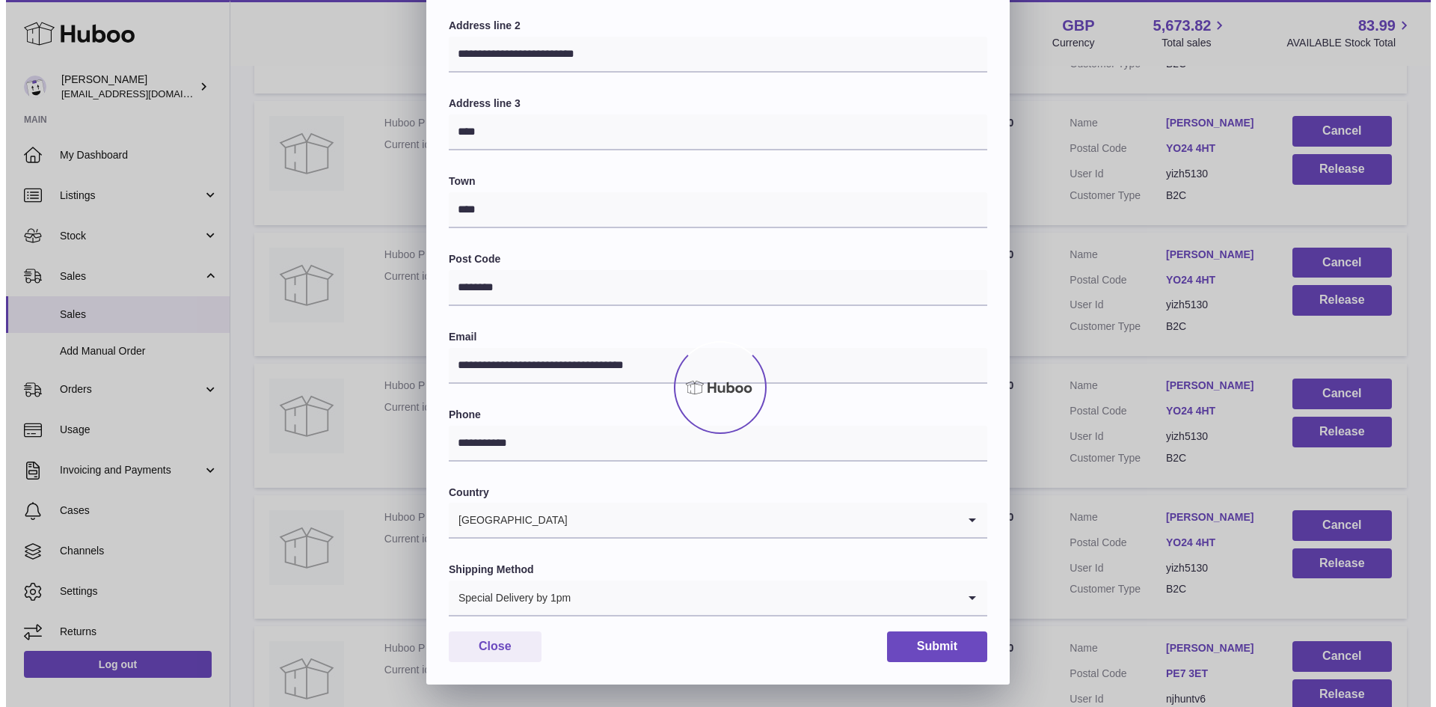
scroll to position [0, 0]
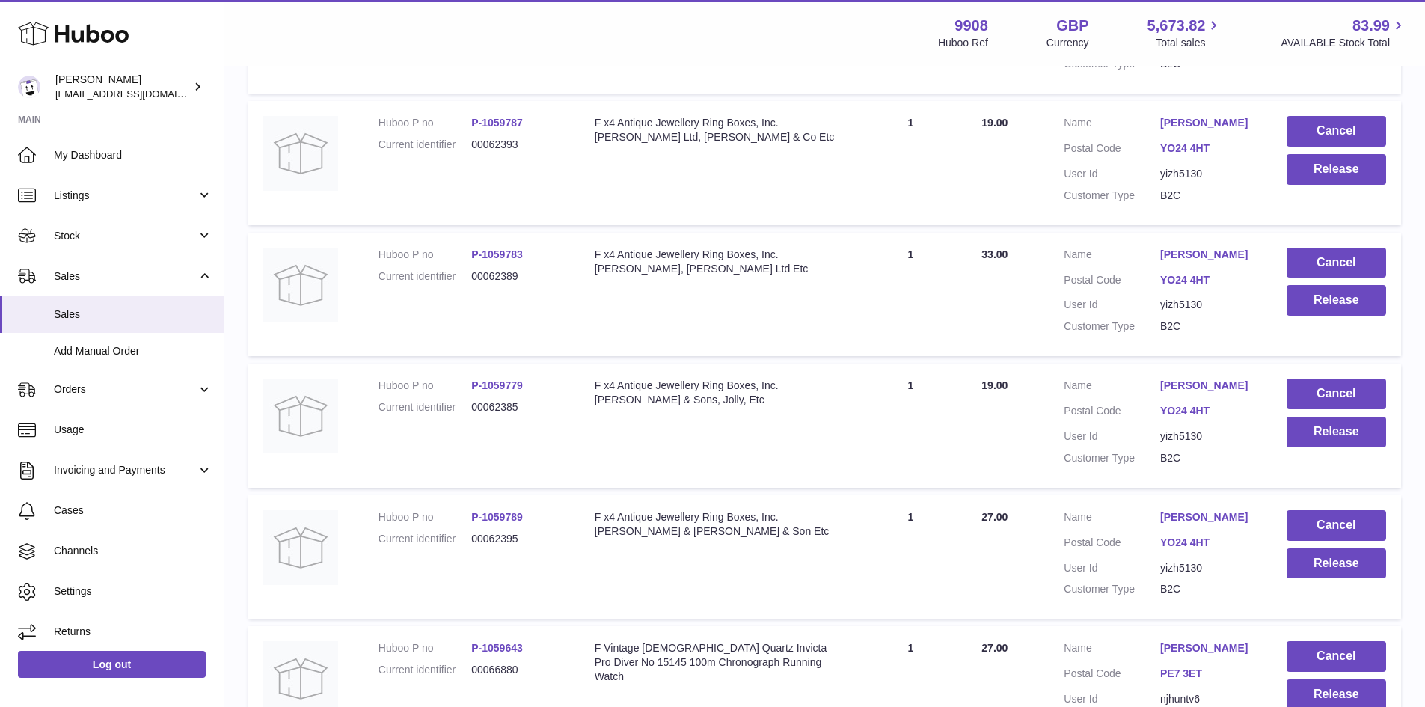
click at [1220, 393] on link "Quinne Hopper" at bounding box center [1208, 386] width 96 height 14
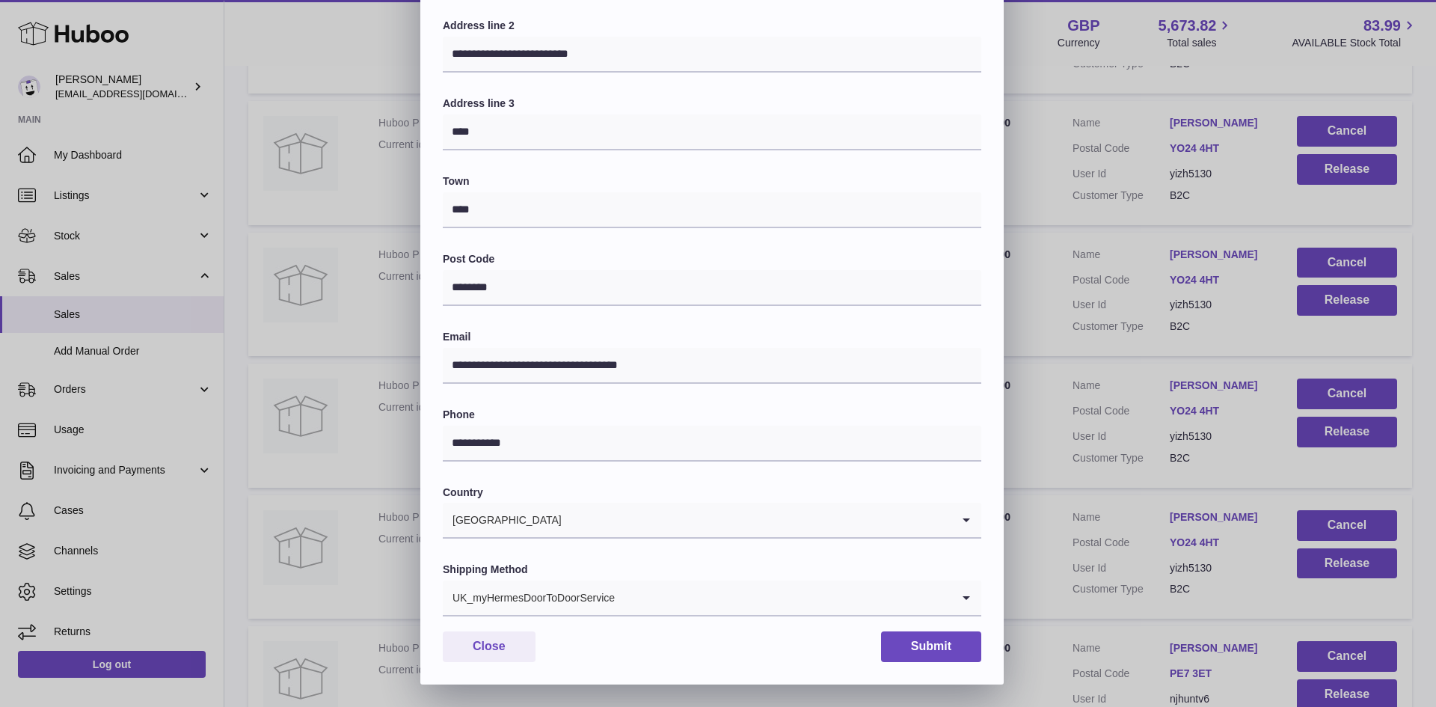
click at [566, 592] on div "UK_myHermesDoorToDoorService" at bounding box center [697, 597] width 509 height 34
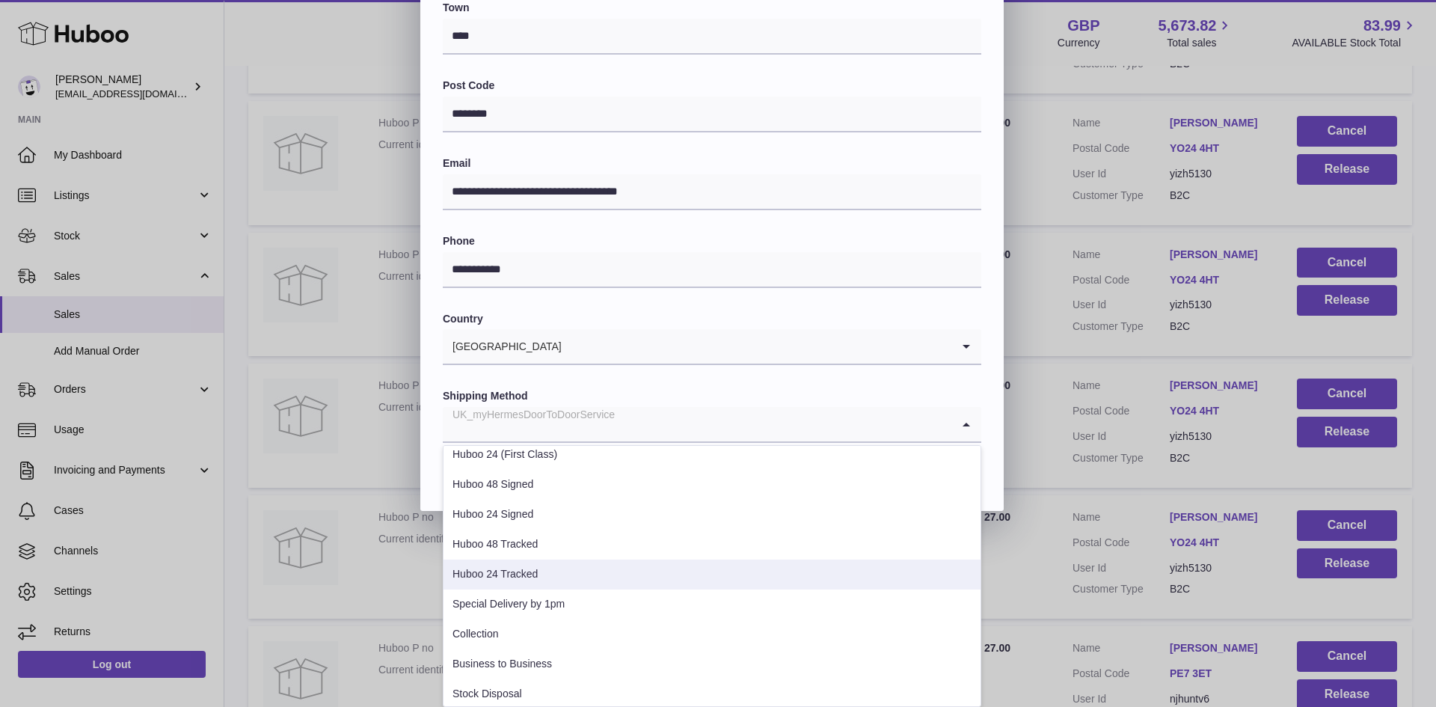
scroll to position [76, 0]
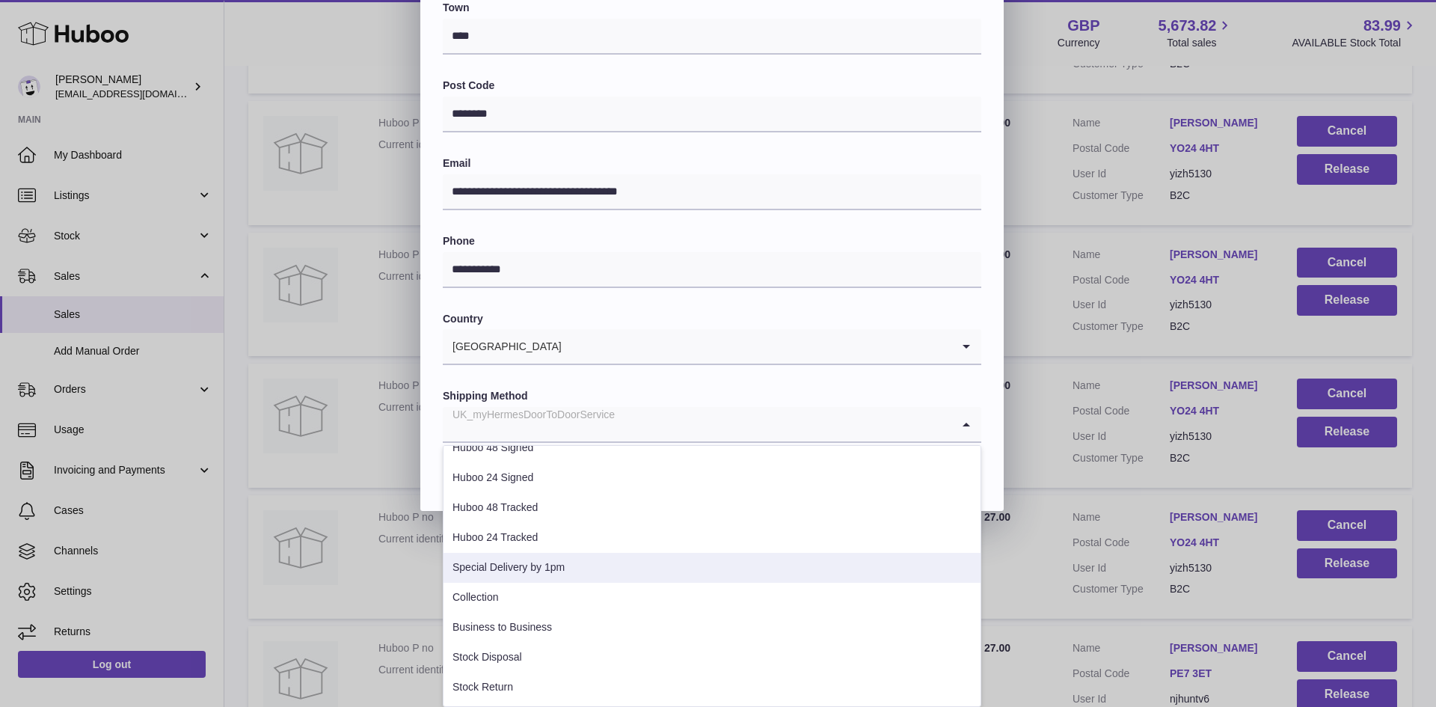
click at [552, 568] on li "Special Delivery by 1pm" at bounding box center [712, 568] width 537 height 30
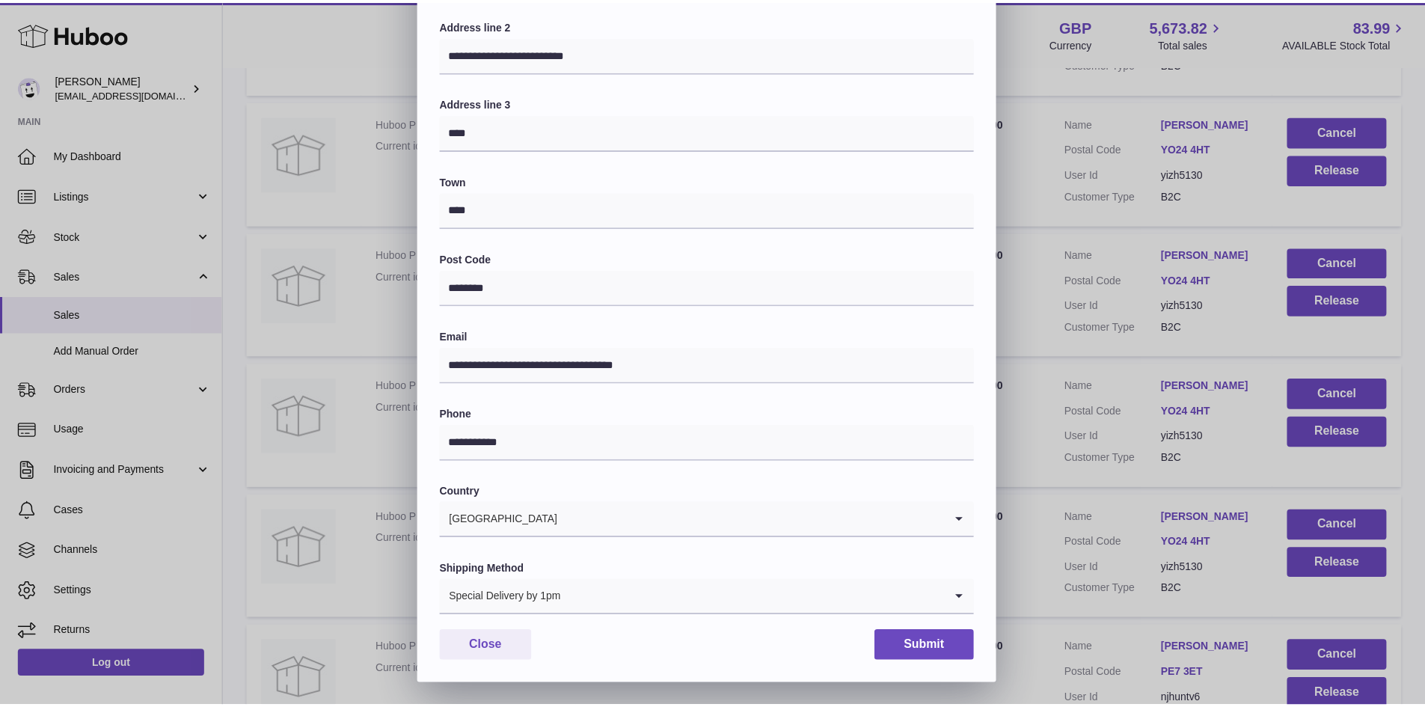
scroll to position [236, 0]
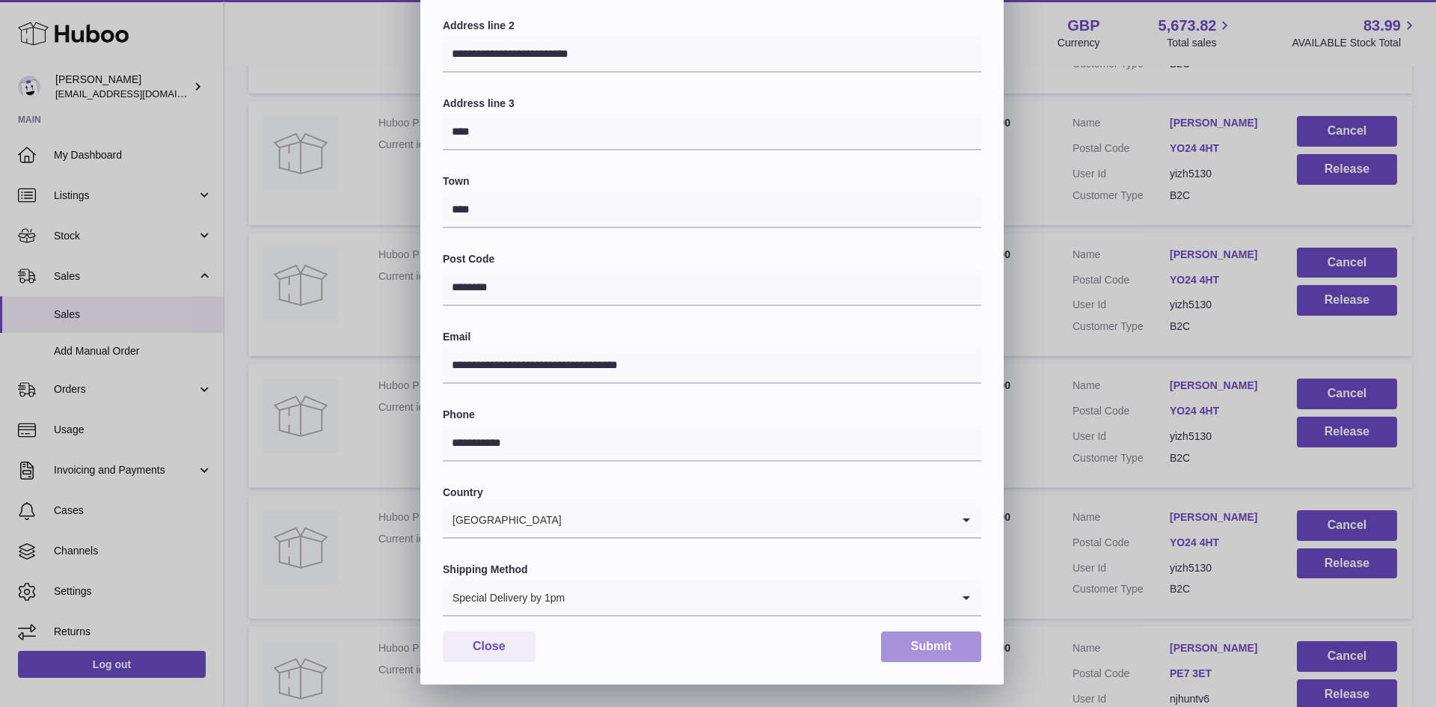
click at [920, 638] on button "Submit" at bounding box center [931, 646] width 100 height 31
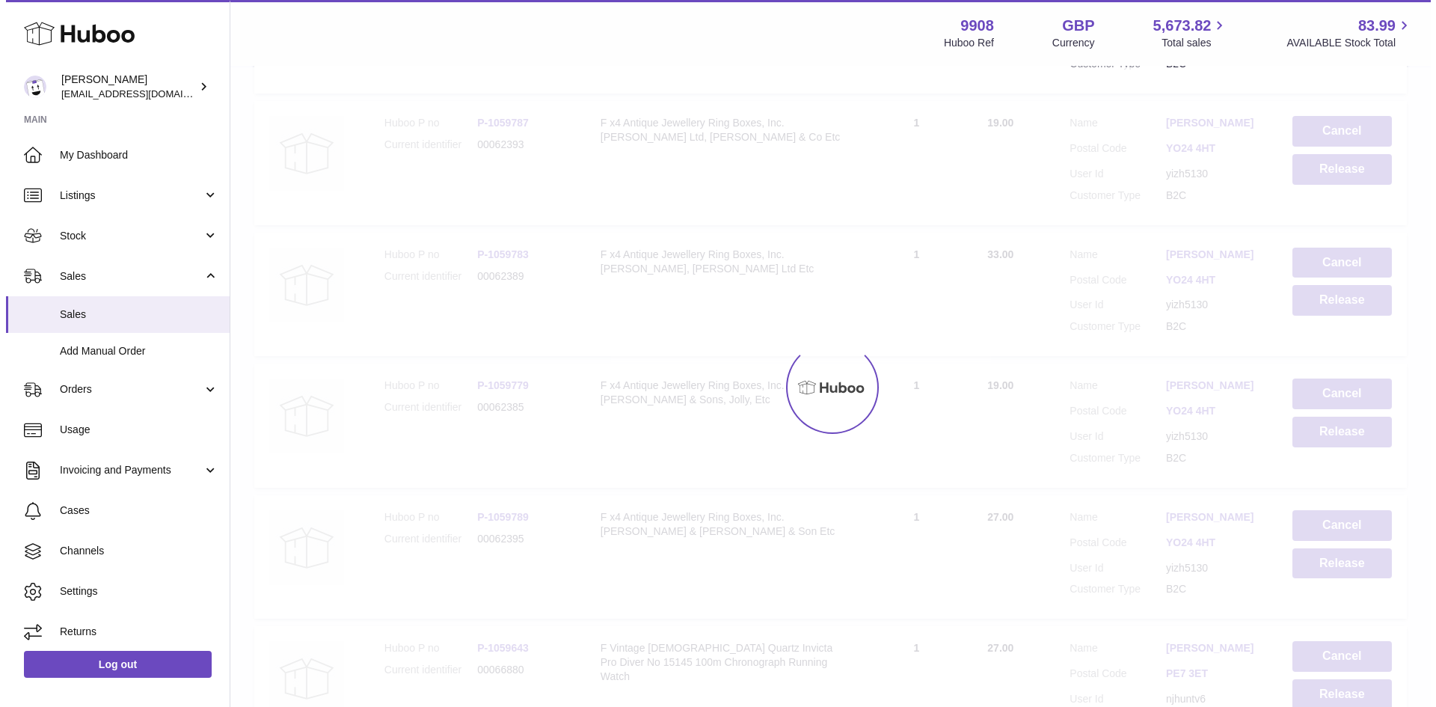
scroll to position [0, 0]
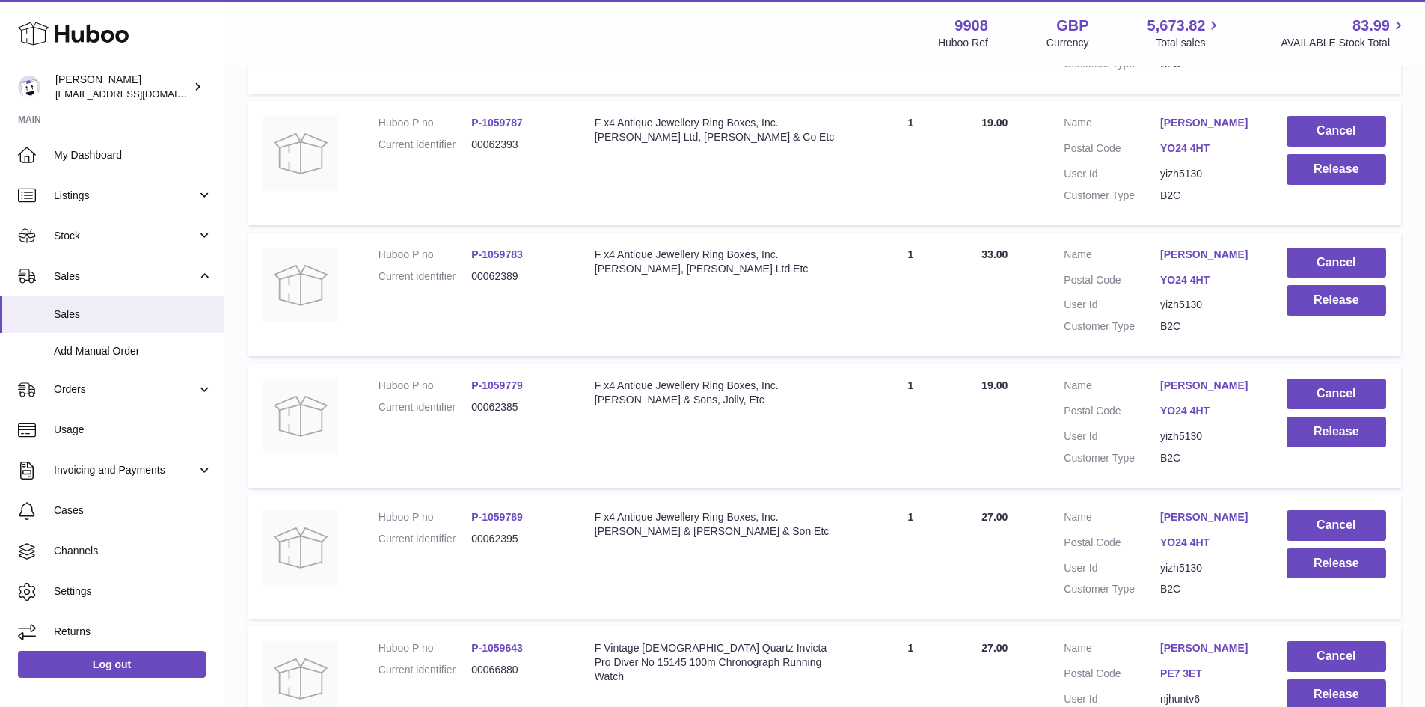
click at [1180, 393] on link "Quinne Hopper" at bounding box center [1208, 386] width 96 height 14
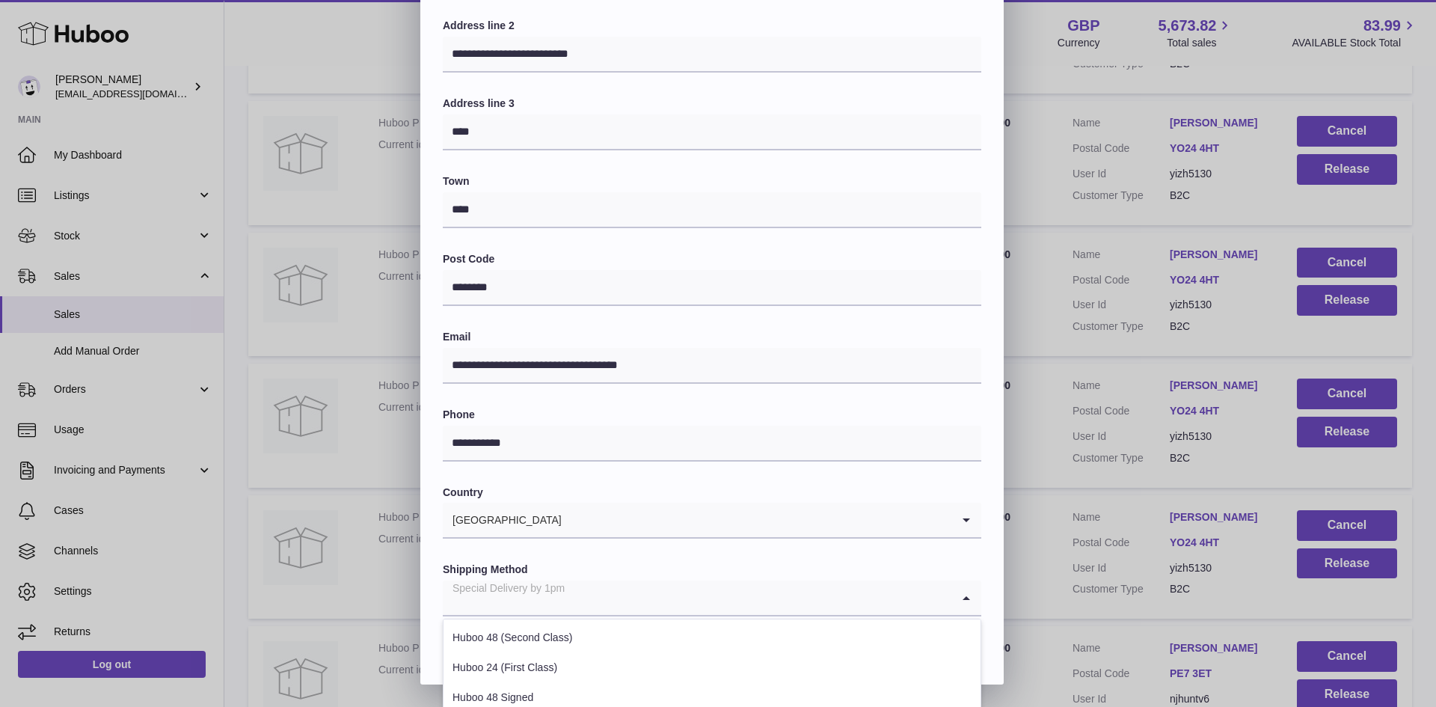
click at [592, 602] on input "Search for option" at bounding box center [697, 597] width 509 height 34
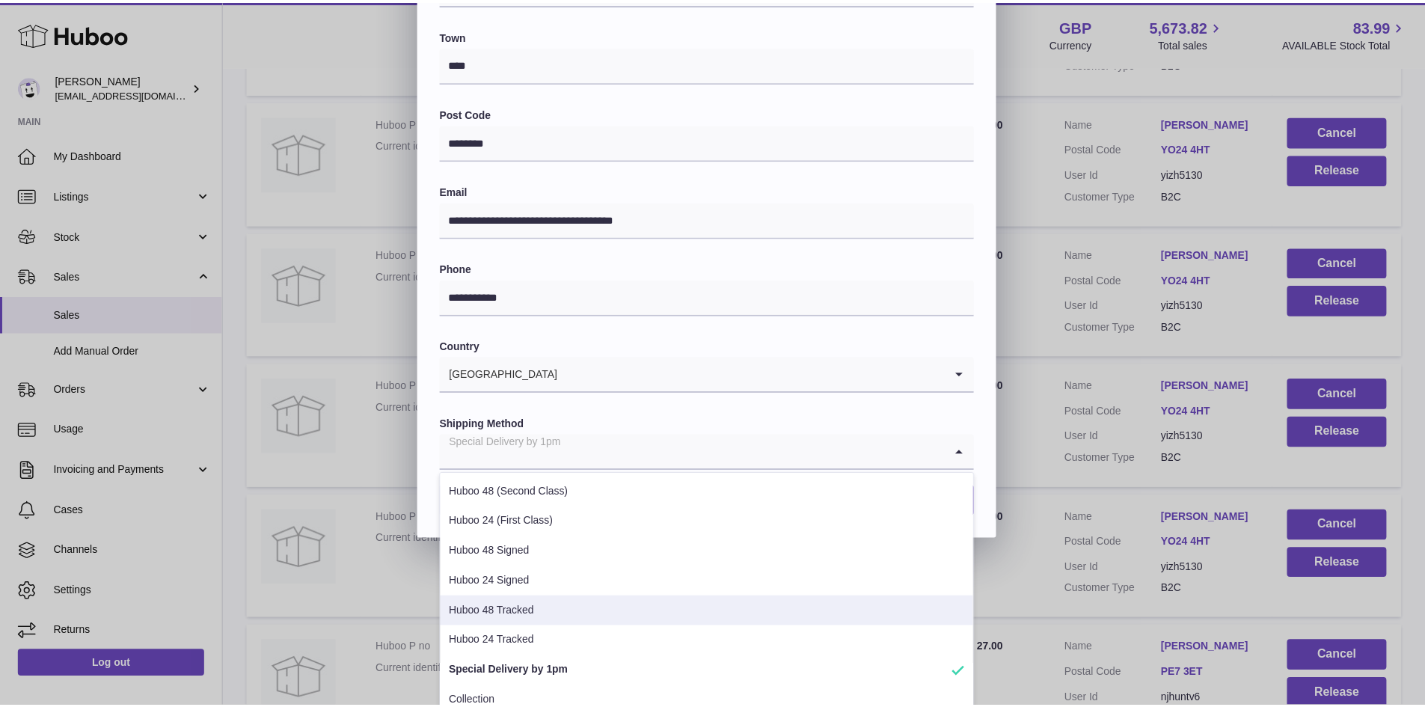
scroll to position [409, 0]
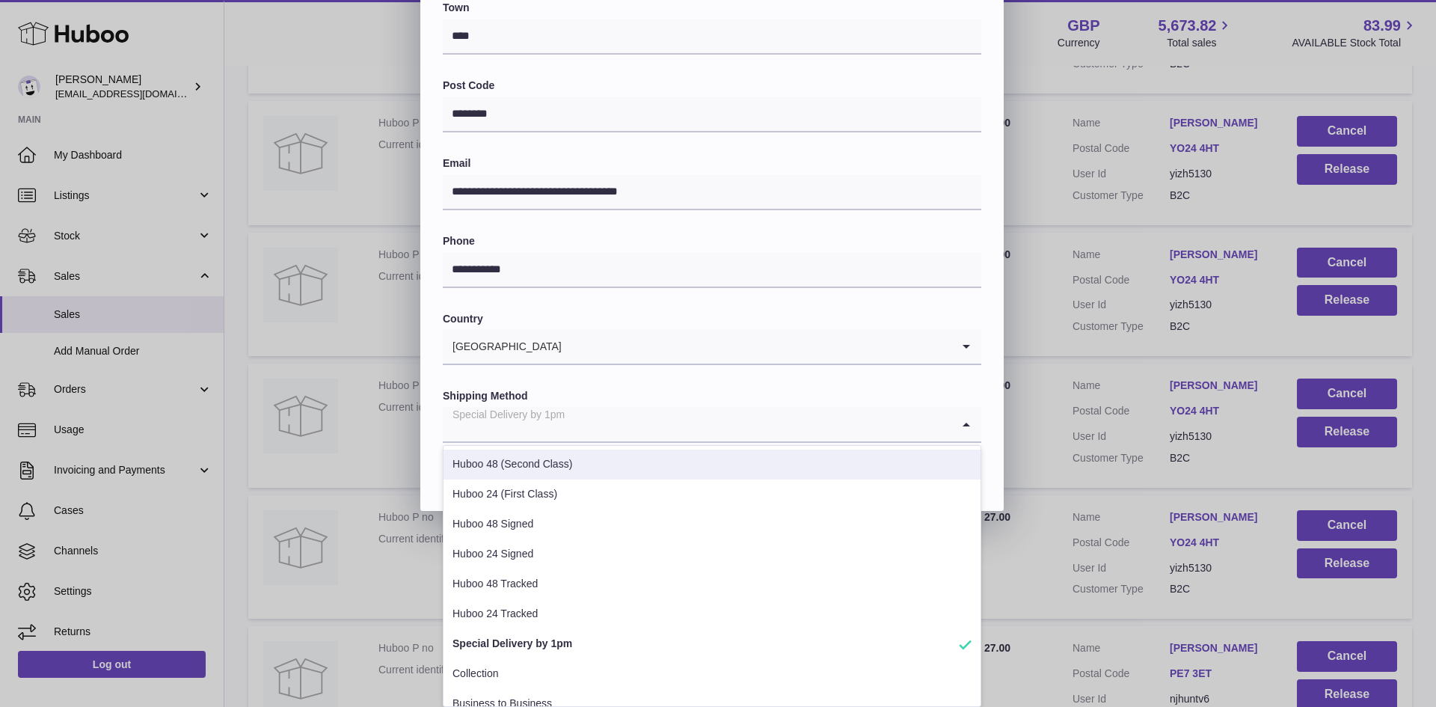
click at [1035, 418] on div "**********" at bounding box center [718, 62] width 1436 height 898
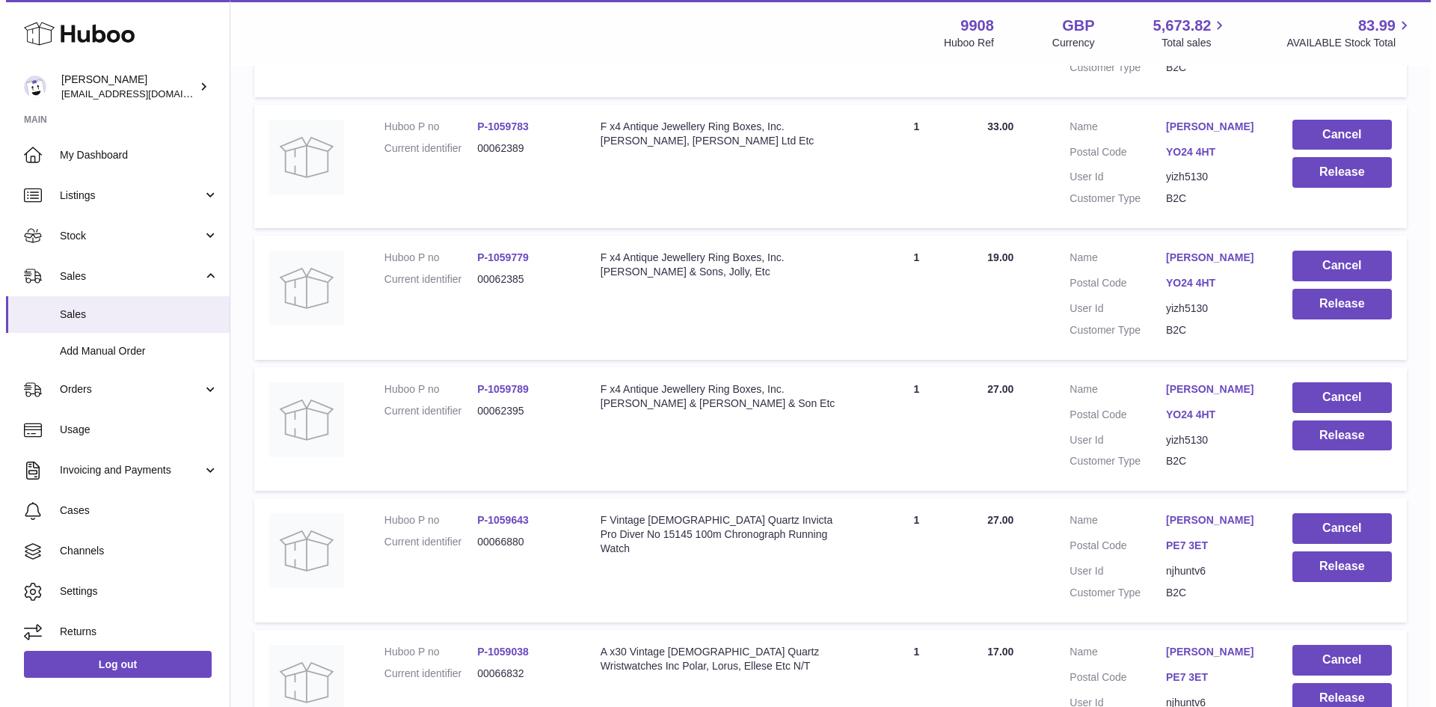
scroll to position [9575, 0]
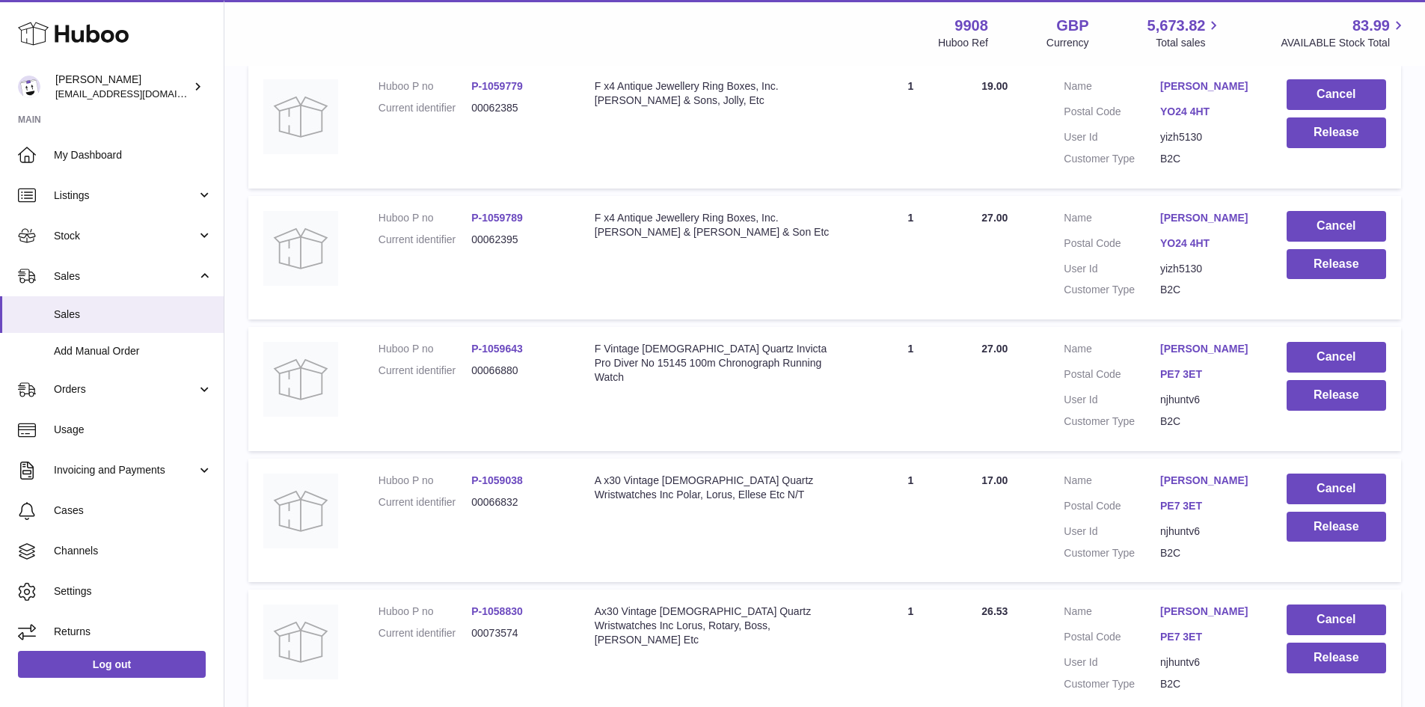
click at [1210, 225] on link "Quinne Hopper" at bounding box center [1208, 218] width 96 height 14
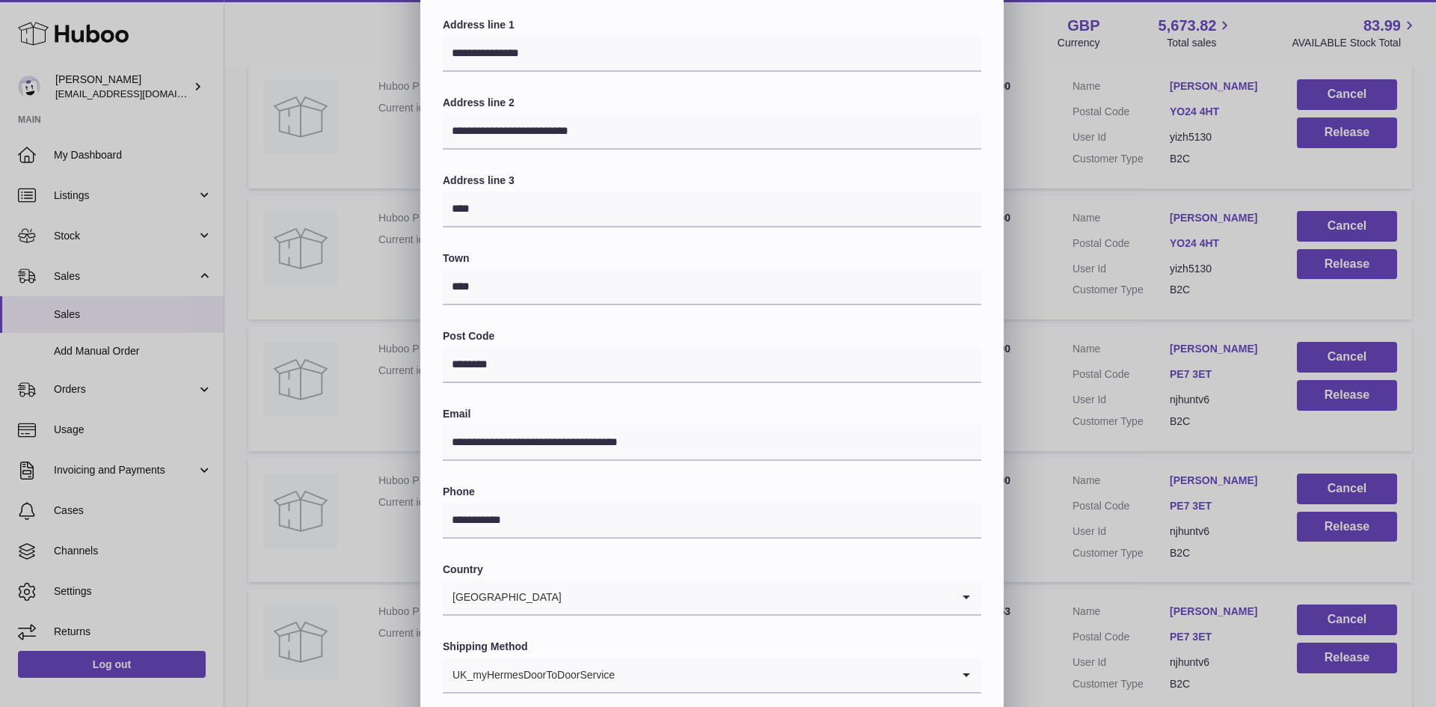
scroll to position [236, 0]
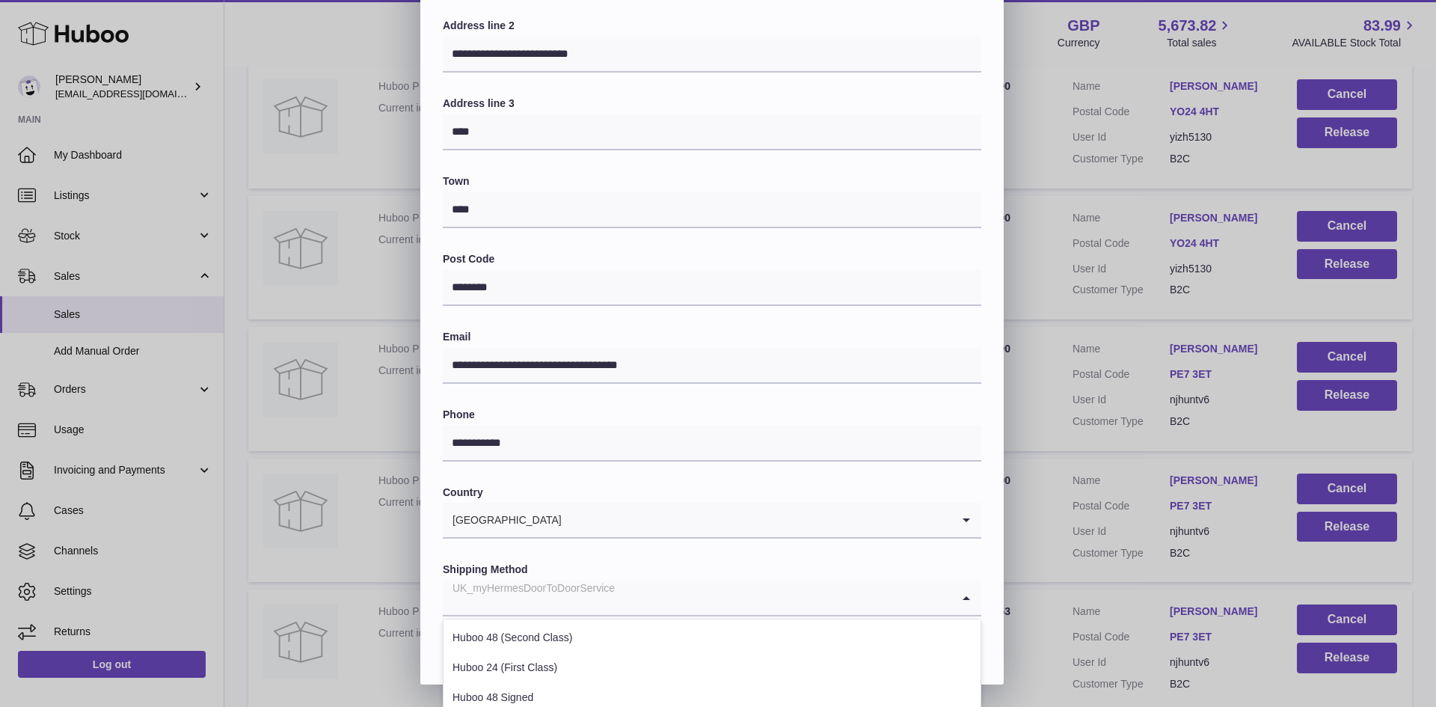
click at [590, 589] on div "UK_myHermesDoorToDoorService" at bounding box center [697, 597] width 509 height 34
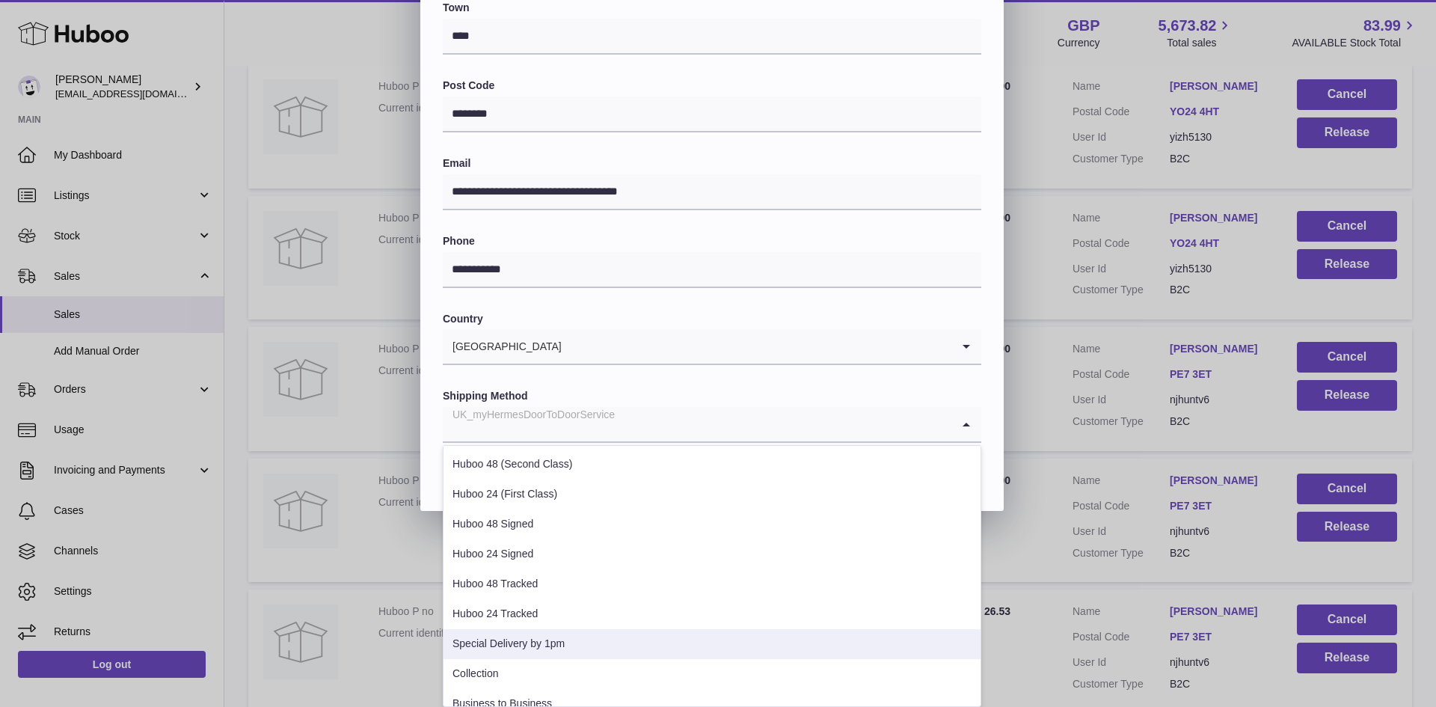
click at [548, 637] on li "Special Delivery by 1pm" at bounding box center [712, 644] width 537 height 30
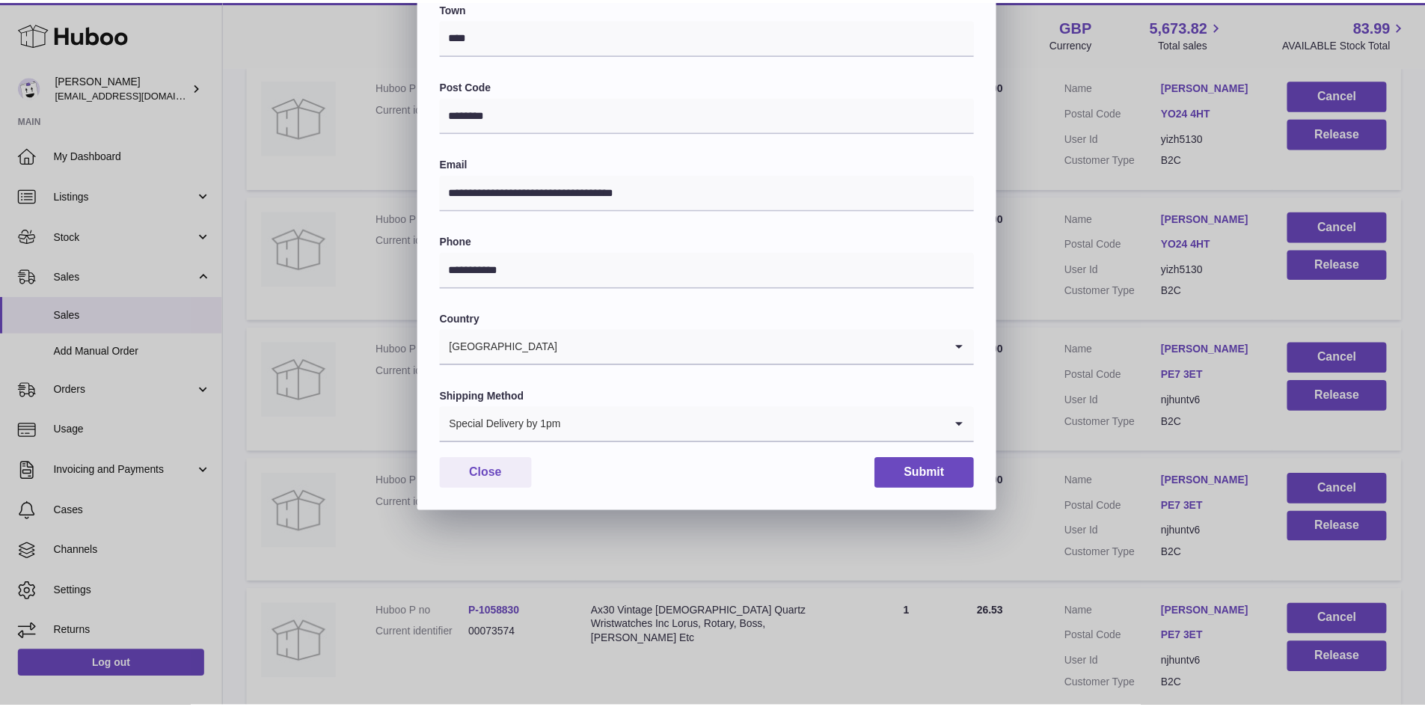
scroll to position [0, 0]
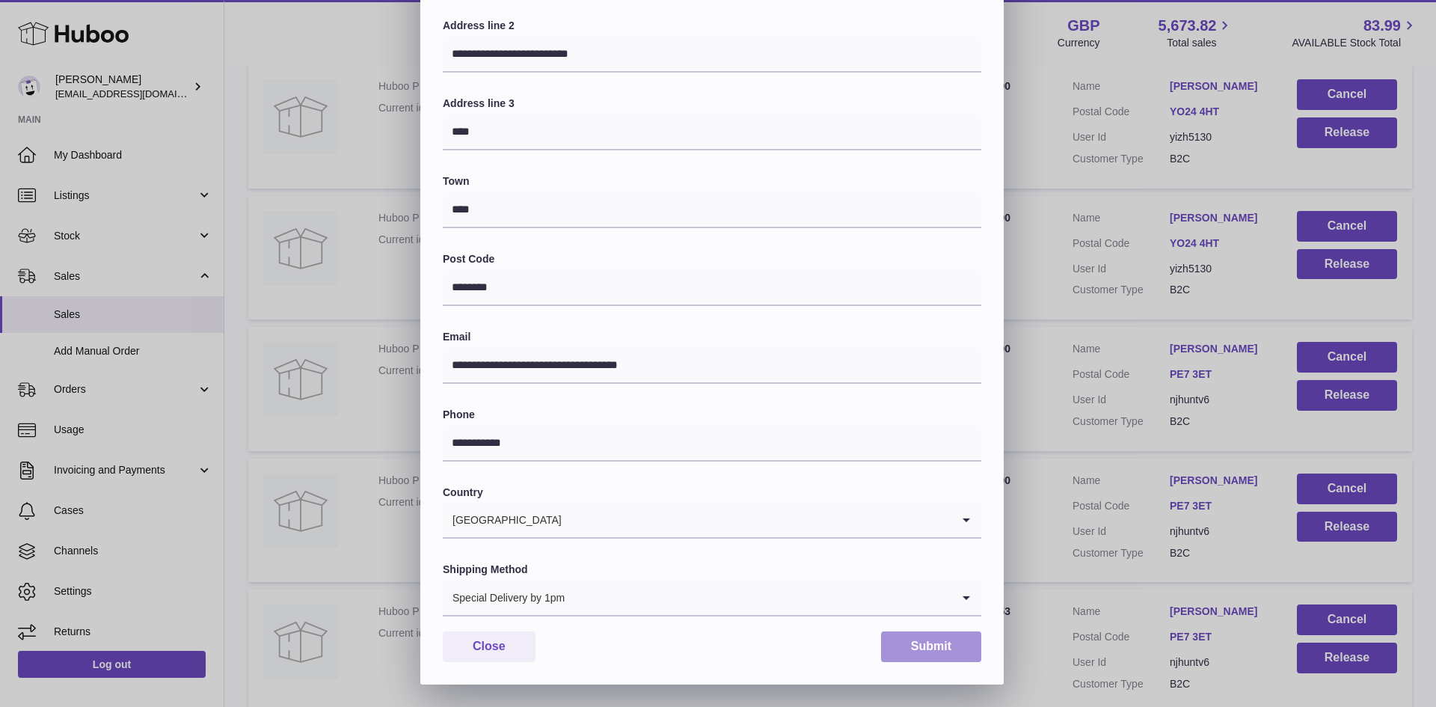
click at [928, 638] on button "Submit" at bounding box center [931, 646] width 100 height 31
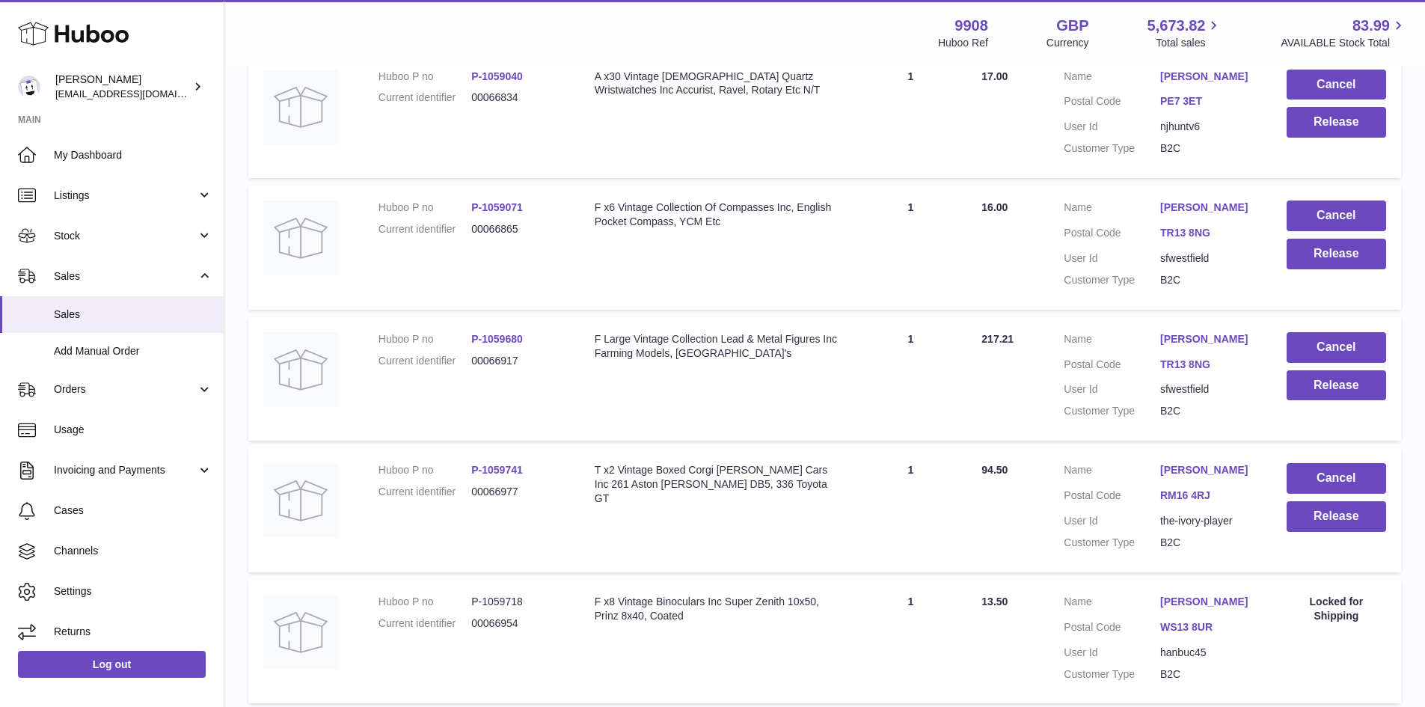
click at [1177, 215] on link "steve fawdry" at bounding box center [1208, 207] width 96 height 14
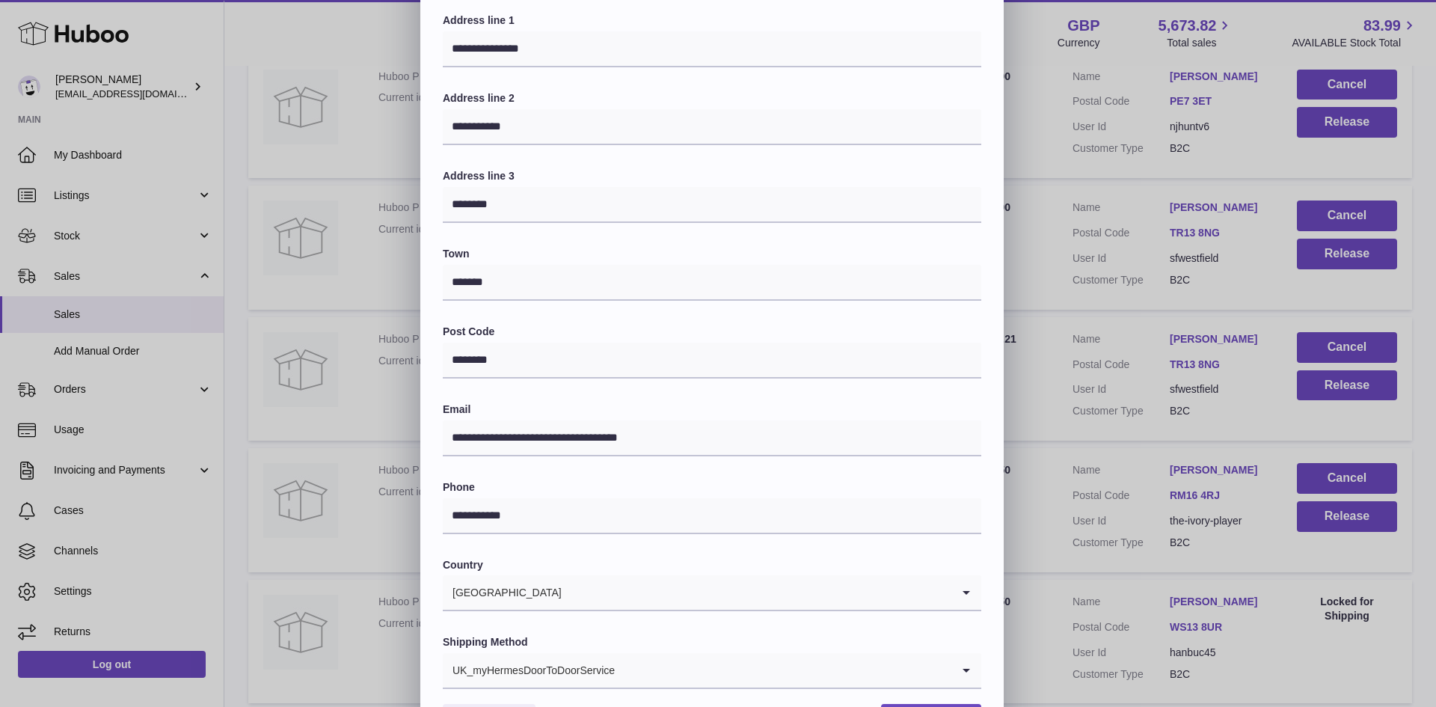
scroll to position [236, 0]
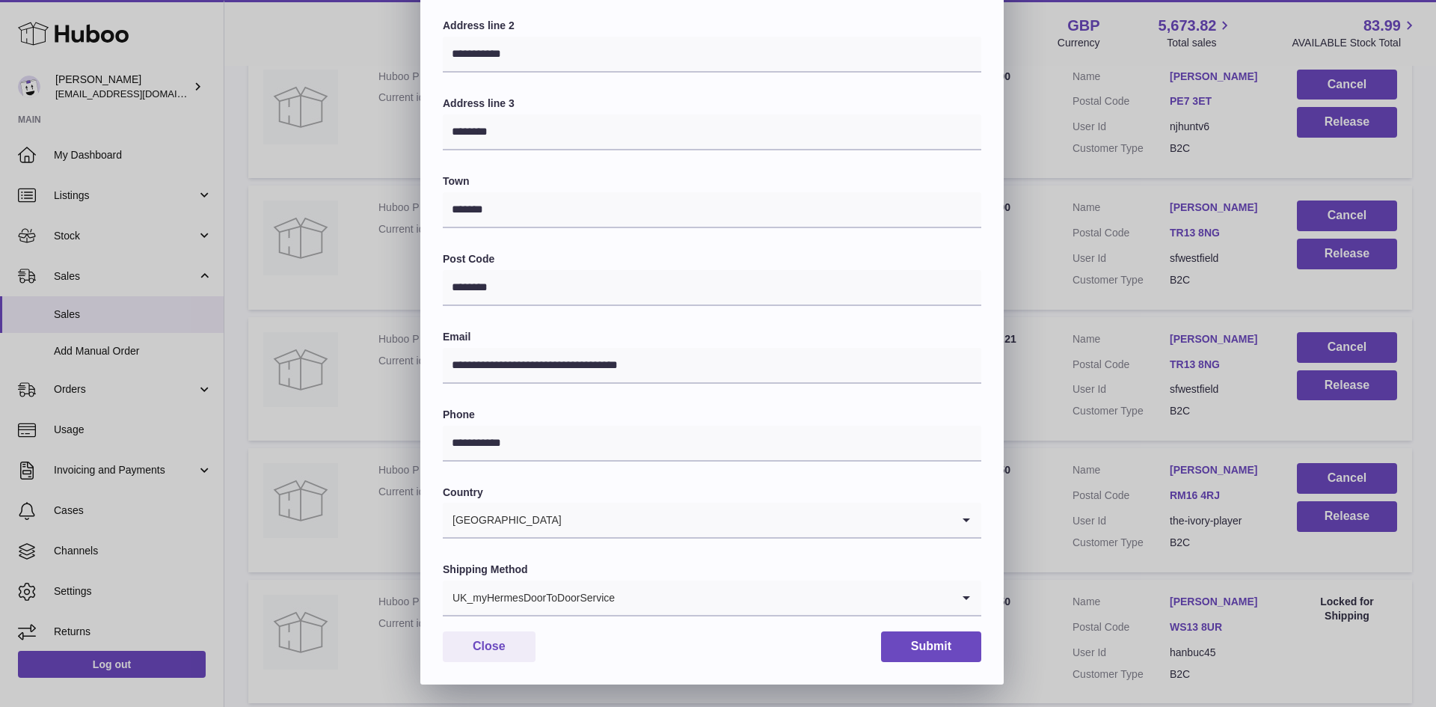
click at [562, 591] on div "UK_myHermesDoorToDoorService" at bounding box center [697, 597] width 509 height 34
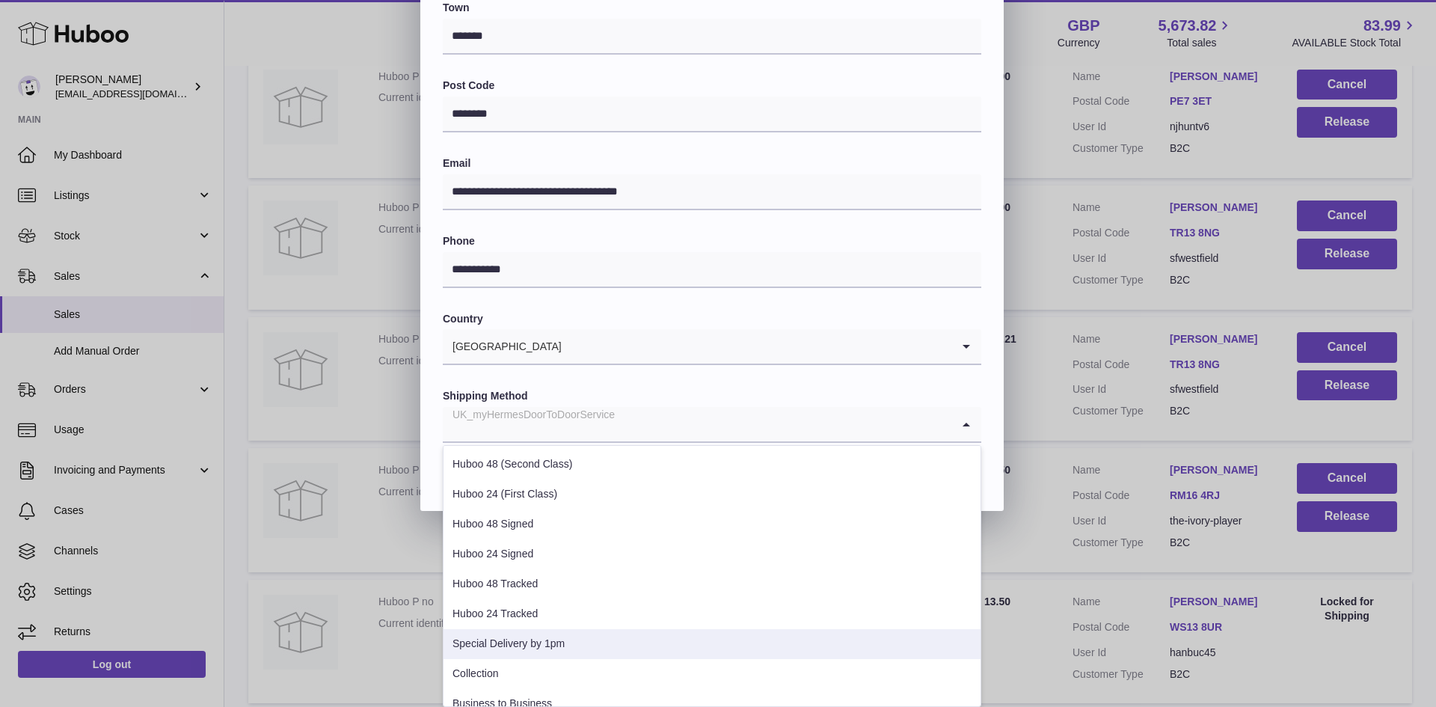
click at [526, 637] on li "Special Delivery by 1pm" at bounding box center [712, 644] width 537 height 30
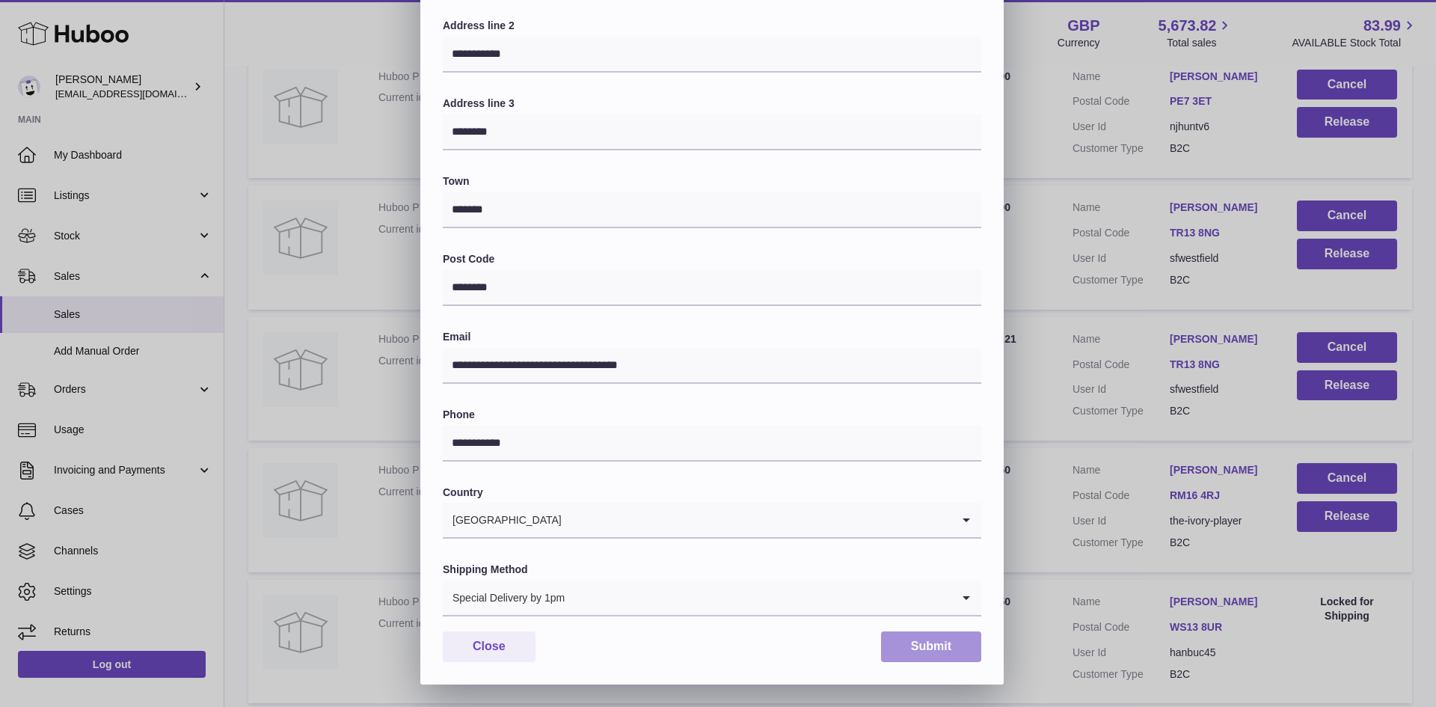
click at [925, 639] on button "Submit" at bounding box center [931, 646] width 100 height 31
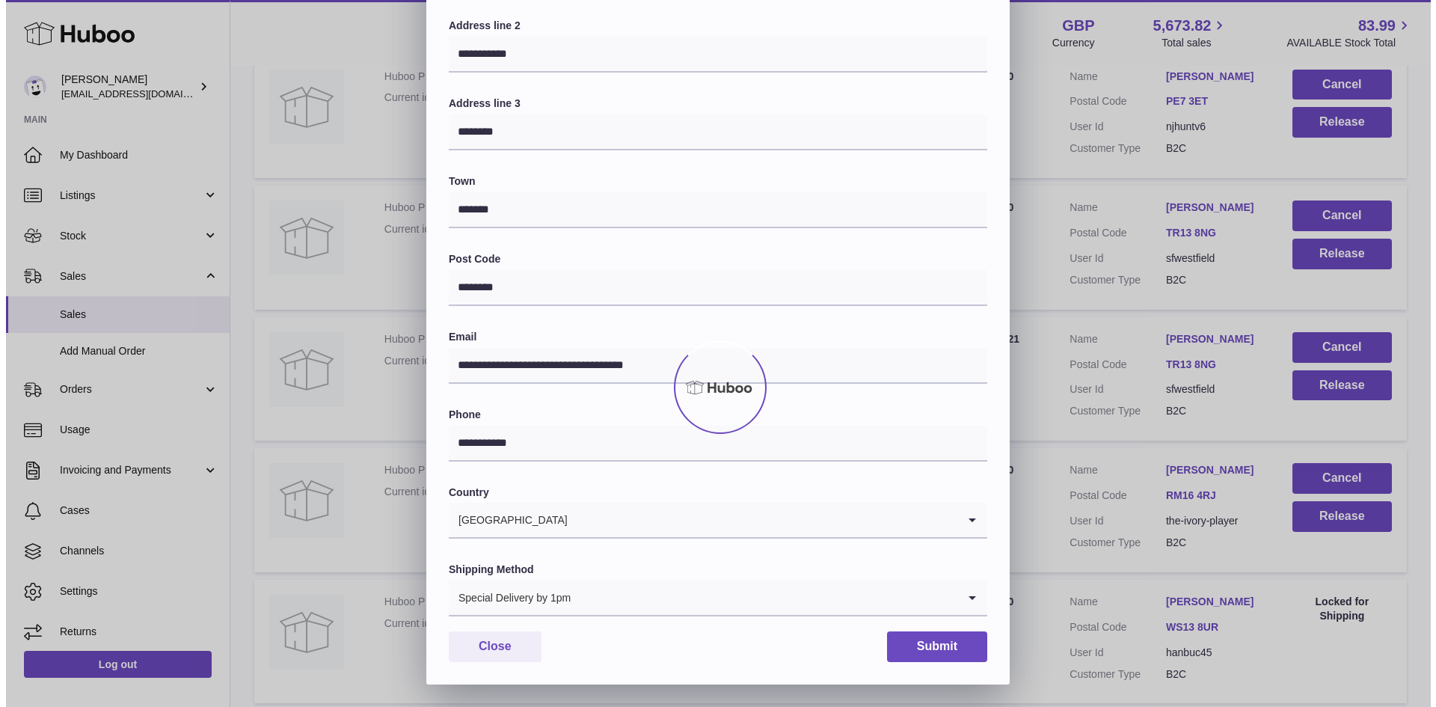
scroll to position [0, 0]
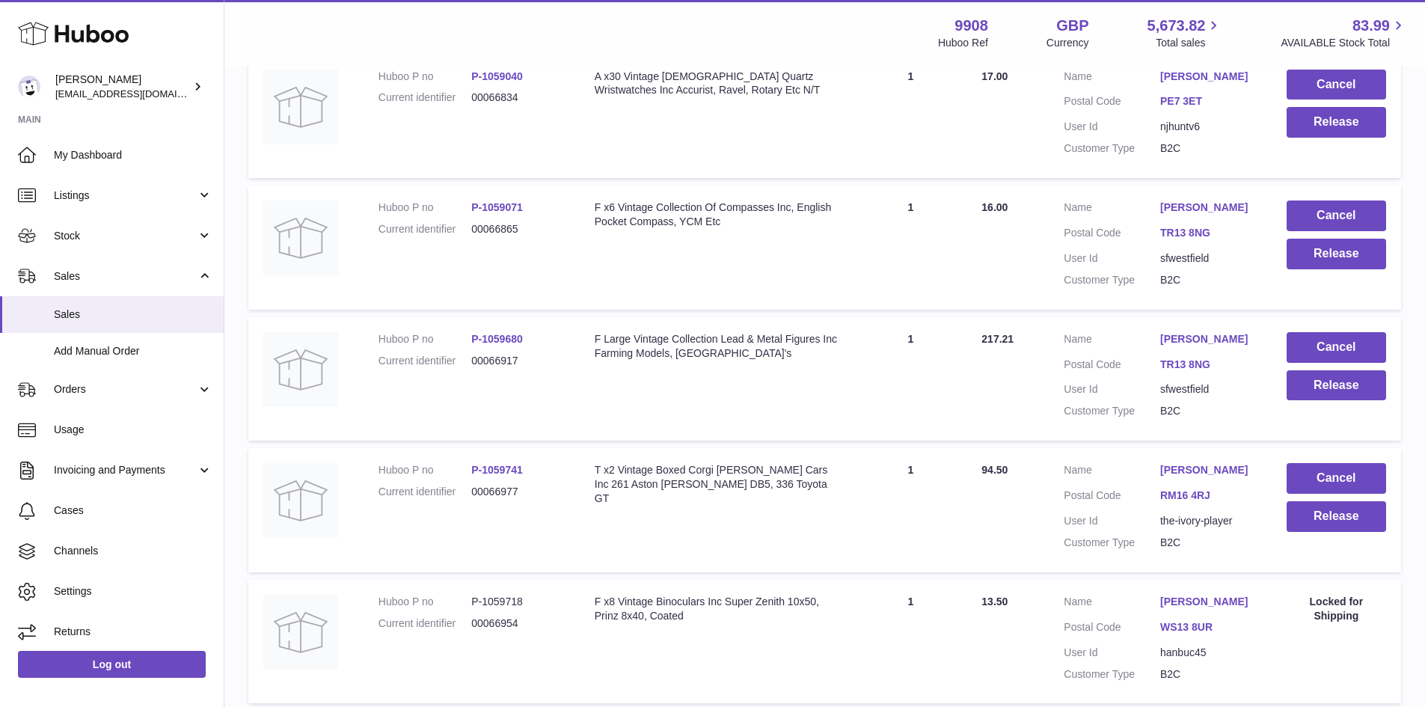
click at [1189, 346] on link "steve fawdry" at bounding box center [1208, 339] width 96 height 14
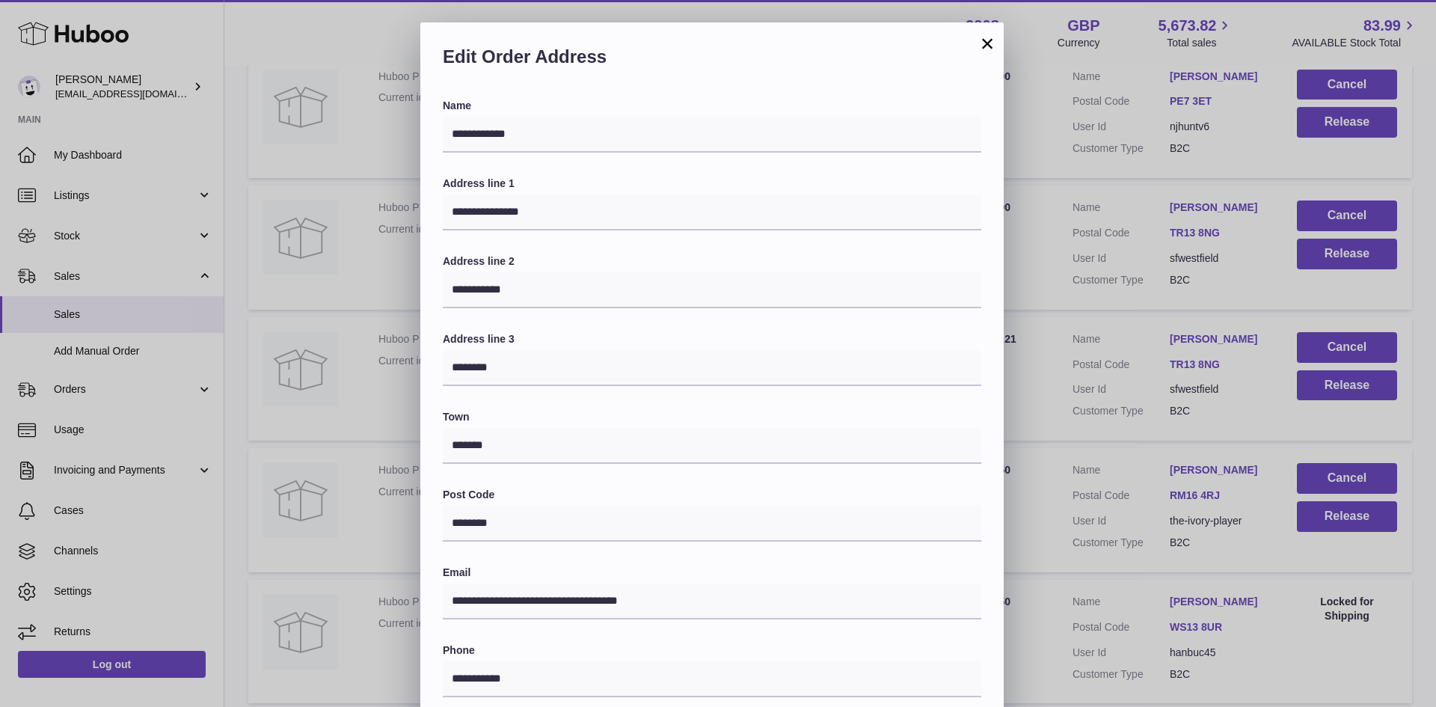
scroll to position [236, 0]
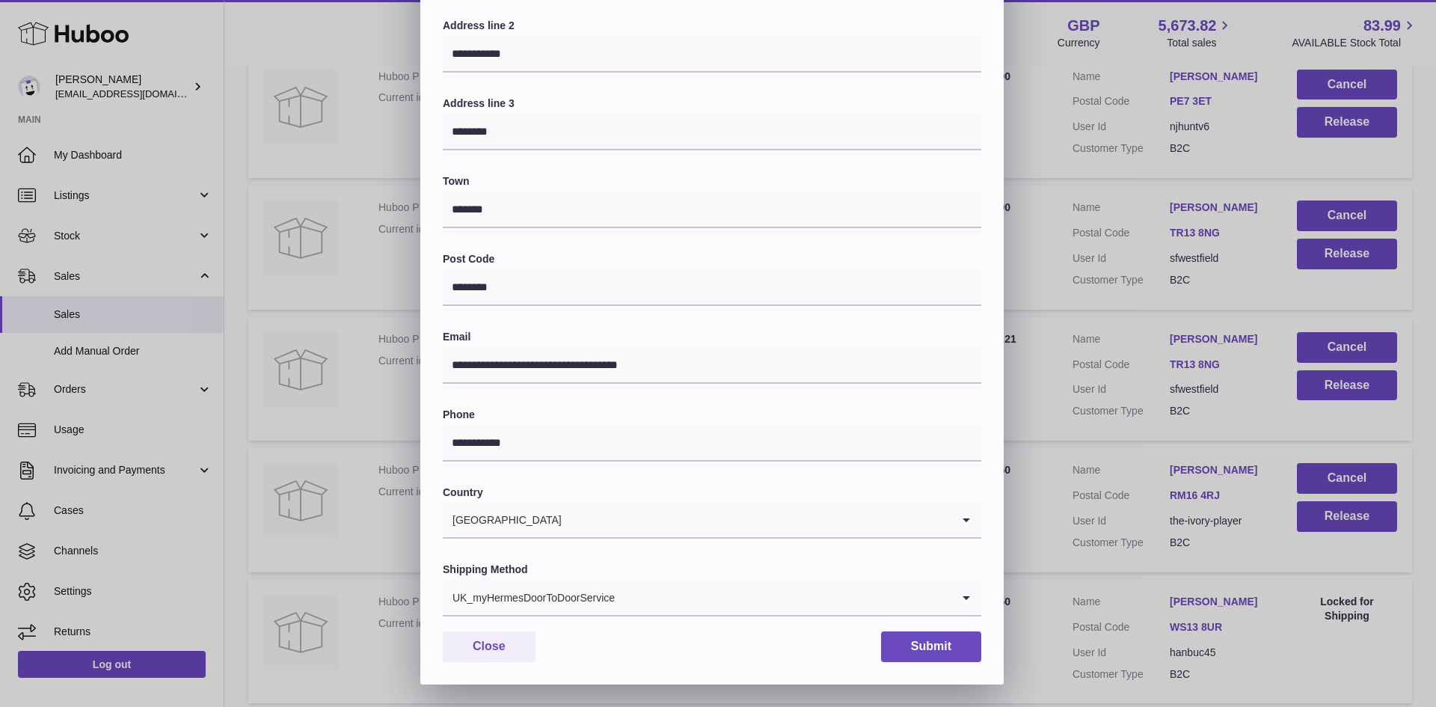
click at [623, 598] on input "Search for option" at bounding box center [784, 597] width 336 height 34
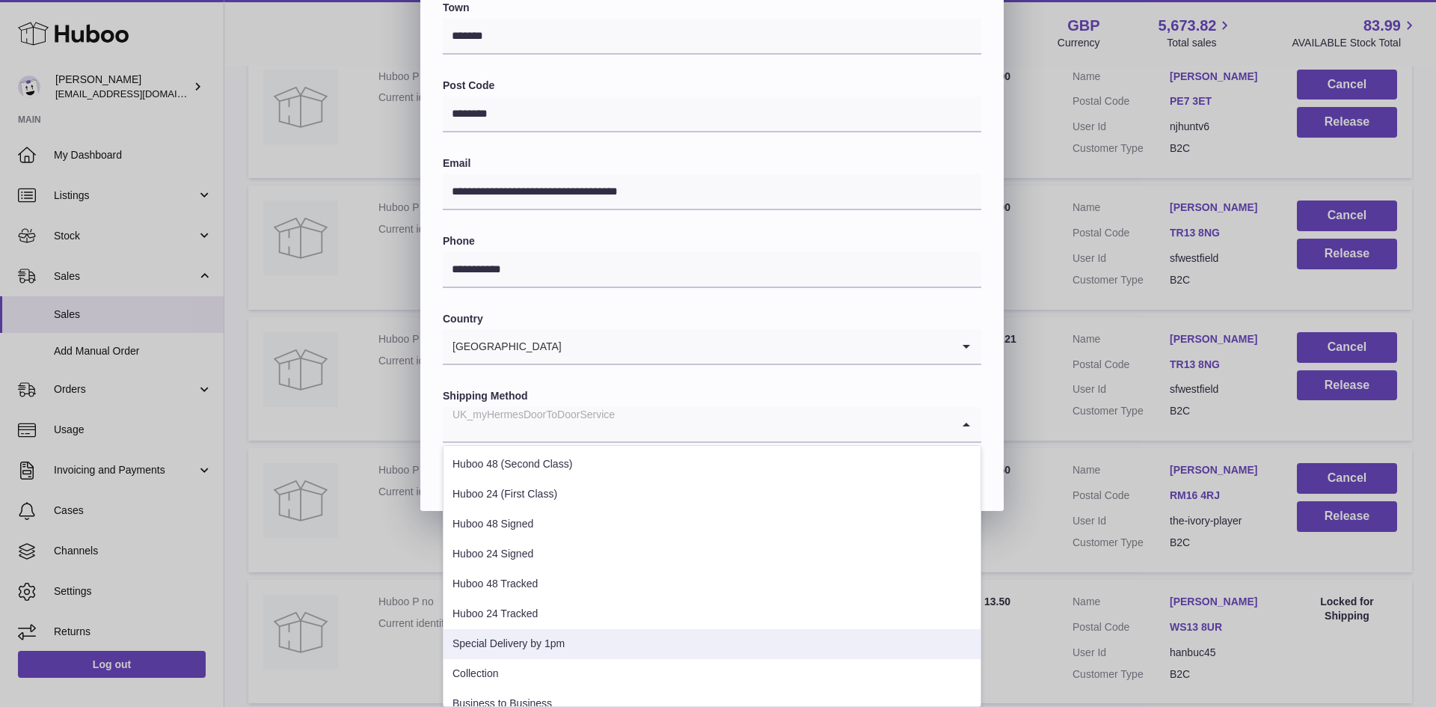
click at [570, 645] on li "Special Delivery by 1pm" at bounding box center [712, 644] width 537 height 30
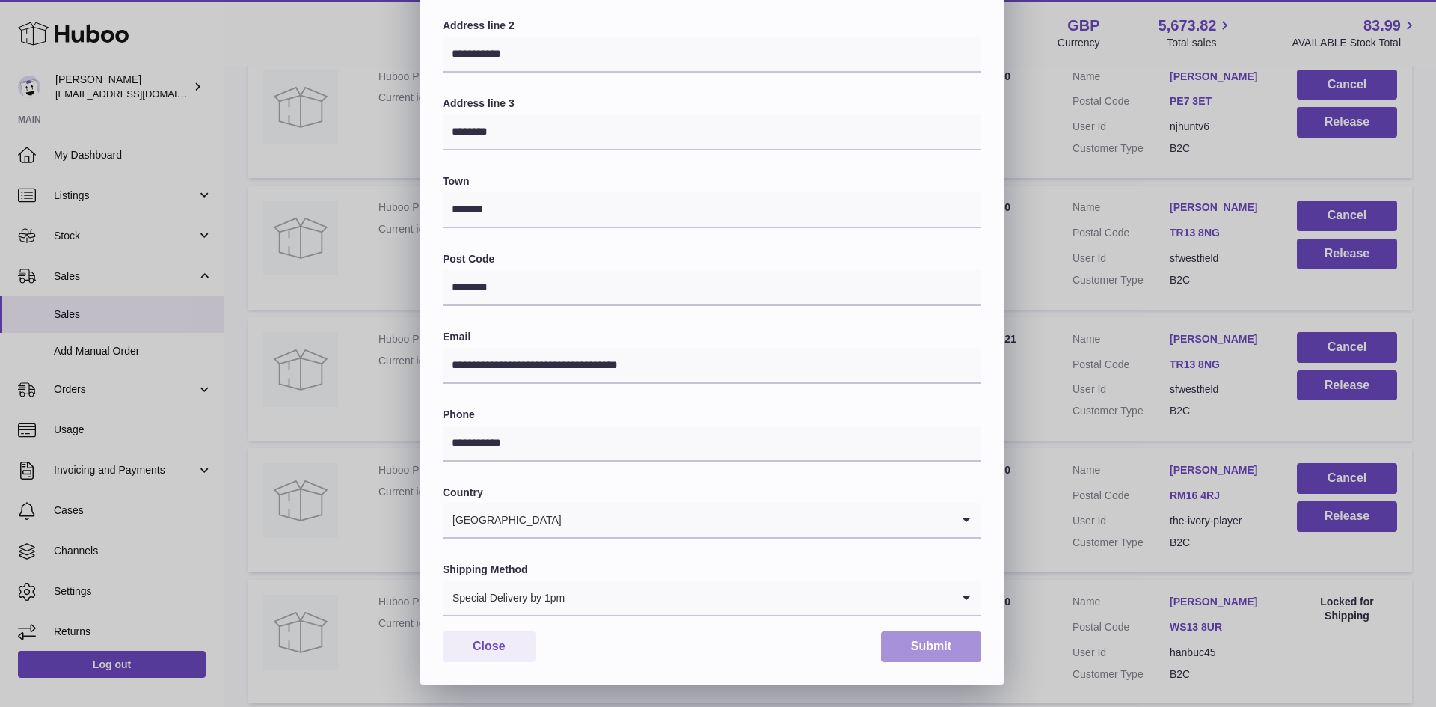
click at [907, 642] on button "Submit" at bounding box center [931, 646] width 100 height 31
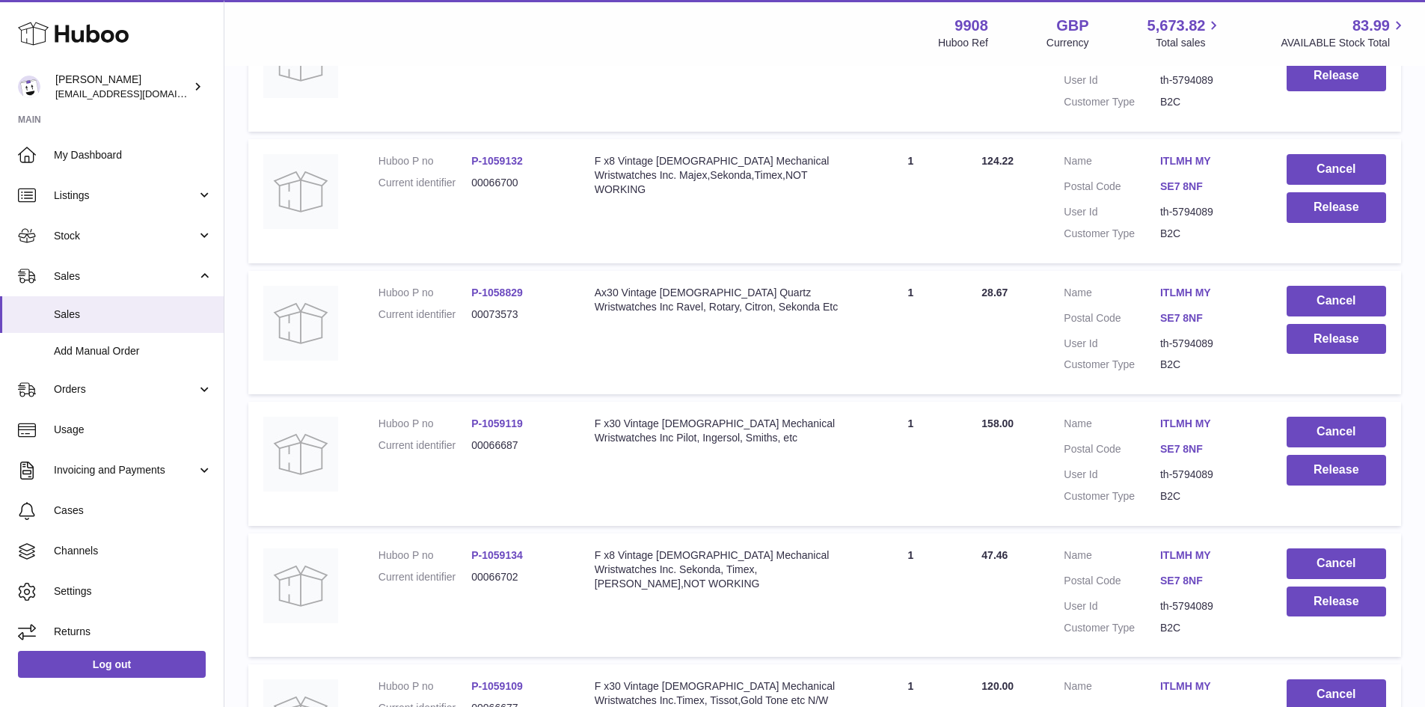
scroll to position [79, 0]
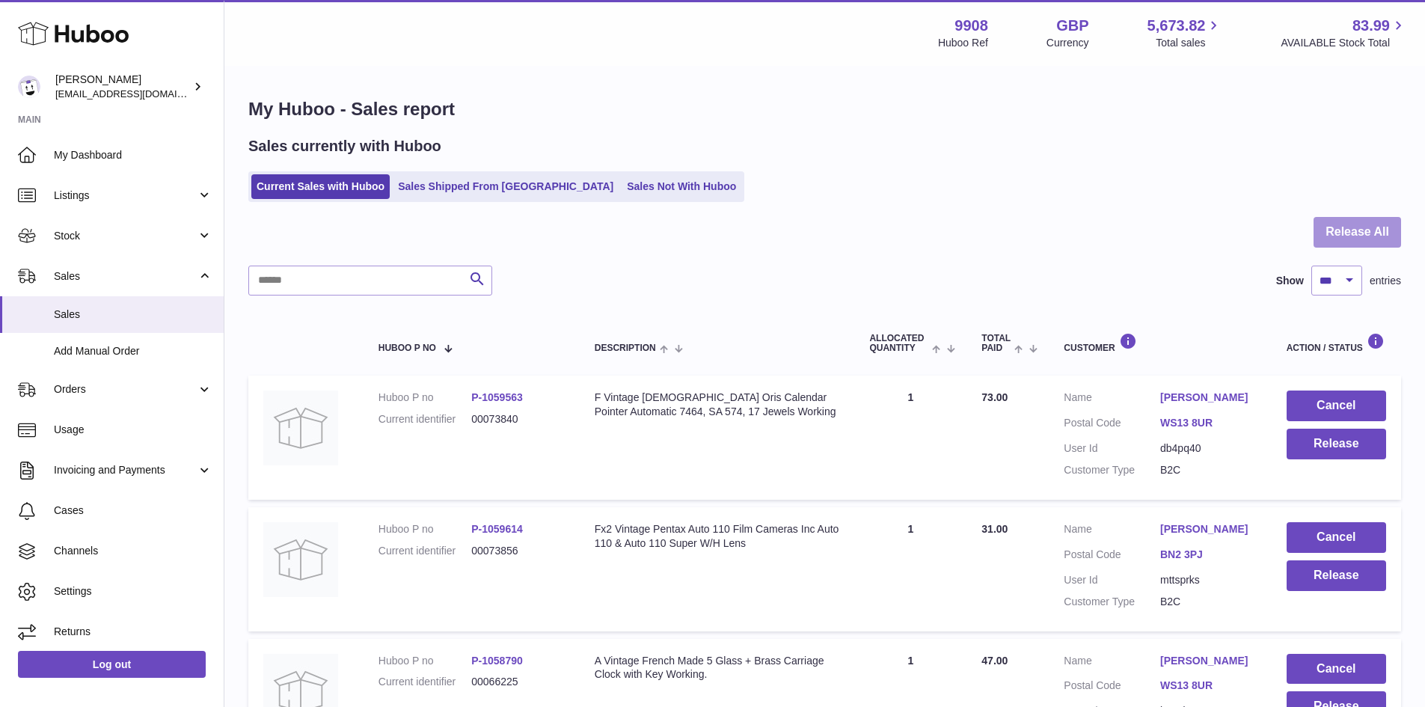
click at [1363, 227] on button "Release All" at bounding box center [1358, 232] width 88 height 31
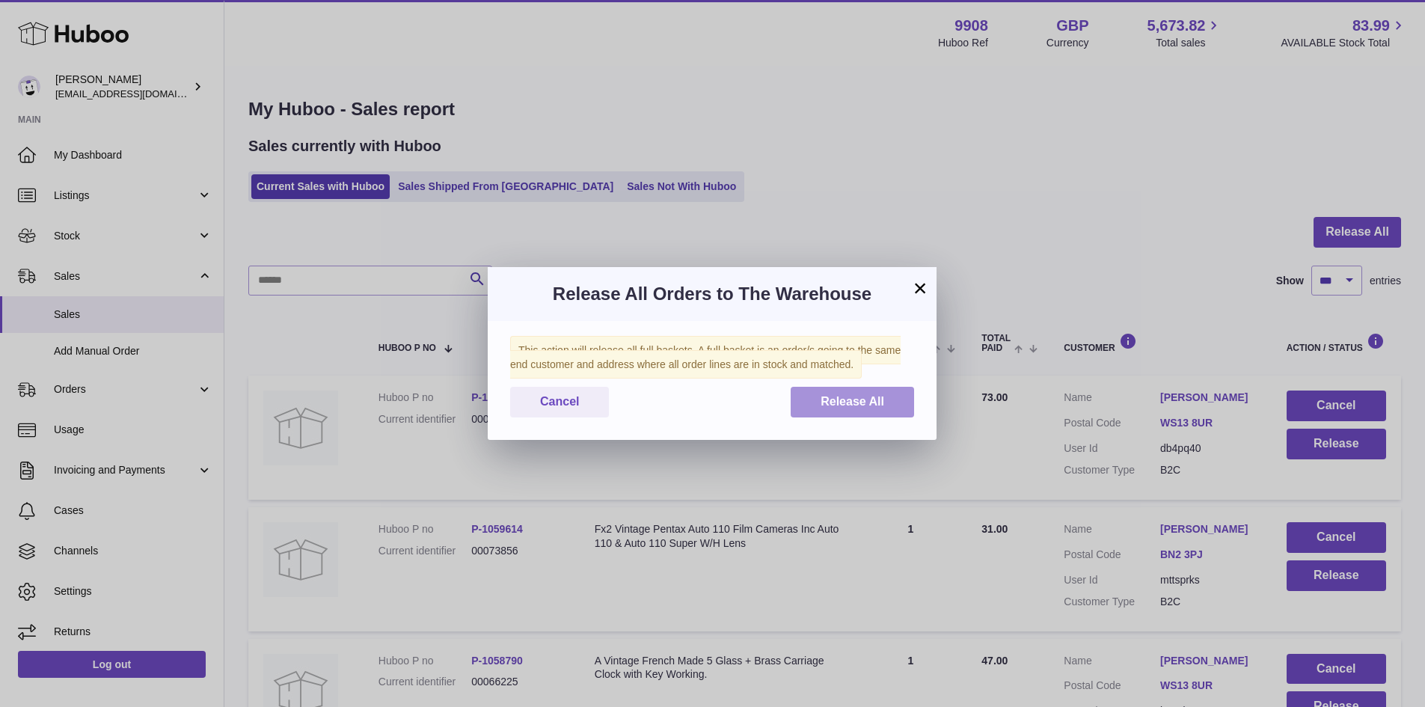
click at [865, 401] on span "Release All" at bounding box center [853, 401] width 64 height 13
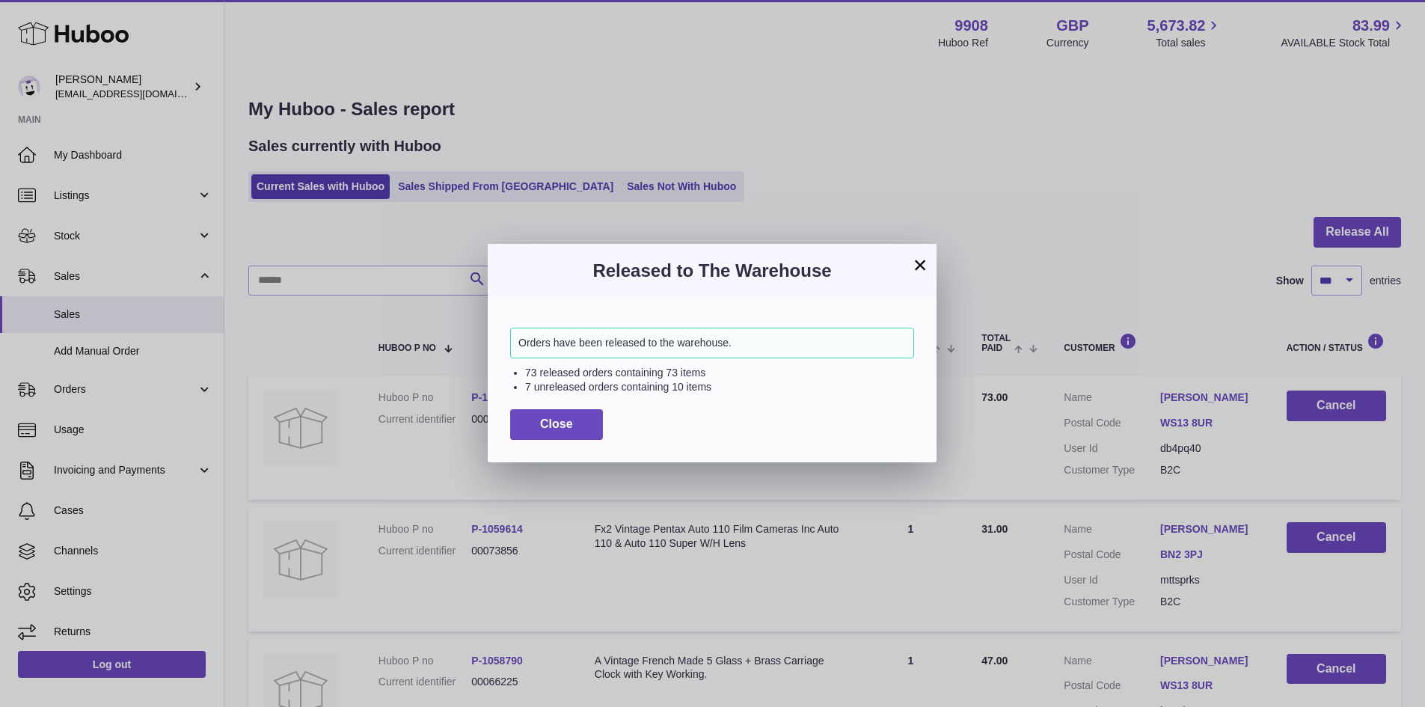
click at [917, 260] on button "×" at bounding box center [920, 265] width 18 height 18
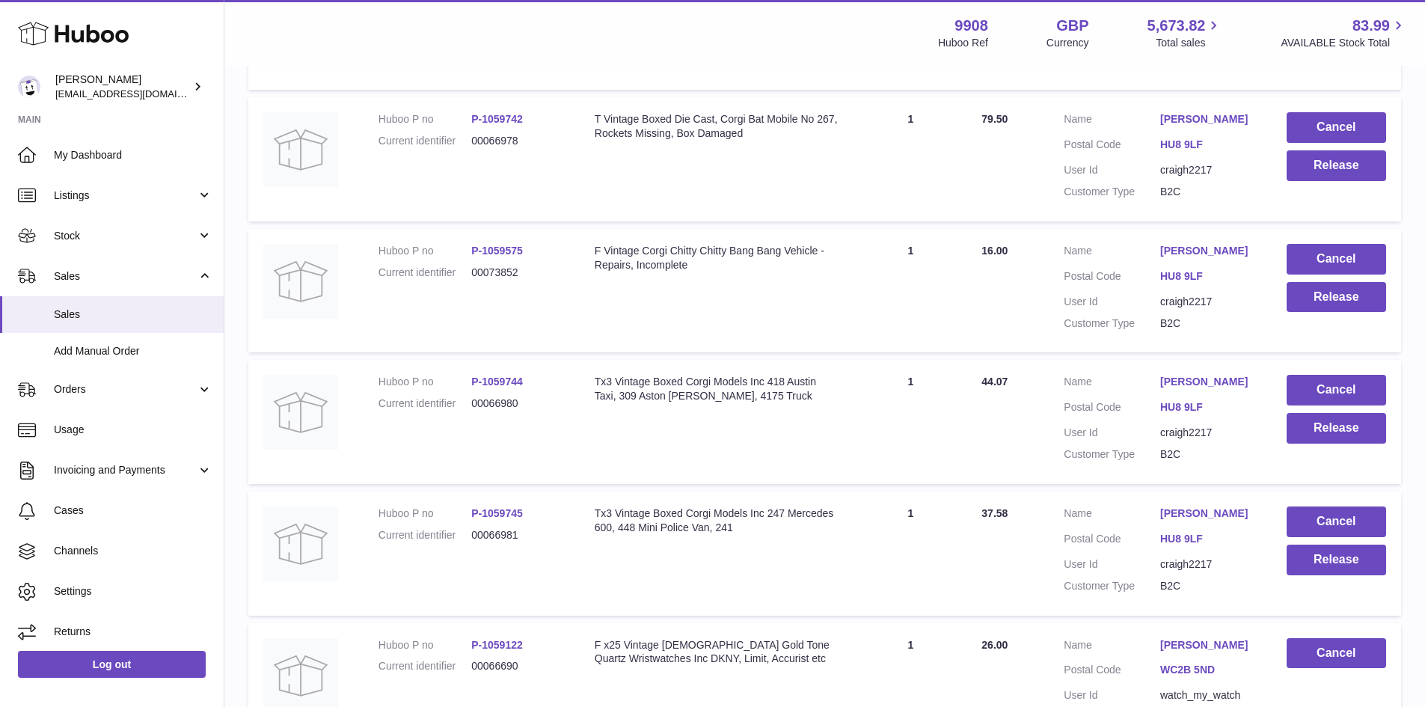
scroll to position [2294, 0]
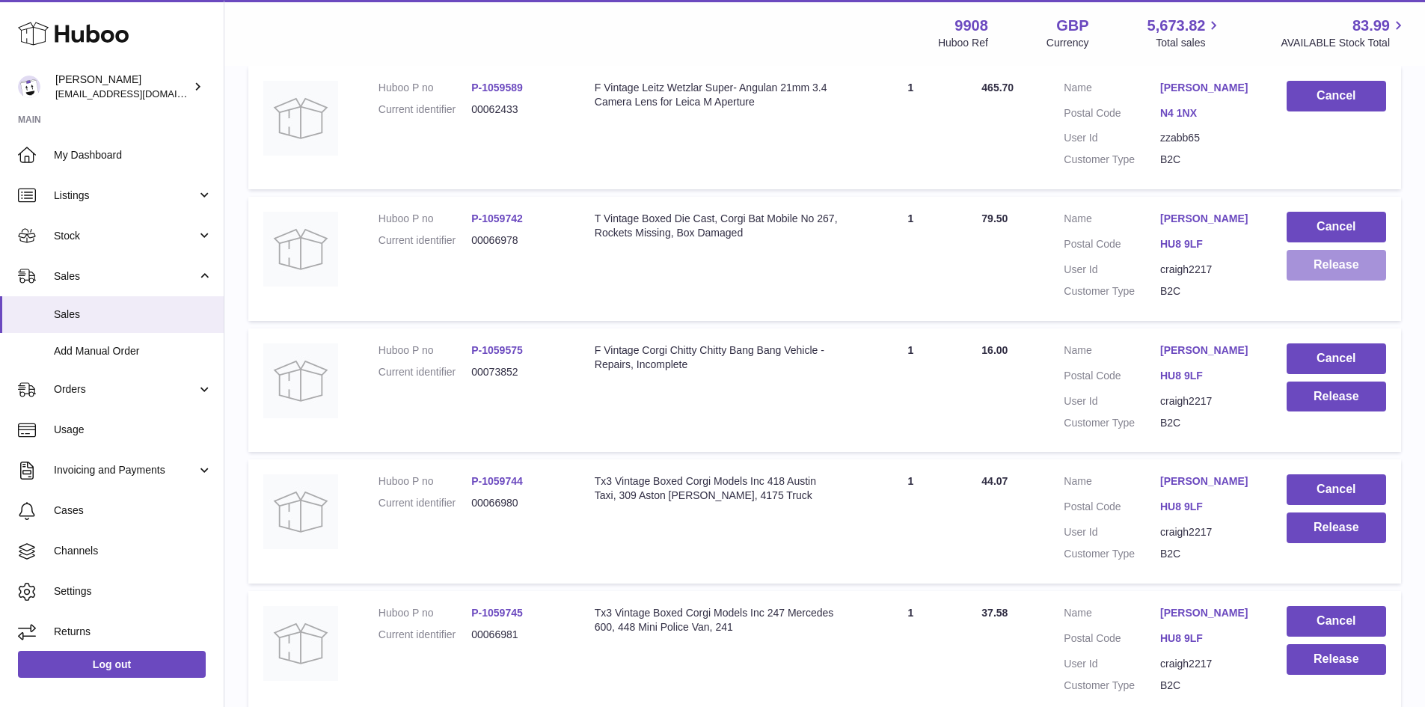
click at [1356, 265] on button "Release" at bounding box center [1336, 265] width 99 height 31
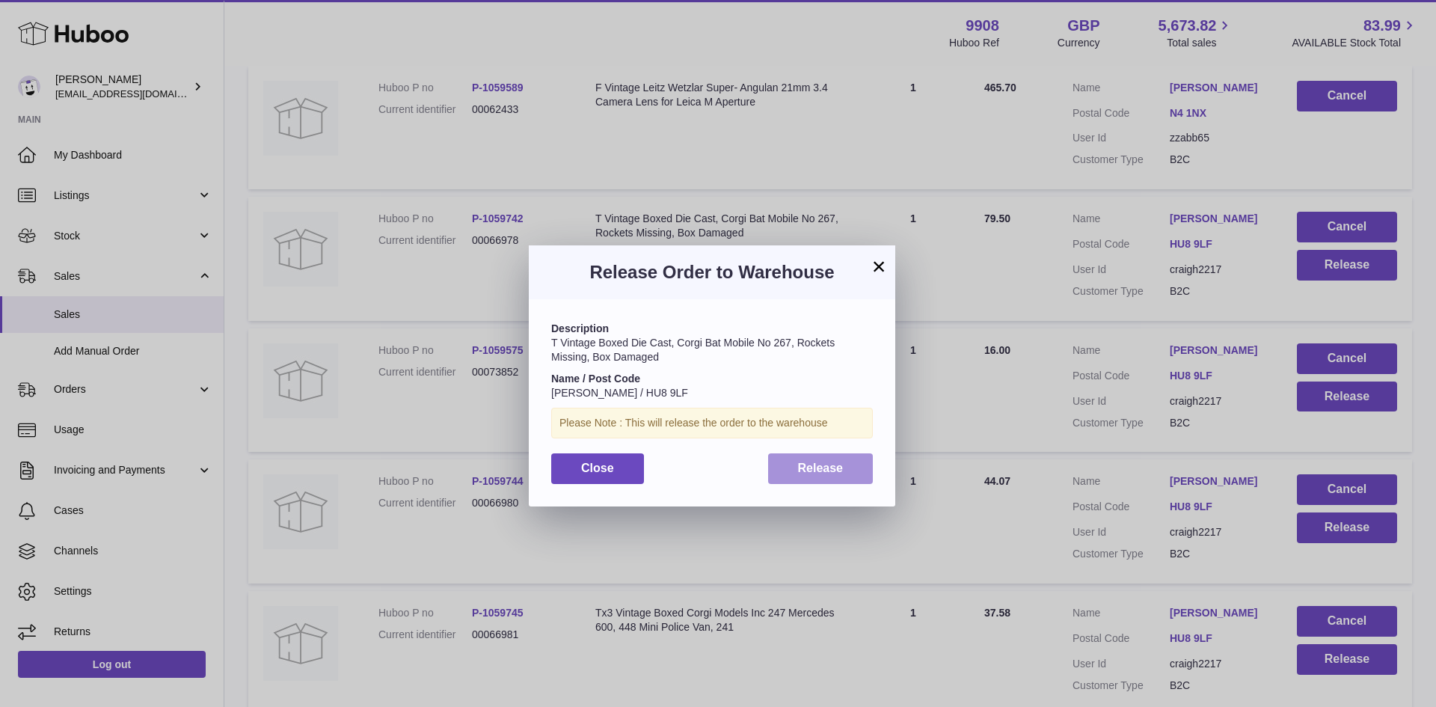
click at [827, 466] on span "Release" at bounding box center [821, 468] width 46 height 13
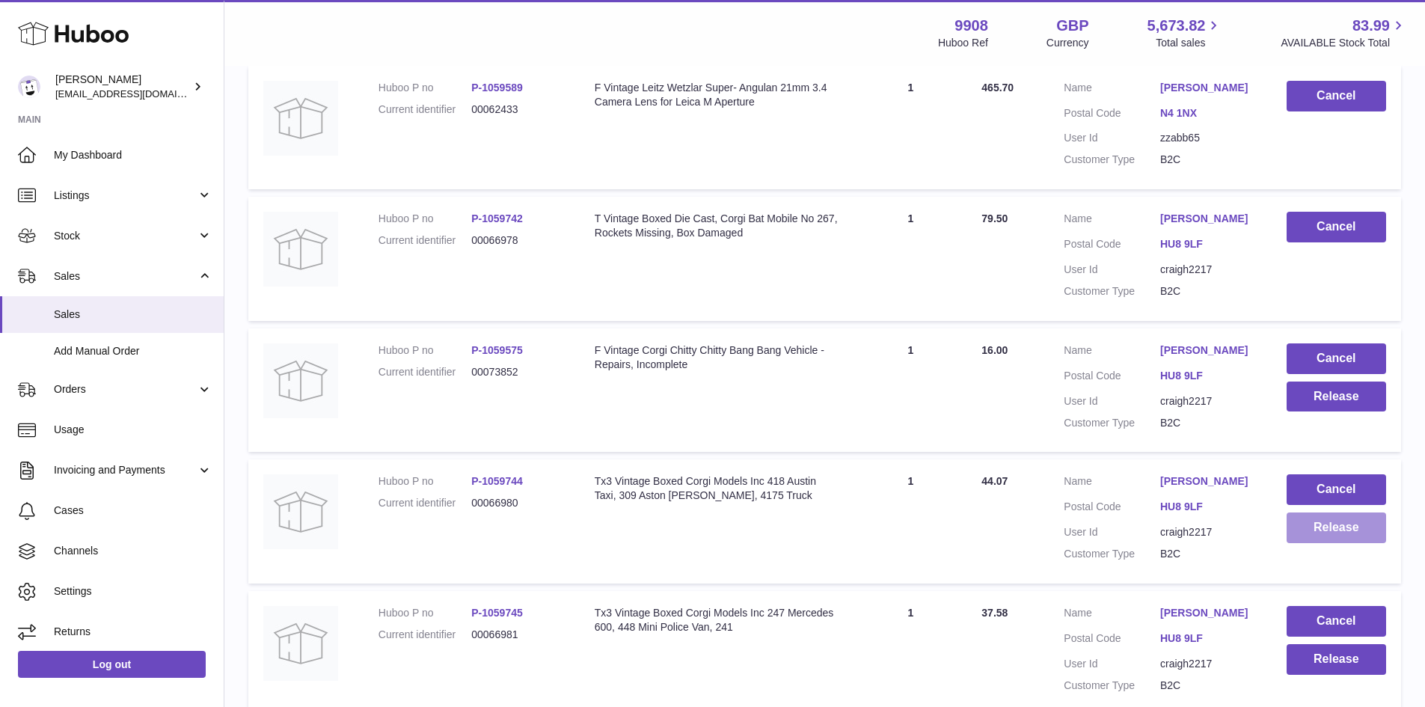
click at [1334, 525] on button "Release" at bounding box center [1336, 527] width 99 height 31
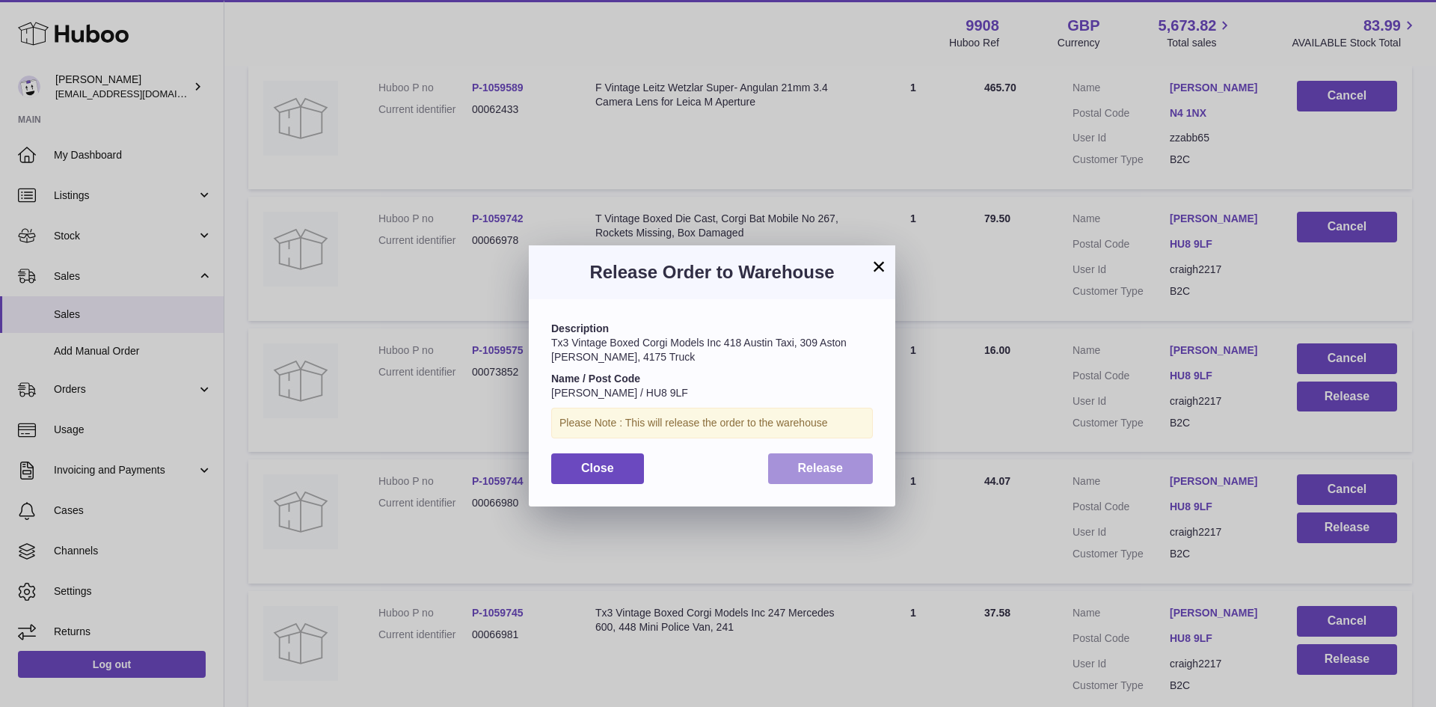
click at [814, 455] on button "Release" at bounding box center [820, 468] width 105 height 31
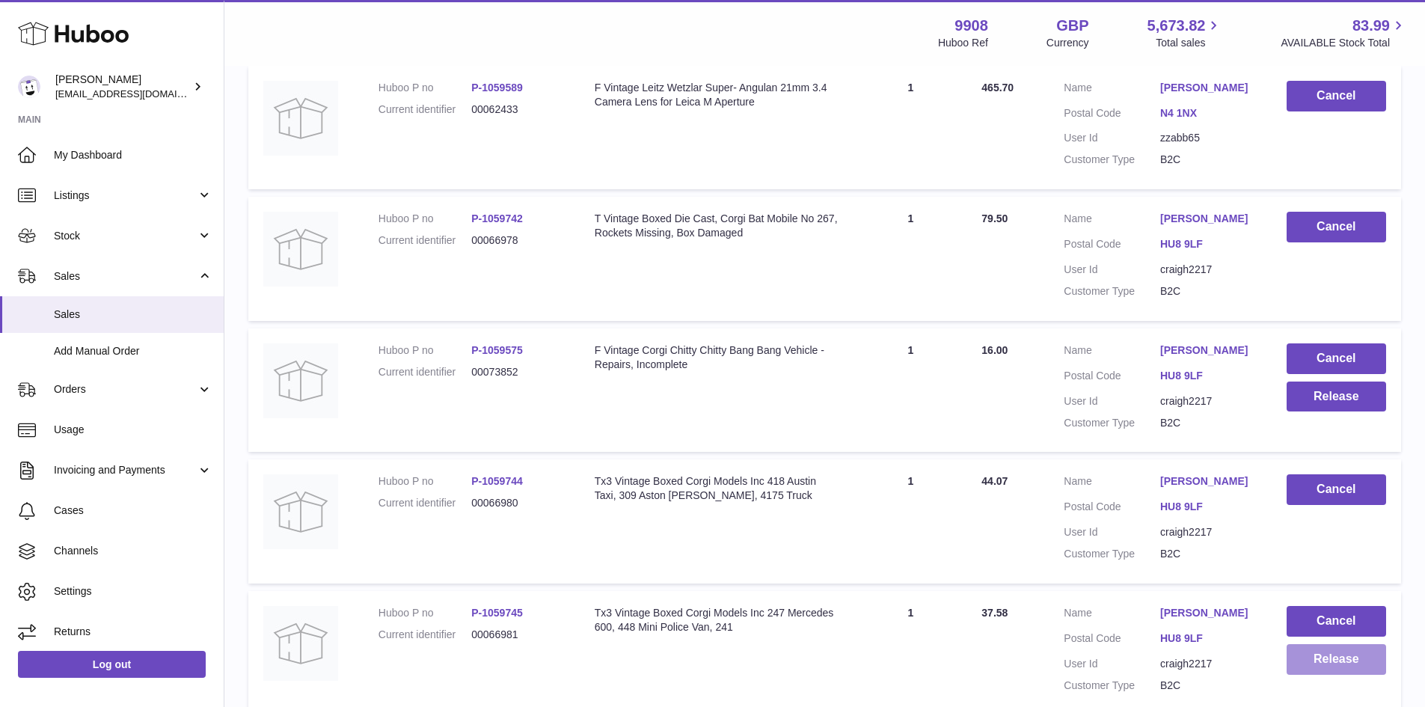
click at [1345, 666] on button "Release" at bounding box center [1336, 659] width 99 height 31
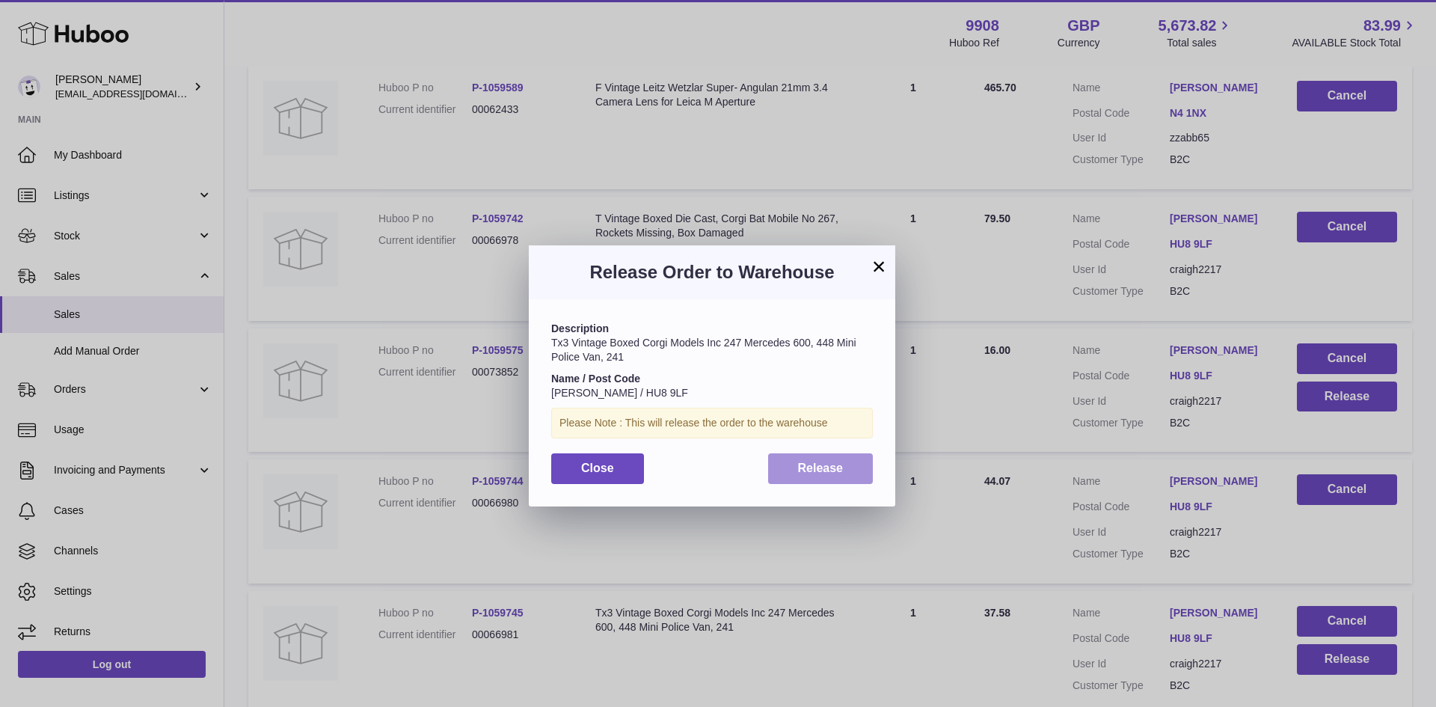
click at [805, 463] on span "Release" at bounding box center [821, 468] width 46 height 13
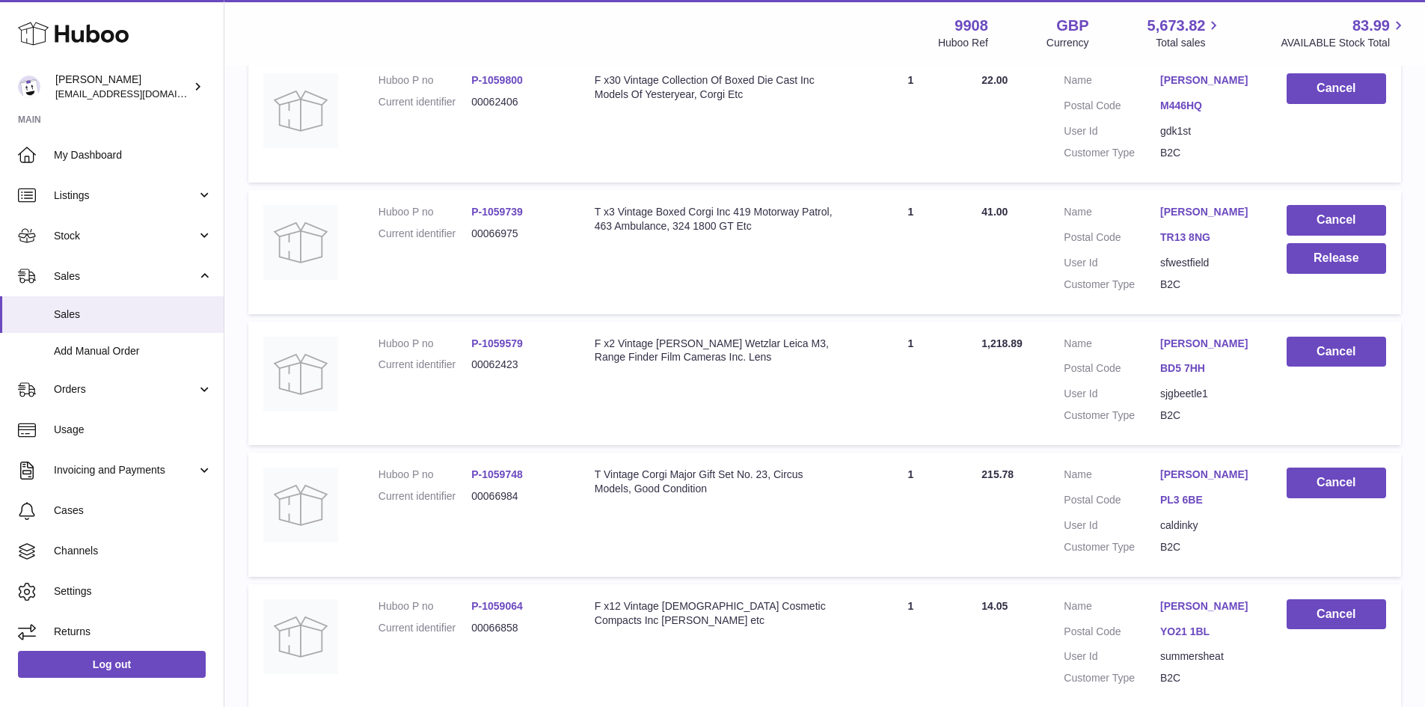
scroll to position [5186, 0]
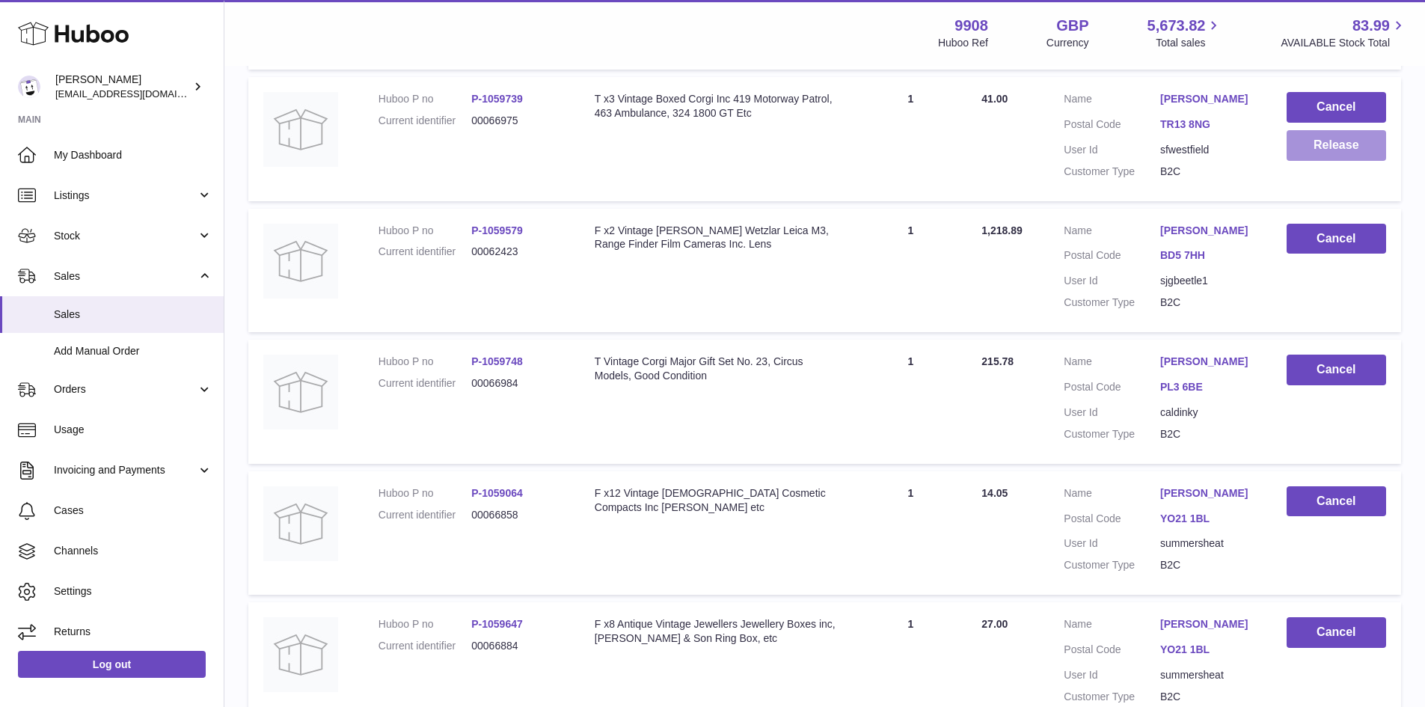
click at [1343, 161] on button "Release" at bounding box center [1336, 145] width 99 height 31
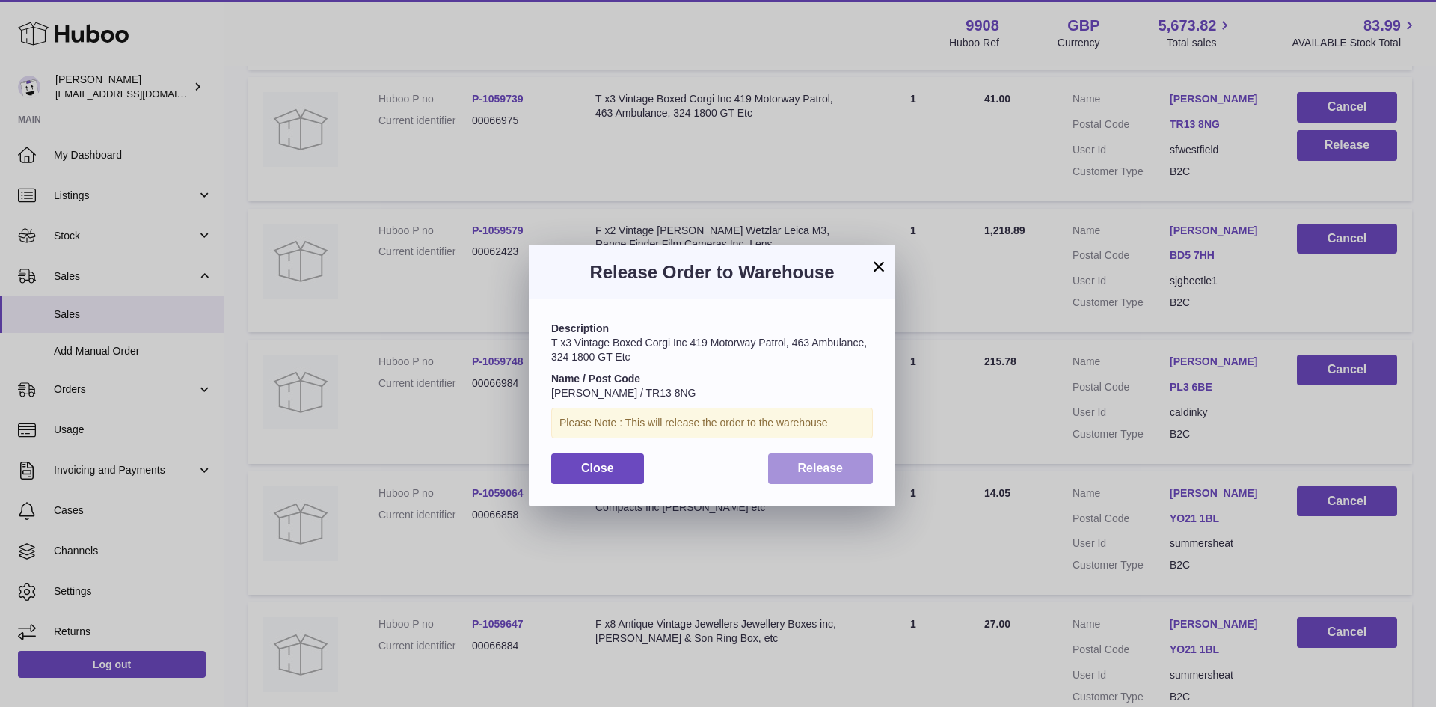
click at [823, 458] on button "Release" at bounding box center [820, 468] width 105 height 31
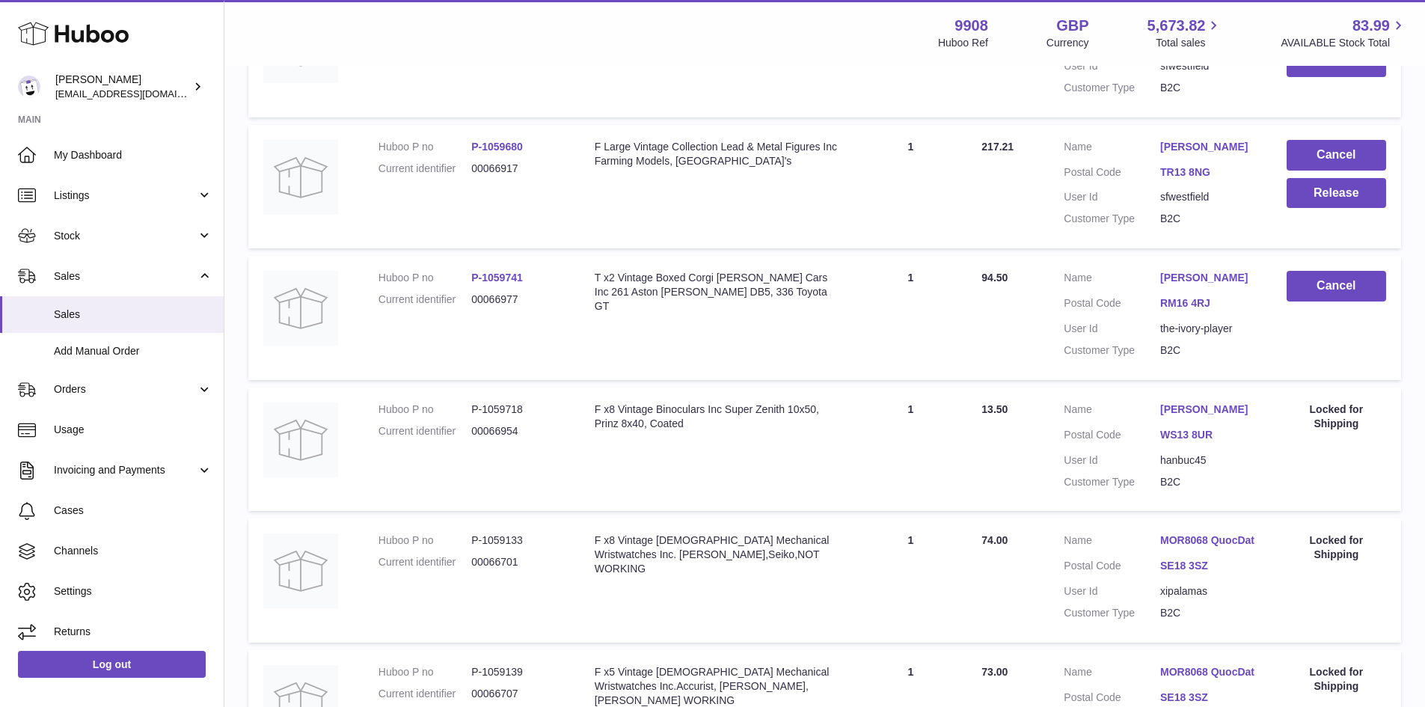
scroll to position [10572, 0]
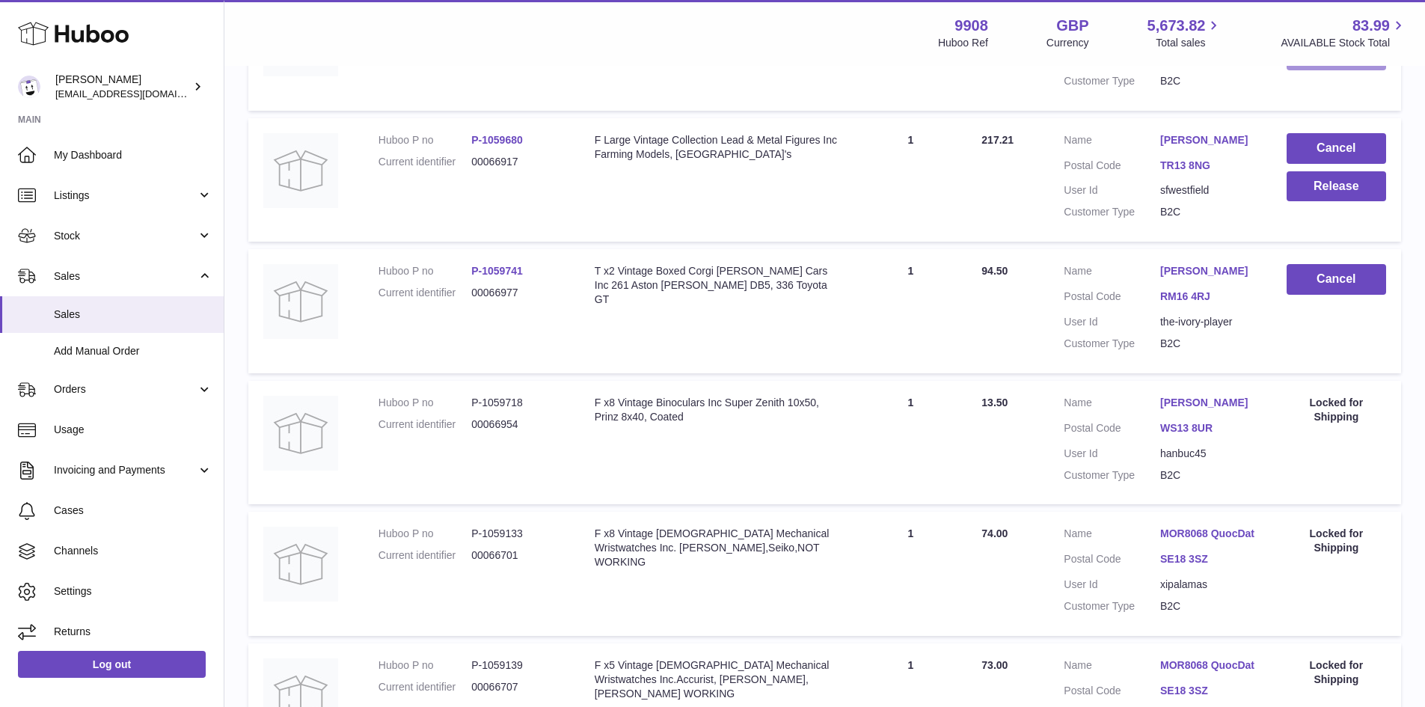
click at [1329, 70] on button "Release" at bounding box center [1336, 55] width 99 height 31
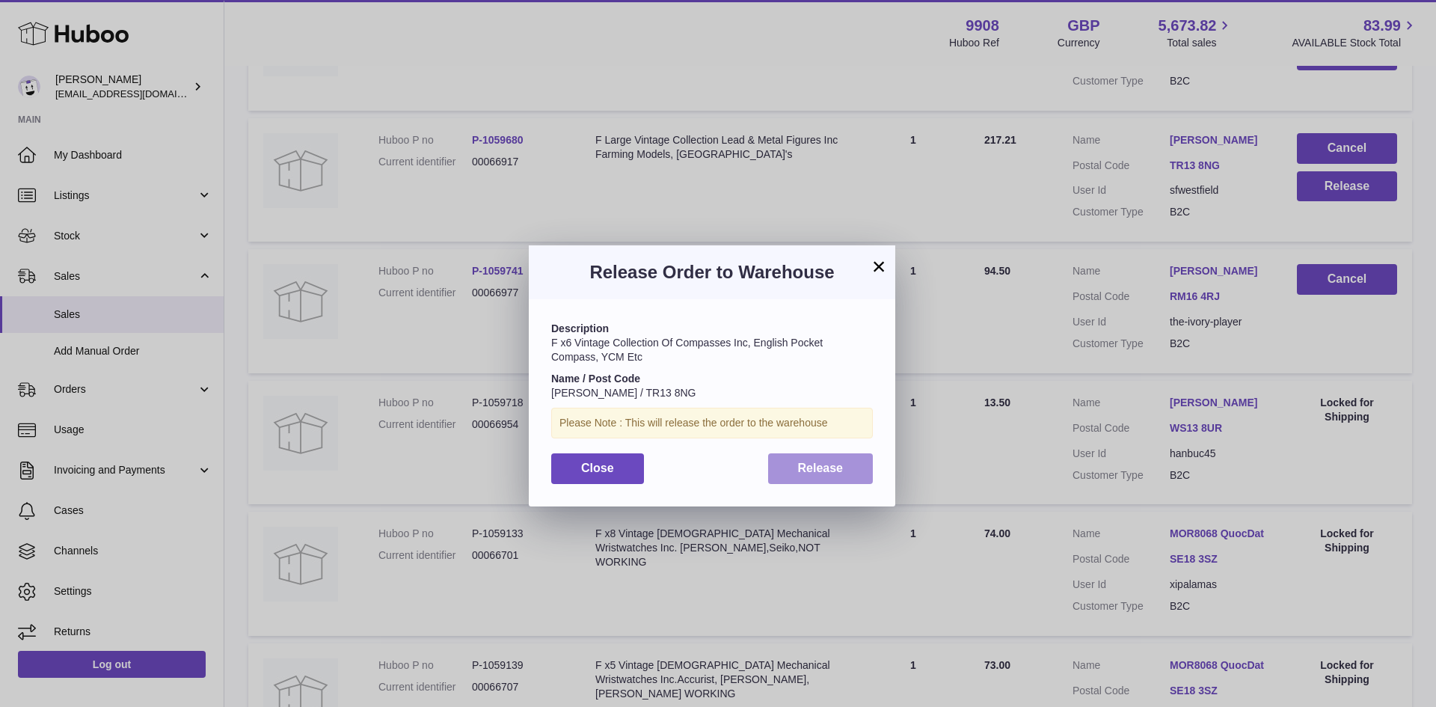
click at [833, 473] on span "Release" at bounding box center [821, 468] width 46 height 13
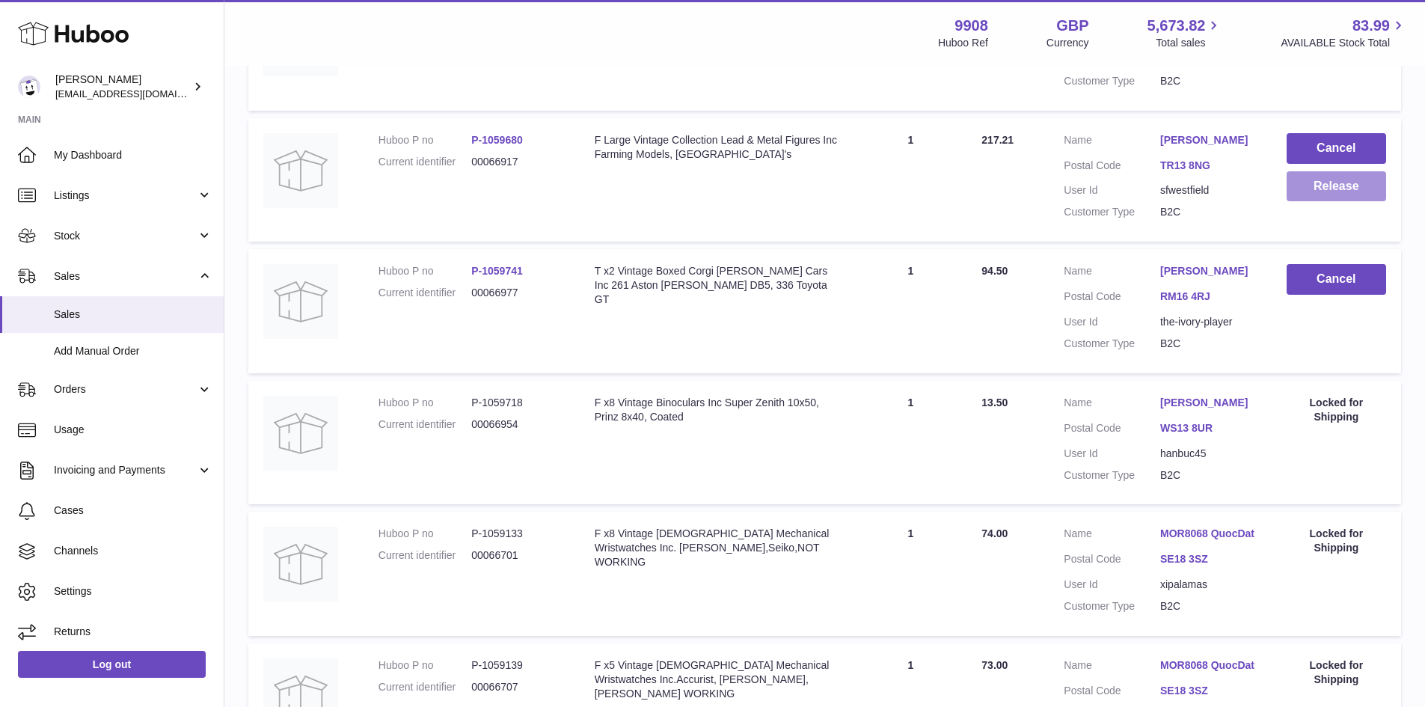
click at [1354, 202] on button "Release" at bounding box center [1336, 186] width 99 height 31
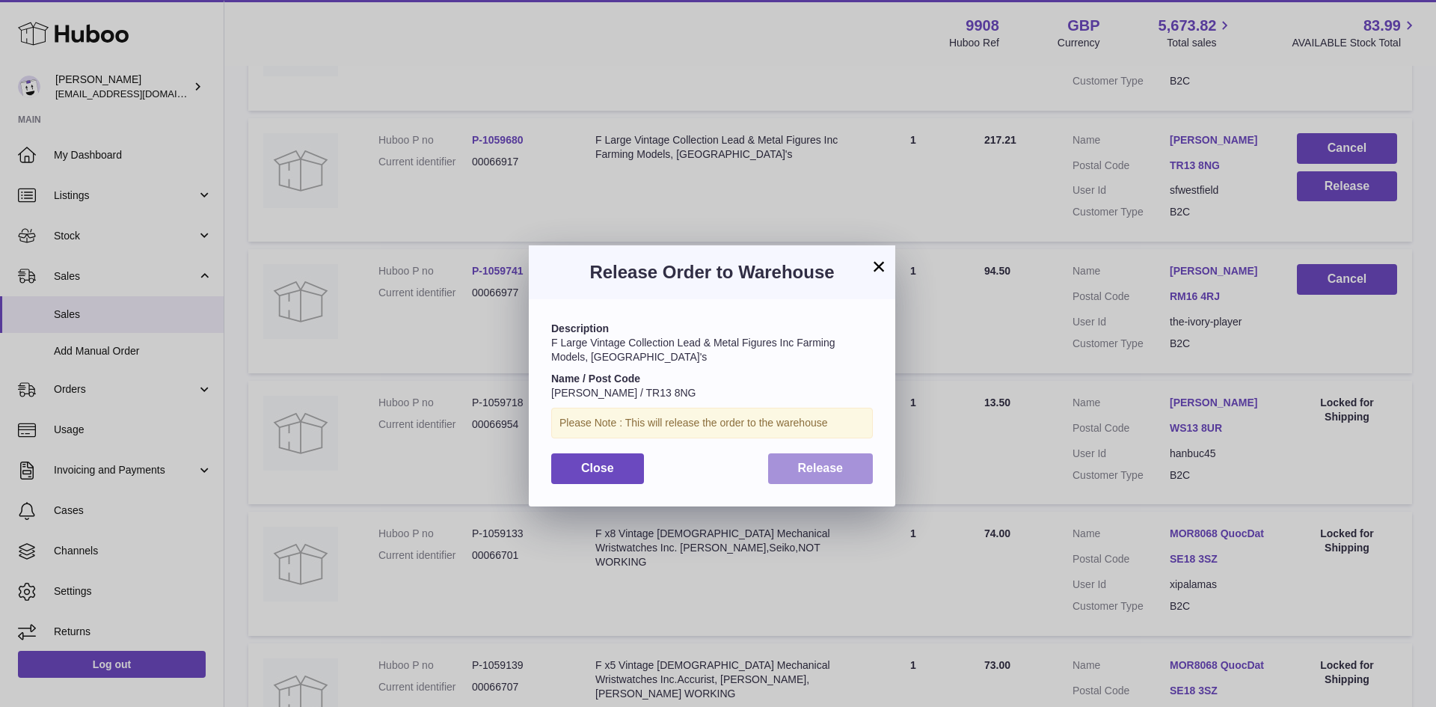
click at [827, 471] on span "Release" at bounding box center [821, 468] width 46 height 13
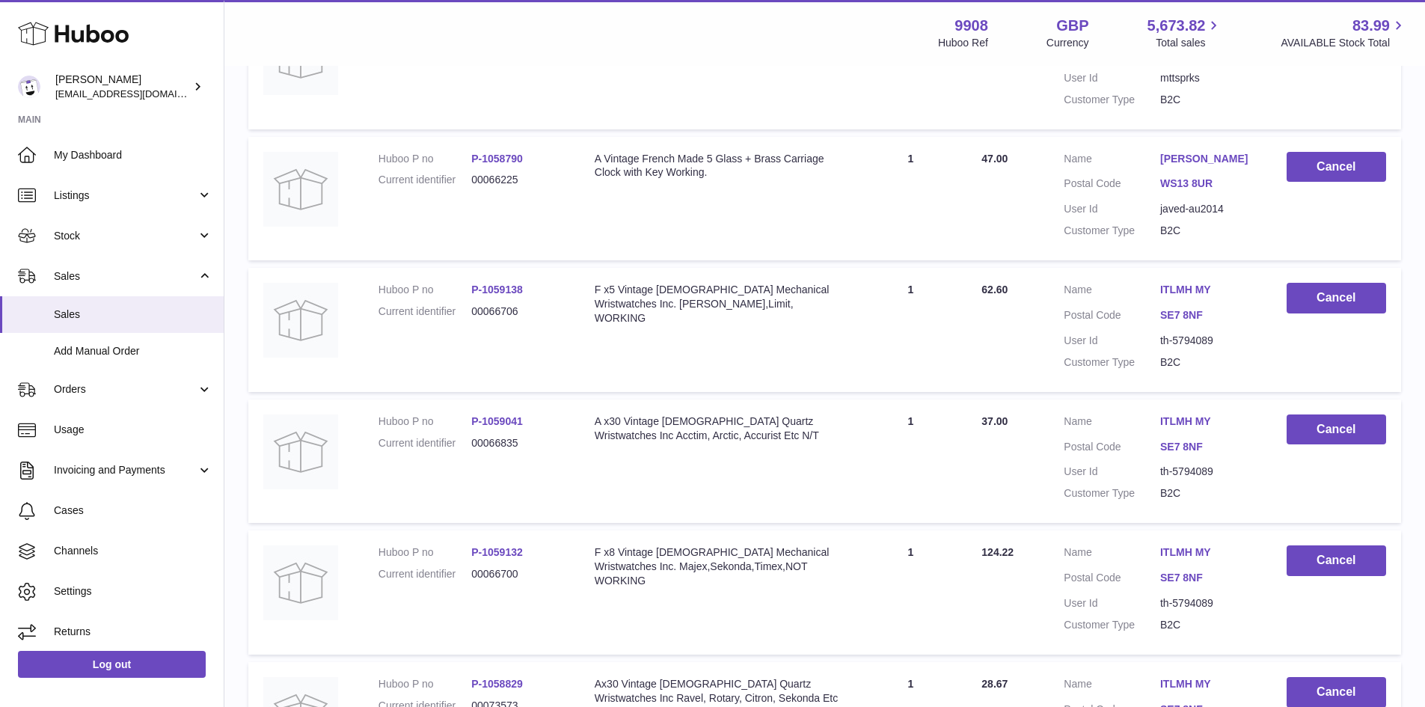
scroll to position [0, 0]
